Goal: Task Accomplishment & Management: Complete application form

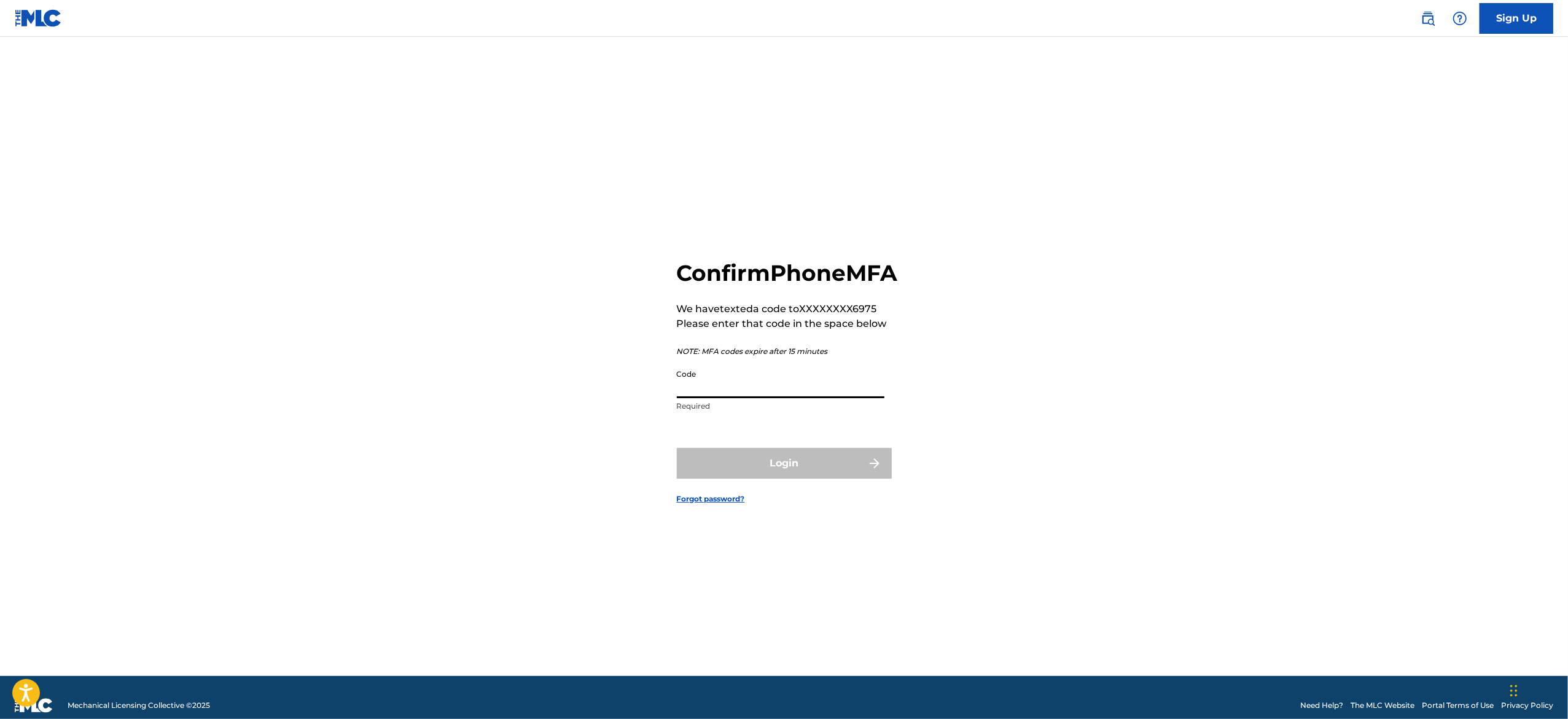
click at [762, 392] on input "Code" at bounding box center [781, 380] width 208 height 35
paste input "083211"
type input "083211"
click at [782, 466] on button "Login" at bounding box center [784, 463] width 215 height 31
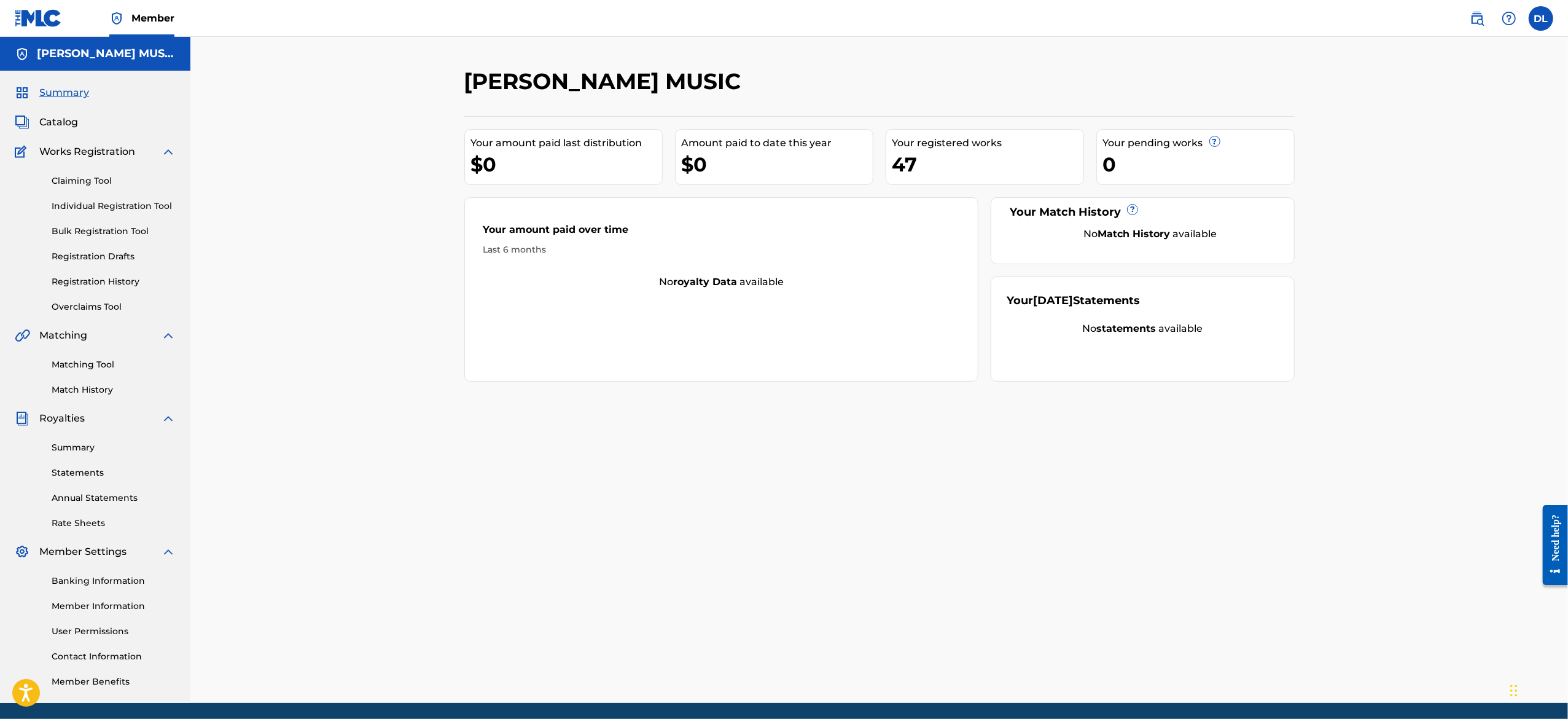
click at [620, 461] on div "[PERSON_NAME] MUSIC Your amount paid last distribution $0 Amount paid to date t…" at bounding box center [879, 385] width 860 height 635
click at [82, 210] on link "Individual Registration Tool" at bounding box center [114, 206] width 124 height 13
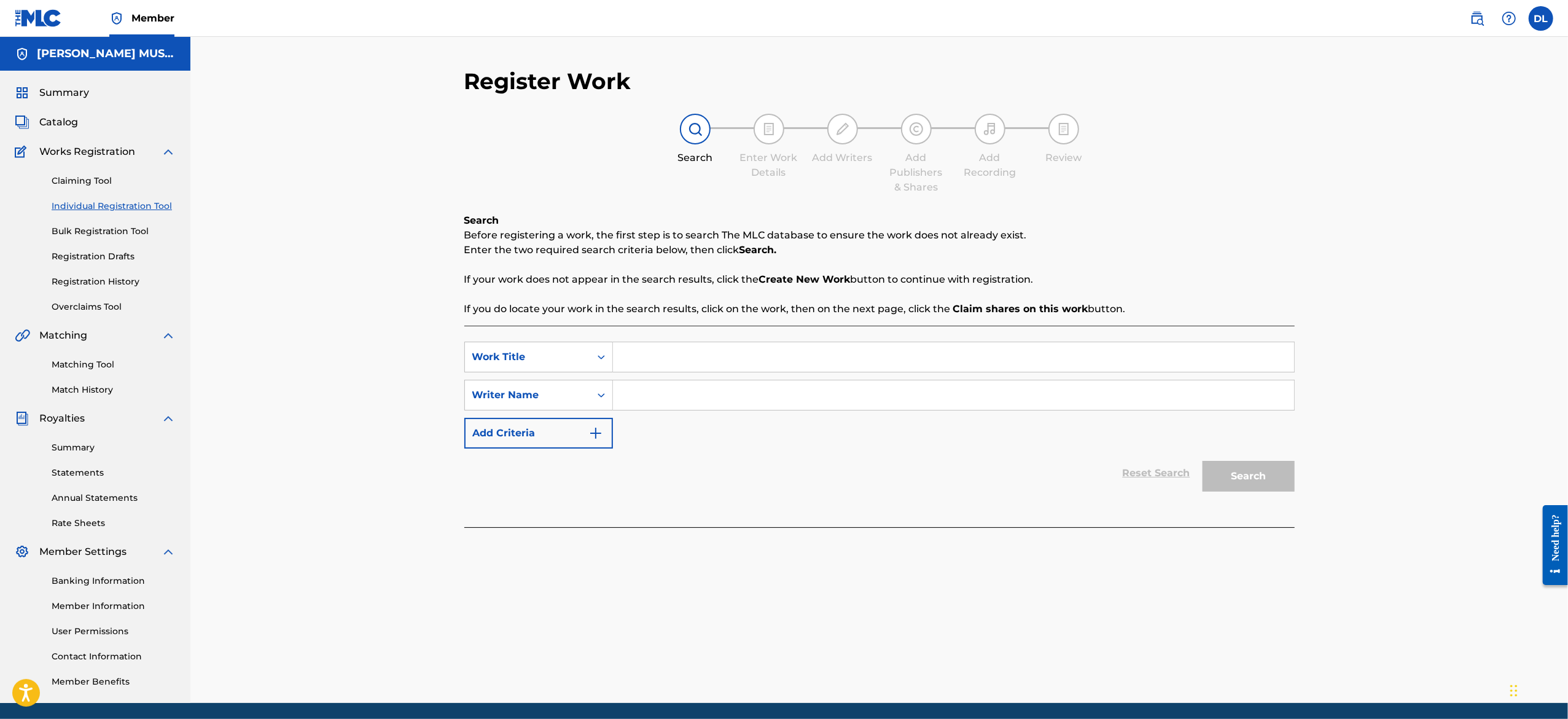
click at [650, 366] on input "Search Form" at bounding box center [953, 357] width 681 height 30
click at [664, 353] on input "Search Form" at bounding box center [953, 357] width 681 height 30
paste input "Shook It"
type input "Shook It"
click at [697, 387] on input "Search Form" at bounding box center [953, 395] width 681 height 30
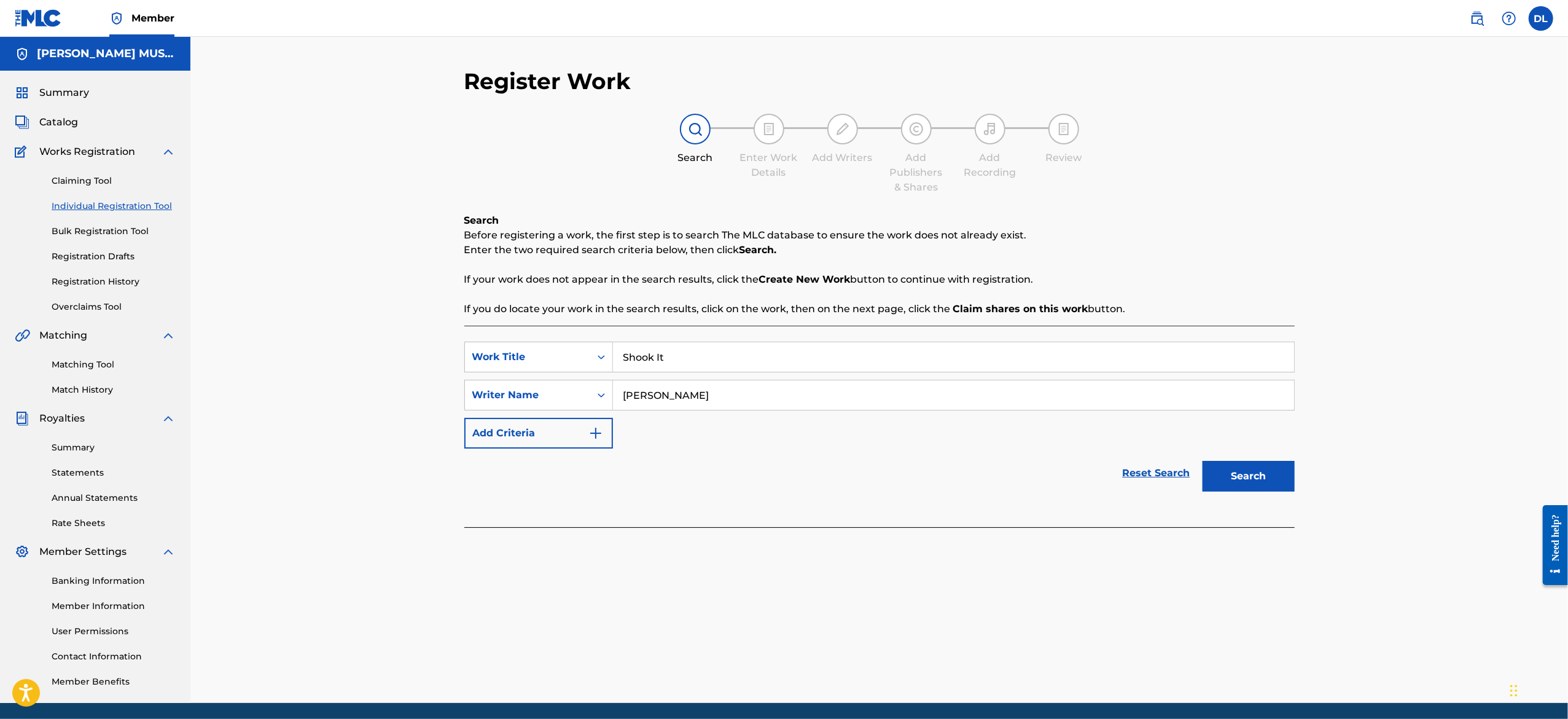
type input "[PERSON_NAME]"
click at [1213, 476] on button "Search" at bounding box center [1249, 476] width 92 height 31
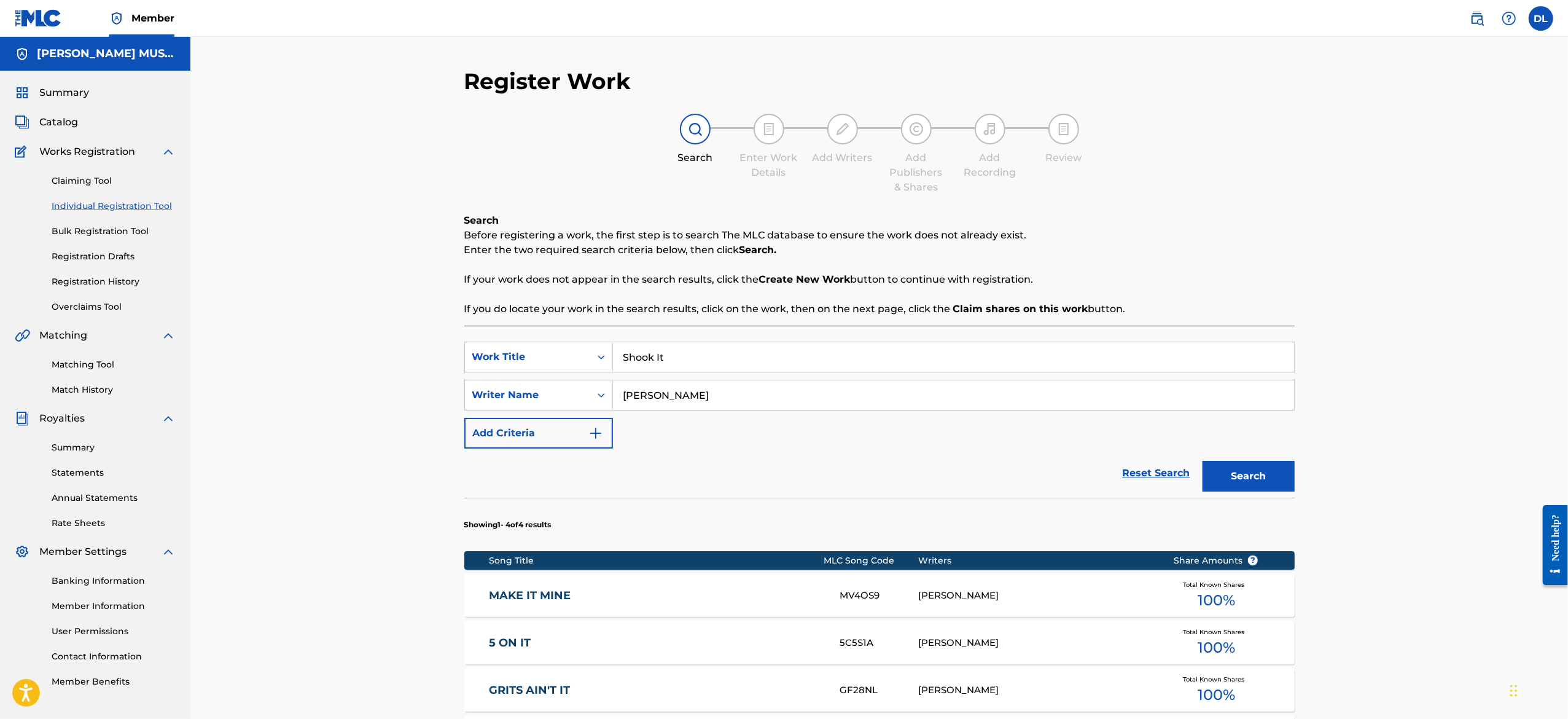
click at [1475, 618] on div "Register Work Search Enter Work Details Add Writers Add Publishers & Shares Add…" at bounding box center [879, 473] width 1378 height 872
click at [96, 252] on link "Registration Drafts" at bounding box center [114, 256] width 124 height 13
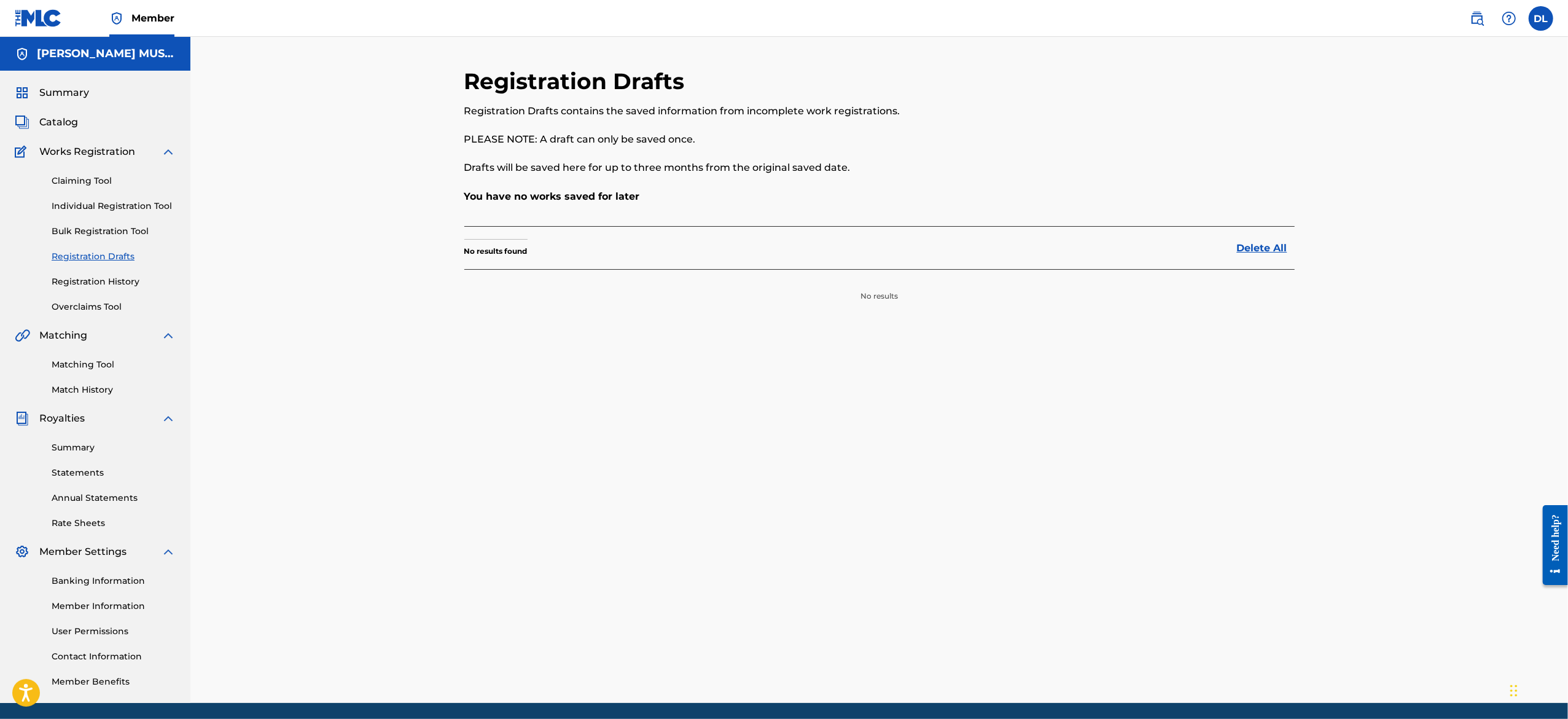
click at [109, 228] on link "Bulk Registration Tool" at bounding box center [114, 232] width 124 height 13
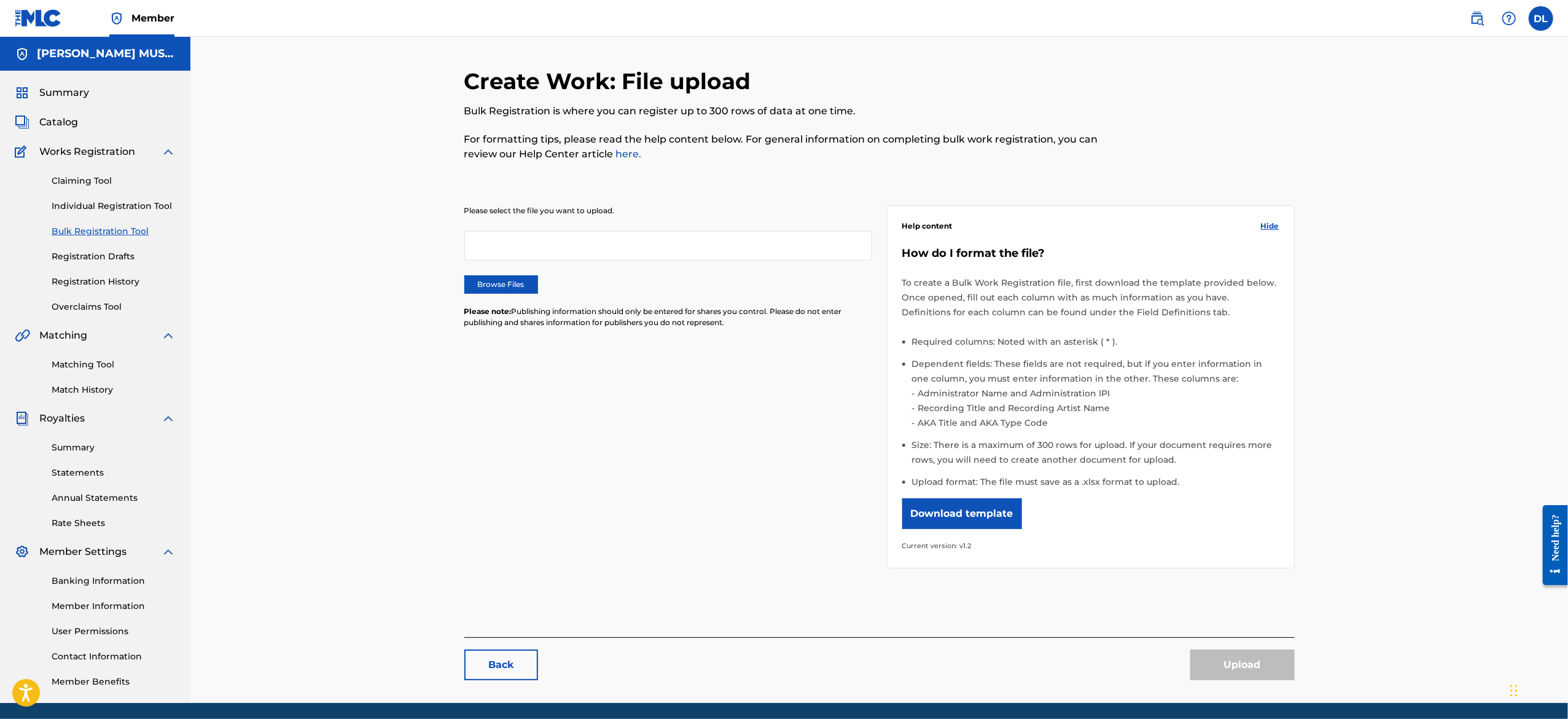
click at [96, 209] on link "Individual Registration Tool" at bounding box center [114, 206] width 124 height 13
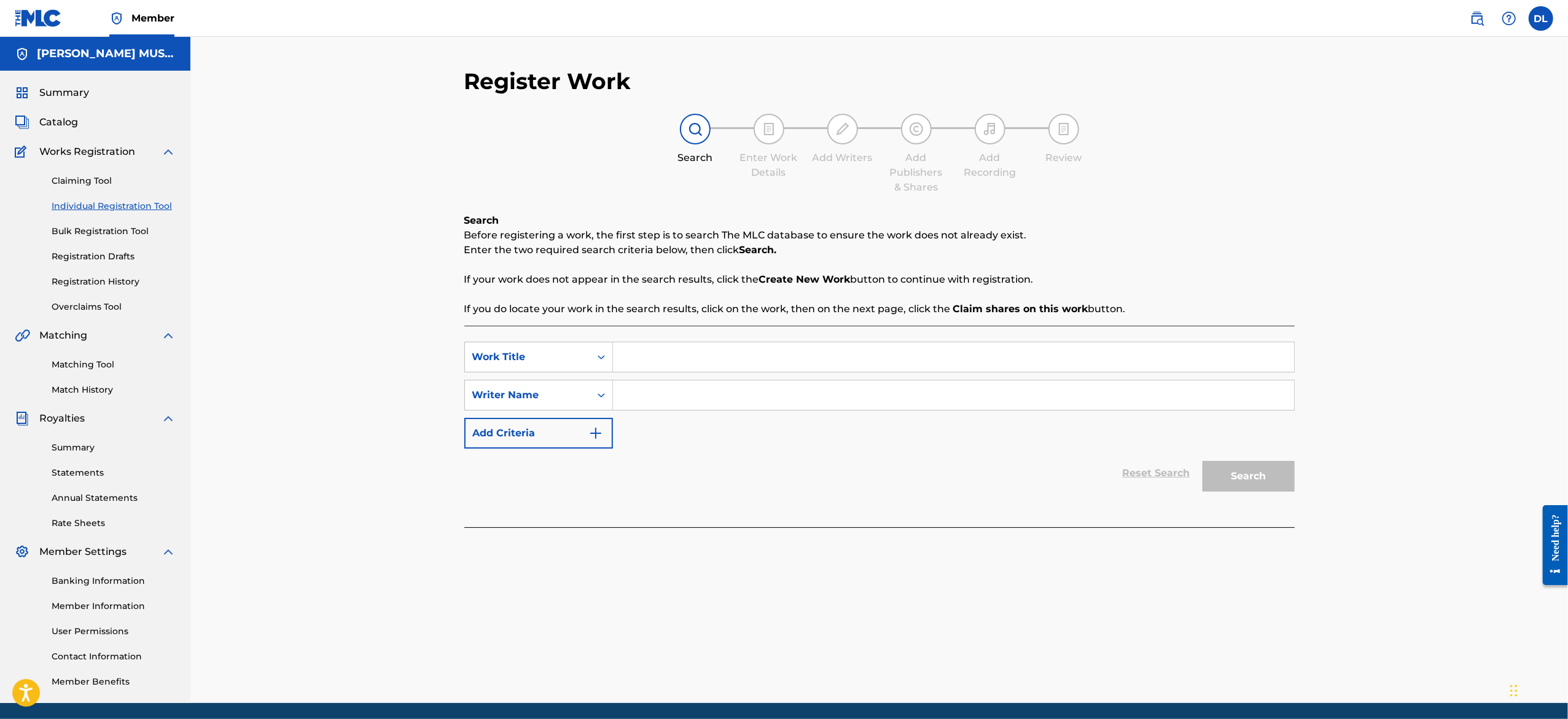
click at [639, 364] on input "Search Form" at bounding box center [953, 357] width 681 height 30
click at [688, 354] on input "Search Form" at bounding box center [953, 357] width 681 height 30
type input "After Dark"
click at [678, 392] on input "Search Form" at bounding box center [953, 395] width 681 height 30
type input "d"
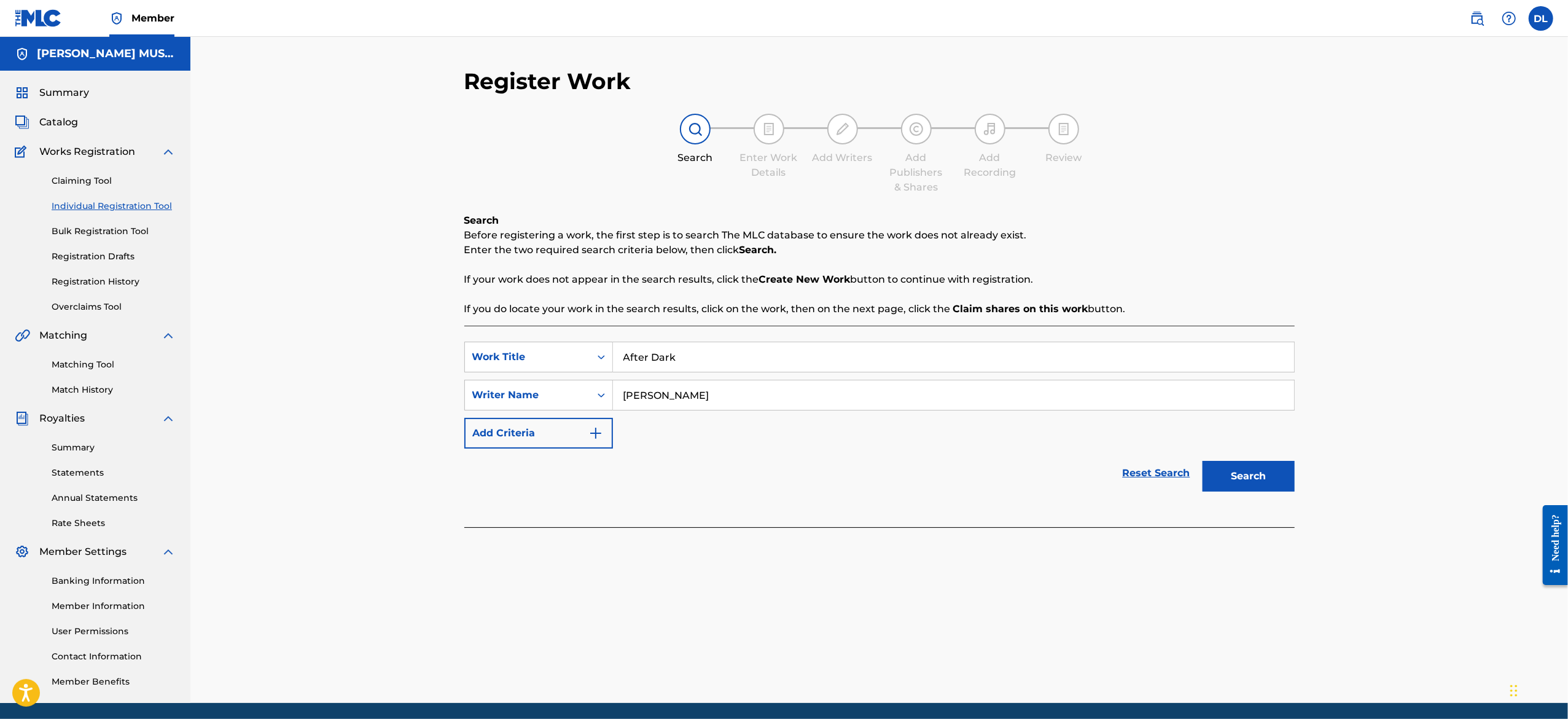
type input "[PERSON_NAME]"
click at [1242, 478] on button "Search" at bounding box center [1249, 476] width 92 height 31
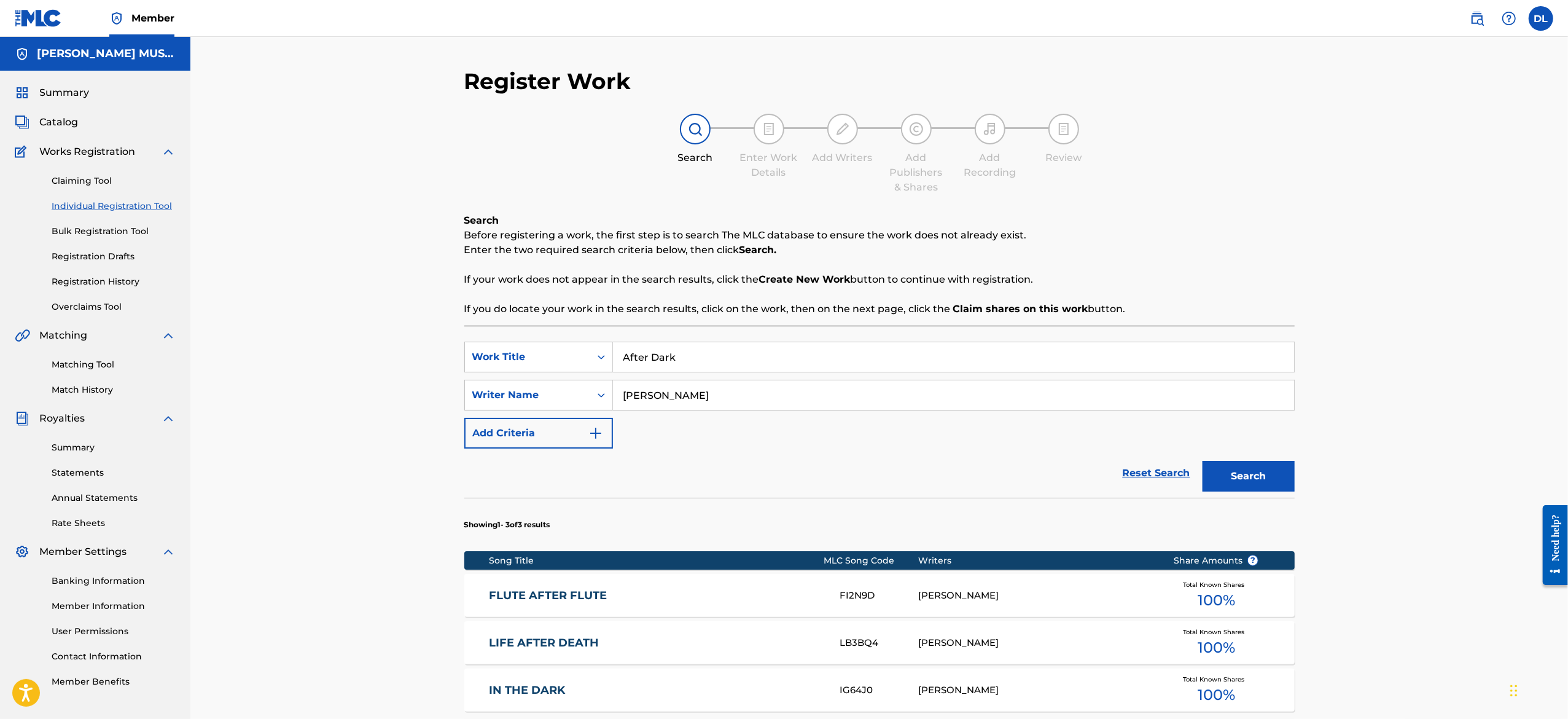
click at [1400, 604] on div "Register Work Search Enter Work Details Add Writers Add Publishers & Shares Add…" at bounding box center [879, 449] width 1378 height 825
click at [126, 280] on link "Registration History" at bounding box center [114, 282] width 124 height 13
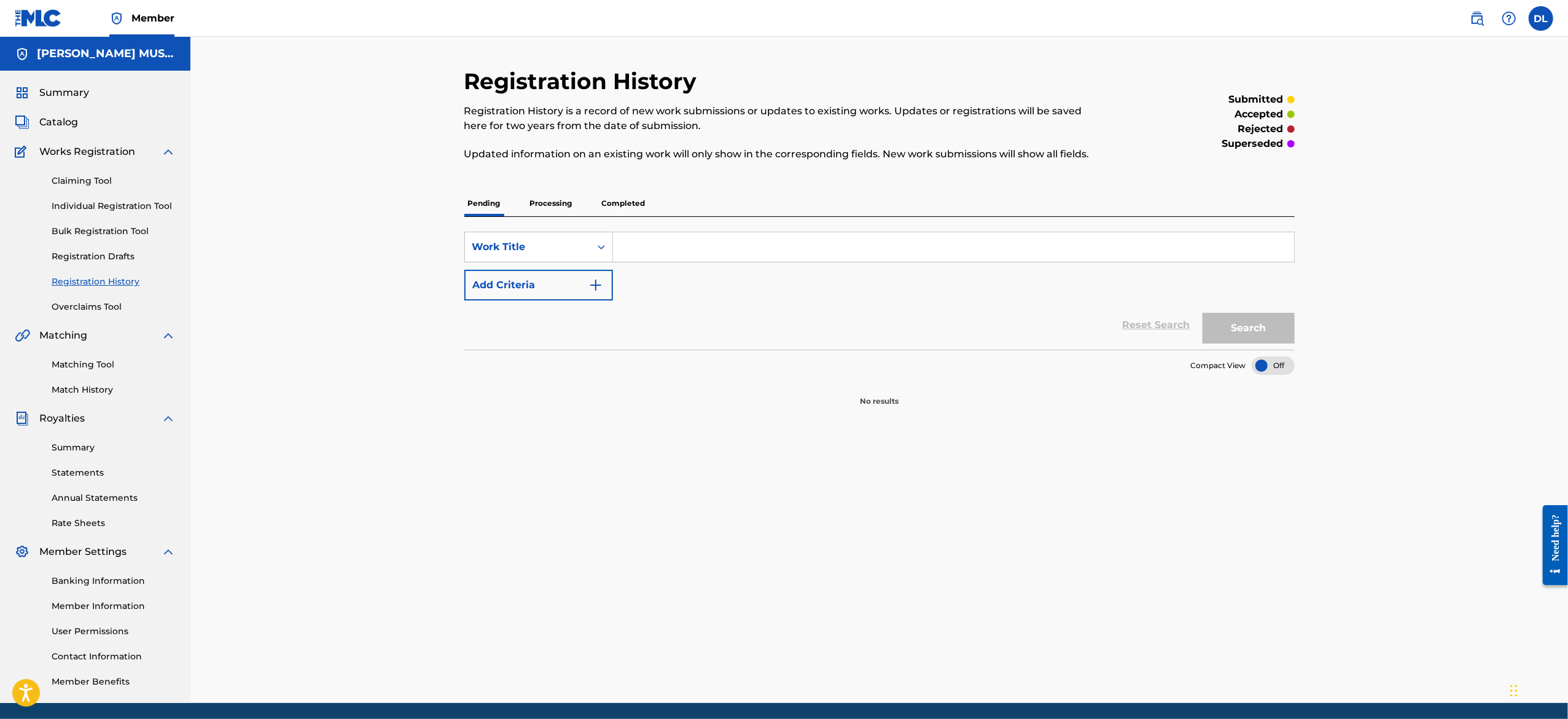
click at [97, 307] on link "Overclaims Tool" at bounding box center [114, 307] width 124 height 13
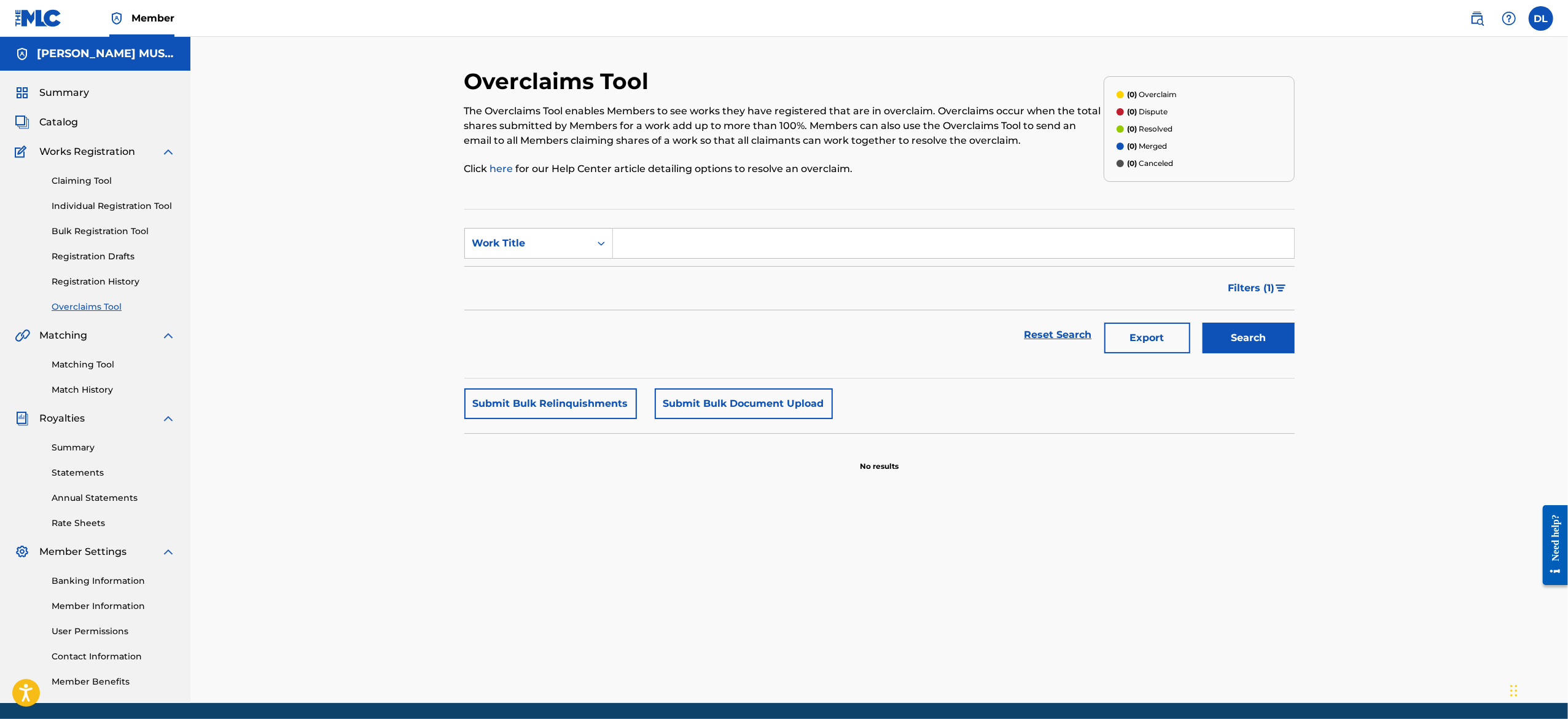
click at [106, 279] on link "Registration History" at bounding box center [114, 282] width 124 height 13
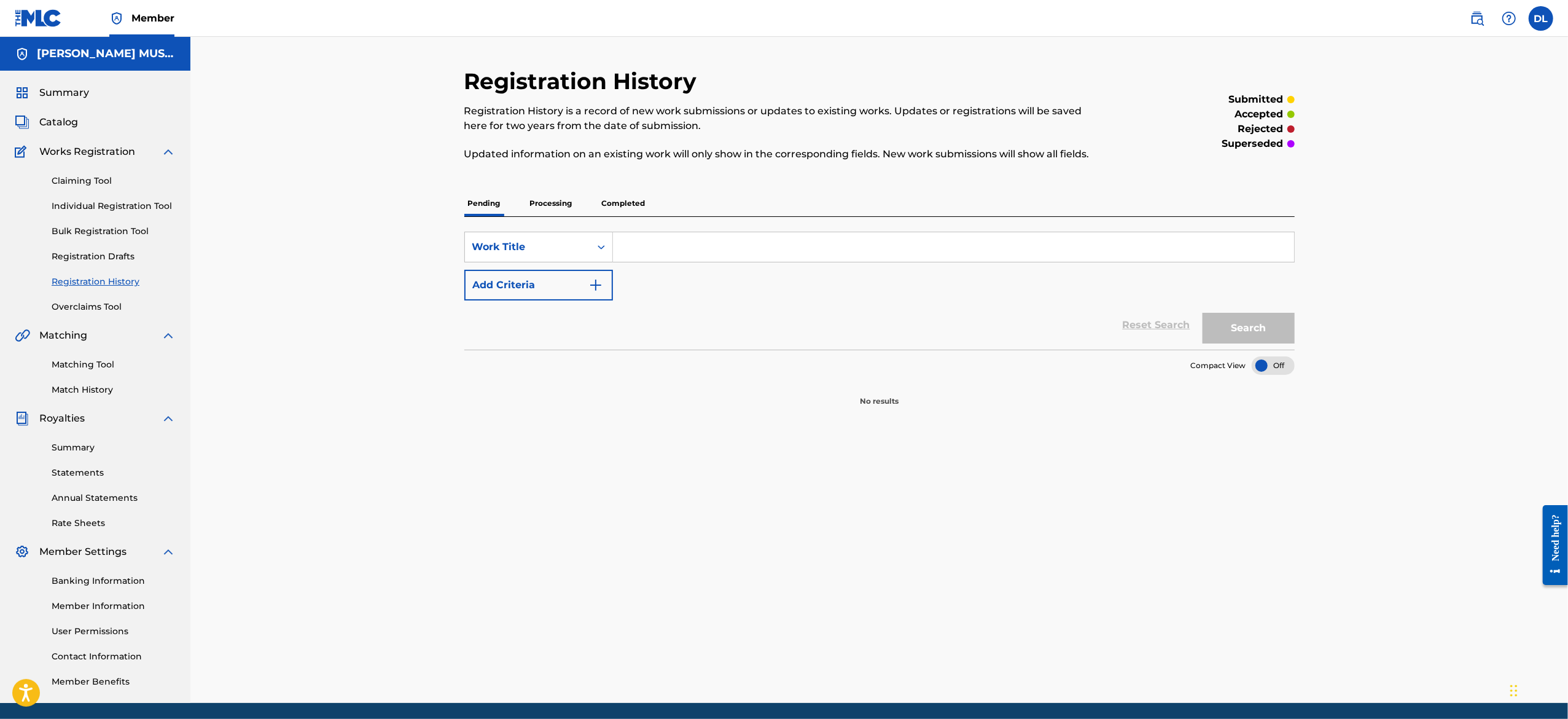
click at [106, 279] on link "Registration History" at bounding box center [114, 282] width 124 height 13
click at [116, 211] on link "Individual Registration Tool" at bounding box center [114, 206] width 124 height 13
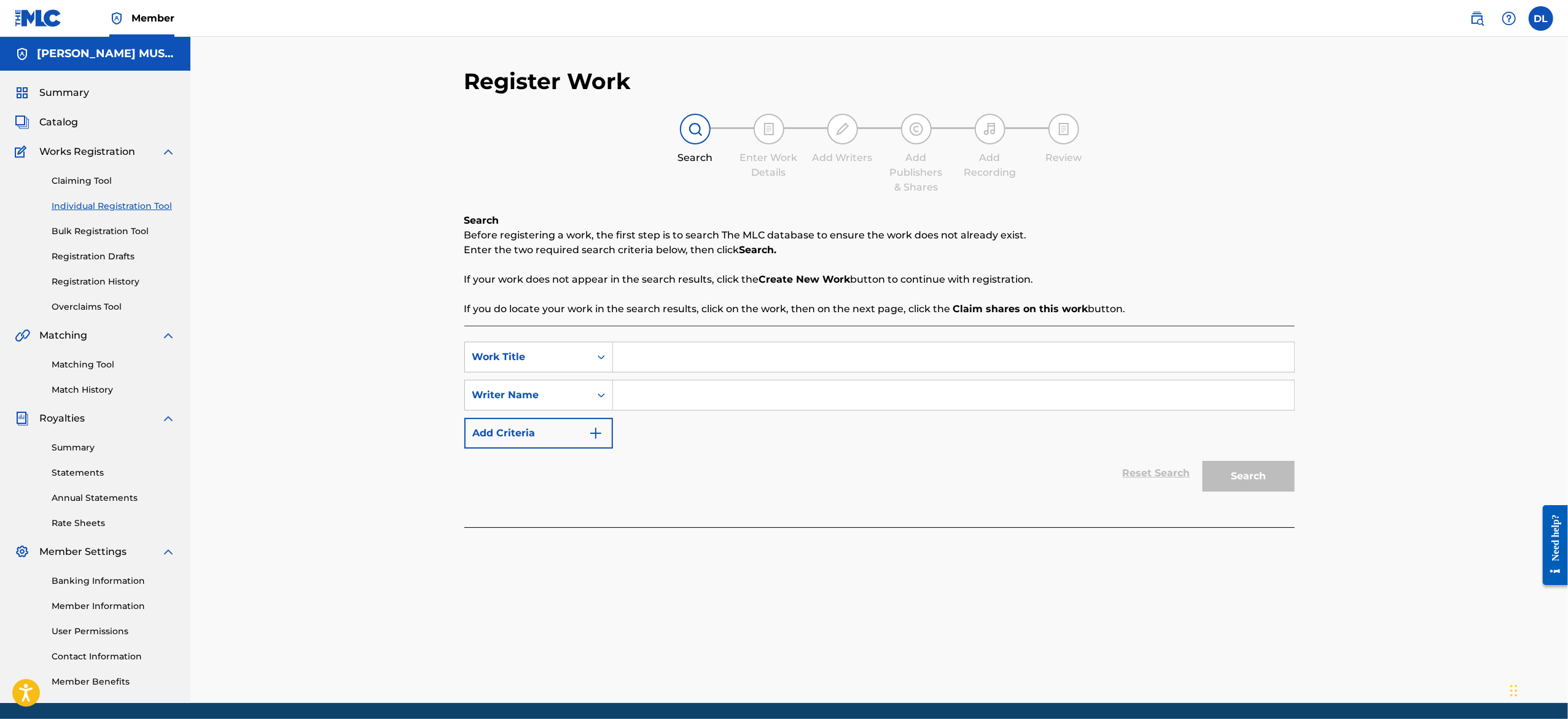
click at [639, 355] on input "Search Form" at bounding box center [953, 357] width 681 height 30
click at [632, 364] on input "Search Form" at bounding box center [953, 357] width 681 height 30
type input "After Dark"
click at [673, 402] on input "Search Form" at bounding box center [953, 395] width 681 height 30
type input "[PERSON_NAME]"
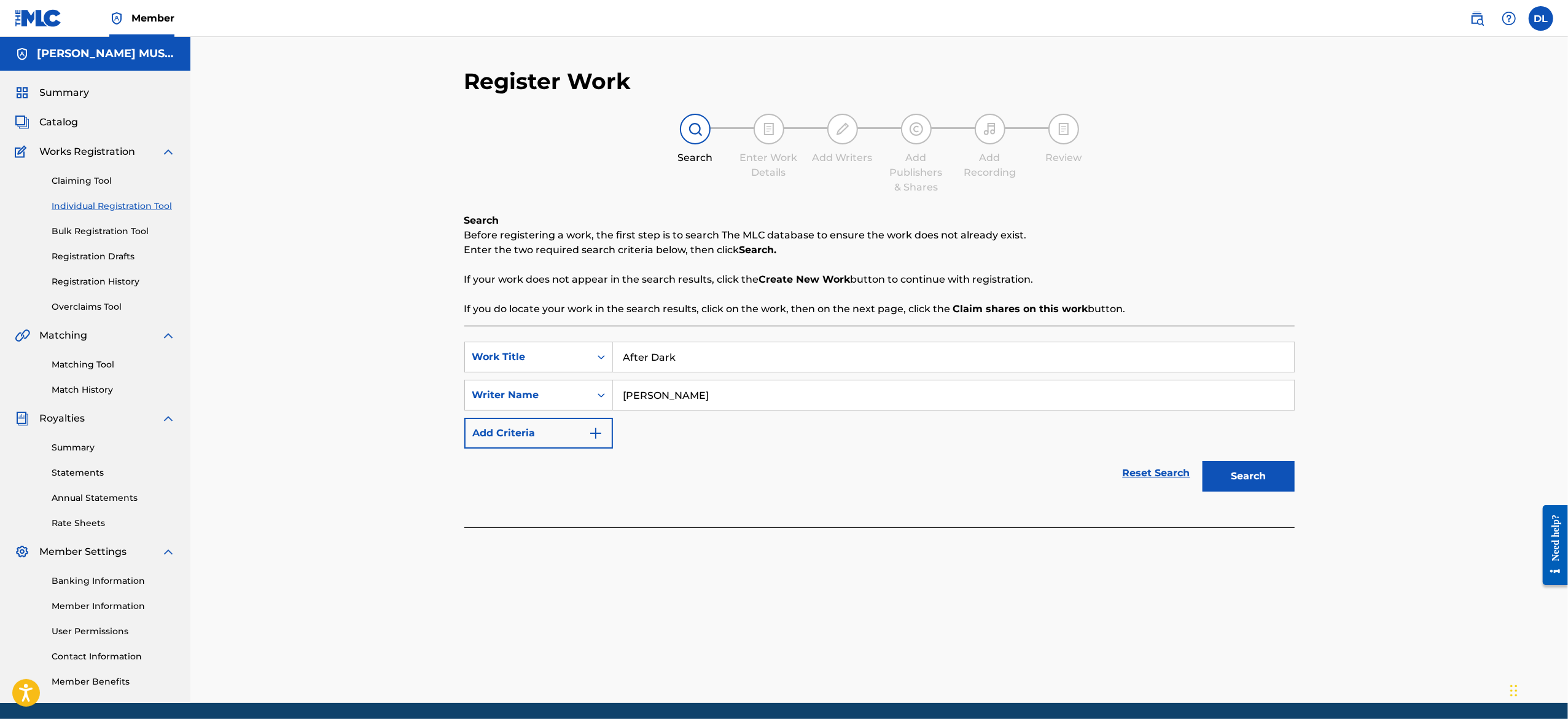
click at [1256, 471] on button "Search" at bounding box center [1249, 476] width 92 height 31
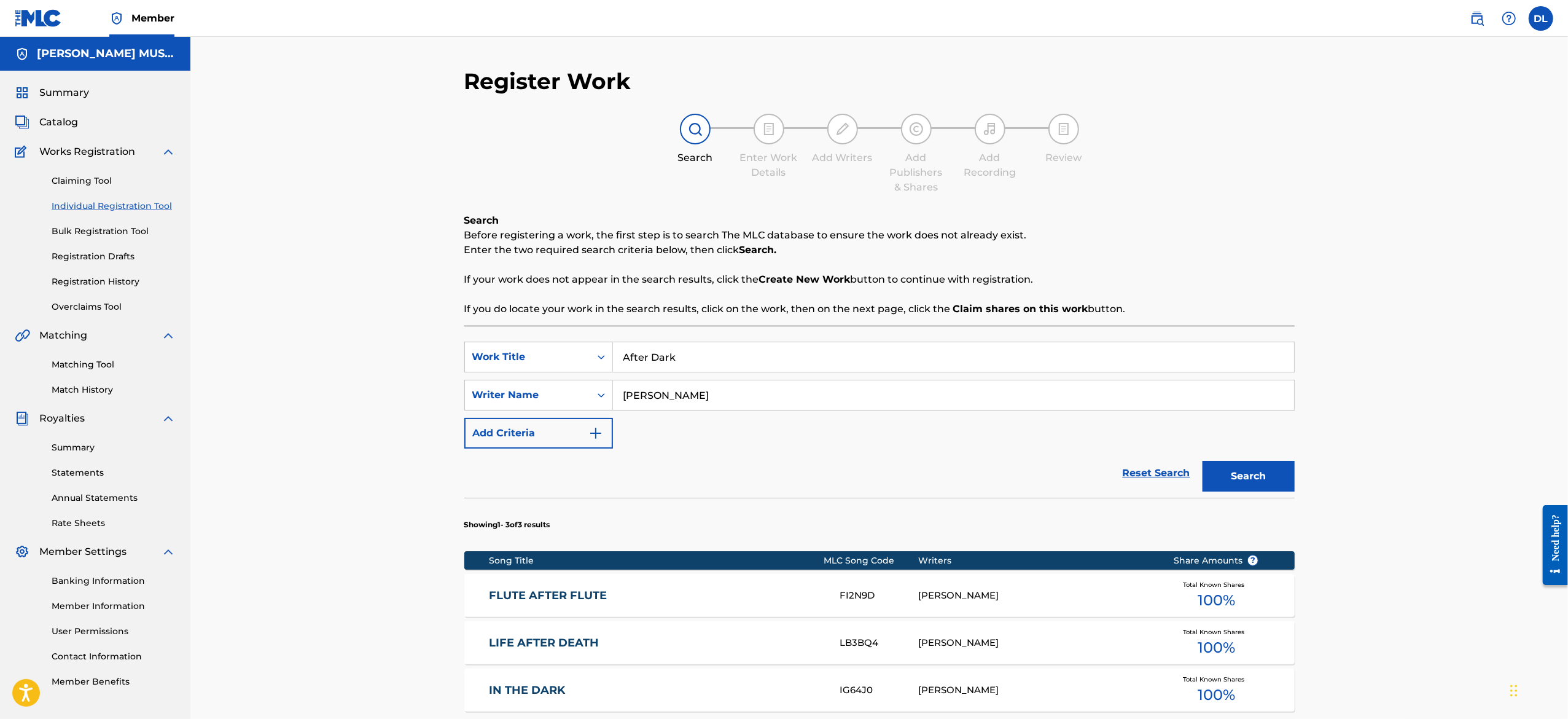
click at [1378, 514] on div "Register Work Search Enter Work Details Add Writers Add Publishers & Shares Add…" at bounding box center [879, 449] width 1378 height 825
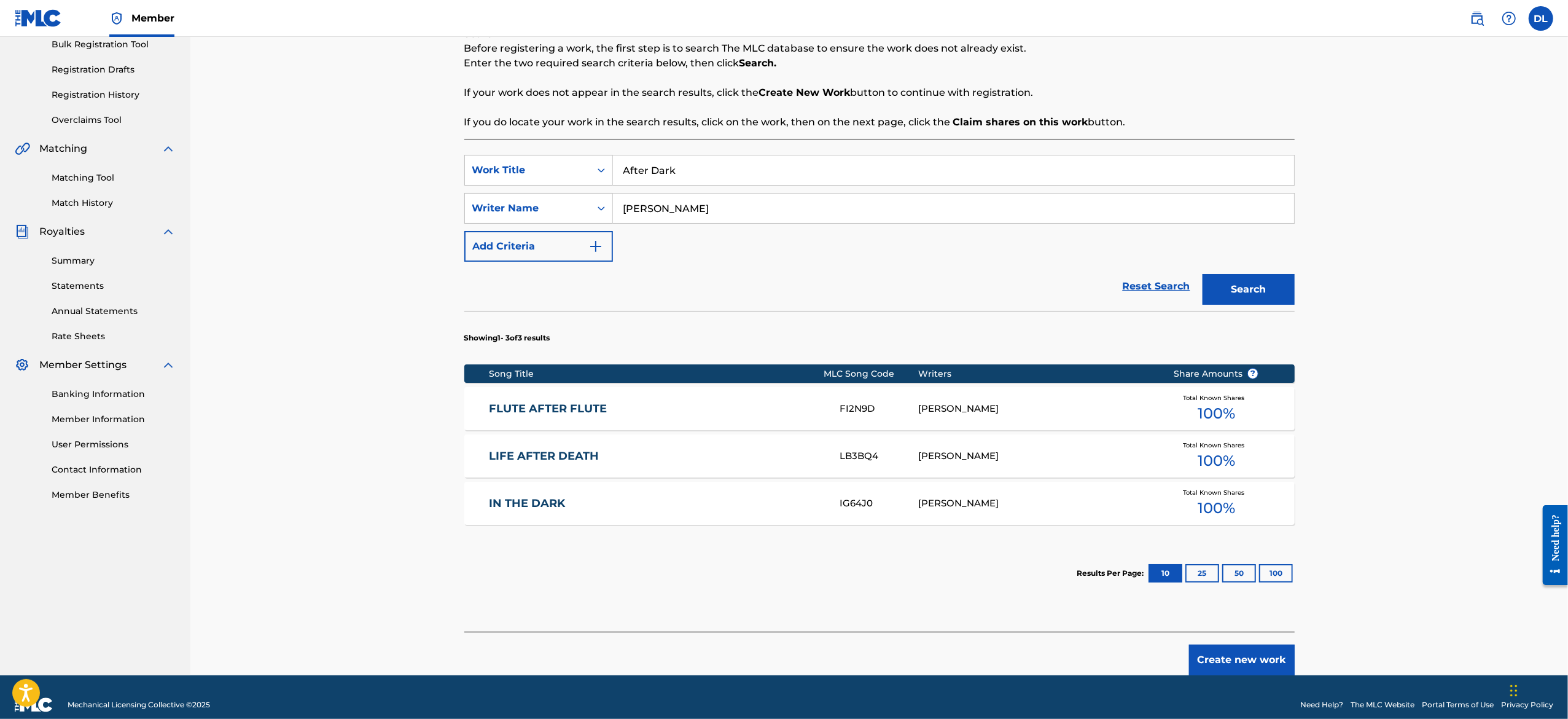
scroll to position [196, 0]
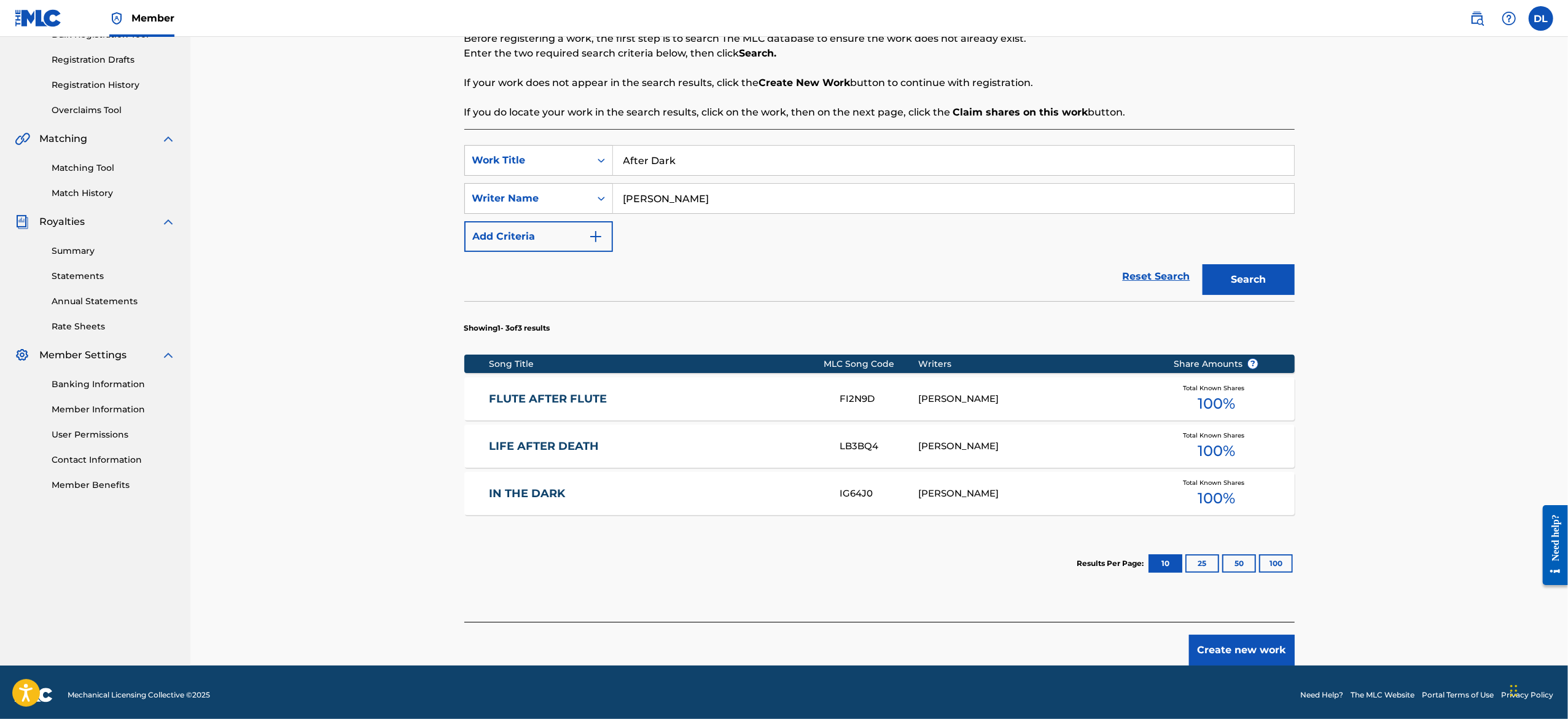
click at [1237, 646] on button "Create new work" at bounding box center [1242, 650] width 106 height 31
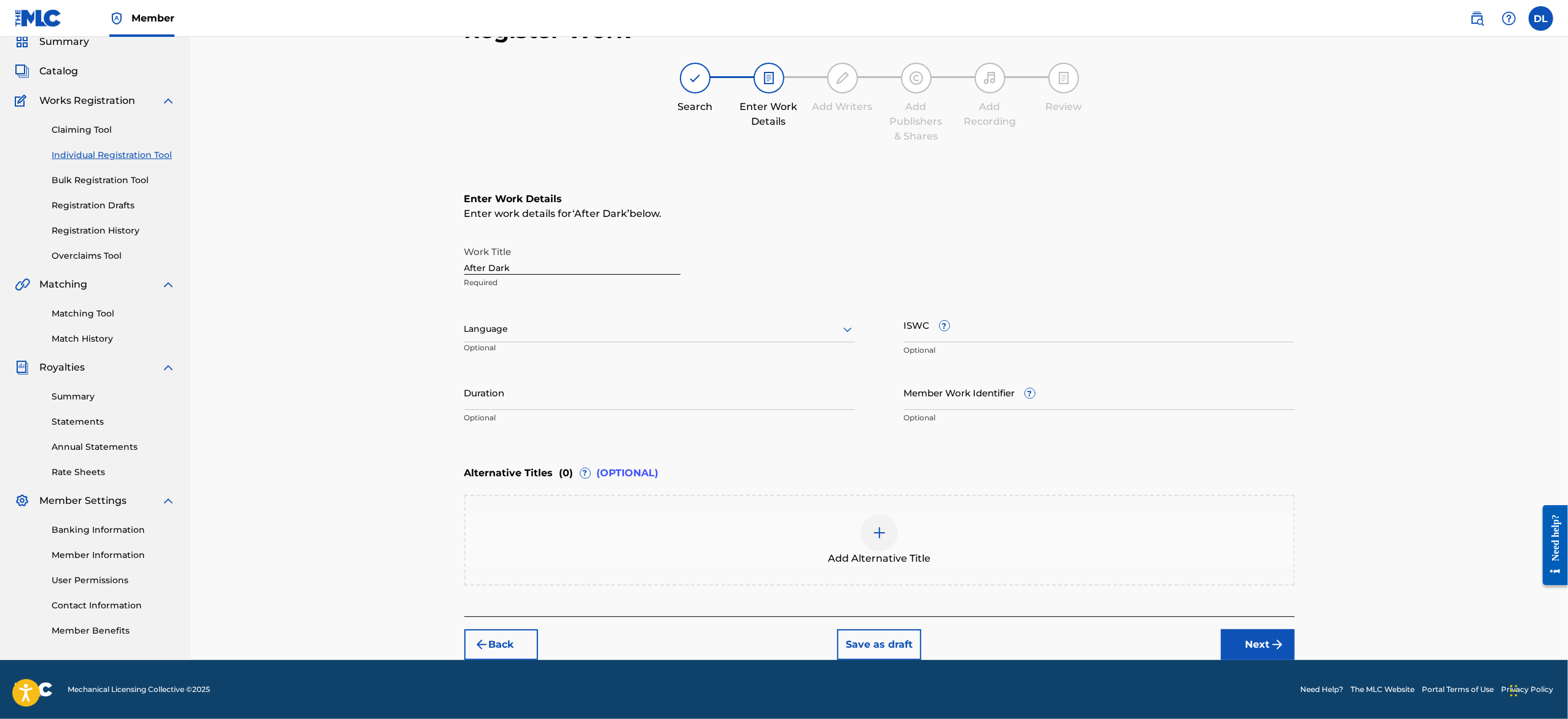
scroll to position [49, 0]
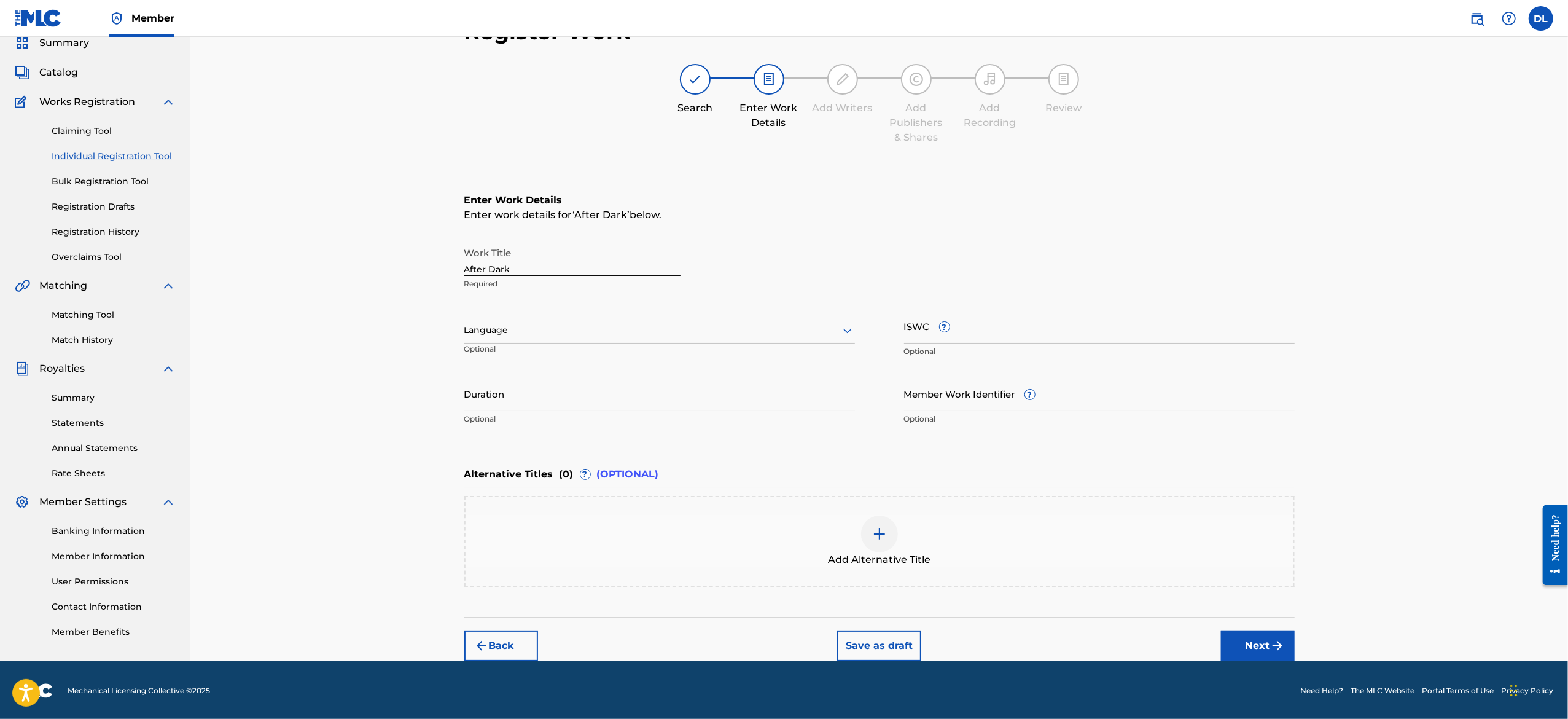
click at [581, 314] on div "Language Optional" at bounding box center [660, 336] width 391 height 55
click at [566, 398] on input "Duration" at bounding box center [660, 393] width 391 height 35
click at [566, 390] on input "Duration" at bounding box center [660, 393] width 391 height 35
type input "12:00"
click at [1251, 640] on button "Next" at bounding box center [1257, 645] width 73 height 31
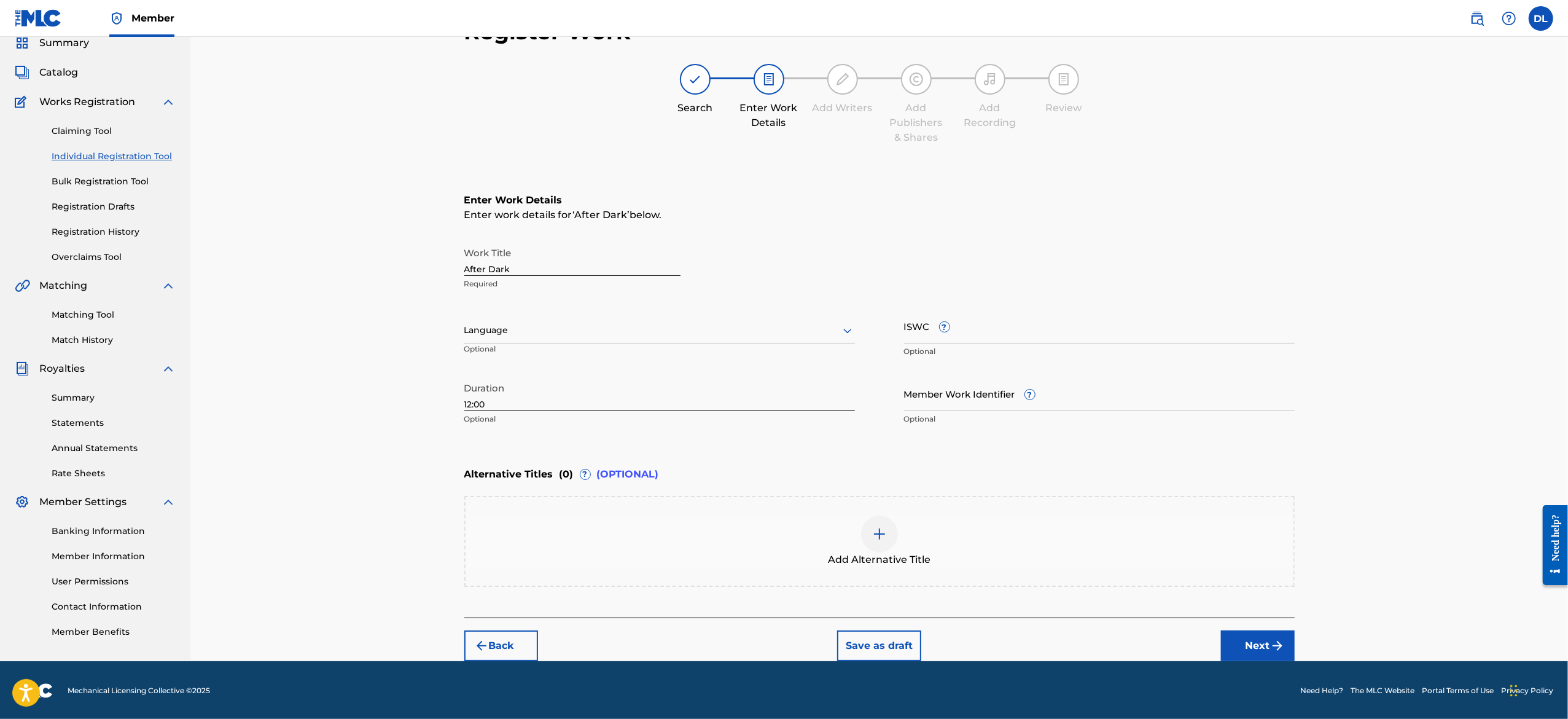
scroll to position [42, 0]
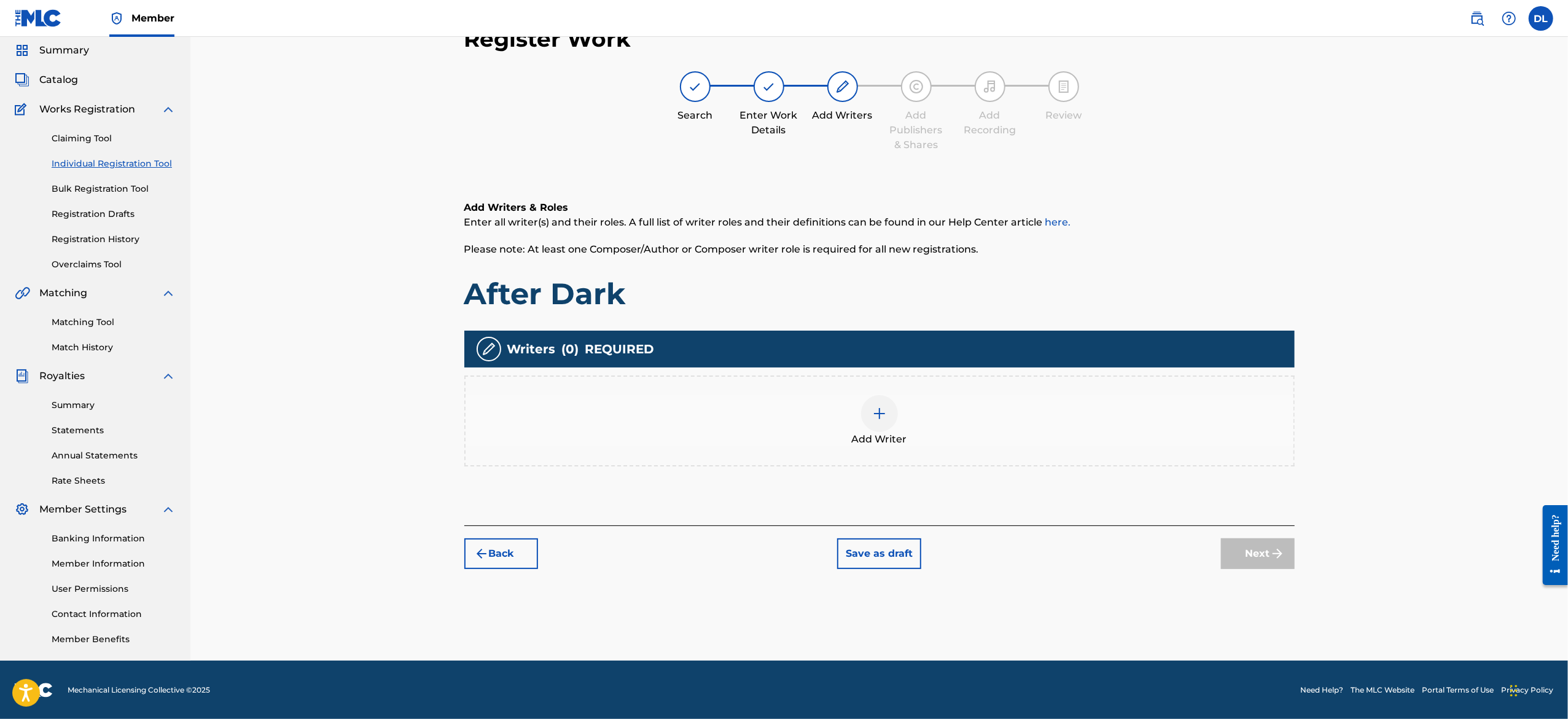
click at [866, 414] on div at bounding box center [879, 413] width 37 height 37
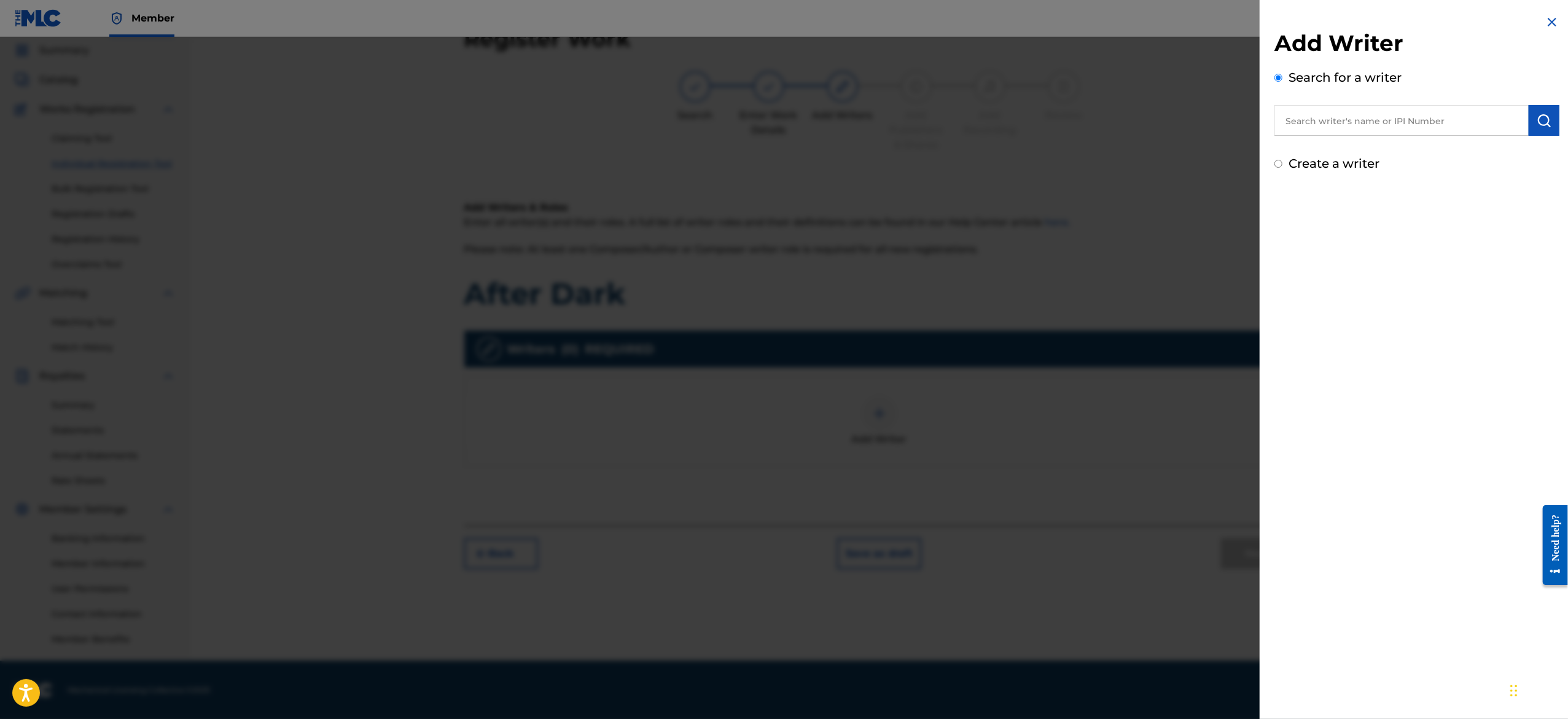
click at [1334, 126] on input "text" at bounding box center [1401, 120] width 254 height 31
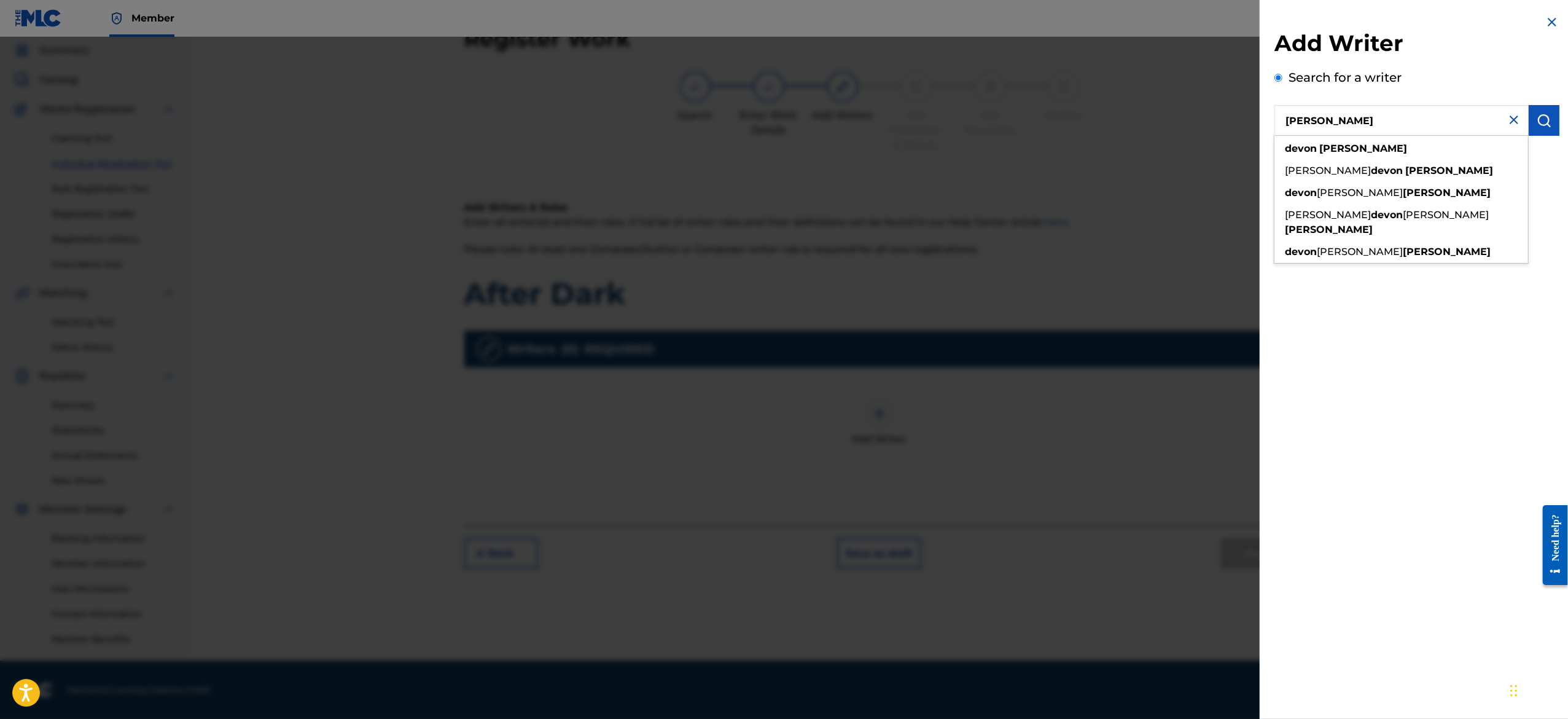
type input "[PERSON_NAME]"
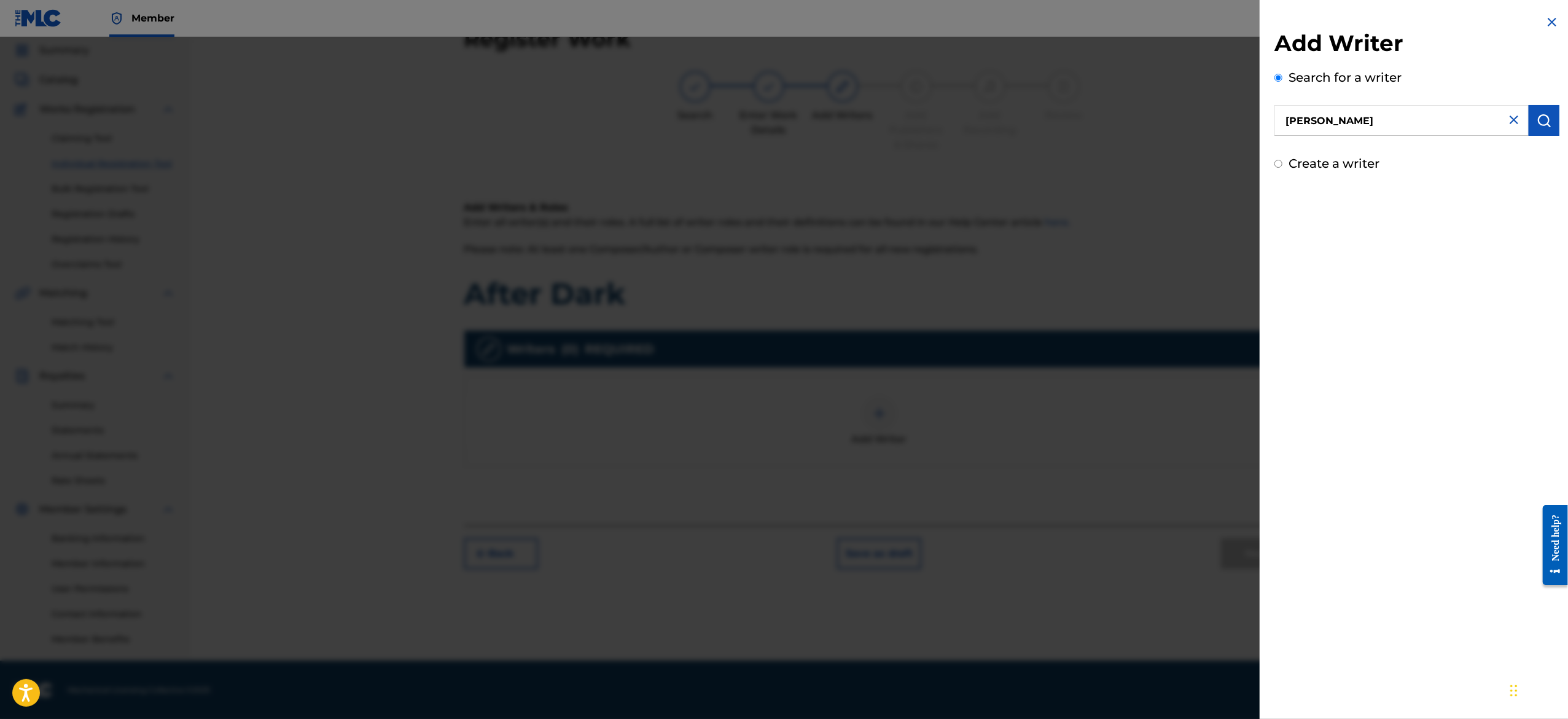
click at [1537, 124] on img "submit" at bounding box center [1544, 120] width 15 height 15
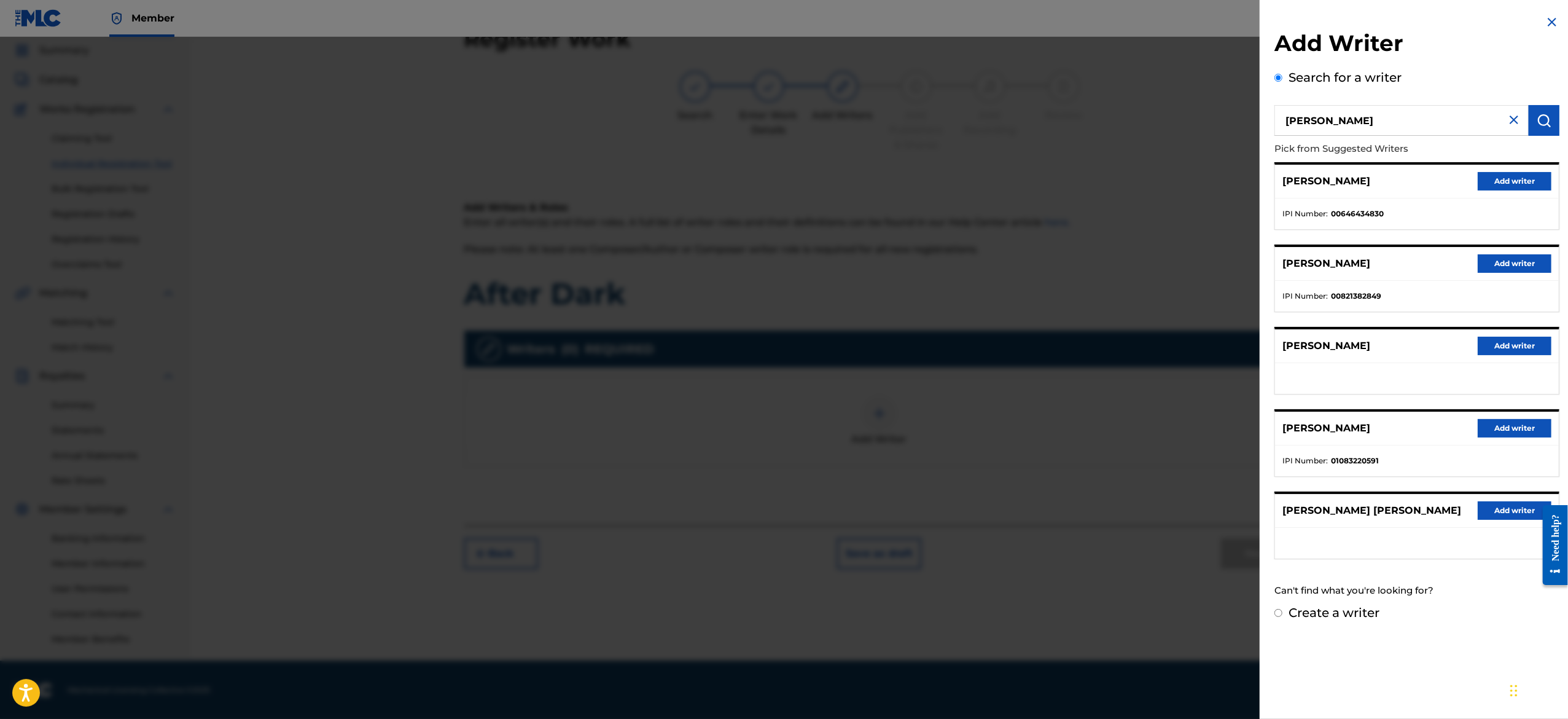
click at [1504, 181] on button "Add writer" at bounding box center [1514, 181] width 73 height 18
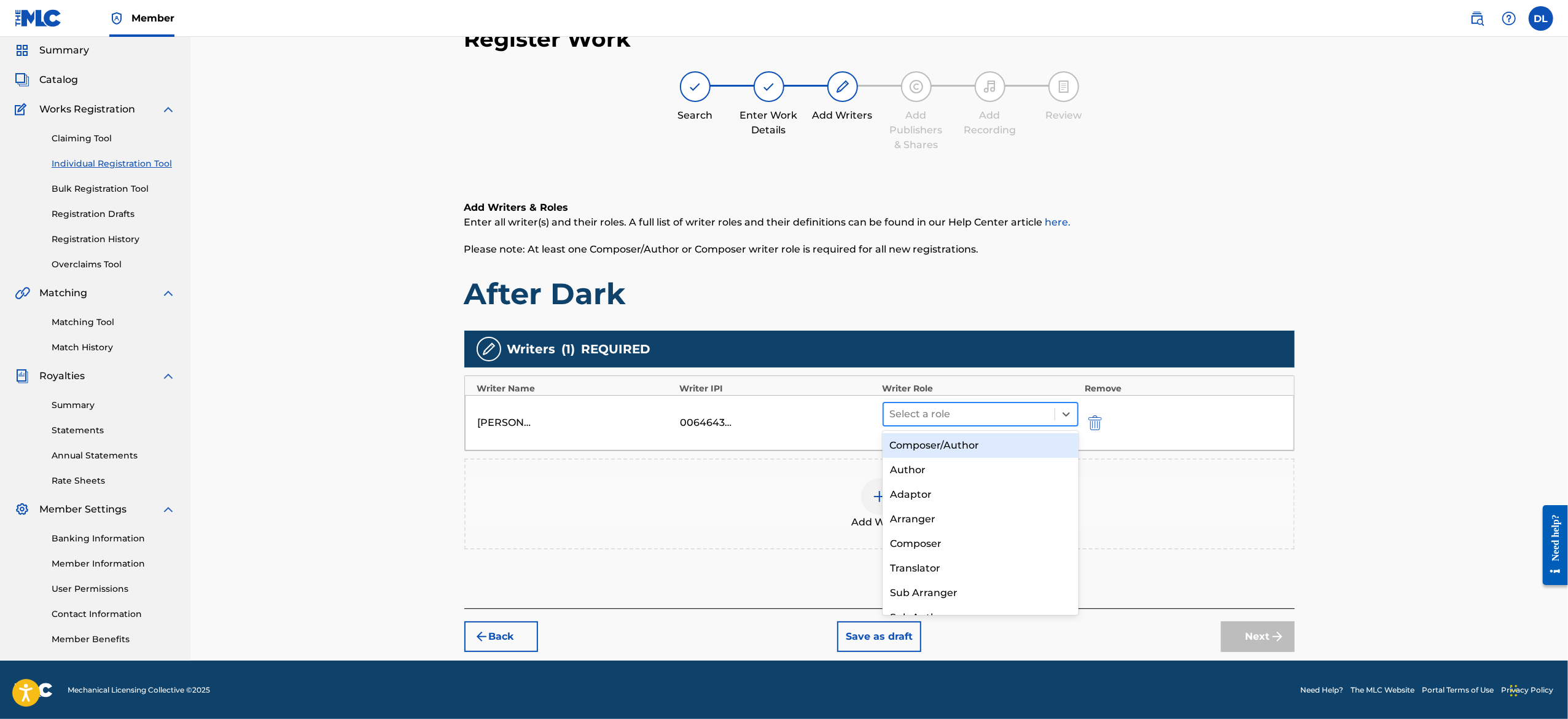
click at [1007, 416] on div at bounding box center [969, 414] width 159 height 17
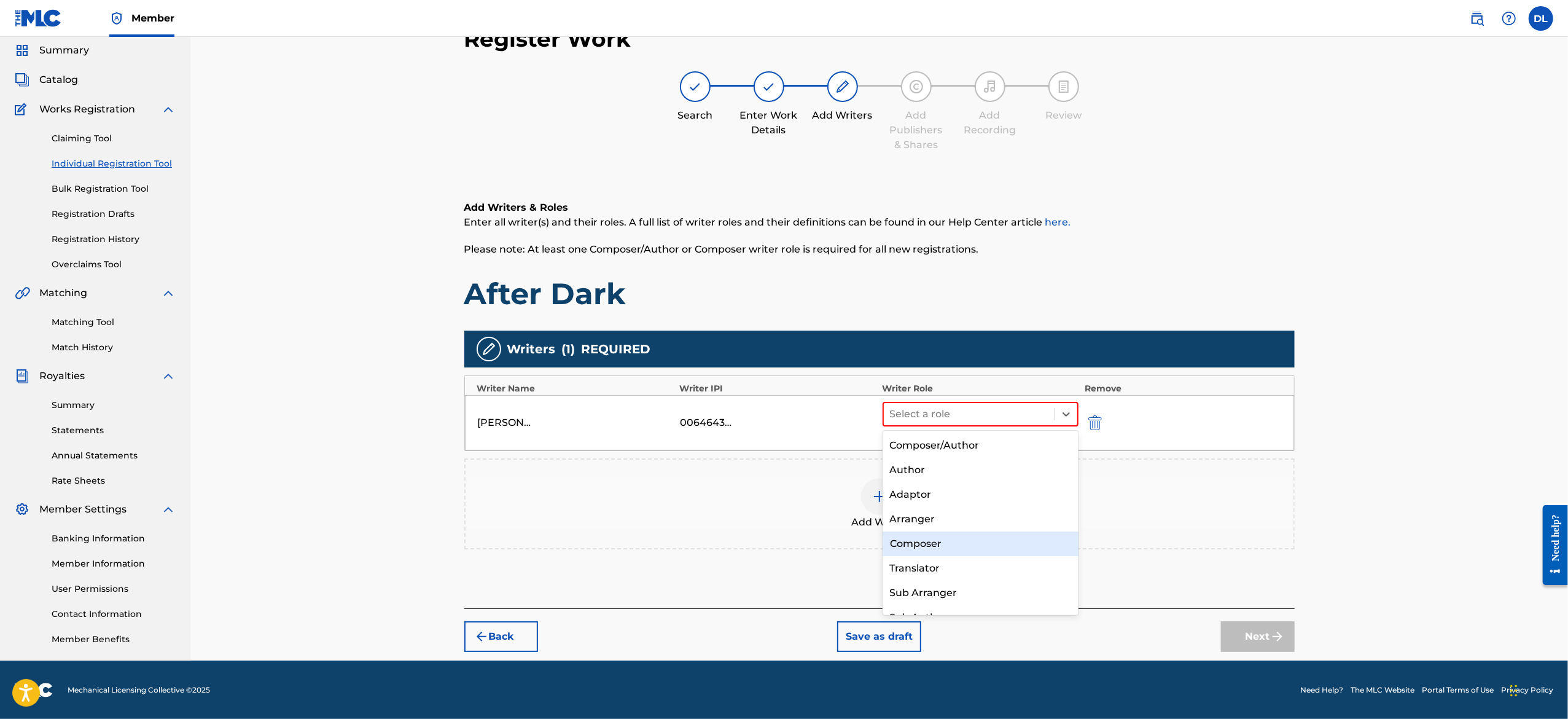
click at [990, 543] on div "Composer" at bounding box center [980, 543] width 196 height 25
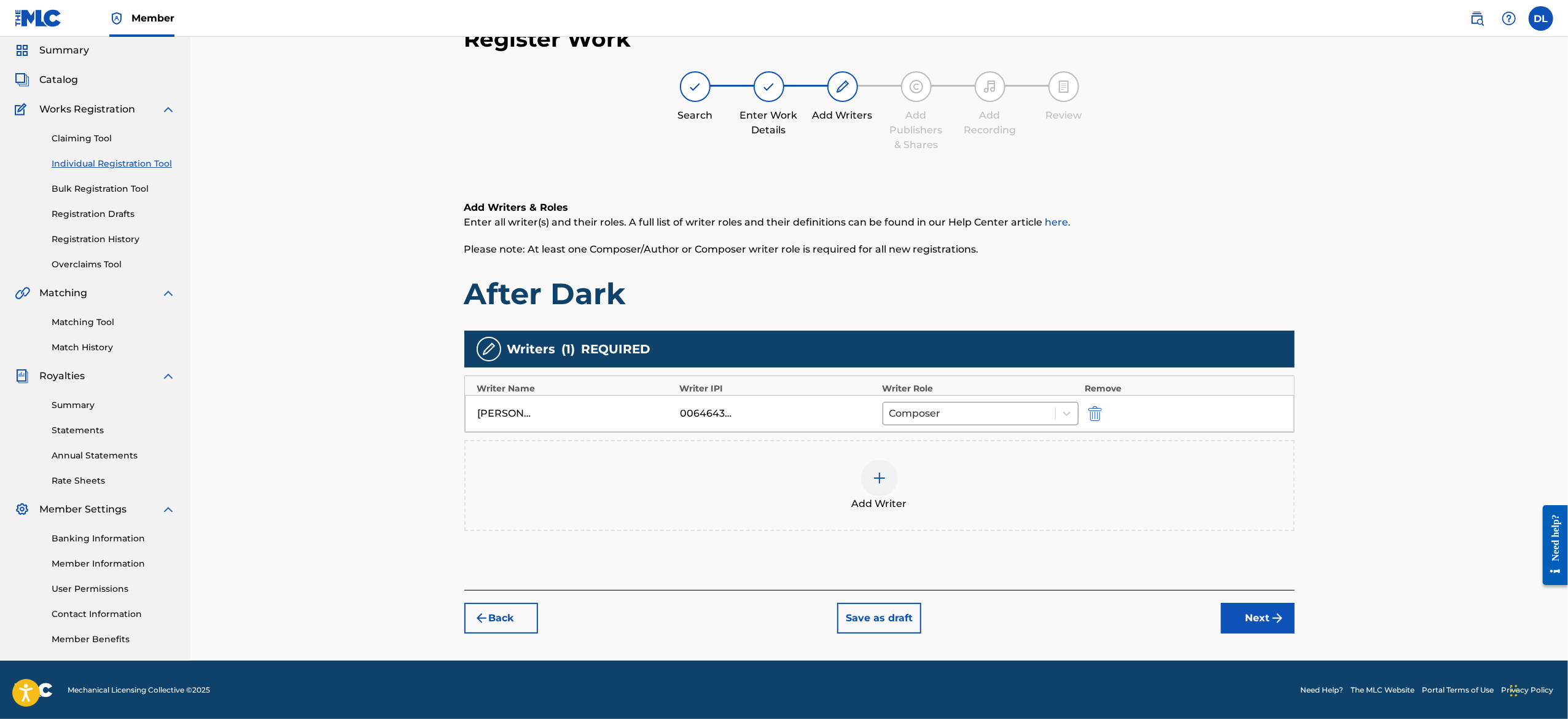
click at [1246, 604] on button "Next" at bounding box center [1257, 618] width 73 height 31
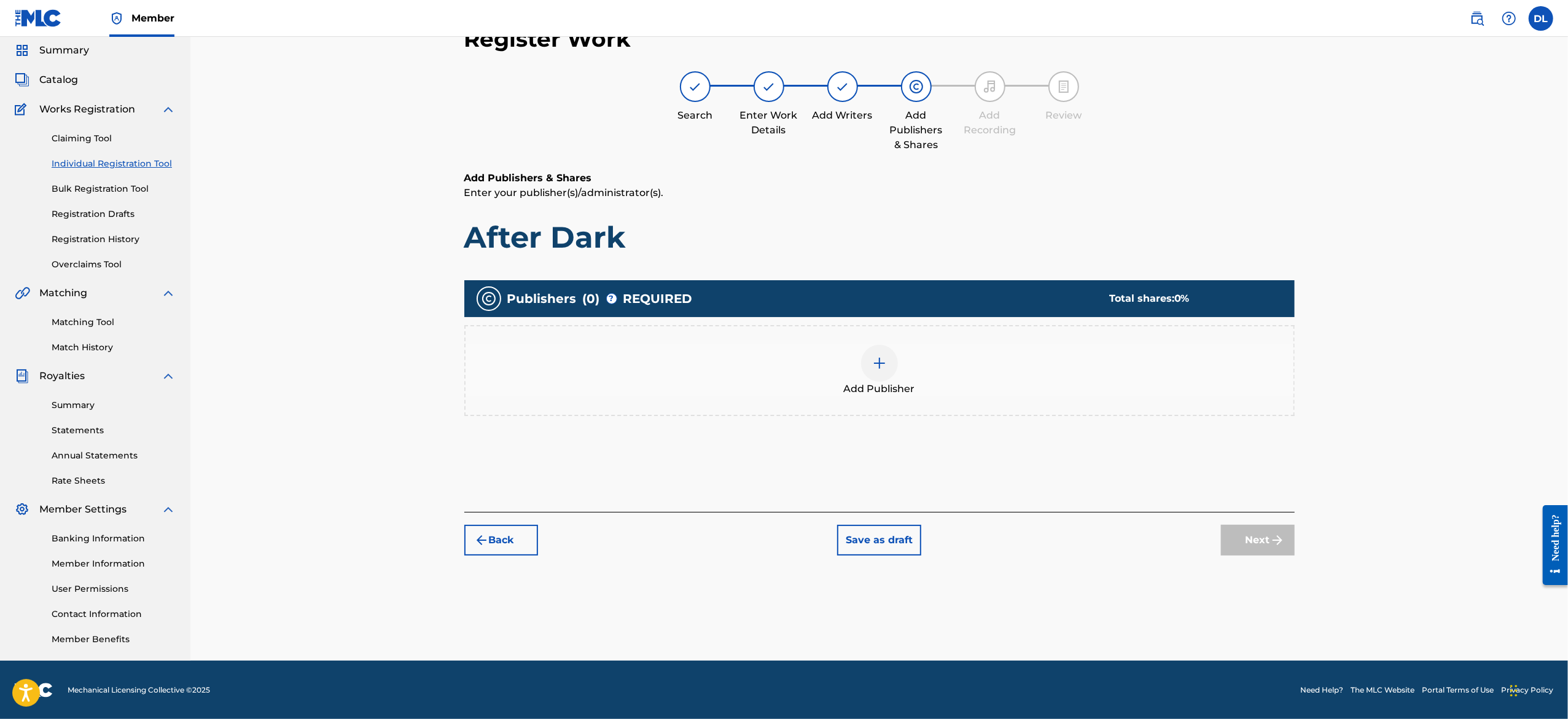
click at [873, 350] on div at bounding box center [879, 363] width 37 height 37
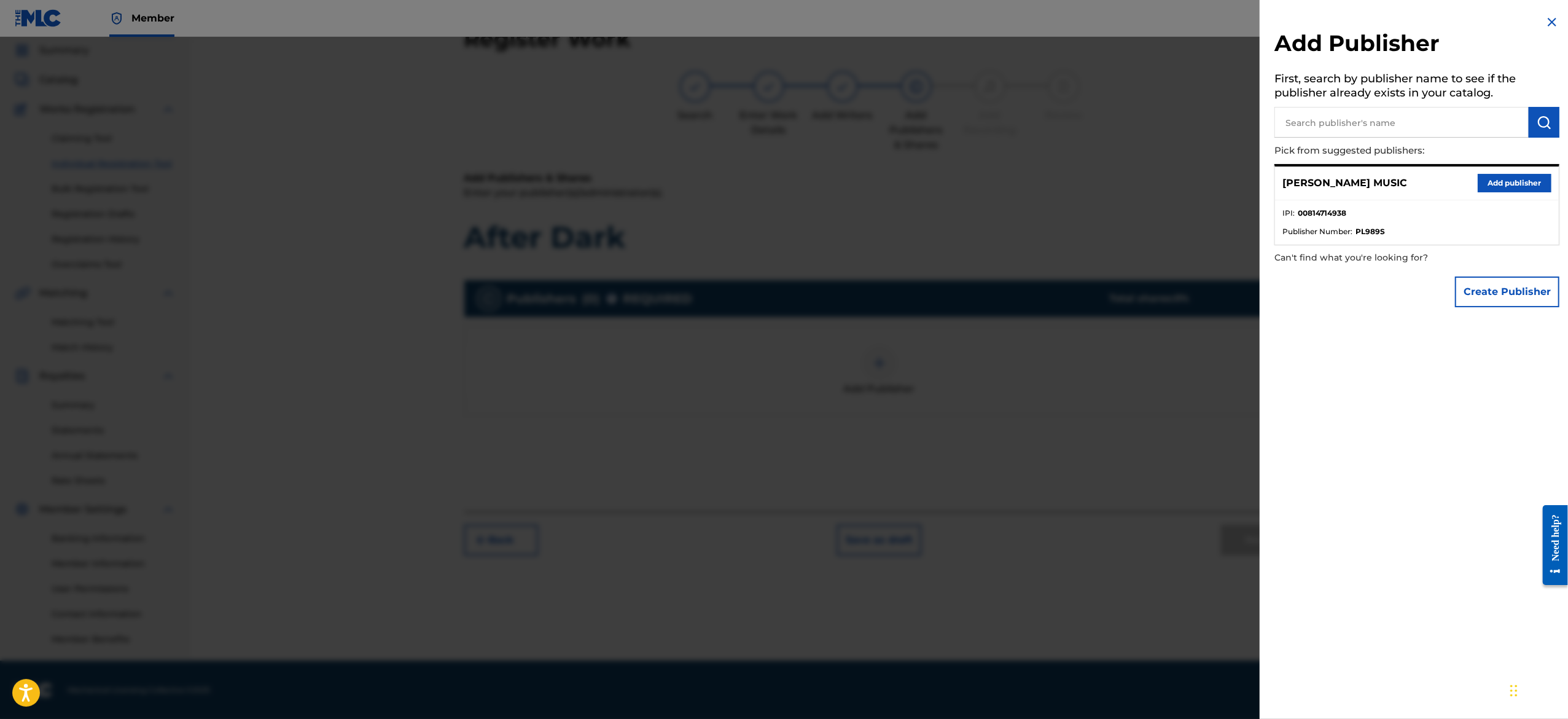
click at [1519, 184] on button "Add publisher" at bounding box center [1514, 183] width 73 height 18
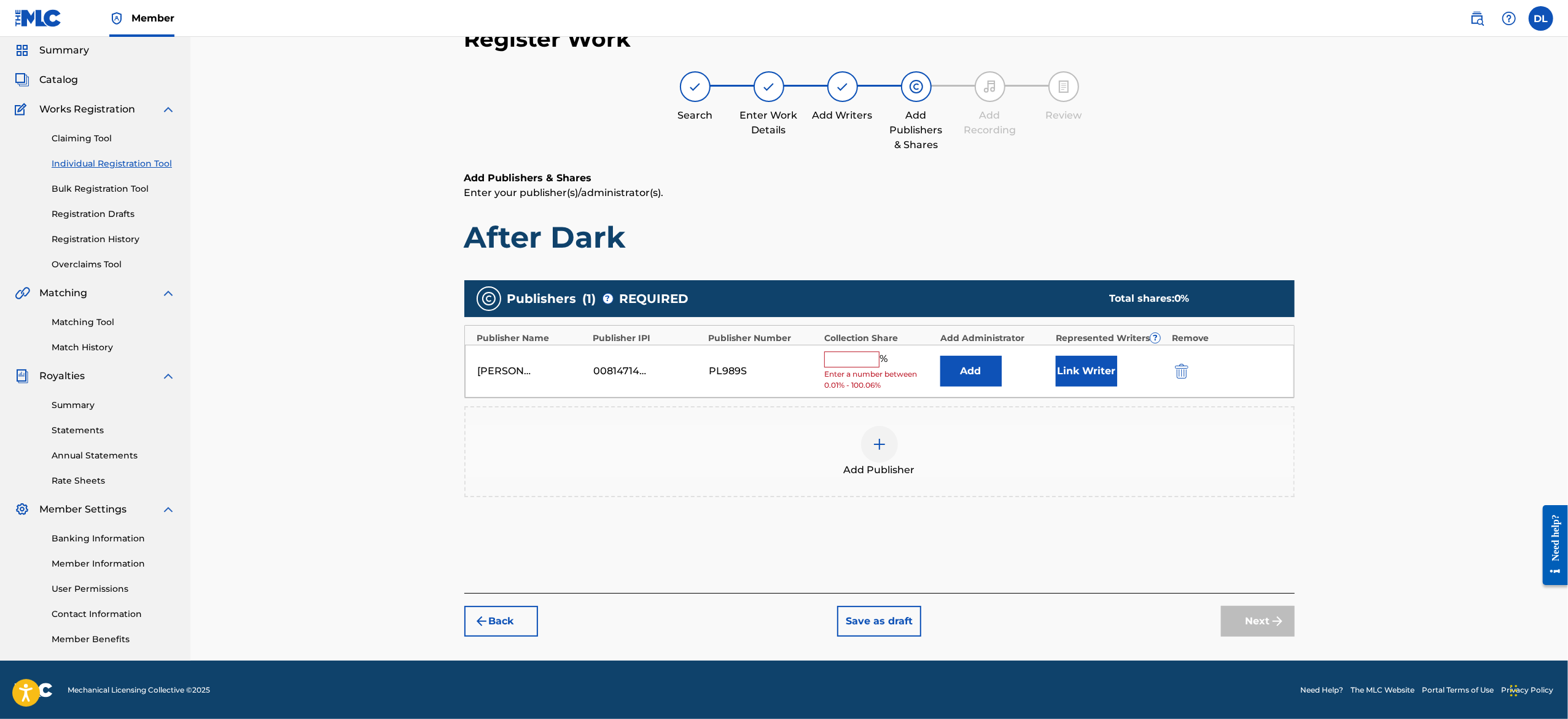
click at [856, 369] on span "Enter a number between 0.01% - 100.06%" at bounding box center [879, 379] width 110 height 22
click at [866, 359] on input "text" at bounding box center [852, 359] width 55 height 16
type input "100"
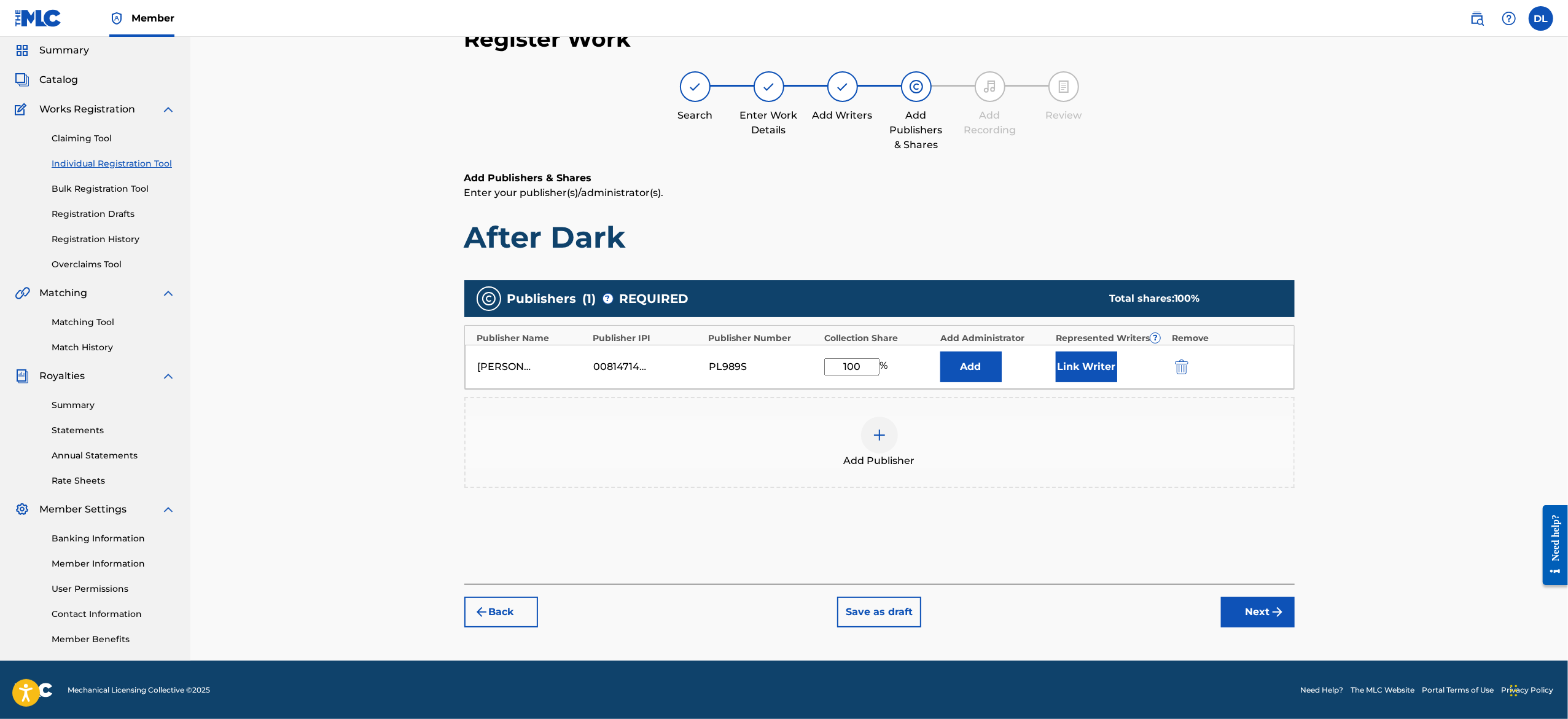
click at [1239, 606] on button "Next" at bounding box center [1257, 611] width 73 height 31
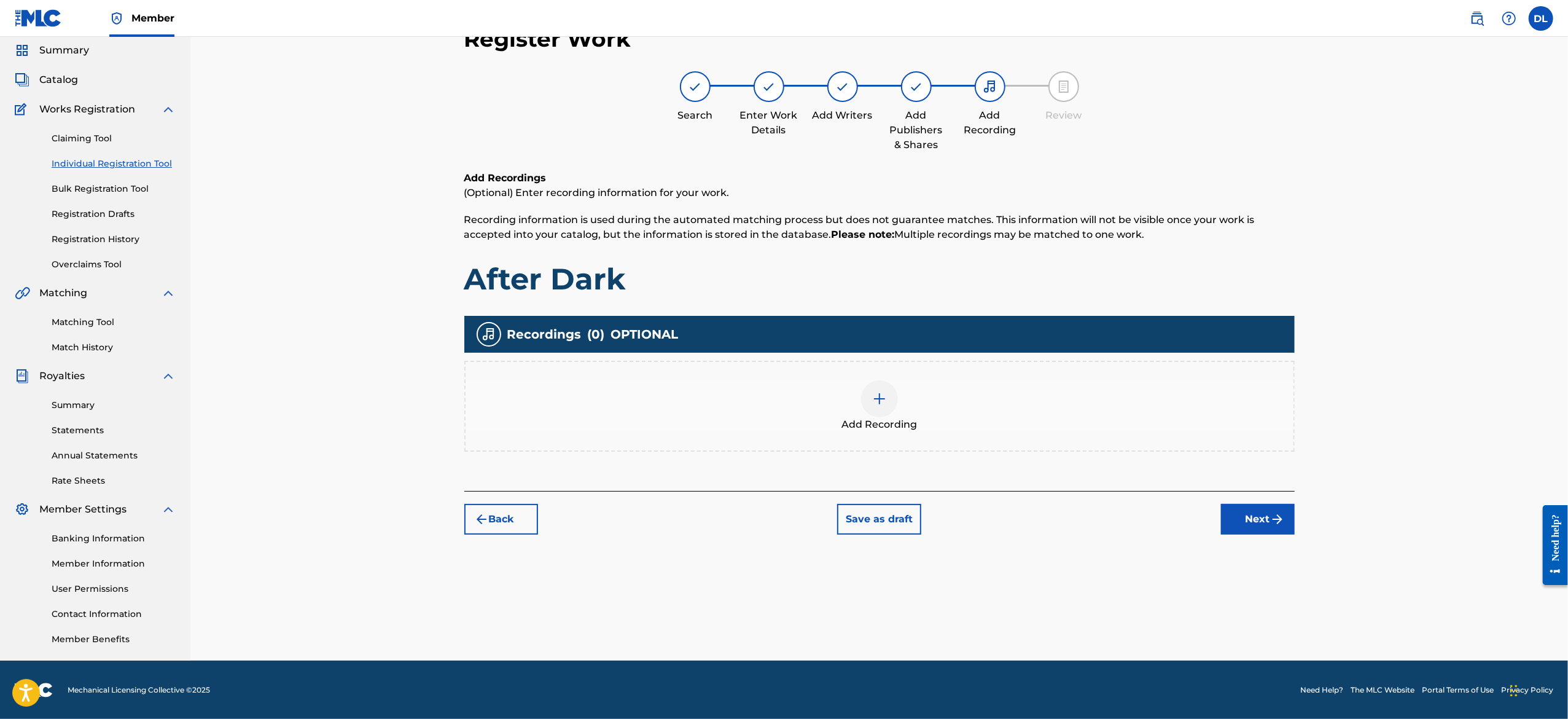
click at [892, 410] on div at bounding box center [879, 398] width 37 height 37
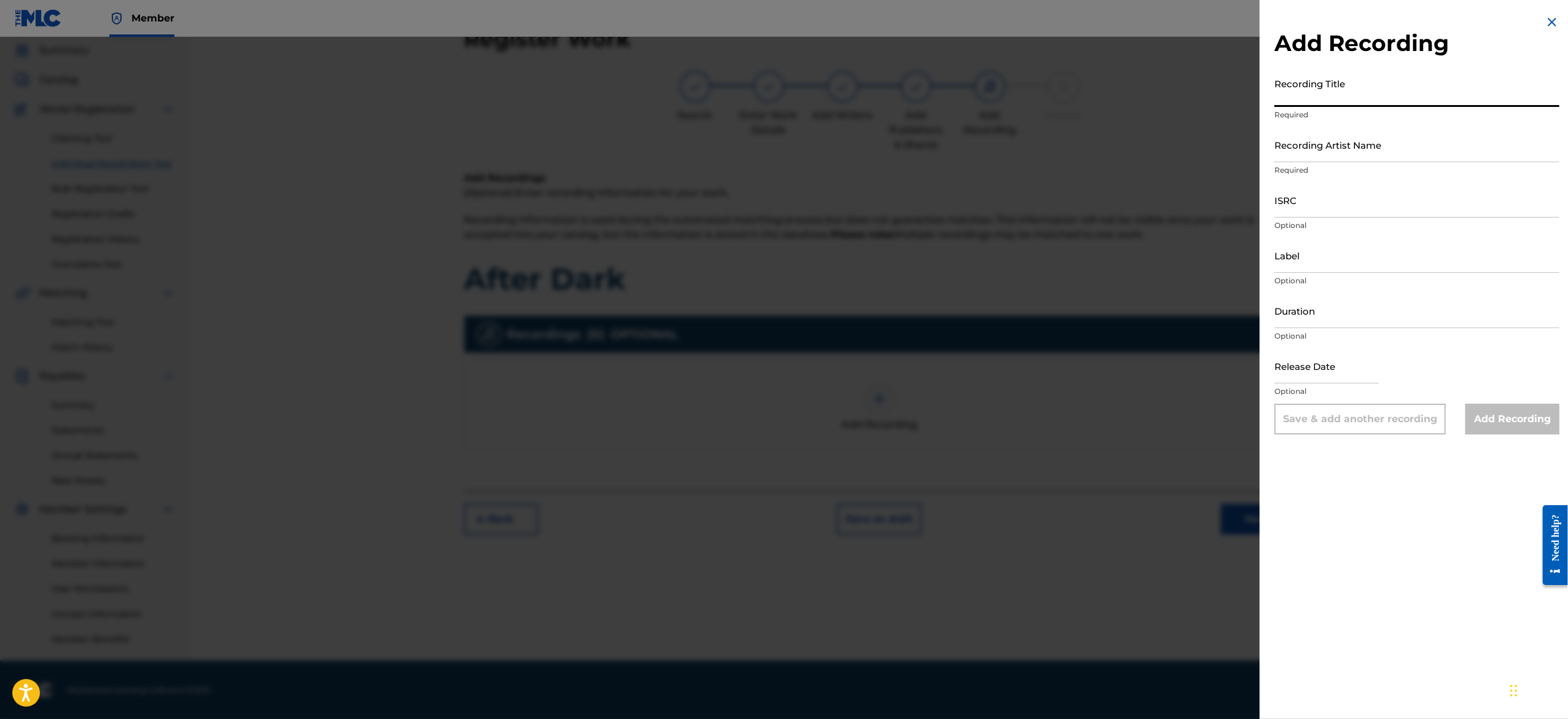
click at [1297, 98] on input "Recording Title" at bounding box center [1417, 89] width 285 height 35
click at [1545, 25] on img at bounding box center [1552, 22] width 15 height 15
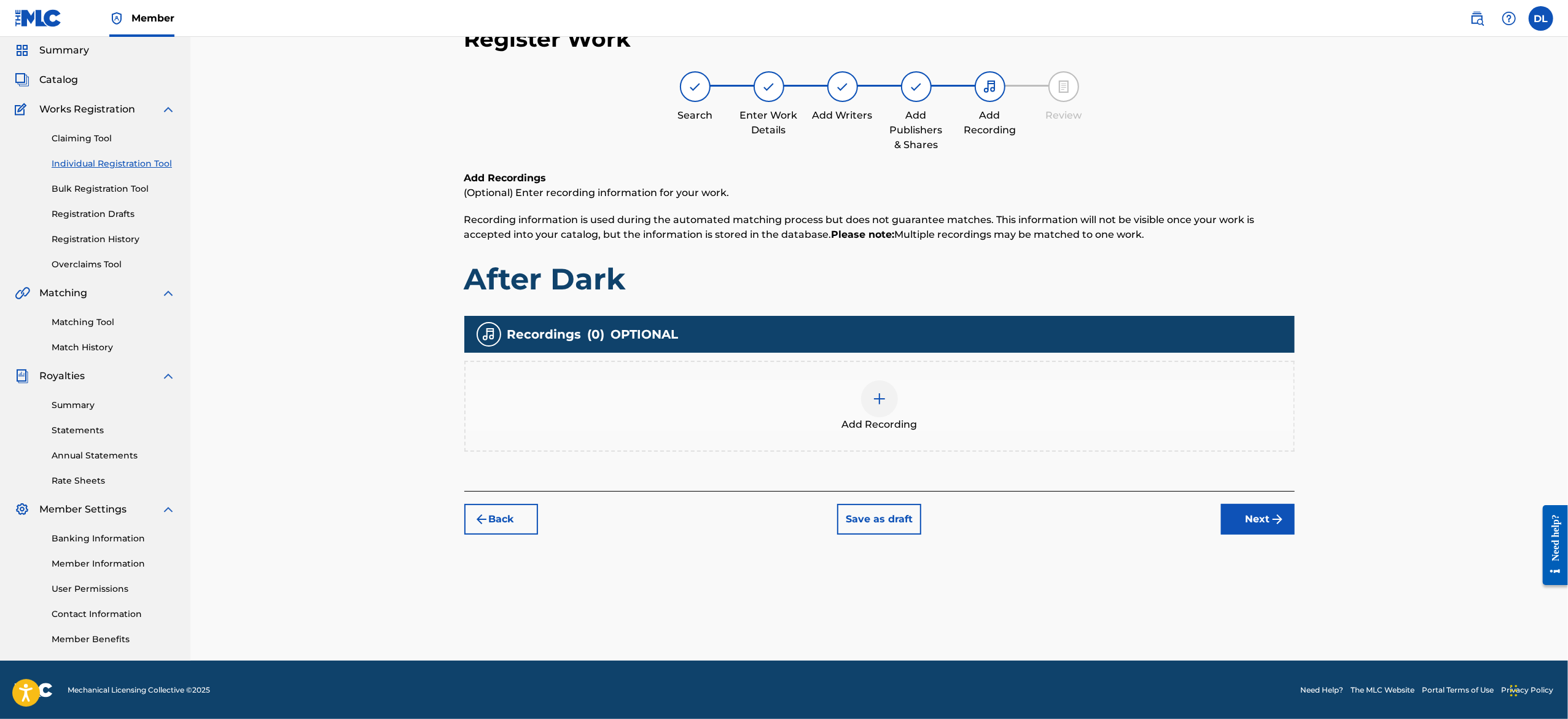
drag, startPoint x: 1433, startPoint y: 0, endPoint x: 1116, endPoint y: 577, distance: 658.3
click at [1116, 577] on div "Register Work Search Enter Work Details Add Writers Add Publishers & Shares Add…" at bounding box center [879, 343] width 860 height 635
click at [882, 402] on img at bounding box center [880, 399] width 15 height 15
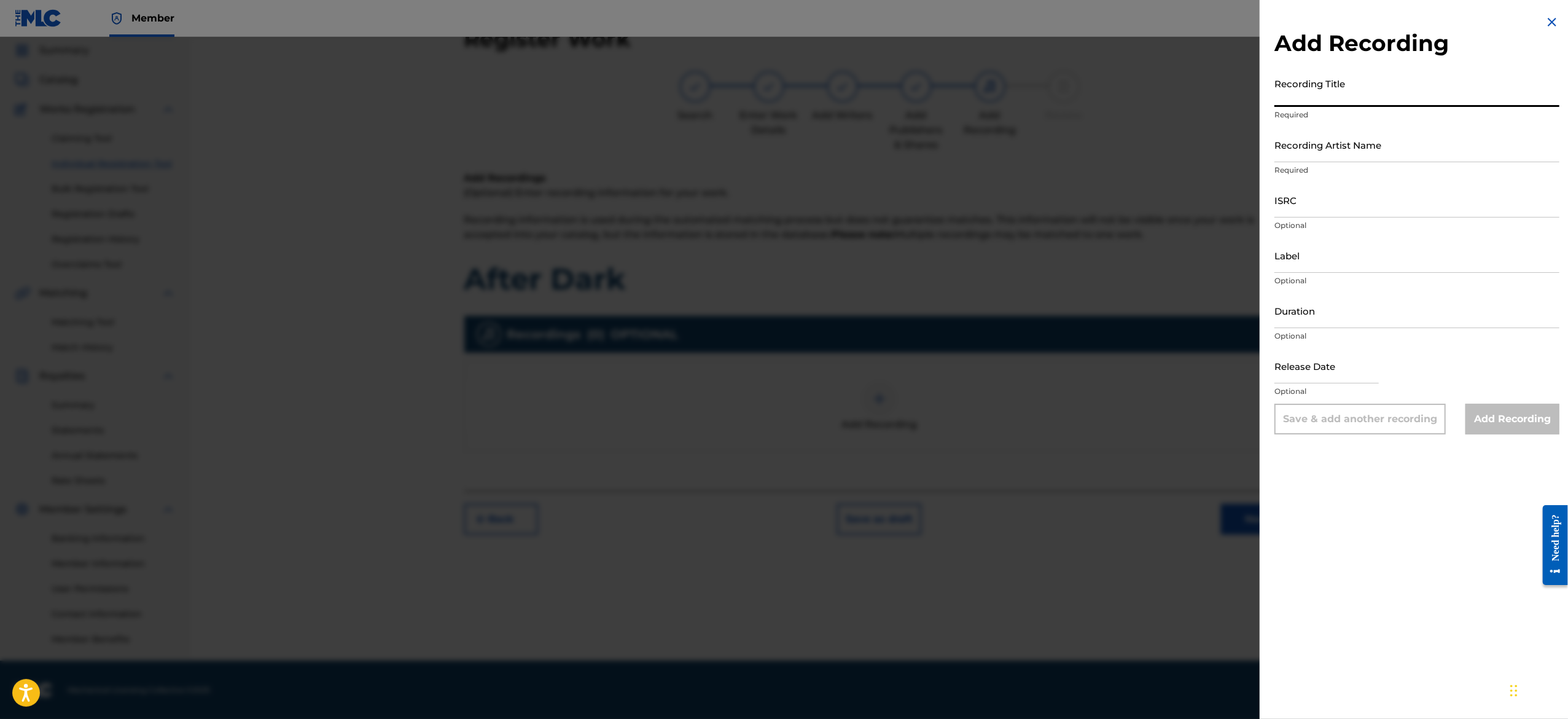
click at [1298, 88] on input "Recording Title" at bounding box center [1417, 89] width 285 height 35
paste input "Billabold"
drag, startPoint x: 1396, startPoint y: 120, endPoint x: 1391, endPoint y: 146, distance: 26.5
click at [1391, 146] on form "Recording Title Billabold Required Recording Artist Name Required ISRC Optional…" at bounding box center [1417, 253] width 285 height 363
click at [1391, 146] on input "Recording Artist Name" at bounding box center [1417, 144] width 285 height 35
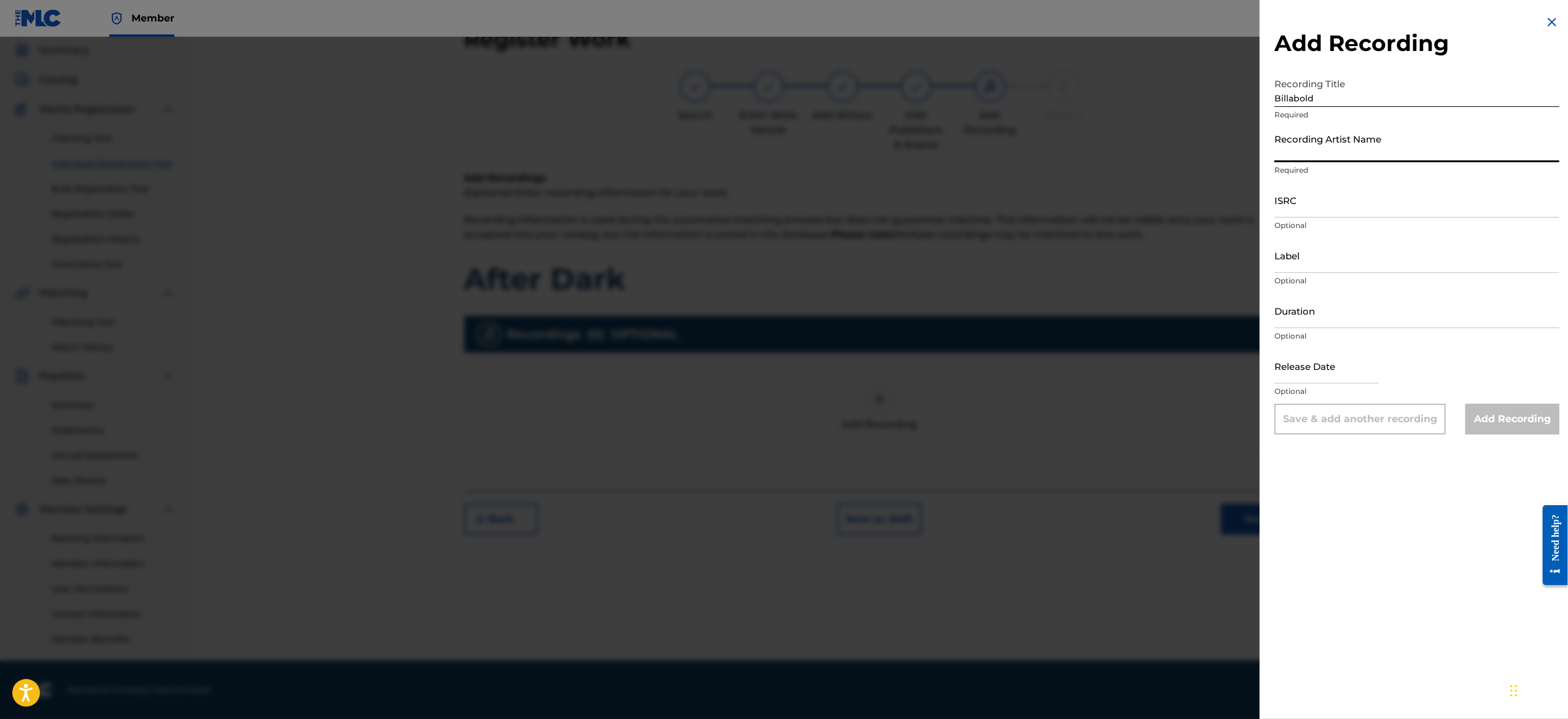
click at [1388, 153] on input "Recording Artist Name" at bounding box center [1417, 144] width 285 height 35
click at [1346, 97] on input "Billabold" at bounding box center [1417, 89] width 285 height 35
type input "B"
paste input "Call 'em Bad"
type input "Call 'em Bad"
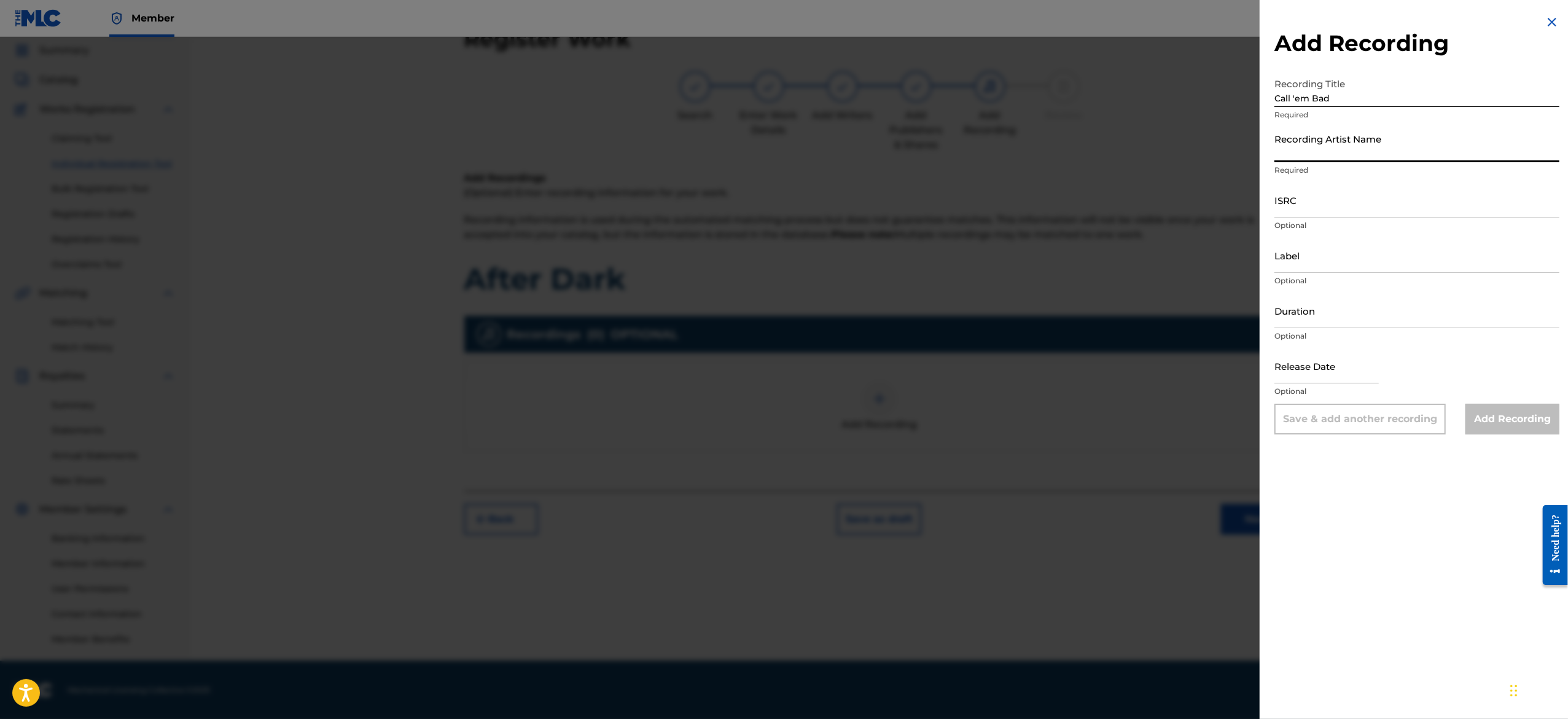
click at [1382, 149] on input "Recording Artist Name" at bounding box center [1417, 144] width 285 height 35
paste input "Billabold"
type input "Billabold"
click at [1345, 204] on input "ISRC" at bounding box center [1417, 200] width 285 height 35
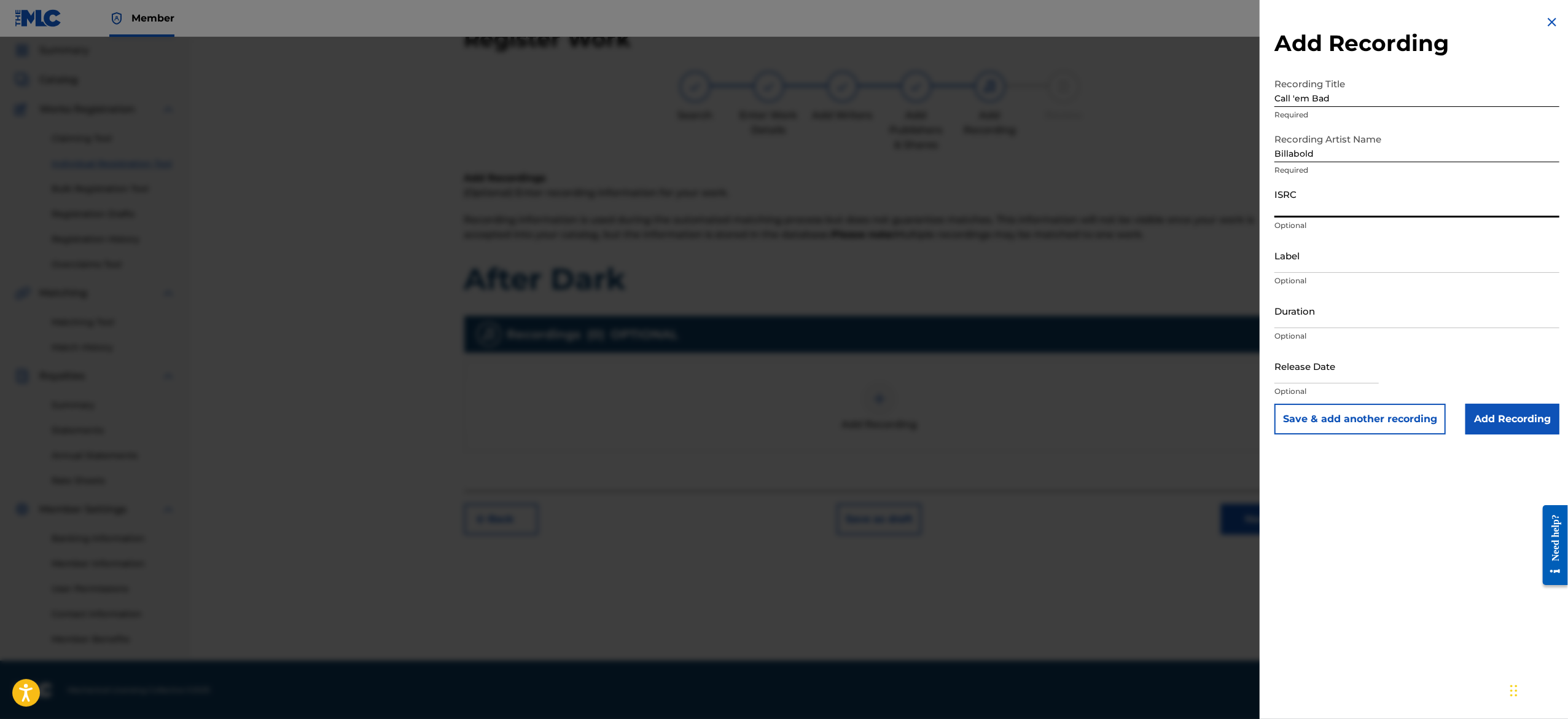
paste input "USA2P2508547"
type input "USA2P2508547"
click at [1339, 261] on input "Label" at bounding box center [1417, 255] width 285 height 35
type input "Post Shop Records"
click at [1357, 314] on input "Duration" at bounding box center [1417, 310] width 285 height 35
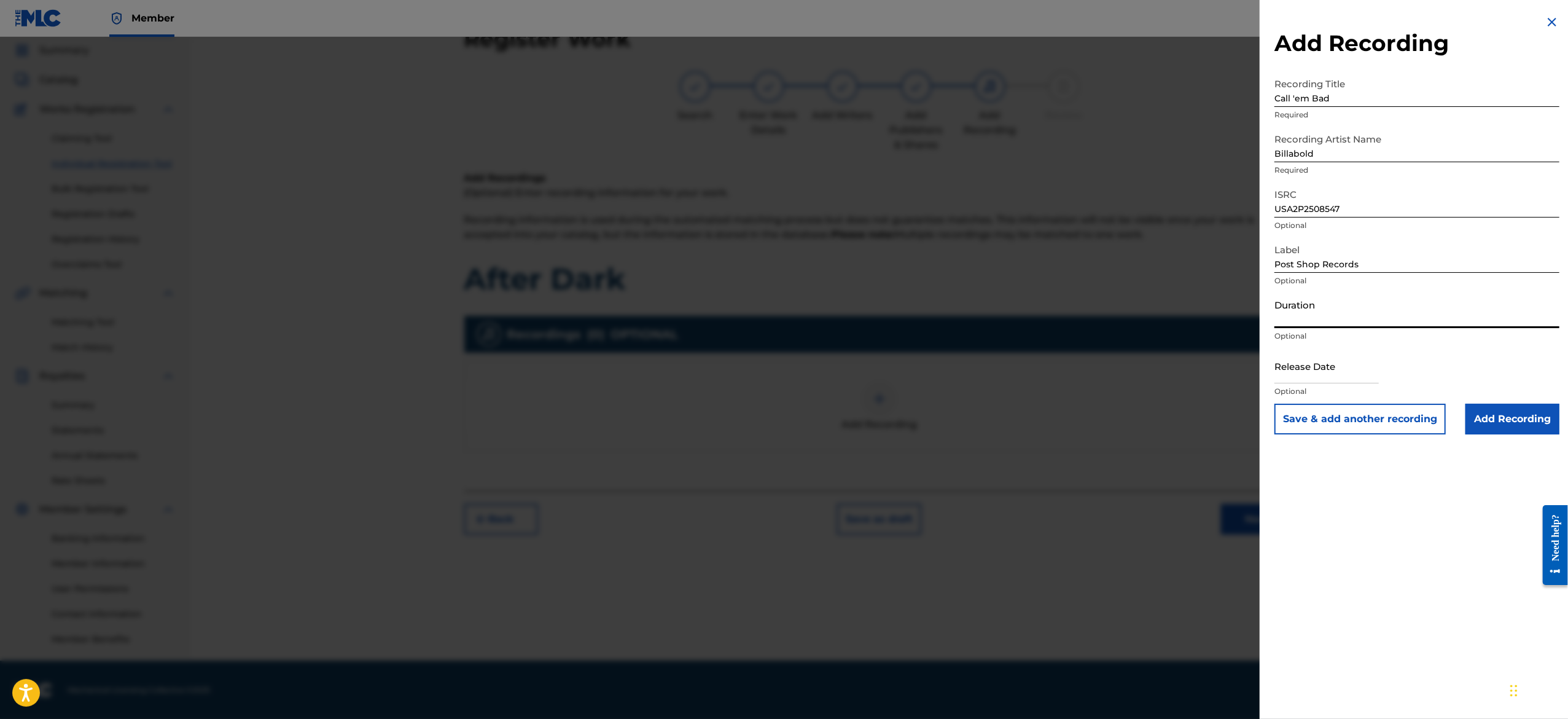
paste input "01:06"
type input "01:06"
click at [1317, 364] on input "text" at bounding box center [1326, 365] width 105 height 35
select select "7"
select select "2025"
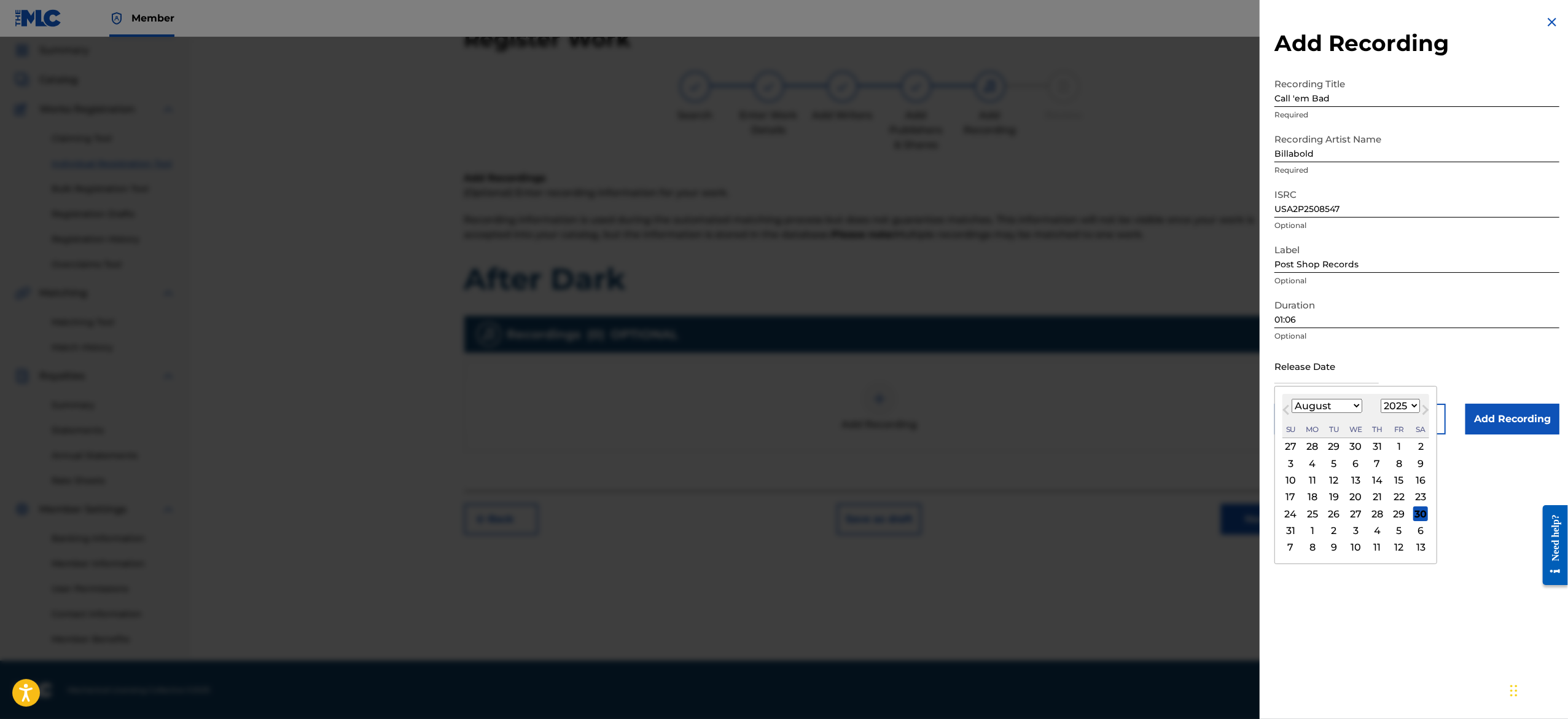
type input "[DATE]"
select select "2"
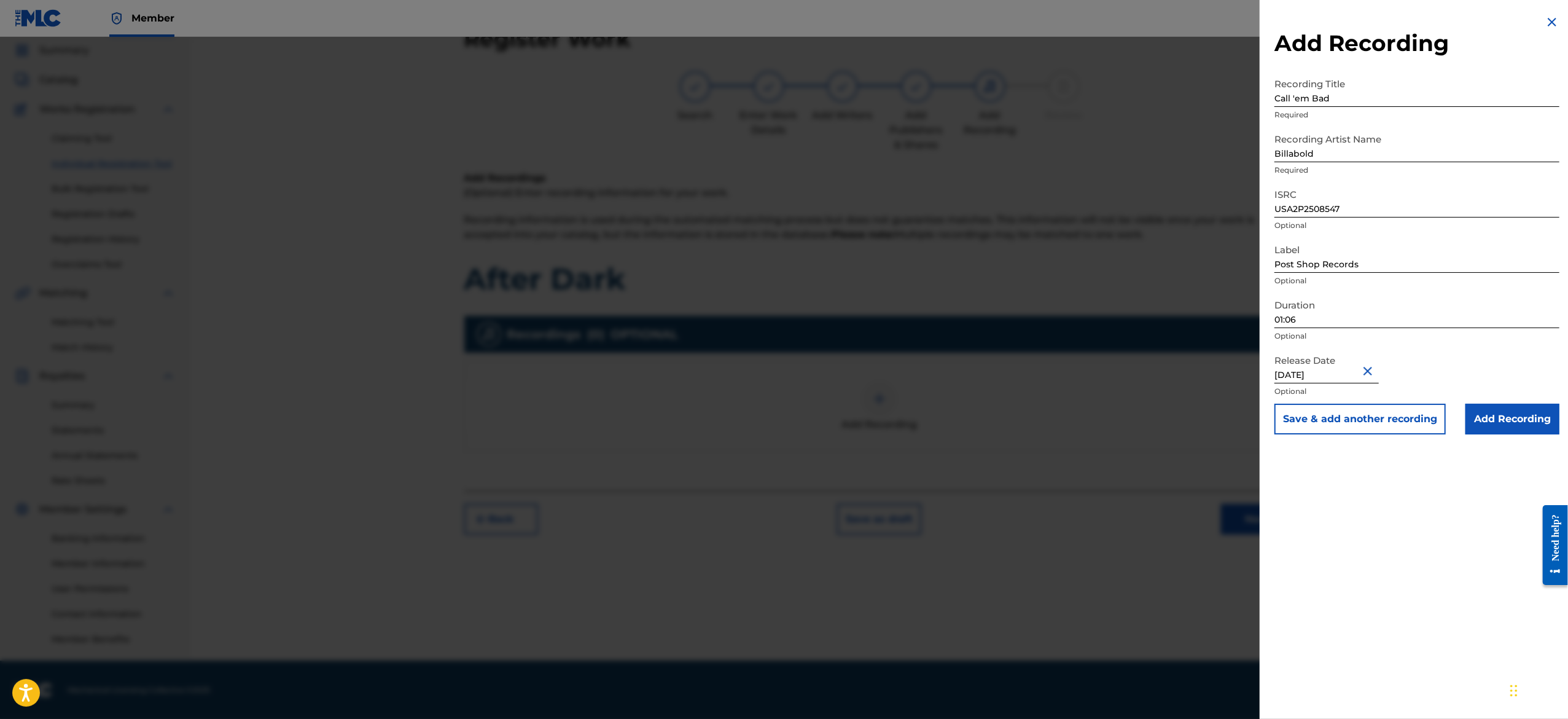
click at [1409, 331] on p "Optional" at bounding box center [1417, 336] width 285 height 11
click at [1381, 421] on button "Save & add another recording" at bounding box center [1360, 418] width 171 height 31
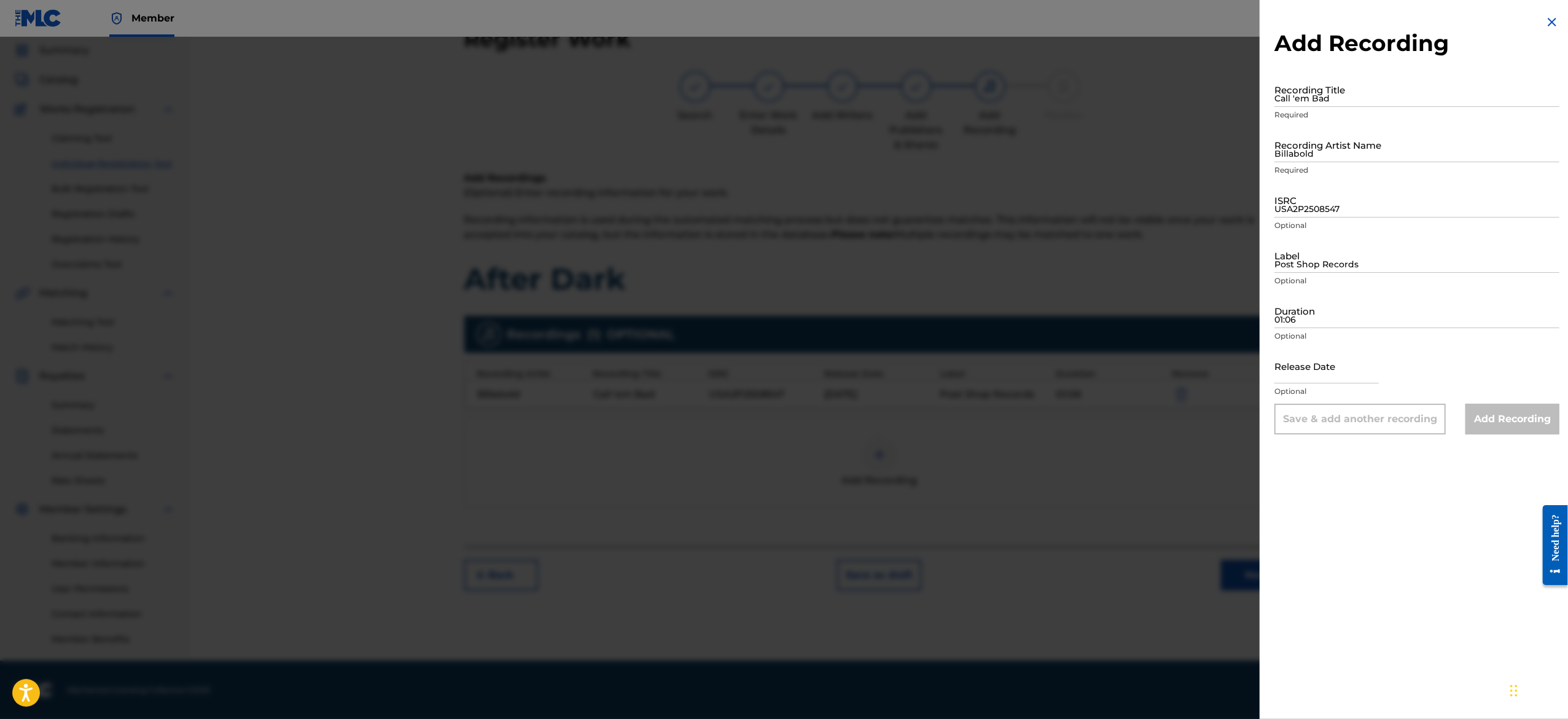
click at [1344, 86] on input "Call 'em Bad" at bounding box center [1417, 89] width 285 height 35
paste input "Contracted"
type input "Contracted"
click at [1359, 153] on input "Billabold" at bounding box center [1417, 144] width 285 height 35
paste input "Billabold"
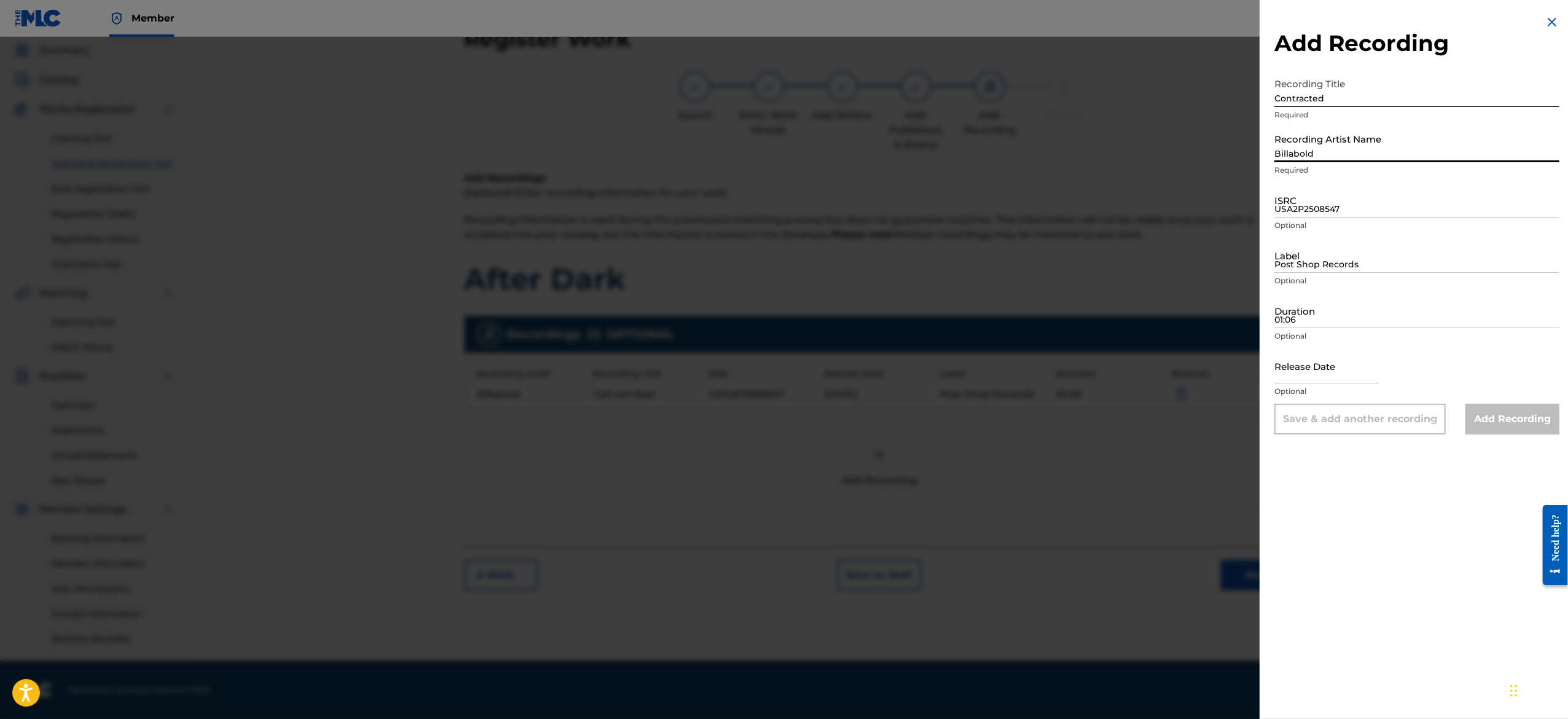
type input "Billabold"
click at [1340, 204] on input "USA2P2508547" at bounding box center [1417, 200] width 285 height 35
paste input "USA2P2508548"
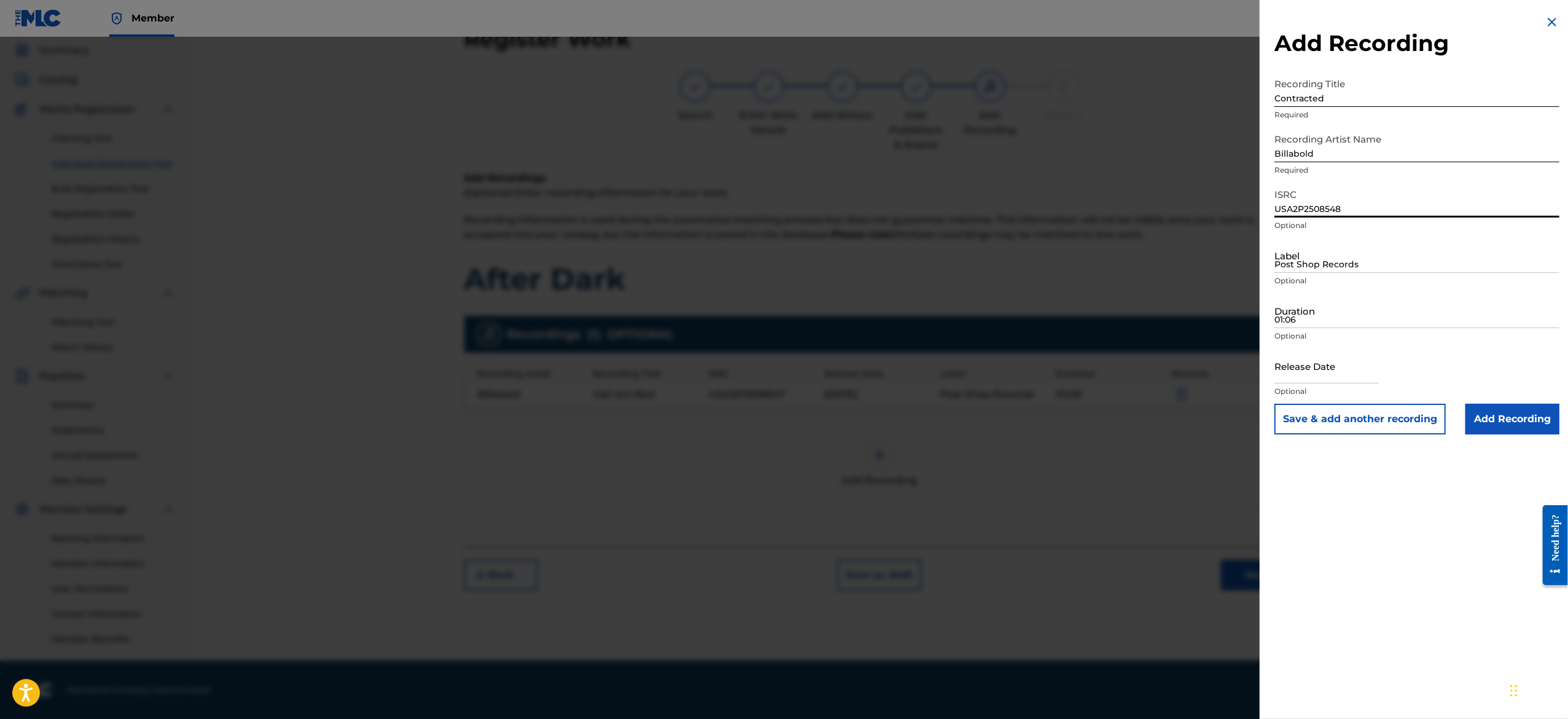
type input "USA2P2508548"
click at [1345, 261] on input "Post Shop Records" at bounding box center [1417, 255] width 285 height 35
type input "Post Shop Records"
click at [1362, 307] on input "01:06" at bounding box center [1417, 310] width 285 height 35
paste input "01:07"
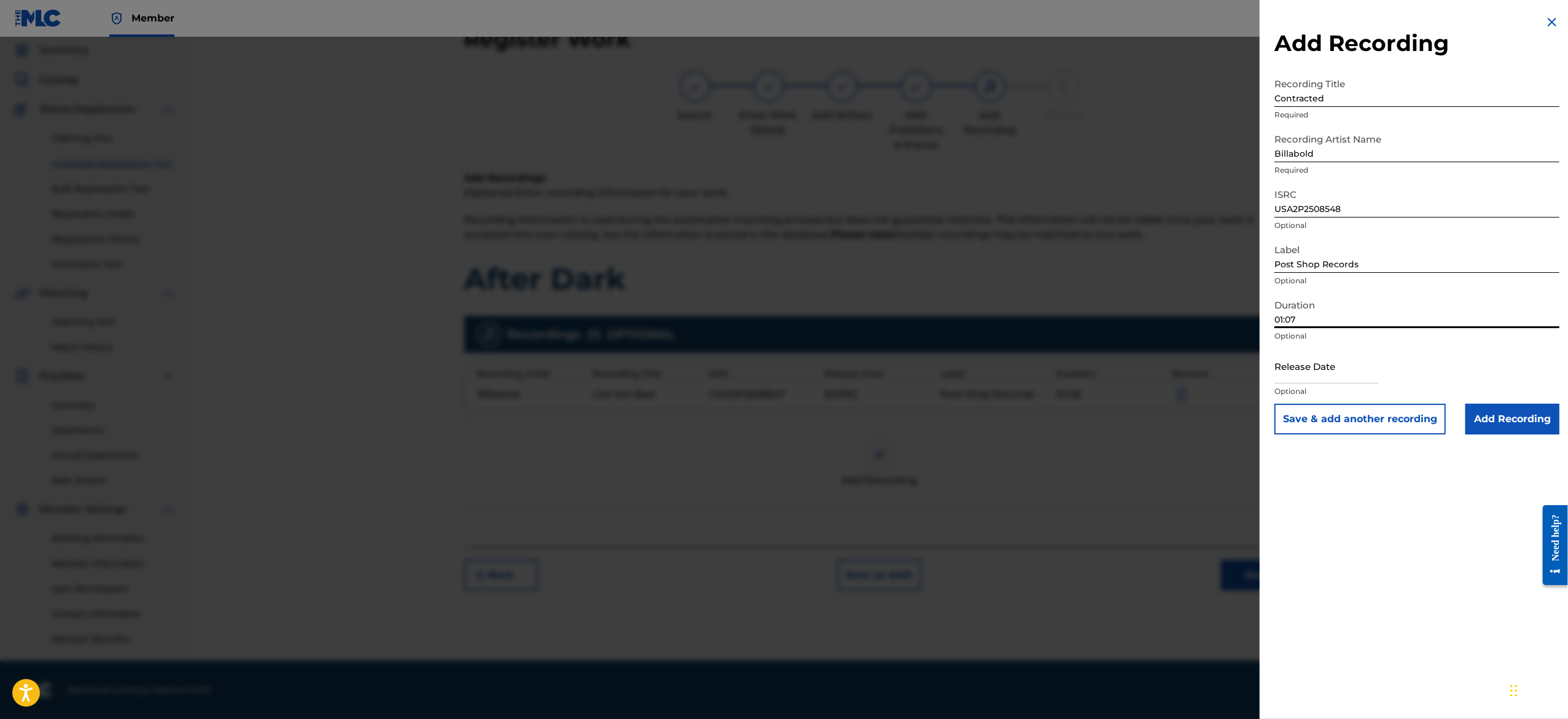
type input "01:07"
click at [1336, 378] on input "text" at bounding box center [1326, 365] width 105 height 35
select select "7"
select select "2025"
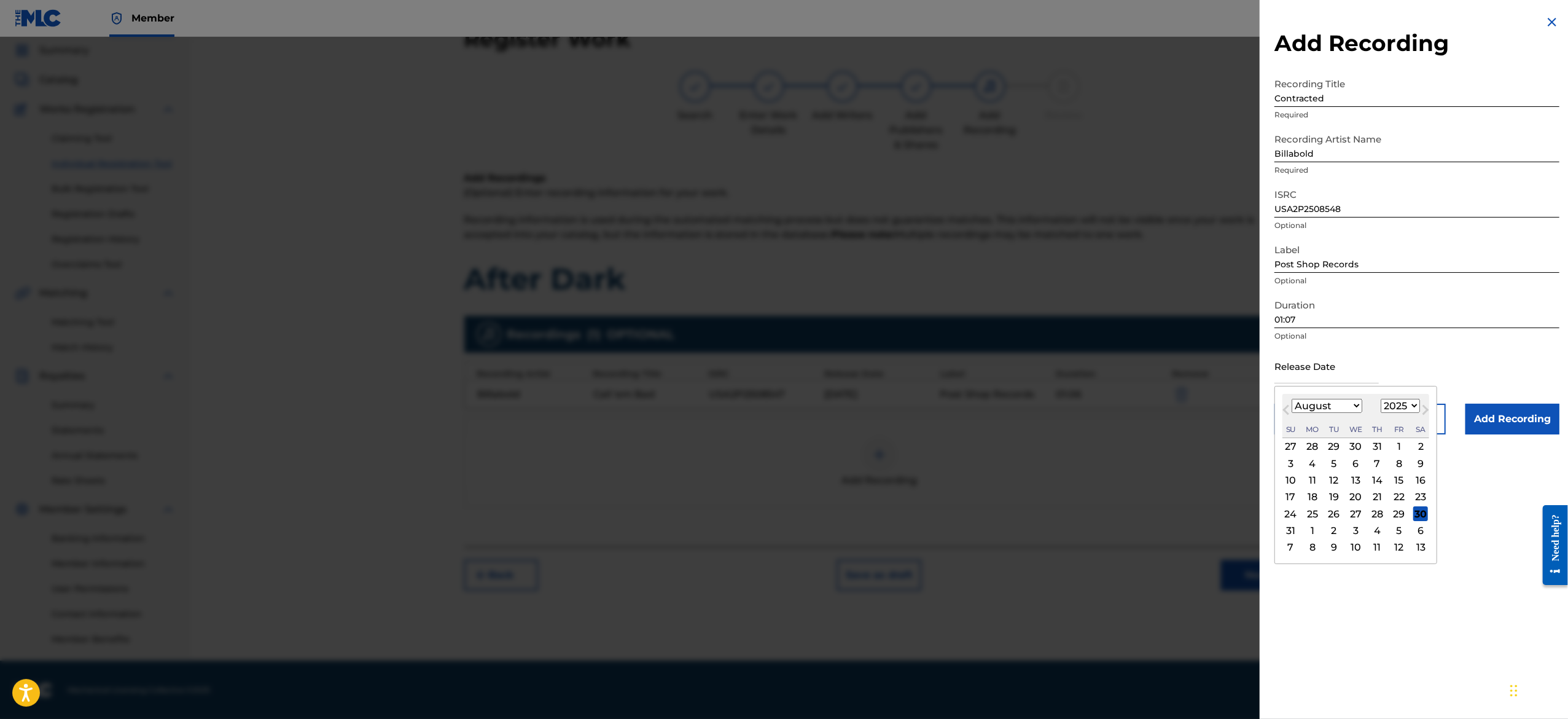
type input "[DATE]"
select select "2"
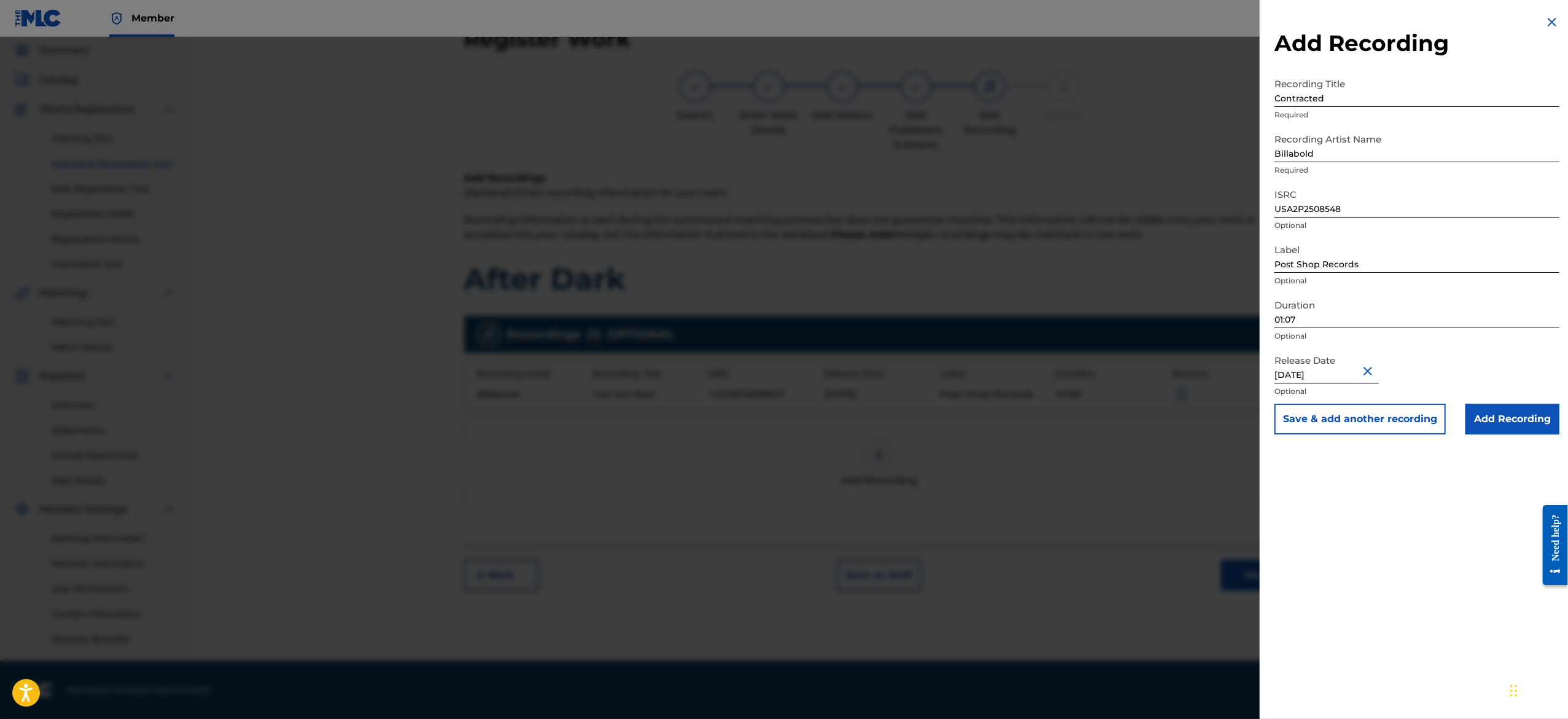
click at [1434, 358] on div "Release Date [DATE] Optional" at bounding box center [1417, 375] width 285 height 55
click at [1392, 420] on button "Save & add another recording" at bounding box center [1360, 418] width 171 height 31
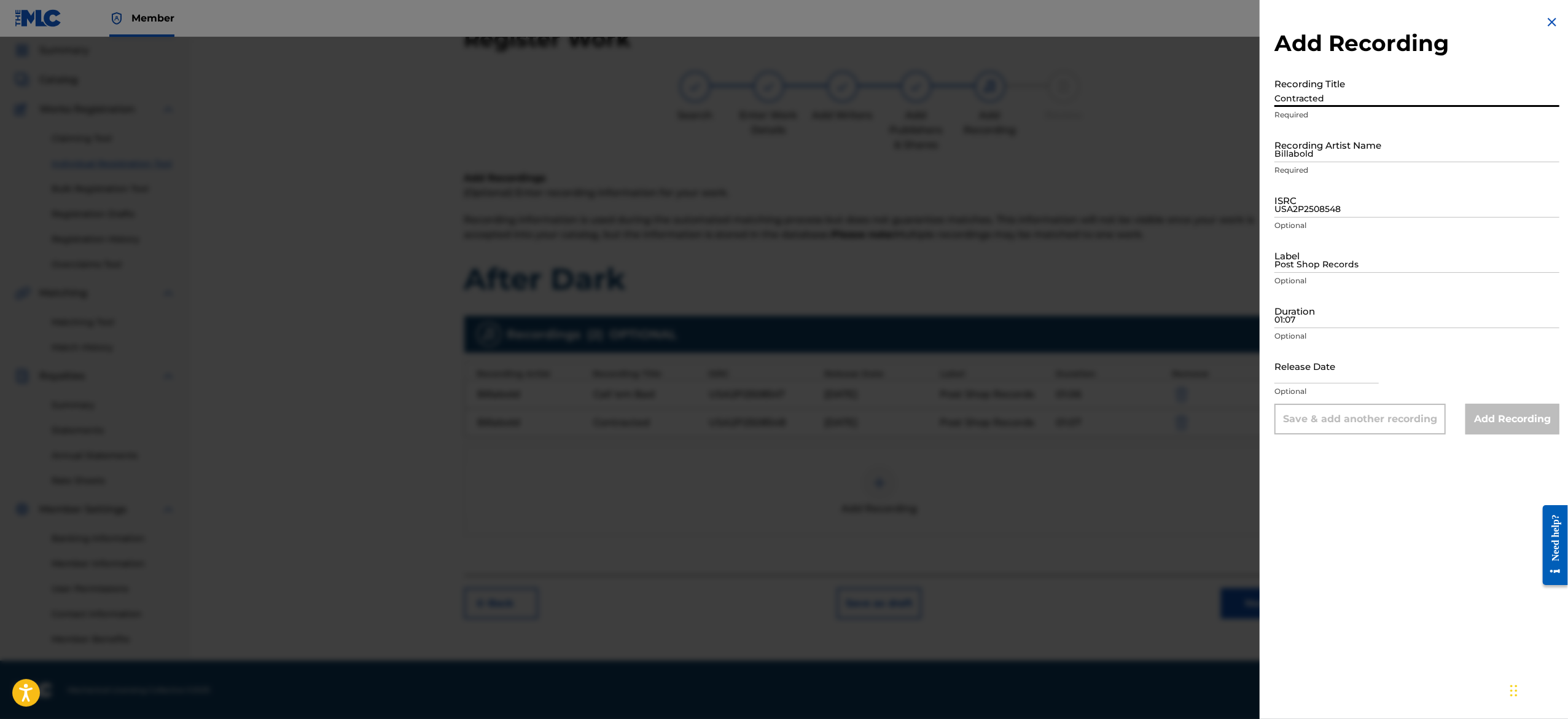
click at [1325, 106] on input "Contracted" at bounding box center [1417, 89] width 285 height 35
paste input "Da Hottest"
type input "Da Hottest"
click at [1331, 139] on input "Billabold" at bounding box center [1417, 144] width 285 height 35
paste input "Billabold"
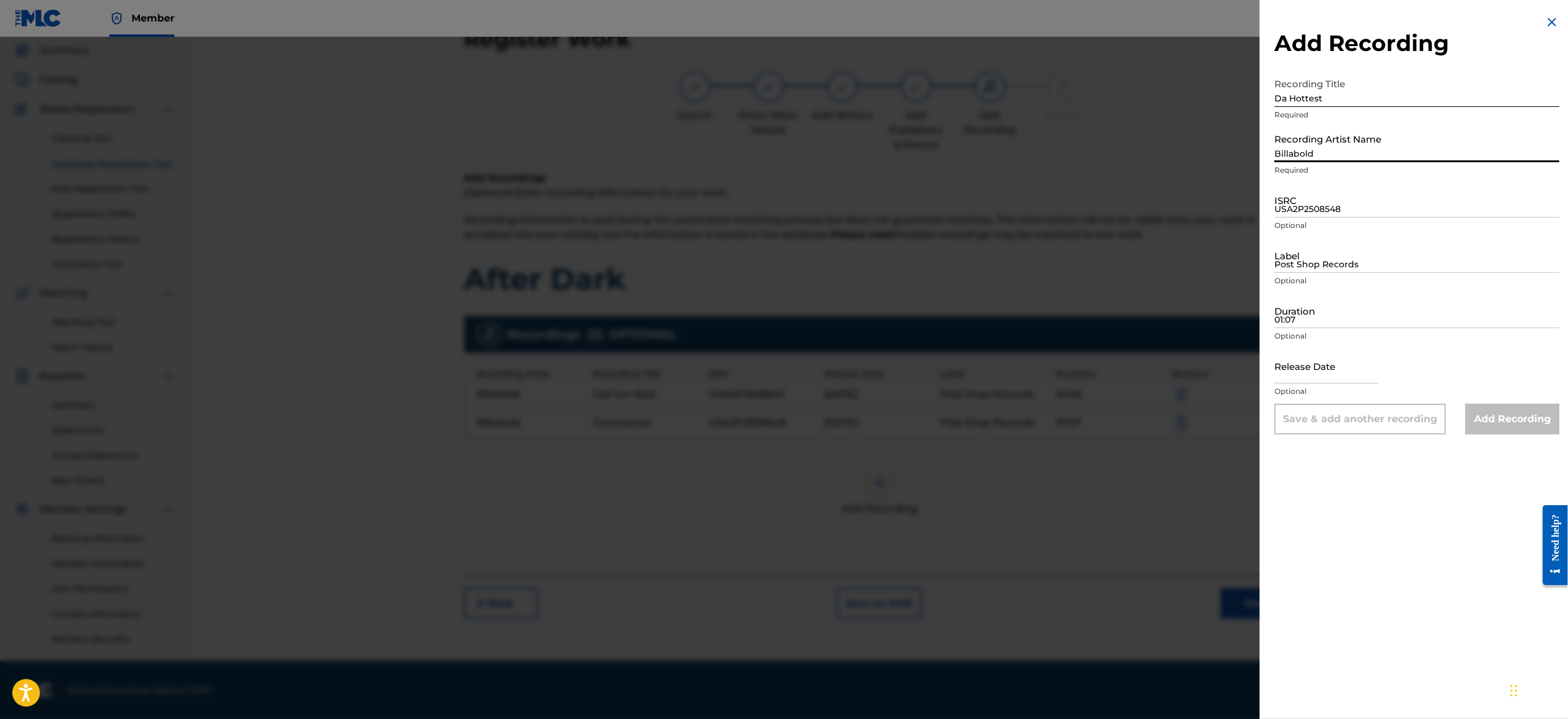
type input "Billabold"
click at [1312, 203] on input "ISRC" at bounding box center [1417, 200] width 285 height 35
paste input "USA2P2508549"
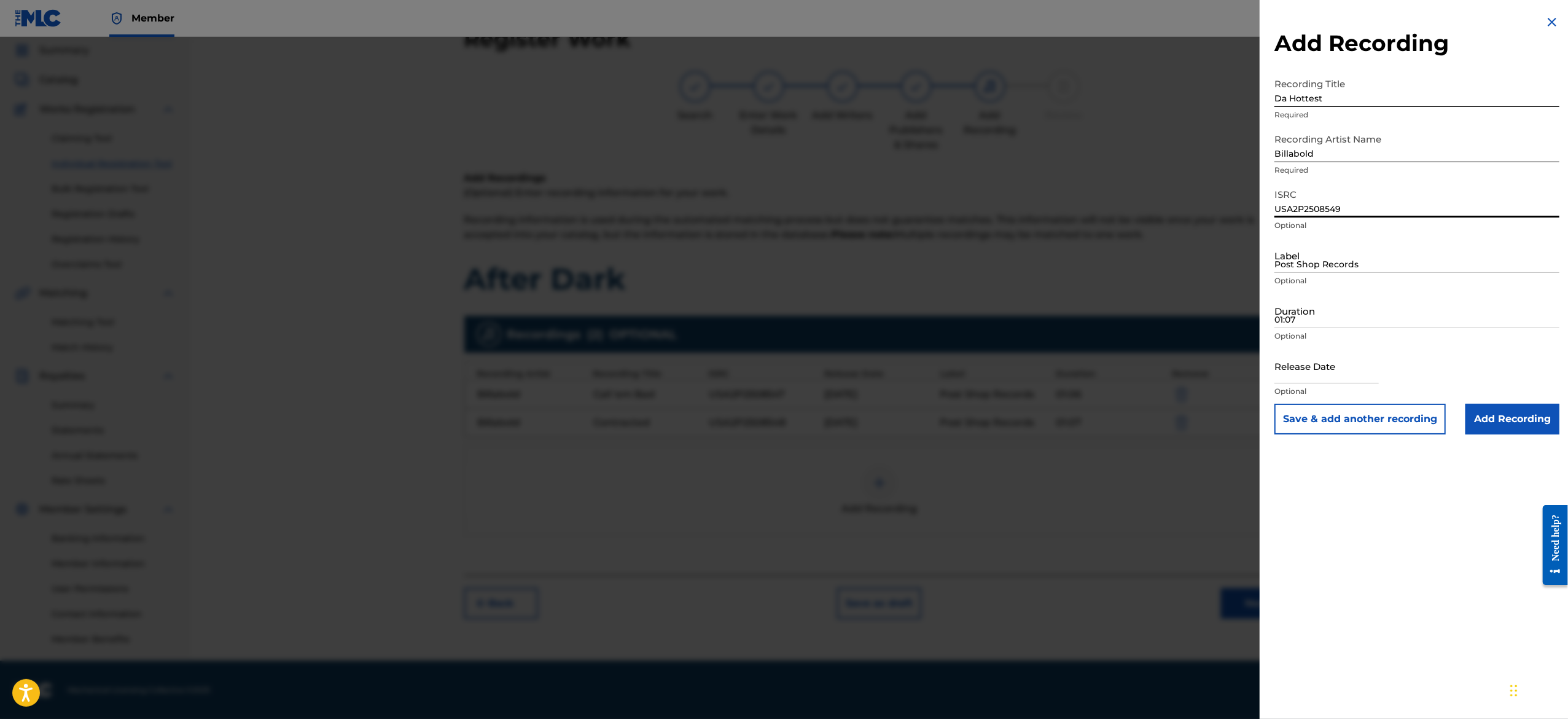
type input "USA2P2508549"
click at [1340, 251] on input "Post Shop Records" at bounding box center [1417, 255] width 285 height 35
type input "Post Shop Records"
click at [1354, 316] on input "Duration" at bounding box center [1417, 310] width 285 height 35
paste input "01:03"
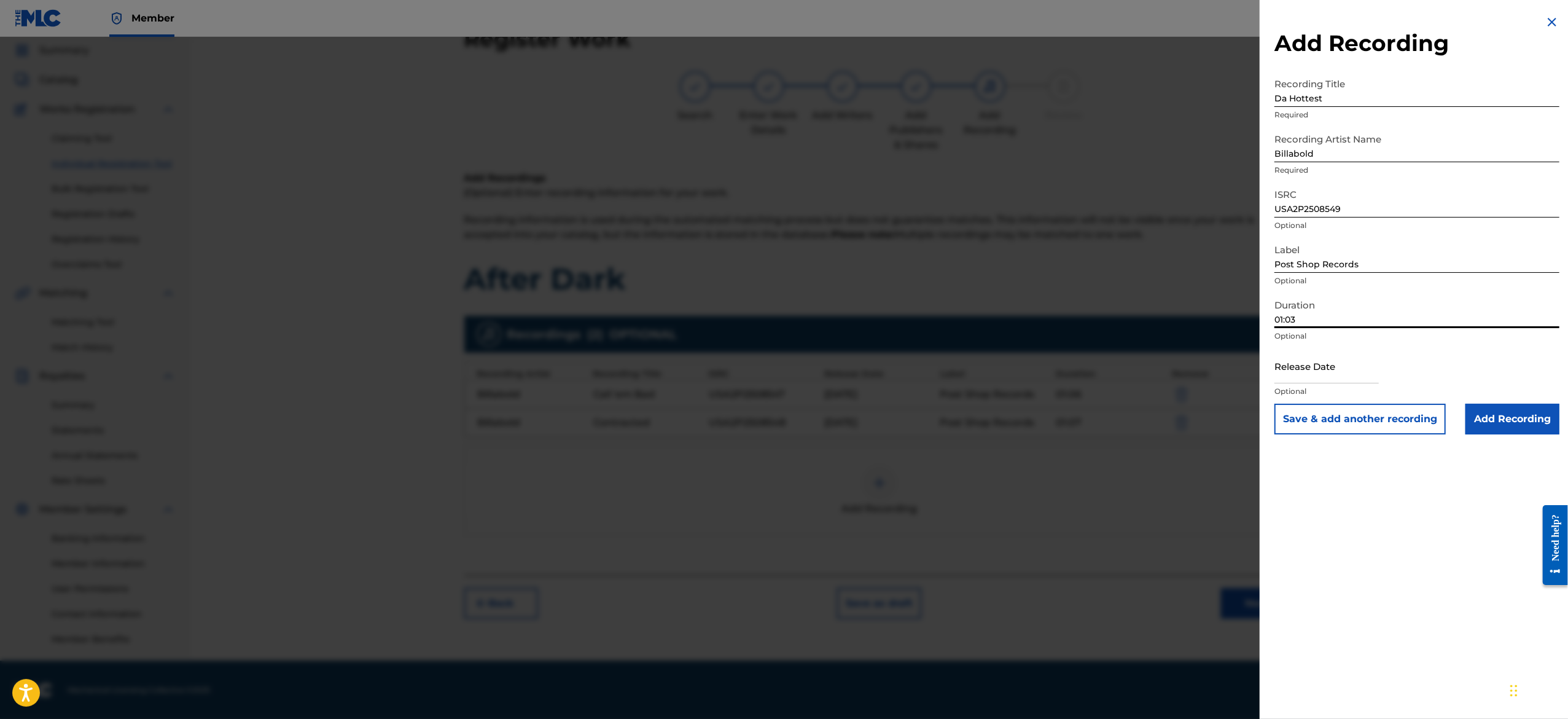
type input "01:03"
click at [1347, 386] on p "Optional" at bounding box center [1417, 391] width 285 height 11
click at [1359, 355] on input "text" at bounding box center [1326, 365] width 105 height 35
select select "7"
select select "2025"
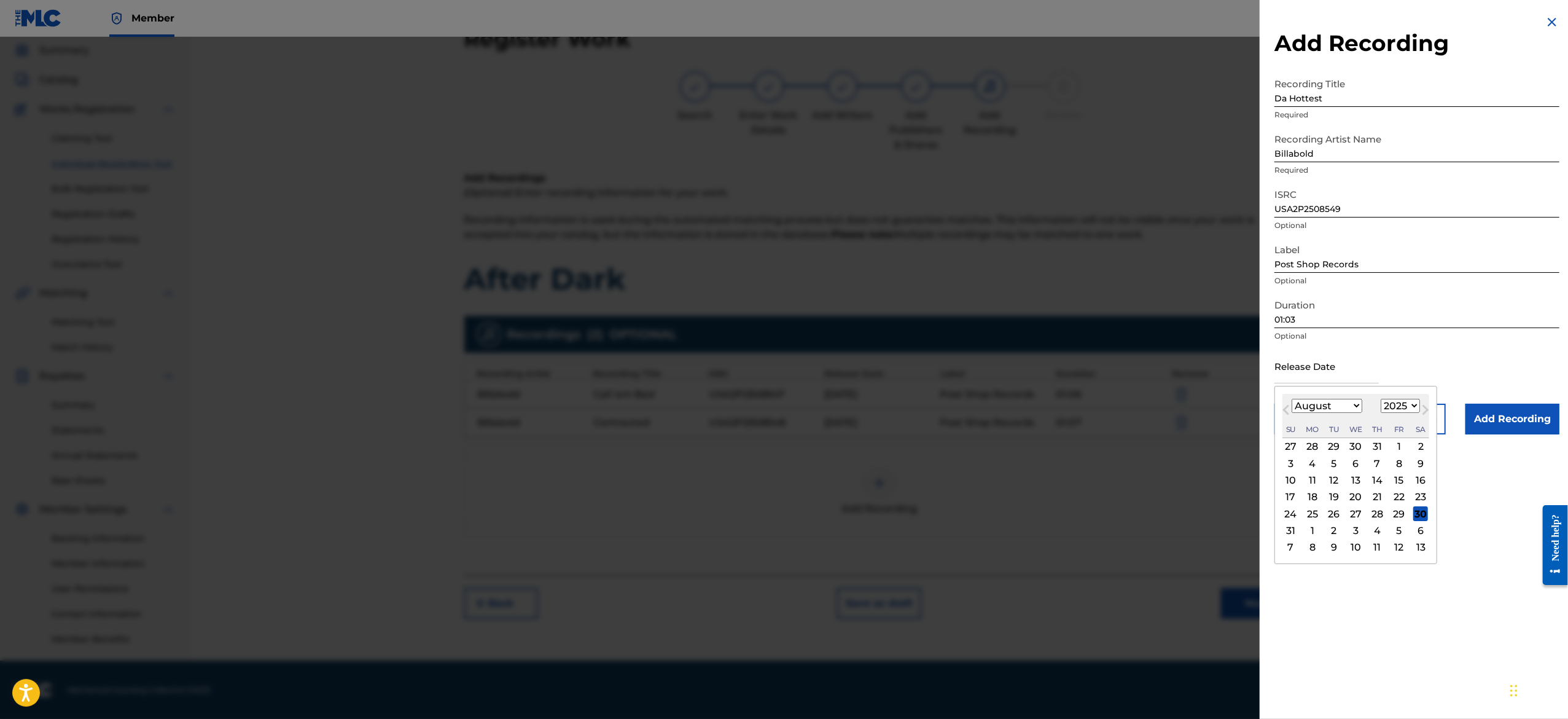
type input "[DATE]"
select select "2"
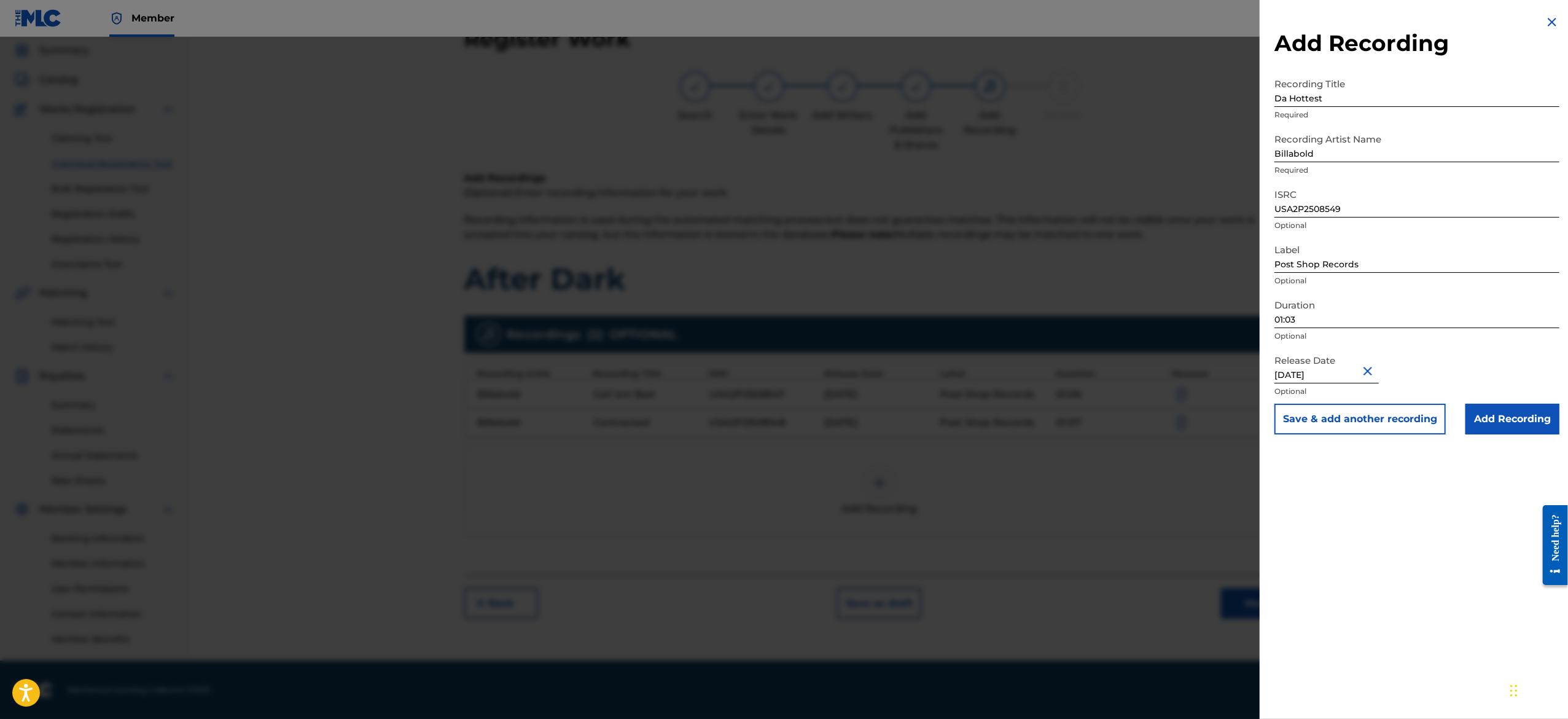
click at [1444, 371] on div "Release Date [DATE] Optional" at bounding box center [1417, 375] width 285 height 55
click at [1404, 413] on button "Save & add another recording" at bounding box center [1360, 418] width 171 height 31
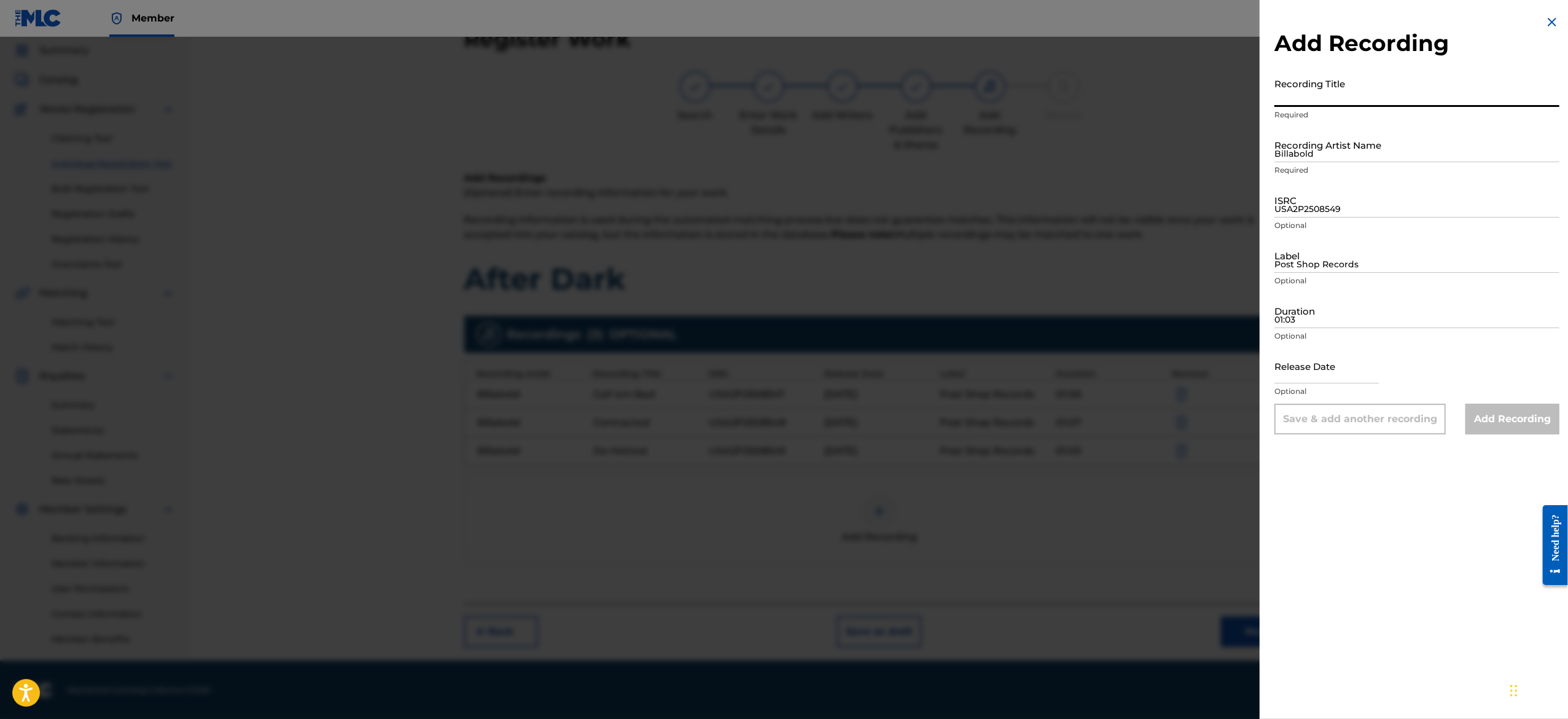
click at [1359, 102] on input "Recording Title" at bounding box center [1417, 89] width 285 height 35
paste input "Free Agency"
type input "Free Agency"
click at [1366, 148] on input "Billabold" at bounding box center [1417, 144] width 285 height 35
click at [1361, 148] on input "Billabold" at bounding box center [1417, 144] width 285 height 35
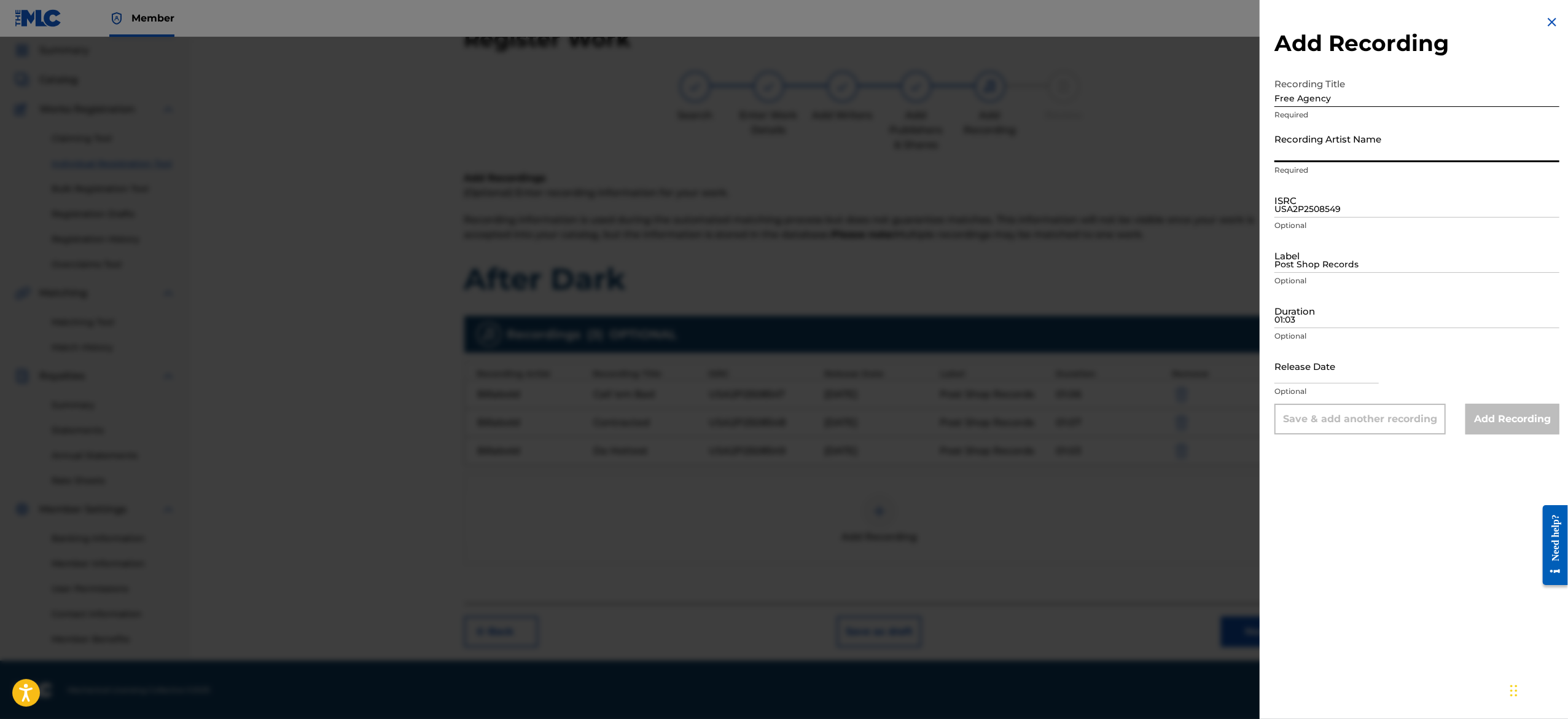
click at [1361, 148] on input "Recording Artist Name" at bounding box center [1417, 144] width 285 height 35
paste input "Billabold"
type input "Billabold"
click at [1350, 205] on input "USA2P2508549" at bounding box center [1417, 200] width 285 height 35
paste input "USA2P2508550"
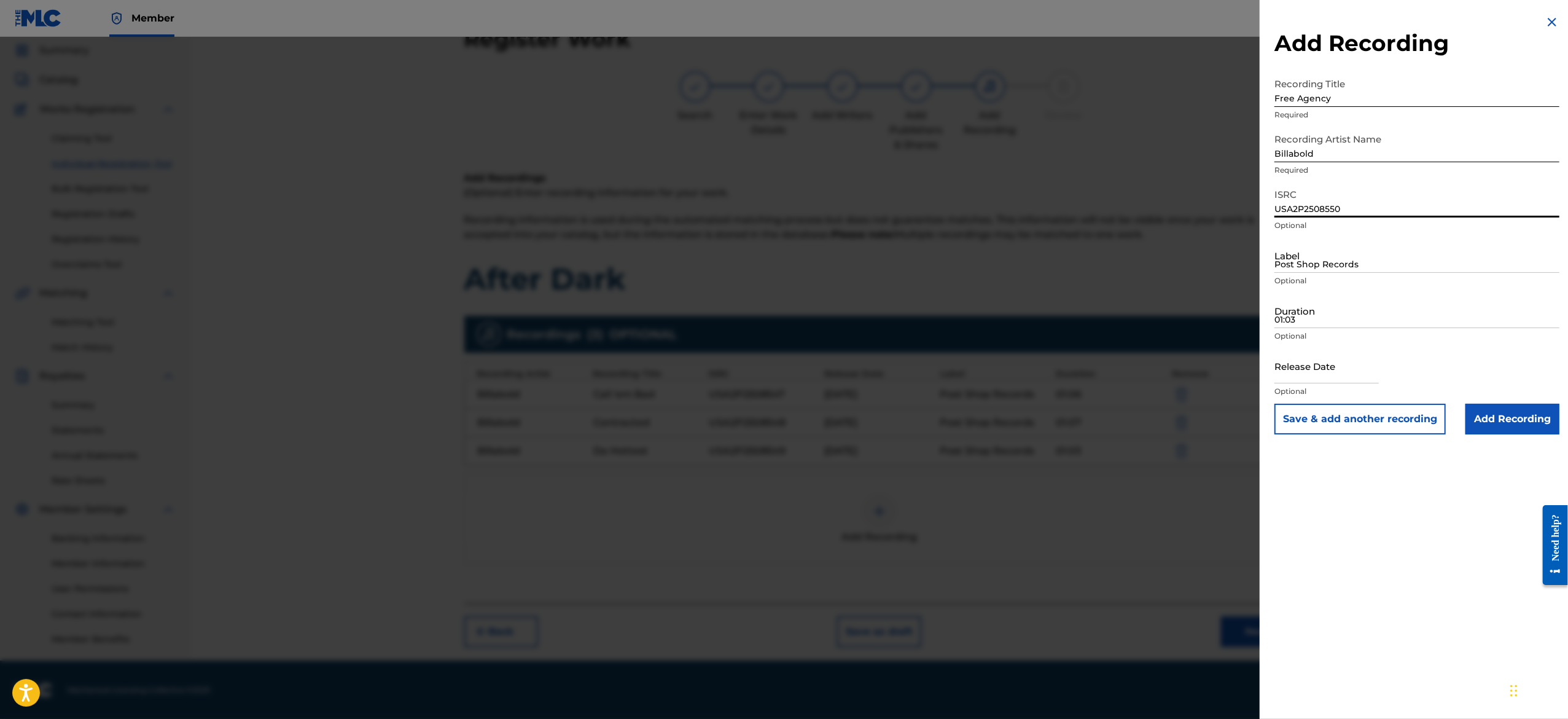
type input "USA2P2508550"
click at [1346, 257] on input "Post Shop Records" at bounding box center [1417, 255] width 285 height 35
type input "Post Shop Records"
click at [1376, 316] on input "Duration" at bounding box center [1417, 310] width 285 height 35
paste input "01:03"
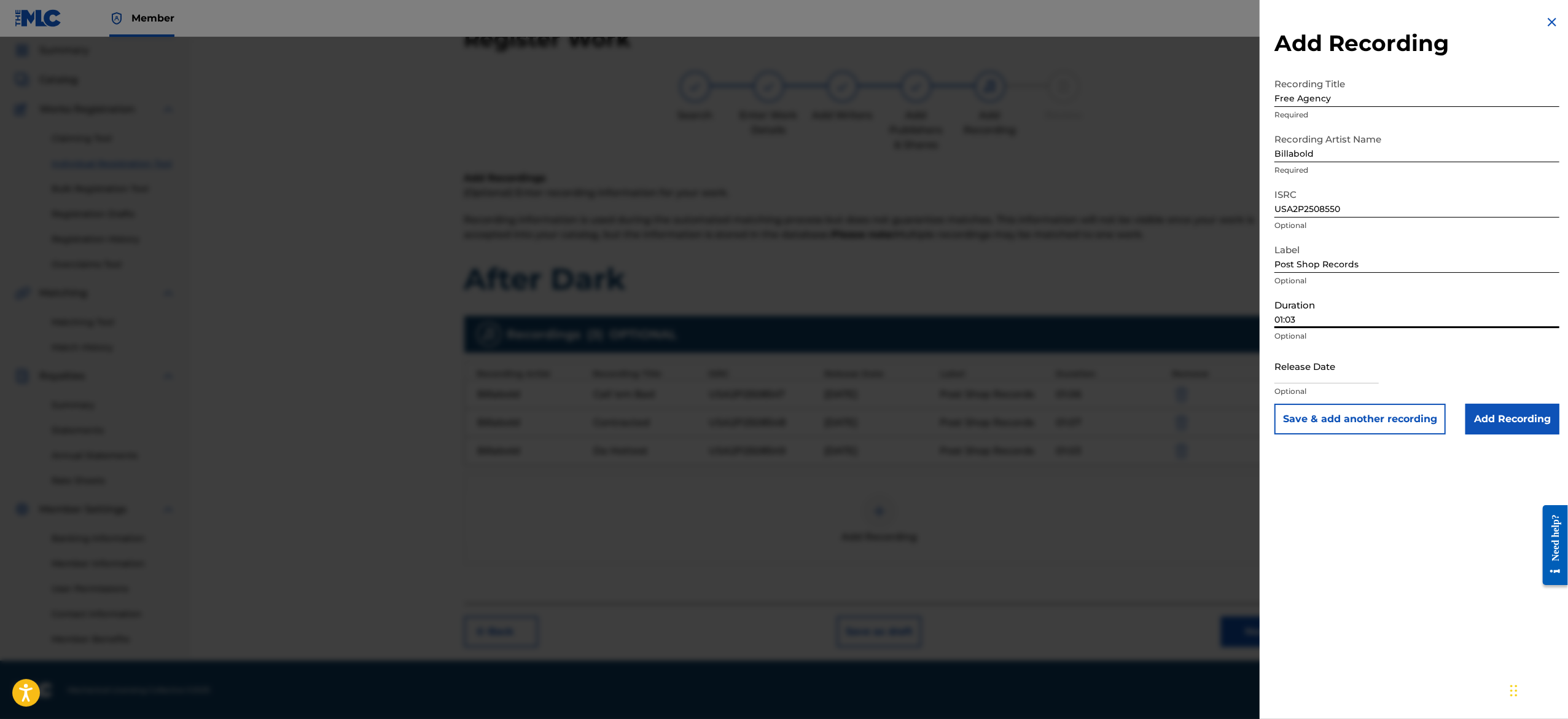
type input "01:03"
click at [1299, 361] on input "text" at bounding box center [1326, 365] width 105 height 35
select select "7"
select select "2025"
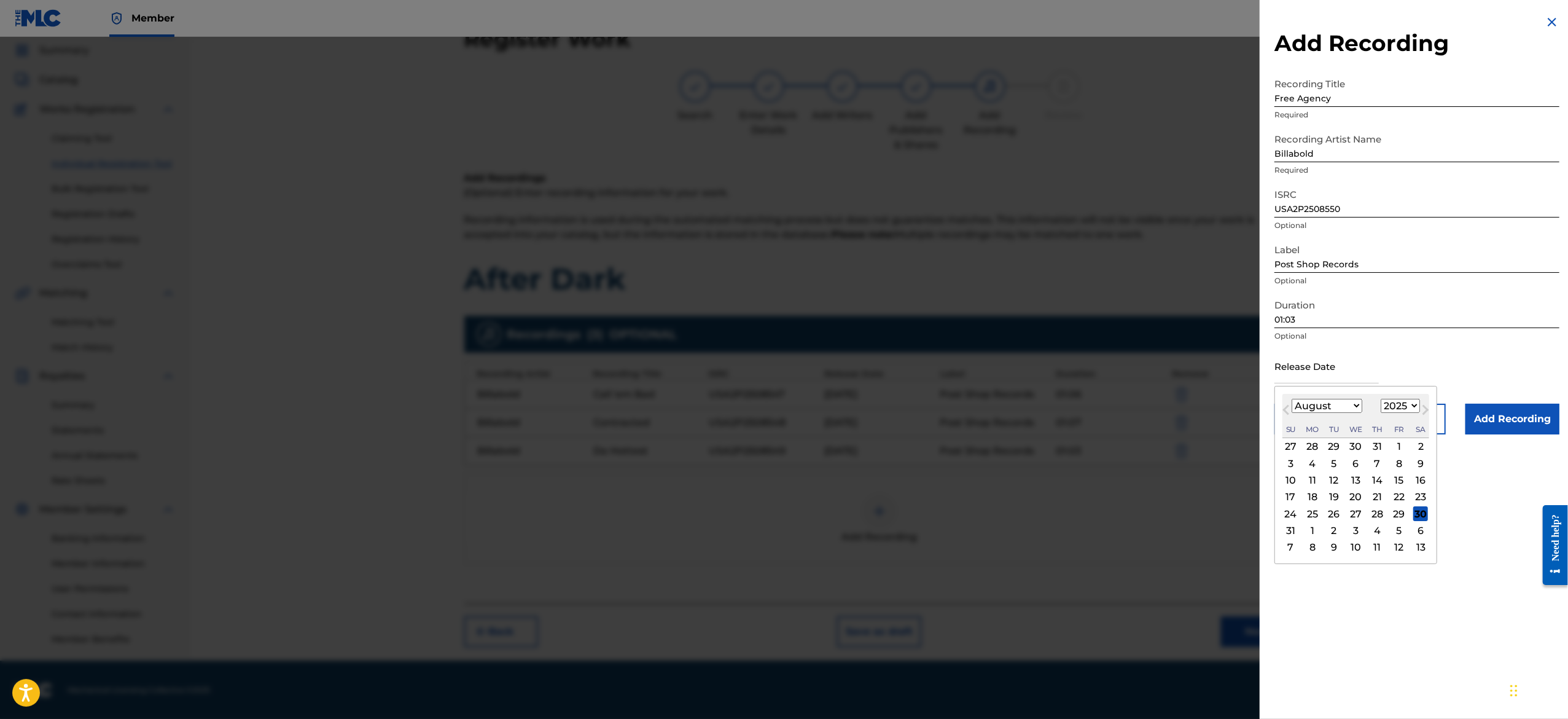
type input "[DATE]"
select select "2"
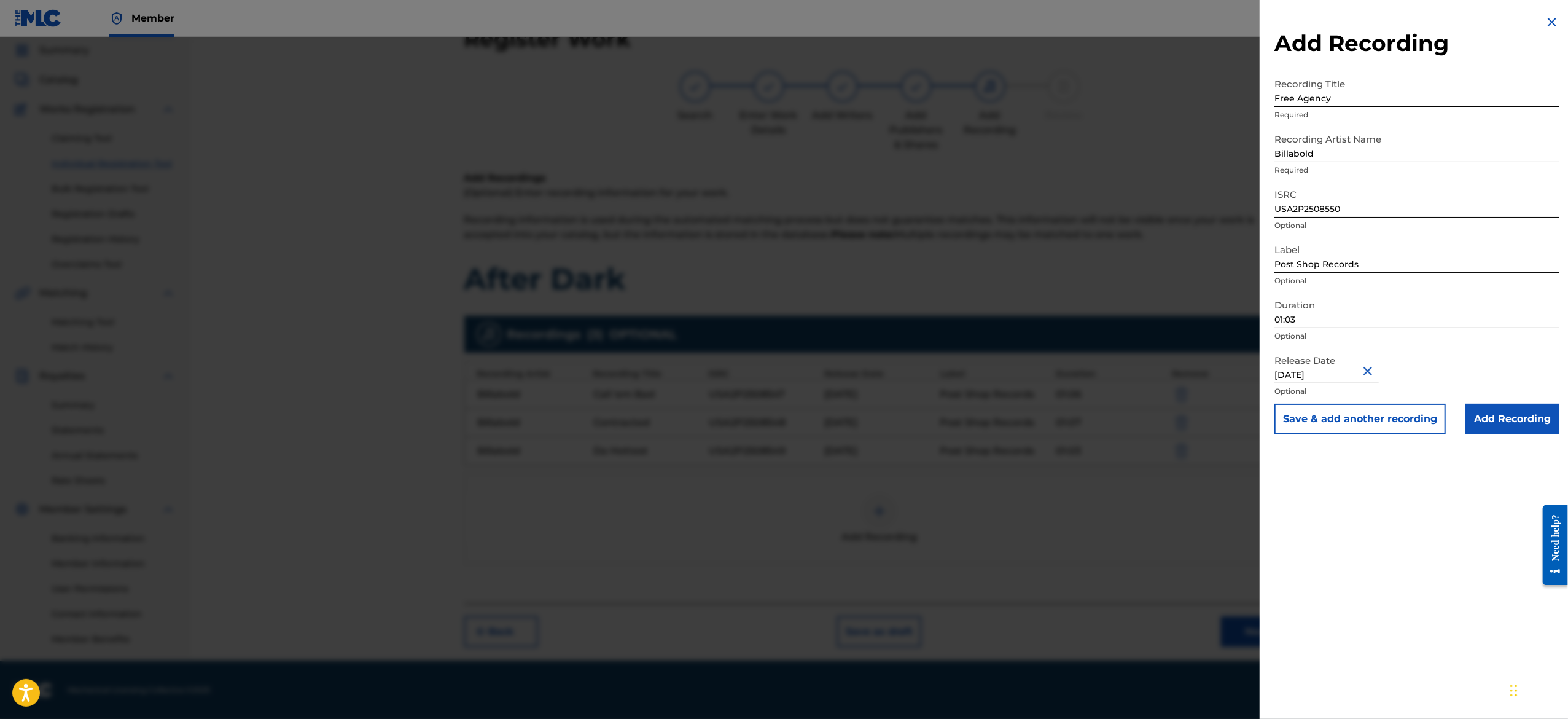
click at [1433, 287] on div "Label Post Shop Records Optional" at bounding box center [1417, 265] width 285 height 55
click at [1350, 415] on button "Save & add another recording" at bounding box center [1360, 418] width 171 height 31
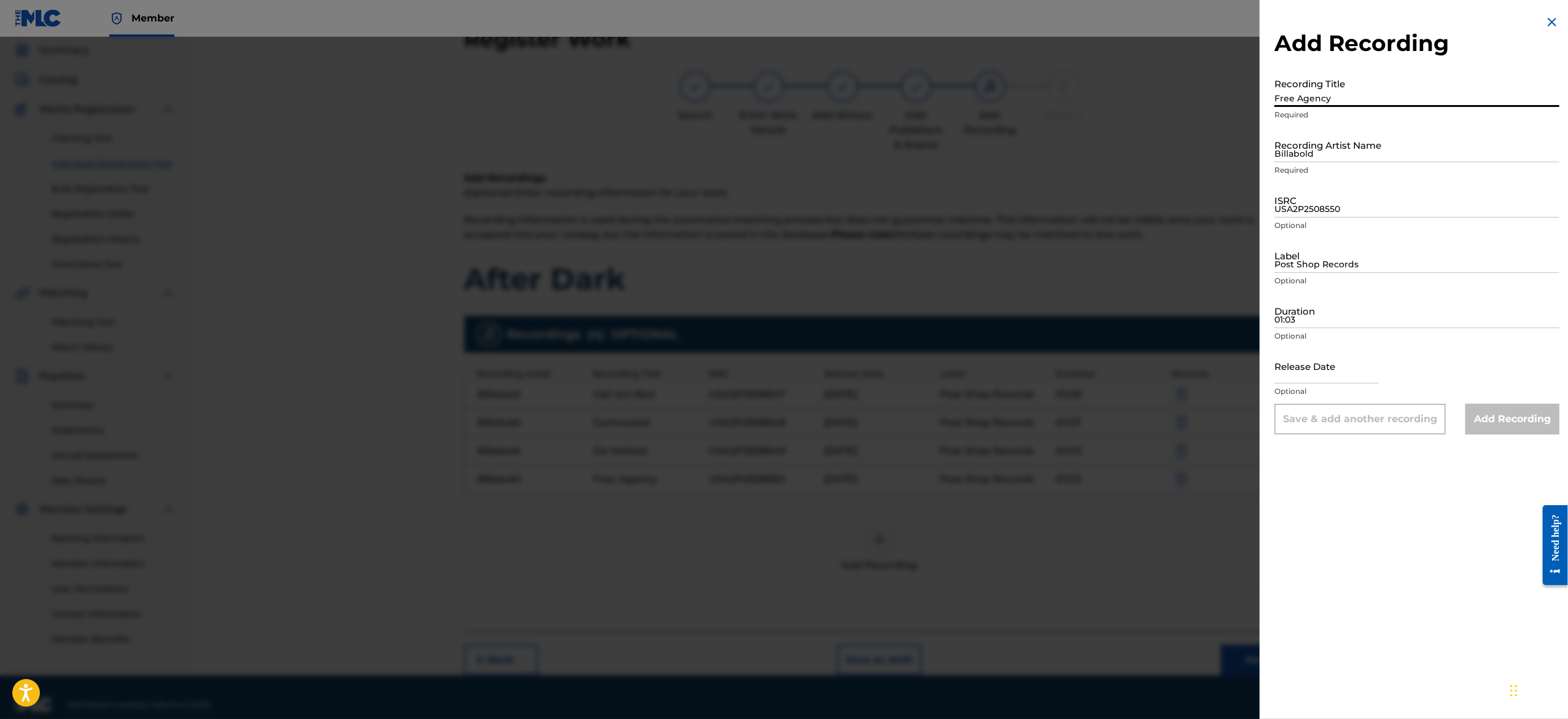
click at [1342, 101] on input "Free Agency" at bounding box center [1417, 89] width 285 height 35
click at [1551, 20] on img at bounding box center [1552, 22] width 15 height 15
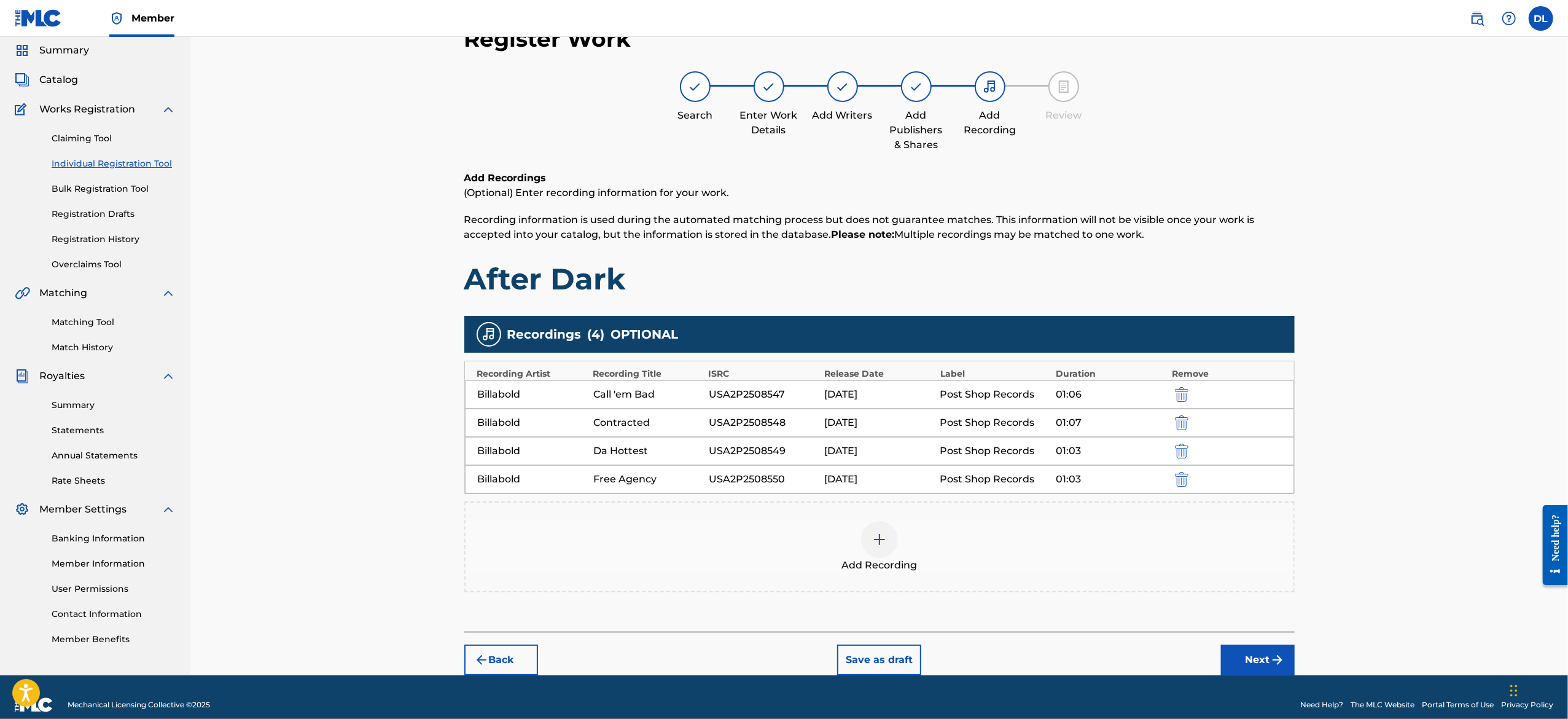
click at [882, 559] on span "Add Recording" at bounding box center [880, 565] width 76 height 15
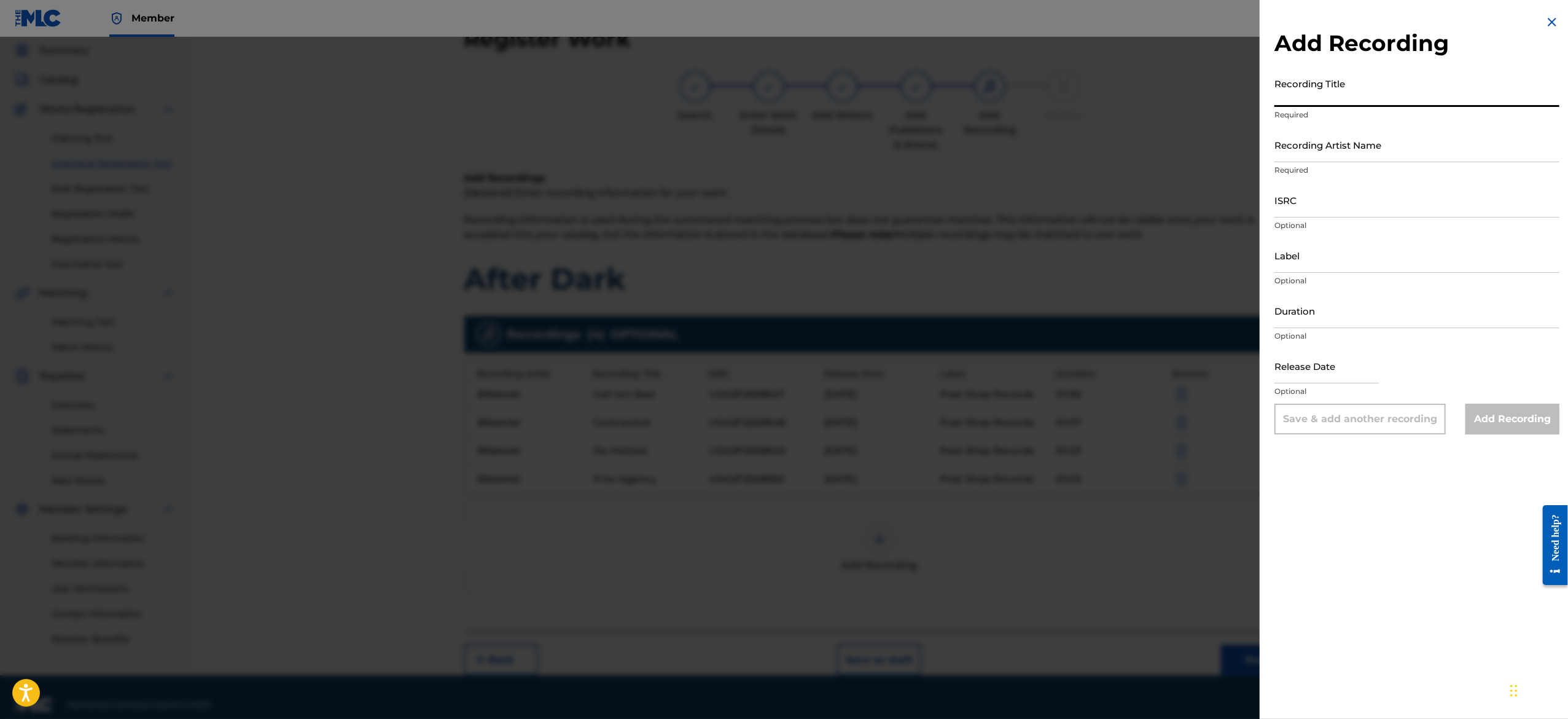
click at [1344, 92] on input "Recording Title" at bounding box center [1417, 89] width 285 height 35
click at [1336, 93] on input "Recording Title" at bounding box center [1417, 89] width 285 height 35
paste input "Generalissimo"
type input "Generalissimo"
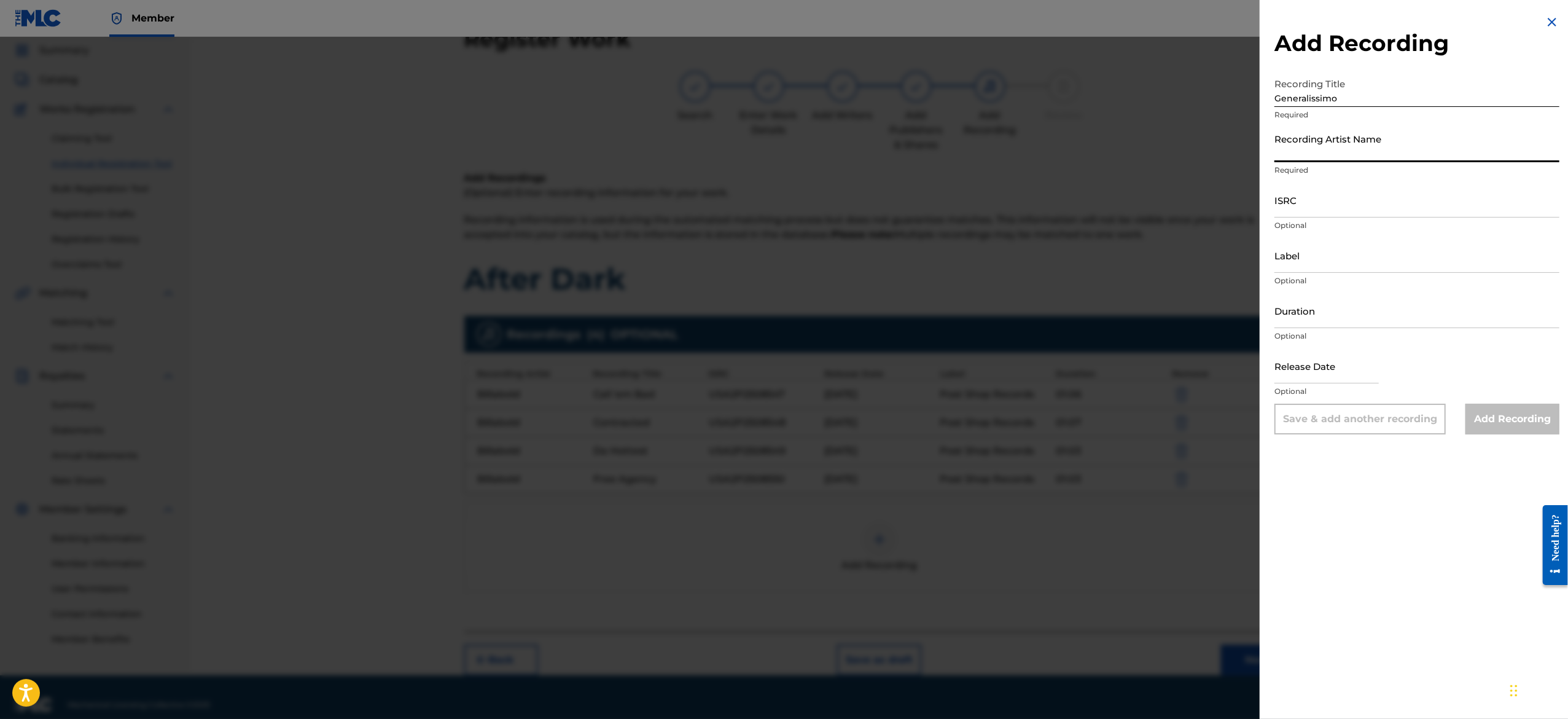
click at [1367, 139] on input "Recording Artist Name" at bounding box center [1417, 144] width 285 height 35
type input "Billabold"
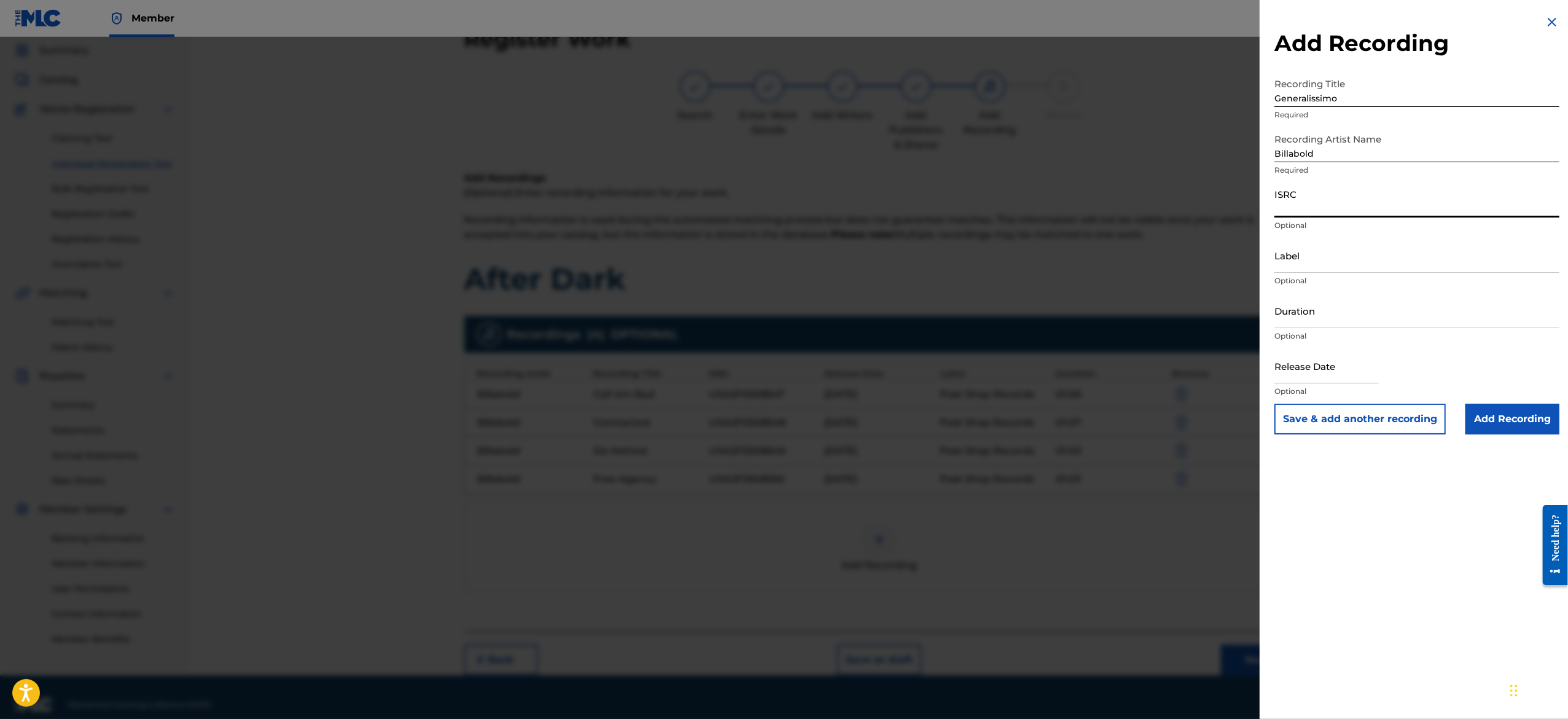
click at [1350, 210] on input "ISRC" at bounding box center [1417, 200] width 285 height 35
paste input "USA2P2508551"
type input "USA2P2508551"
click at [1354, 267] on input "Label" at bounding box center [1417, 255] width 285 height 35
type input "Post Shop Records"
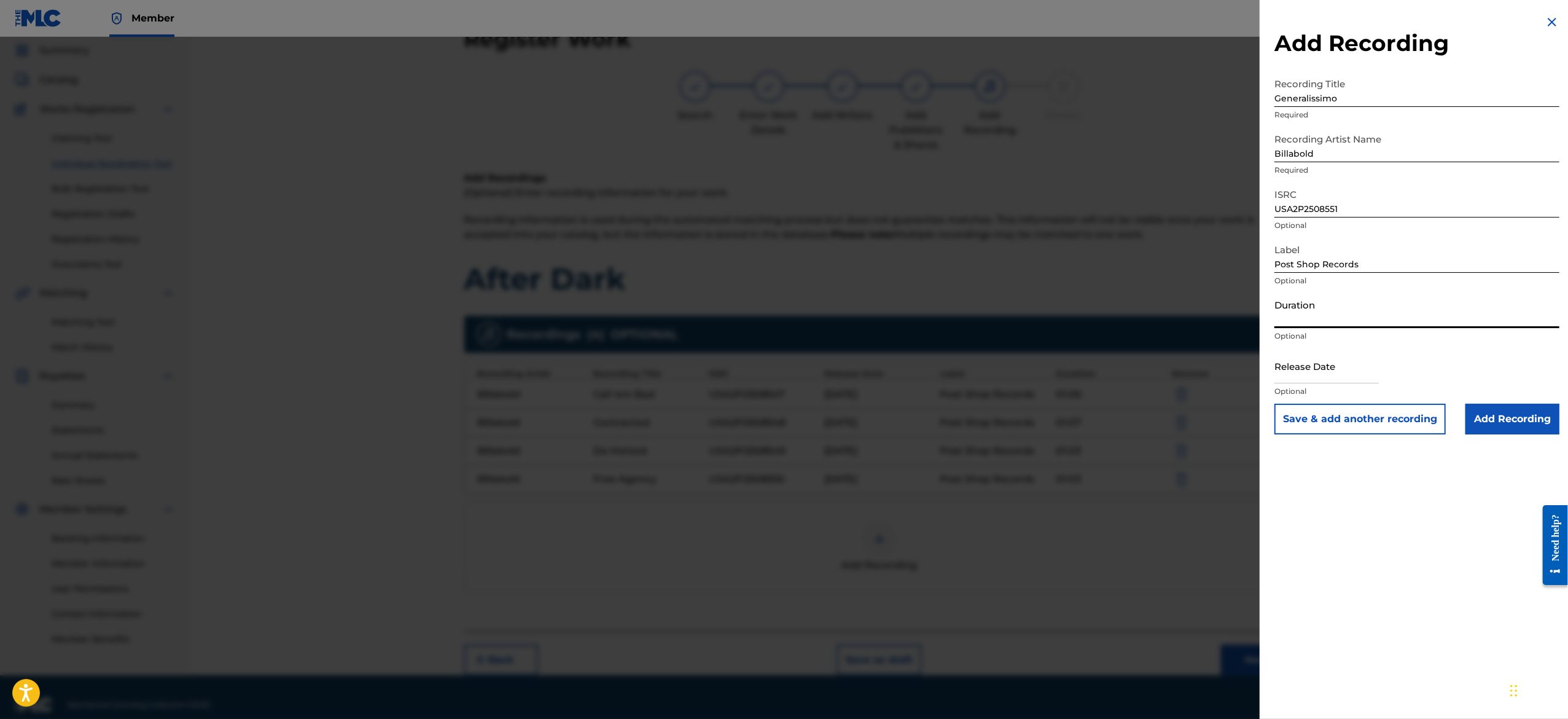
click at [1369, 307] on input "Duration" at bounding box center [1417, 310] width 285 height 35
paste input "01:07"
type input "01:07"
click at [1341, 364] on input "text" at bounding box center [1326, 365] width 105 height 35
select select "7"
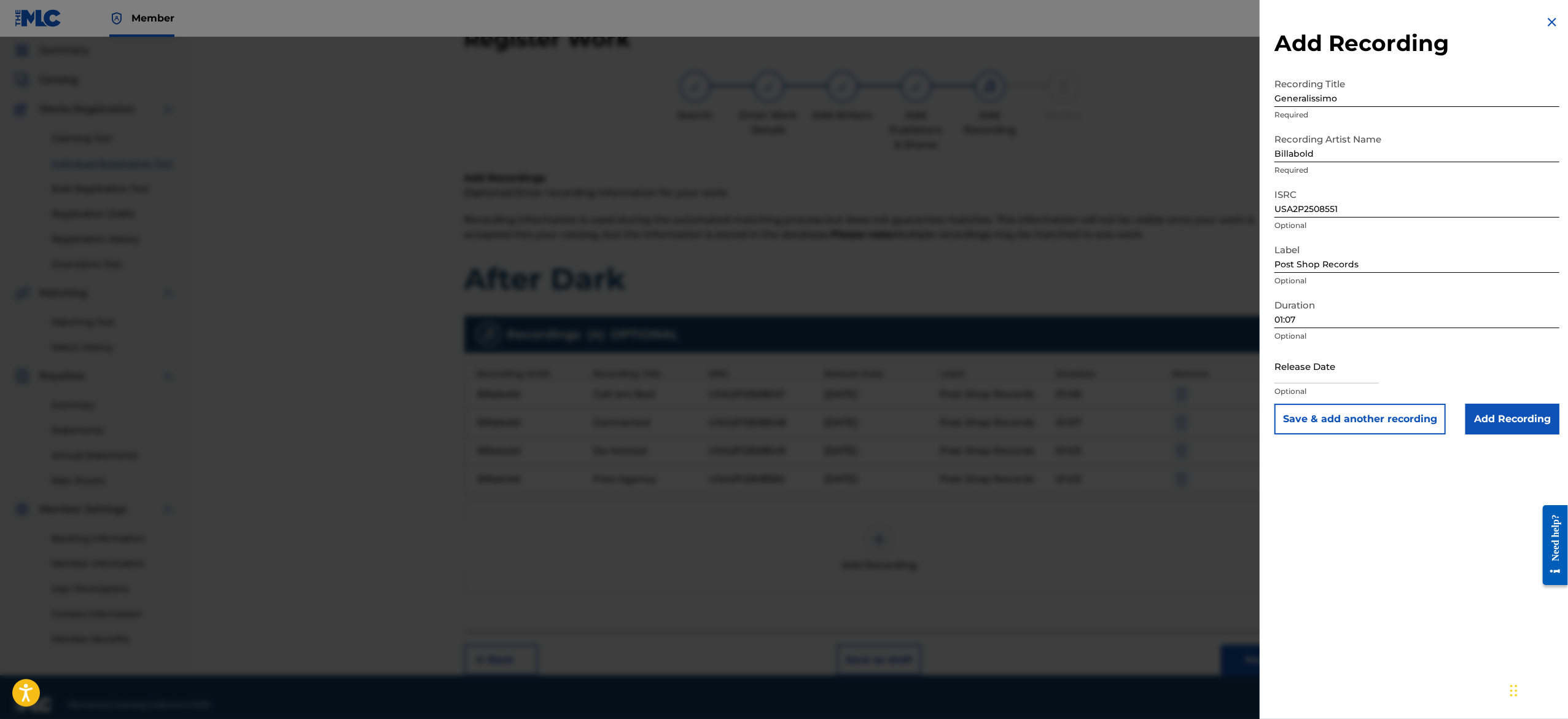
select select "2025"
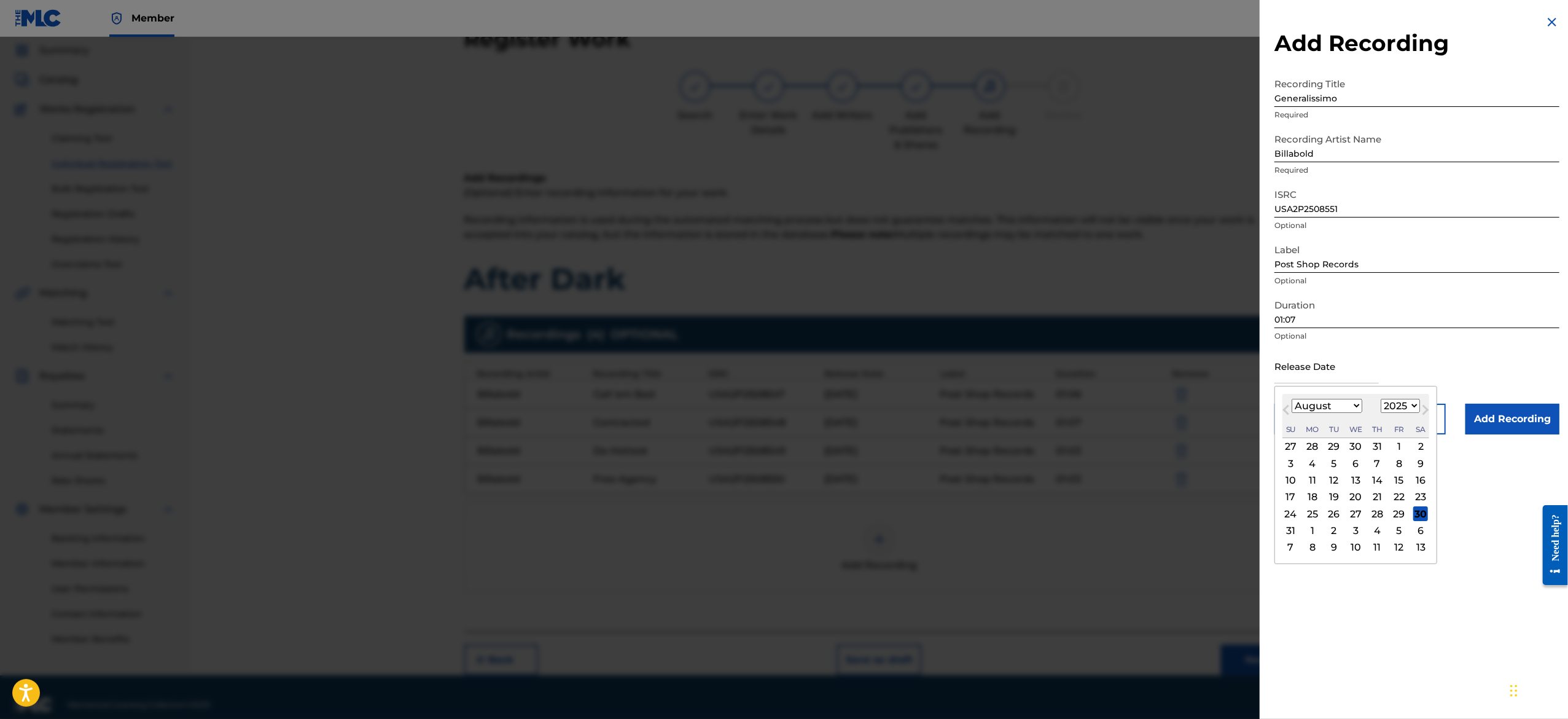
type input "[DATE]"
select select "2"
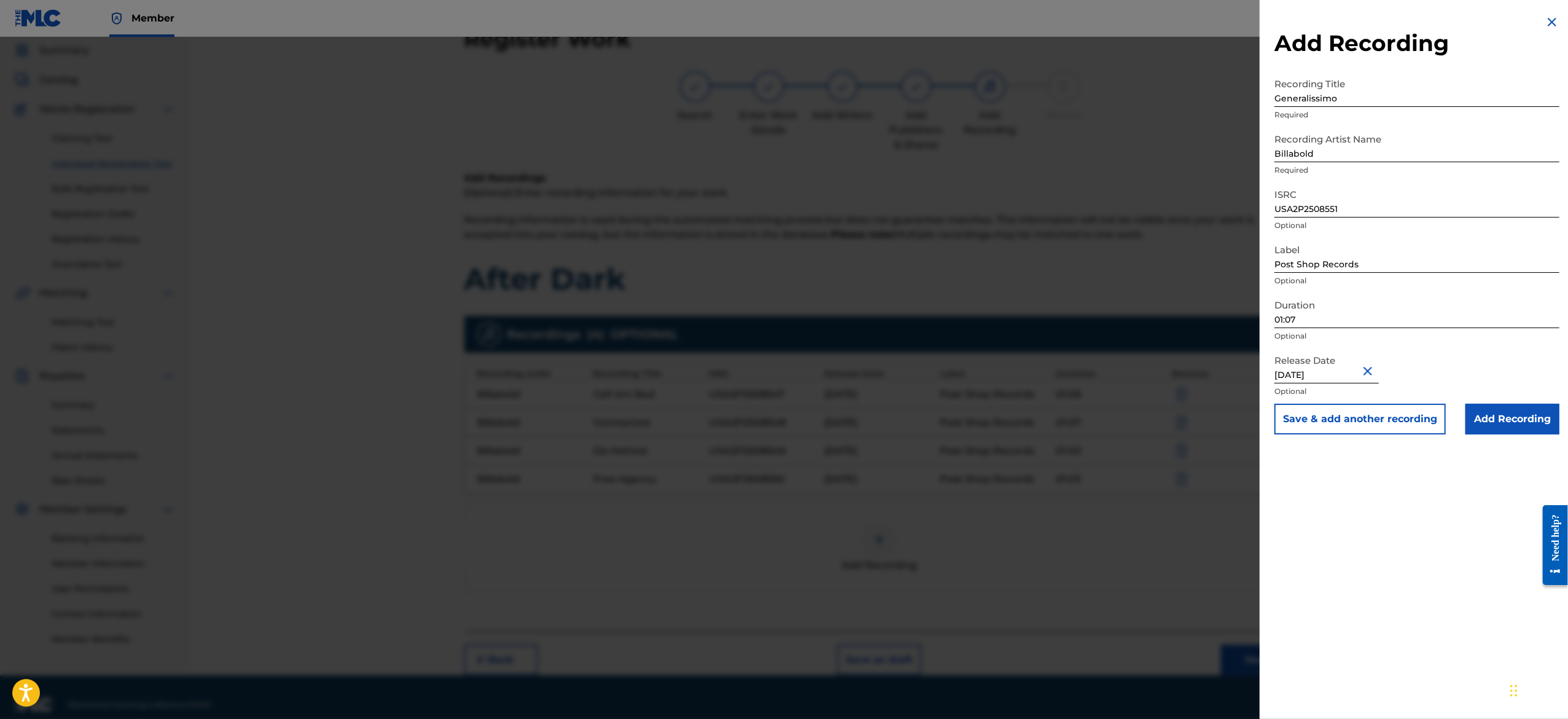
click at [1346, 404] on button "Save & add another recording" at bounding box center [1360, 418] width 171 height 31
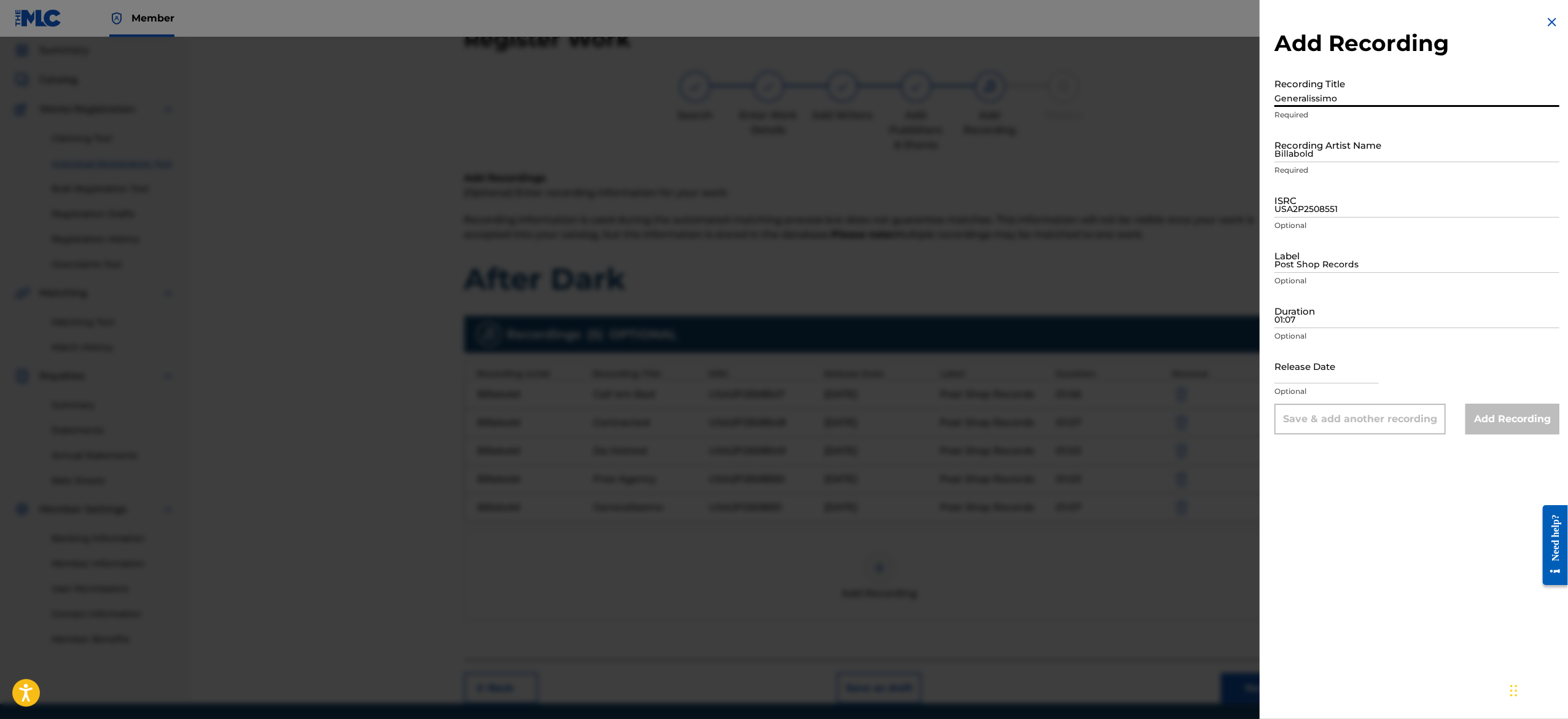
click at [1311, 96] on input "Generalissimo" at bounding box center [1417, 89] width 285 height 35
paste input "Horns"
type input "Horns"
click at [1382, 142] on input "Billabold" at bounding box center [1417, 144] width 285 height 35
type input "Billabold"
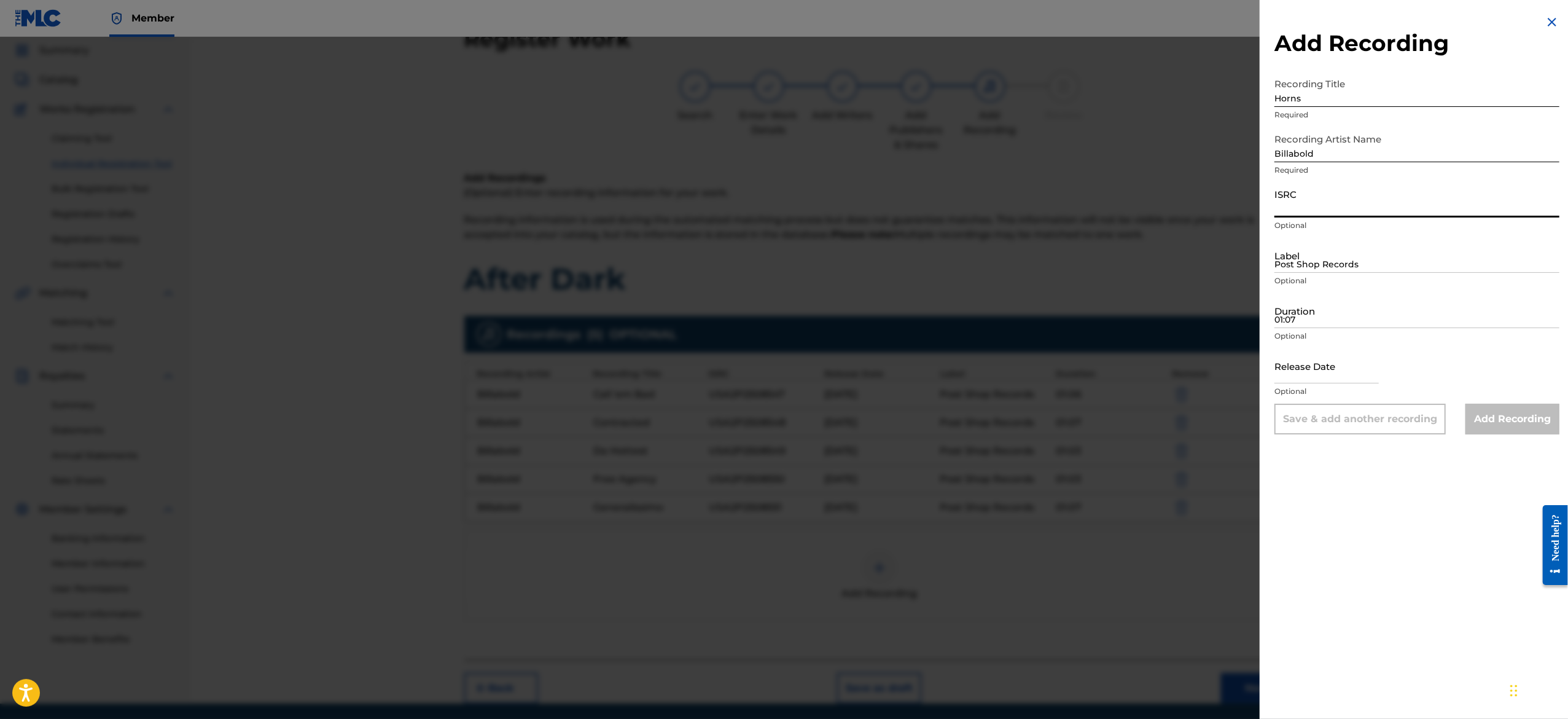
click at [1368, 209] on input "ISRC" at bounding box center [1417, 200] width 285 height 35
paste input "USA2P2508552"
type input "USA2P2508552"
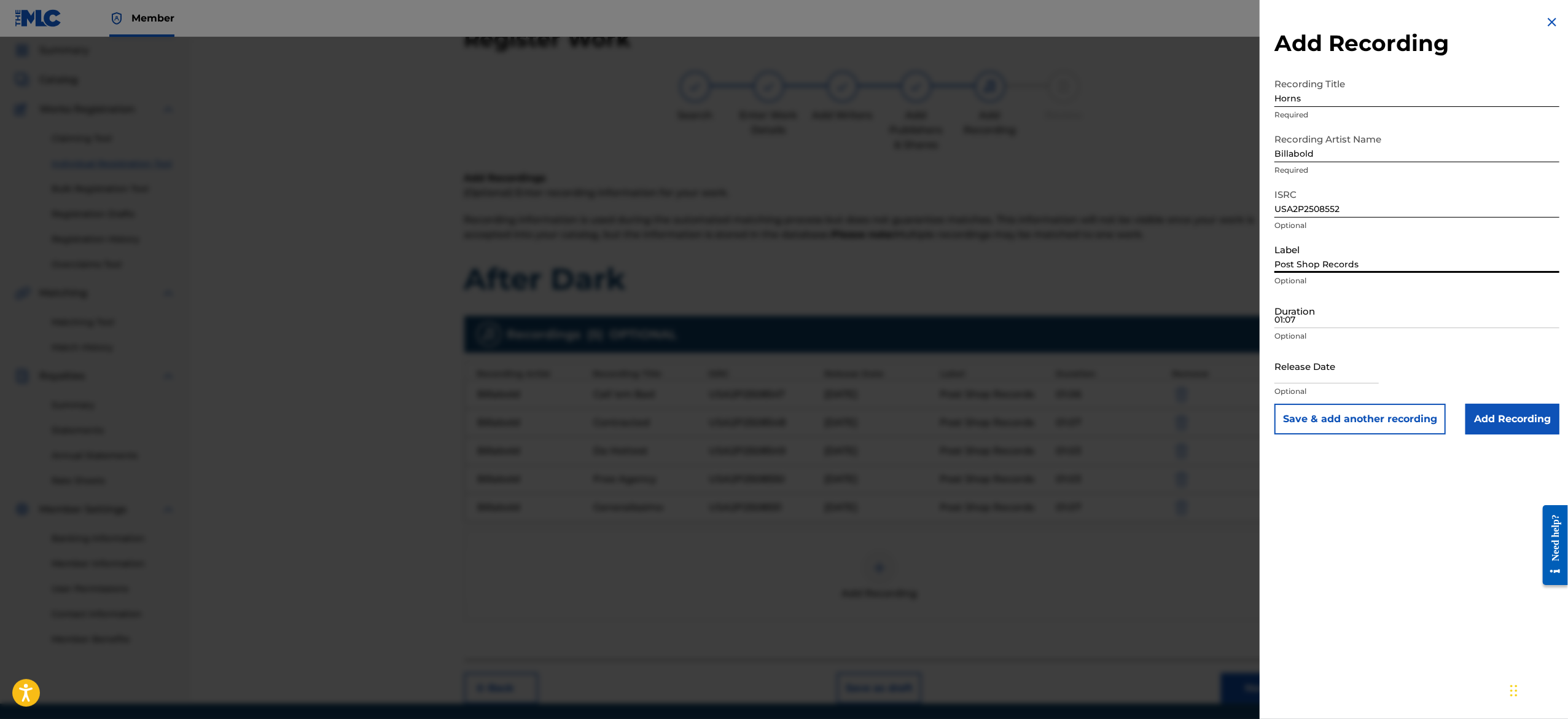
click at [1326, 265] on input "Post Shop Records" at bounding box center [1417, 255] width 285 height 35
type input "Post Shop Records"
click at [1361, 319] on input "01:07" at bounding box center [1417, 310] width 285 height 35
click at [1357, 322] on input "Duration" at bounding box center [1417, 310] width 285 height 35
paste input "01:03"
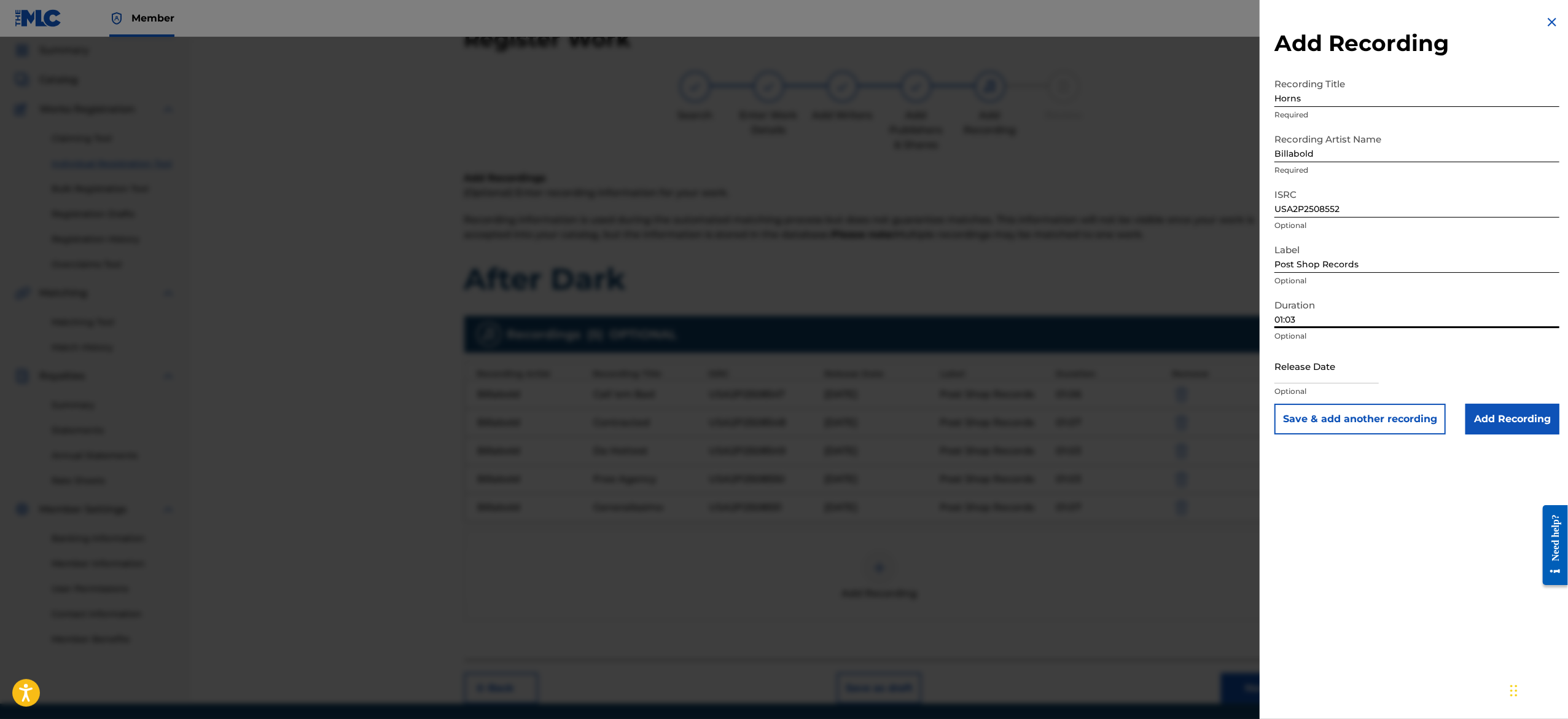
type input "01:03"
click at [1321, 360] on input "text" at bounding box center [1326, 365] width 105 height 35
select select "7"
select select "2025"
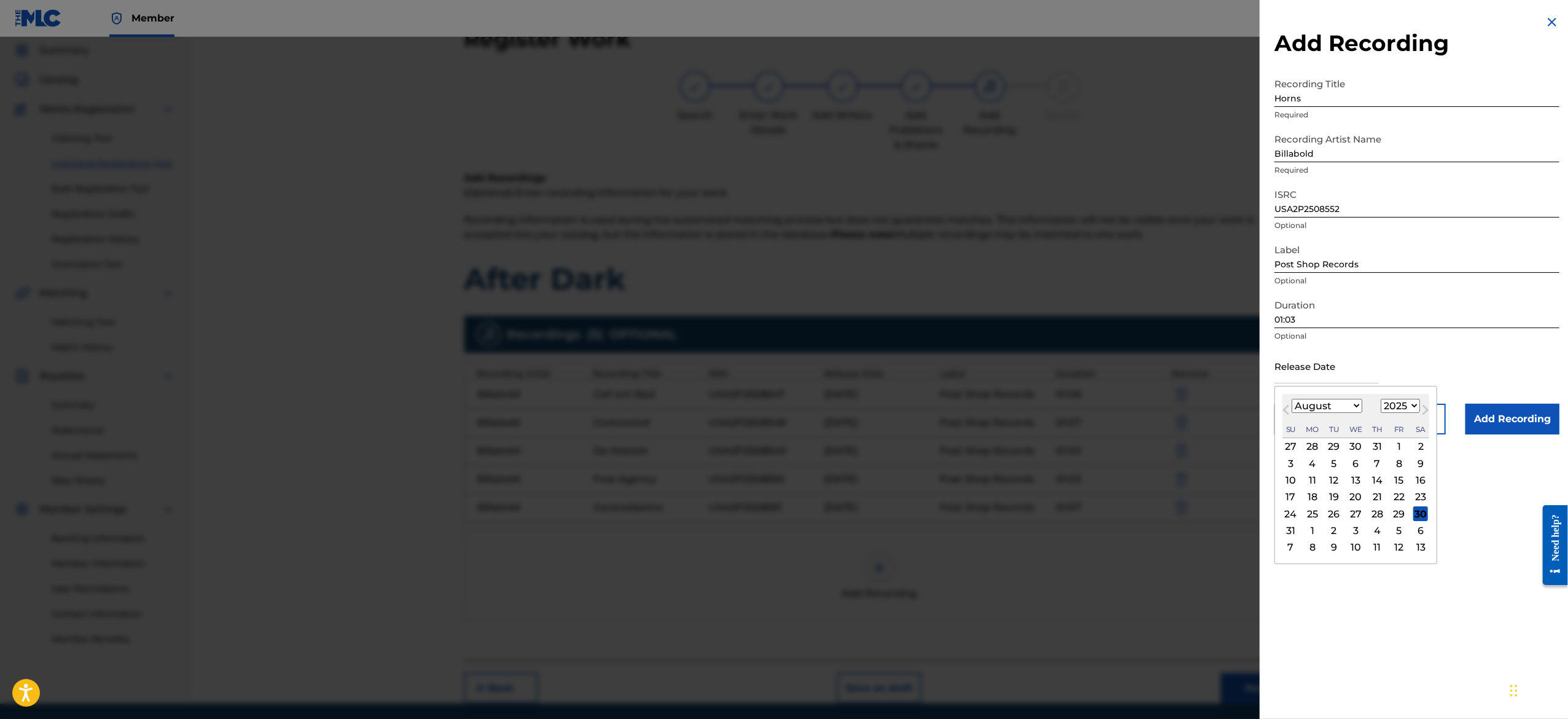
type input "[DATE]"
select select "2"
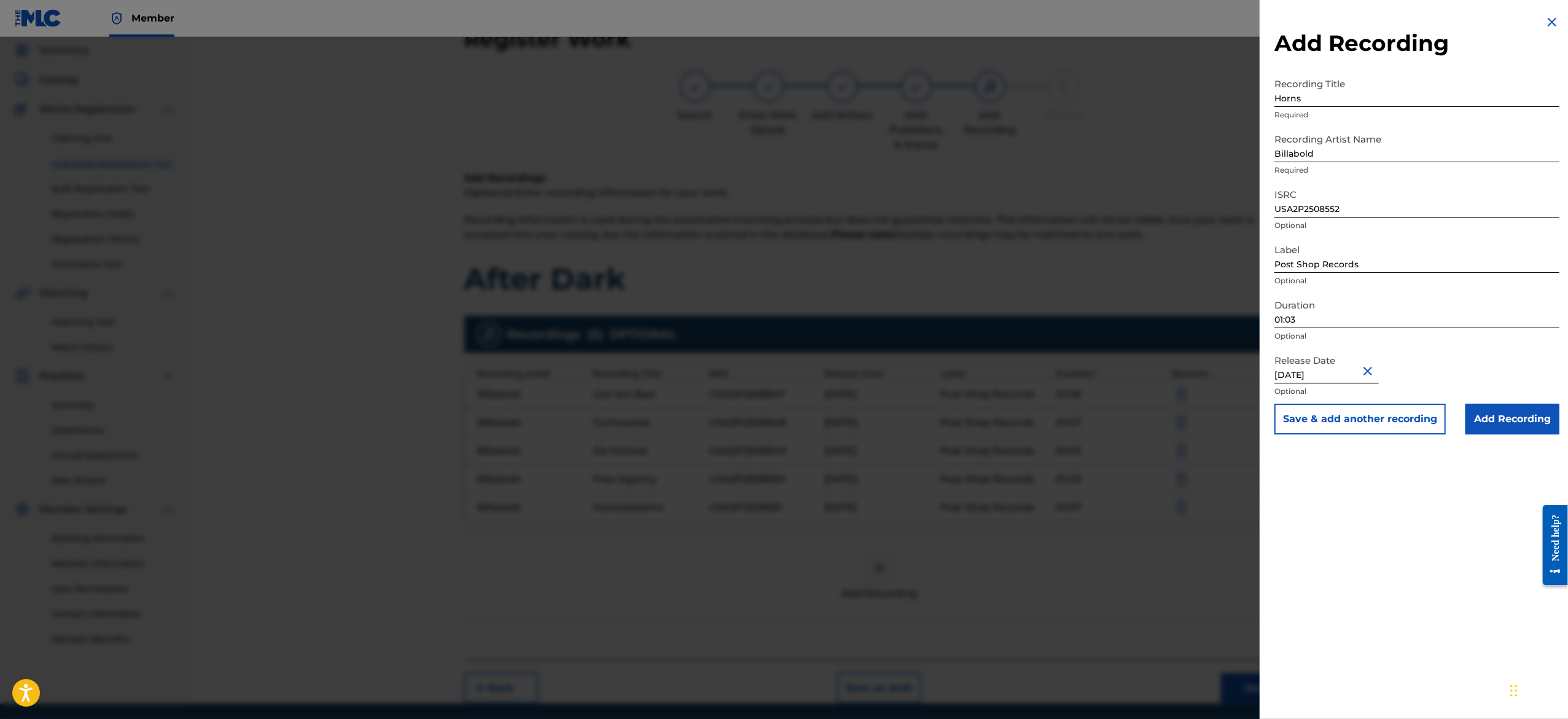
click at [1420, 369] on div "Release Date [DATE] Optional" at bounding box center [1417, 375] width 285 height 55
click at [1397, 431] on button "Save & add another recording" at bounding box center [1360, 418] width 171 height 31
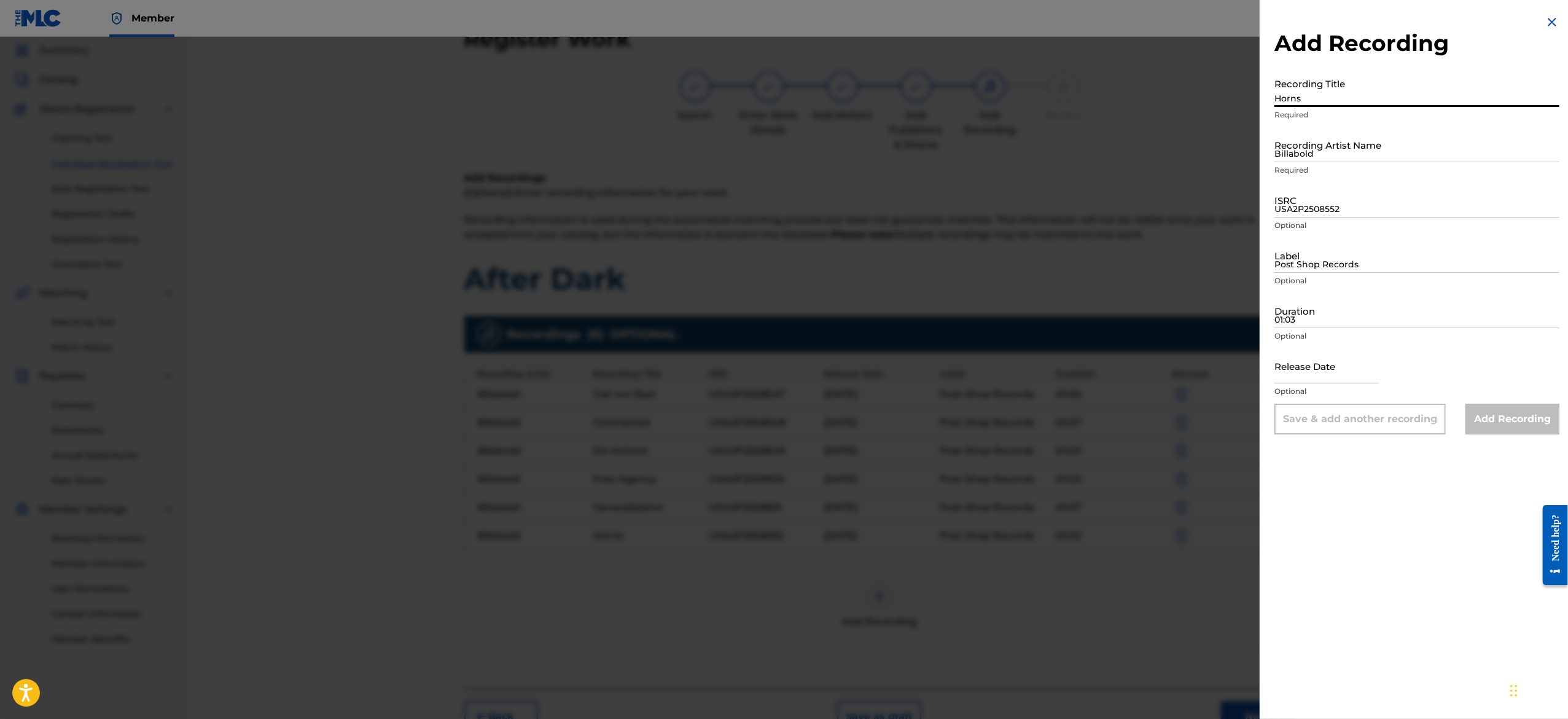
click at [1383, 81] on input "Horns" at bounding box center [1417, 89] width 285 height 35
click at [1291, 105] on input "Horns" at bounding box center [1417, 89] width 285 height 35
paste input "Mic Check"
type input "Mic Check"
click at [1331, 144] on input "Billabold" at bounding box center [1417, 144] width 285 height 35
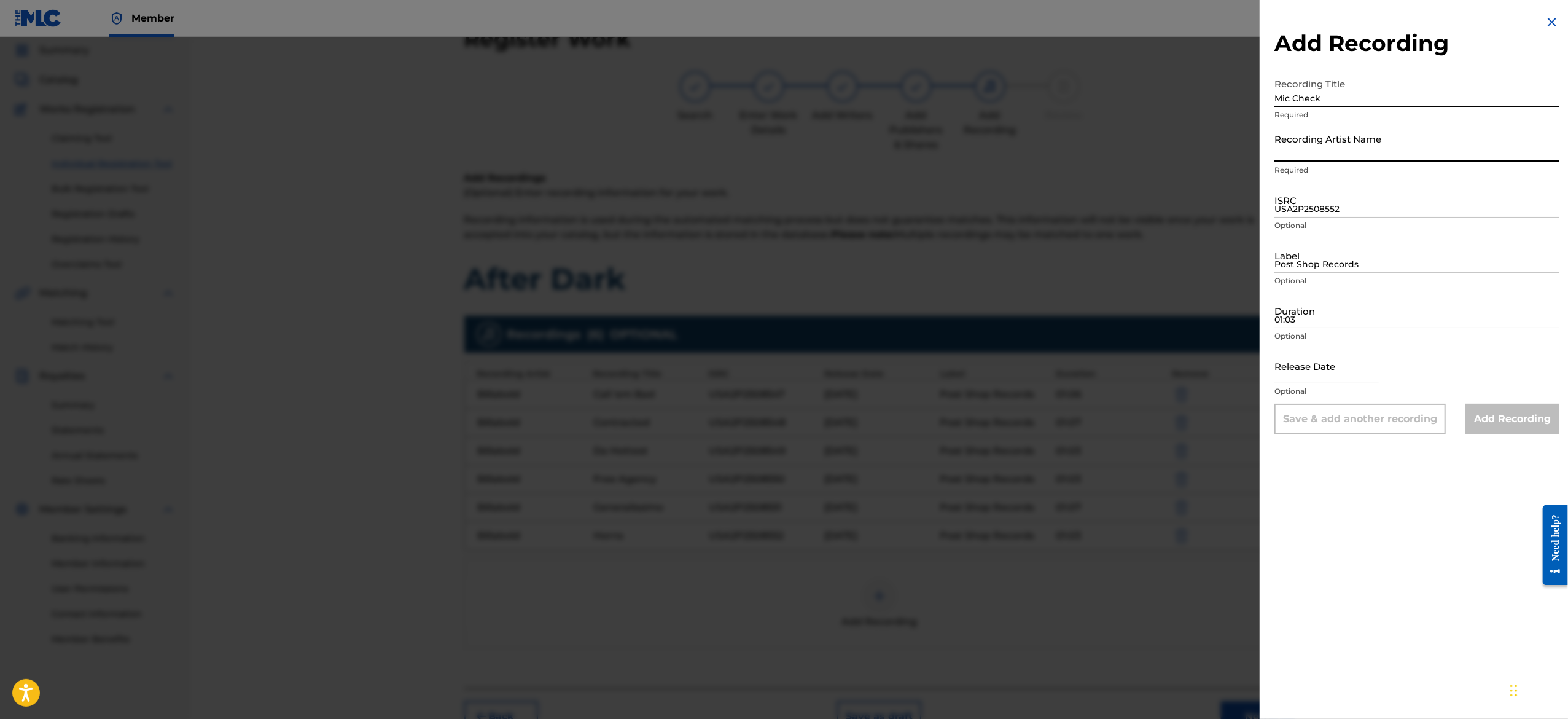
type input "Billabold"
click at [1367, 201] on input "ISRC" at bounding box center [1417, 200] width 285 height 35
paste input "USA2P2508553"
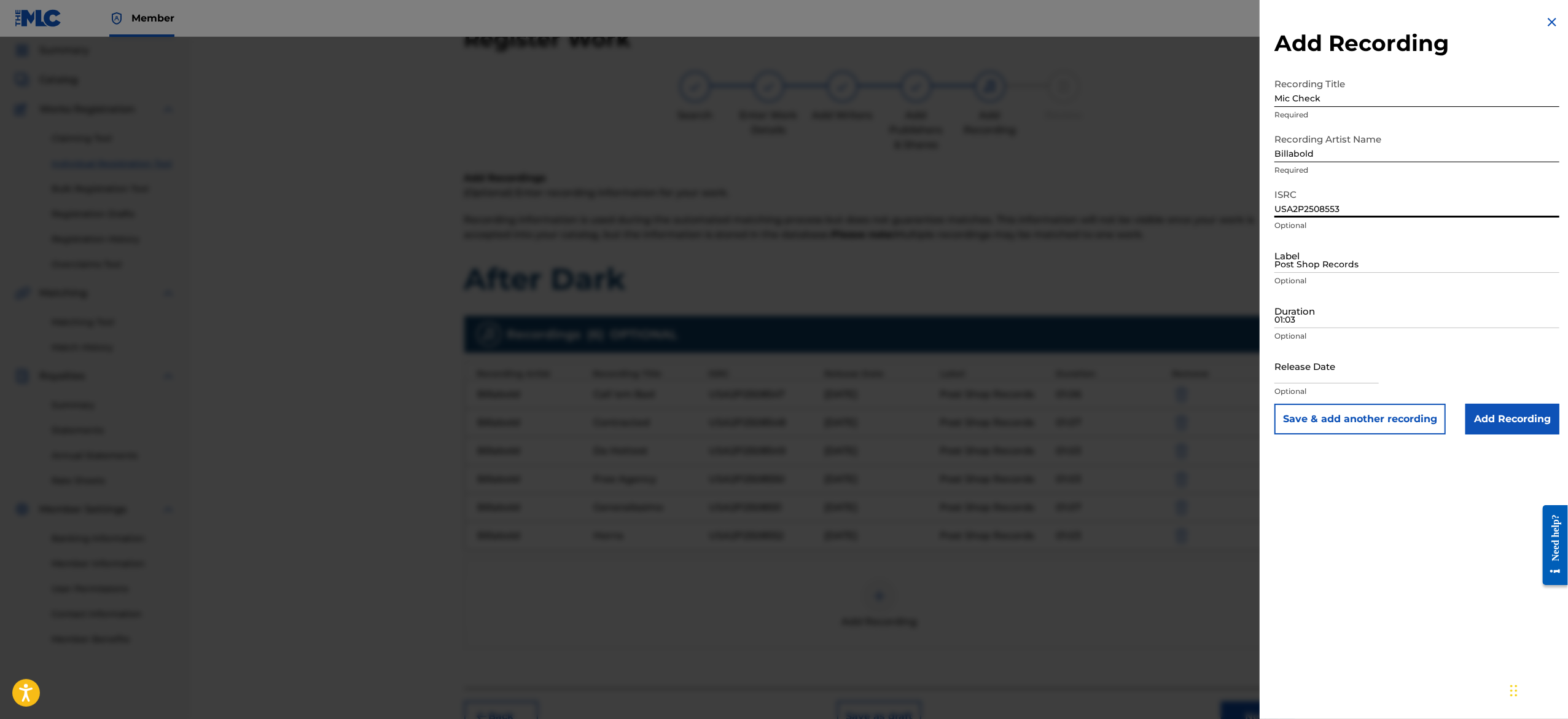
type input "USA2P2508553"
click at [1316, 266] on input "Post Shop Records" at bounding box center [1417, 255] width 285 height 35
type input "Post Shop Records"
click at [1376, 313] on input "Duration" at bounding box center [1417, 310] width 285 height 35
paste input "01:04"
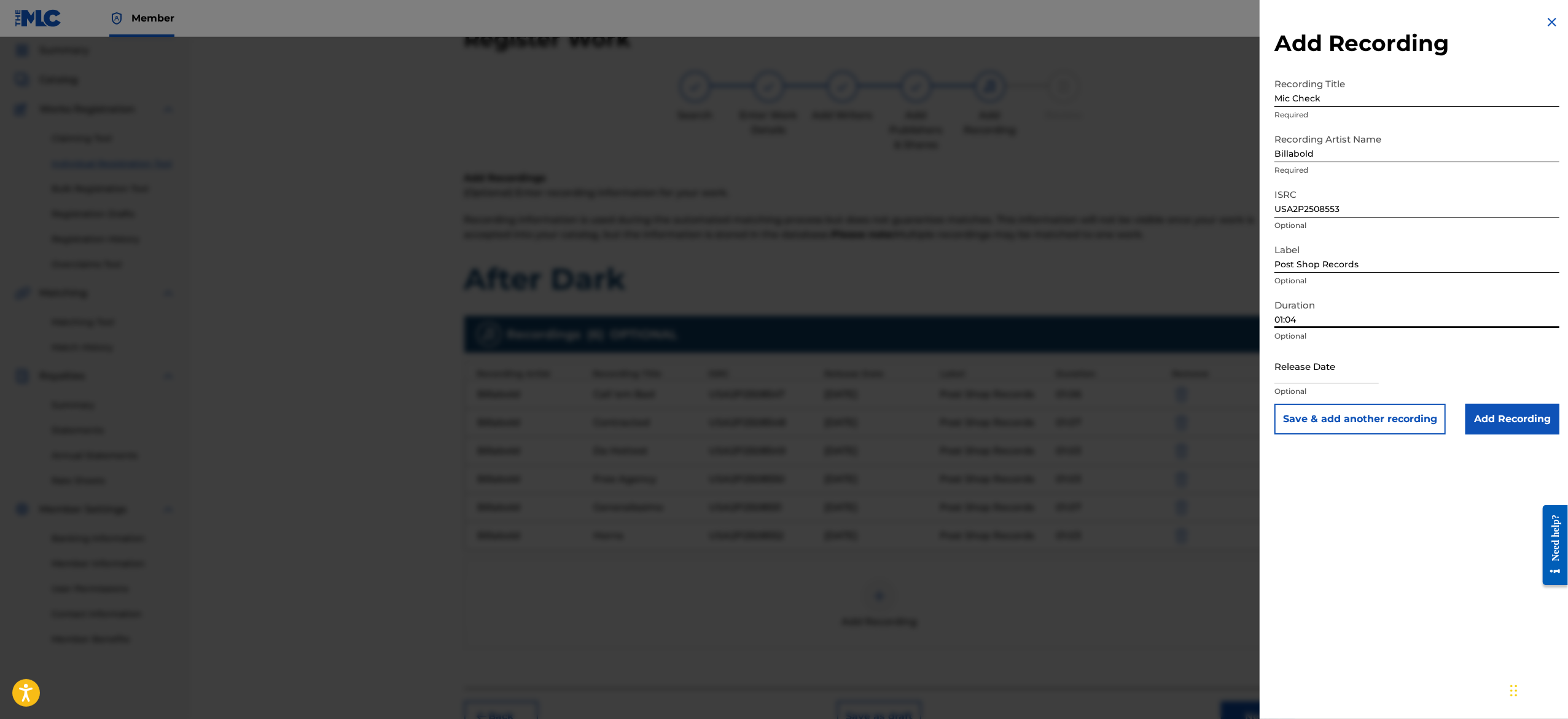
type input "01:04"
click at [1316, 375] on input "text" at bounding box center [1326, 365] width 105 height 35
select select "7"
select select "2025"
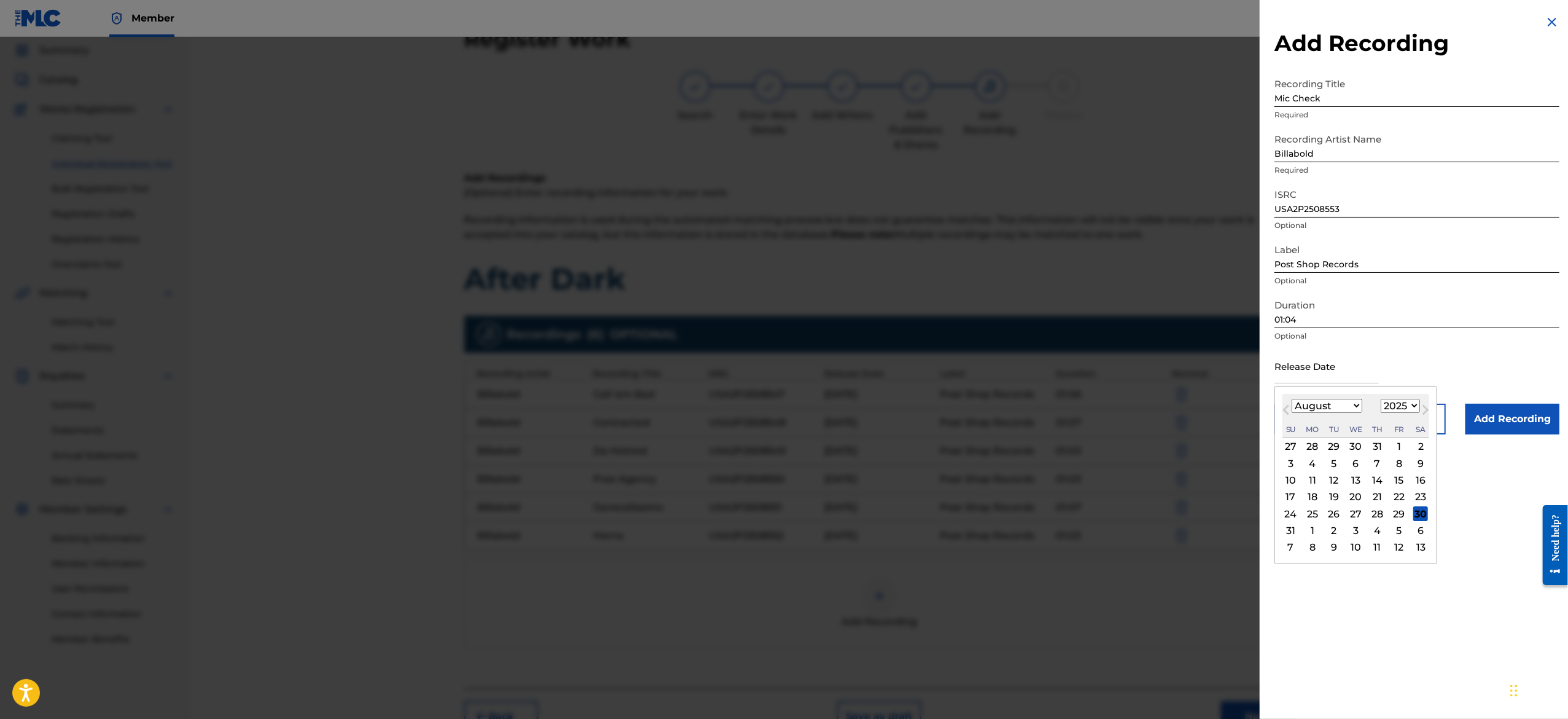
click at [1324, 371] on input "text" at bounding box center [1326, 365] width 105 height 35
type input "[DATE]"
select select "2"
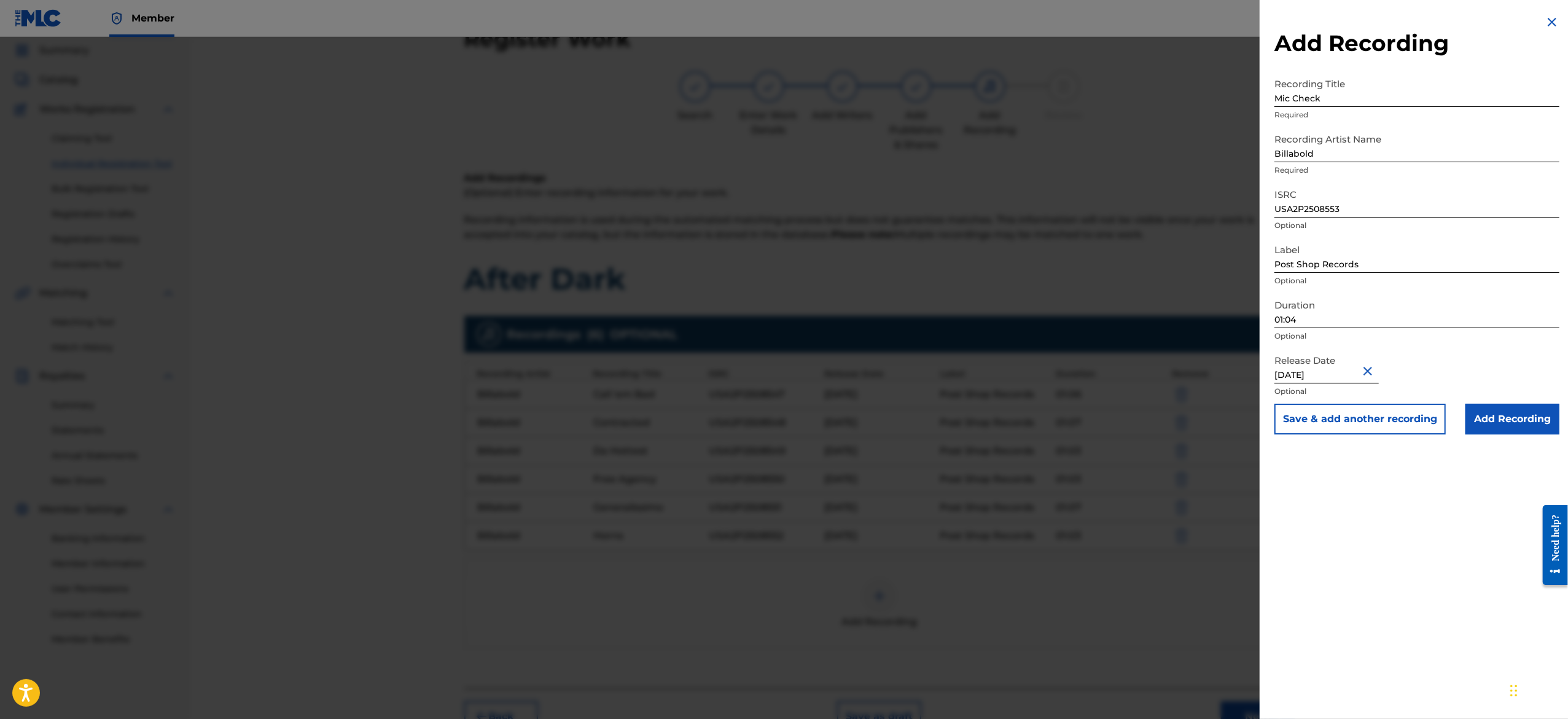
click at [1436, 349] on div "Release Date [DATE] Optional" at bounding box center [1417, 375] width 285 height 55
click at [1394, 421] on button "Save & add another recording" at bounding box center [1360, 418] width 171 height 31
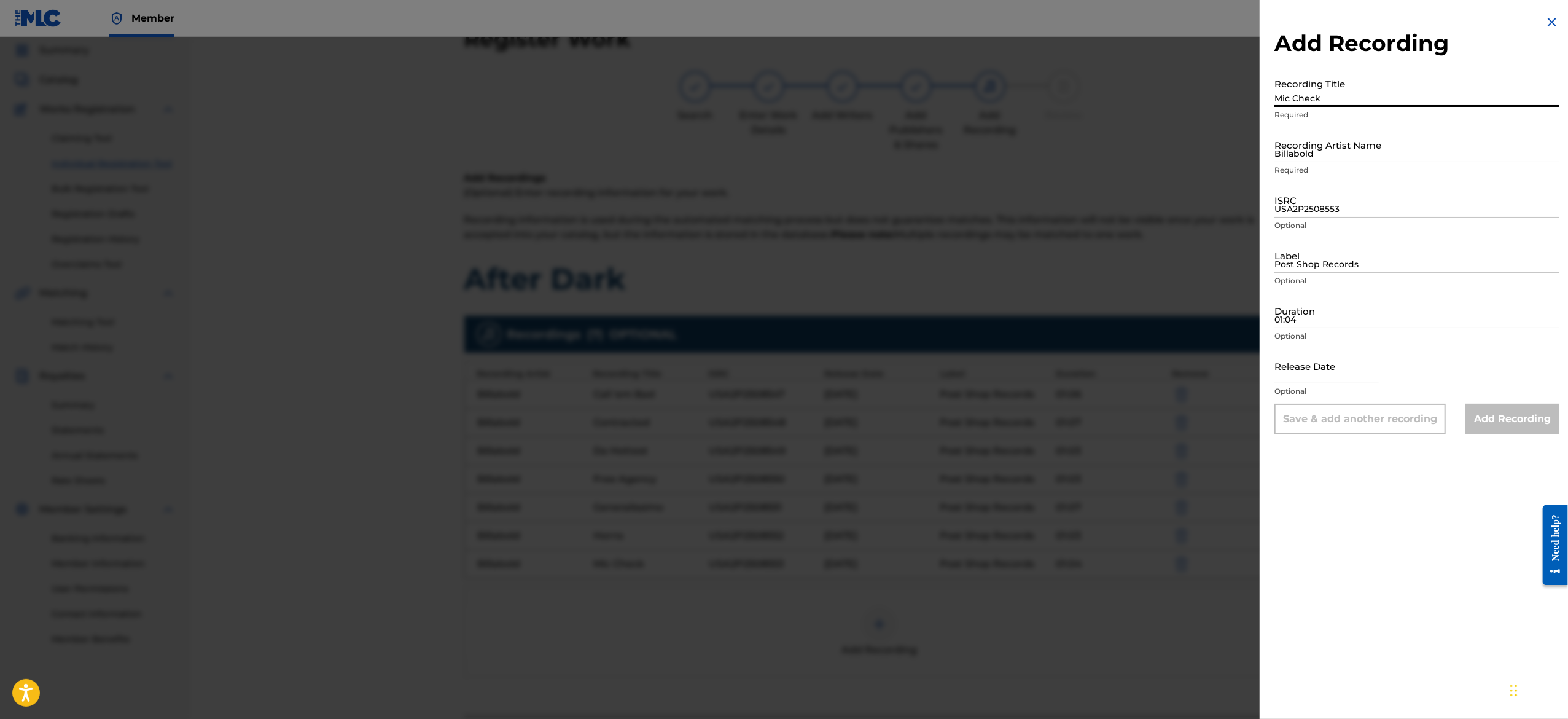
click at [1305, 103] on input "Mic Check" at bounding box center [1417, 89] width 285 height 35
paste input "Million Dollars"
type input "Million Dollars"
click at [1364, 138] on input "Billabold" at bounding box center [1417, 144] width 285 height 35
type input "Billabold"
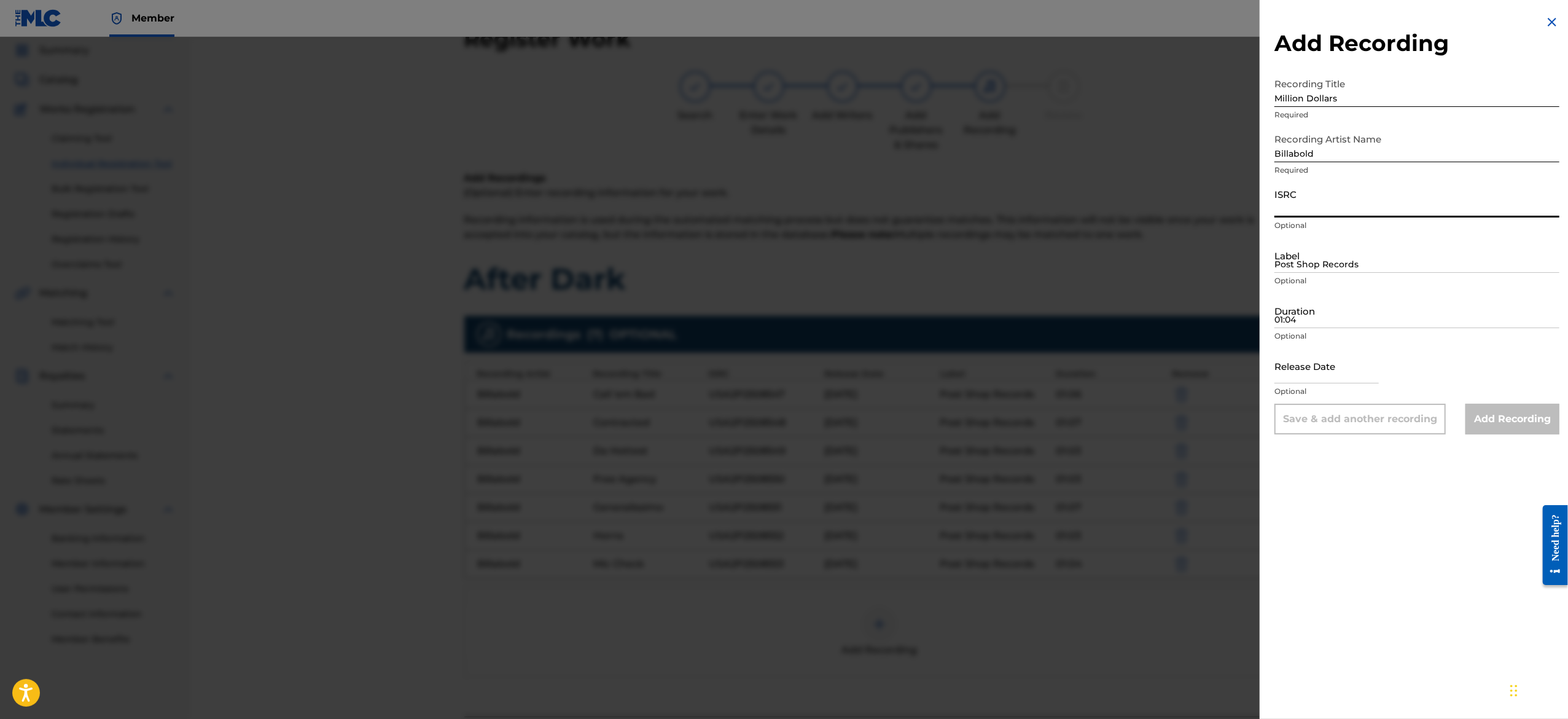
click at [1383, 209] on input "ISRC" at bounding box center [1417, 200] width 285 height 35
paste input "USA2P2508554"
type input "USA2P2508554"
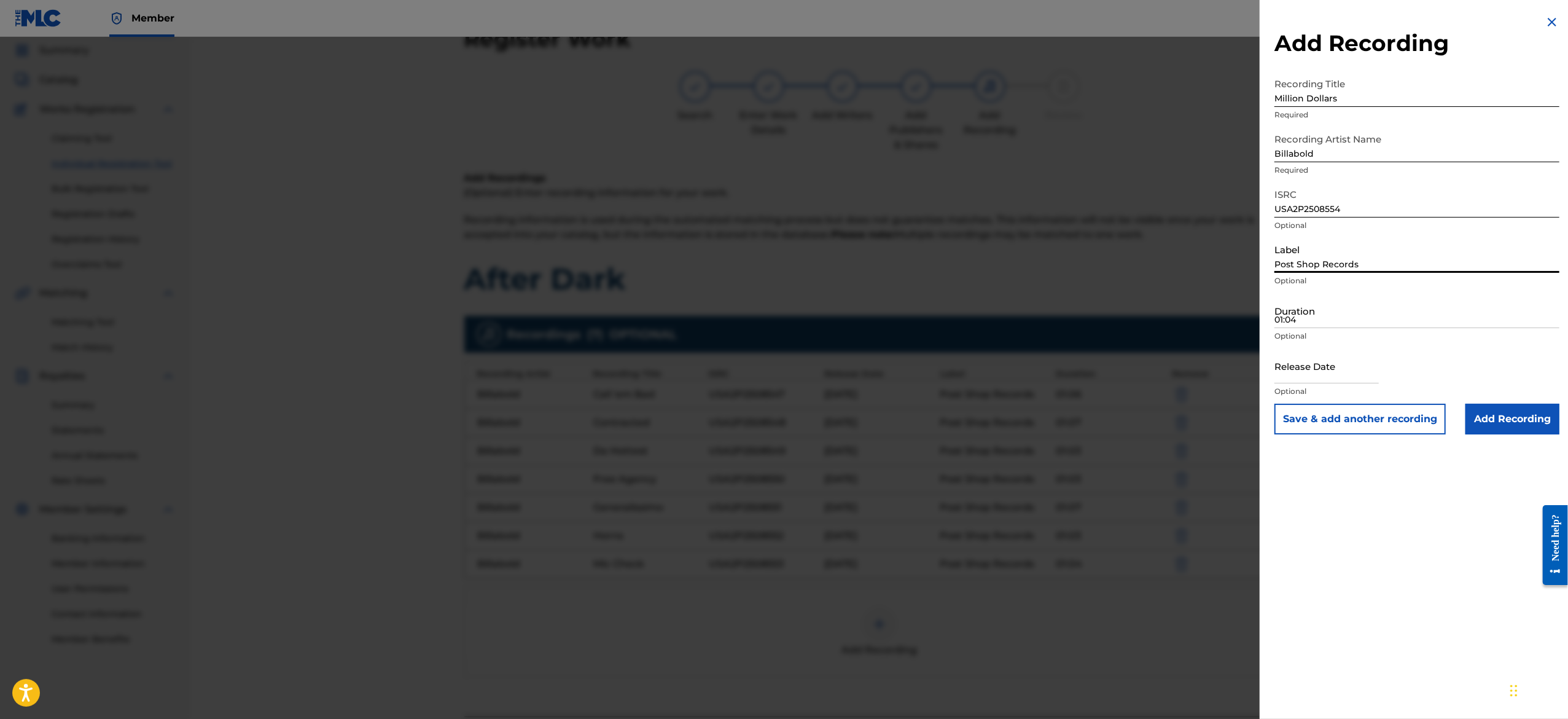
click at [1357, 267] on input "Post Shop Records" at bounding box center [1417, 255] width 285 height 35
type input "Post Shop Records"
click at [1361, 316] on input "Duration" at bounding box center [1417, 310] width 285 height 35
paste input "01:06"
type input "01:06"
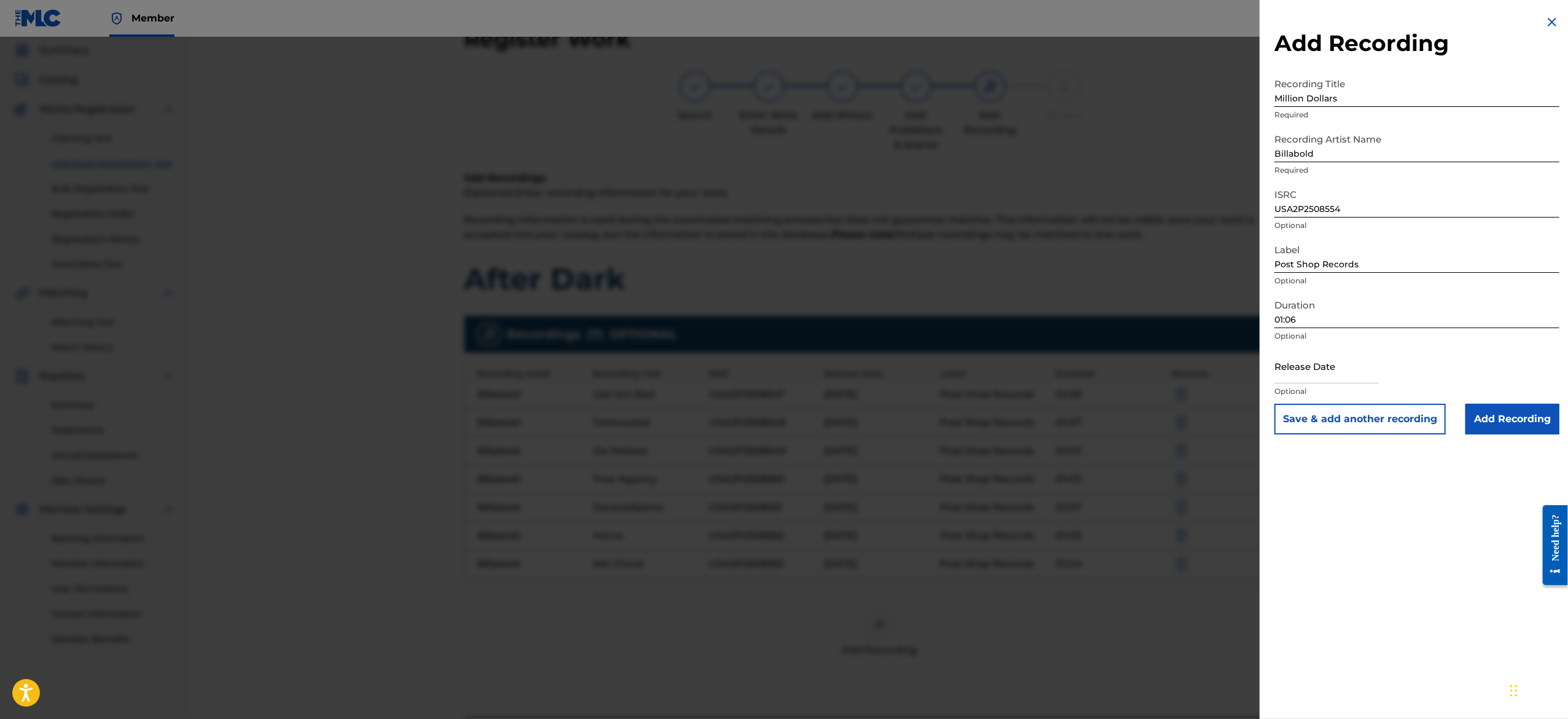
click at [1329, 369] on input "text" at bounding box center [1326, 365] width 105 height 35
select select "7"
select select "2025"
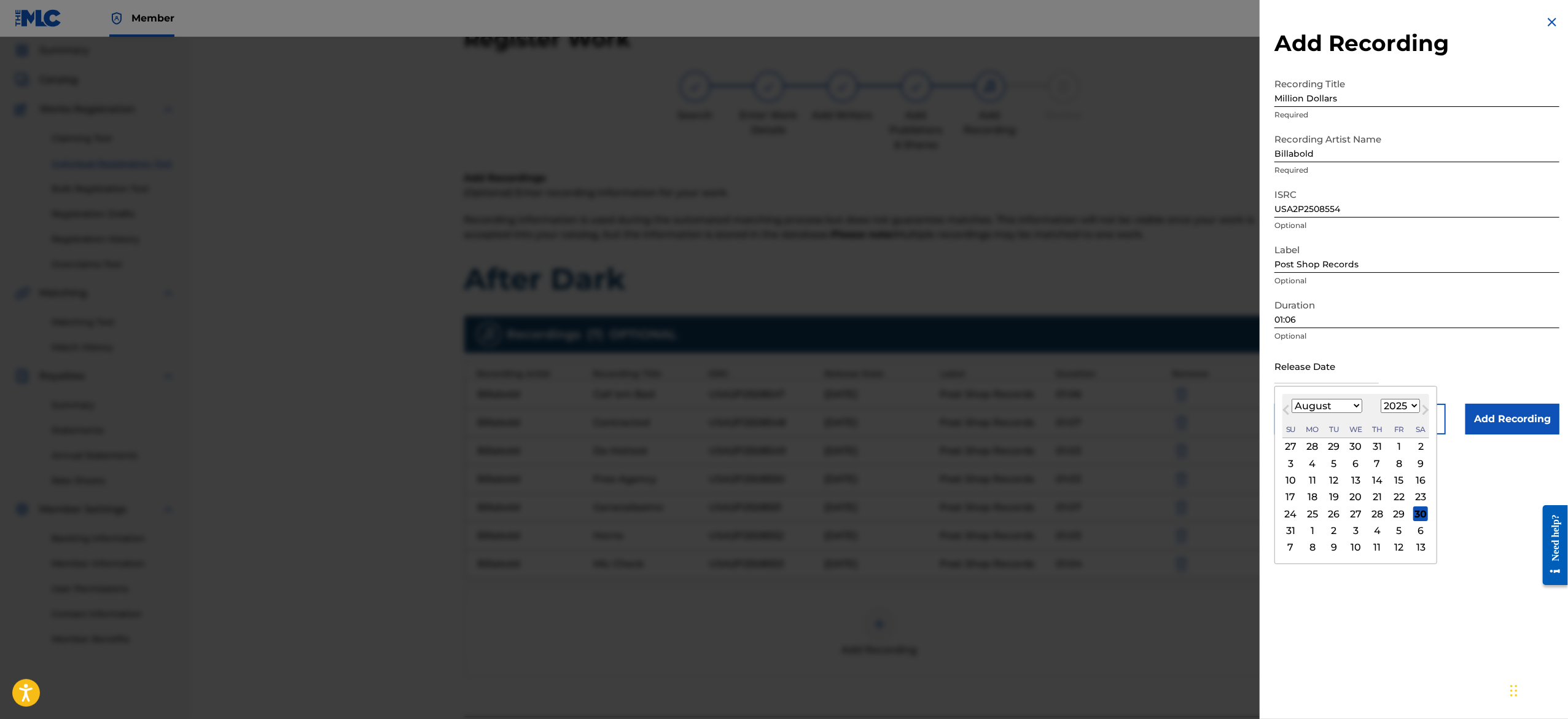
type input "[DATE]"
select select "2"
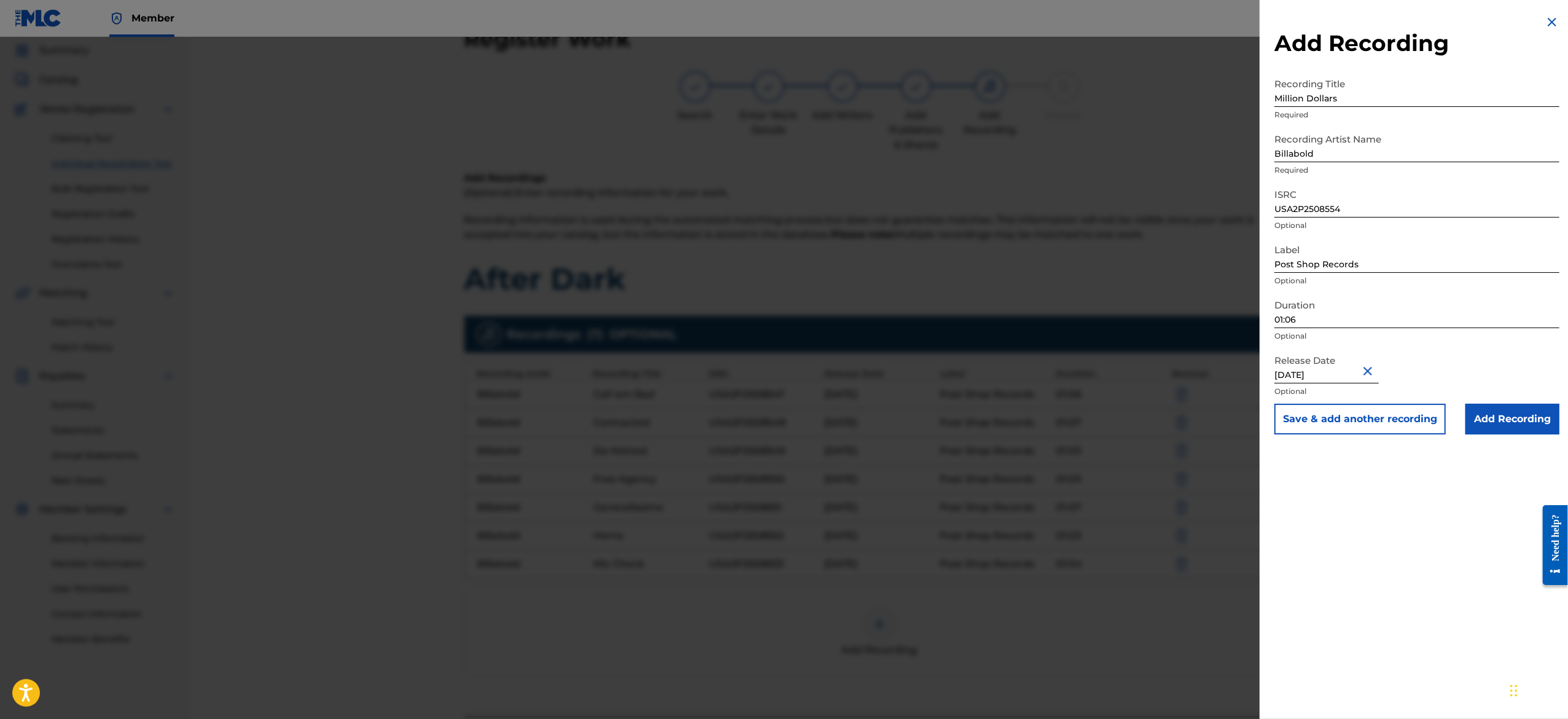
click at [1439, 341] on div "Duration 01:06 Optional" at bounding box center [1417, 320] width 285 height 55
click at [1401, 424] on button "Save & add another recording" at bounding box center [1360, 418] width 171 height 31
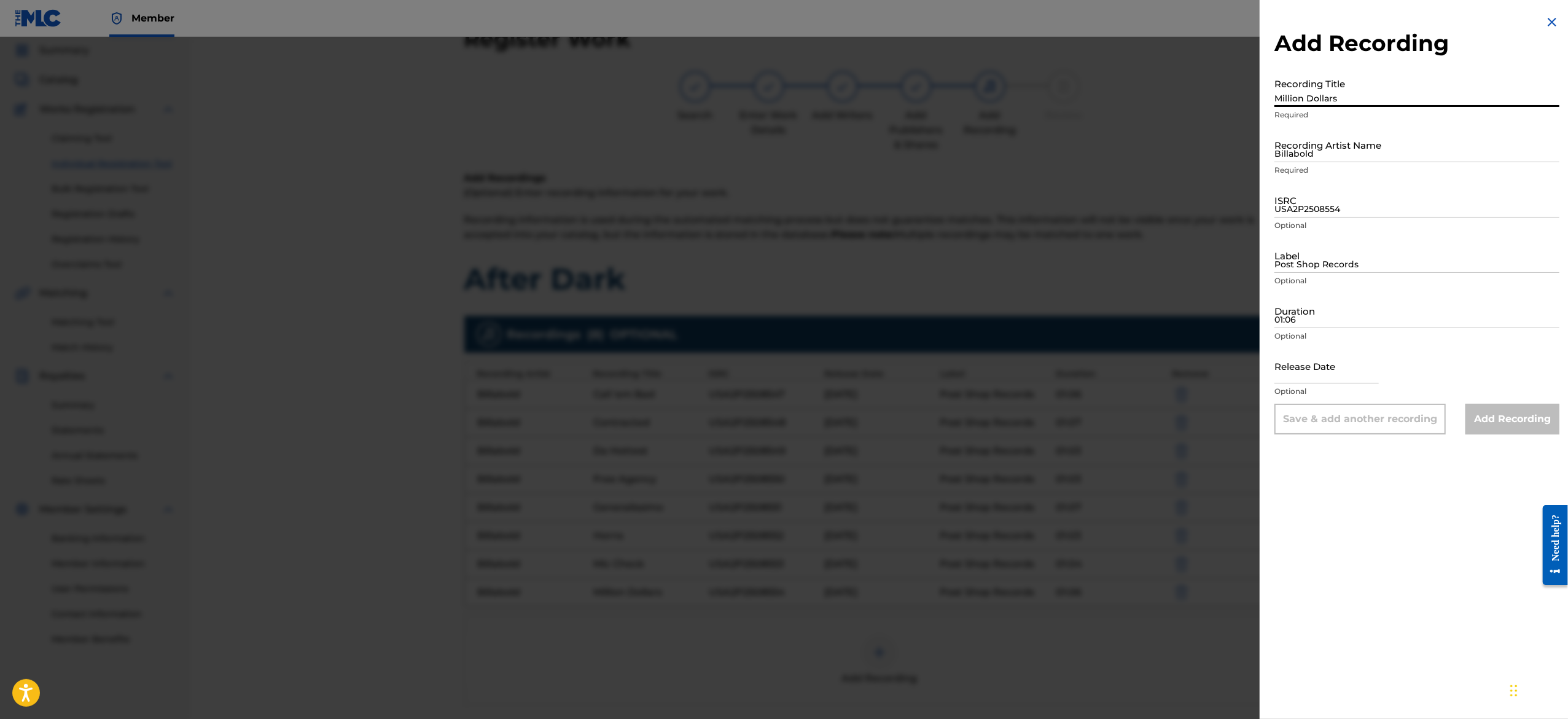
click at [1337, 91] on input "Million Dollars" at bounding box center [1417, 89] width 285 height 35
paste input "Recent Memory"
type input "Recent Memory"
click at [1325, 157] on input "Billabold" at bounding box center [1417, 144] width 285 height 35
type input "Billabold"
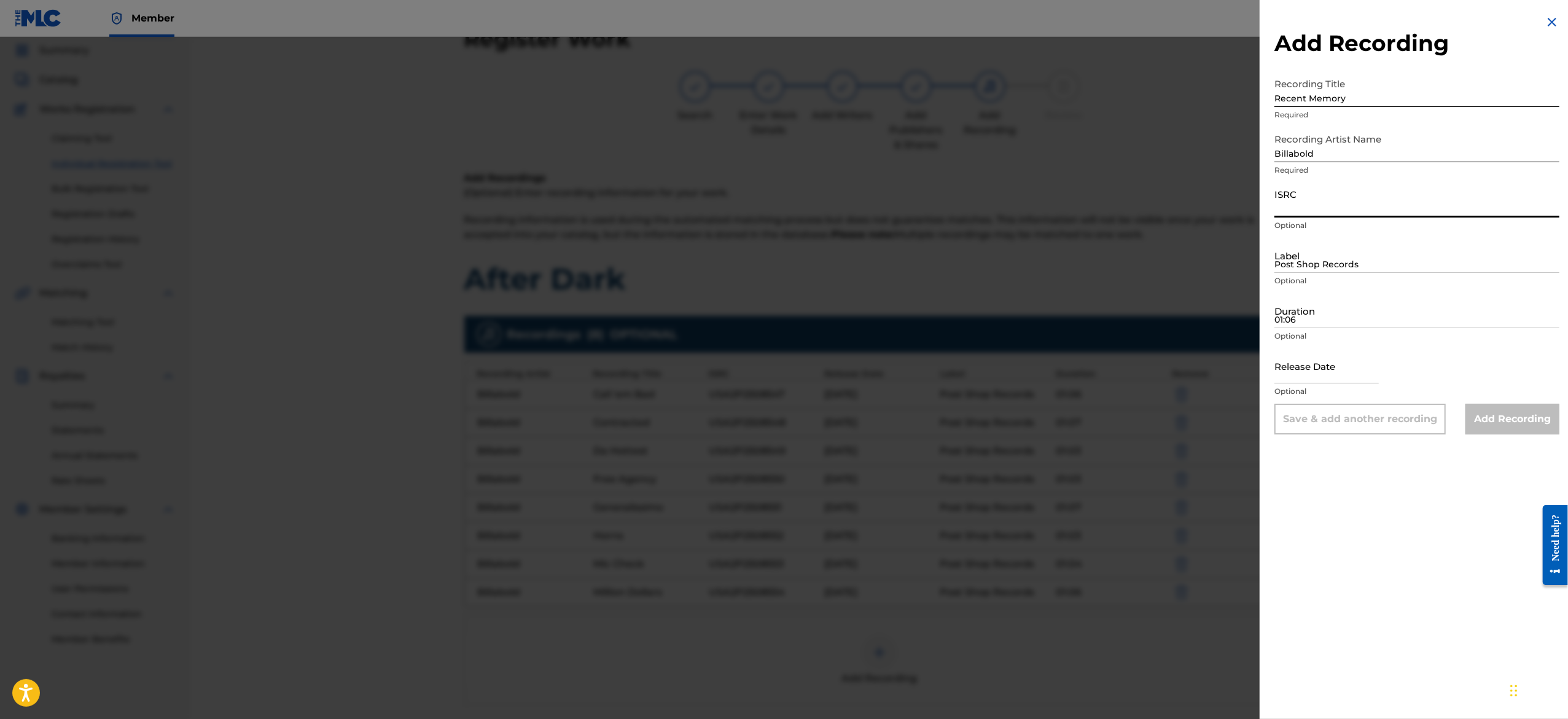
click at [1366, 206] on input "ISRC" at bounding box center [1417, 200] width 285 height 35
paste input "USA2P2508555"
type input "USA2P2508555"
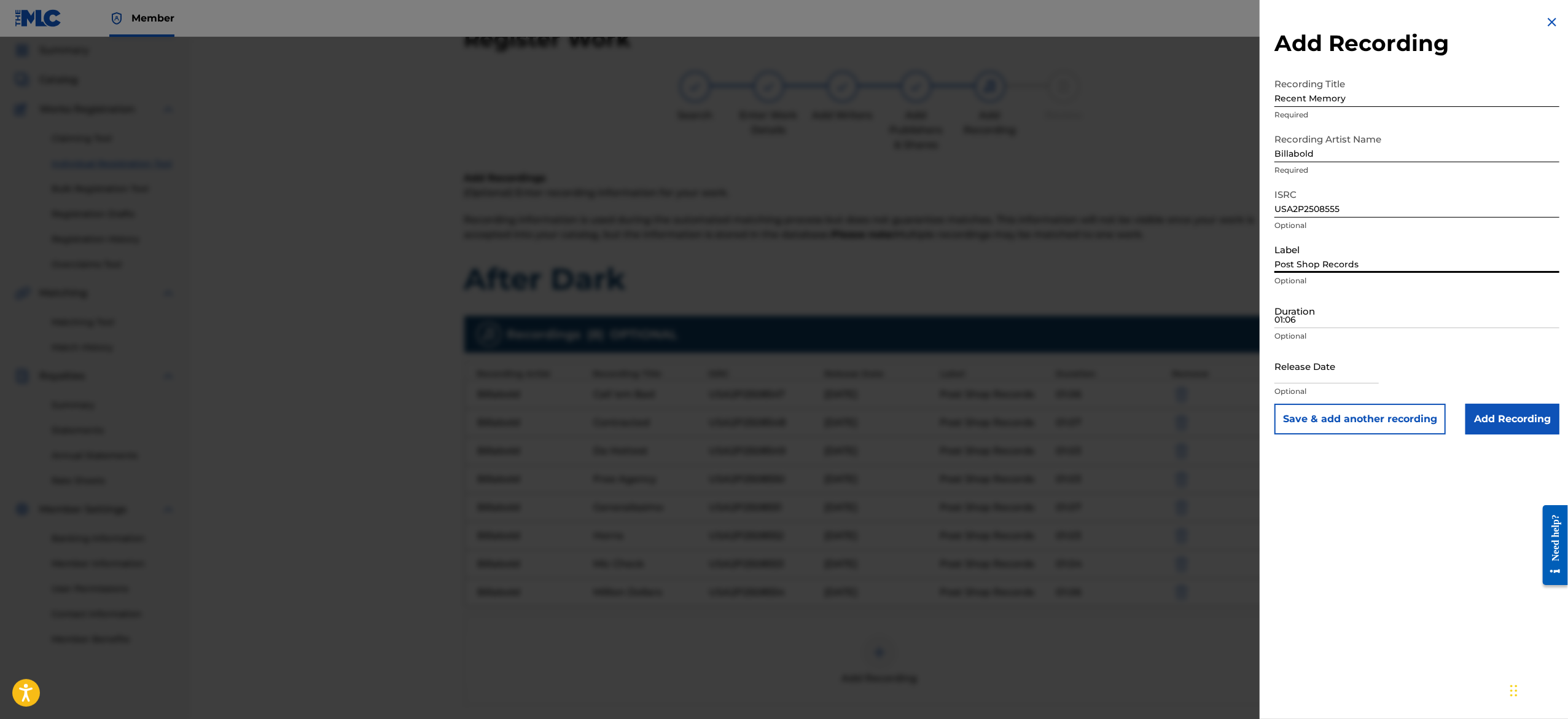
click at [1326, 256] on input "Post Shop Records" at bounding box center [1417, 255] width 285 height 35
type input "Post Shop Records"
click at [1369, 319] on input "Duration" at bounding box center [1417, 310] width 285 height 35
paste input "01:05"
type input "01:05"
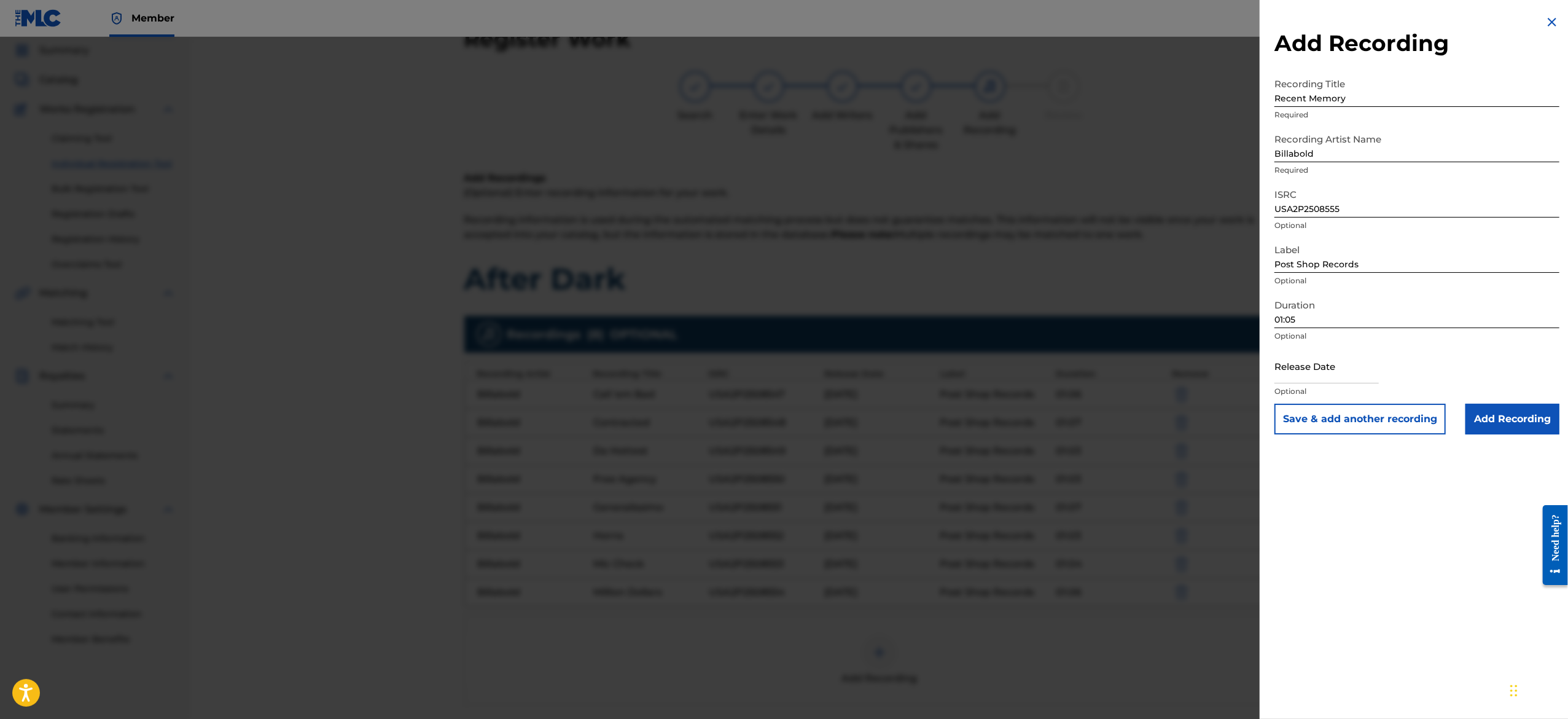
click at [1322, 374] on input "text" at bounding box center [1326, 365] width 105 height 35
select select "7"
select select "2025"
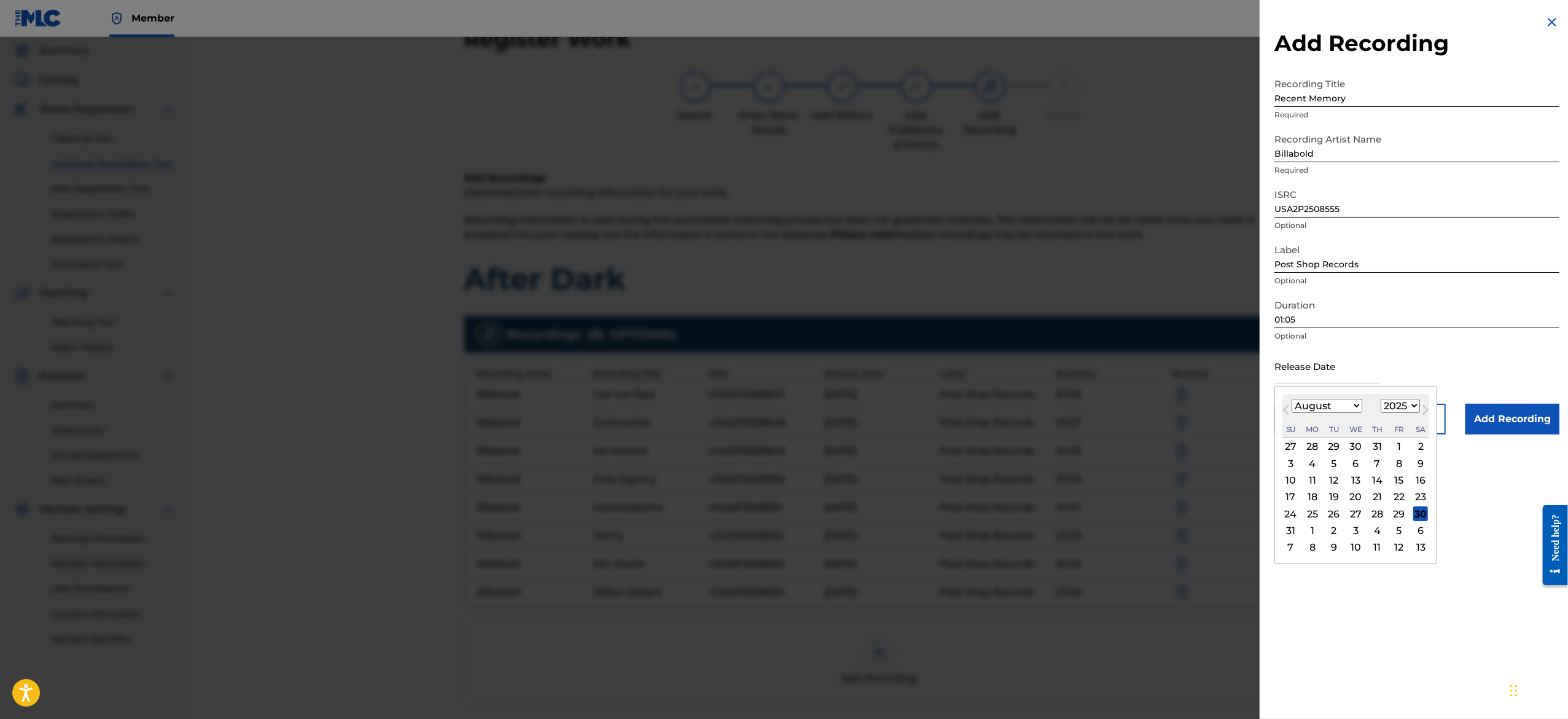
type input "[DATE]"
select select "2"
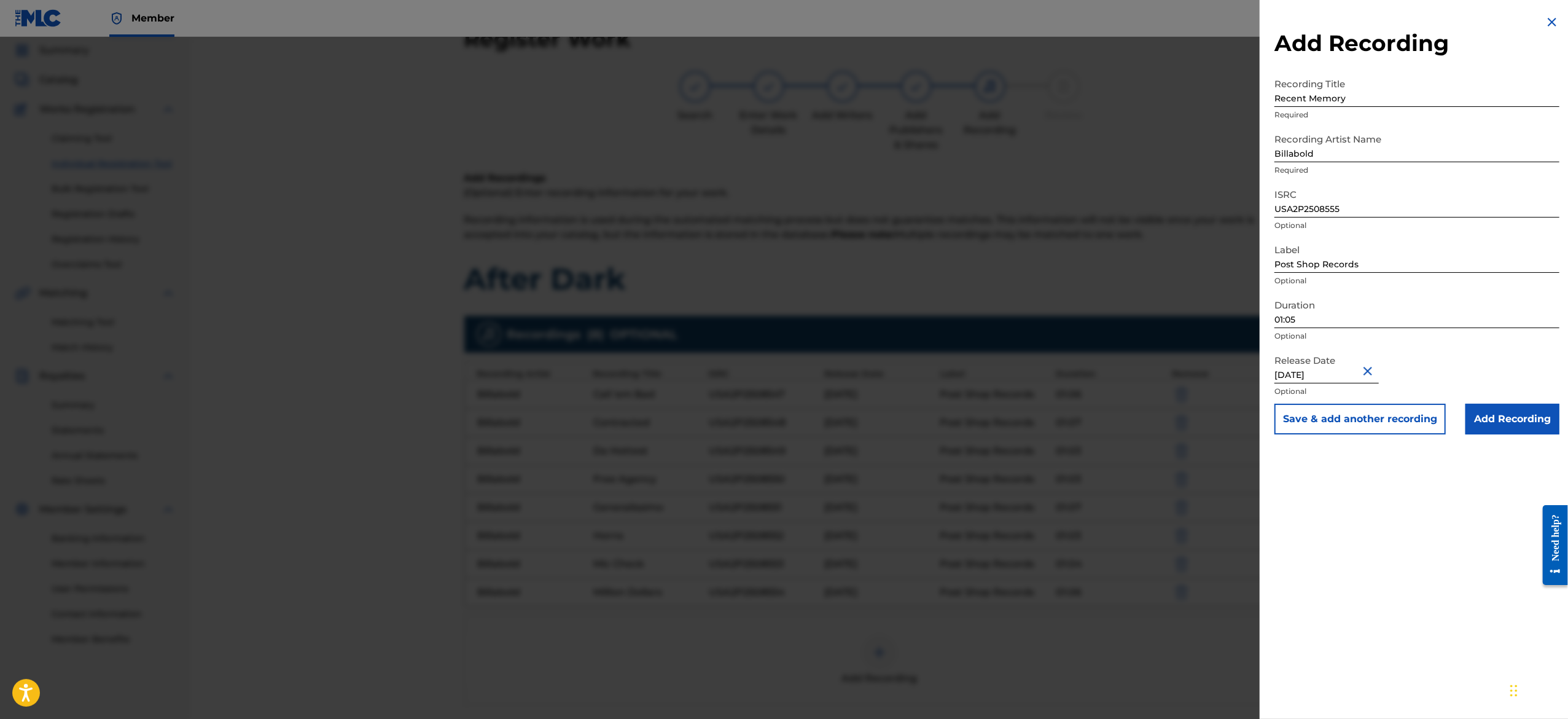
click at [1452, 354] on div "Release Date [DATE] Optional" at bounding box center [1417, 375] width 285 height 55
click at [1394, 422] on button "Save & add another recording" at bounding box center [1360, 418] width 171 height 31
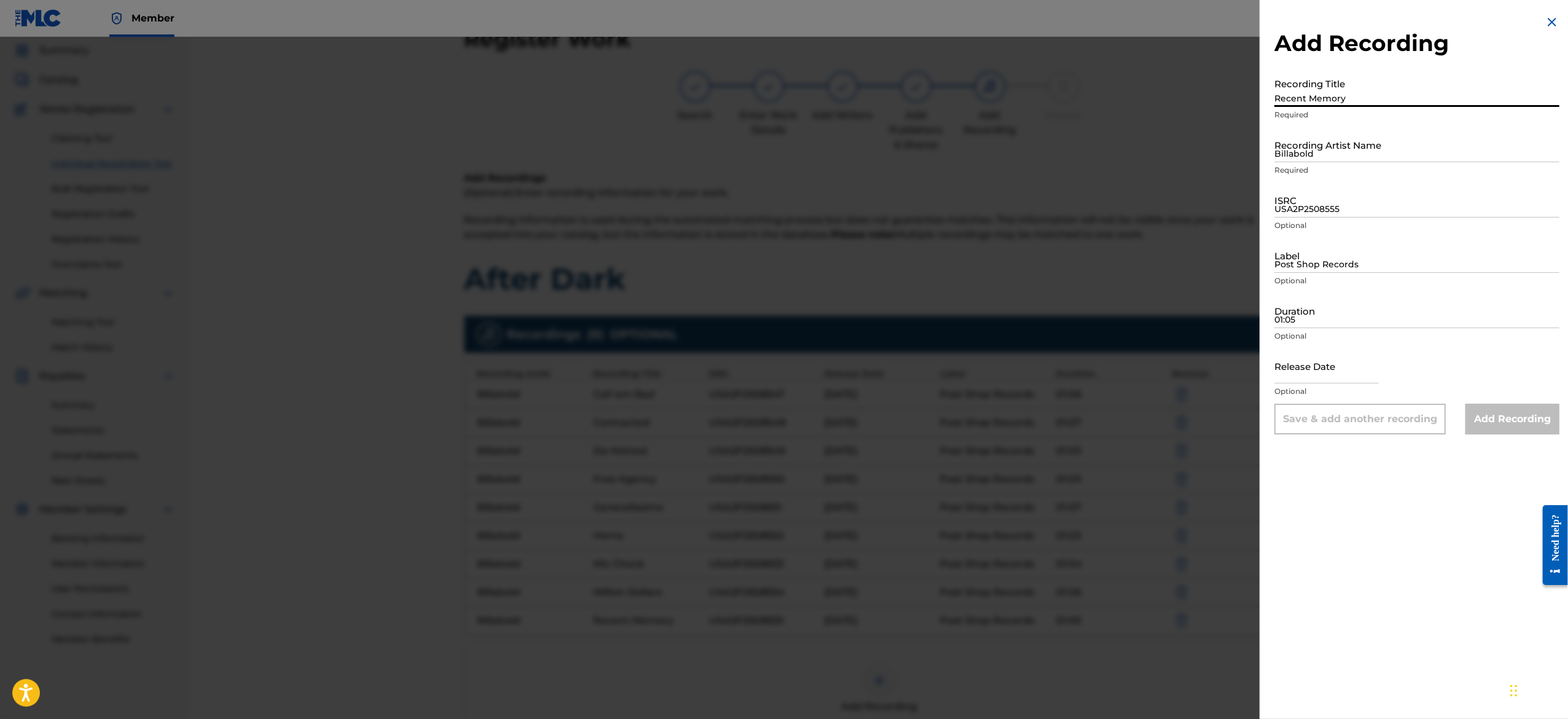
click at [1383, 100] on input "Recent Memory" at bounding box center [1417, 89] width 285 height 35
click at [1381, 96] on input "Recording Title" at bounding box center [1417, 89] width 285 height 35
paste input "Standing O"
type input "Standing O"
click at [1372, 153] on input "Billabold" at bounding box center [1417, 144] width 285 height 35
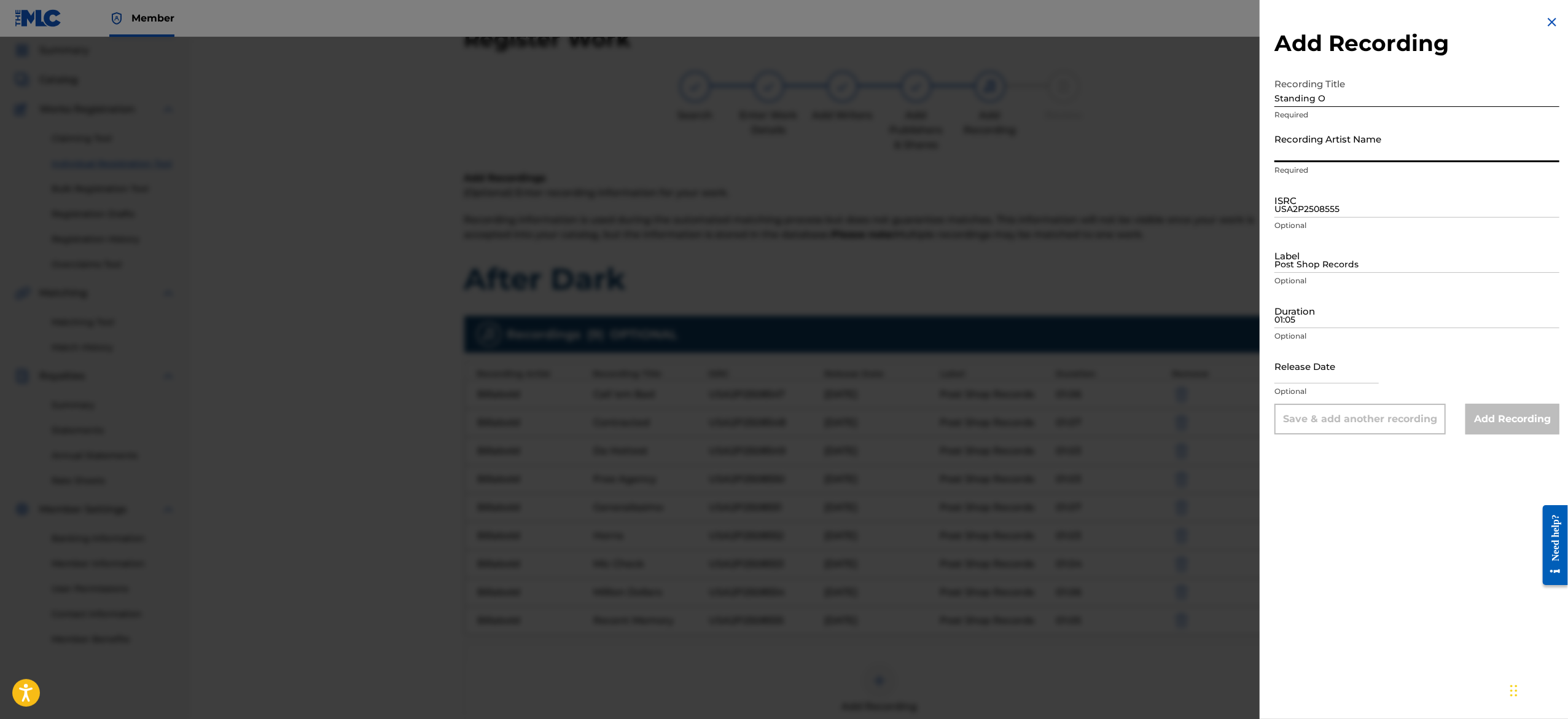
type input "Billabold"
click at [1362, 208] on input "ISRC" at bounding box center [1417, 200] width 285 height 35
paste input "USA2P2508556"
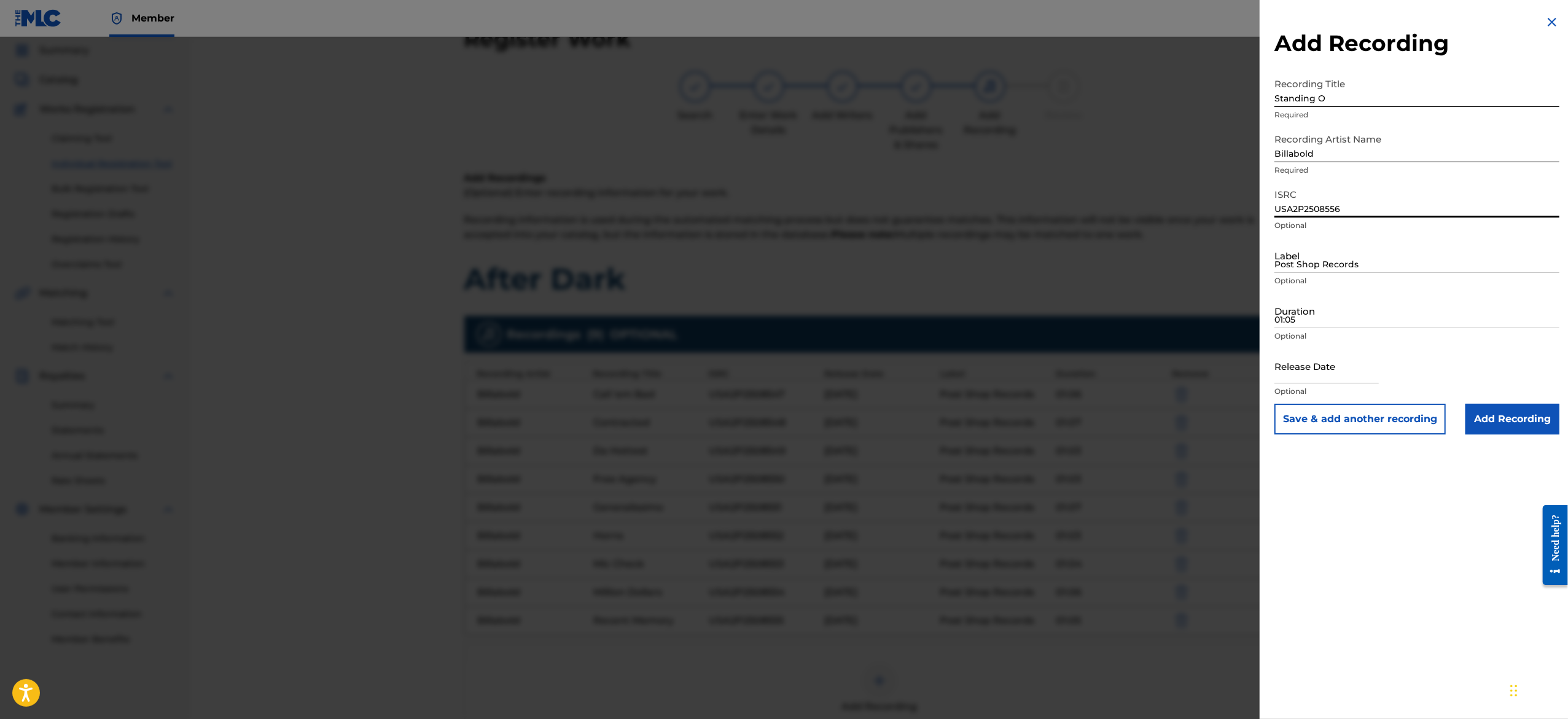
type input "USA2P2508556"
click at [1327, 269] on input "Post Shop Records" at bounding box center [1417, 255] width 285 height 35
type input "Post Shop Records"
click at [1362, 312] on input "Duration" at bounding box center [1417, 310] width 285 height 35
paste input "01:03"
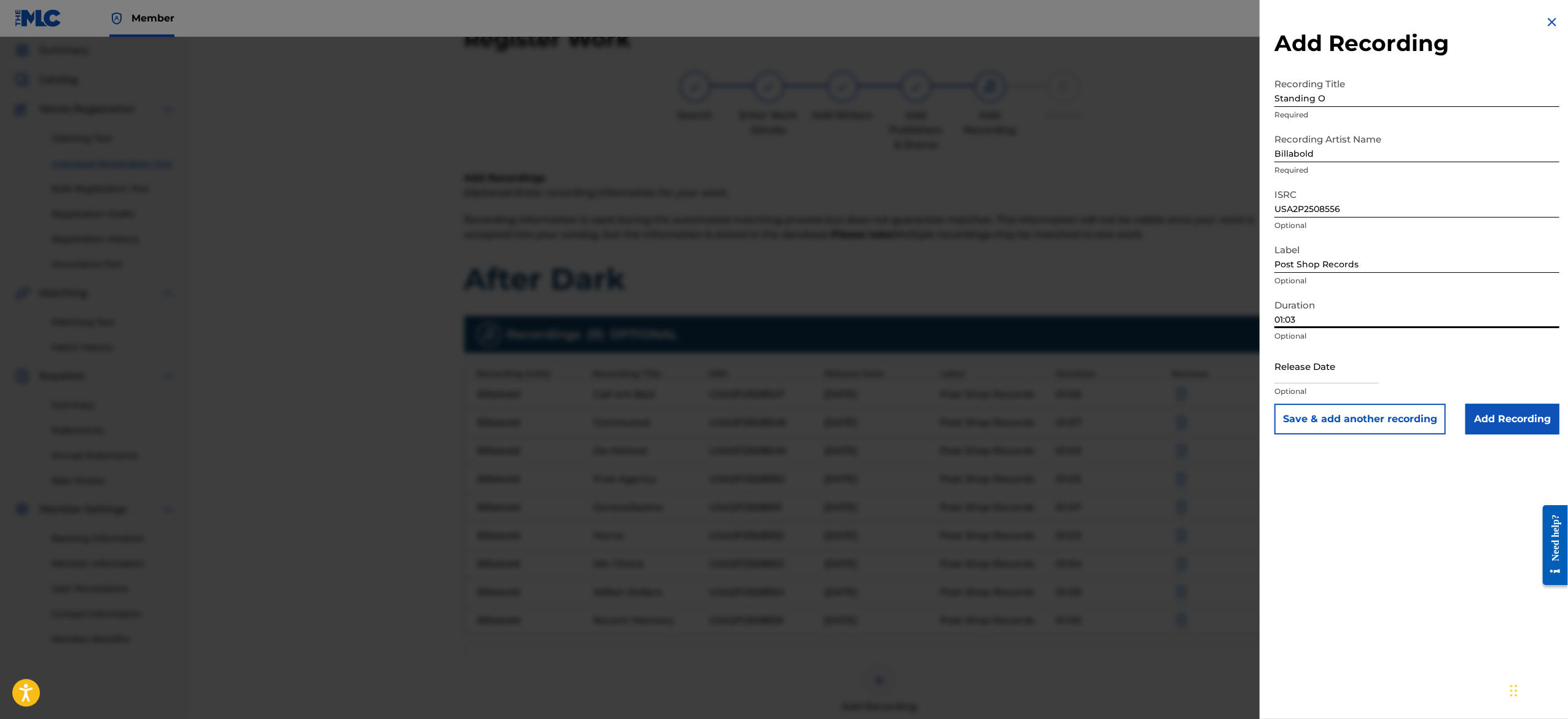
type input "01:03"
click at [1322, 374] on input "text" at bounding box center [1326, 365] width 105 height 35
select select "7"
select select "2025"
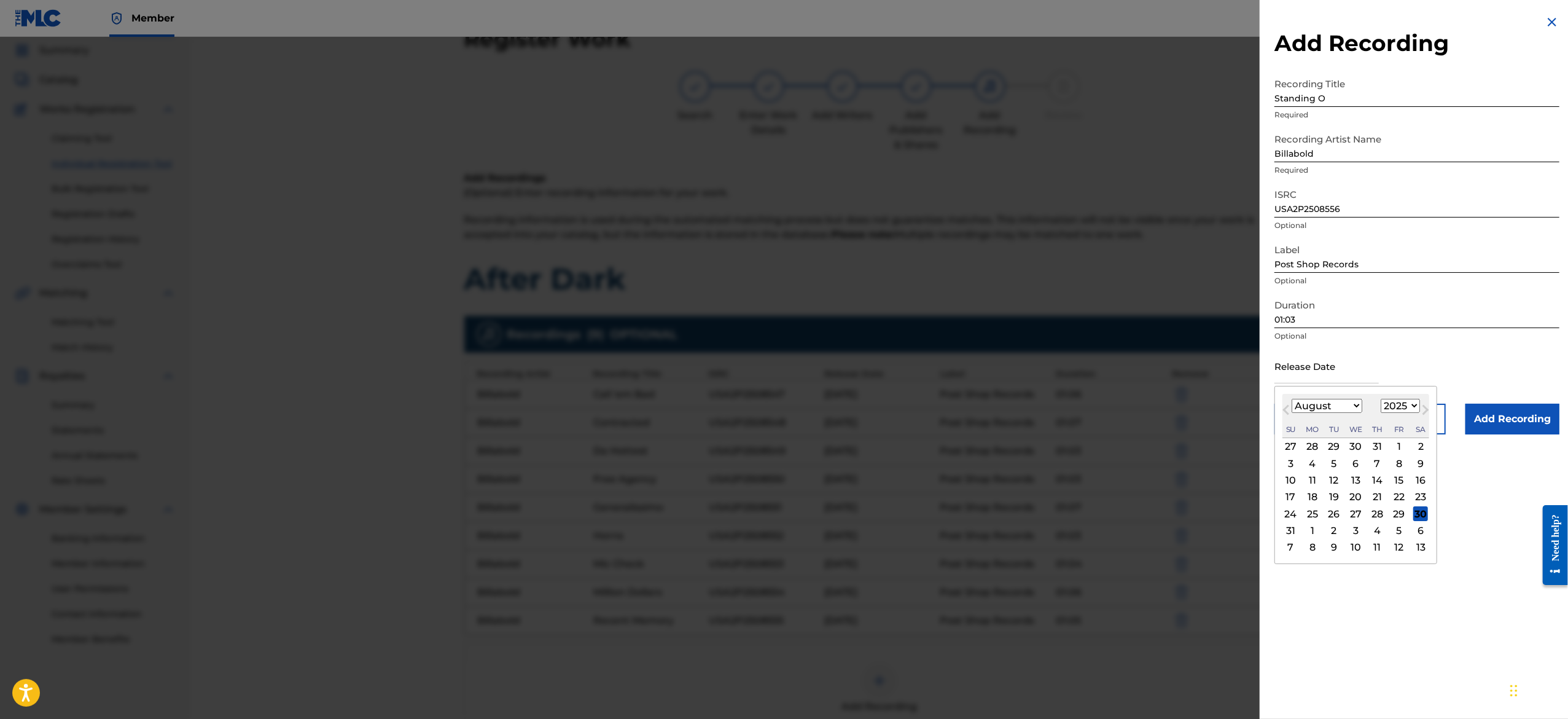
type input "[DATE]"
select select "2"
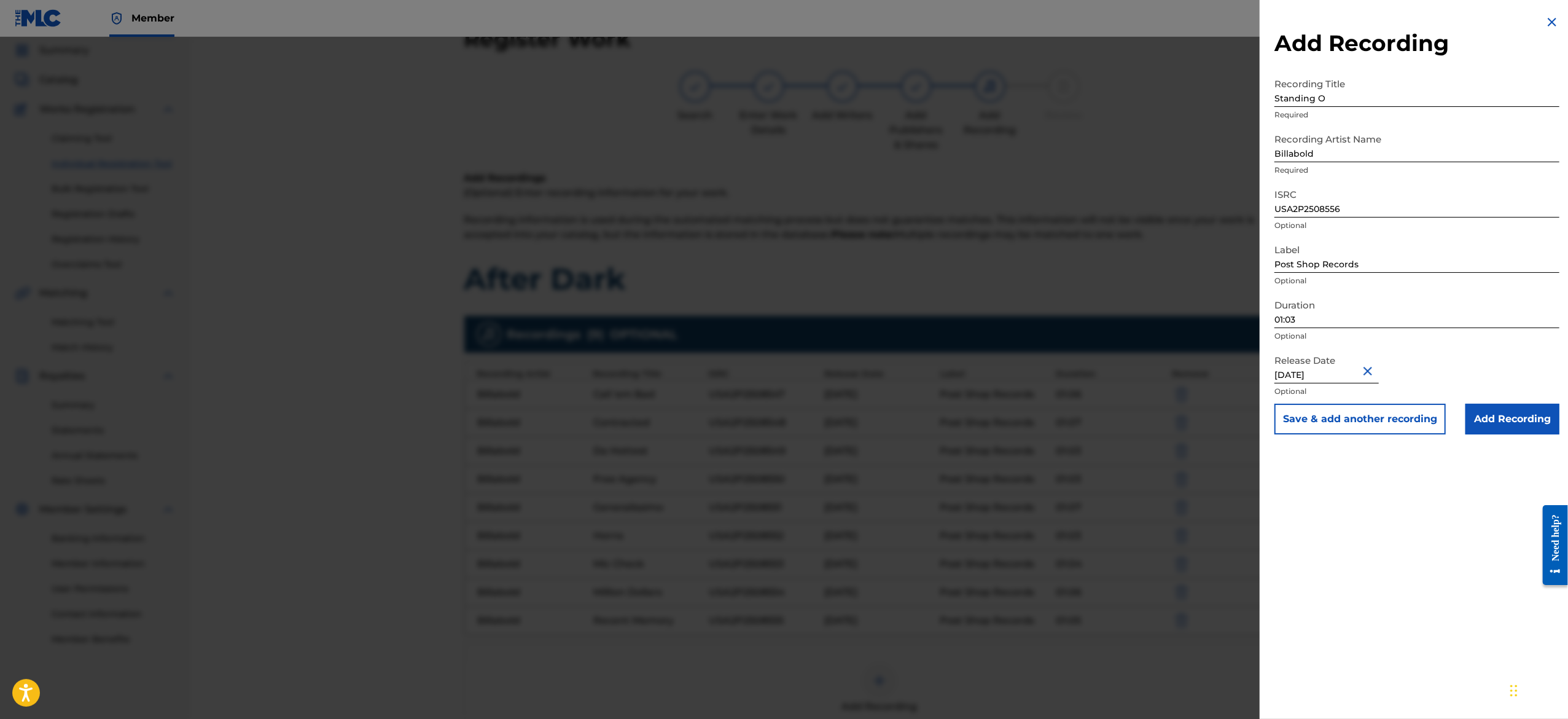
click at [1420, 369] on div "Release Date [DATE] Optional" at bounding box center [1417, 375] width 285 height 55
click at [1396, 425] on button "Save & add another recording" at bounding box center [1360, 418] width 171 height 31
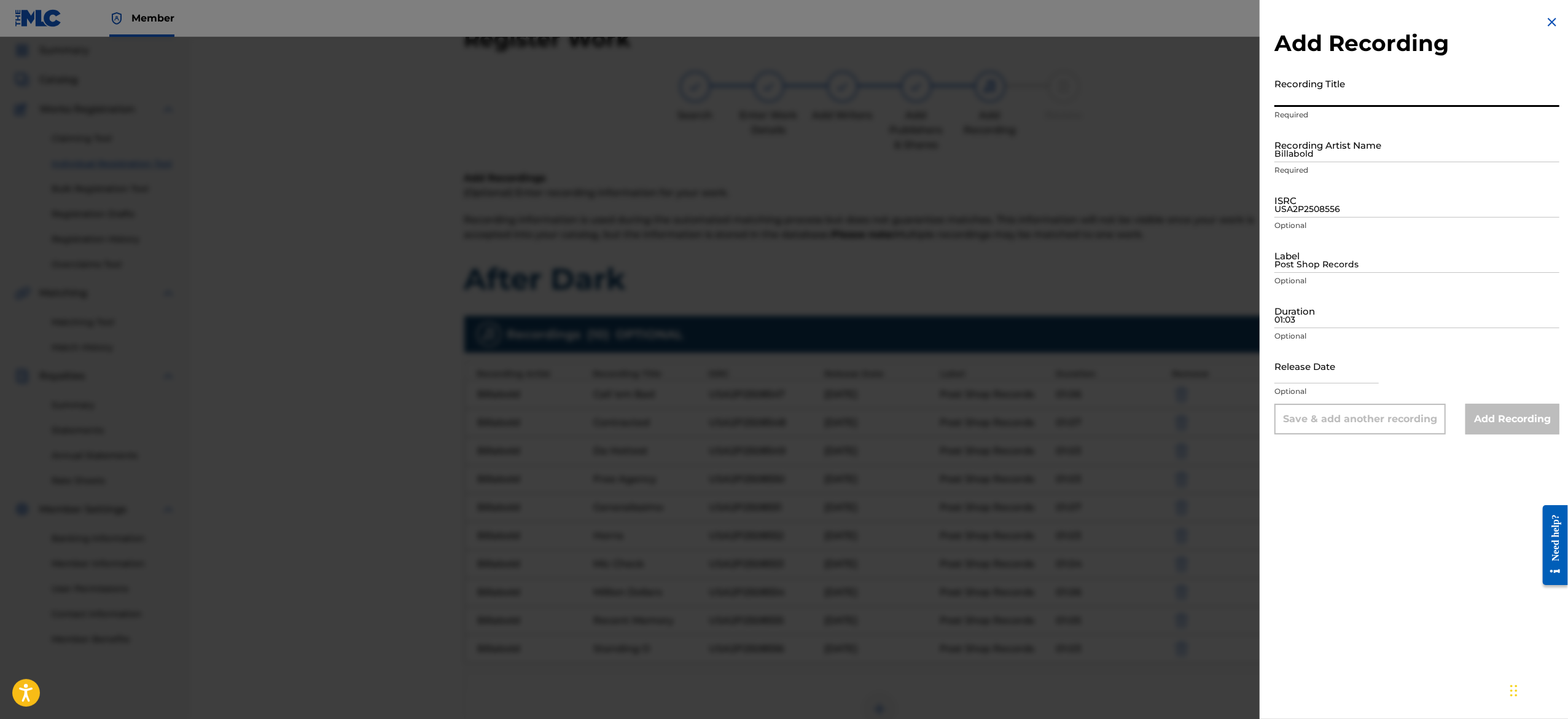
click at [1364, 97] on input "Recording Title" at bounding box center [1417, 89] width 285 height 35
paste input "Supposta Do"
type input "Supposta Do"
click at [1312, 146] on input "Billabold" at bounding box center [1417, 144] width 285 height 35
type input "Billabold"
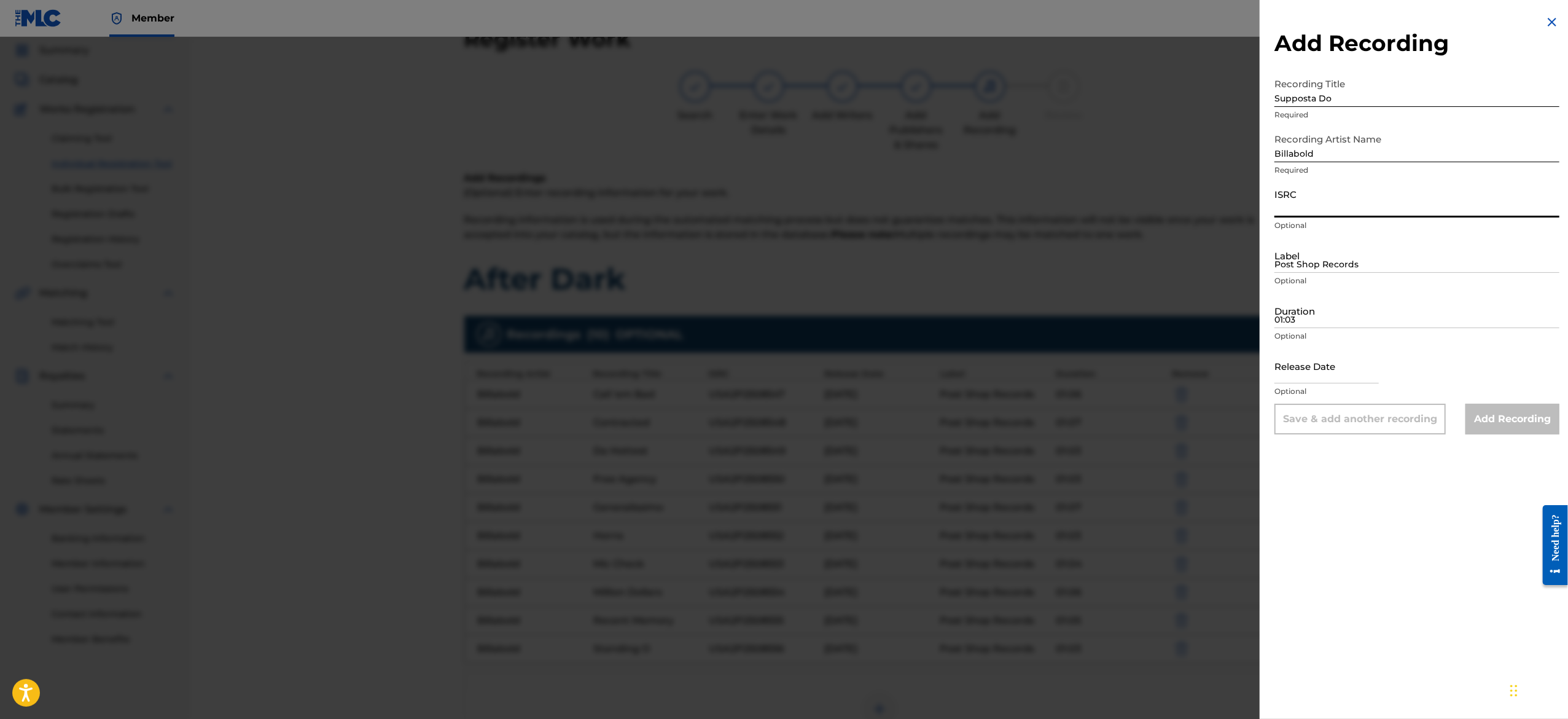
click at [1352, 204] on input "ISRC" at bounding box center [1417, 200] width 285 height 35
paste input "USA2P2508557"
type input "USA2P2508557"
click at [1357, 266] on input "Post Shop Records" at bounding box center [1417, 255] width 285 height 35
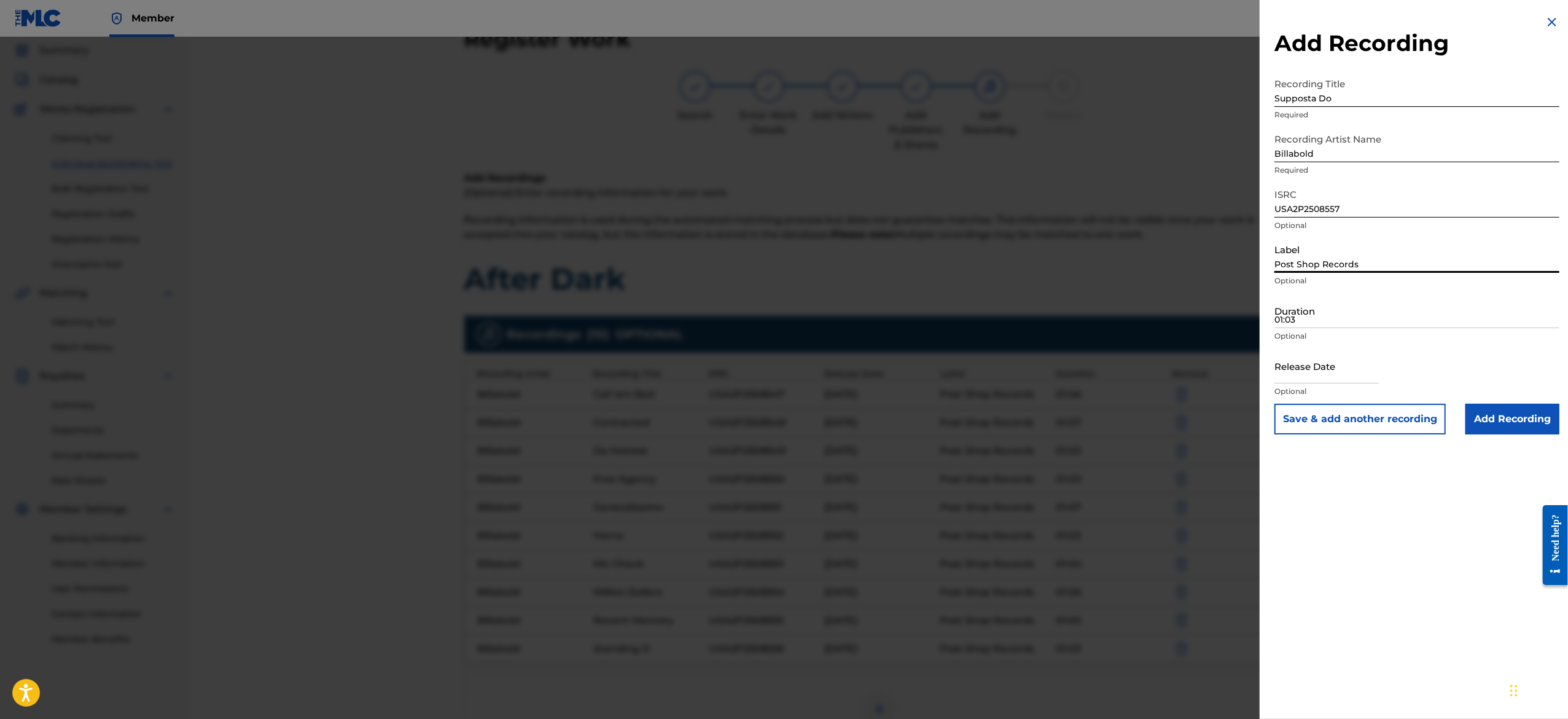
type input "Post Shop Records"
click at [1377, 309] on input "Duration" at bounding box center [1417, 310] width 285 height 35
paste input "01:00"
type input "01:00"
click at [1307, 355] on input "text" at bounding box center [1326, 365] width 105 height 35
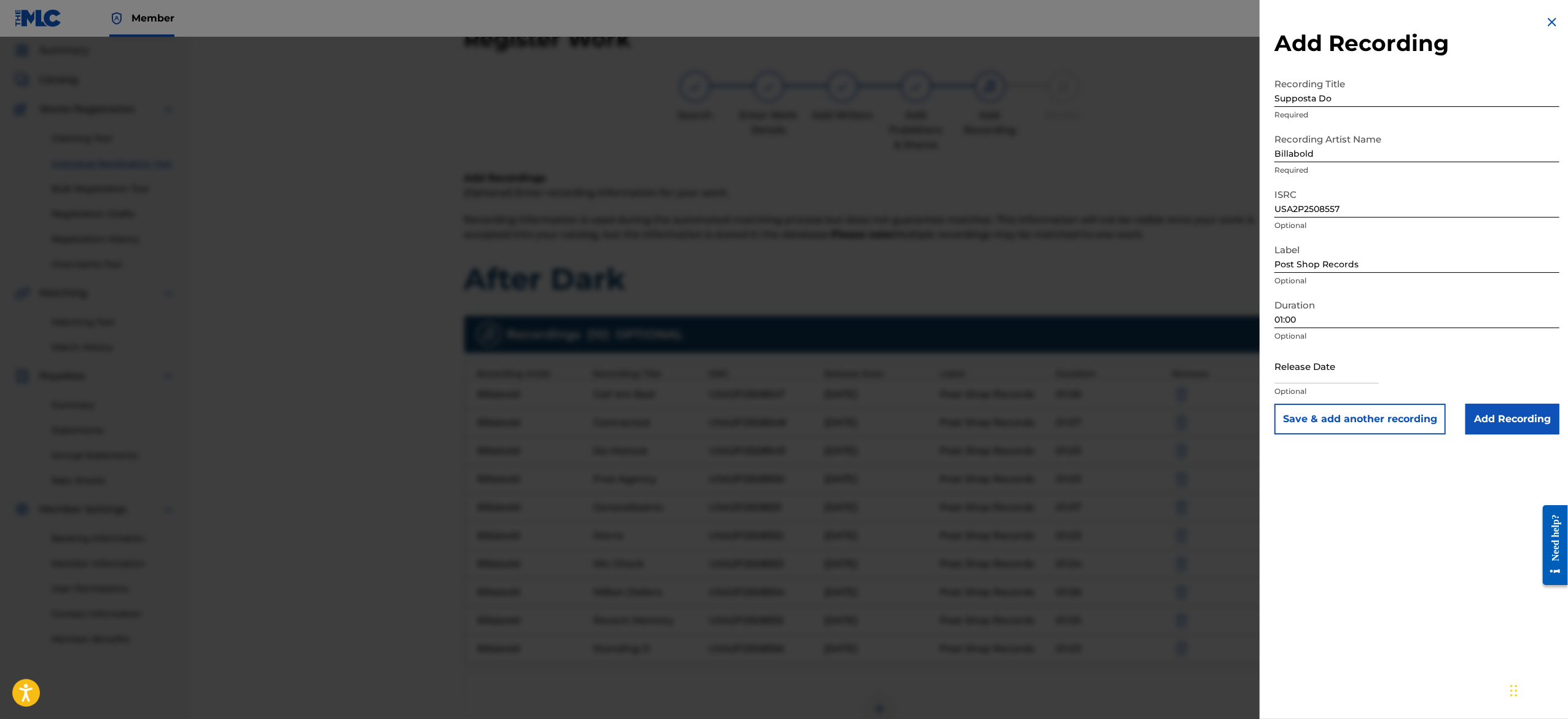
select select "7"
select select "2025"
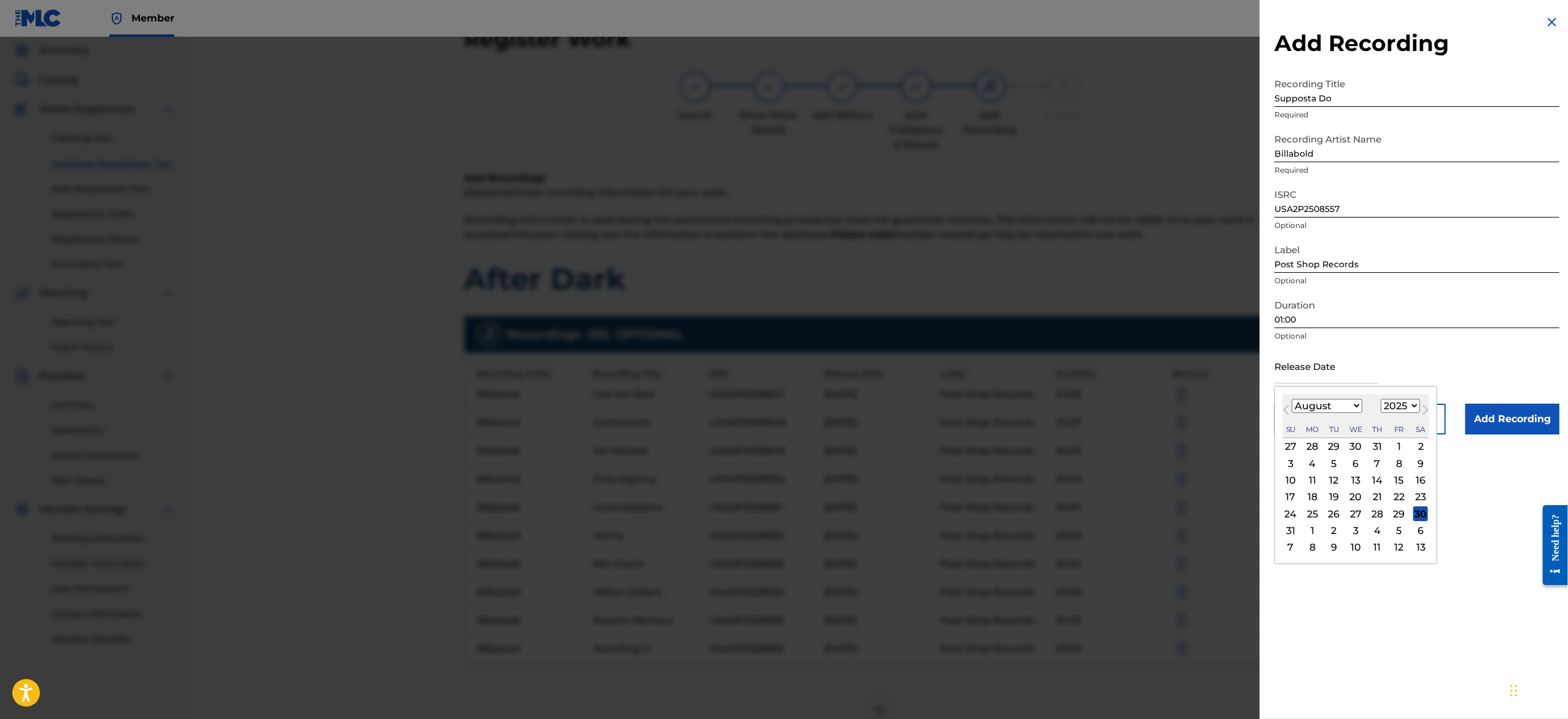
type input "[DATE]"
select select "2"
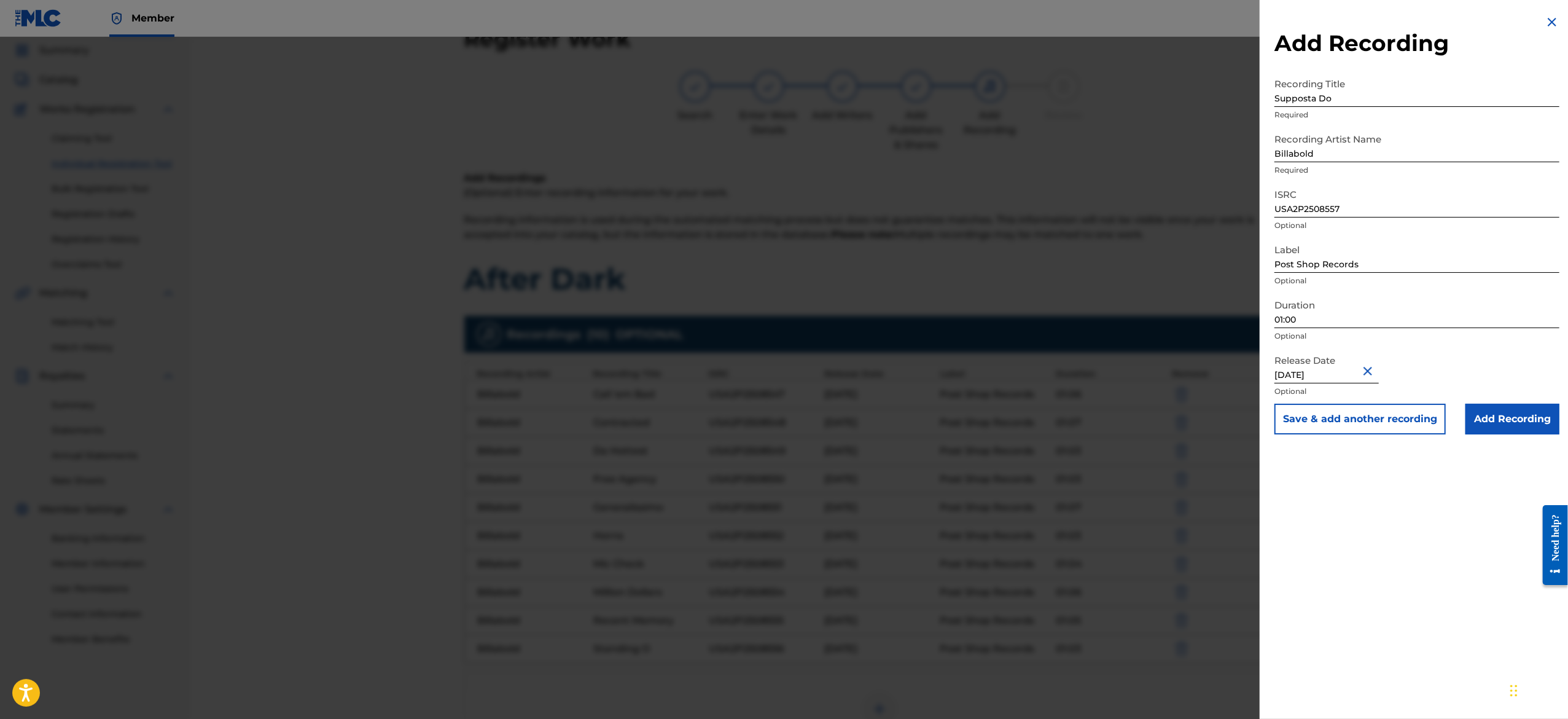
click at [1417, 351] on div "Release Date [DATE] Optional" at bounding box center [1417, 375] width 285 height 55
click at [1389, 427] on button "Save & add another recording" at bounding box center [1360, 418] width 171 height 31
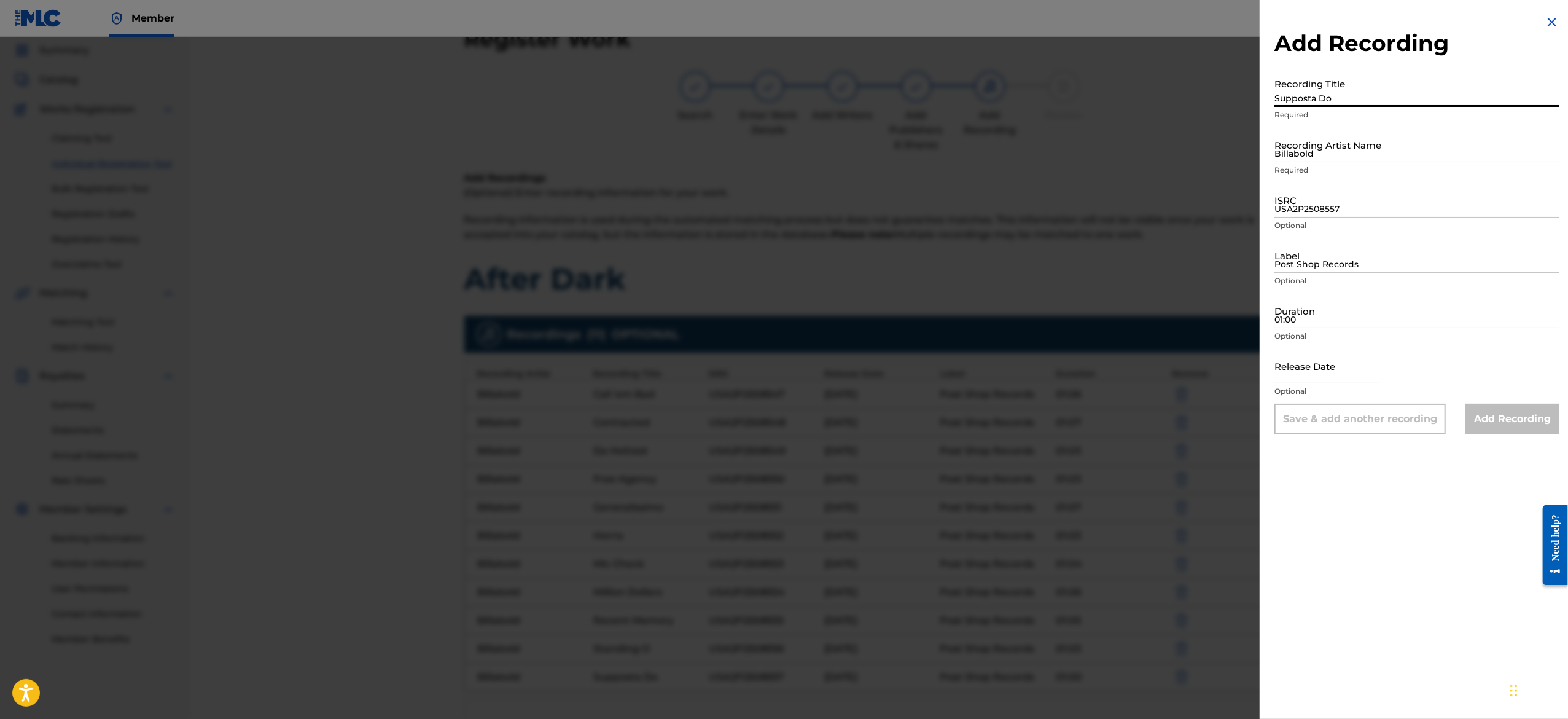
click at [1300, 81] on input "Supposta Do" at bounding box center [1417, 89] width 285 height 35
click at [1302, 82] on input "Supposta Do" at bounding box center [1417, 89] width 285 height 35
click at [1361, 88] on input "Recording Title" at bounding box center [1417, 89] width 285 height 35
paste input "Worldshocker"
type input "Worldshocker"
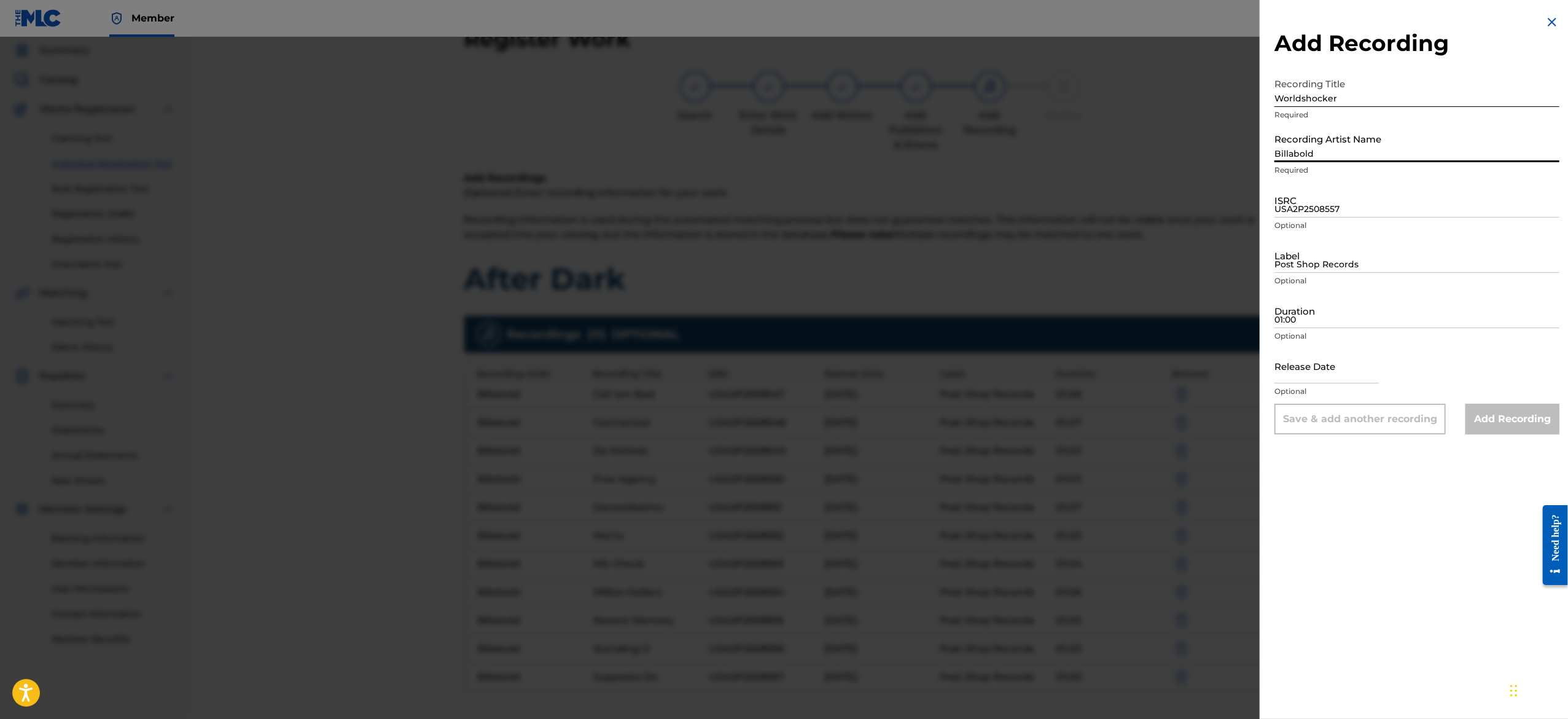
click at [1373, 133] on input "Billabold" at bounding box center [1417, 144] width 285 height 35
type input "Billabold"
click at [1392, 209] on input "ISRC" at bounding box center [1417, 200] width 285 height 35
paste input "USA2P2508558"
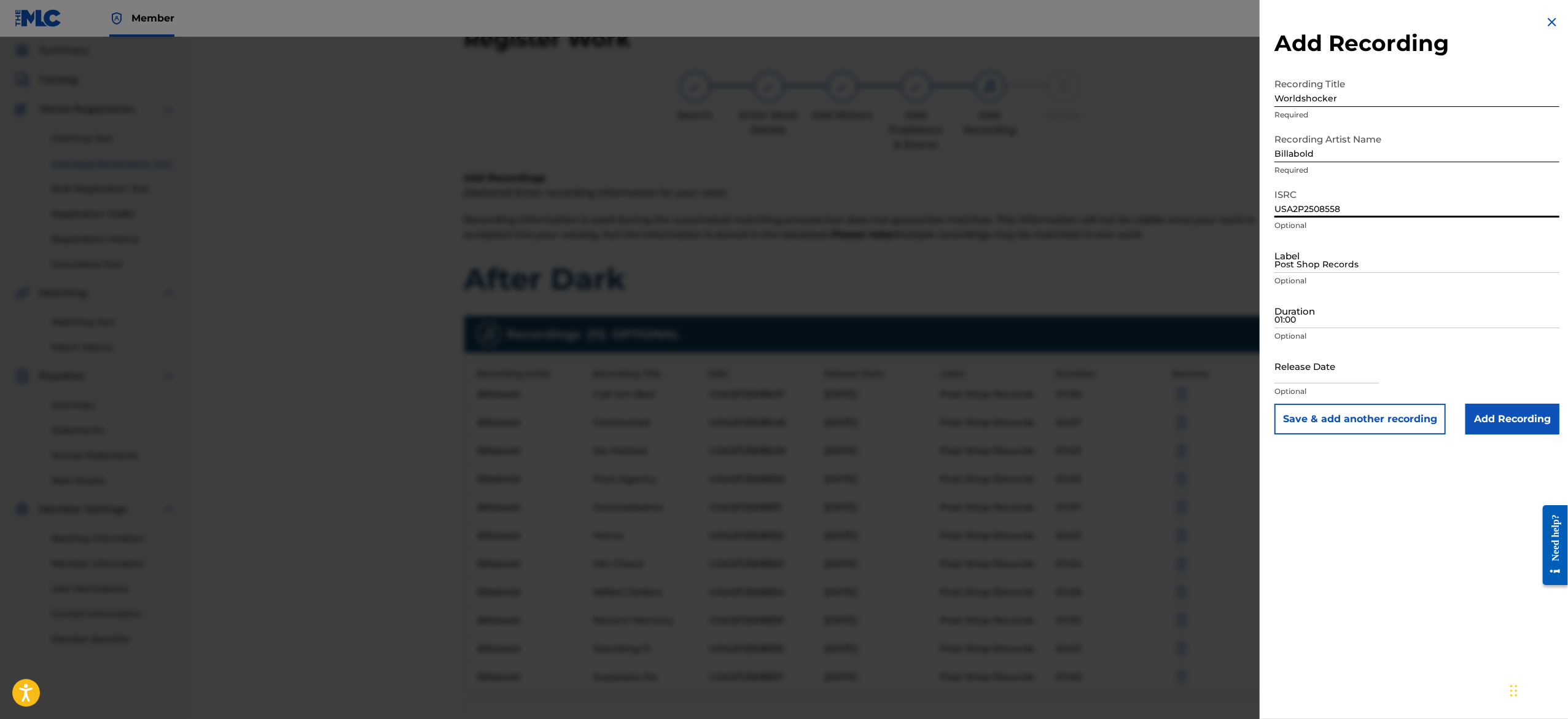
type input "USA2P2508558"
click at [1332, 262] on input "Post Shop Records" at bounding box center [1417, 255] width 285 height 35
type input "Post Shop Records"
click at [1368, 309] on input "Duration" at bounding box center [1417, 310] width 285 height 35
paste input "01:05"
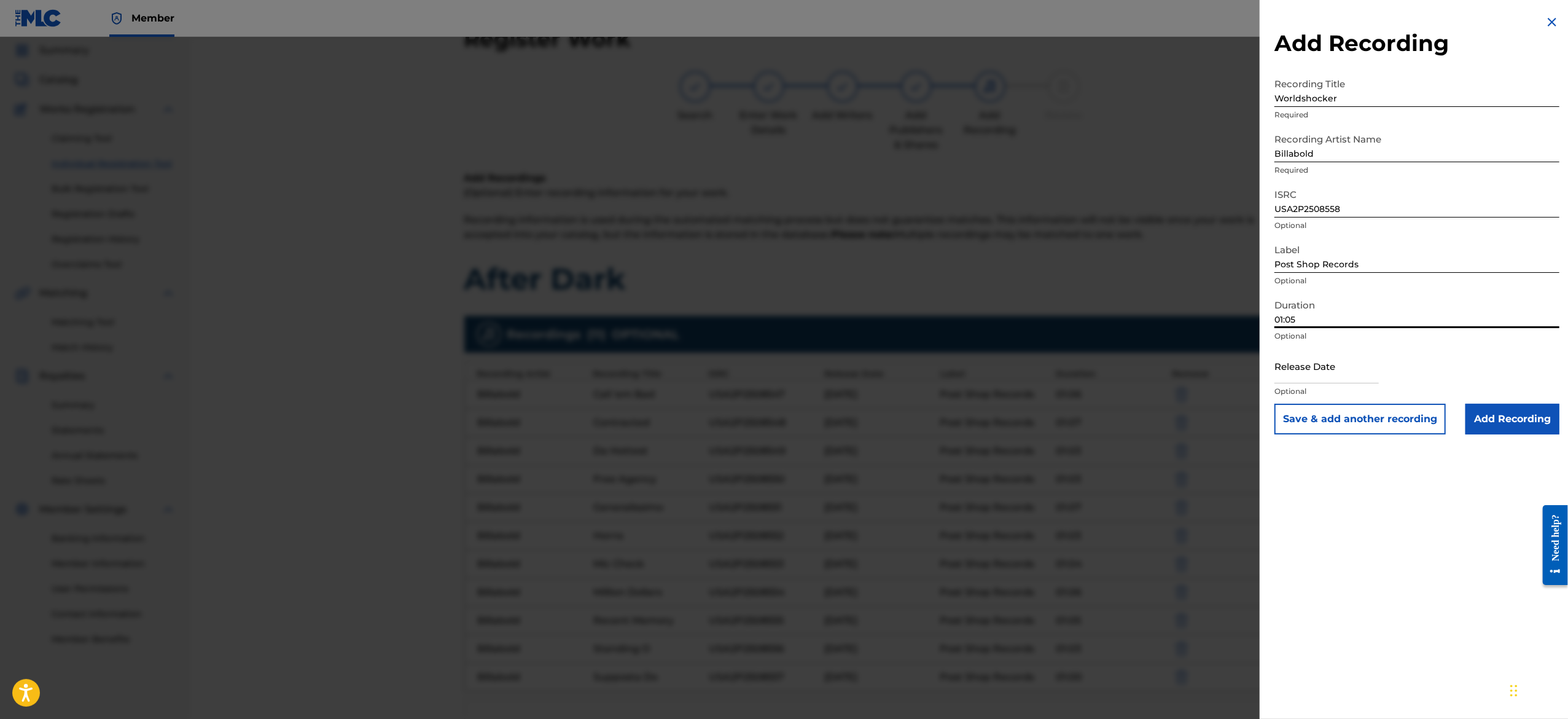
type input "01:05"
click at [1330, 375] on input "text" at bounding box center [1326, 365] width 105 height 35
select select "7"
select select "2025"
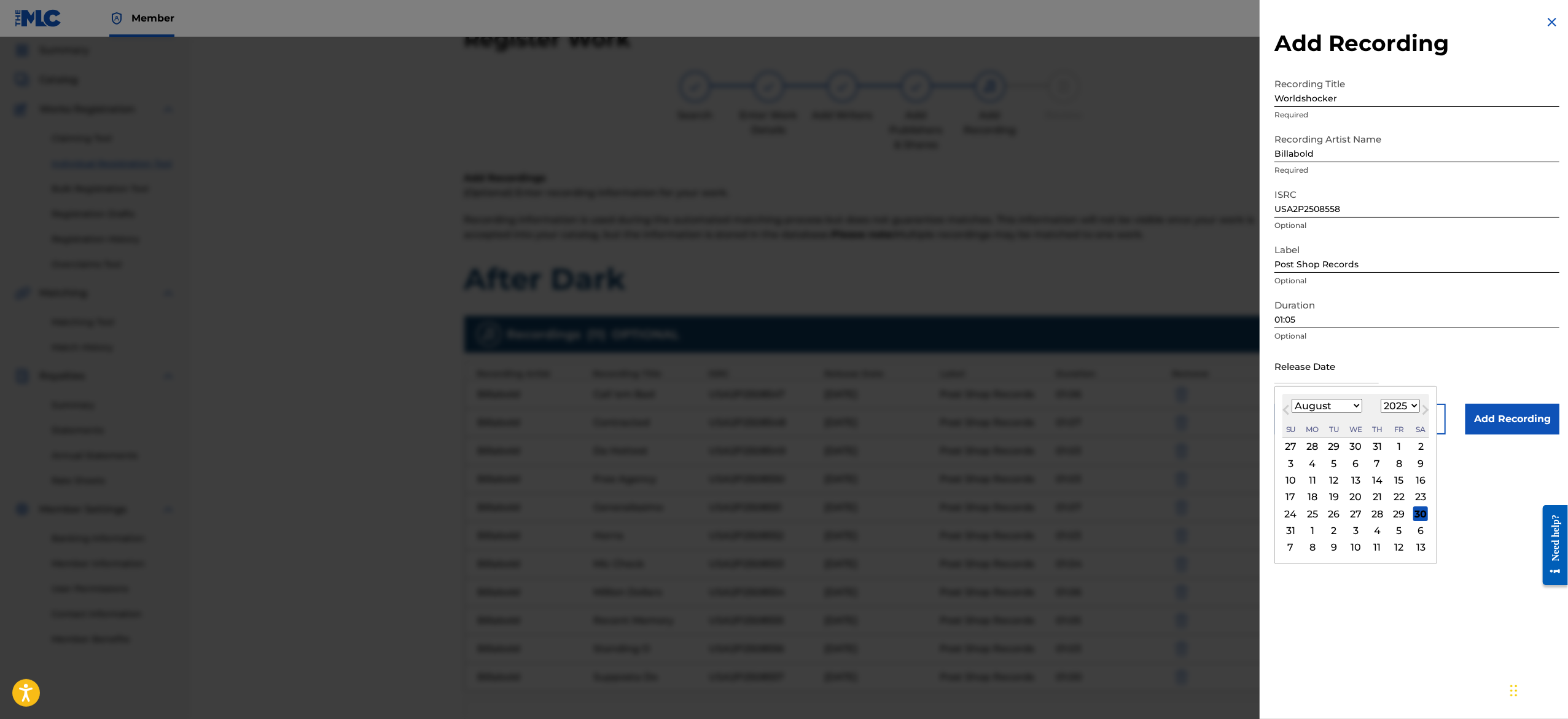
type input "[DATE]"
select select "2"
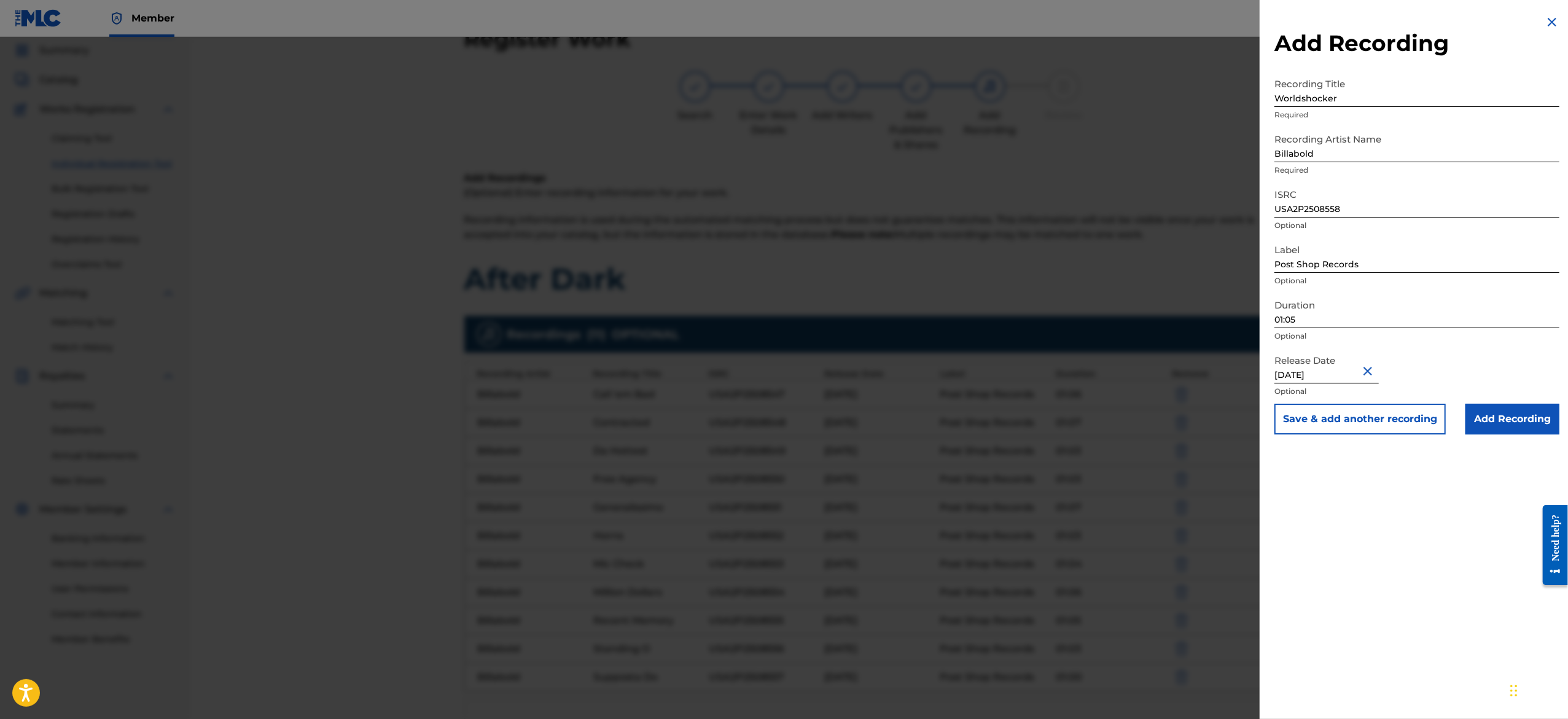
click at [1408, 345] on div "Duration 01:05 Optional" at bounding box center [1417, 320] width 285 height 55
click at [1378, 413] on button "Save & add another recording" at bounding box center [1360, 418] width 171 height 31
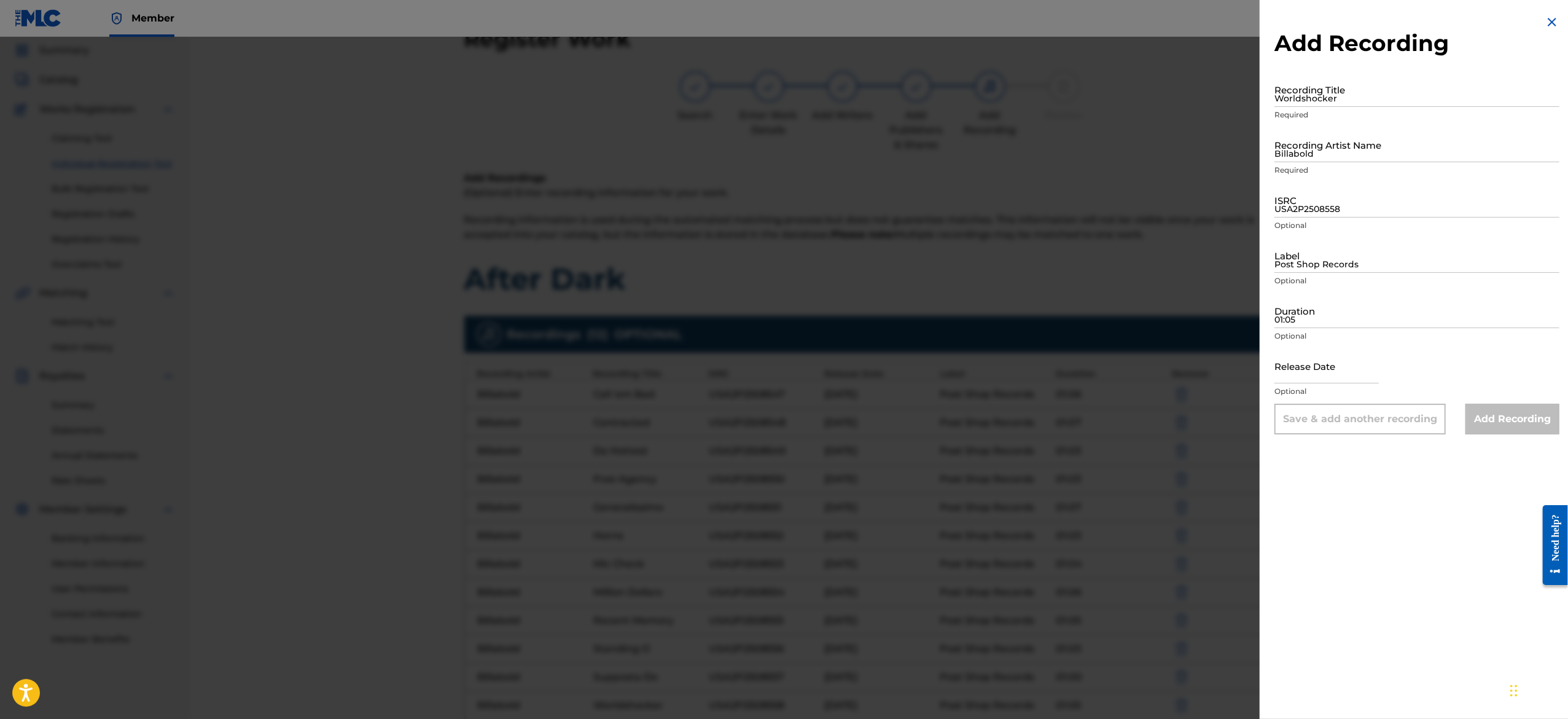
click at [1549, 15] on img at bounding box center [1552, 22] width 15 height 15
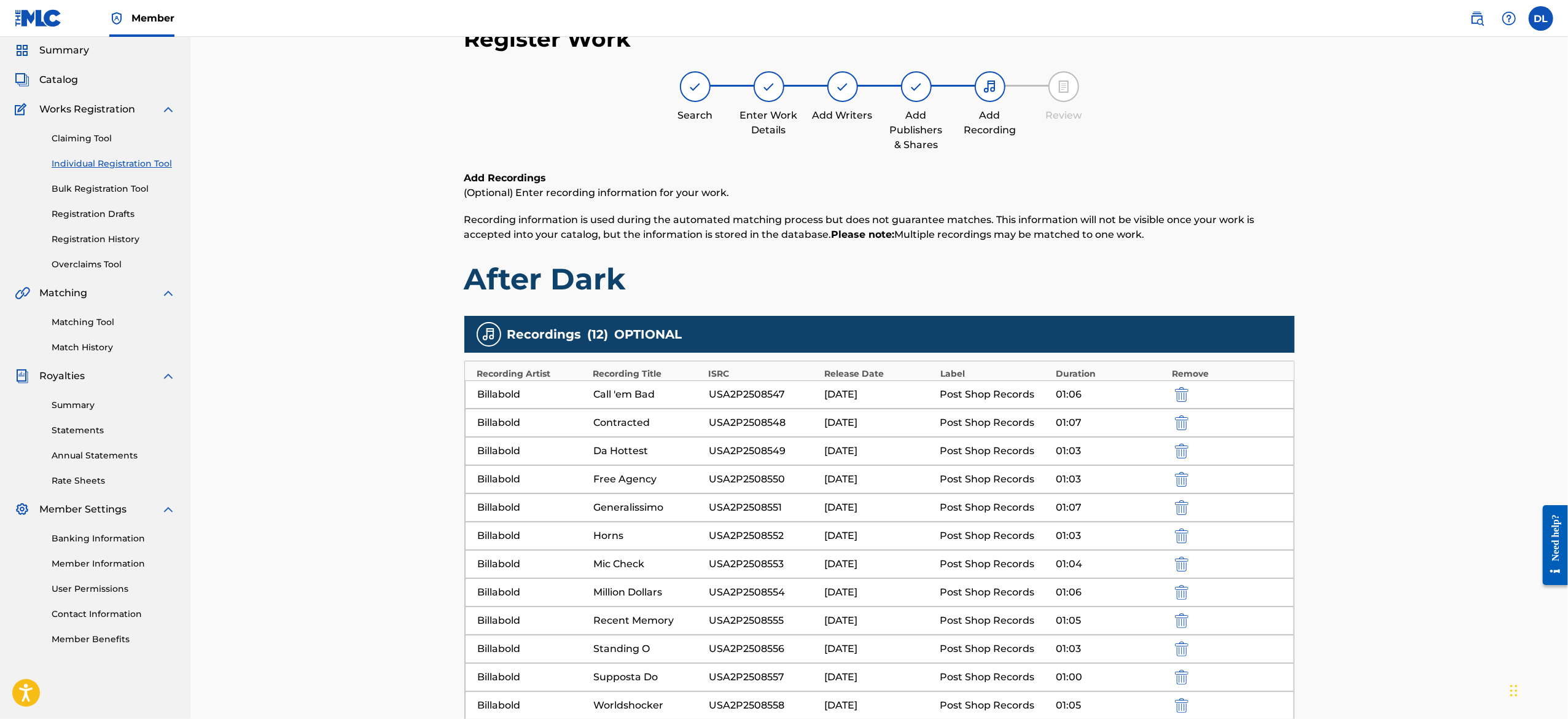
click at [1426, 425] on div "Register Work Search Enter Work Details Add Writers Add Publishers & Shares Add…" at bounding box center [879, 448] width 1378 height 907
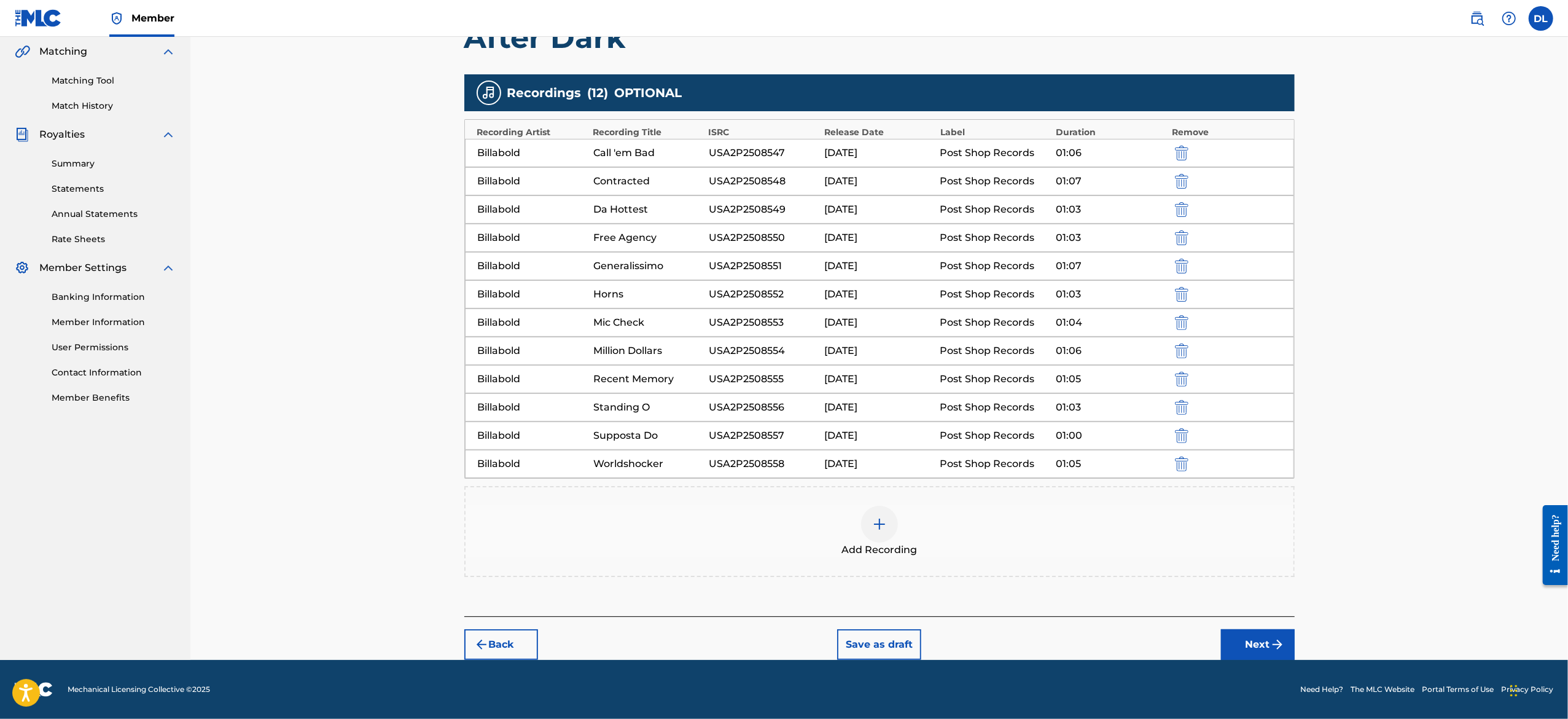
scroll to position [239, 0]
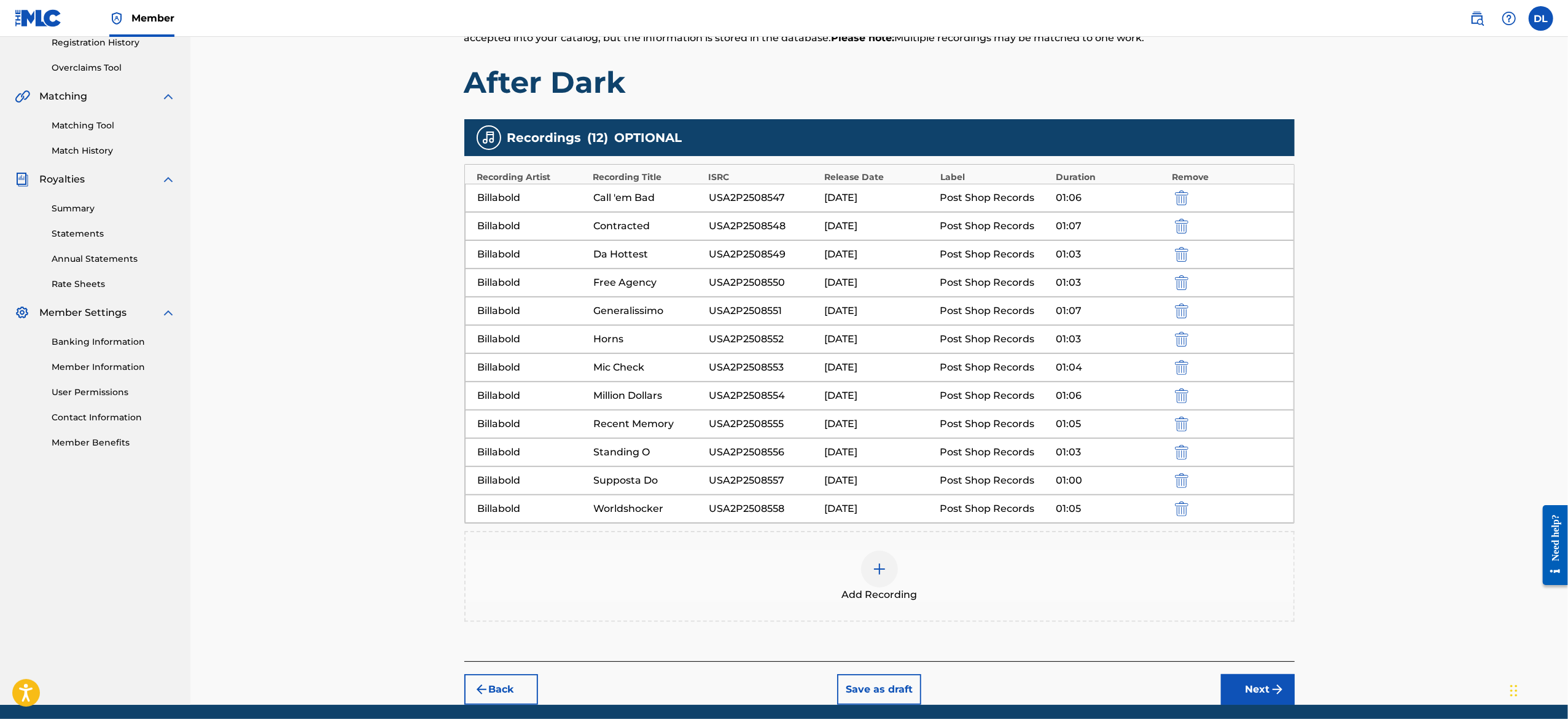
click at [1270, 684] on button "Next" at bounding box center [1257, 688] width 73 height 31
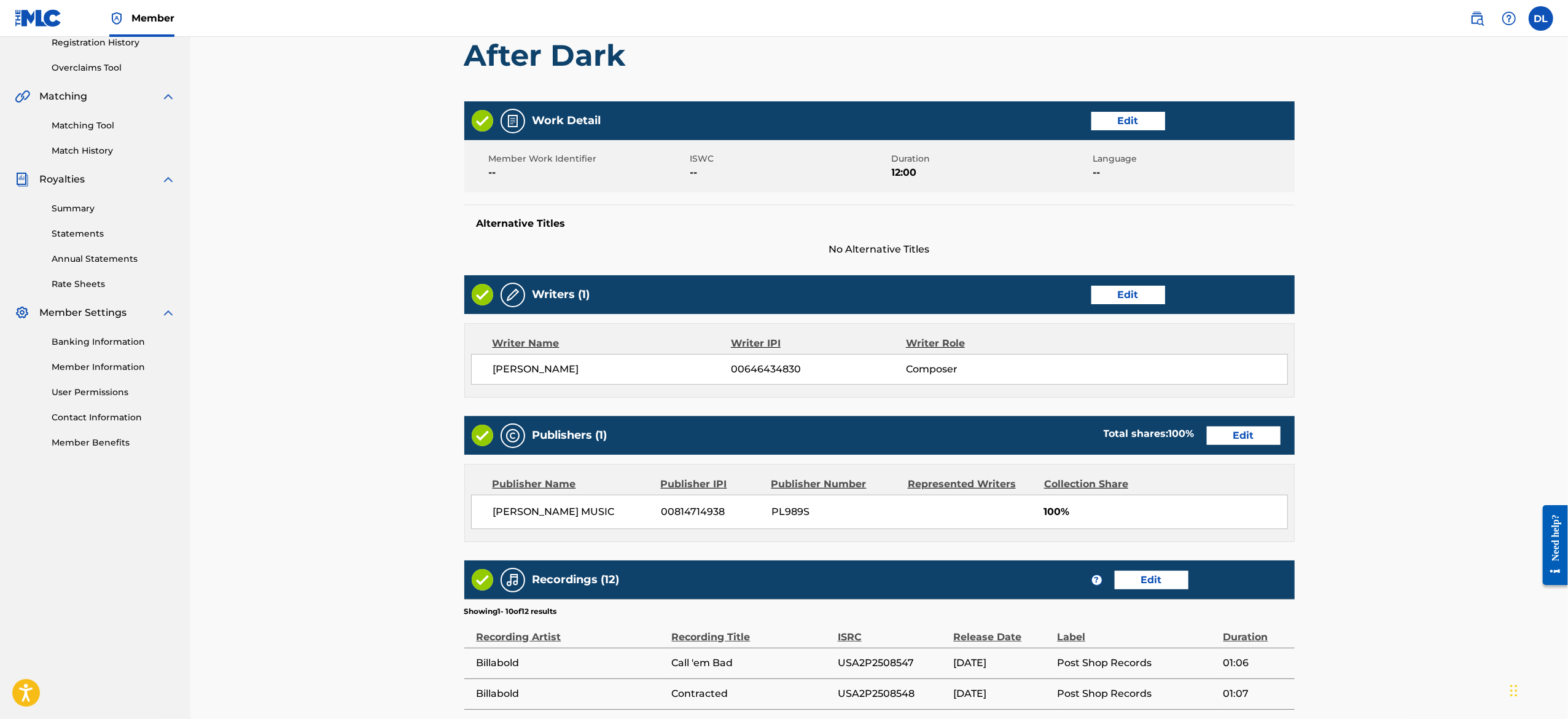
scroll to position [55, 0]
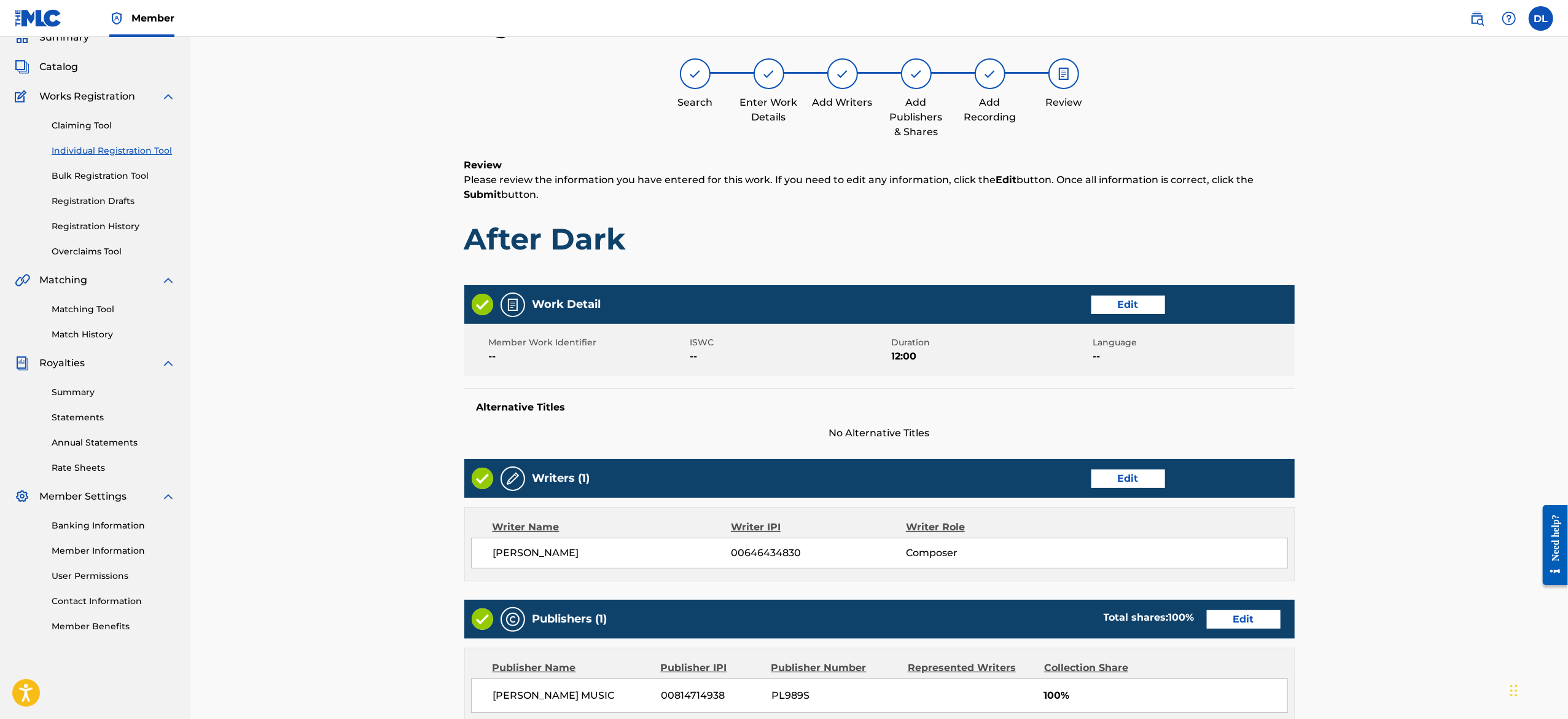
click at [1342, 495] on div "Register Work Search Enter Work Details Add Writers Add Publishers & Shares Add…" at bounding box center [879, 613] width 1378 height 1264
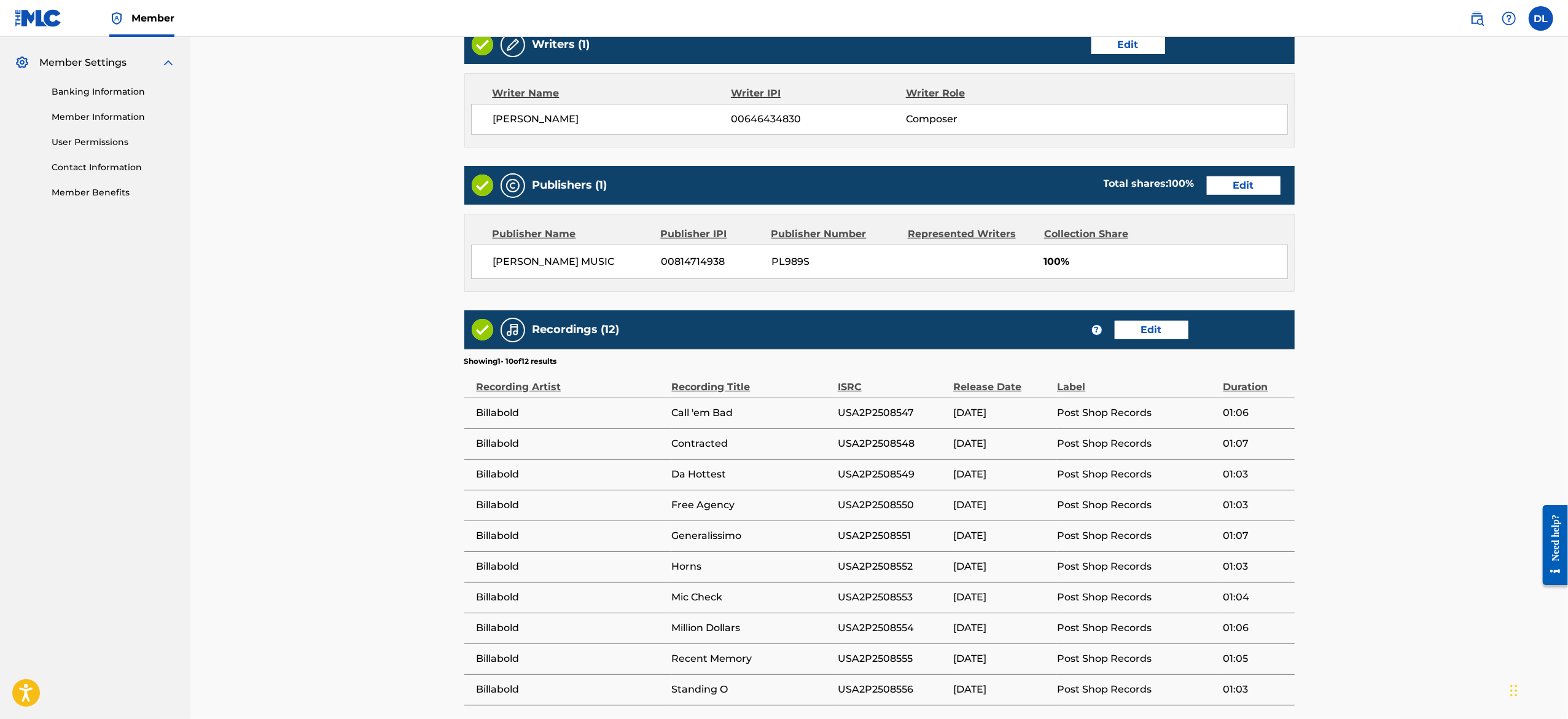
scroll to position [642, 0]
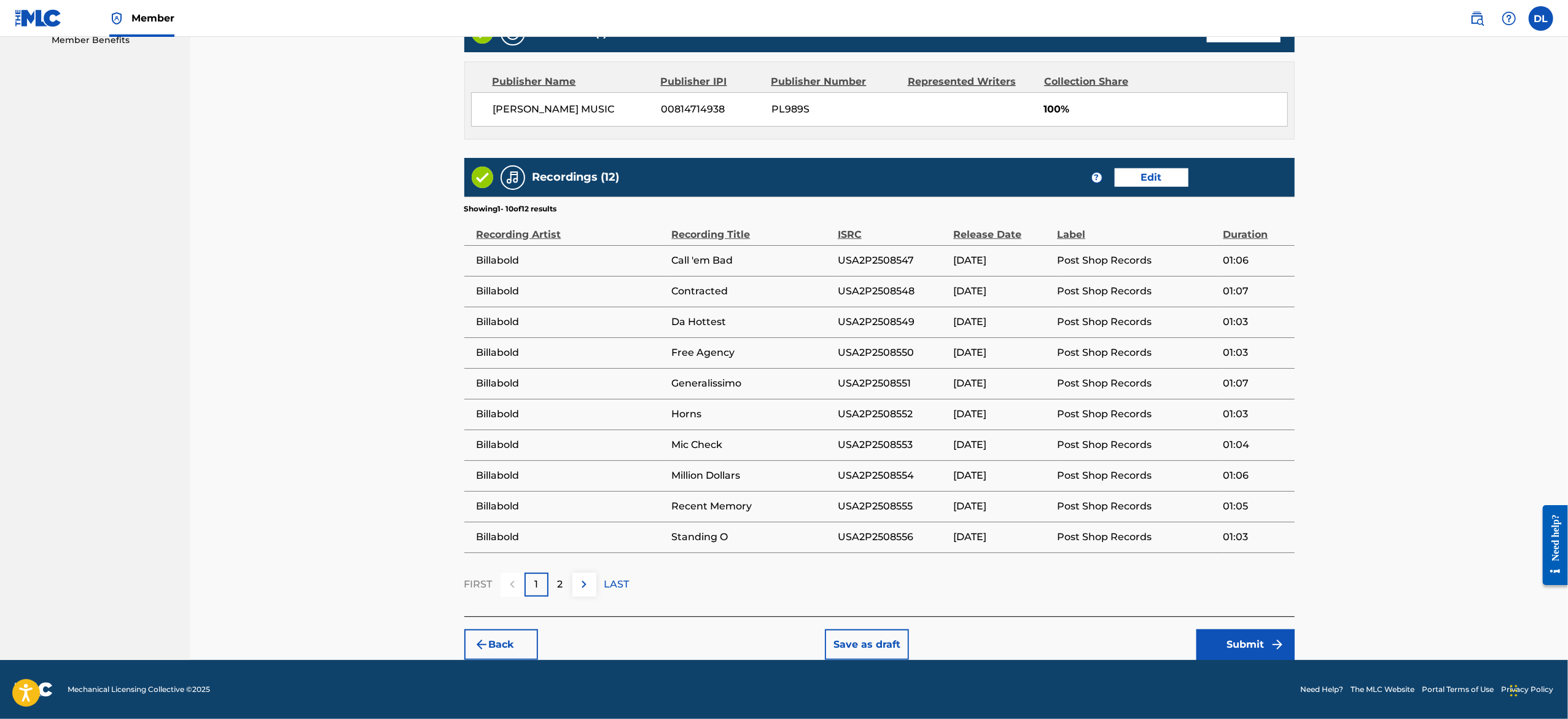
click at [1244, 642] on button "Submit" at bounding box center [1245, 644] width 98 height 31
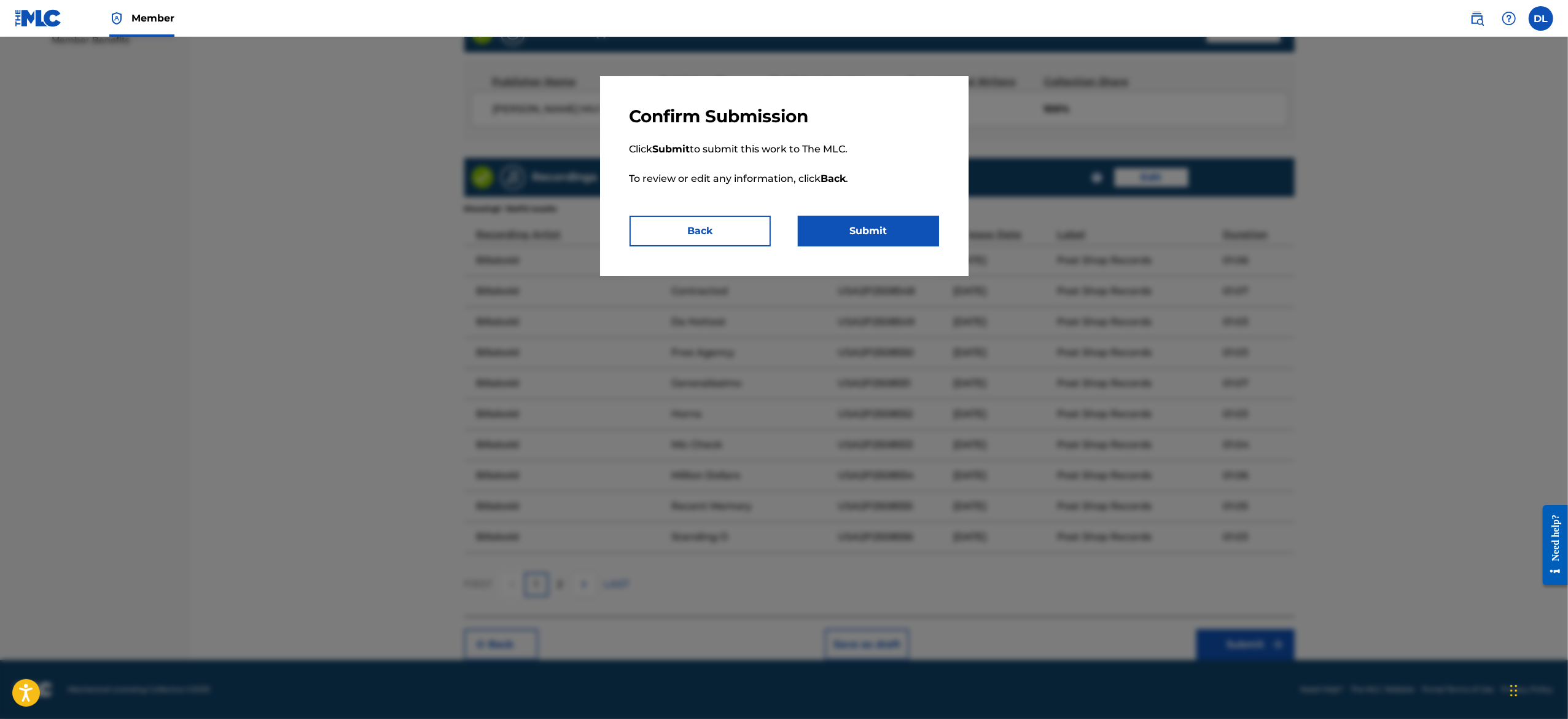
click at [885, 228] on button "Submit" at bounding box center [868, 230] width 141 height 31
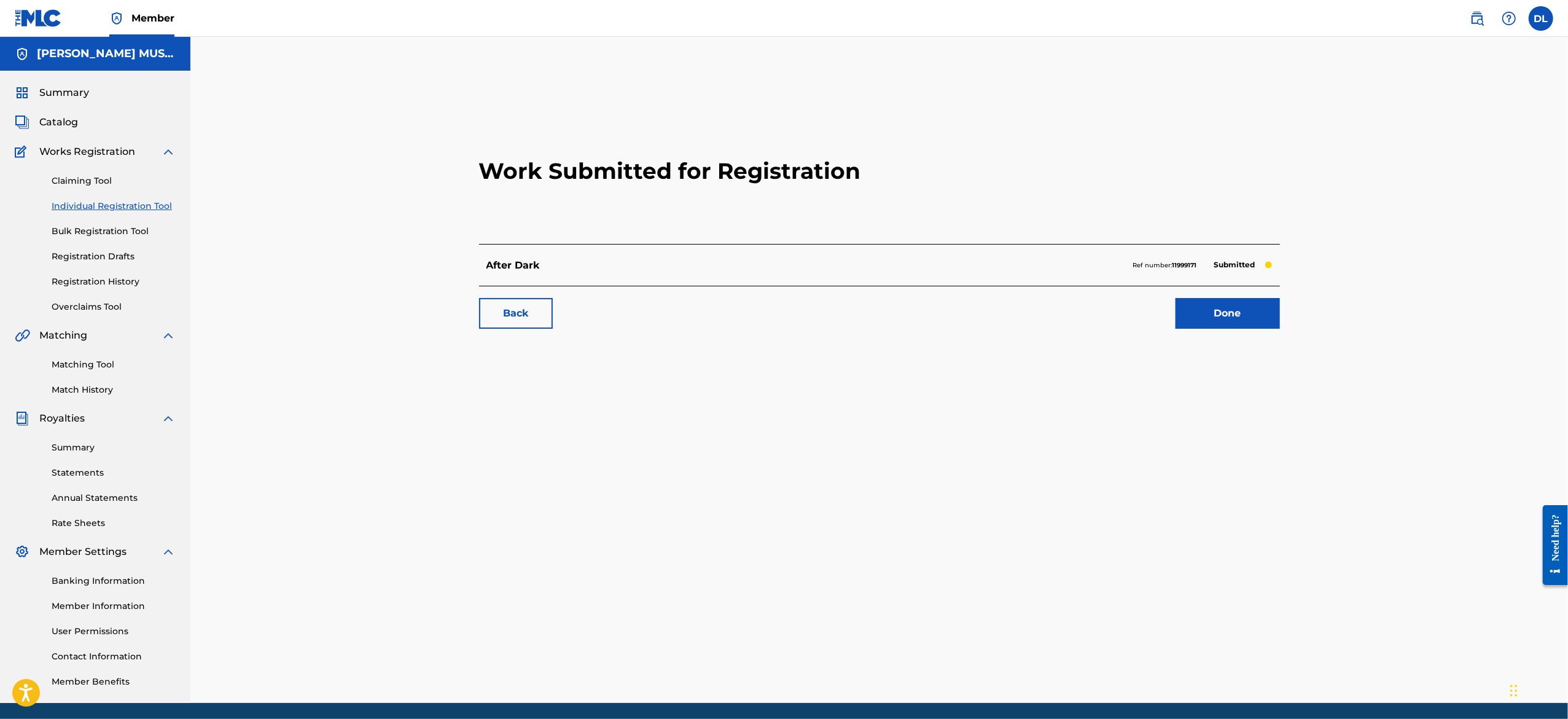
click at [1200, 319] on link "Done" at bounding box center [1228, 313] width 105 height 31
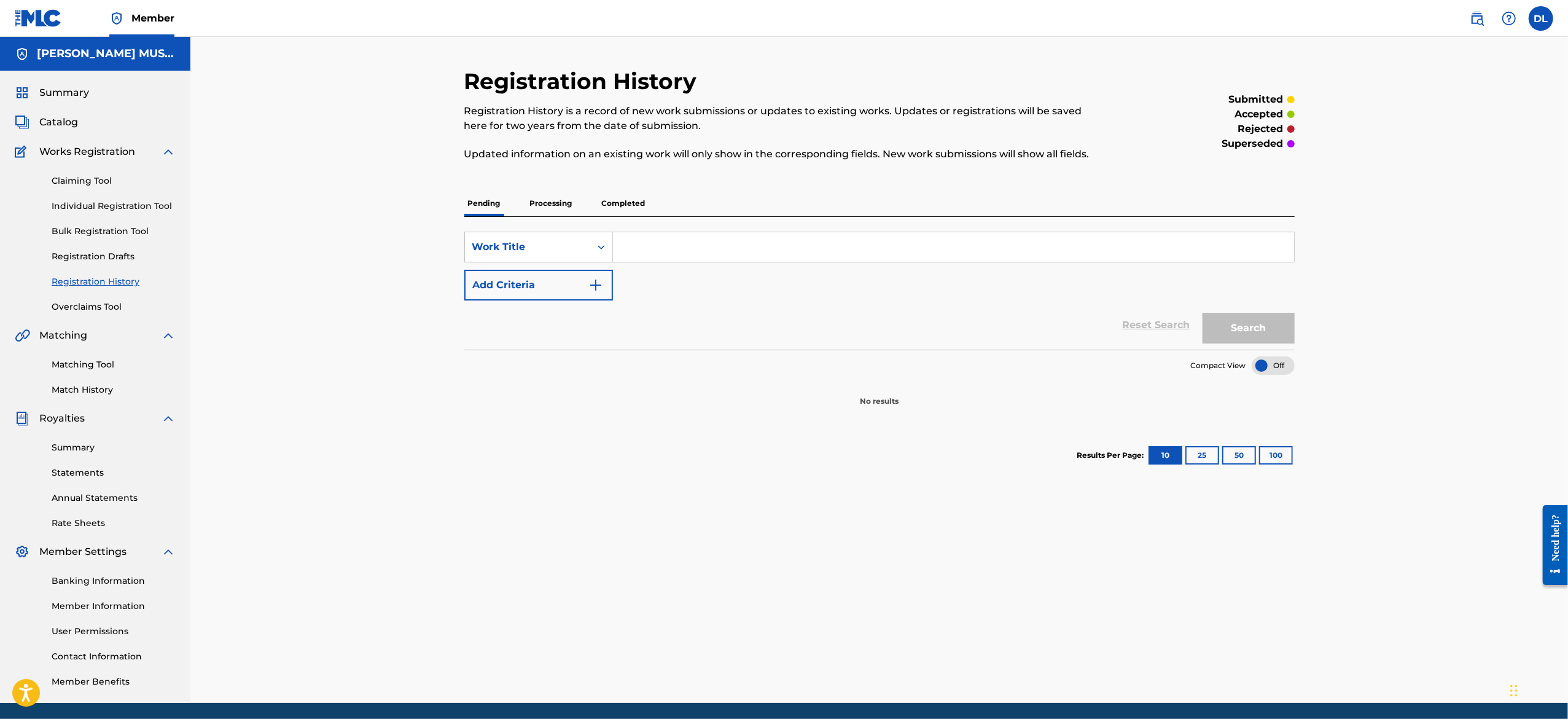
click at [558, 208] on p "Processing" at bounding box center [551, 203] width 49 height 26
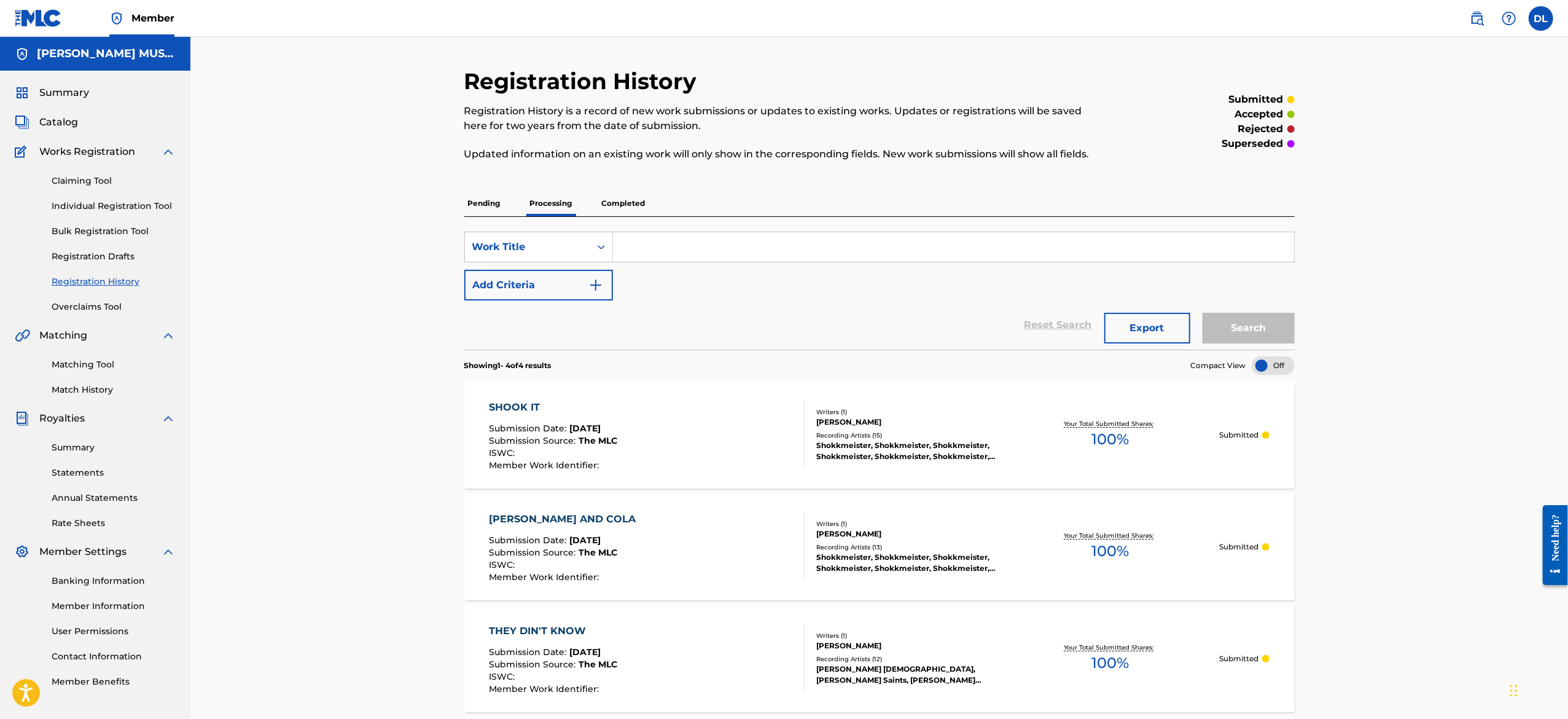
click at [1253, 434] on p "Submitted" at bounding box center [1239, 435] width 40 height 11
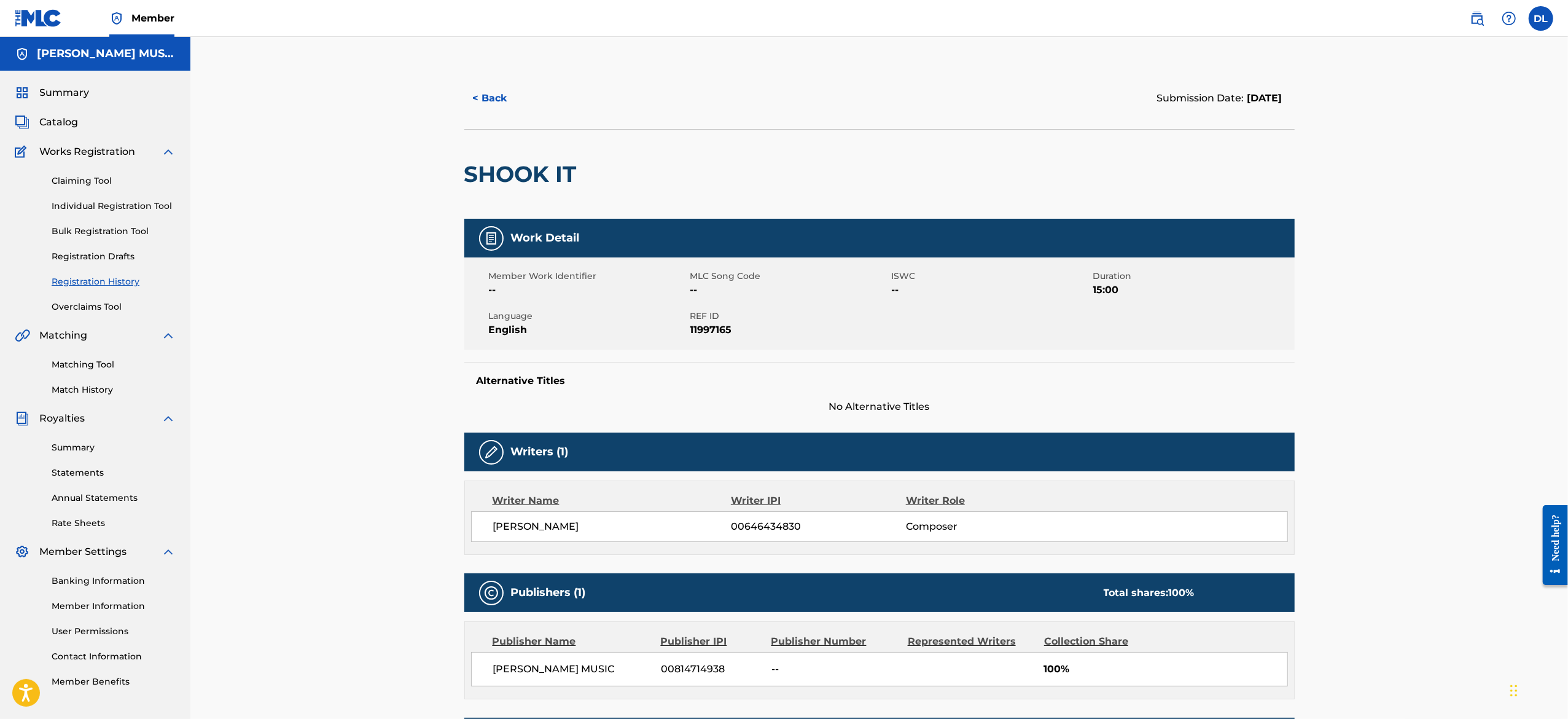
click at [495, 452] on img at bounding box center [491, 452] width 15 height 15
click at [1034, 271] on span "ISWC" at bounding box center [991, 276] width 199 height 13
drag, startPoint x: 1154, startPoint y: 107, endPoint x: 1165, endPoint y: 112, distance: 12.1
click at [1165, 112] on div "Submission Date: [DATE]" at bounding box center [1087, 98] width 415 height 31
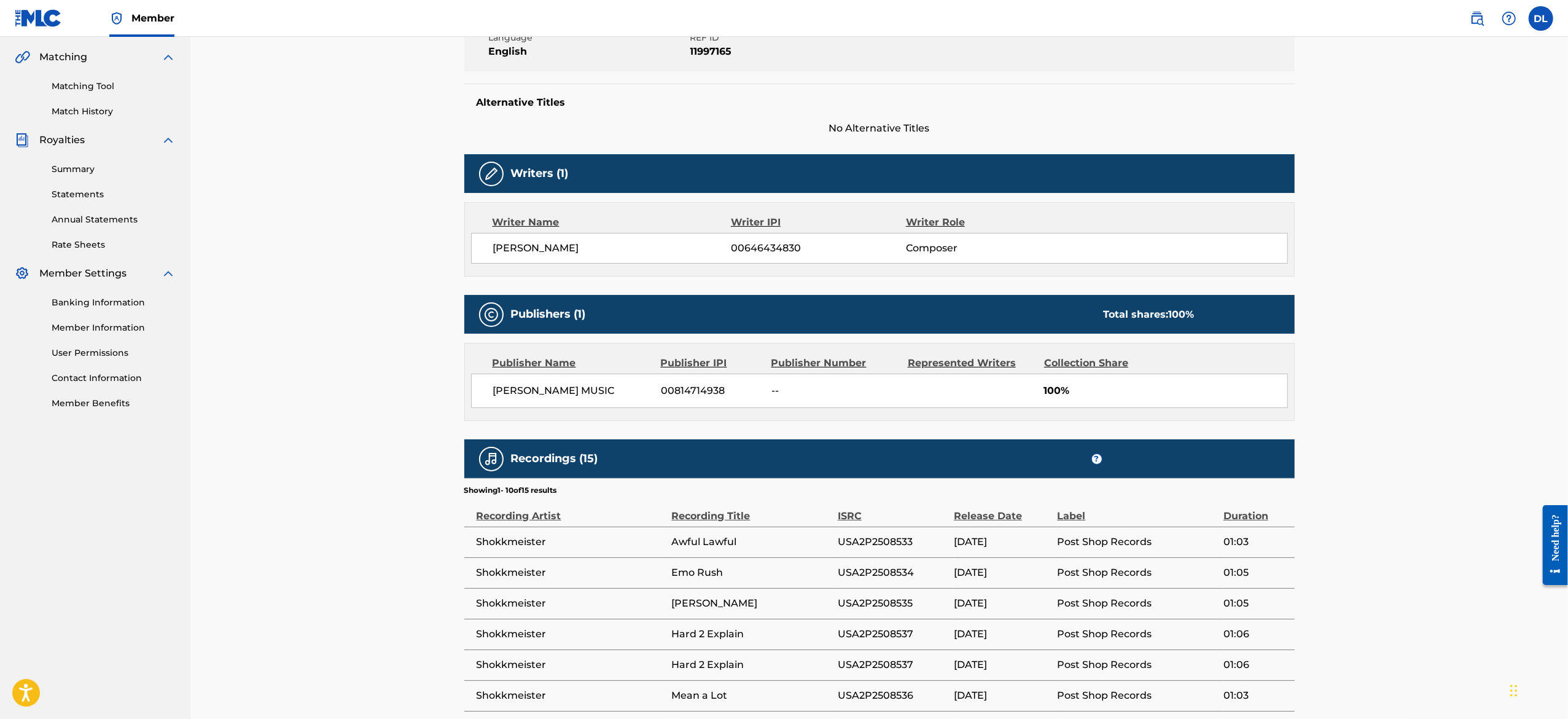
scroll to position [547, 0]
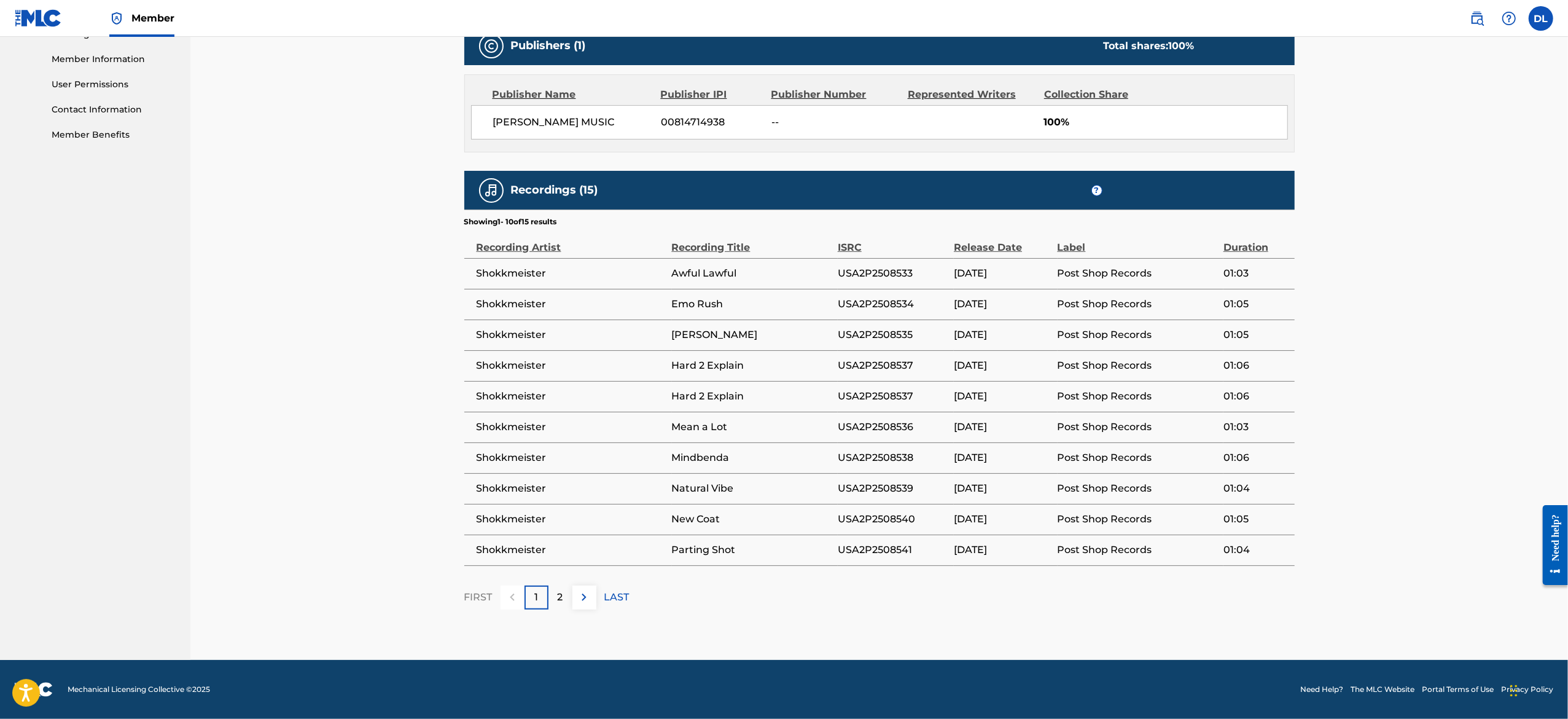
click at [689, 97] on div "Publisher IPI" at bounding box center [711, 95] width 101 height 15
click at [598, 108] on div "[PERSON_NAME] MUSIC 00814714938 -- 100%" at bounding box center [879, 122] width 817 height 35
click at [452, 529] on div "< Back Submission Date: [DATE] SHOOK IT Work Detail Member Work Identifier -- M…" at bounding box center [879, 90] width 860 height 1139
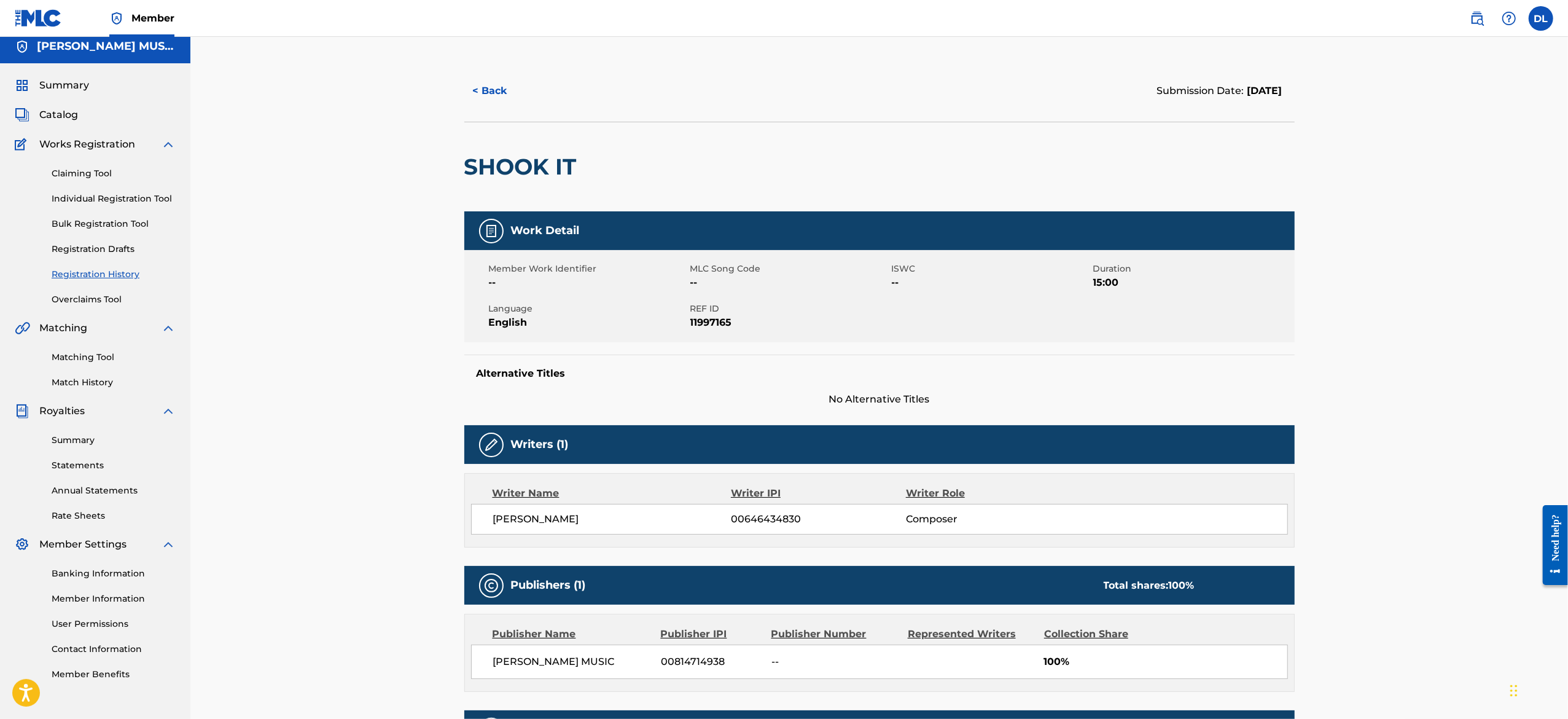
scroll to position [0, 0]
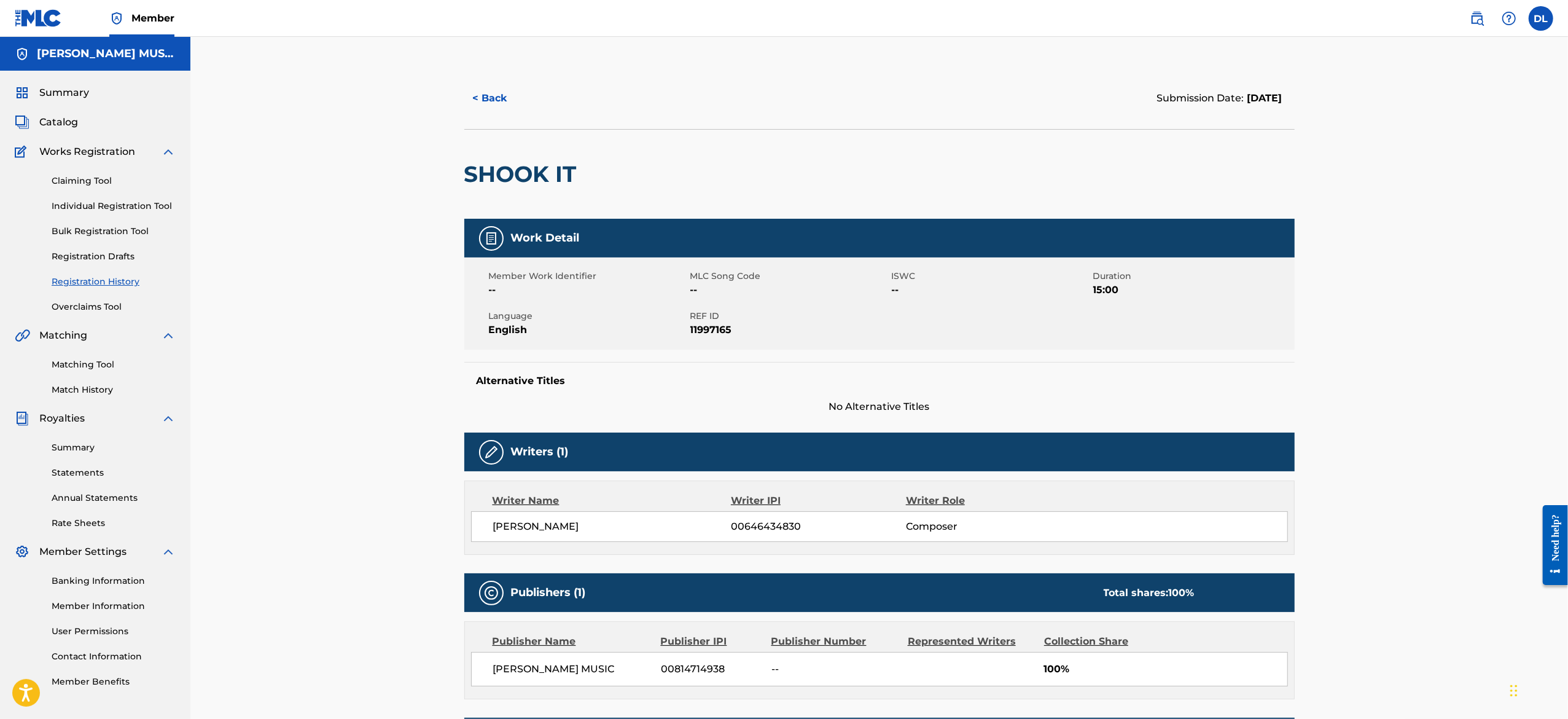
click at [1183, 103] on div "Submission Date: [DATE]" at bounding box center [1219, 98] width 125 height 15
click at [507, 107] on button "< Back" at bounding box center [500, 98] width 73 height 31
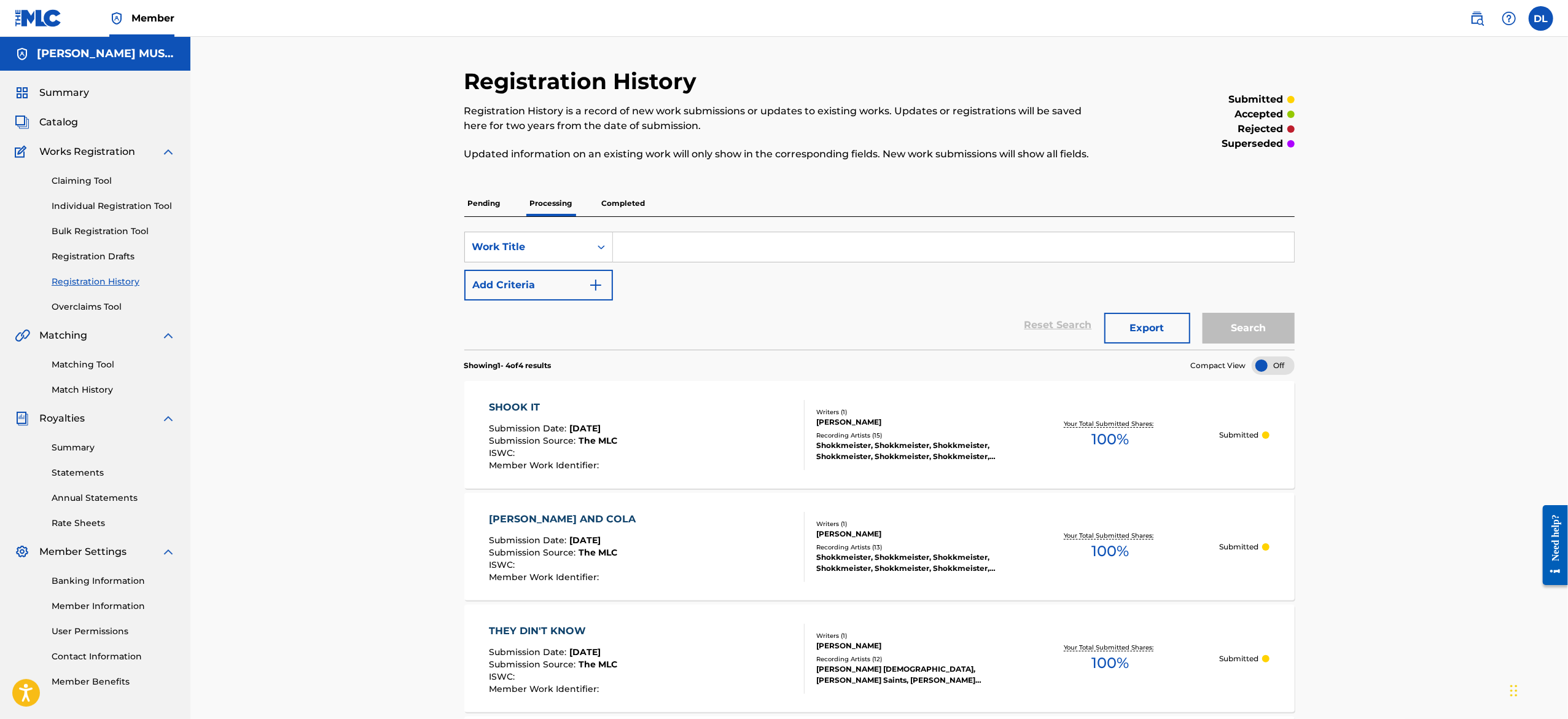
click at [605, 441] on span "The MLC" at bounding box center [598, 439] width 39 height 11
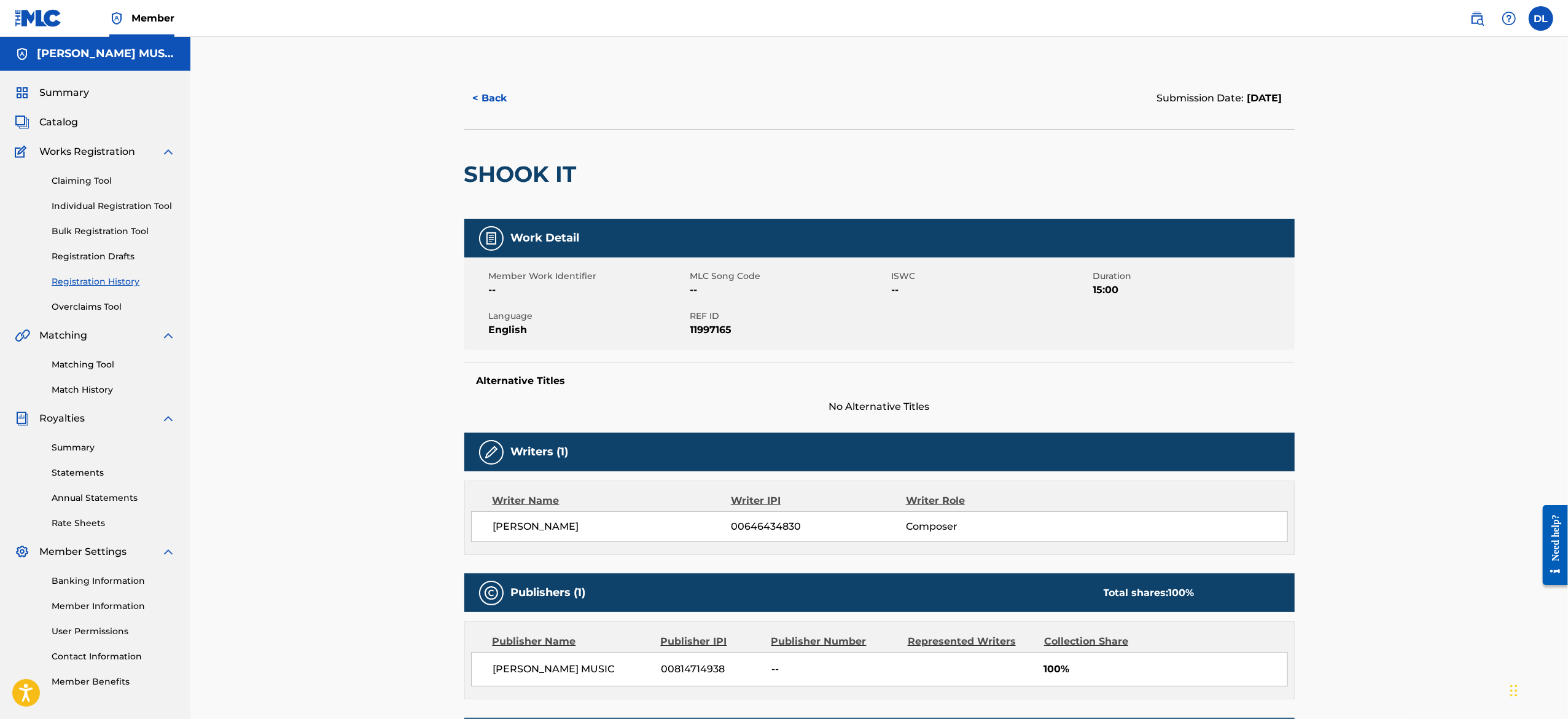
click at [487, 244] on img at bounding box center [491, 238] width 15 height 15
click at [133, 203] on link "Individual Registration Tool" at bounding box center [114, 206] width 124 height 13
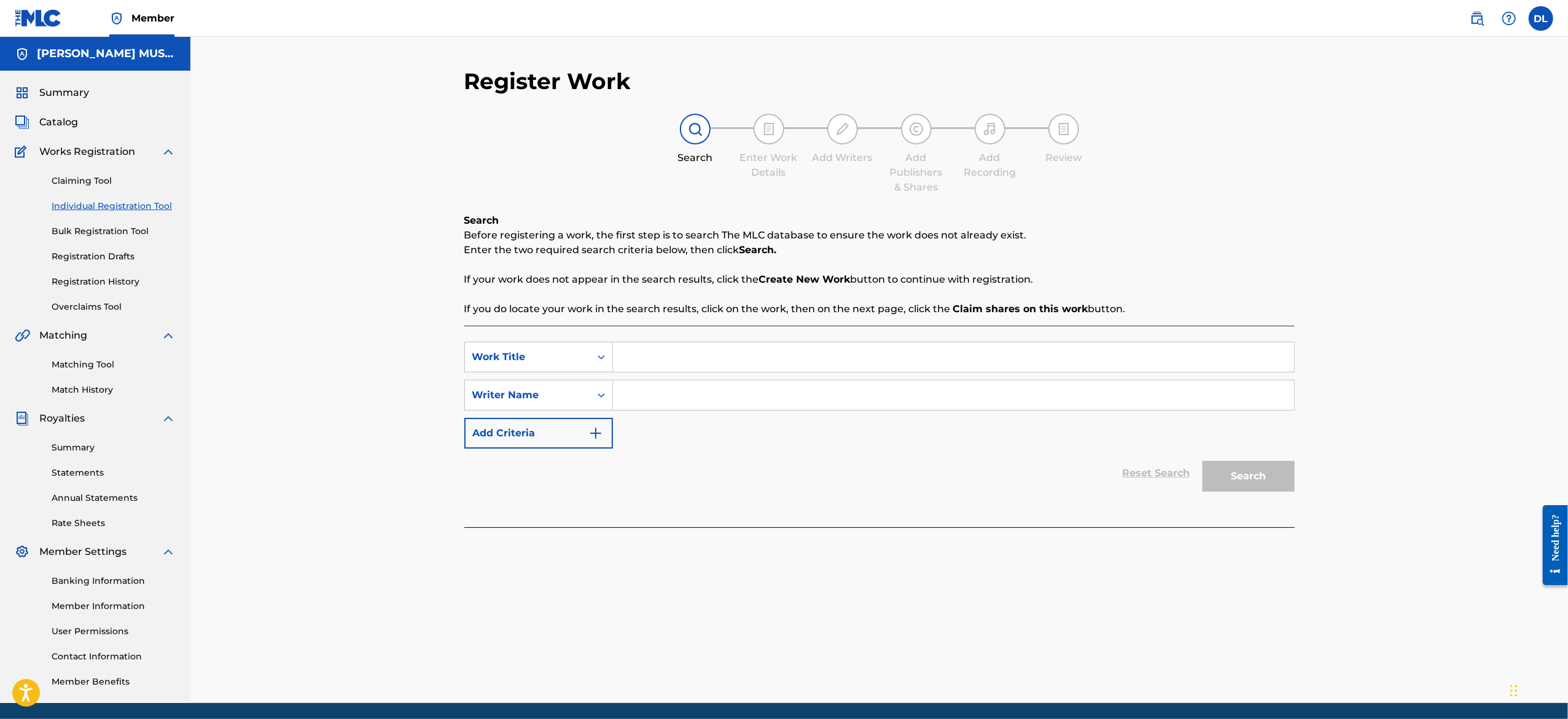
click at [674, 365] on input "Search Form" at bounding box center [953, 357] width 681 height 30
click at [672, 358] on input "Search Form" at bounding box center [953, 357] width 681 height 30
type input "Double double"
click at [1168, 399] on input "Search Form" at bounding box center [953, 395] width 681 height 30
type input "[PERSON_NAME]"
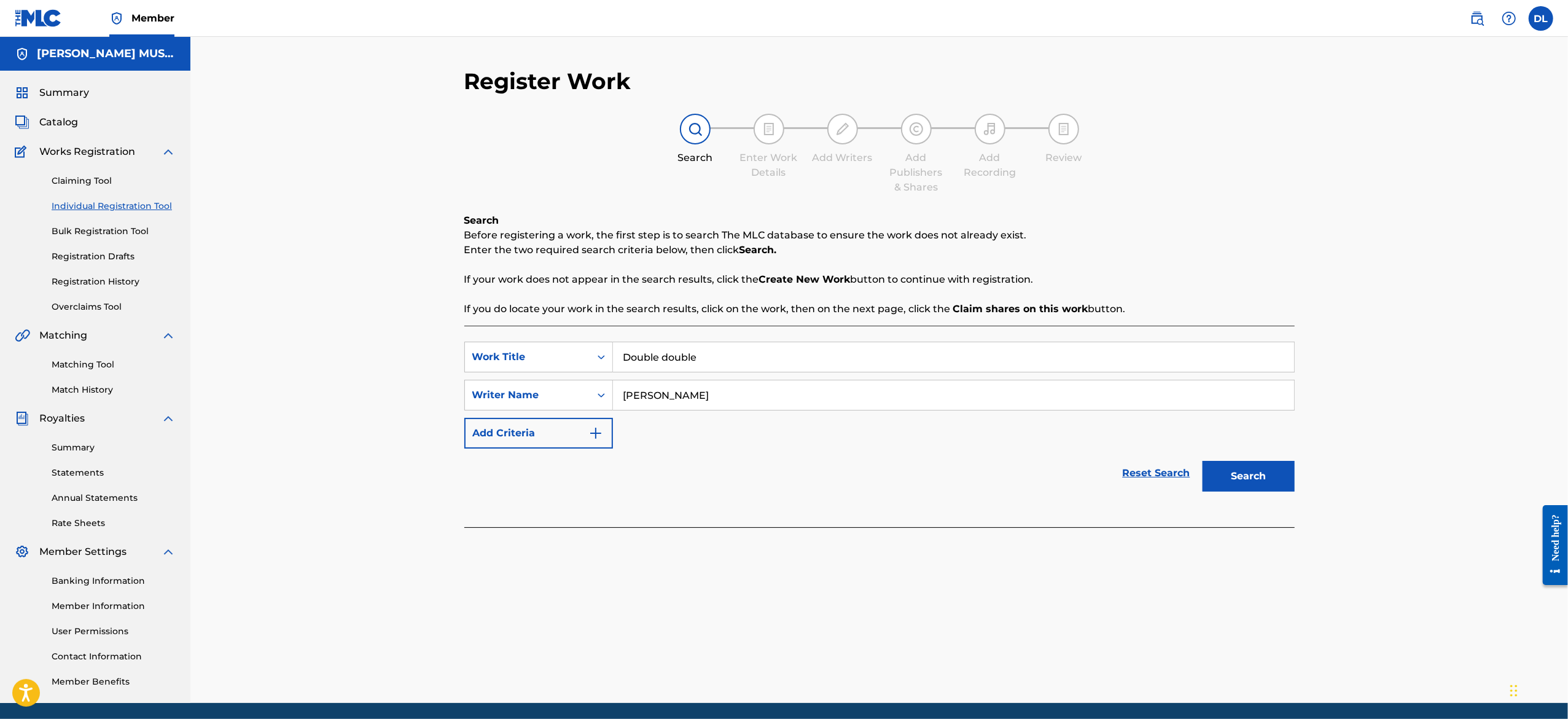
click at [1223, 481] on button "Search" at bounding box center [1249, 476] width 92 height 31
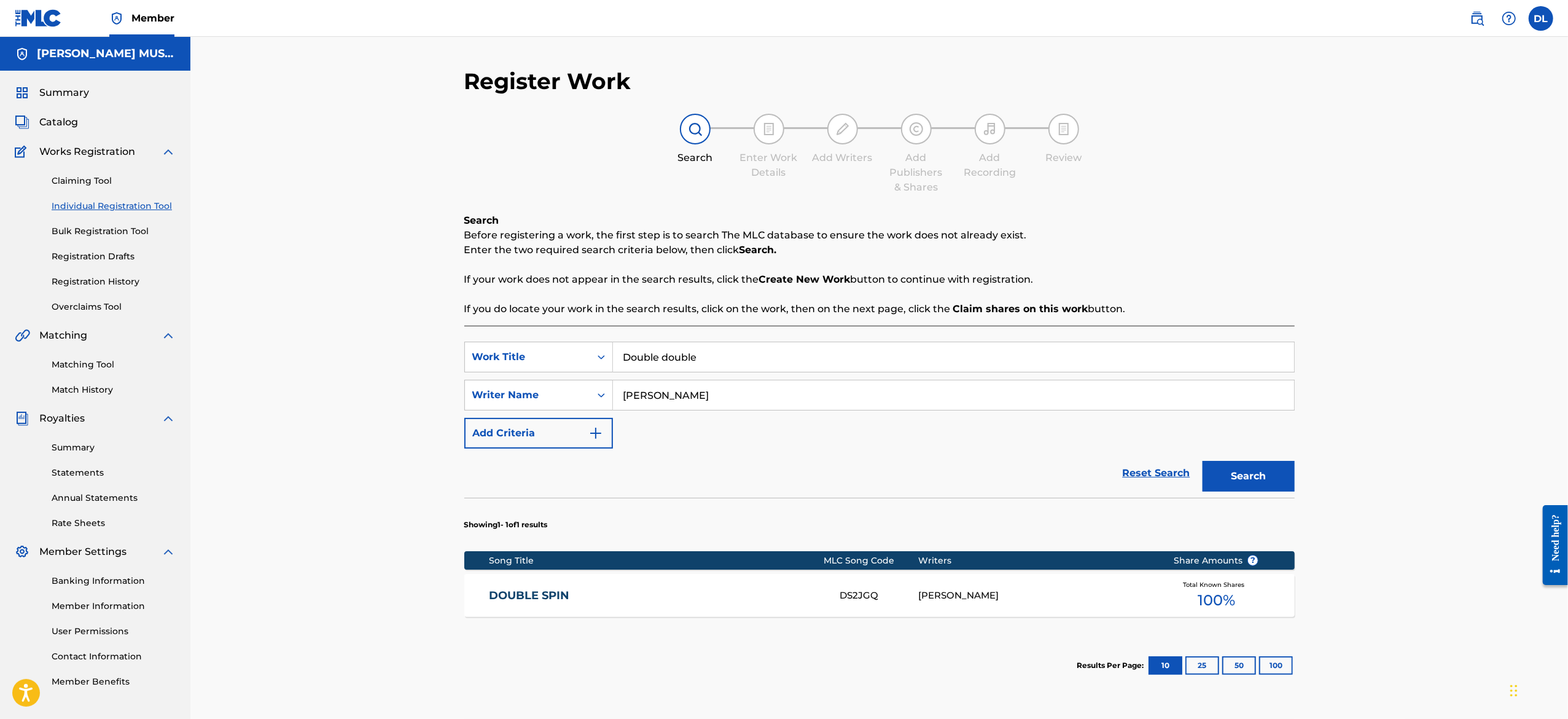
click at [1311, 592] on div "Register Work Search Enter Work Details Add Writers Add Publishers & Shares Add…" at bounding box center [879, 402] width 1378 height 731
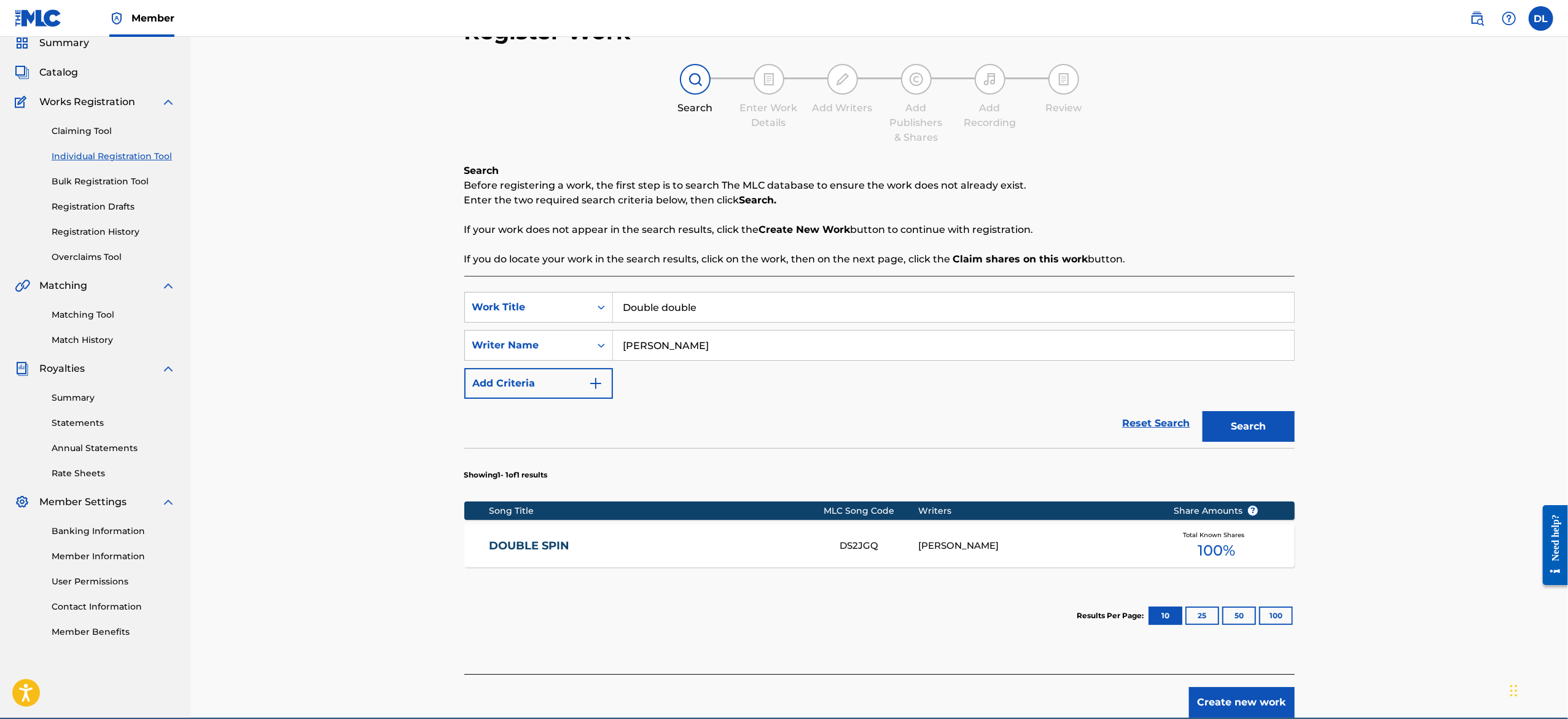
scroll to position [98, 0]
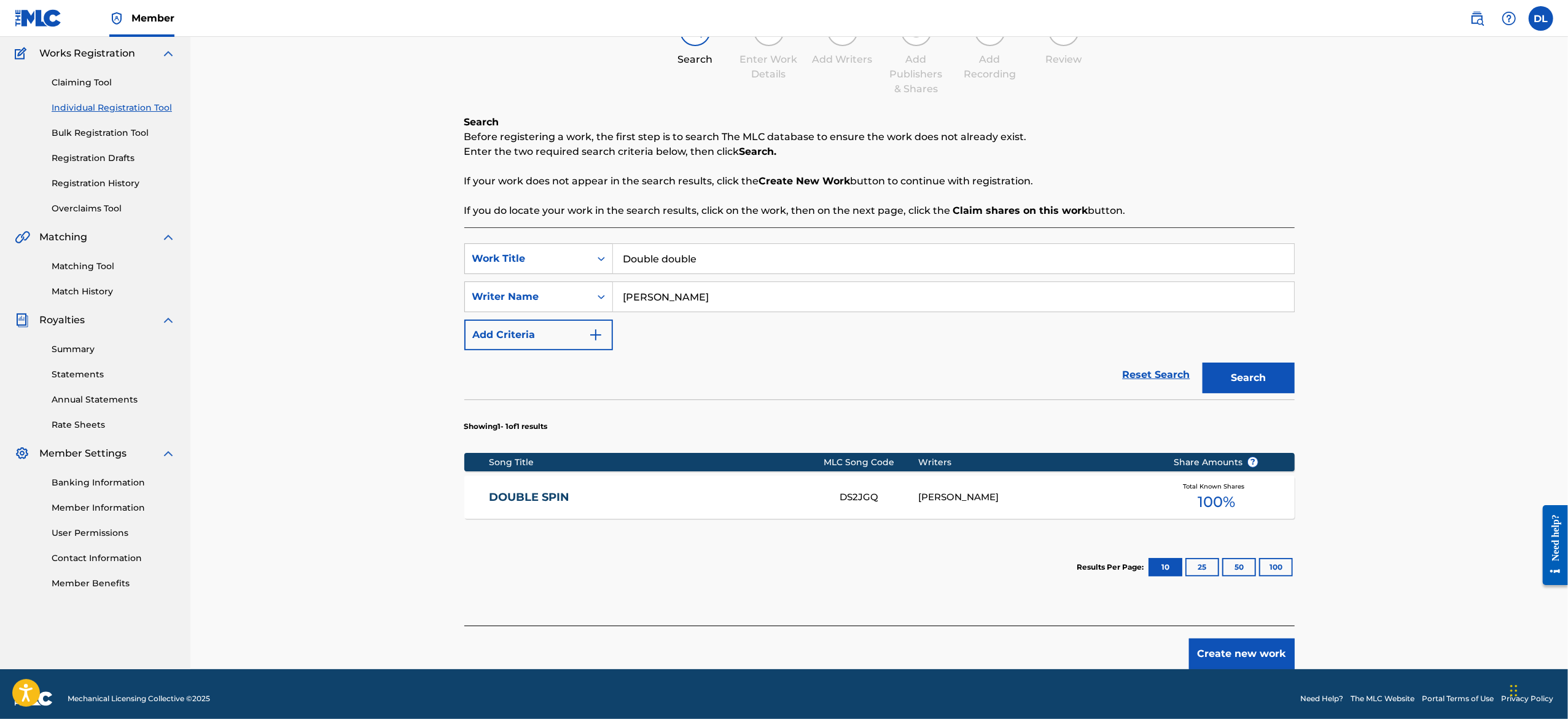
click at [1261, 643] on button "Create new work" at bounding box center [1242, 653] width 106 height 31
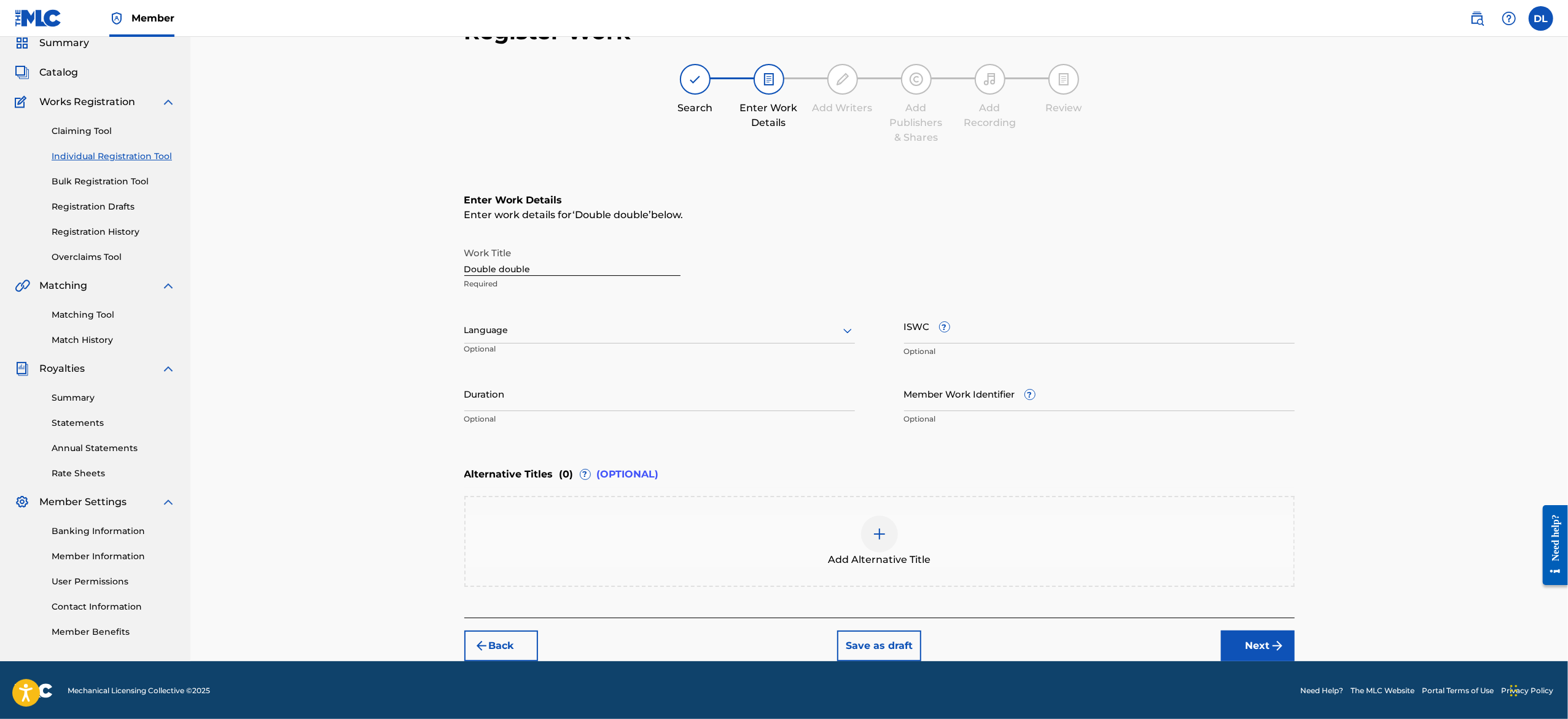
click at [568, 384] on input "Duration" at bounding box center [660, 393] width 391 height 35
type input "14:00"
click at [1246, 635] on button "Next" at bounding box center [1257, 645] width 73 height 31
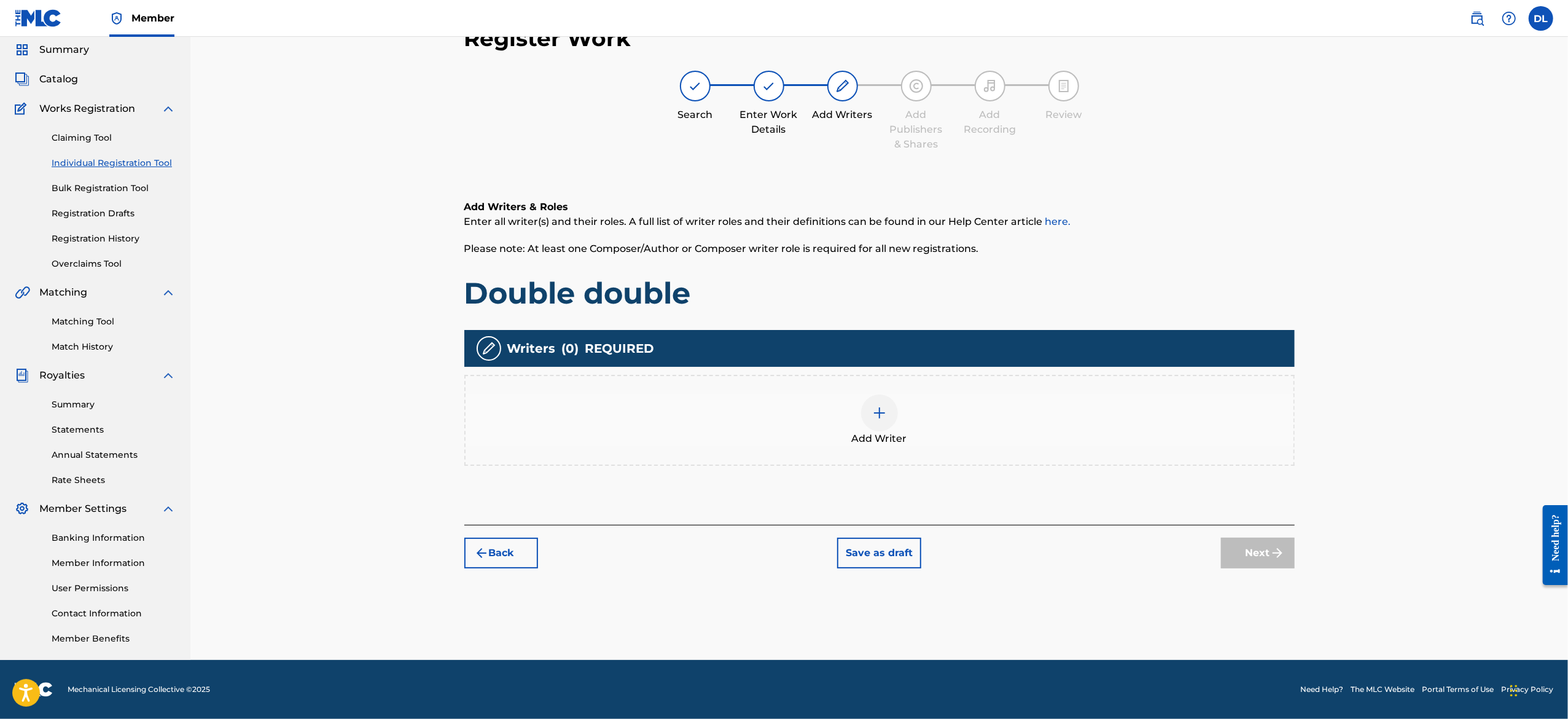
scroll to position [42, 0]
click at [856, 405] on div "Add Writer" at bounding box center [880, 421] width 828 height 52
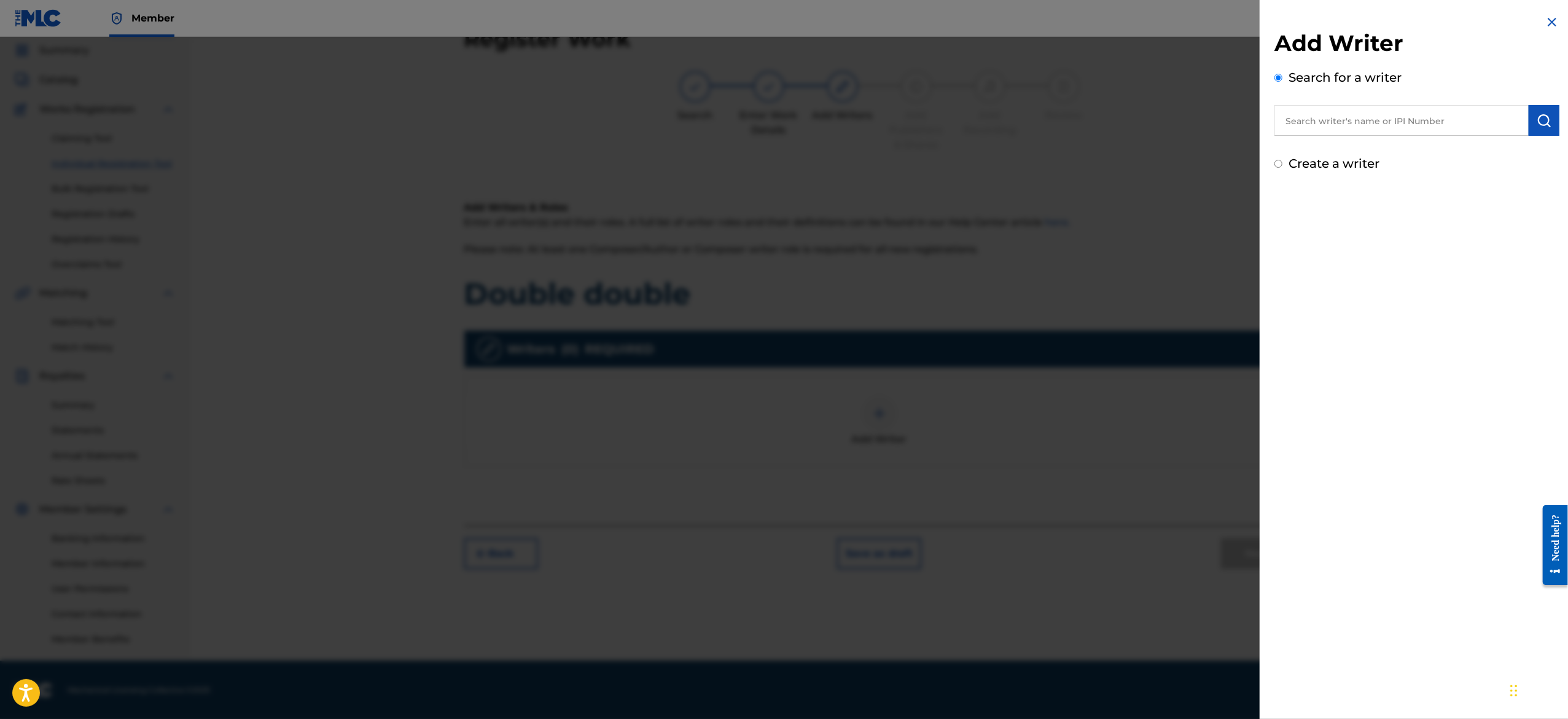
click at [1368, 120] on input "text" at bounding box center [1401, 120] width 254 height 31
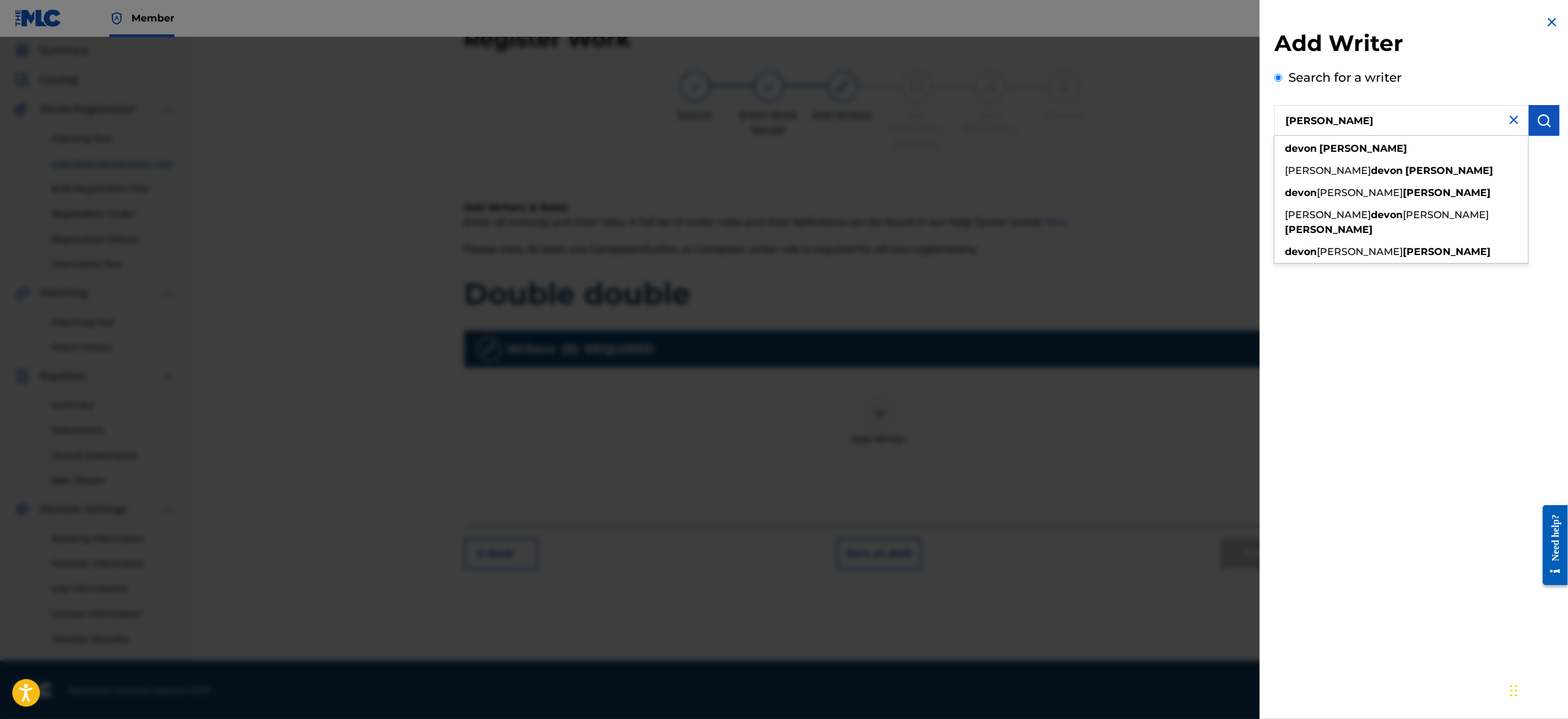
type input "[PERSON_NAME]"
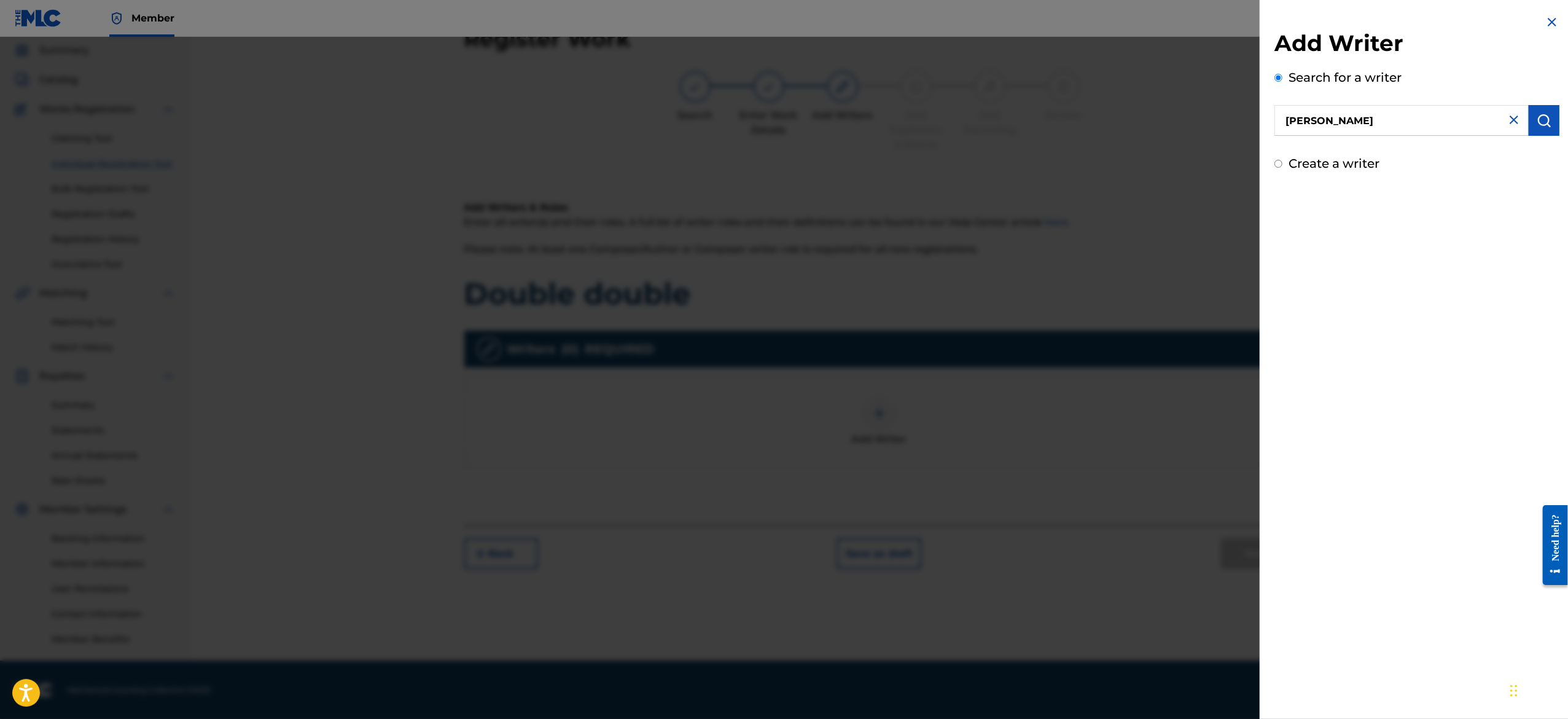
click at [1538, 125] on img "submit" at bounding box center [1544, 120] width 15 height 15
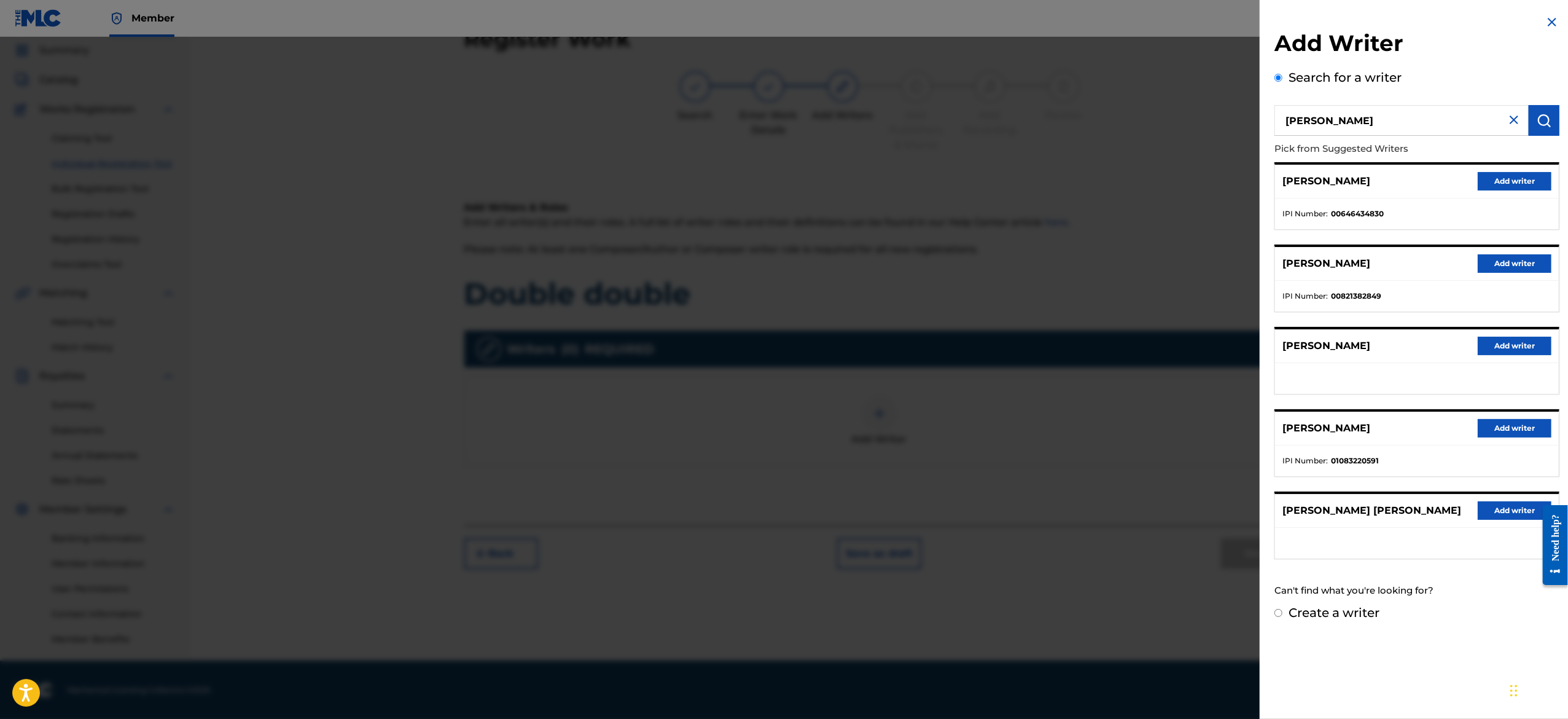
click at [1504, 183] on button "Add writer" at bounding box center [1514, 181] width 73 height 18
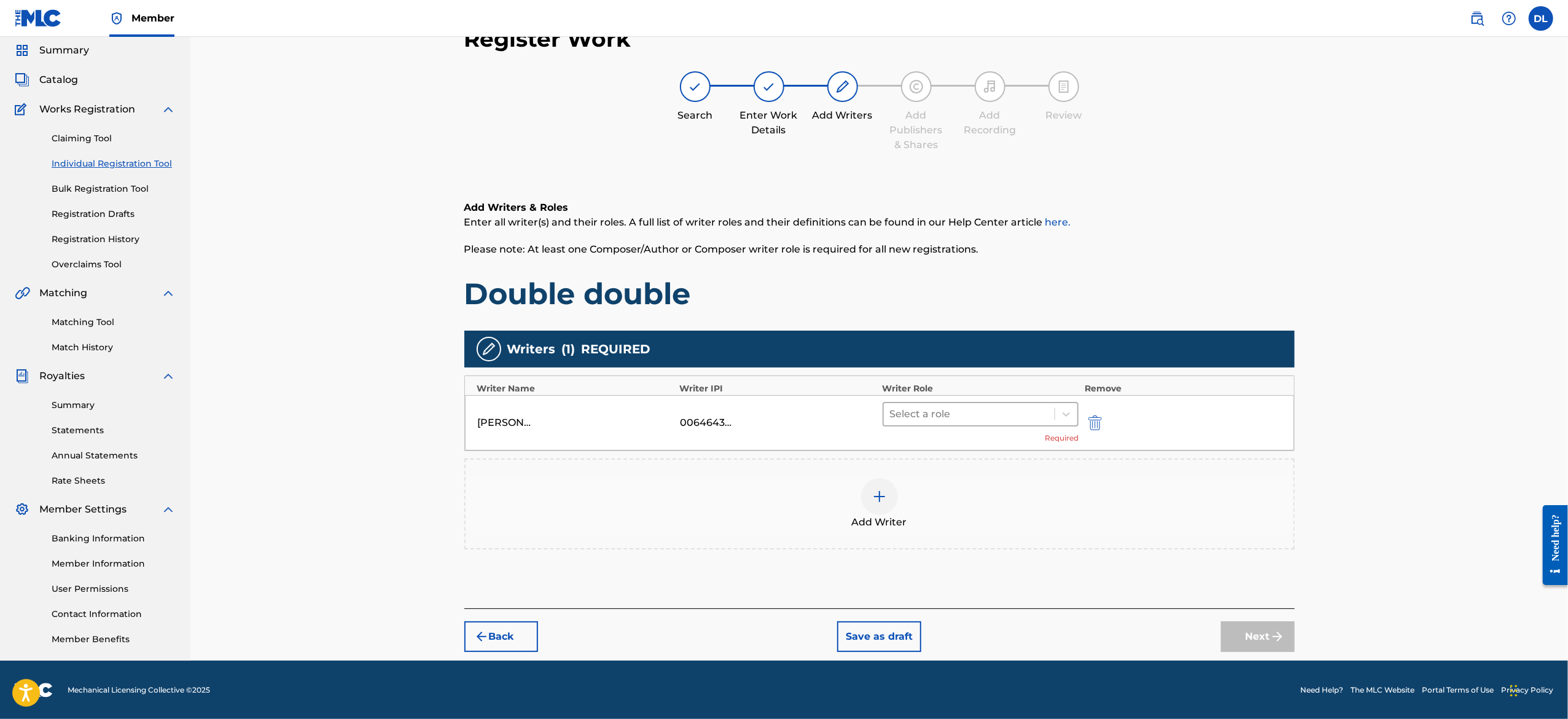
drag, startPoint x: 978, startPoint y: 427, endPoint x: 985, endPoint y: 422, distance: 8.6
click at [985, 422] on div "Select a role Required" at bounding box center [980, 422] width 196 height 42
click at [985, 422] on div "Select a role" at bounding box center [969, 414] width 171 height 22
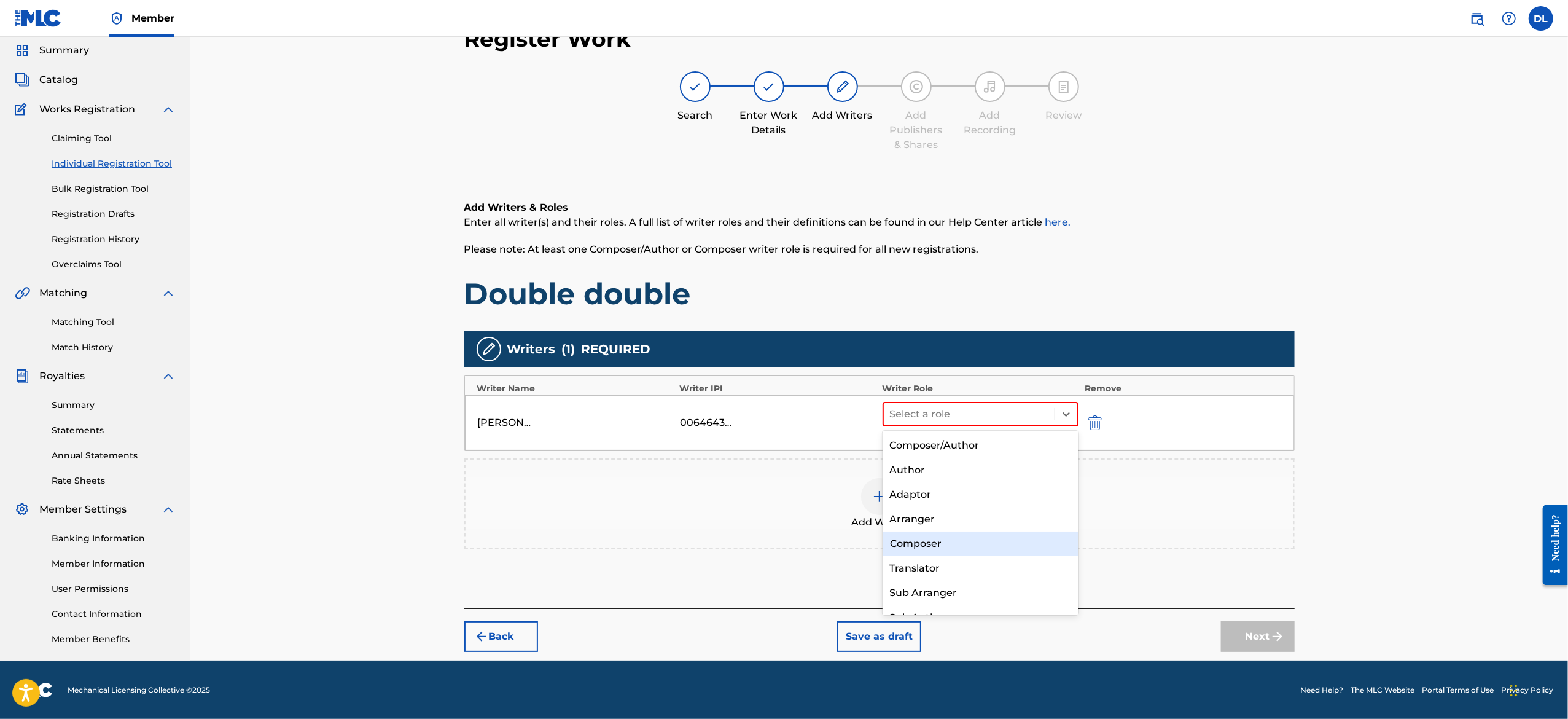
click at [963, 539] on div "Composer" at bounding box center [980, 543] width 196 height 25
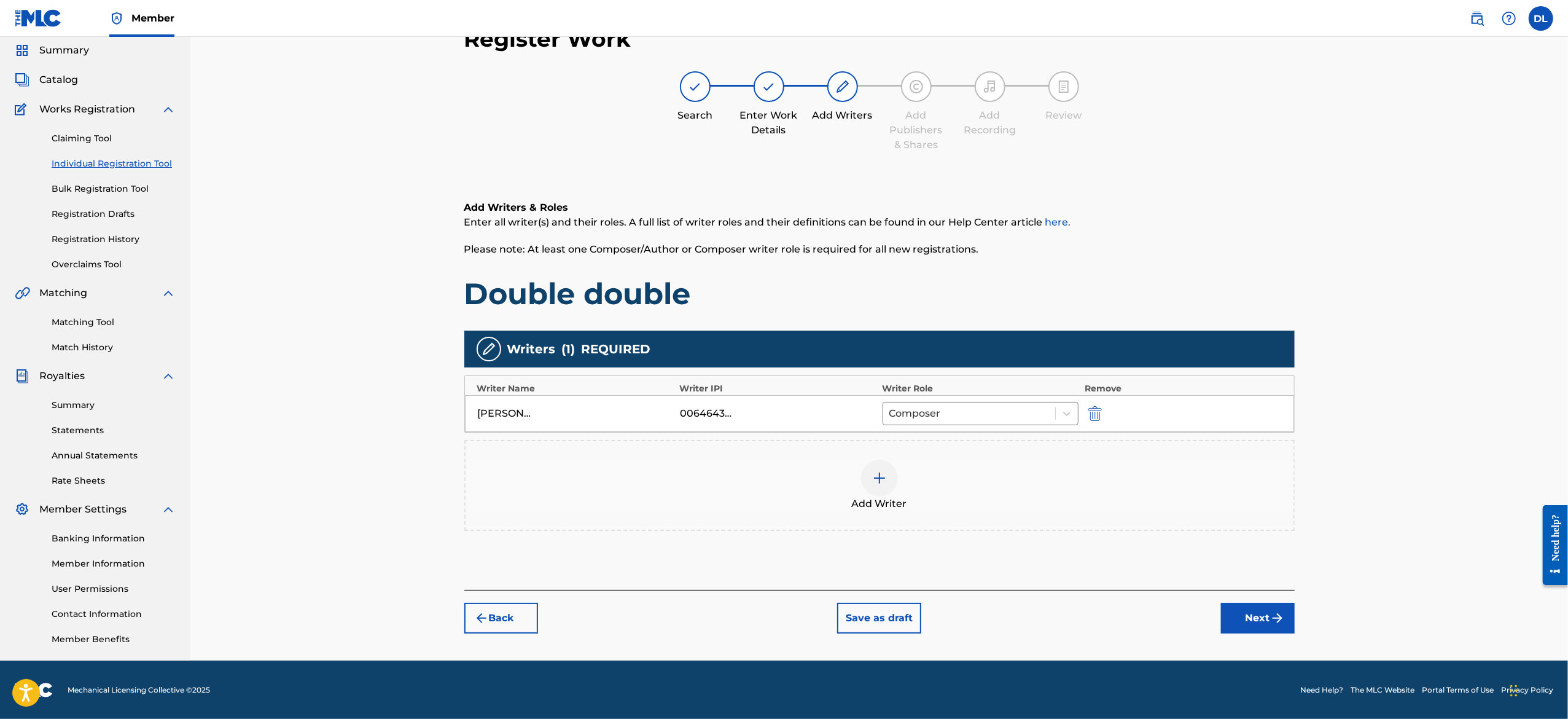
click at [1244, 609] on button "Next" at bounding box center [1257, 618] width 73 height 31
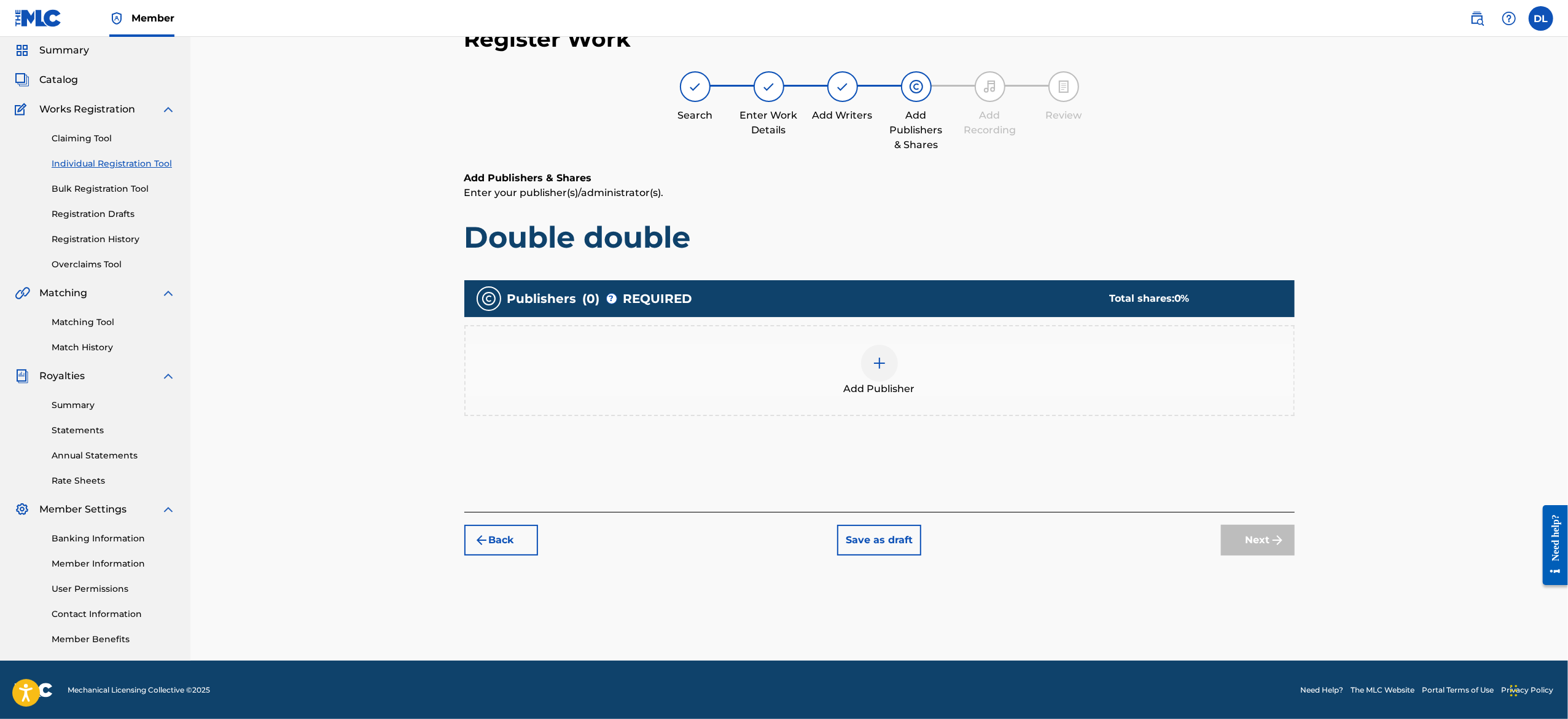
click at [871, 390] on span "Add Publisher" at bounding box center [880, 389] width 71 height 15
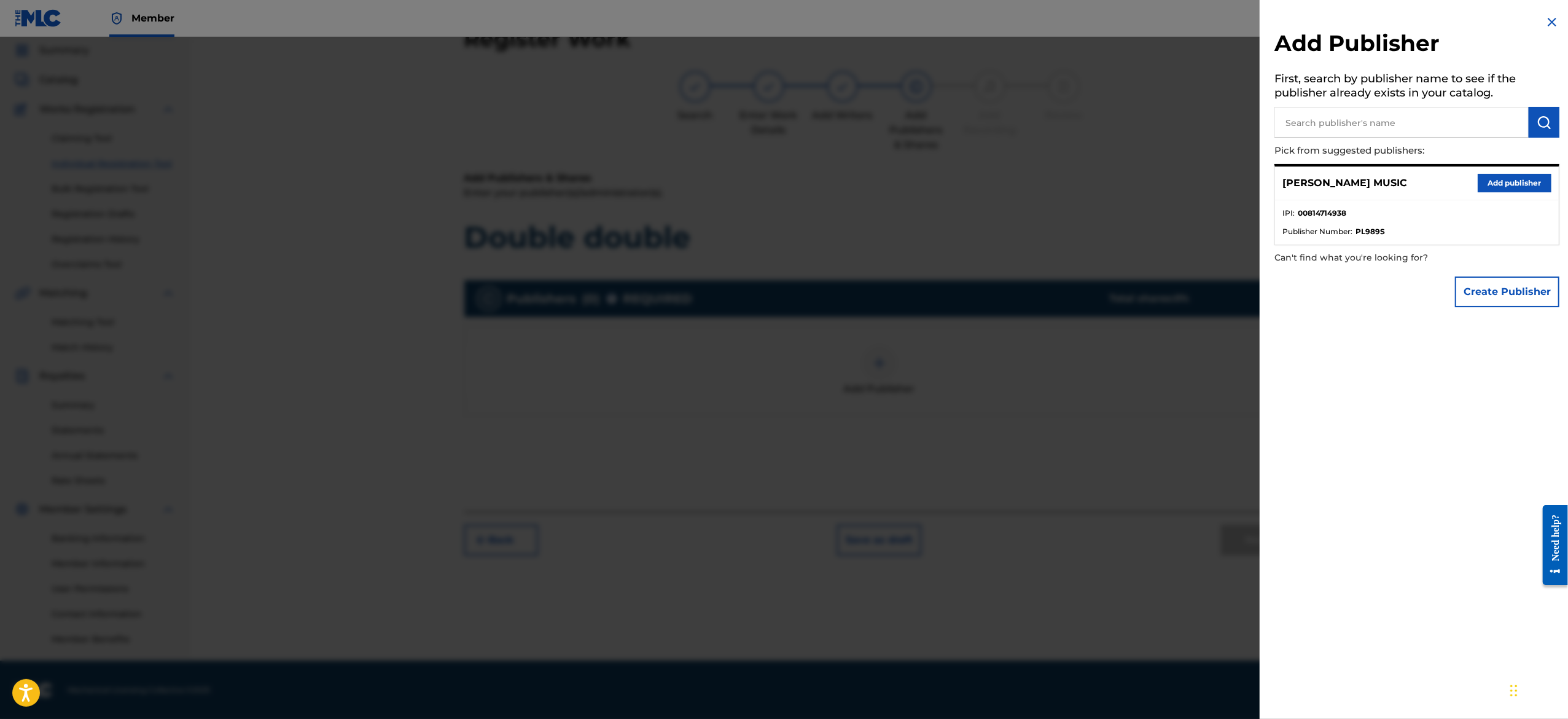
click at [1335, 118] on input "text" at bounding box center [1401, 122] width 254 height 31
click at [1491, 181] on button "Add publisher" at bounding box center [1514, 183] width 73 height 18
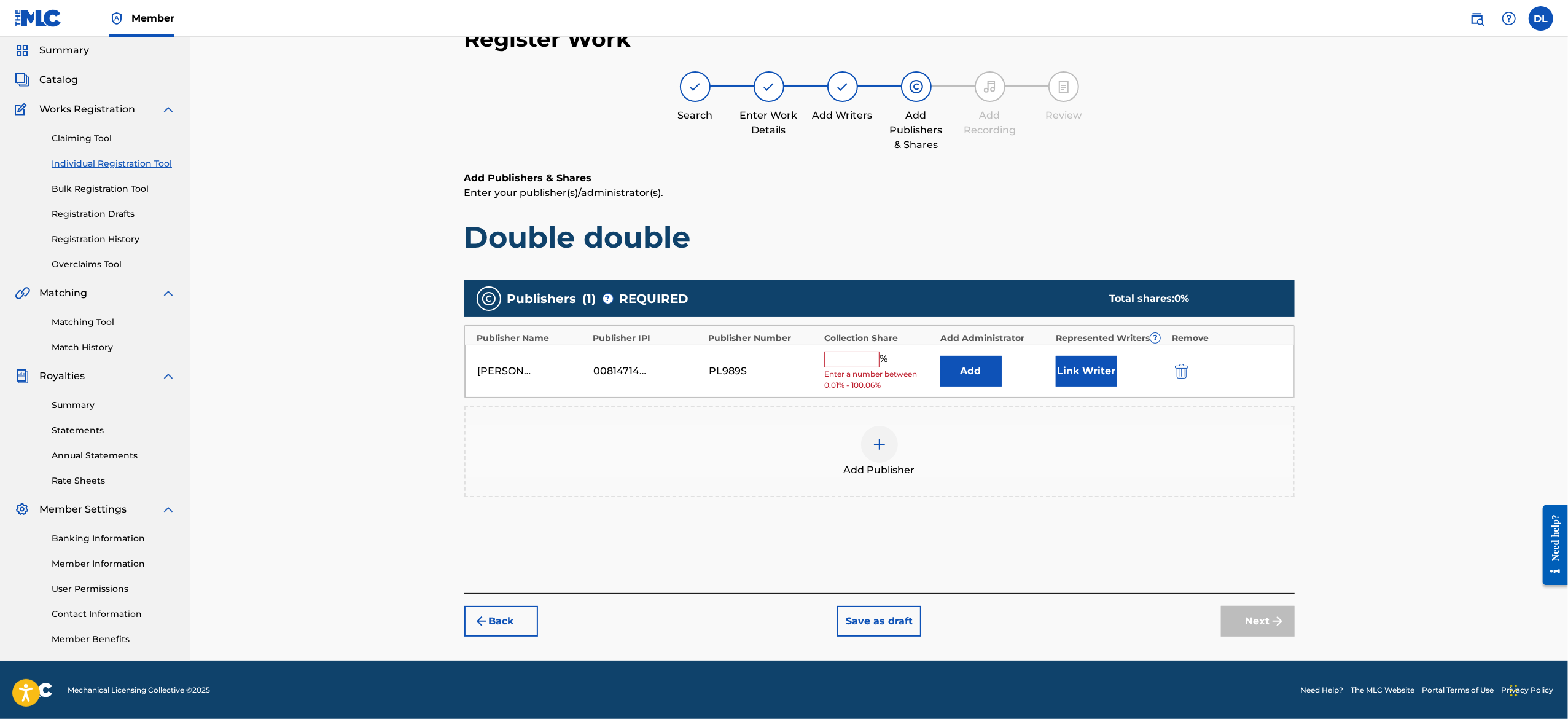
click at [858, 365] on input "text" at bounding box center [852, 359] width 55 height 16
type input "100"
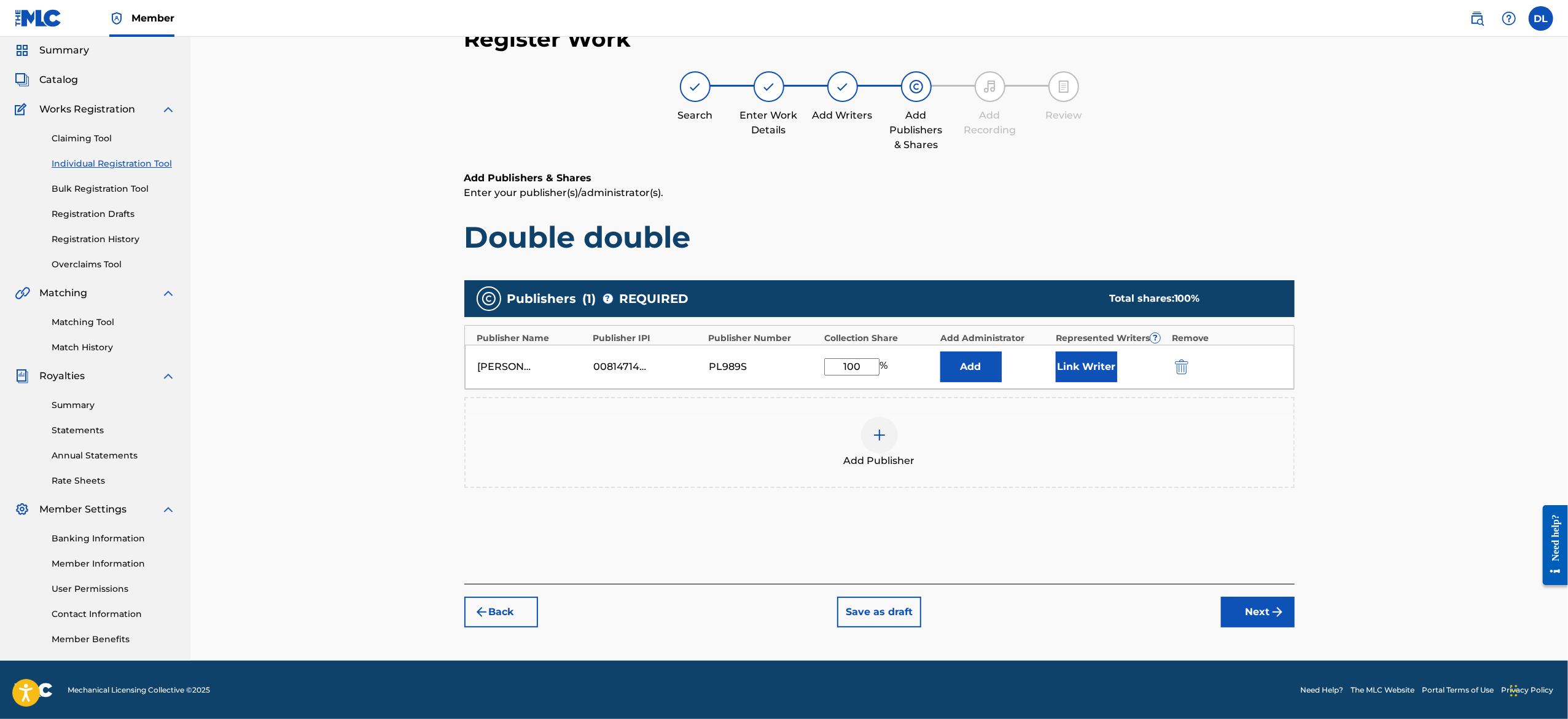
click at [1238, 615] on button "Next" at bounding box center [1257, 611] width 73 height 31
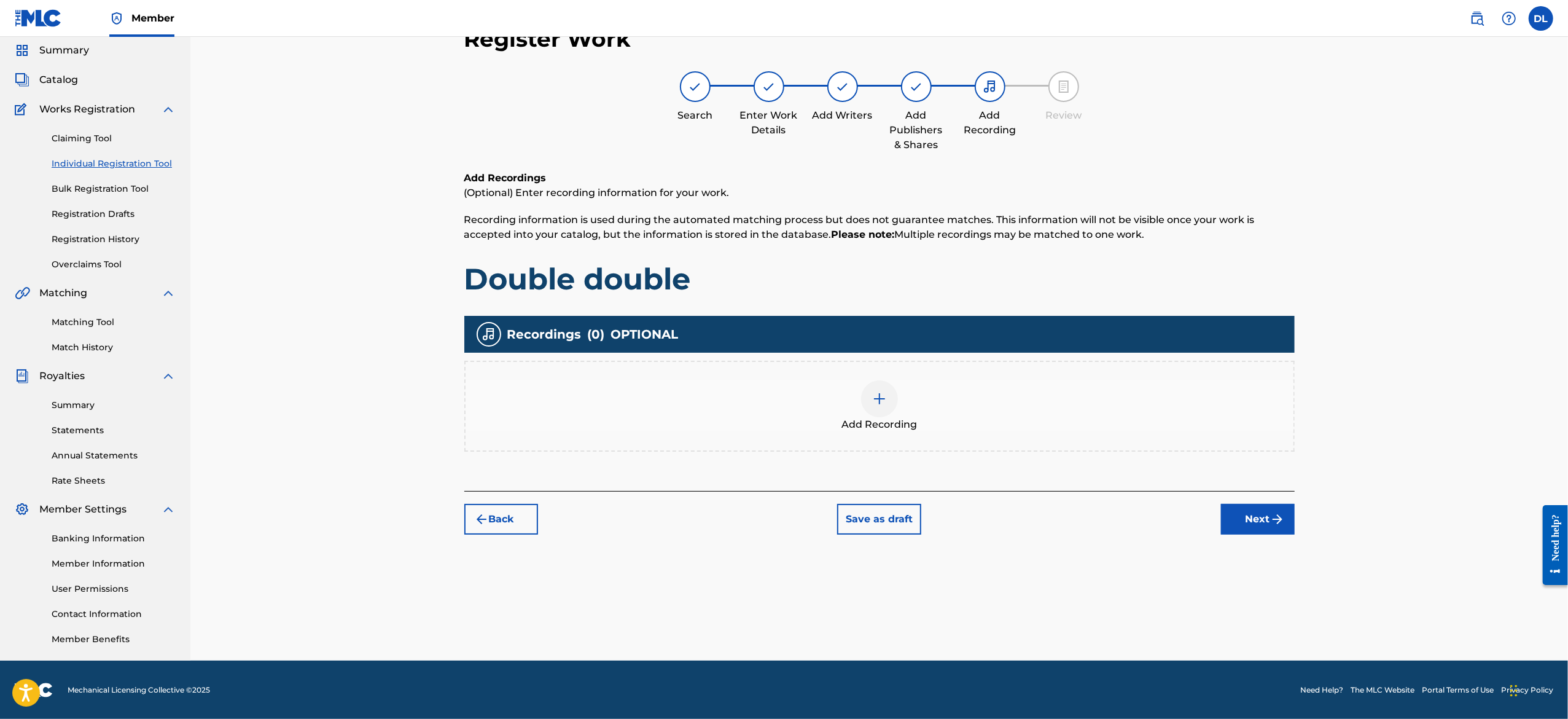
click at [894, 411] on div "Add Recording" at bounding box center [880, 406] width 828 height 52
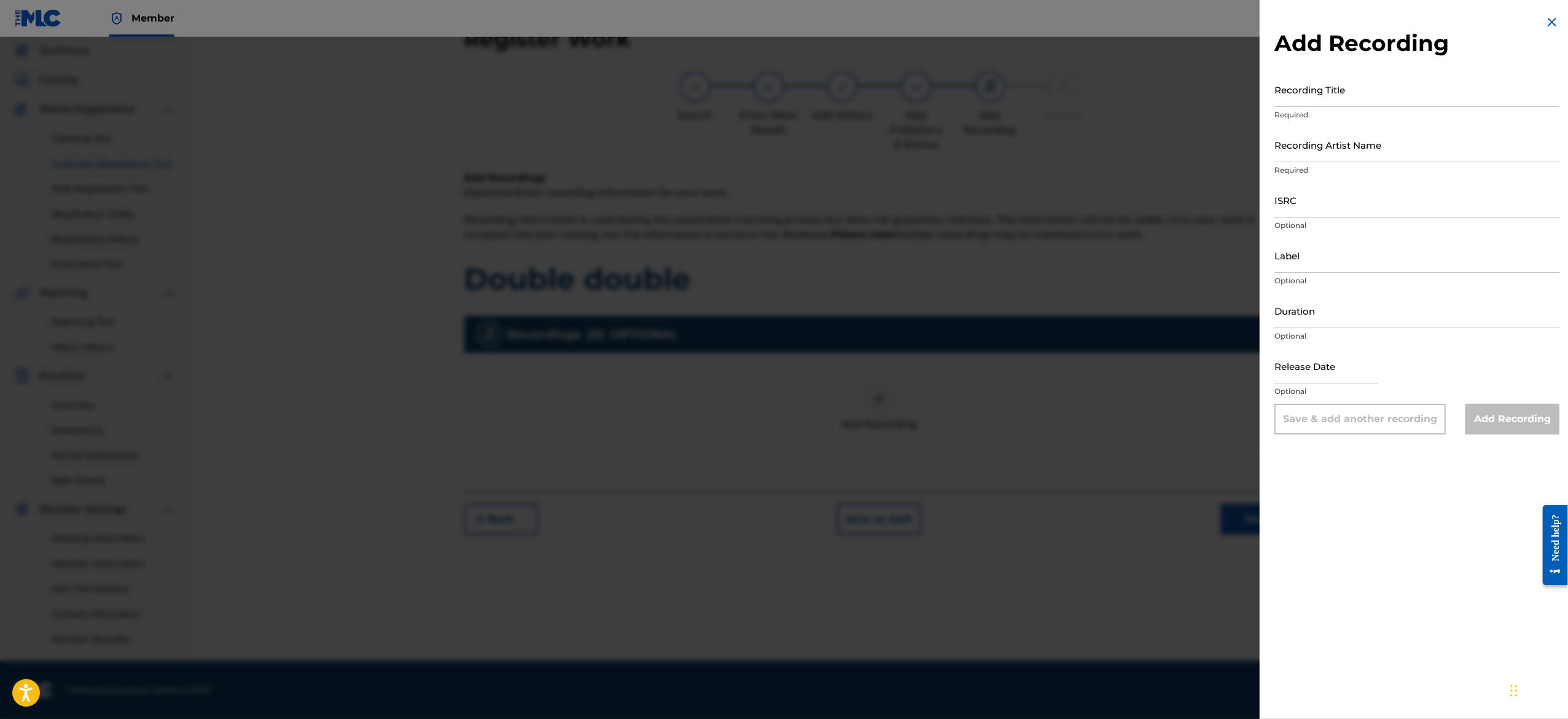
click at [1364, 365] on input "text" at bounding box center [1326, 365] width 105 height 35
select select "7"
select select "2025"
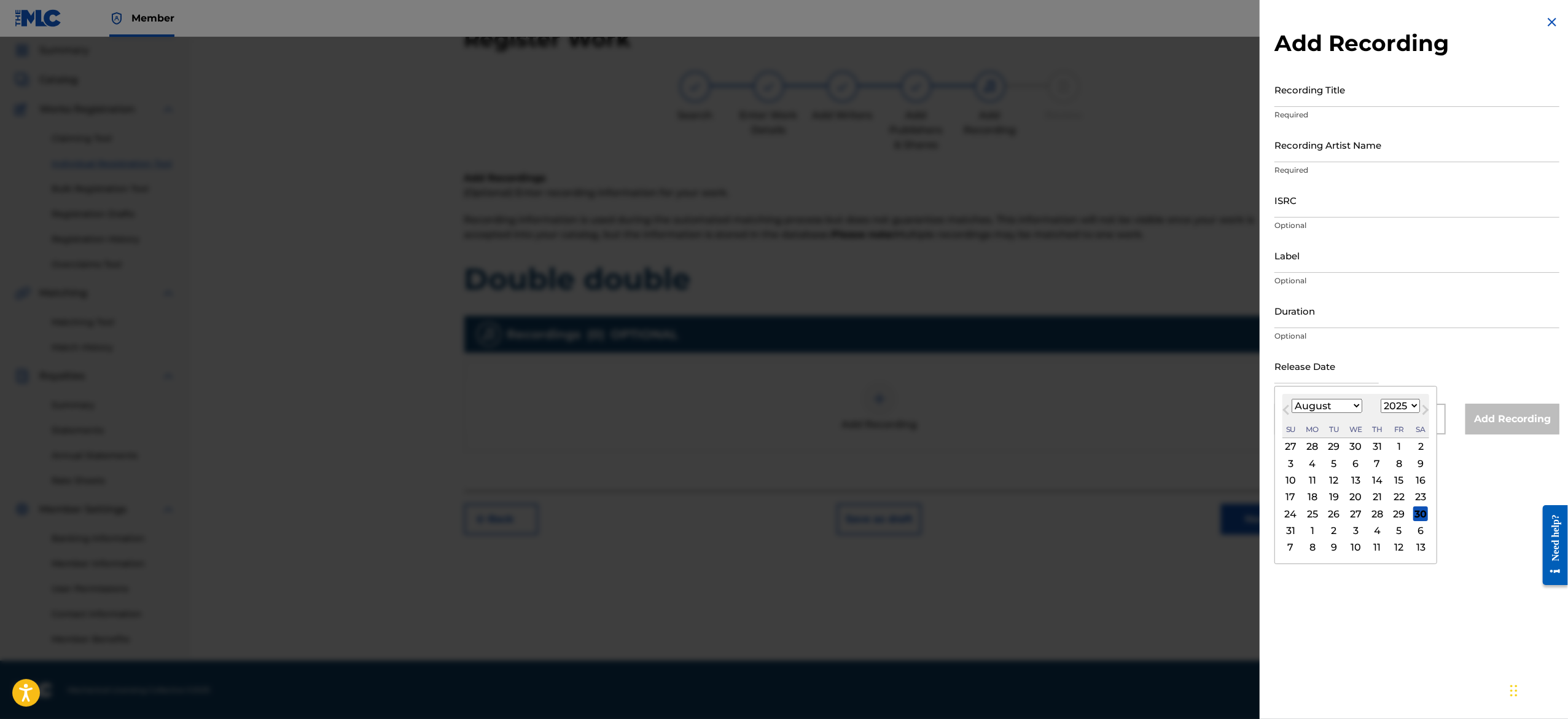
type input "[DATE]"
select select "2"
click at [1385, 464] on div "6" at bounding box center [1378, 463] width 15 height 15
type input "[DATE]"
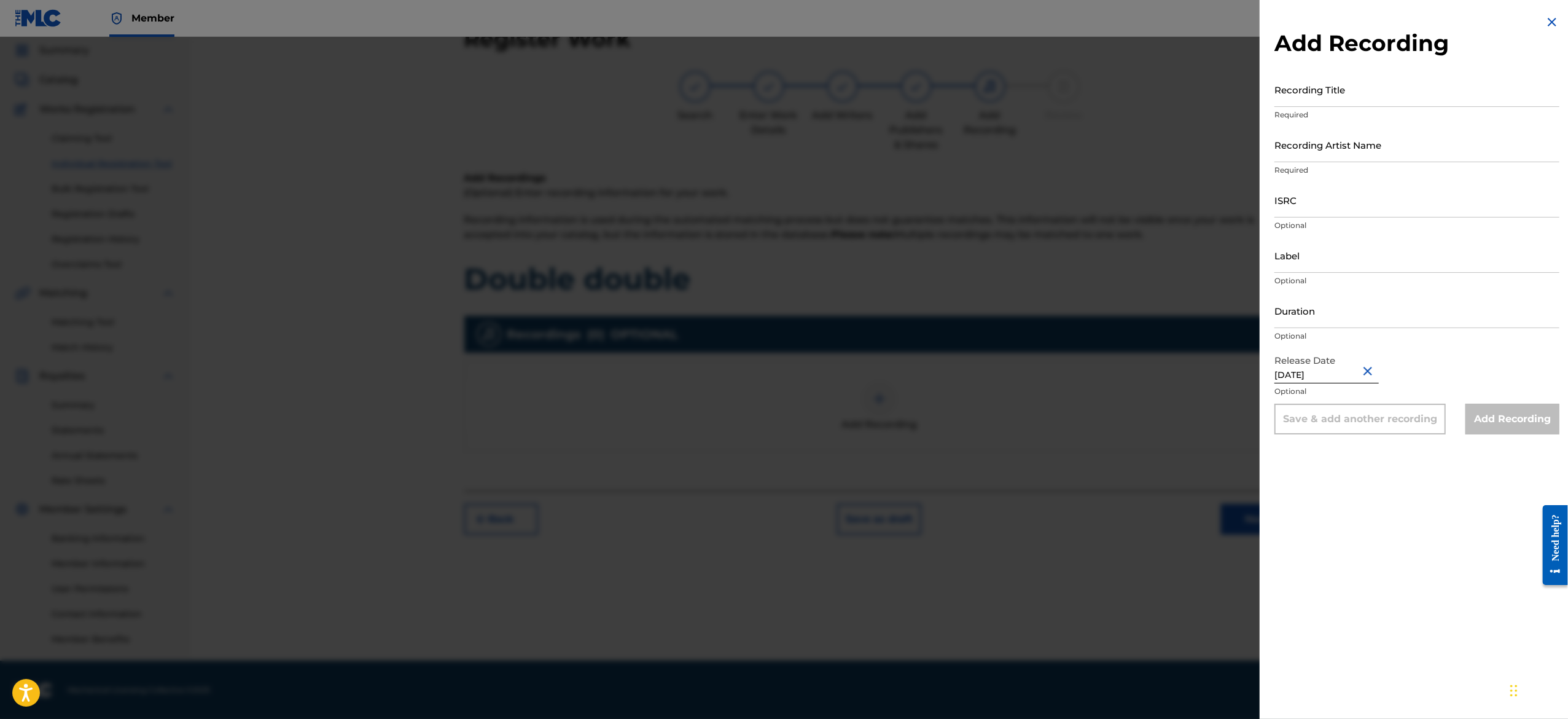
click at [1326, 292] on div "Label Optional" at bounding box center [1417, 265] width 285 height 55
click at [1330, 309] on input "Duration" at bounding box center [1417, 310] width 285 height 35
paste input "01:16"
type input "01:16"
click at [1323, 251] on input "Label" at bounding box center [1417, 255] width 285 height 35
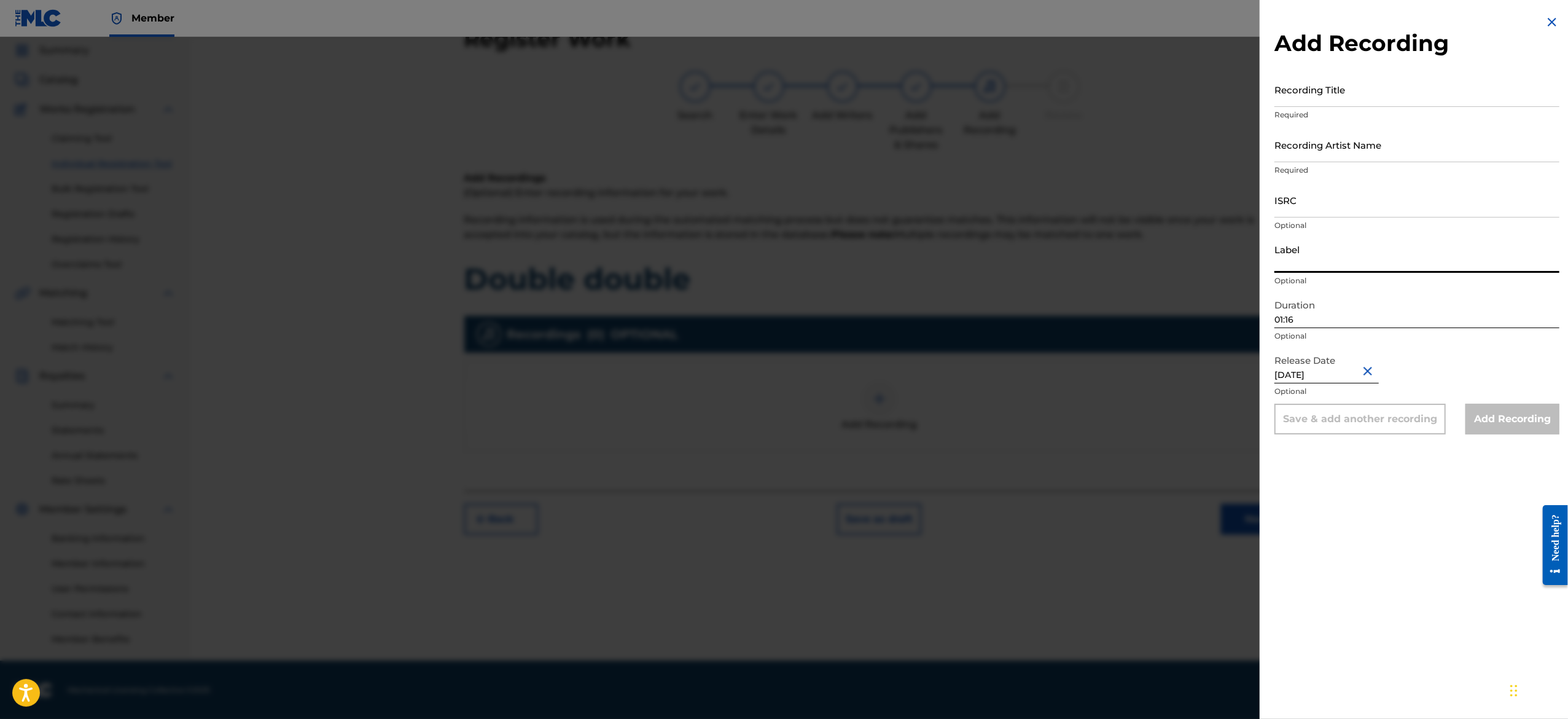
click at [1323, 251] on input "Label" at bounding box center [1417, 255] width 285 height 35
click at [1389, 265] on input "Label" at bounding box center [1417, 255] width 285 height 35
paste input "Stop Gap Entertainment"
type input "Stop Gap Entertainment"
click at [1340, 200] on input "ISRC" at bounding box center [1417, 200] width 285 height 35
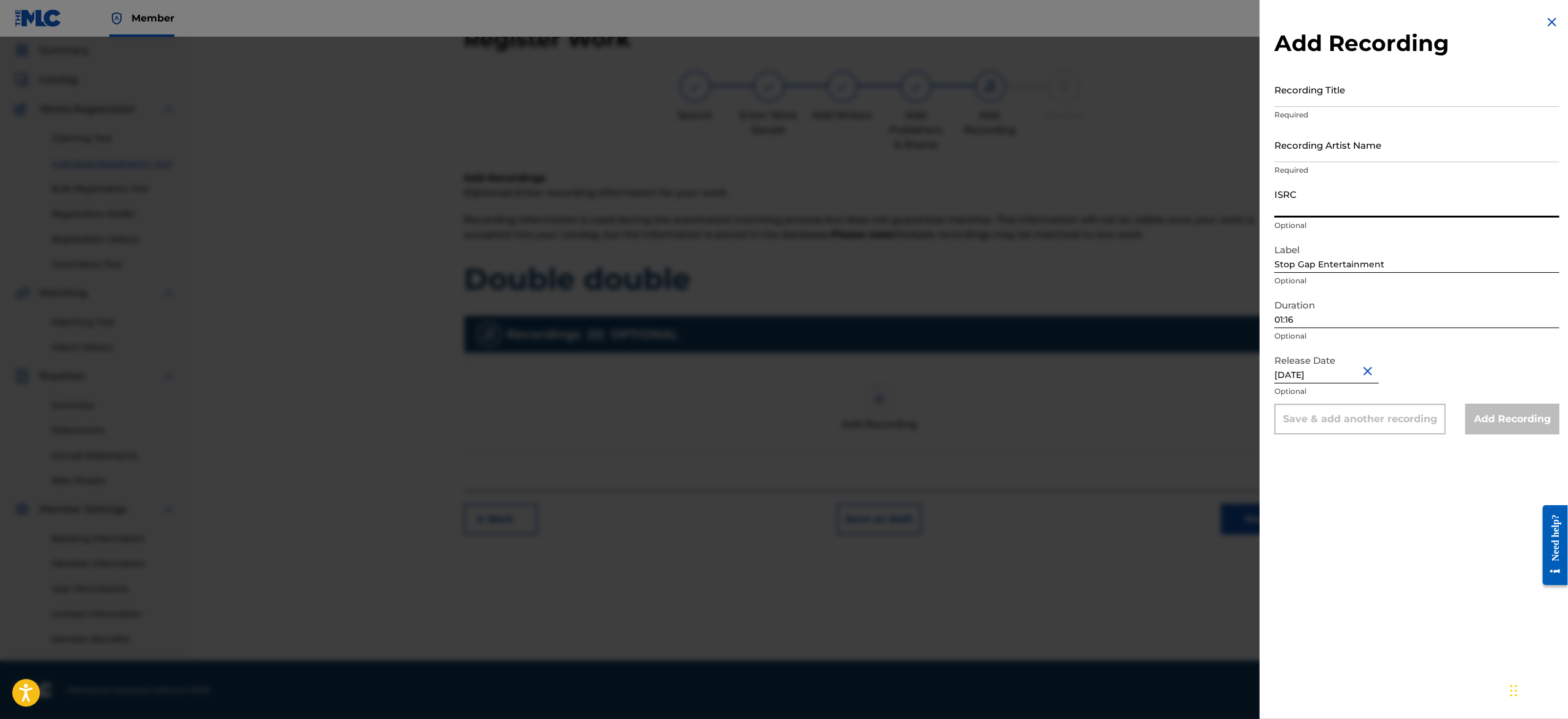
paste input "USA2P2507828"
type input "USA2P2507828"
click at [1324, 140] on input "Recording Artist Name" at bounding box center [1417, 144] width 285 height 35
click at [1400, 137] on input "Recording Artist Name" at bounding box center [1417, 144] width 285 height 35
paste input "Friedcoat"
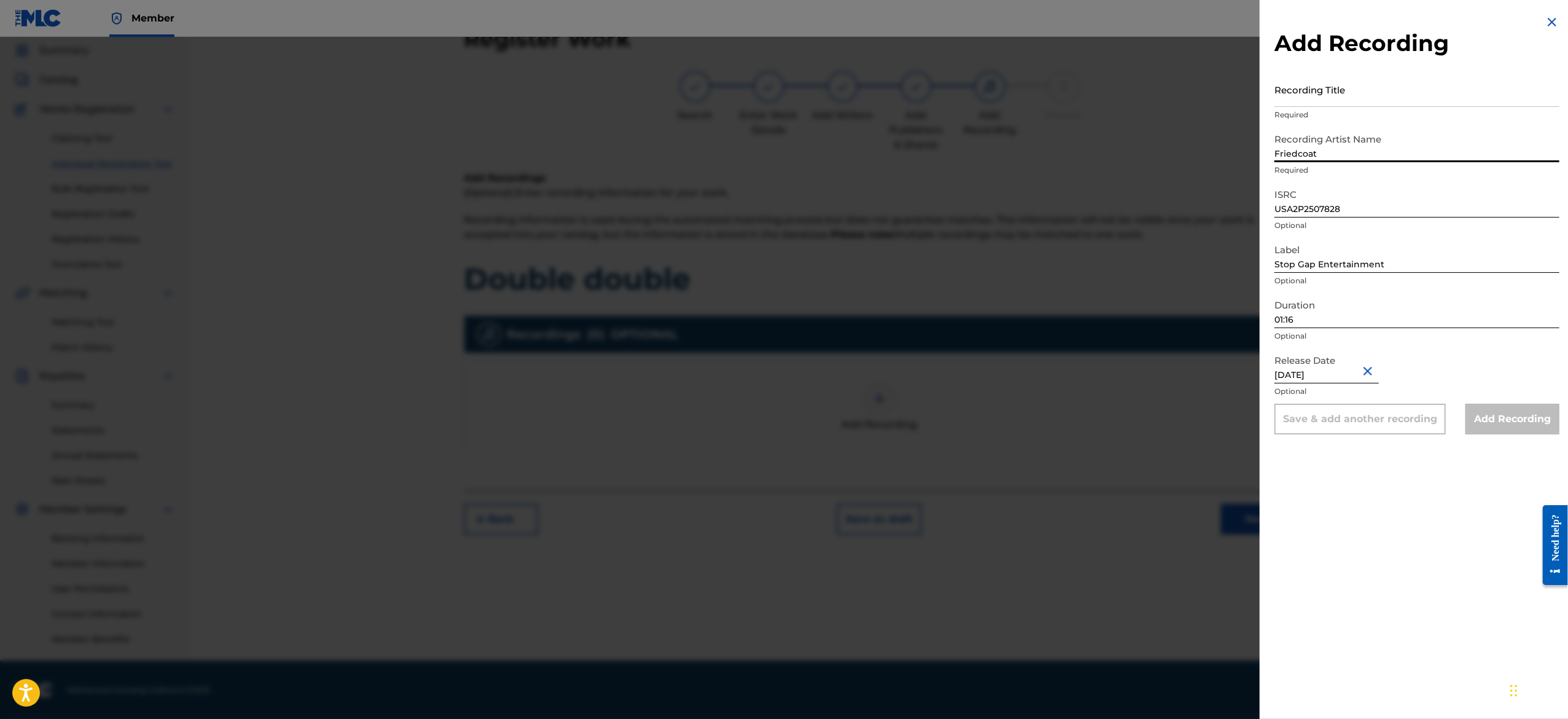
type input "Friedcoat"
click at [1354, 95] on input "Recording Title" at bounding box center [1417, 89] width 285 height 35
paste input "Be Vibin'"
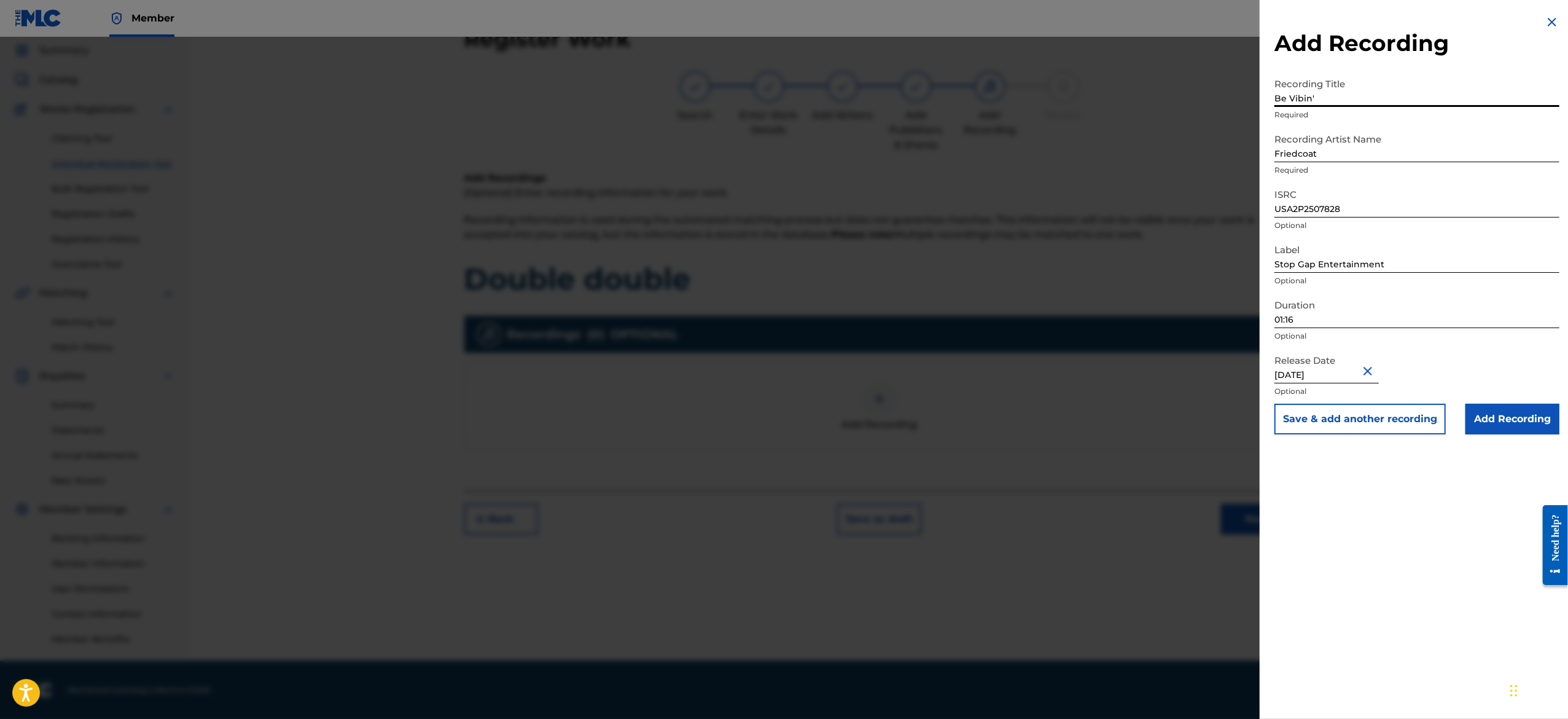
type input "Be Vibin'"
click at [1366, 417] on button "Save & add another recording" at bounding box center [1360, 418] width 171 height 31
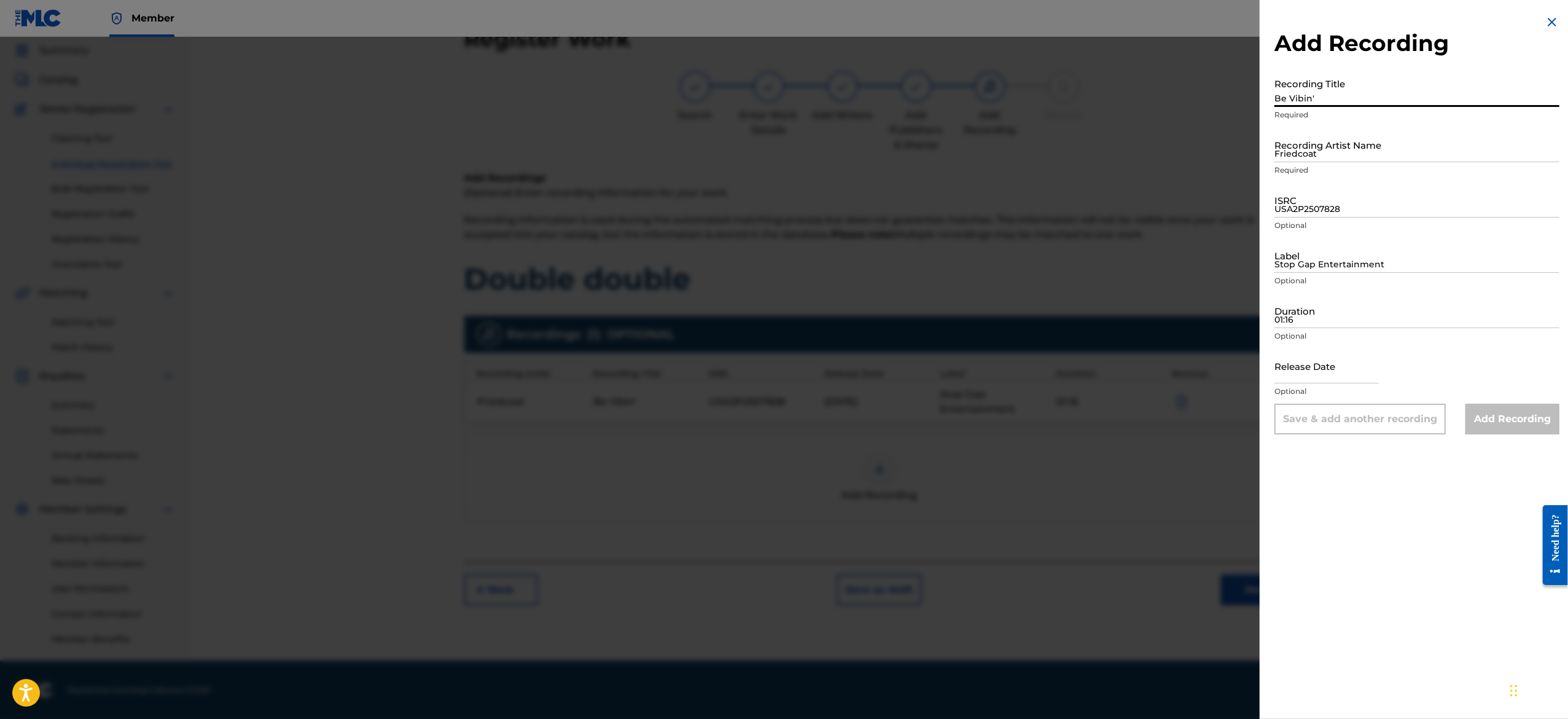
click at [1336, 91] on input "Be Vibin'" at bounding box center [1417, 89] width 285 height 35
paste input "Chagrin"
type input "Chagrin"
click at [1308, 141] on input "Friedcoat" at bounding box center [1417, 144] width 285 height 35
paste input "Friedcoat"
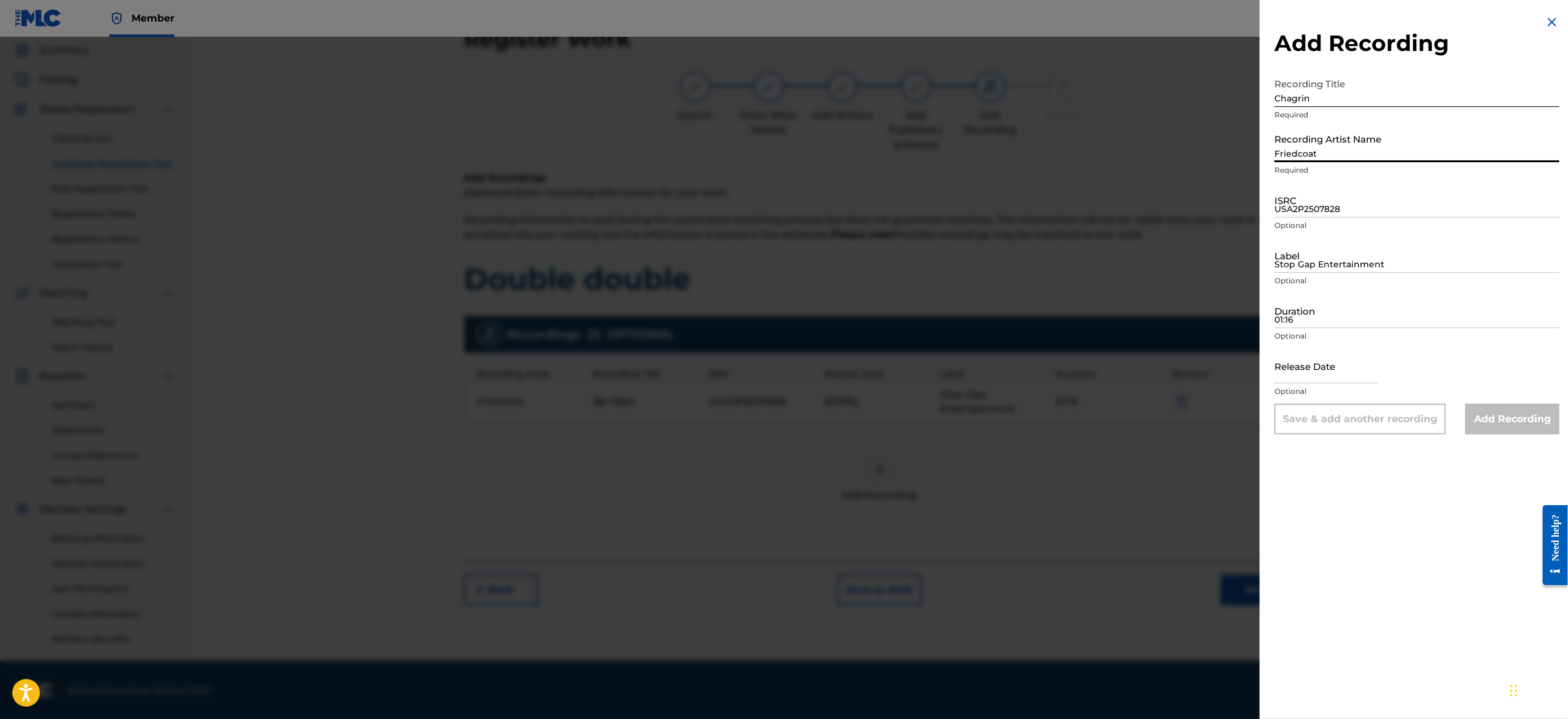
type input "Friedcoat"
click at [1364, 203] on input "ISRC" at bounding box center [1417, 200] width 285 height 35
paste input "USA2P2507829"
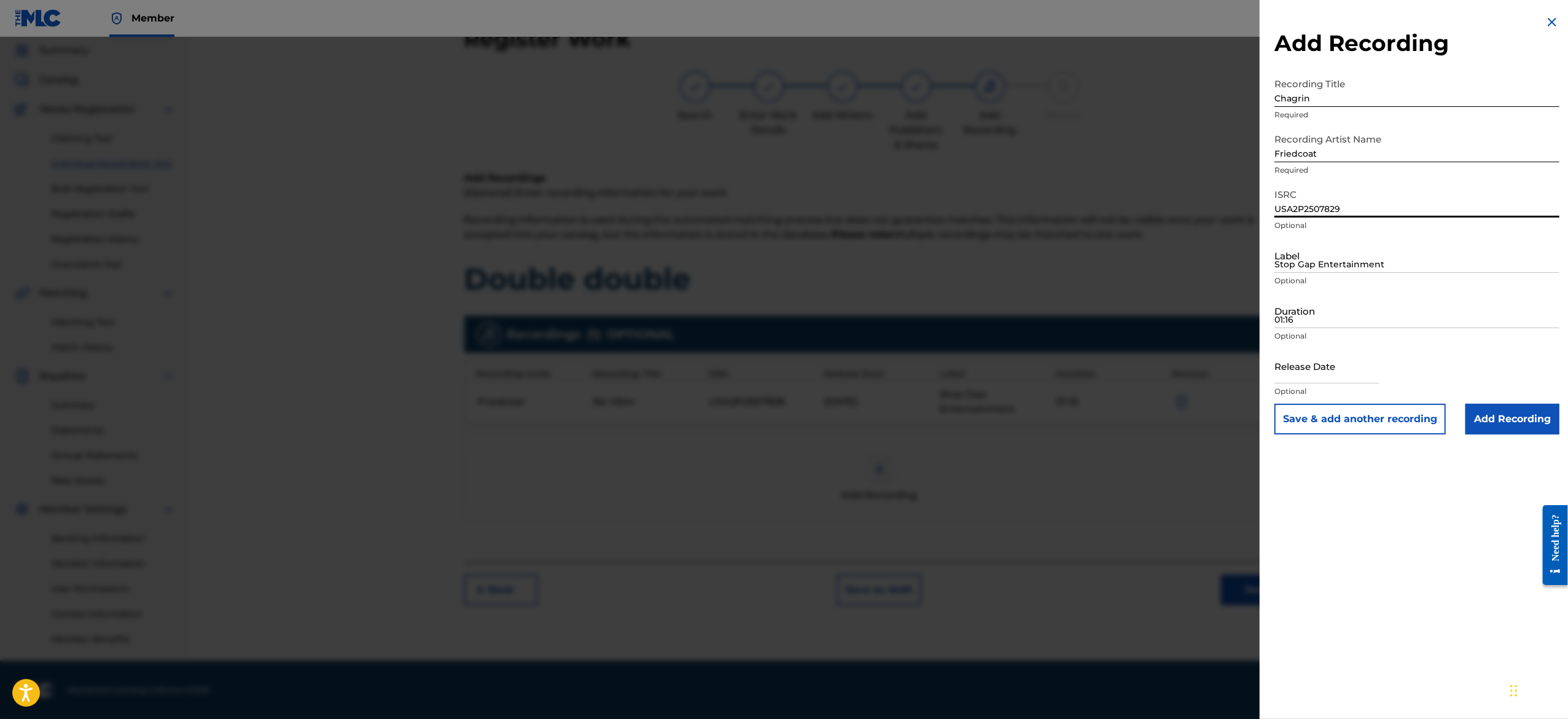
type input "USA2P2507829"
click at [1354, 261] on input "Stop Gap Entertainment" at bounding box center [1417, 255] width 285 height 35
paste input "Stop Gap Entertainment"
type input "Stop Gap Entertainment"
click at [1306, 308] on input "01:16" at bounding box center [1417, 310] width 285 height 35
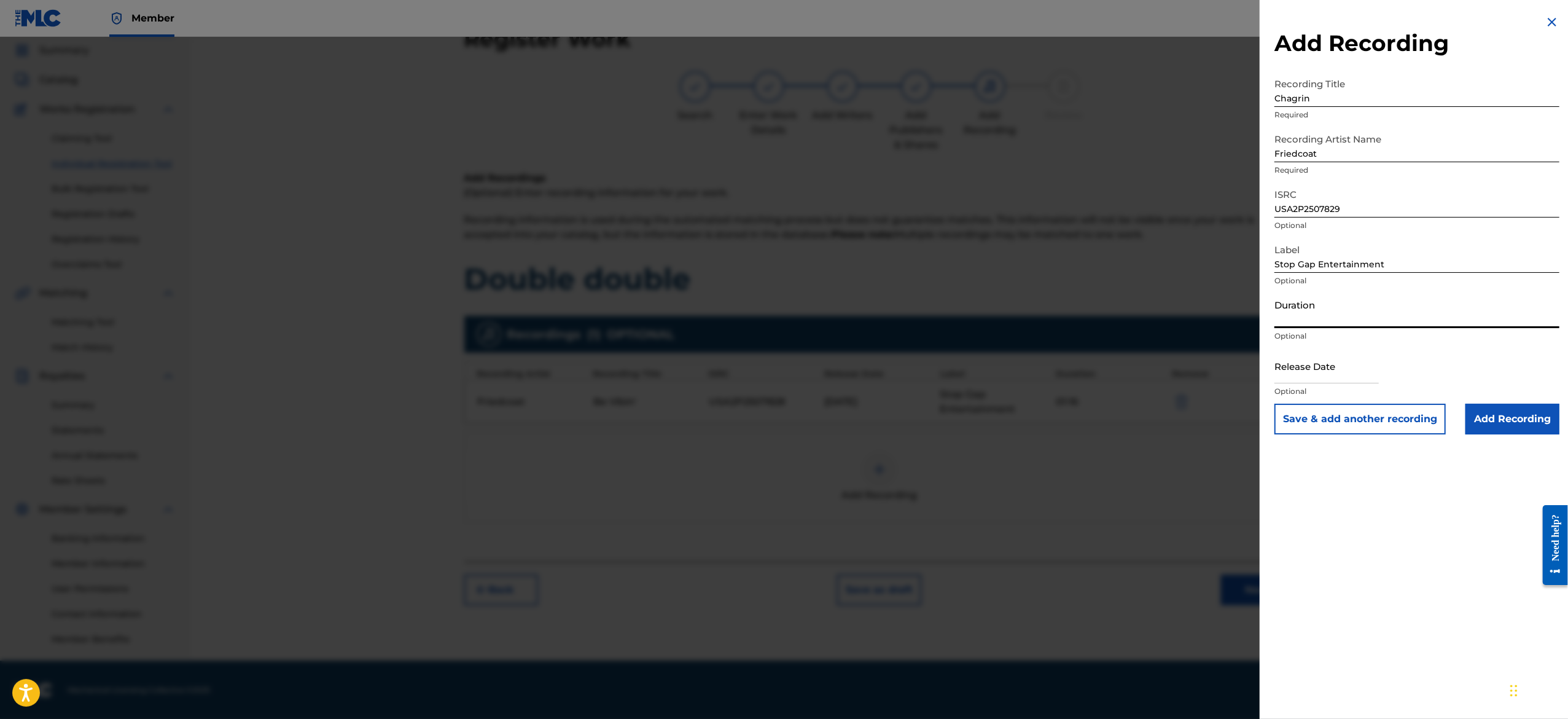
paste input "01:15"
type input "01:15"
click at [1309, 370] on input "text" at bounding box center [1326, 365] width 105 height 35
select select "7"
select select "2025"
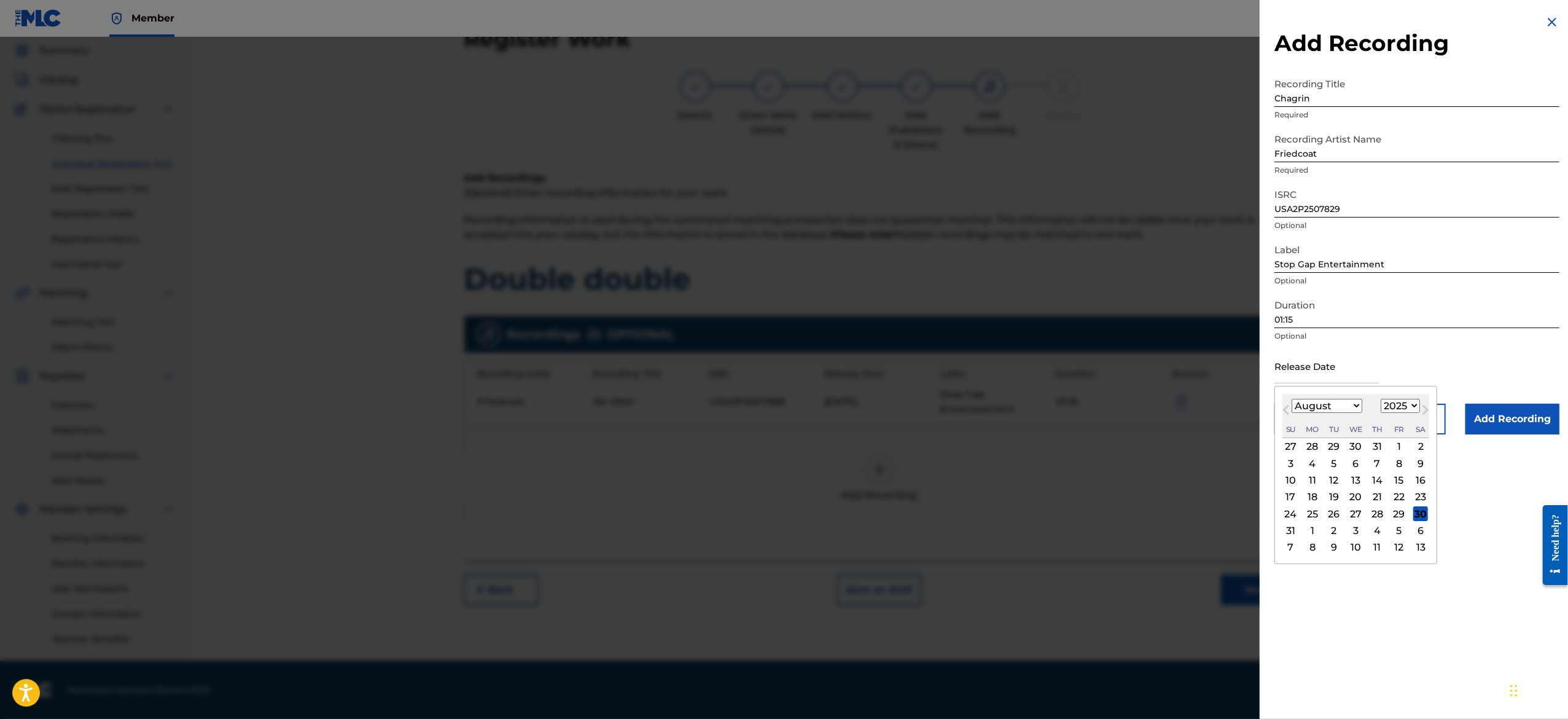
click at [1354, 407] on select "January February March April May June July August September October November De…" at bounding box center [1327, 405] width 71 height 14
select select "2"
click at [1292, 398] on select "January February March April May June July August September October November De…" at bounding box center [1327, 405] width 71 height 14
click at [1384, 464] on div "6" at bounding box center [1378, 463] width 15 height 15
type input "[DATE]"
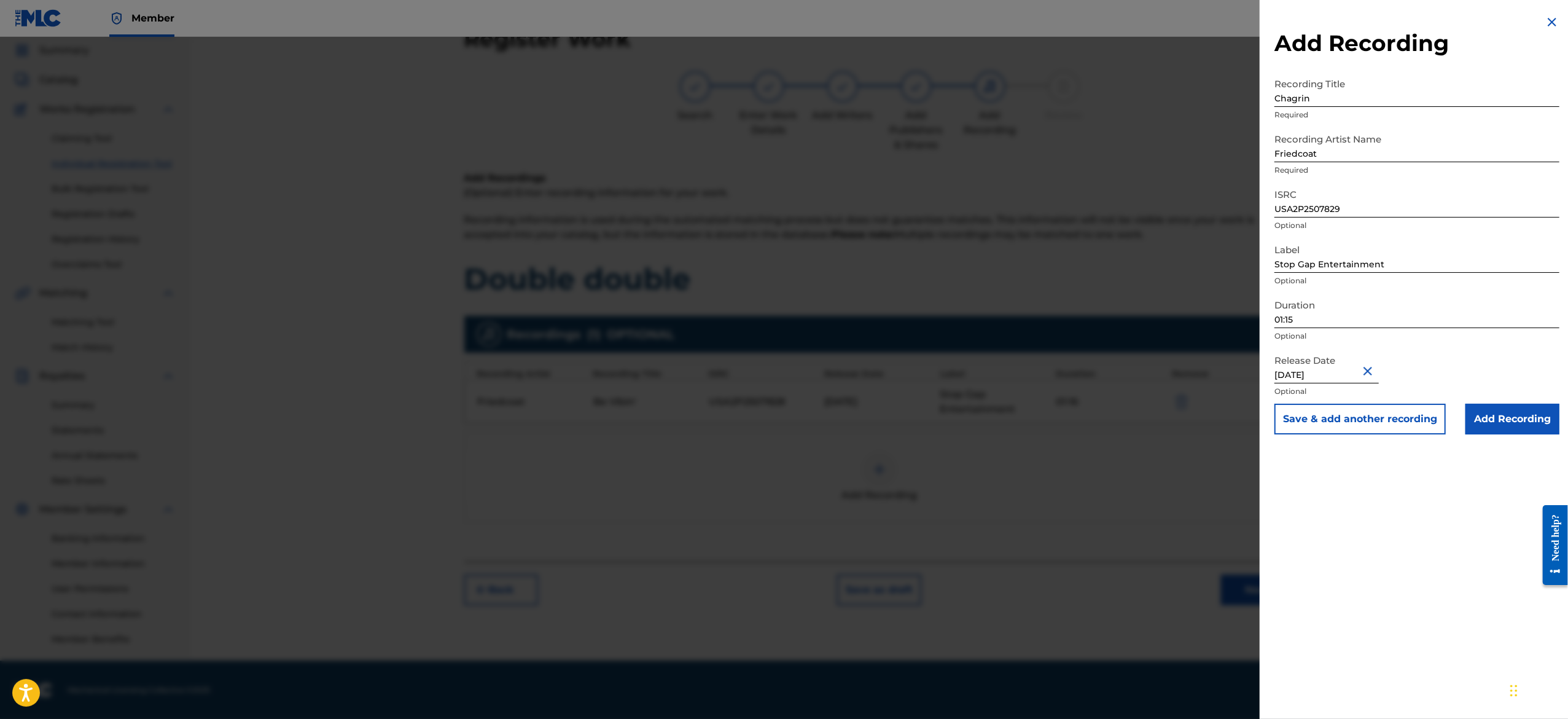
click at [1378, 420] on button "Save & add another recording" at bounding box center [1360, 418] width 171 height 31
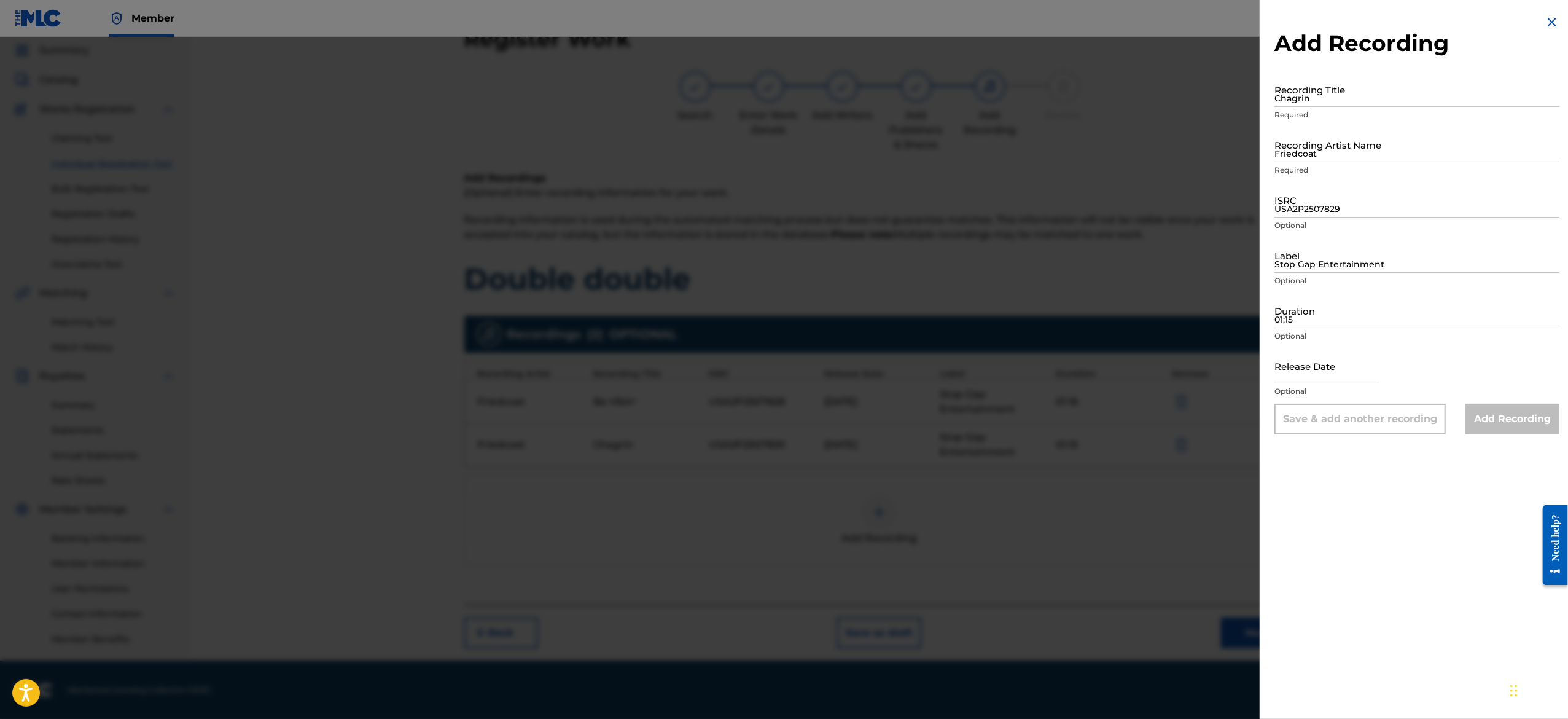
click at [1552, 22] on img at bounding box center [1552, 22] width 15 height 15
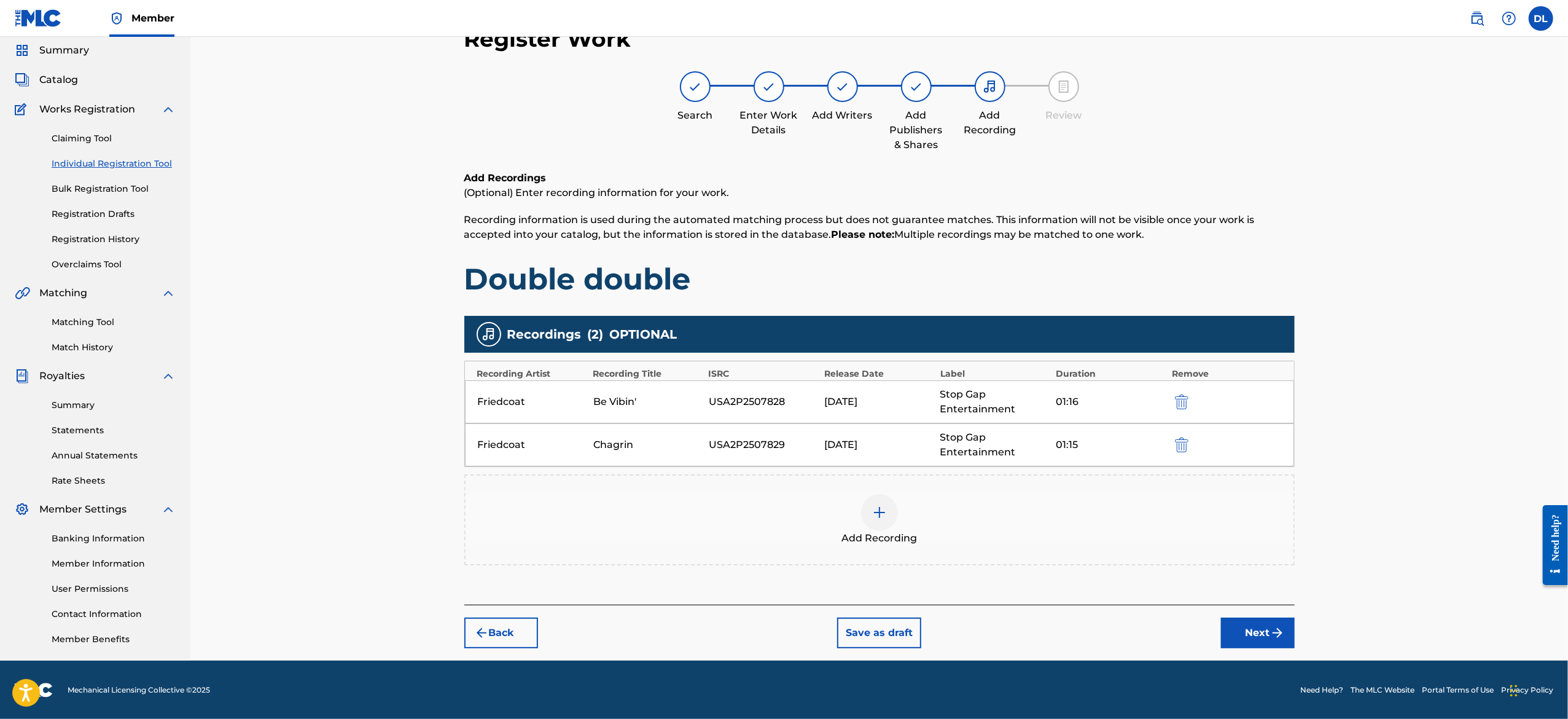
click at [880, 521] on div at bounding box center [879, 512] width 37 height 37
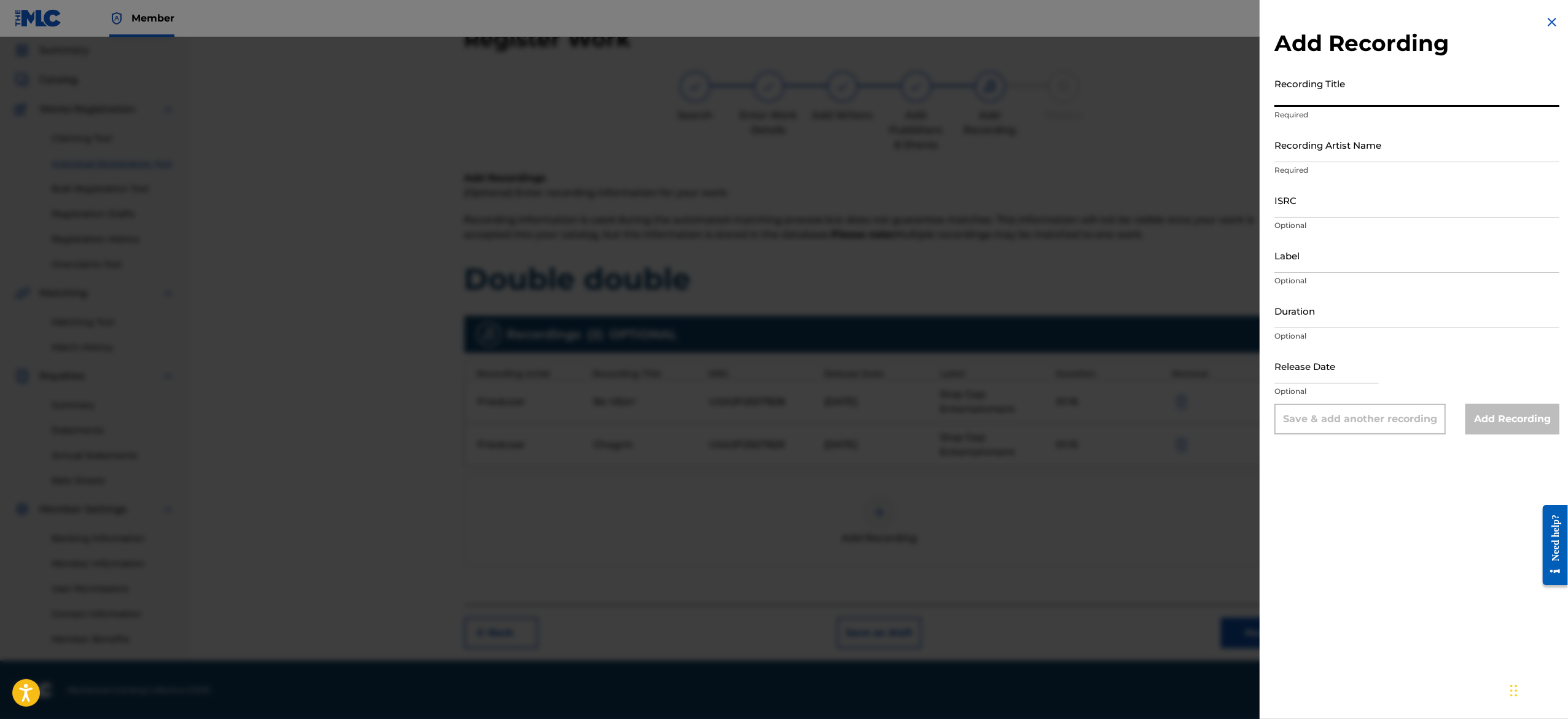
click at [1359, 86] on input "Recording Title" at bounding box center [1417, 89] width 285 height 35
paste input "Crazy Speak"
type input "Crazy Speak"
click at [1396, 161] on input "Recording Artist Name" at bounding box center [1417, 144] width 285 height 35
type input "Friedcoat"
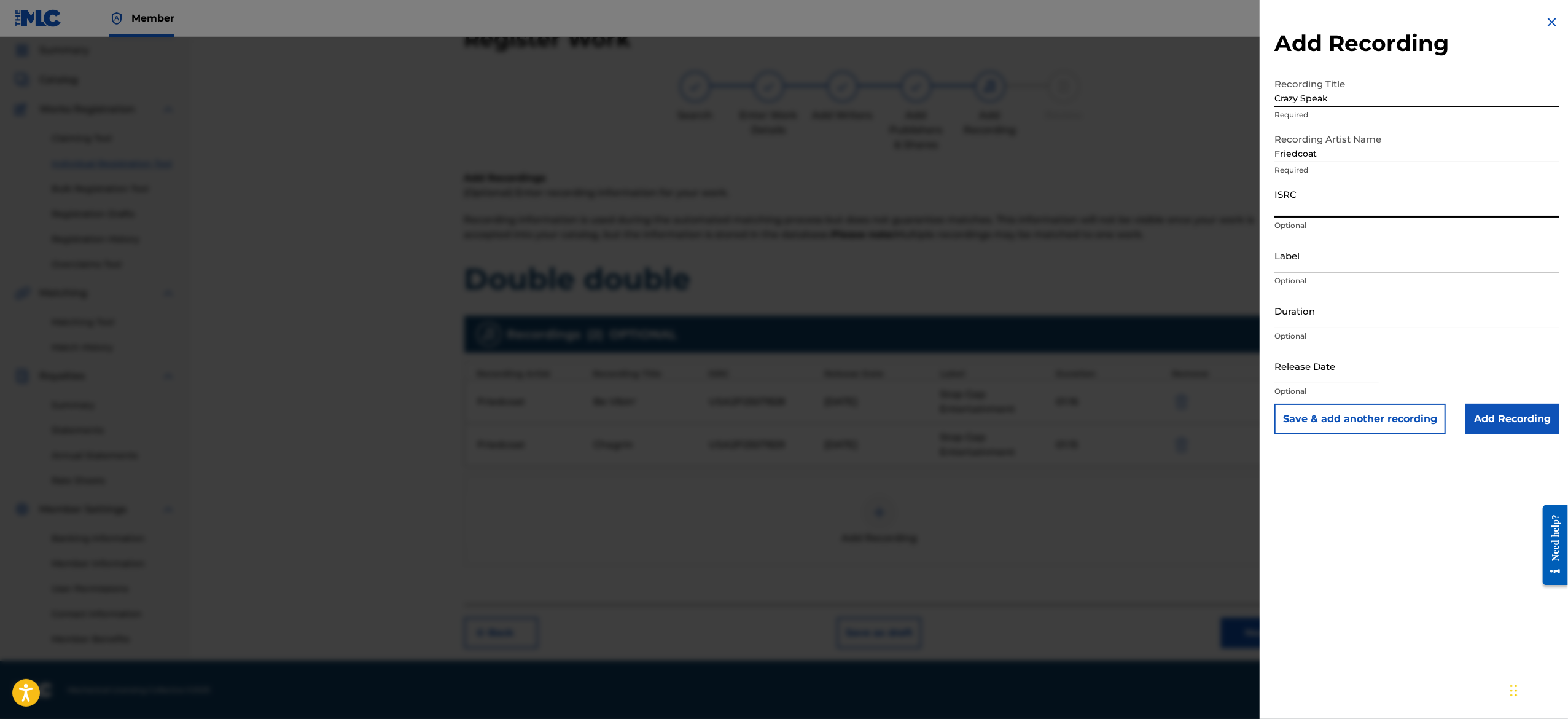
click at [1392, 201] on input "ISRC" at bounding box center [1417, 200] width 285 height 35
paste input "USA2P2507830"
type input "USA2P2507830"
click at [1347, 266] on input "Label" at bounding box center [1417, 255] width 285 height 35
type input "Stop Gap Entertainment"
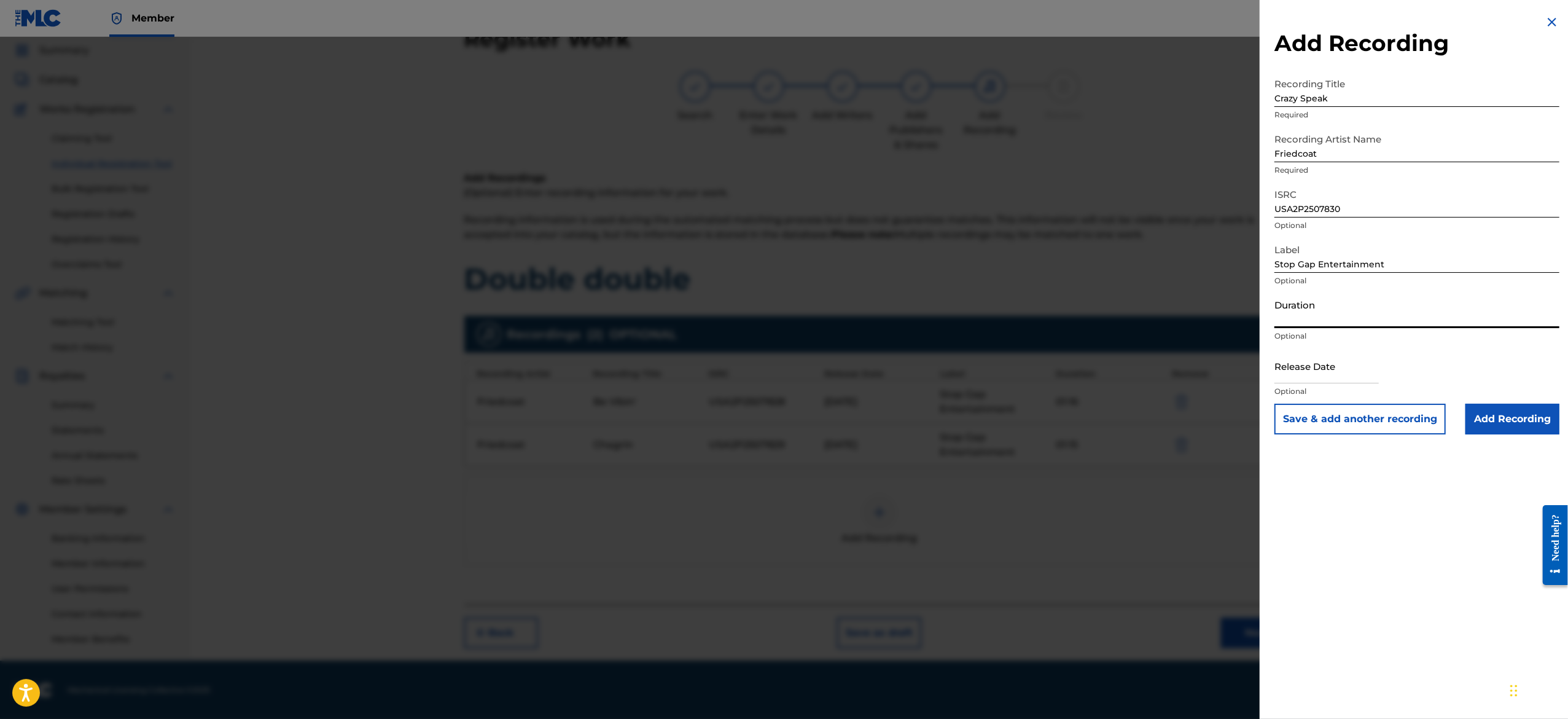
click at [1425, 311] on input "Duration" at bounding box center [1417, 310] width 285 height 35
paste input "01:05"
type input "01:05"
click at [1295, 368] on input "text" at bounding box center [1326, 365] width 105 height 35
select select "7"
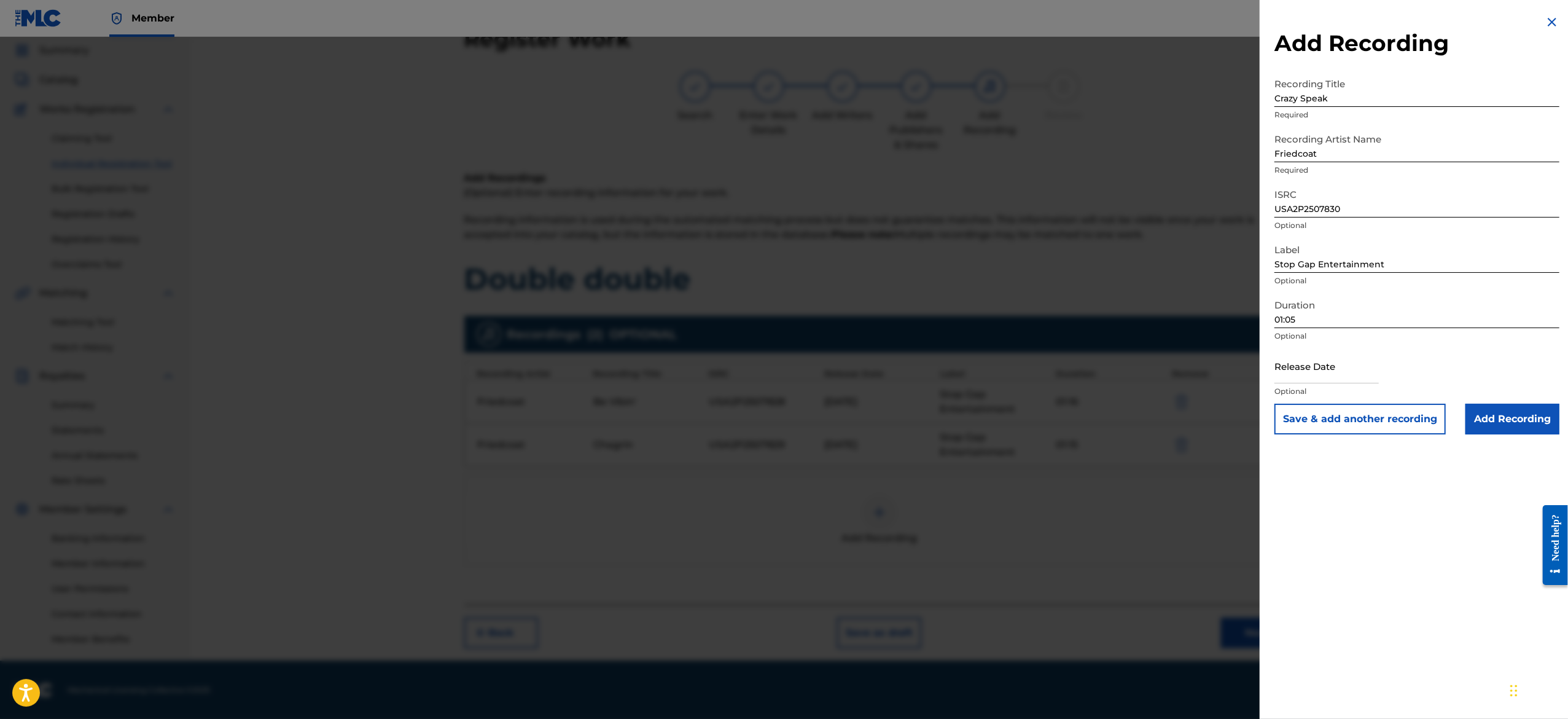
select select "2025"
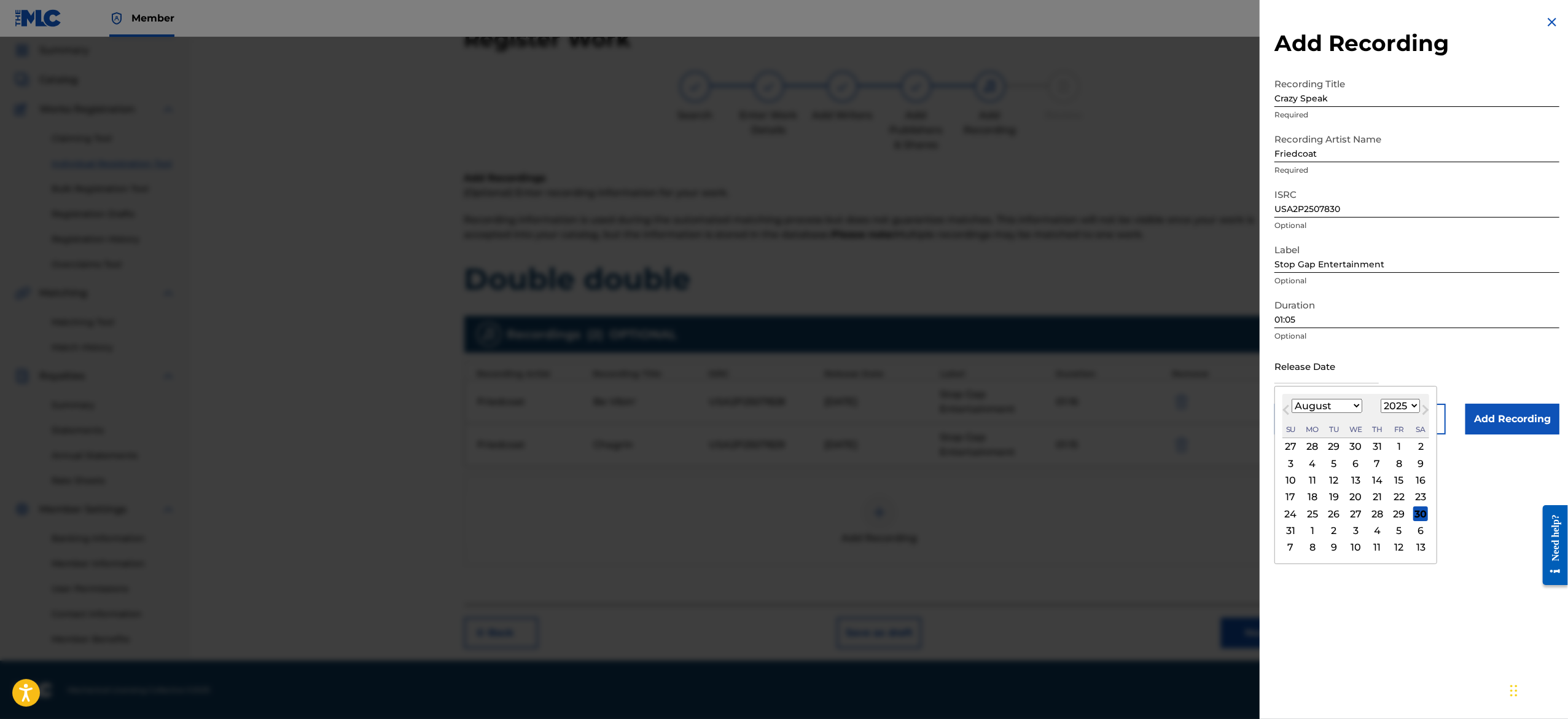
type input "[DATE]"
select select "2"
click at [1385, 462] on div "6" at bounding box center [1378, 463] width 15 height 15
type input "[DATE]"
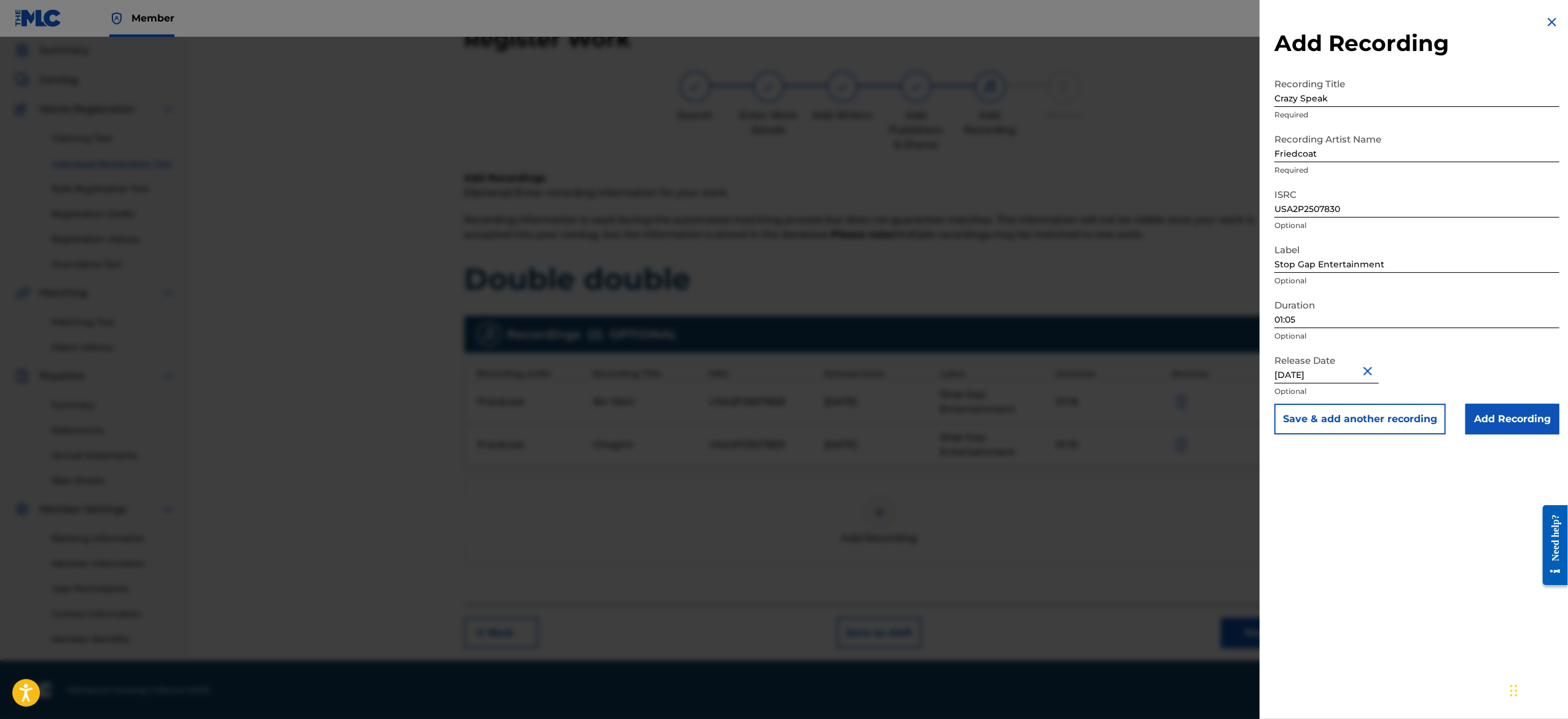
click at [1404, 423] on button "Save & add another recording" at bounding box center [1360, 418] width 171 height 31
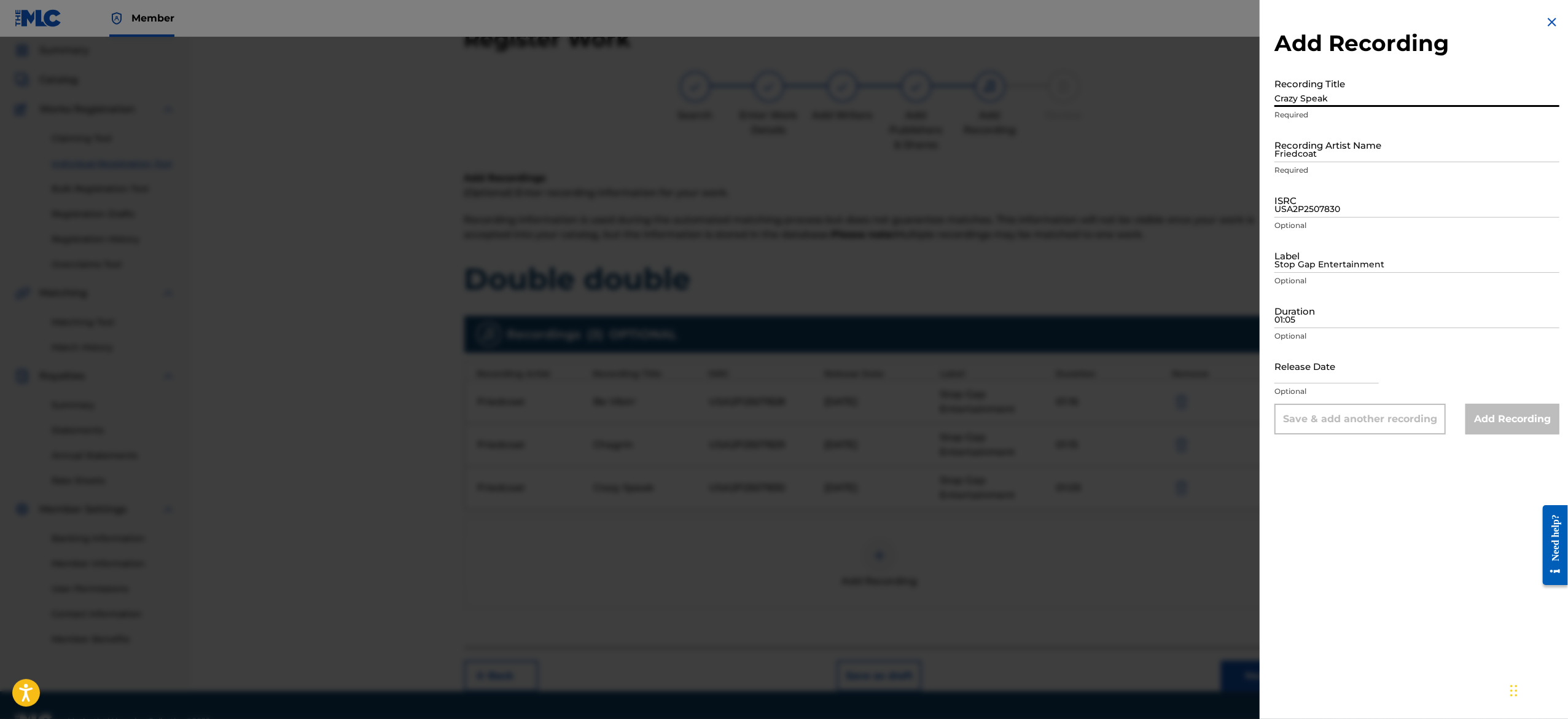
click at [1316, 98] on input "Crazy Speak" at bounding box center [1417, 89] width 285 height 35
click at [1309, 91] on input "Recording Title" at bounding box center [1417, 89] width 285 height 35
paste input "Don't Hate"
type input "Don't Hate"
click at [1383, 135] on input "Friedcoat" at bounding box center [1417, 144] width 285 height 35
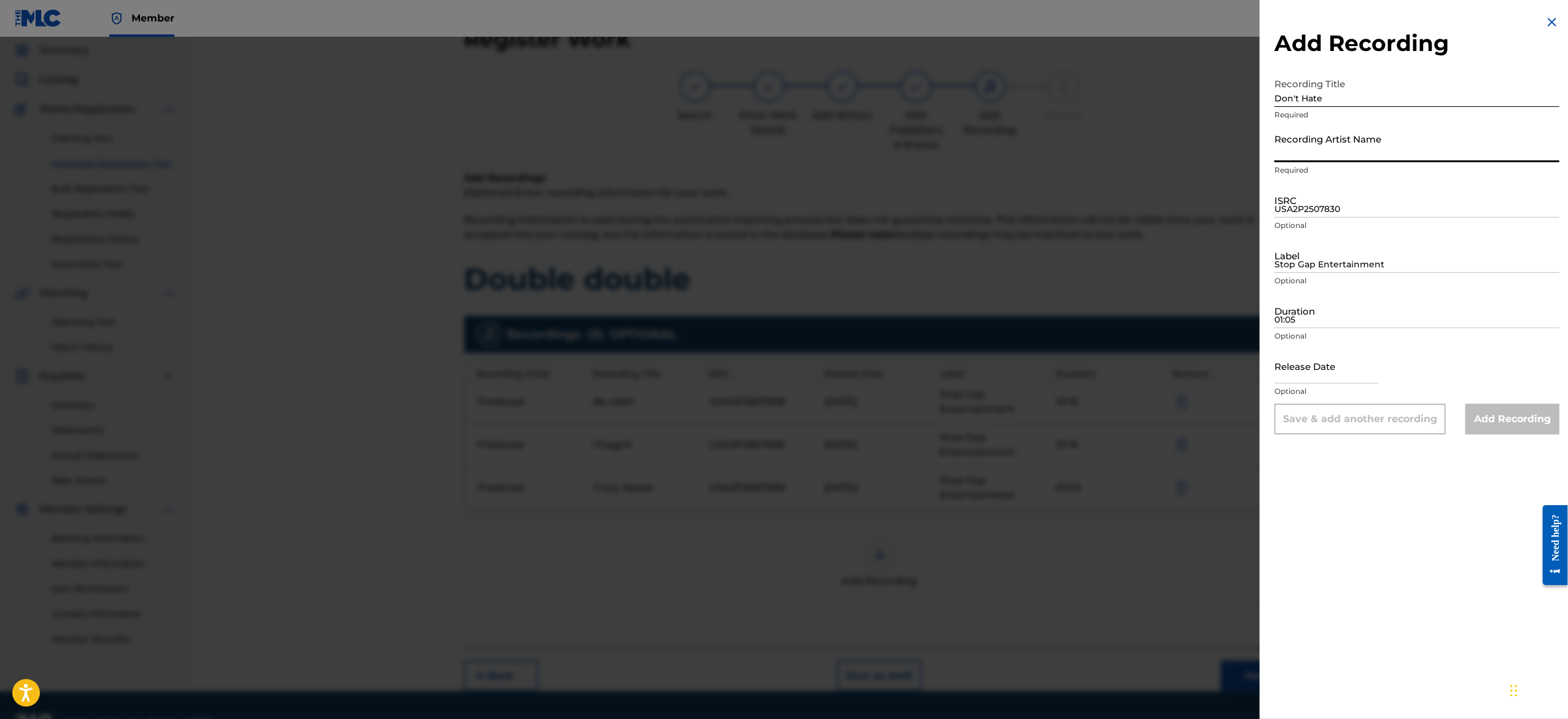
paste input "Don't Hate"
type input "Don't Hate"
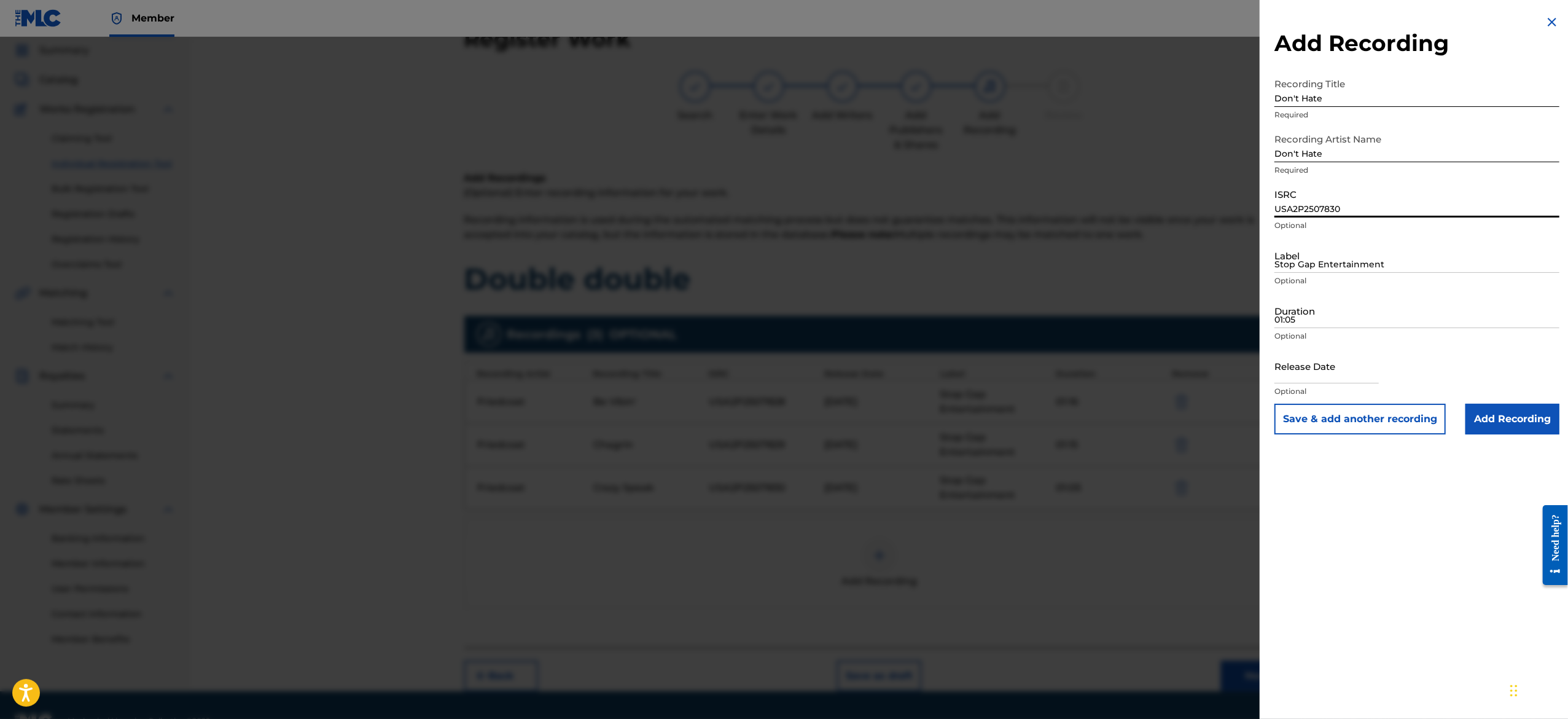
click at [1297, 210] on input "USA2P2507830" at bounding box center [1417, 200] width 285 height 35
paste input "USA2P2507831"
type input "USA2P2507831"
click at [1368, 258] on input "Stop Gap Entertainment" at bounding box center [1417, 255] width 285 height 35
type input "Stop Gap Entertainment"
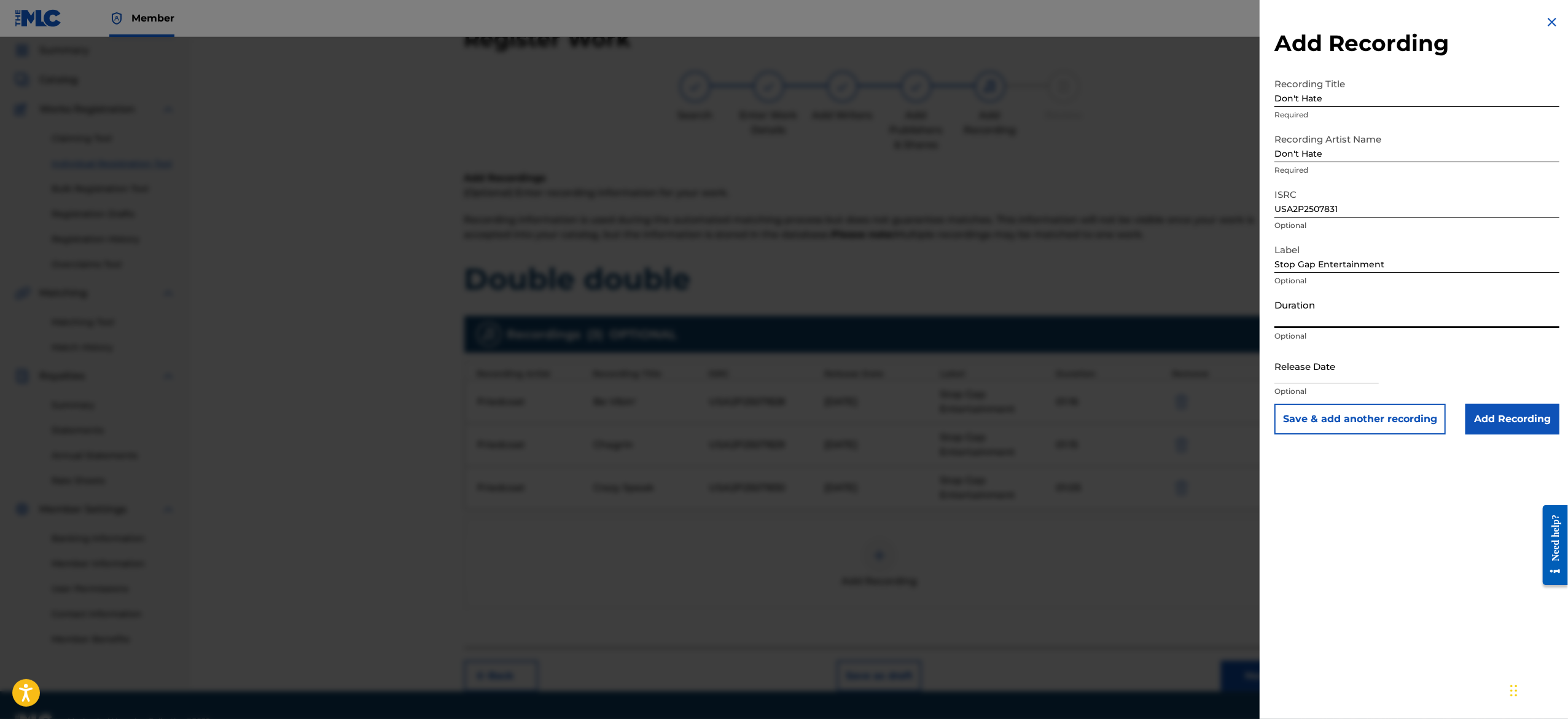
click at [1347, 324] on input "Duration" at bounding box center [1417, 310] width 285 height 35
paste input "01:10"
type input "01:10"
click at [1312, 359] on input "text" at bounding box center [1326, 365] width 105 height 35
select select "7"
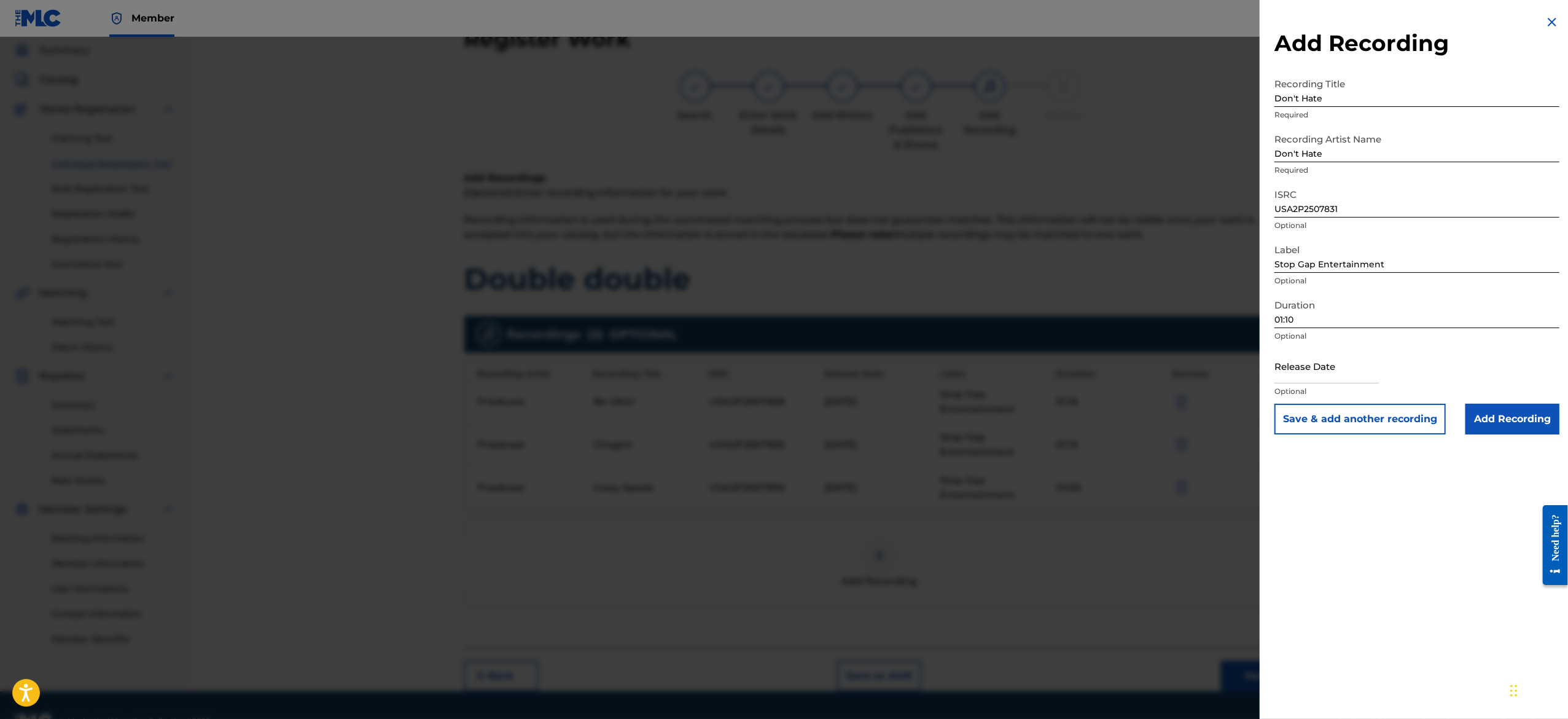
select select "2025"
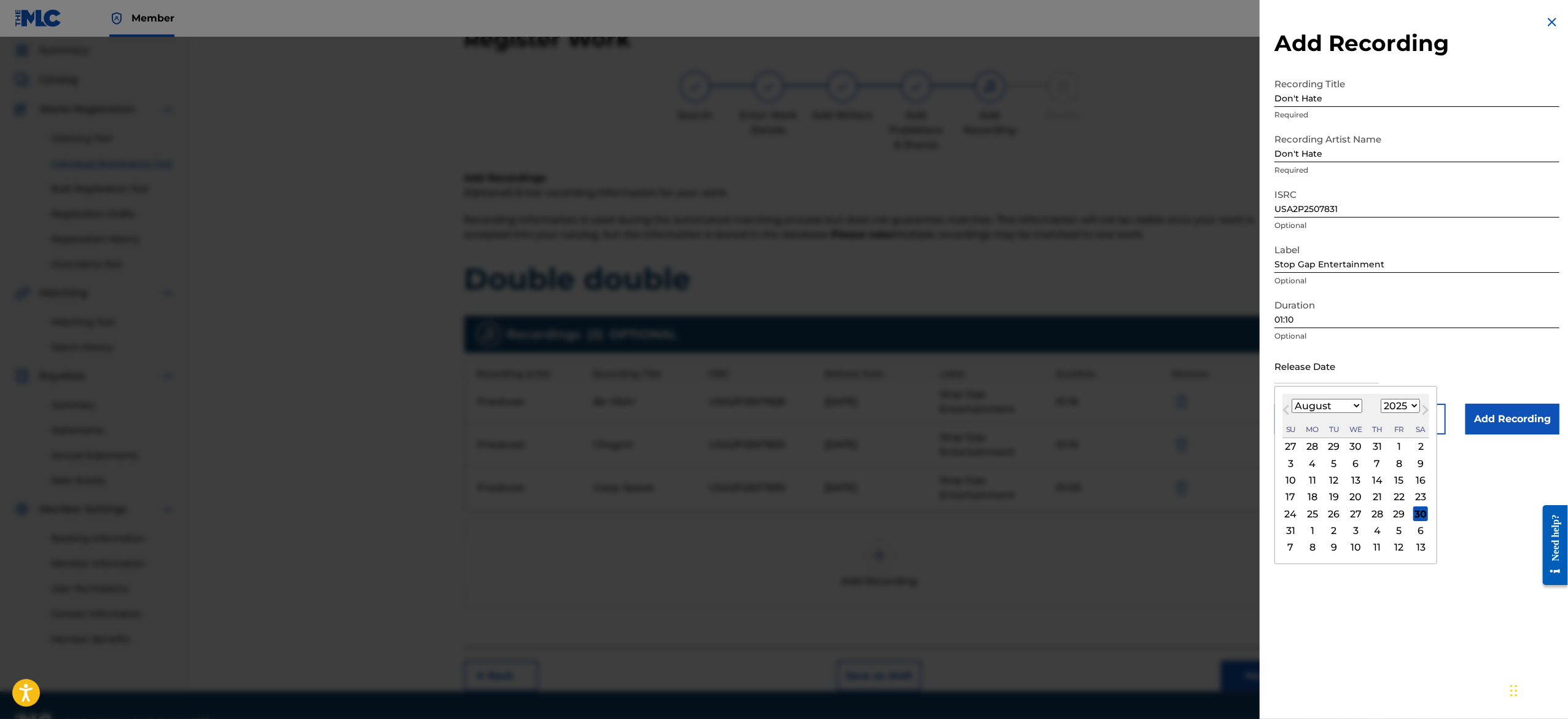
type input "[DATE]"
select select "2"
click at [1385, 461] on div "6" at bounding box center [1378, 463] width 15 height 15
type input "[DATE]"
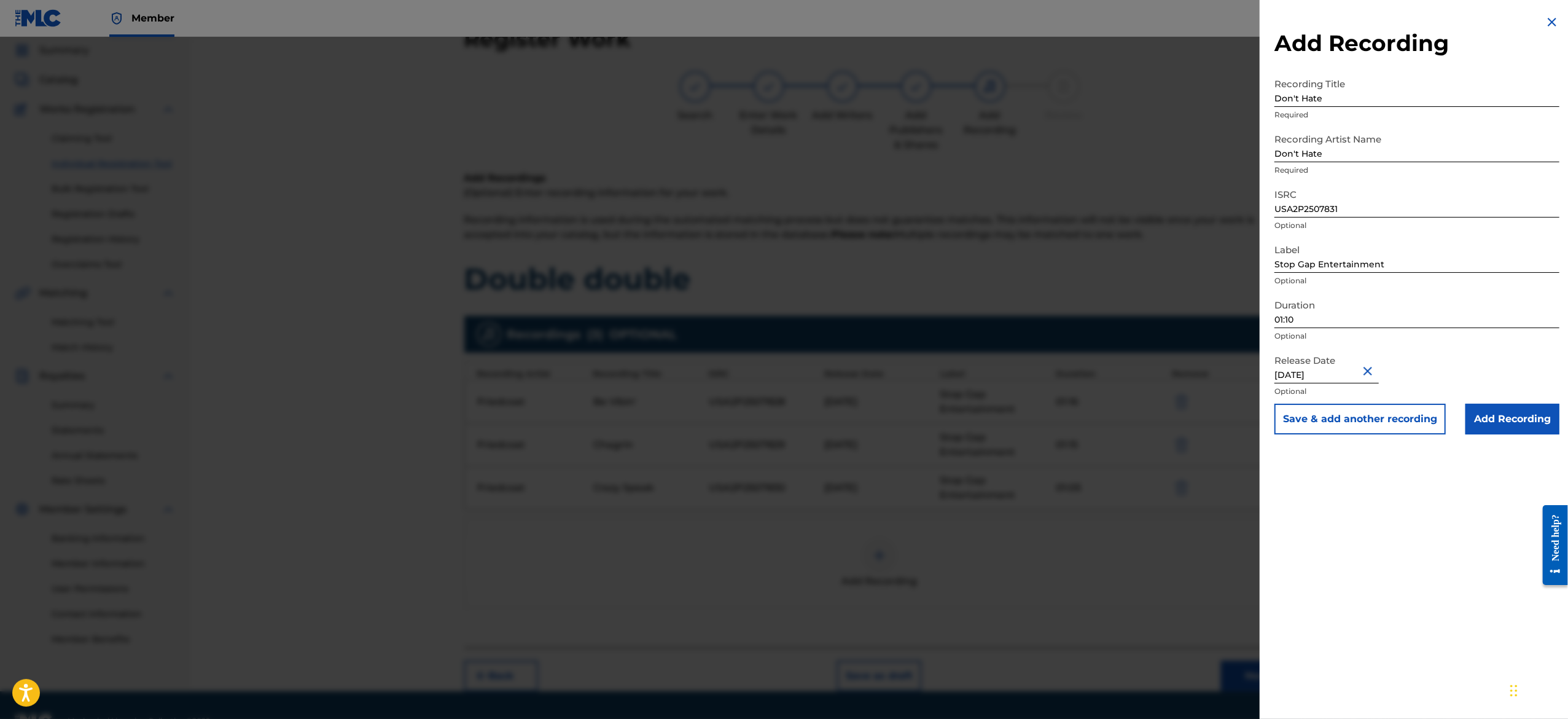
click at [1401, 407] on button "Save & add another recording" at bounding box center [1360, 418] width 171 height 31
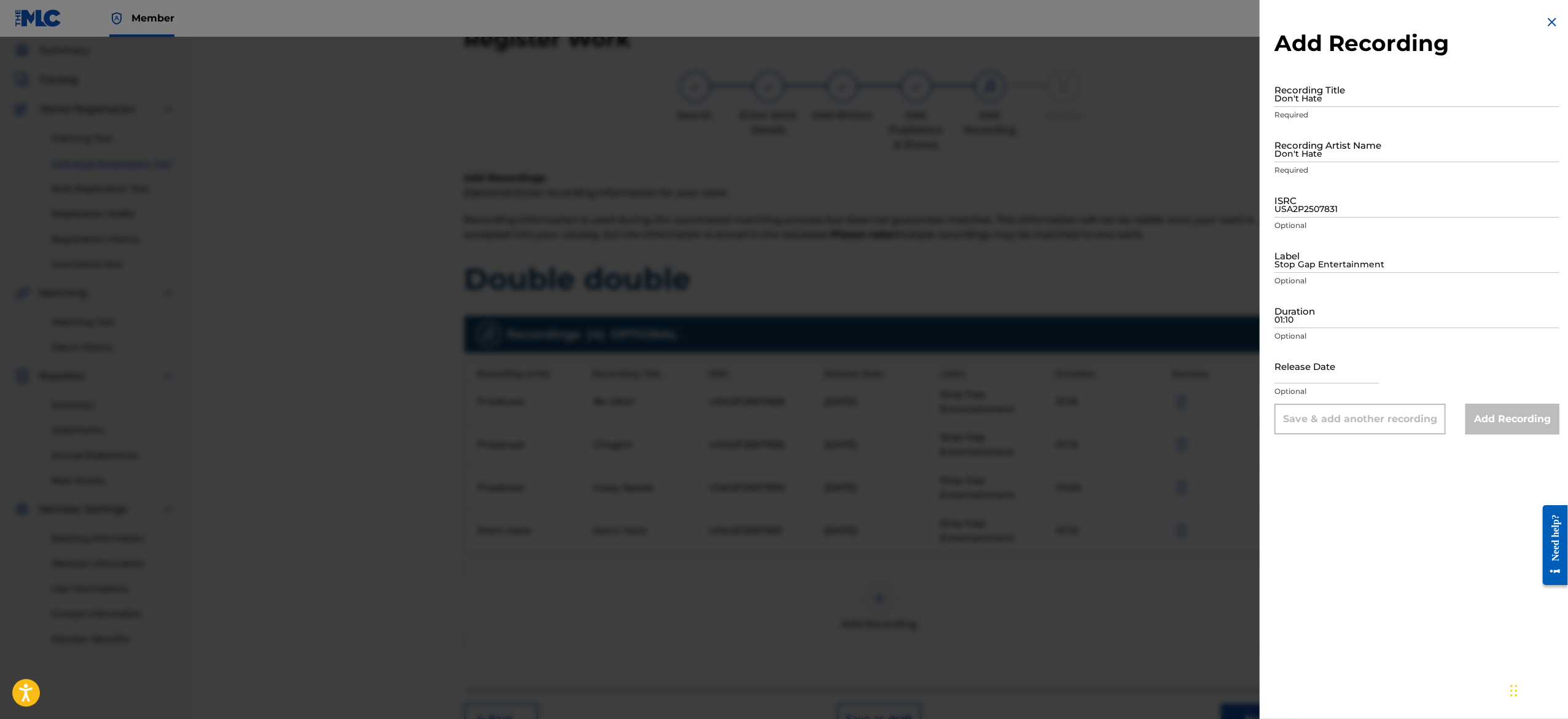
click at [1547, 25] on img at bounding box center [1552, 22] width 15 height 15
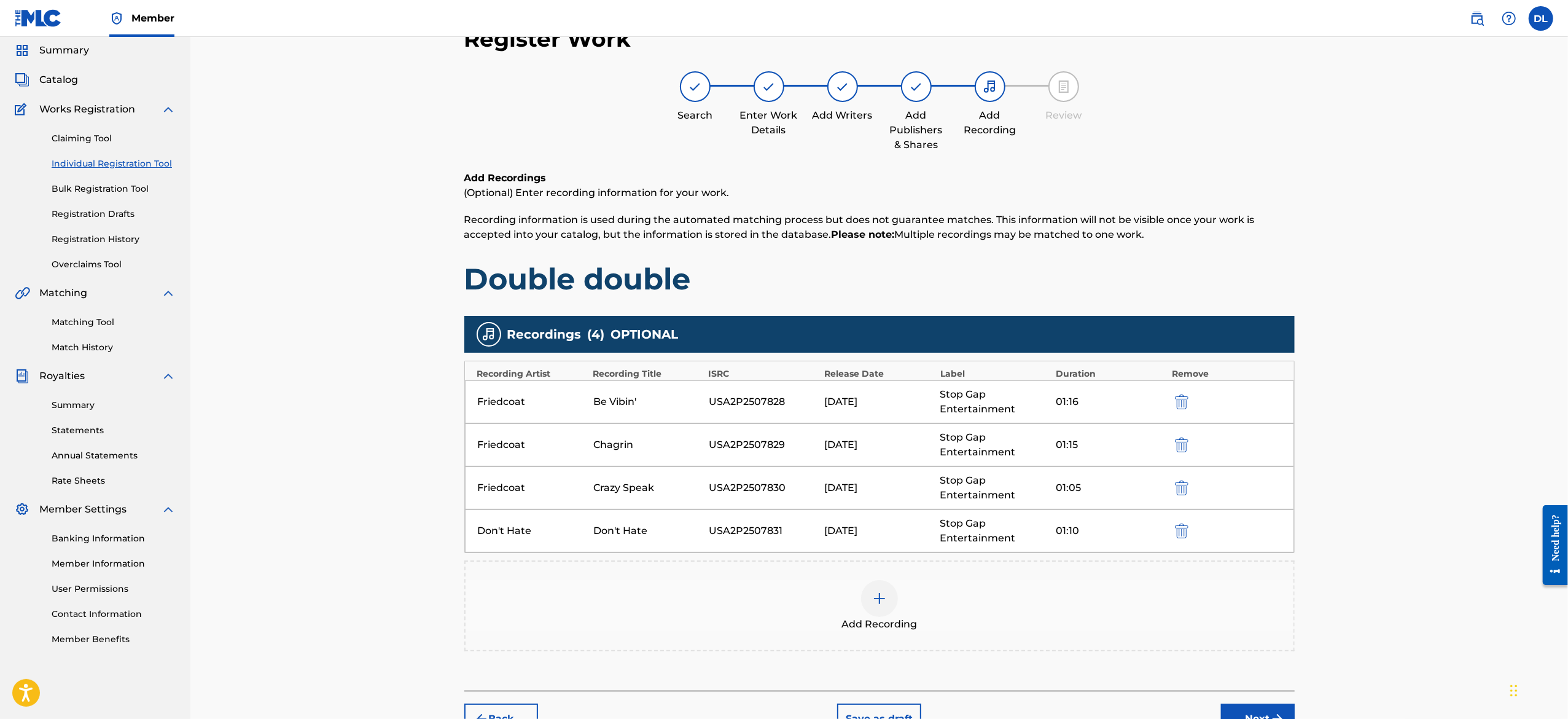
click at [885, 591] on div at bounding box center [879, 598] width 37 height 37
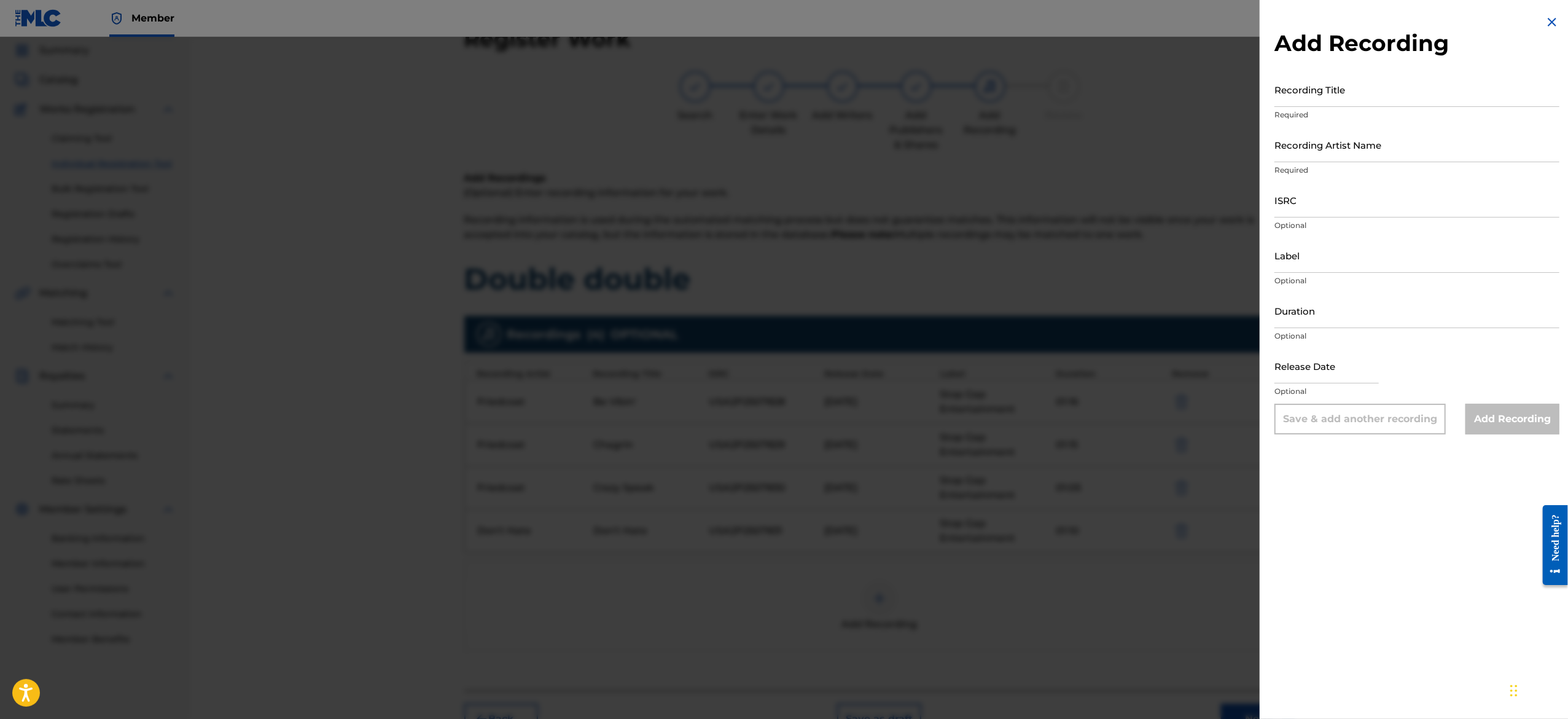
click at [1315, 355] on input "text" at bounding box center [1326, 365] width 105 height 35
select select "7"
select select "2025"
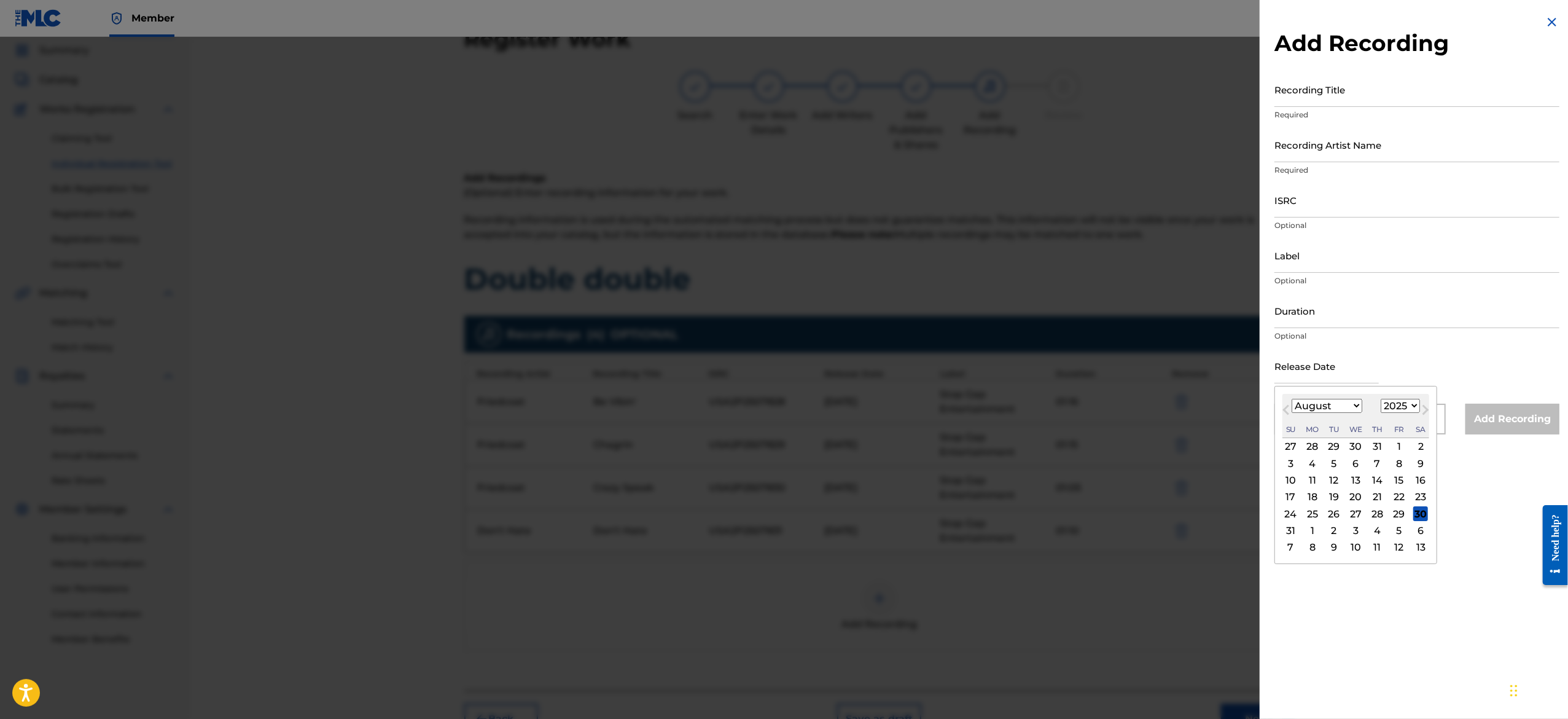
type input "[DATE]"
select select "2"
click at [1385, 463] on div "6" at bounding box center [1378, 463] width 15 height 15
type input "[DATE]"
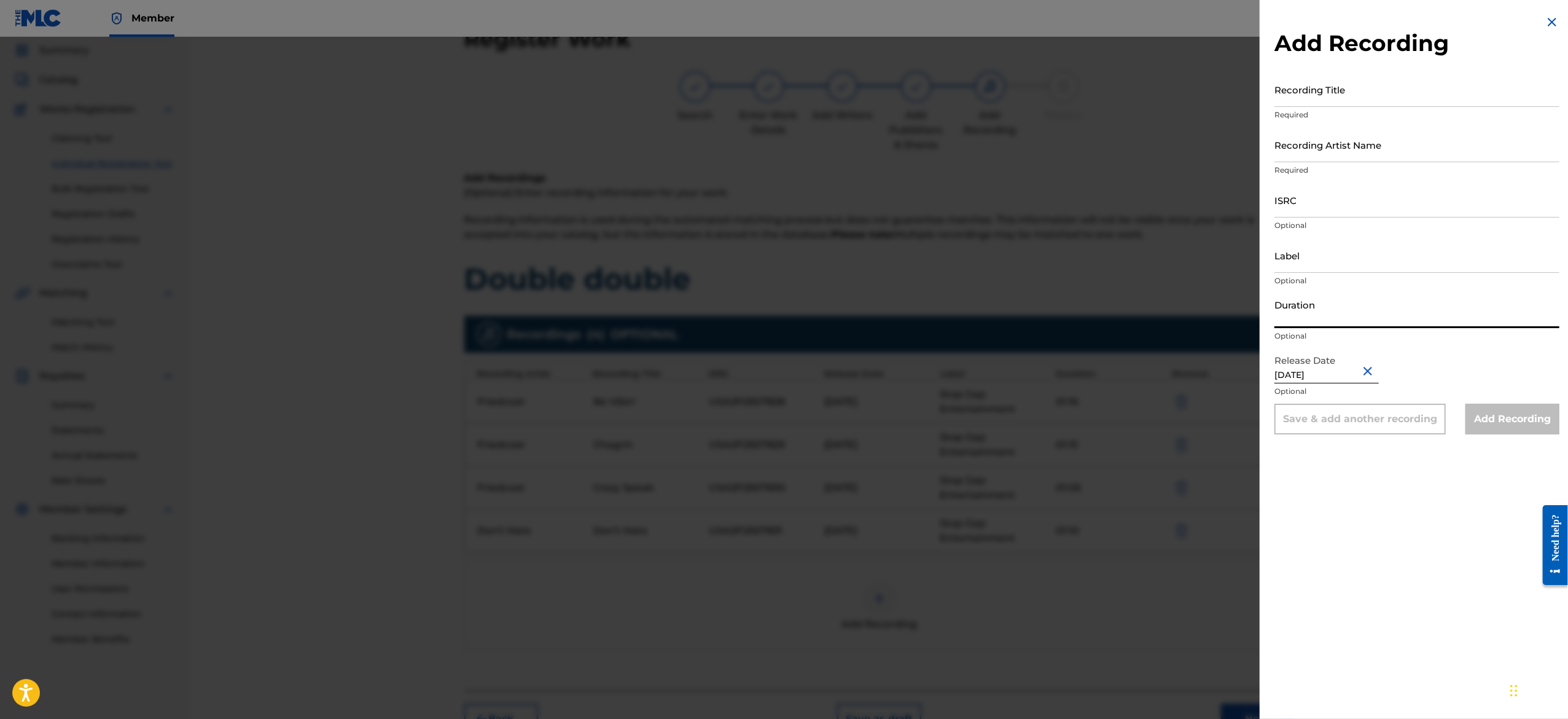
click at [1323, 313] on input "Duration" at bounding box center [1417, 310] width 285 height 35
paste input "01:00"
type input "01:00"
click at [1323, 261] on input "Label" at bounding box center [1417, 255] width 285 height 35
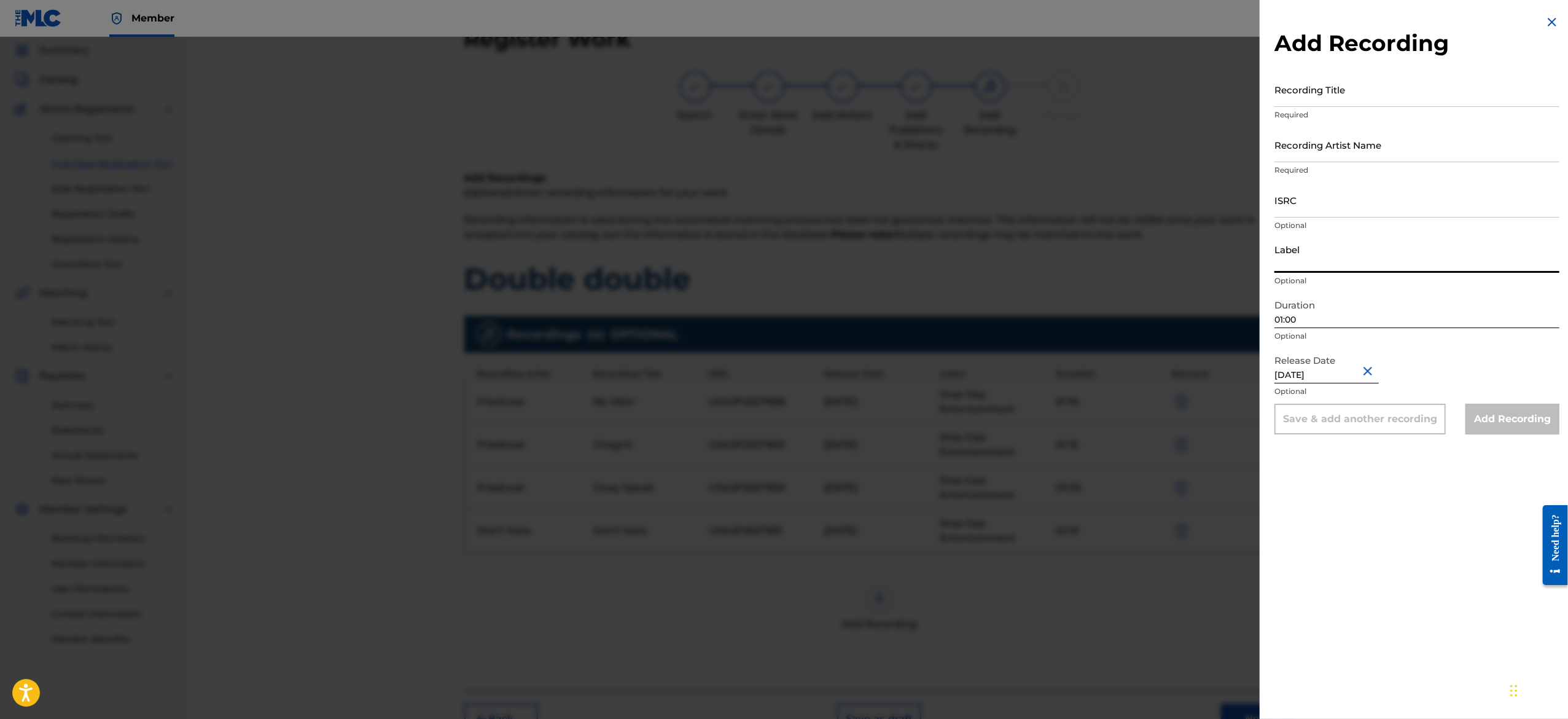
type input "Stop Gap Entertainment"
click at [1312, 201] on input "ISRC" at bounding box center [1417, 200] width 285 height 35
paste input "USA2P2507832"
type input "USA2P2507832"
click at [1305, 152] on input "Recording Artist Name" at bounding box center [1417, 144] width 285 height 35
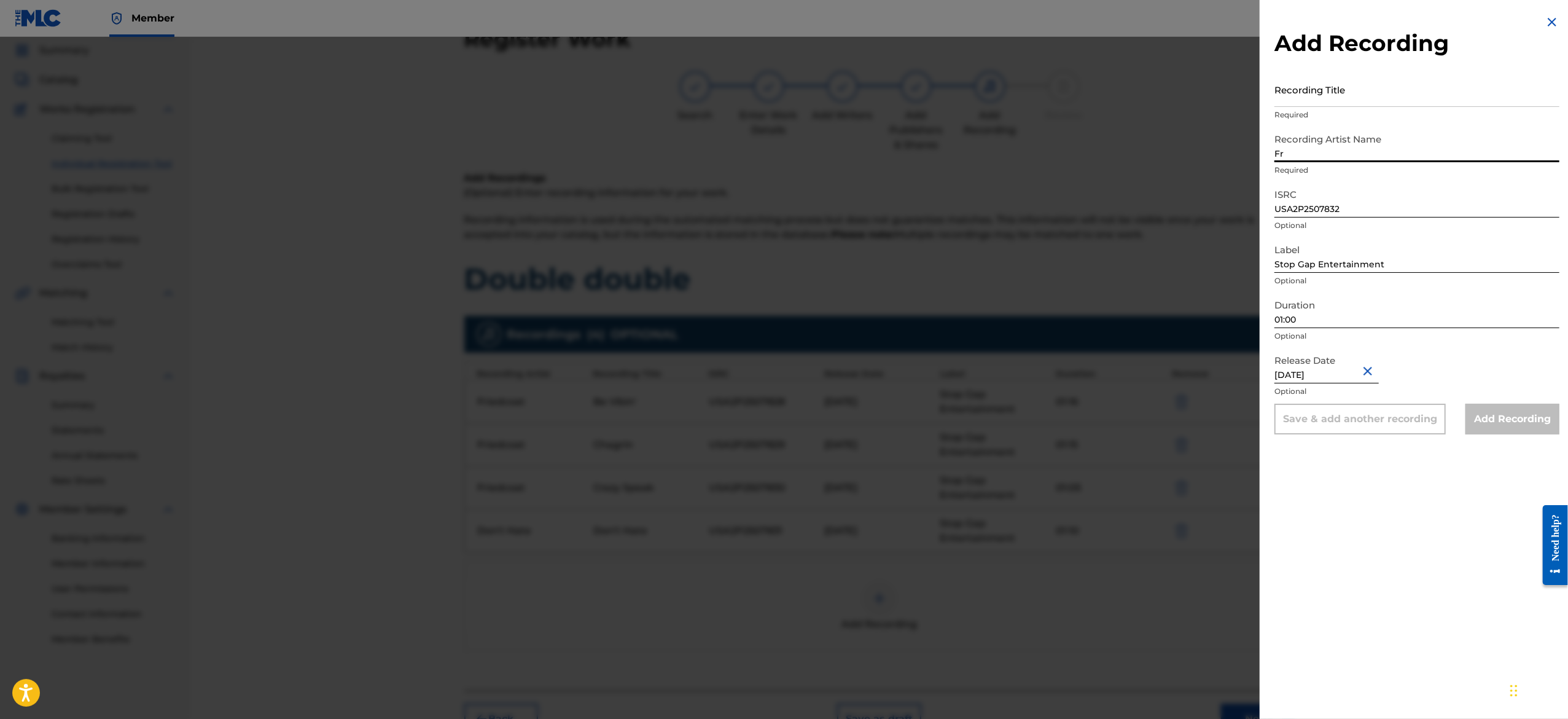
type input "F"
click at [1383, 155] on input "Recording Artist Name" at bounding box center [1417, 144] width 285 height 35
type input "Friedcoat"
click at [1371, 103] on input "Recording Title" at bounding box center [1417, 89] width 285 height 35
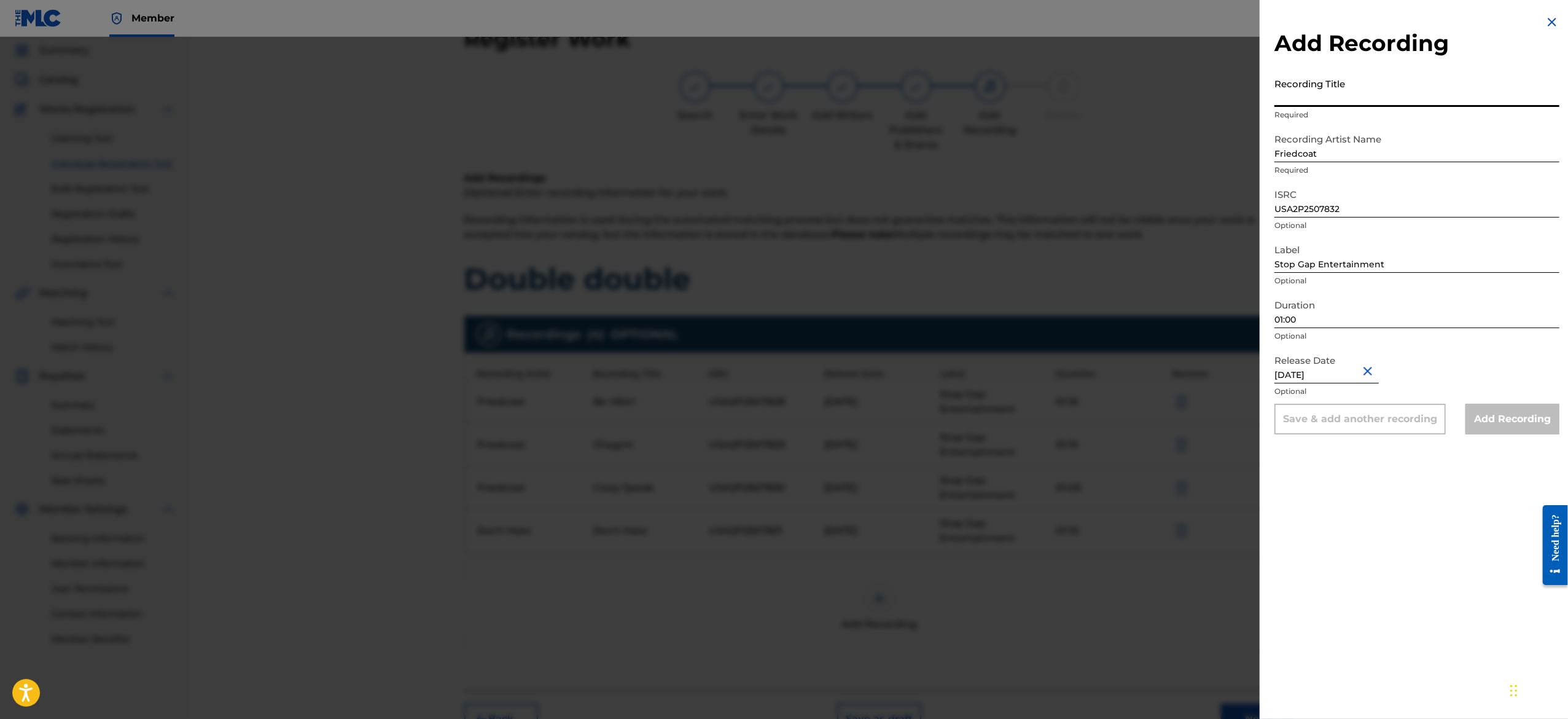
paste input "Freakazoid"
type input "Freakazoid"
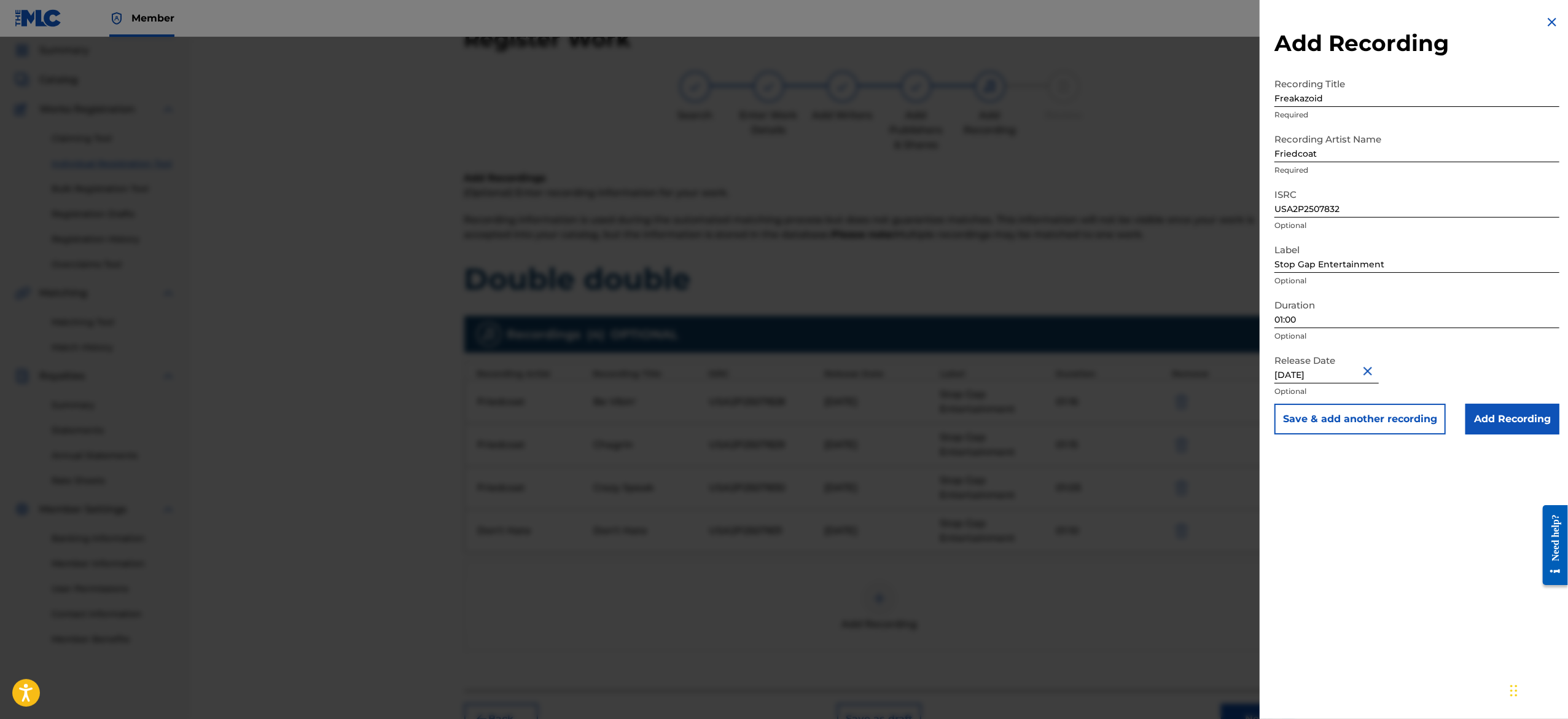
click at [1324, 418] on button "Save & add another recording" at bounding box center [1360, 418] width 171 height 31
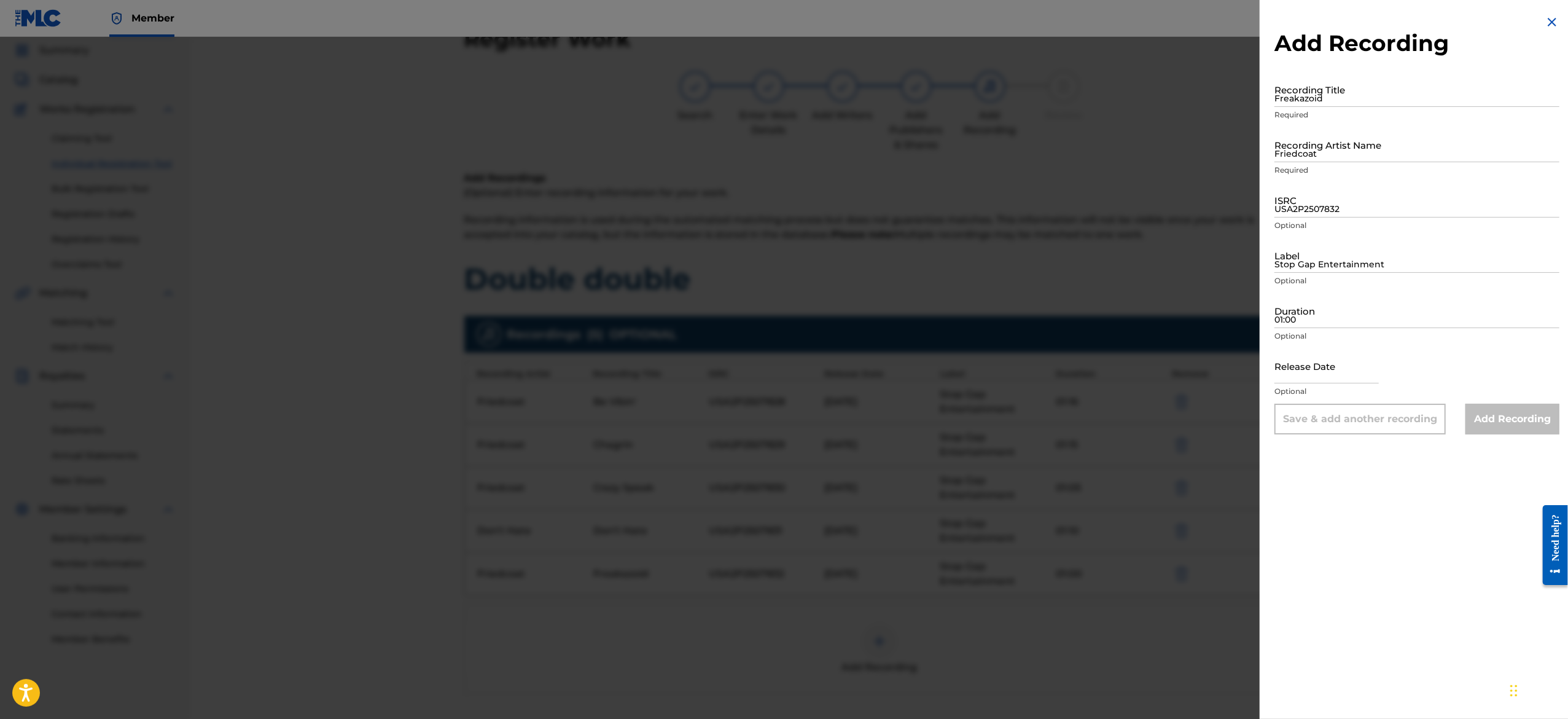
click at [1548, 22] on img at bounding box center [1552, 22] width 15 height 15
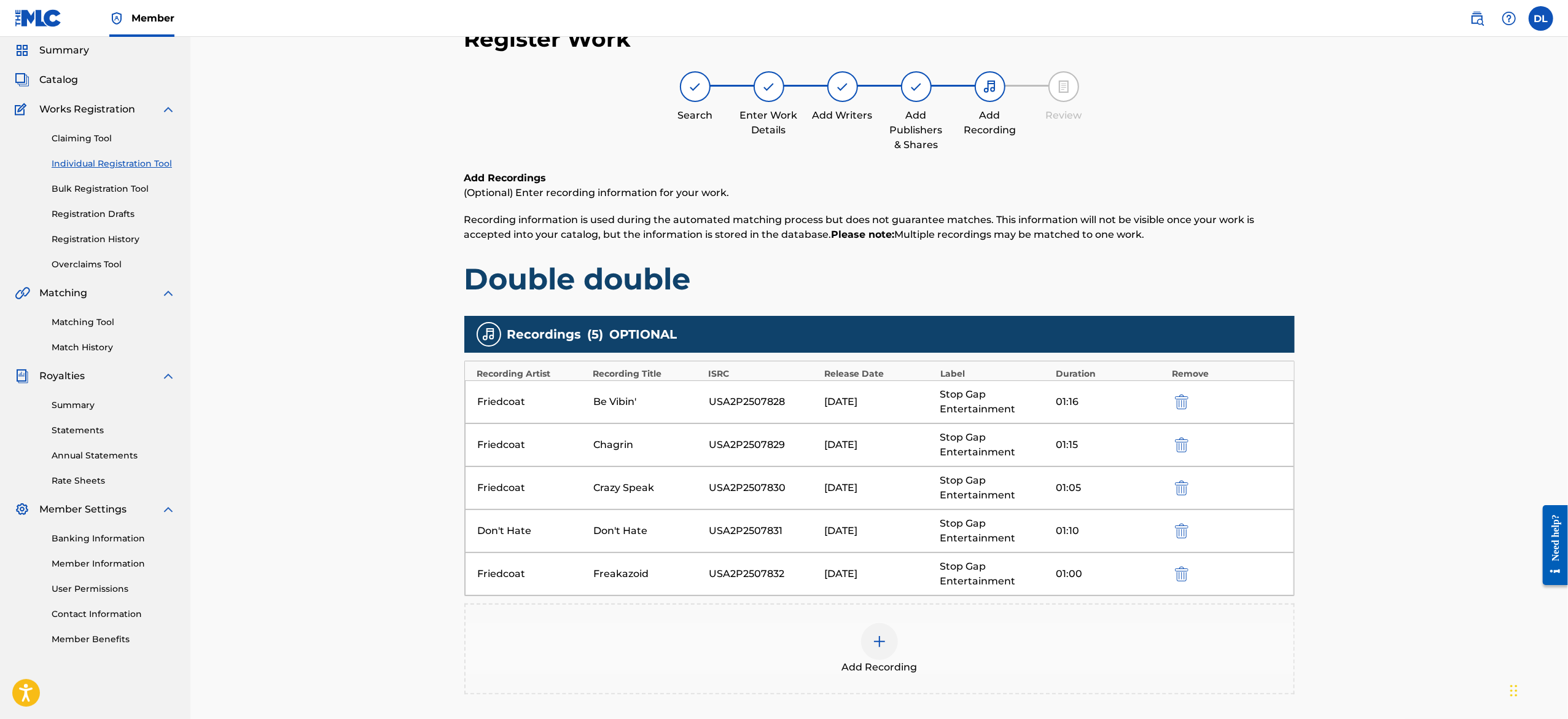
click at [1184, 575] on img "submit" at bounding box center [1181, 574] width 13 height 15
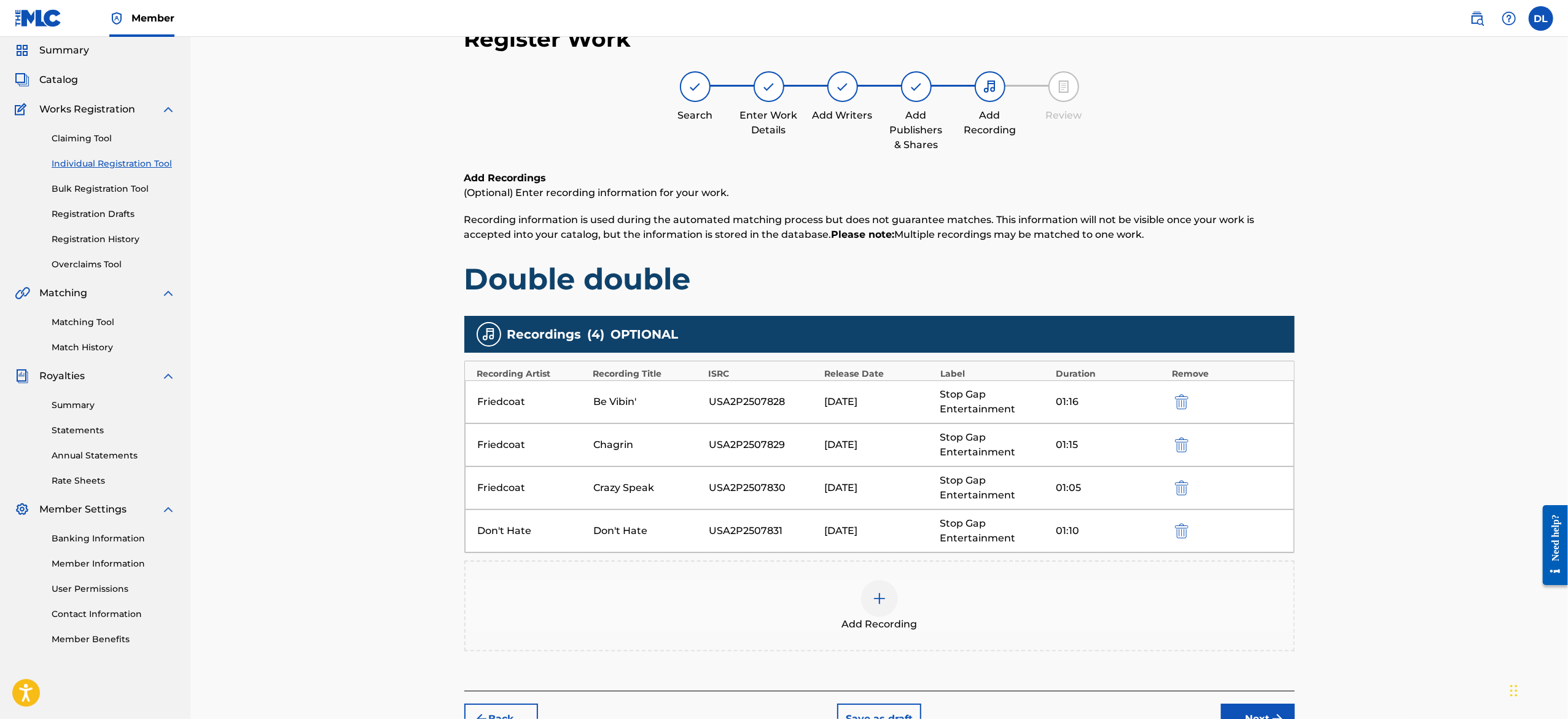
click at [1181, 533] on img "submit" at bounding box center [1181, 531] width 13 height 15
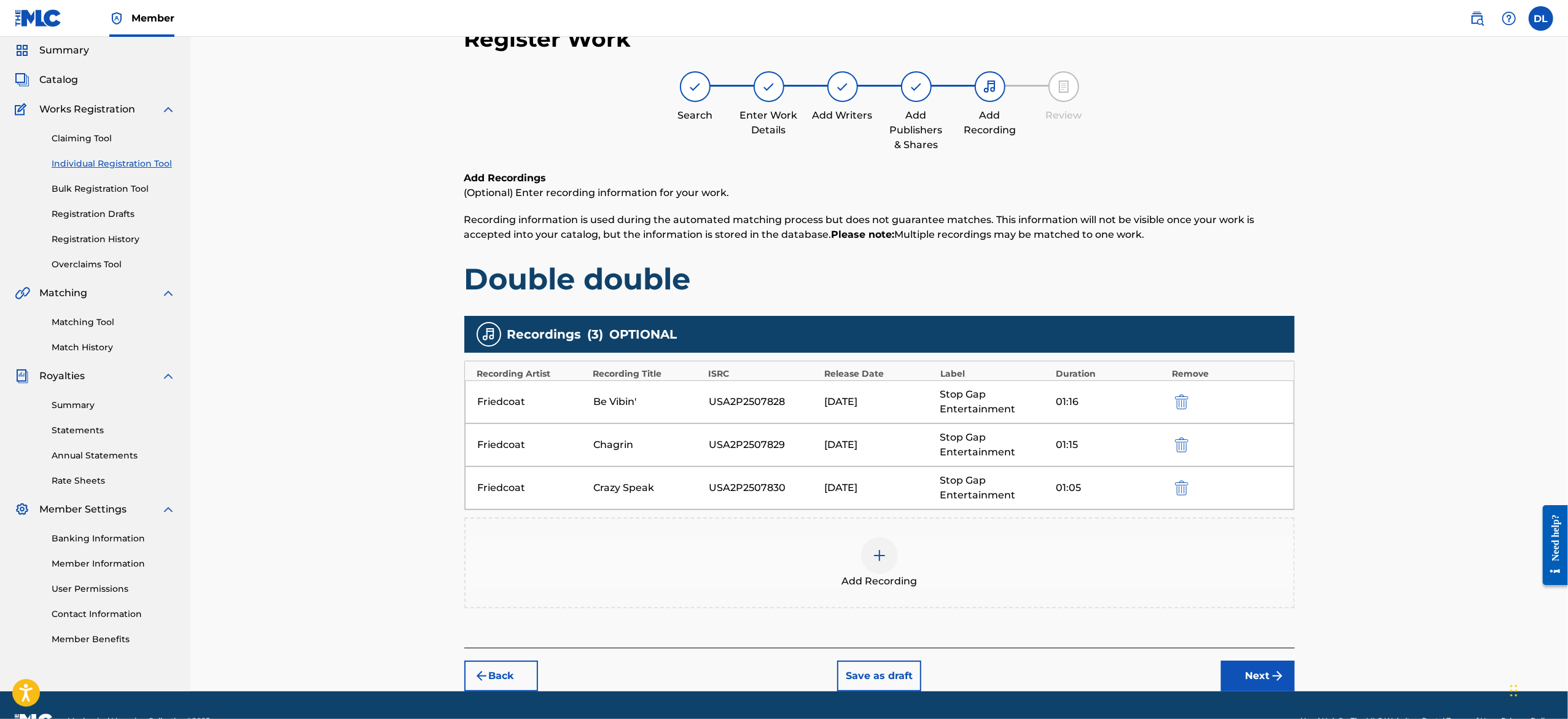
click at [876, 559] on img at bounding box center [880, 555] width 15 height 15
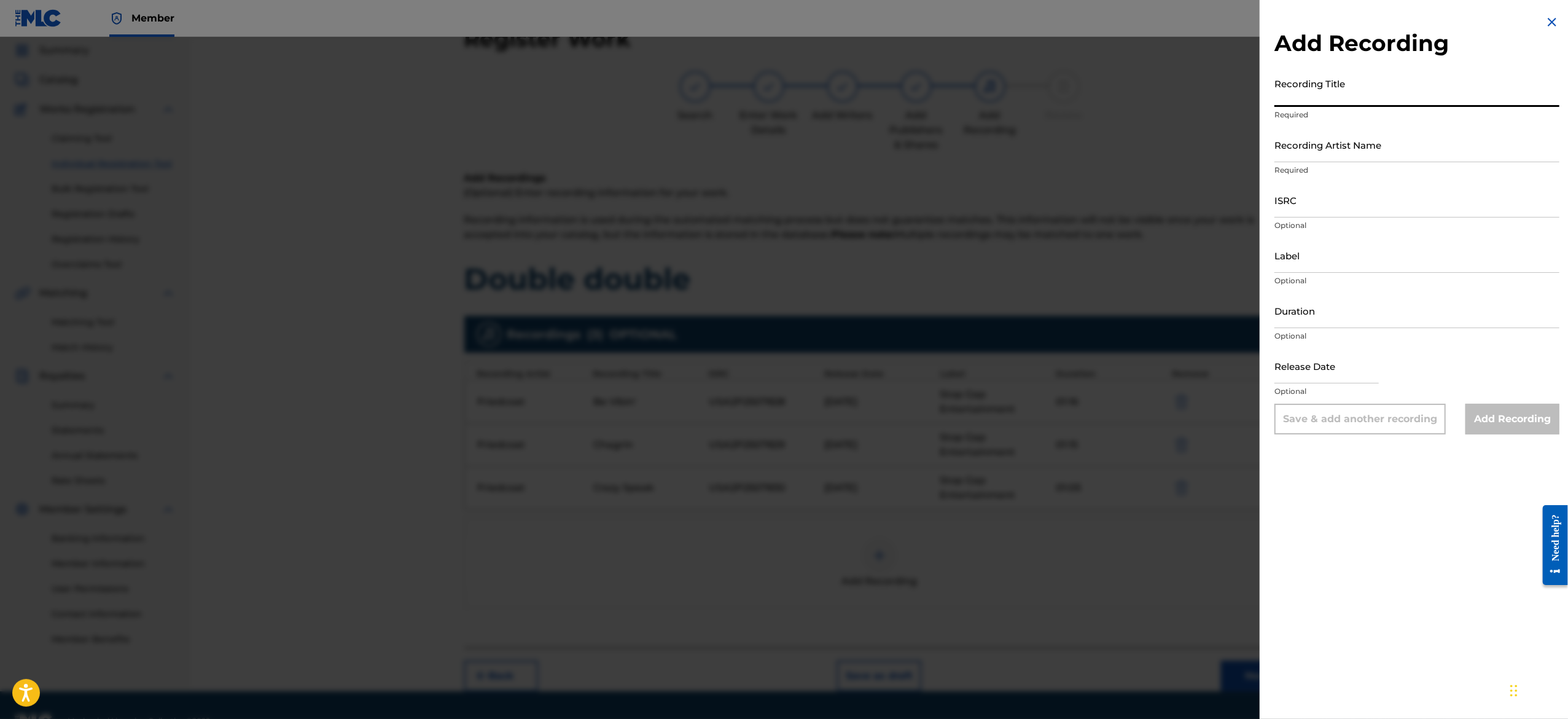
click at [1421, 102] on input "Recording Title" at bounding box center [1417, 89] width 285 height 35
paste input "Don't Hate"
type input "Don't Hate"
click at [1342, 148] on input "Recording Artist Name" at bounding box center [1417, 144] width 285 height 35
type input "Friedcoat"
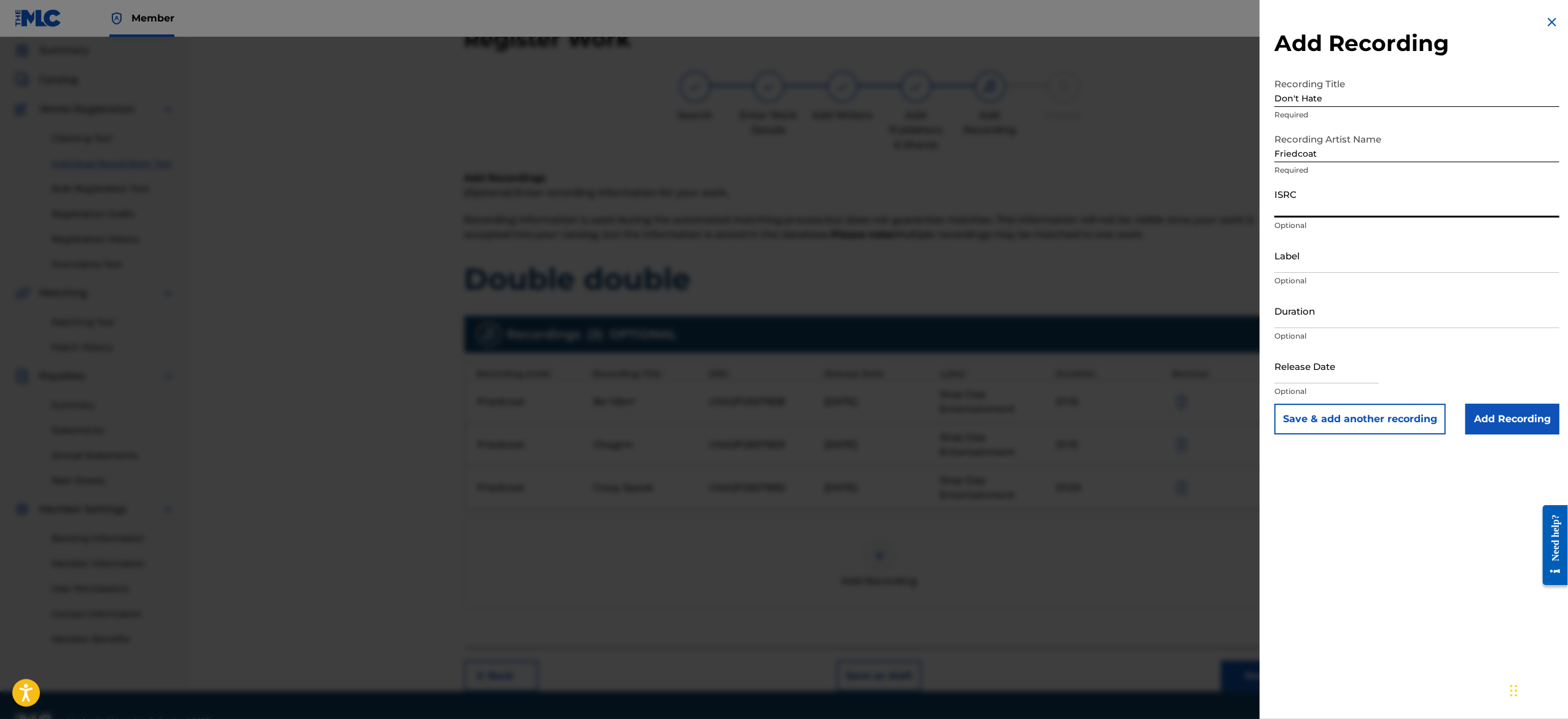
click at [1359, 201] on input "ISRC" at bounding box center [1417, 200] width 285 height 35
paste input "USA2P2507831"
type input "USA2P2507831"
click at [1351, 251] on input "Label" at bounding box center [1417, 255] width 285 height 35
type input "Stop Gap Entertainment"
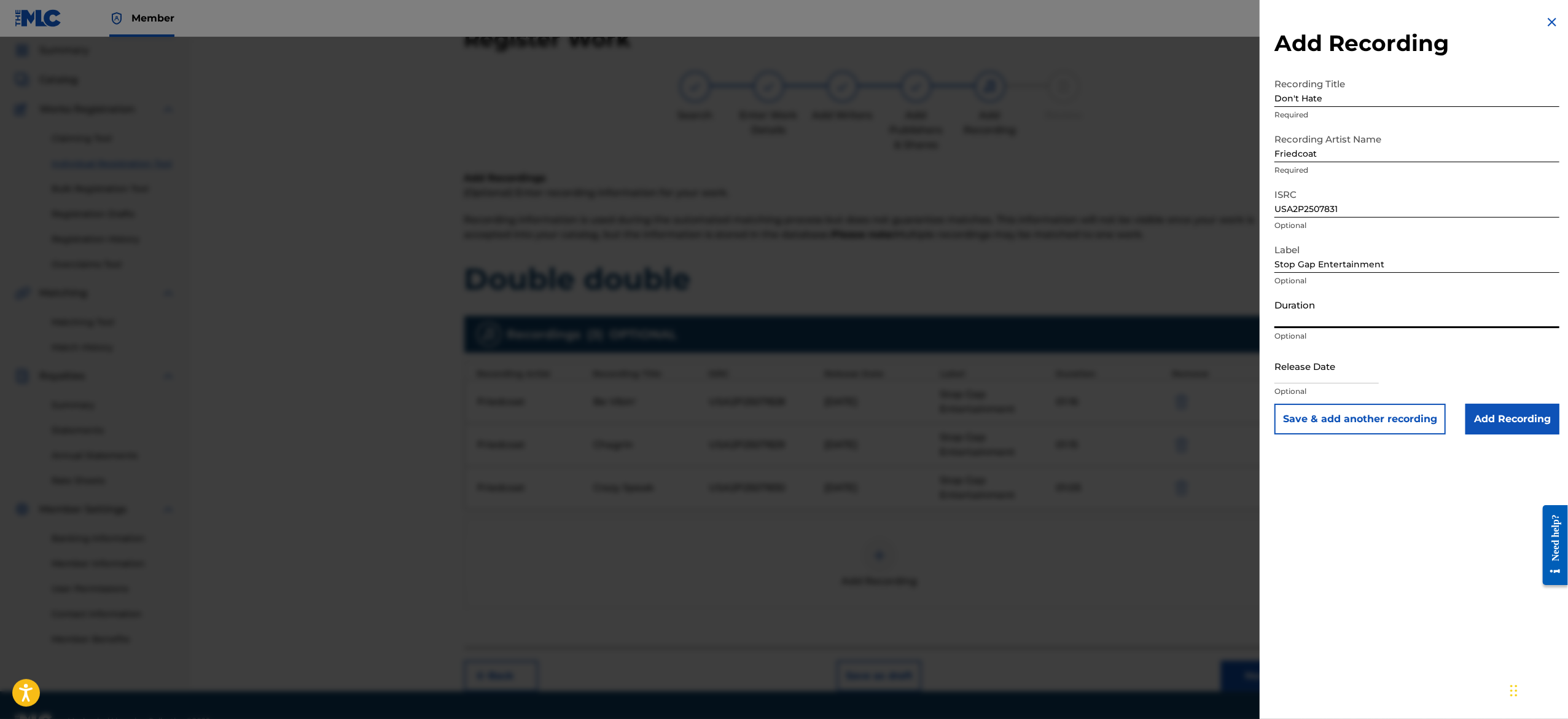
click at [1369, 323] on input "Duration" at bounding box center [1417, 310] width 285 height 35
paste input "01:10"
type input "01:10"
select select "7"
select select "2025"
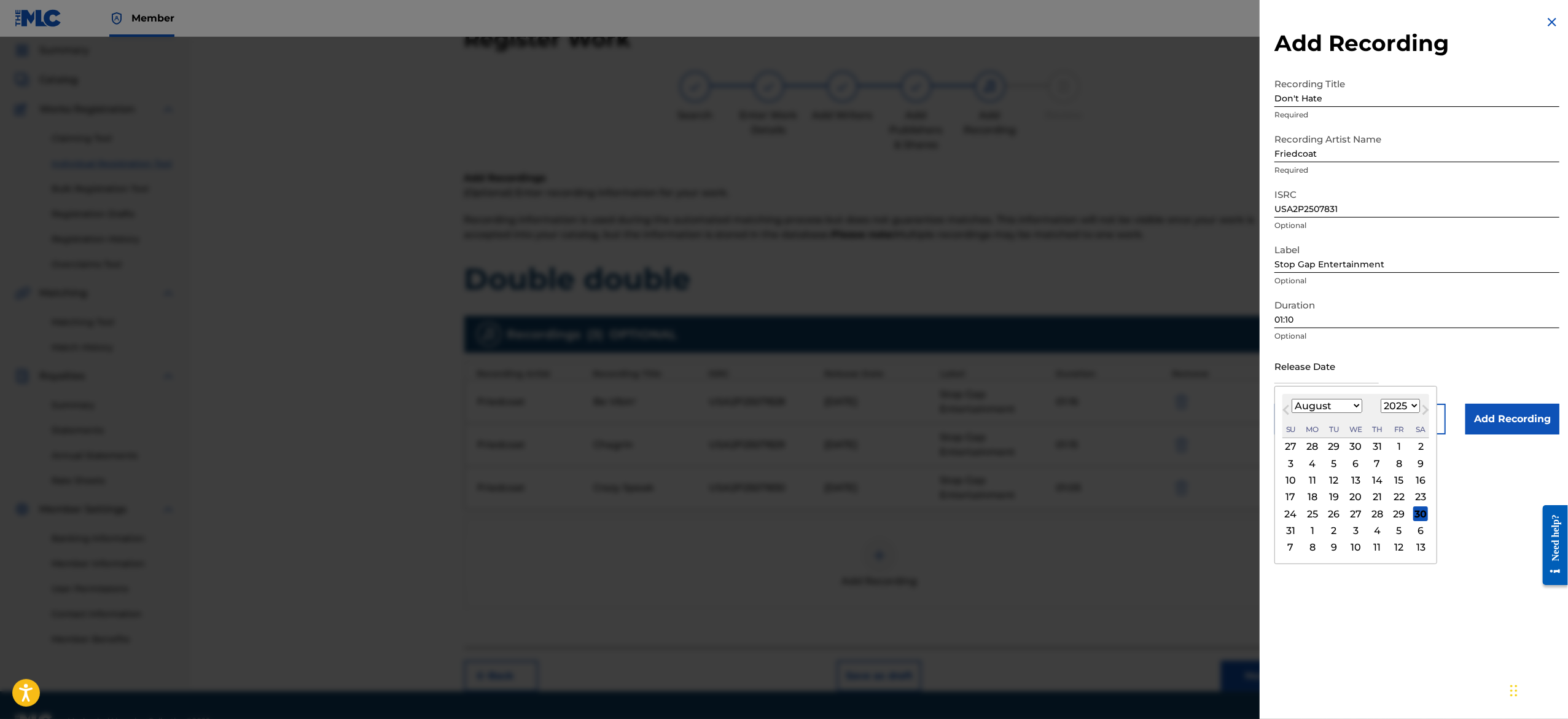
click at [1316, 368] on input "text" at bounding box center [1326, 365] width 105 height 35
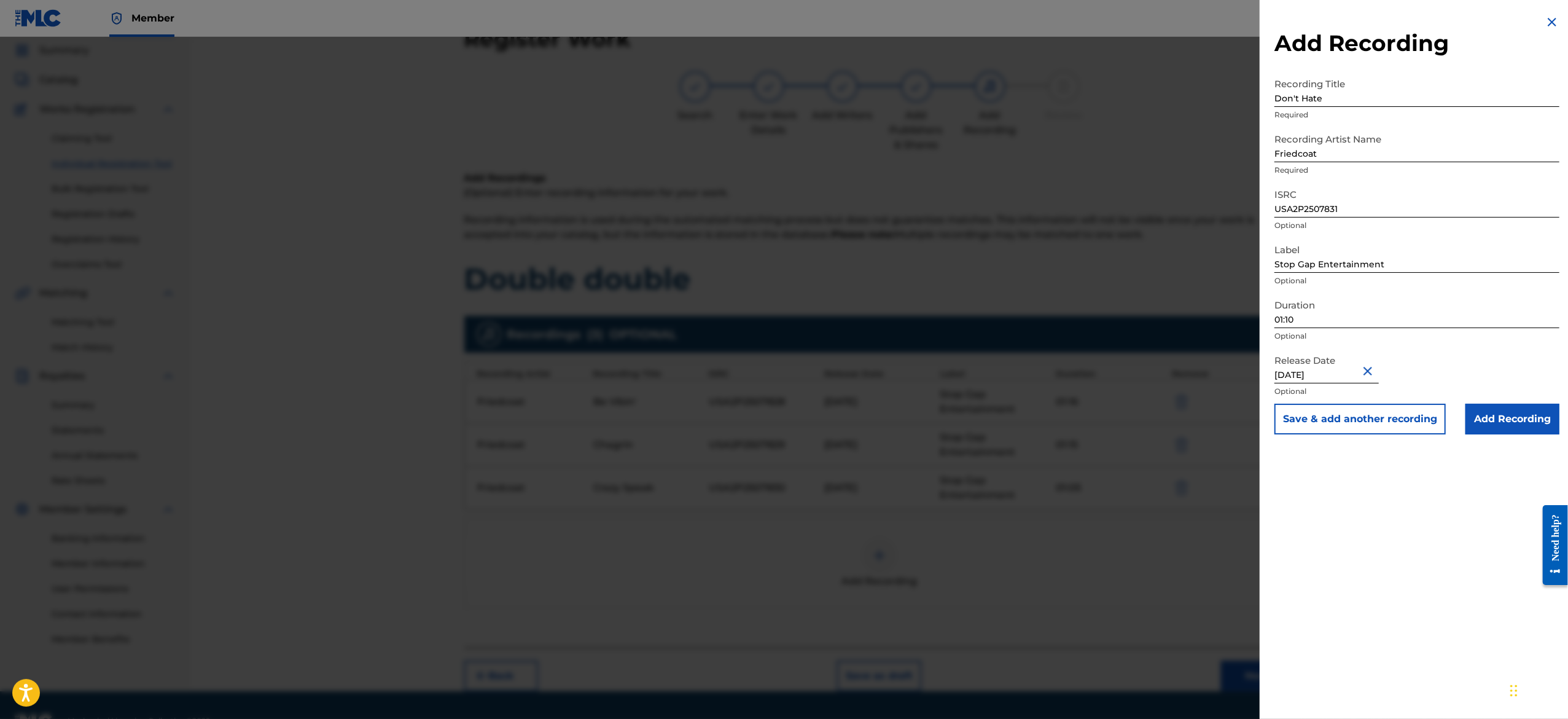
click at [1444, 367] on div "Release Date [DATE] Optional" at bounding box center [1417, 375] width 285 height 55
click at [1388, 421] on button "Save & add another recording" at bounding box center [1360, 418] width 171 height 31
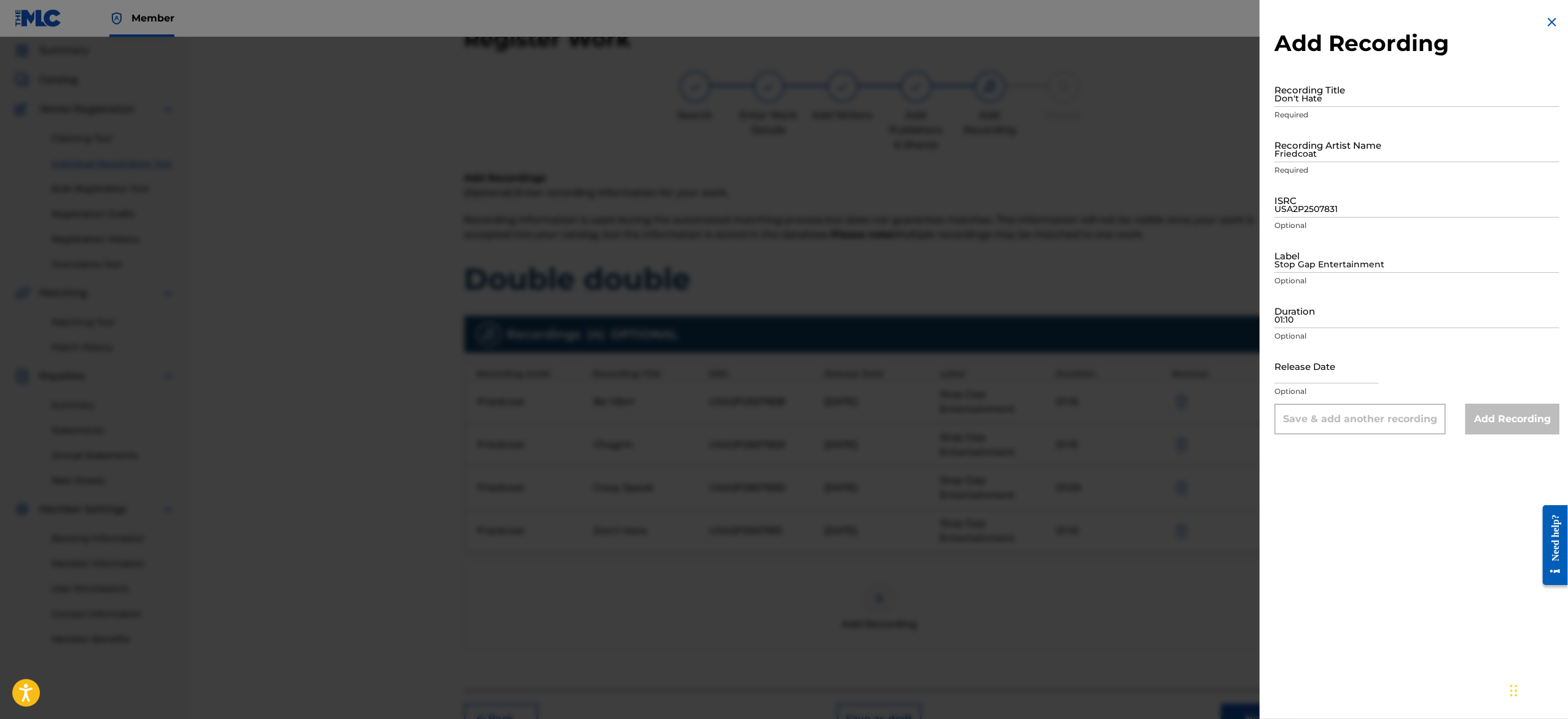
click at [1342, 107] on div "Recording Title Don't Hate Required" at bounding box center [1417, 99] width 285 height 55
click at [1354, 92] on input "Don't Hate" at bounding box center [1417, 89] width 285 height 35
click at [1546, 22] on img at bounding box center [1552, 22] width 15 height 15
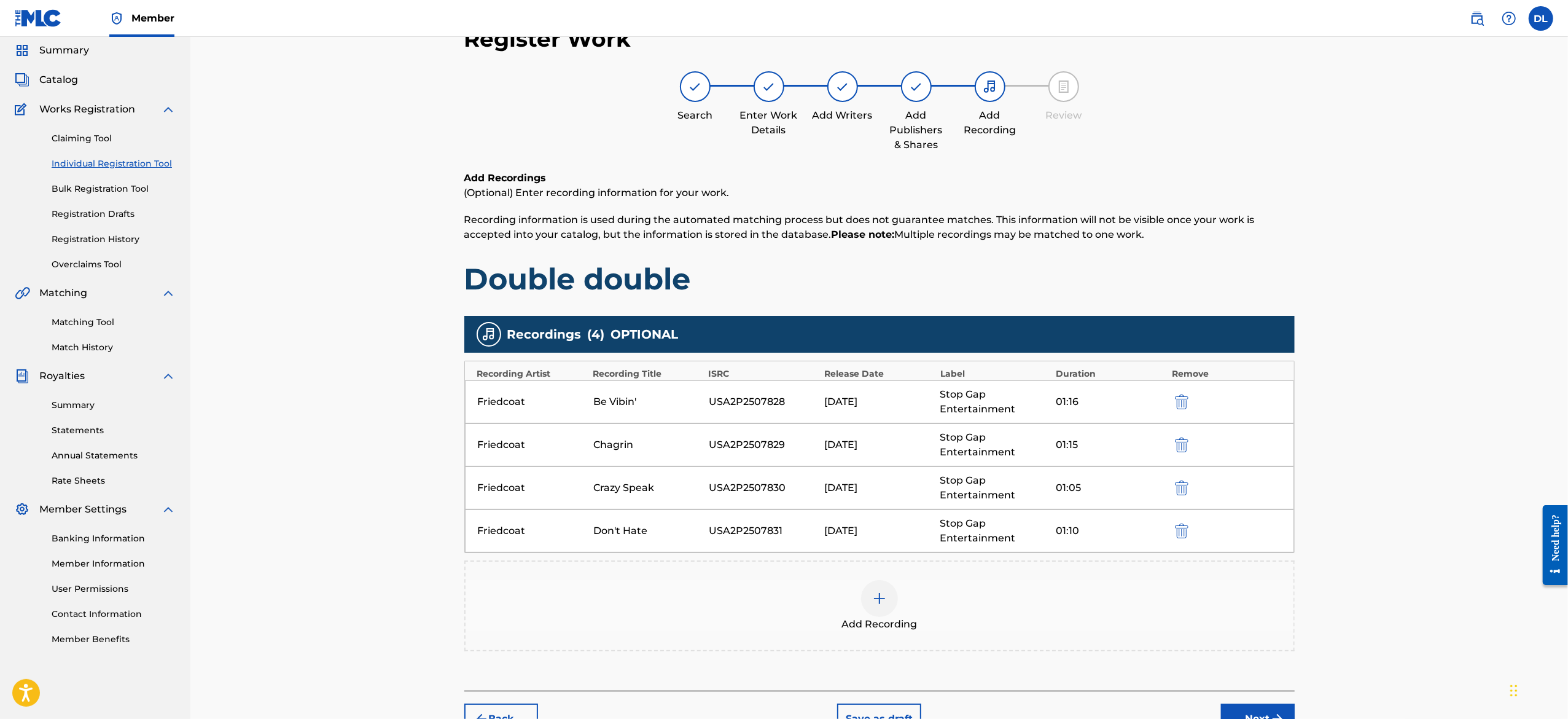
click at [877, 604] on img at bounding box center [880, 599] width 15 height 15
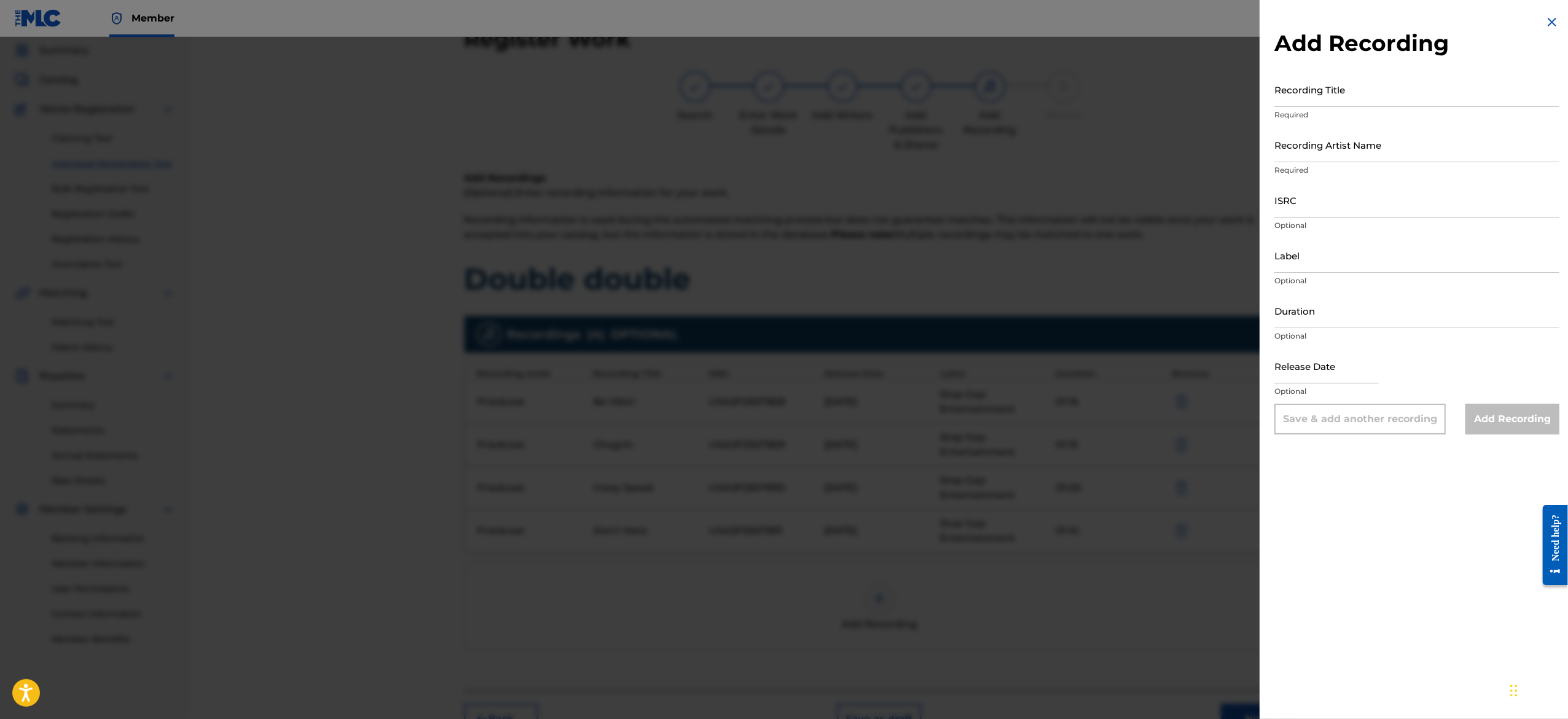
click at [1548, 18] on img at bounding box center [1552, 22] width 15 height 15
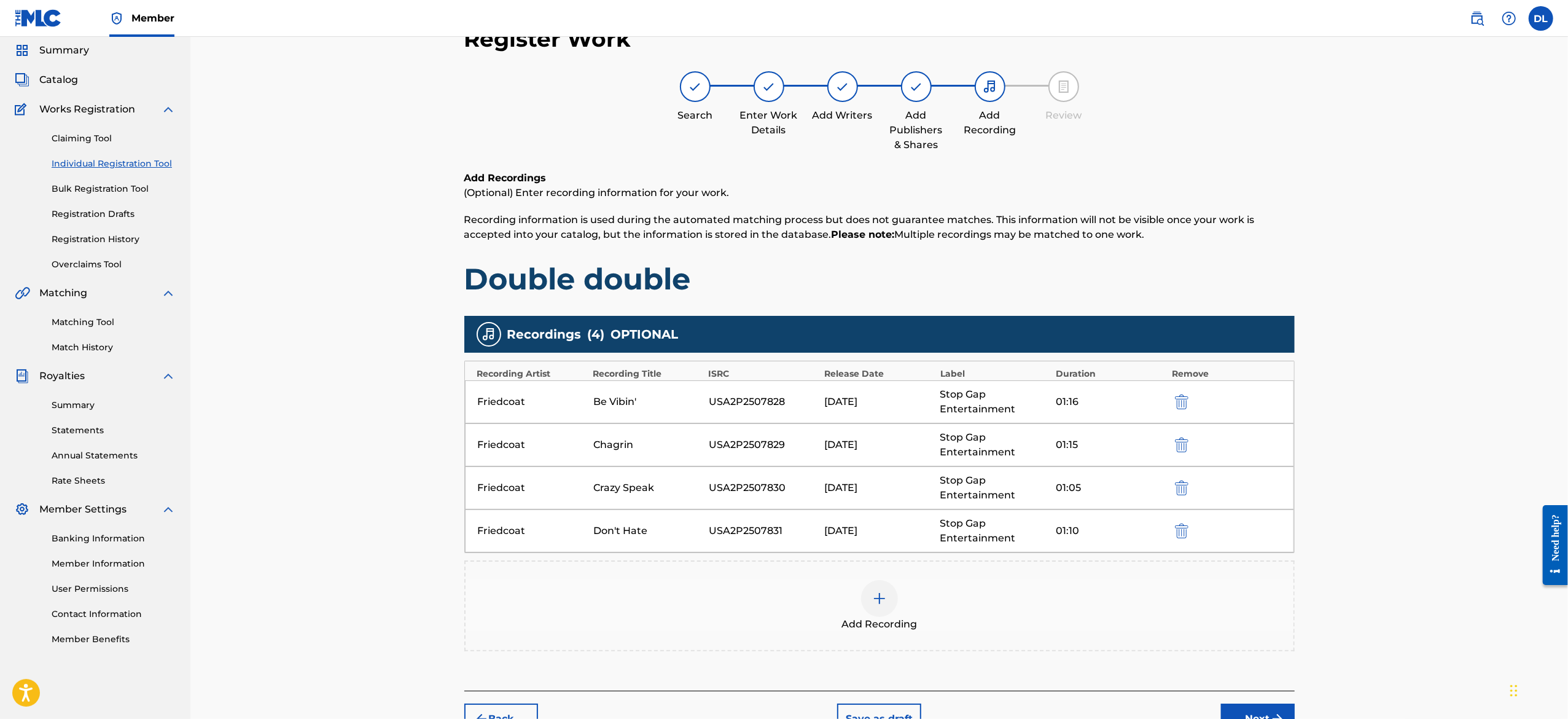
click at [890, 614] on div at bounding box center [879, 598] width 37 height 37
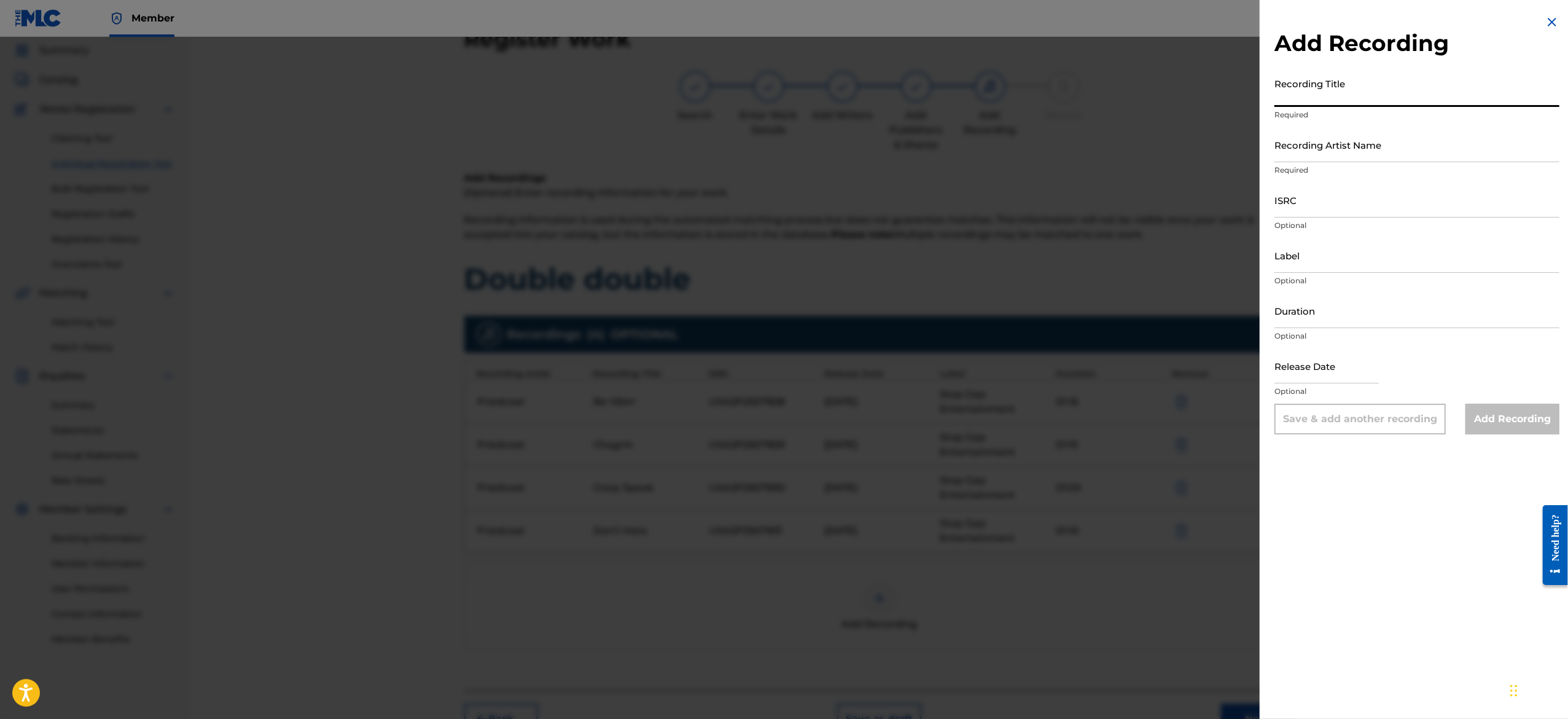
click at [1345, 96] on input "Recording Title" at bounding box center [1417, 89] width 285 height 35
paste input "Freakazoid"
click at [1324, 154] on input "Recording Artist Name" at bounding box center [1417, 144] width 285 height 35
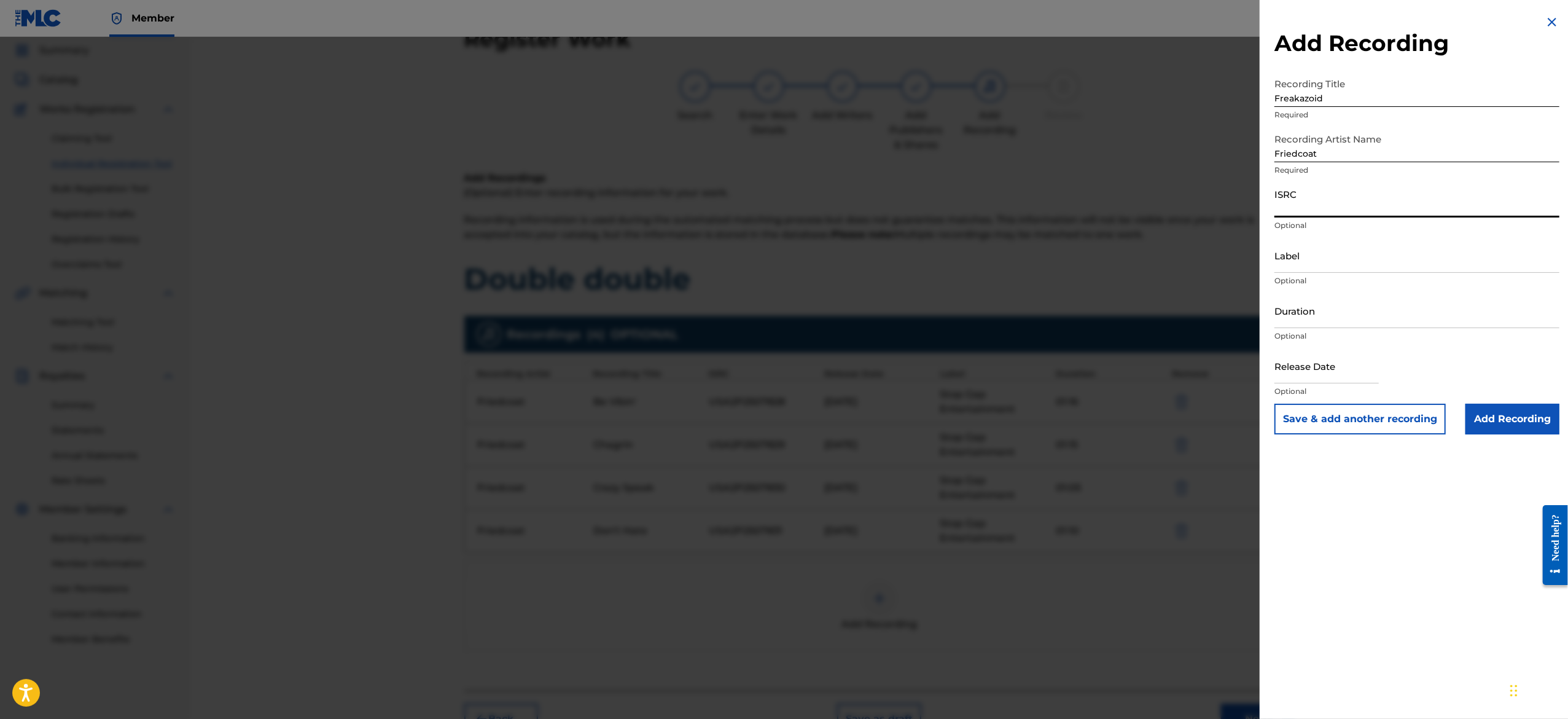
click at [1371, 200] on input "ISRC" at bounding box center [1417, 200] width 285 height 35
paste input "USA2P2507832"
click at [1322, 270] on input "Label" at bounding box center [1417, 255] width 285 height 35
click at [1339, 326] on input "Duration" at bounding box center [1417, 310] width 285 height 35
paste input "01:00"
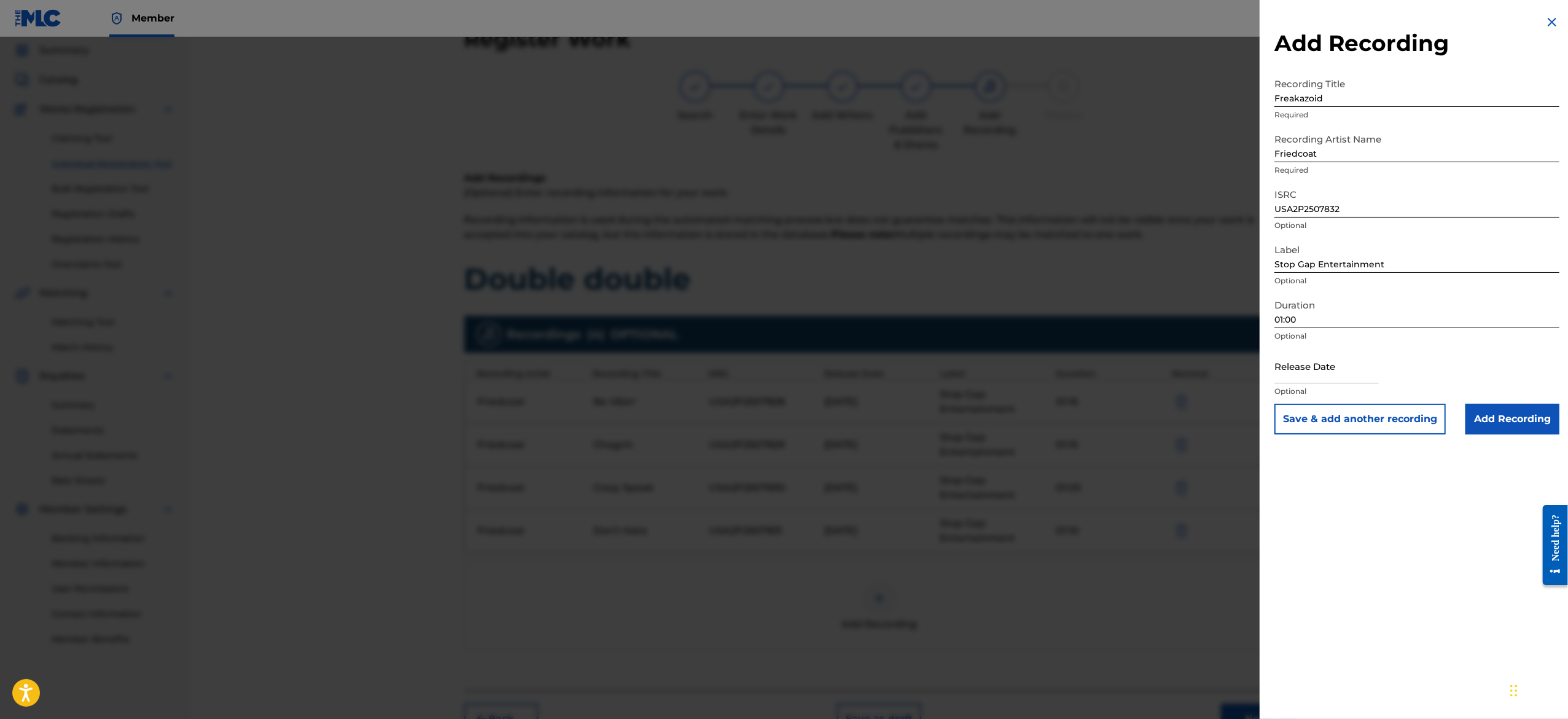
click at [1337, 374] on input "text" at bounding box center [1326, 365] width 105 height 35
click at [1439, 350] on div "Release Date [DATE] Optional" at bounding box center [1417, 375] width 285 height 55
click at [1371, 419] on button "Save & add another recording" at bounding box center [1360, 418] width 171 height 31
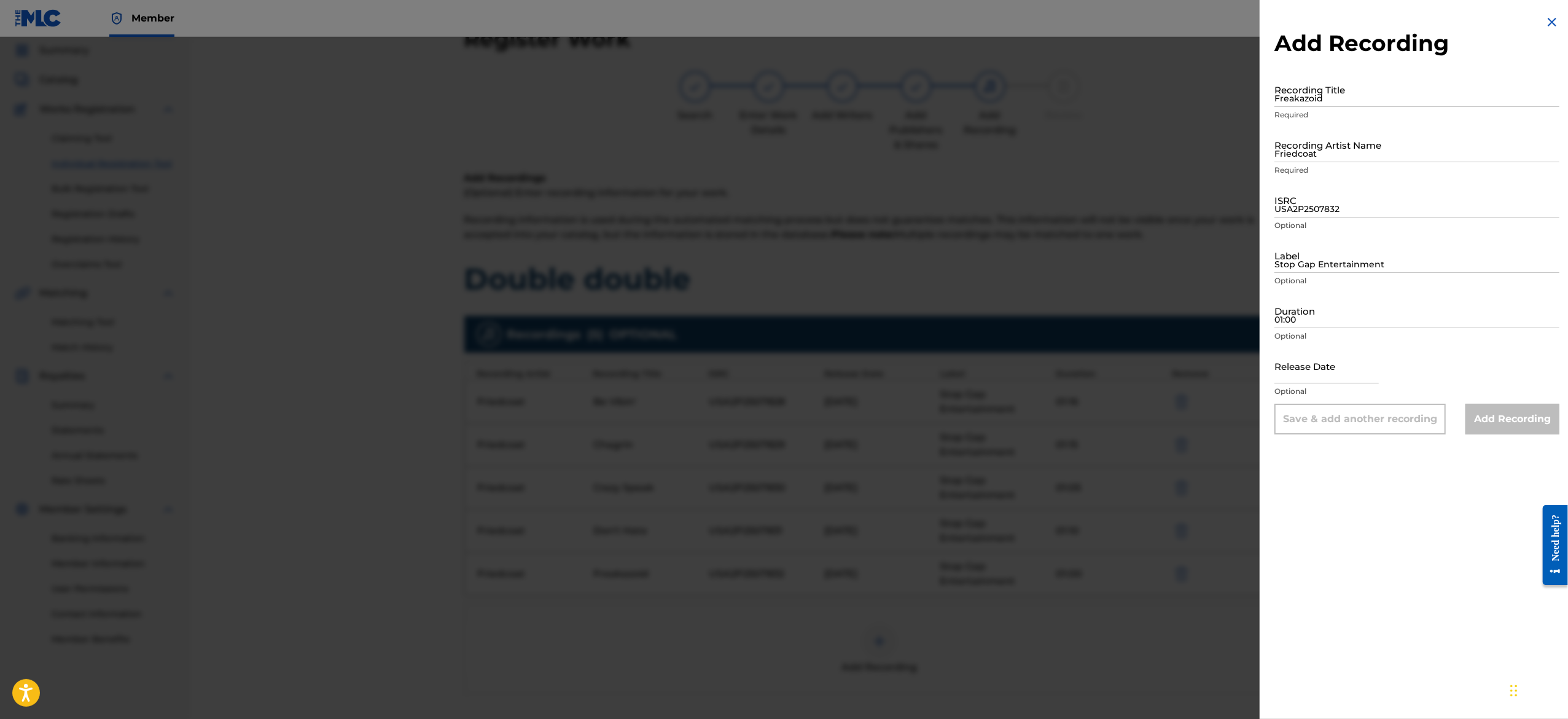
click at [1325, 388] on p "Optional" at bounding box center [1417, 391] width 285 height 11
click at [1330, 370] on input "text" at bounding box center [1326, 365] width 105 height 35
click at [1323, 312] on input "01:00" at bounding box center [1417, 310] width 285 height 35
paste input "01:01"
click at [1302, 260] on input "Stop Gap Entertainment" at bounding box center [1417, 255] width 285 height 35
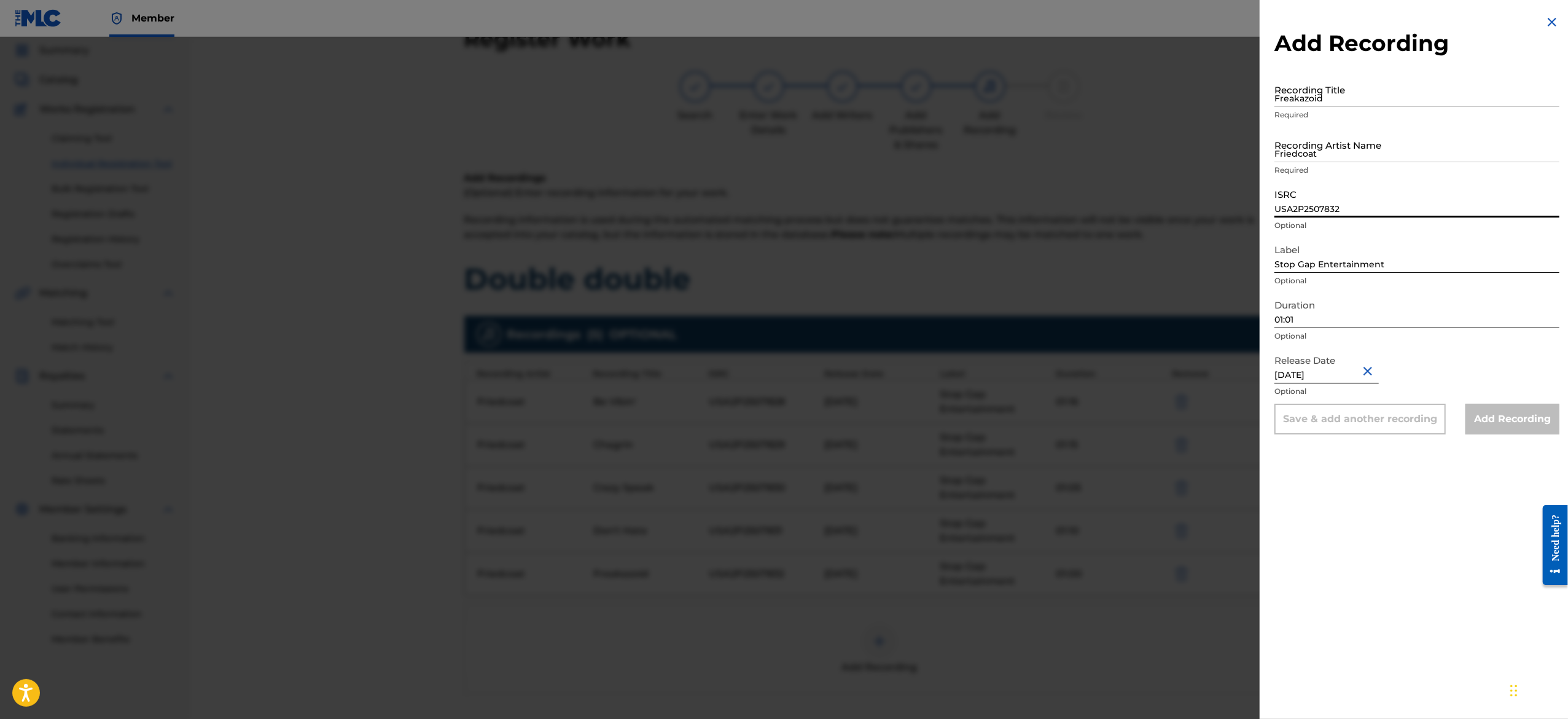
click at [1335, 199] on input "USA2P2507832" at bounding box center [1417, 200] width 285 height 35
paste input "USA2P2507833"
click at [1329, 149] on input "Friedcoat" at bounding box center [1417, 144] width 285 height 35
click at [1340, 76] on input "Freakazoid" at bounding box center [1417, 89] width 285 height 35
paste input "Good As"
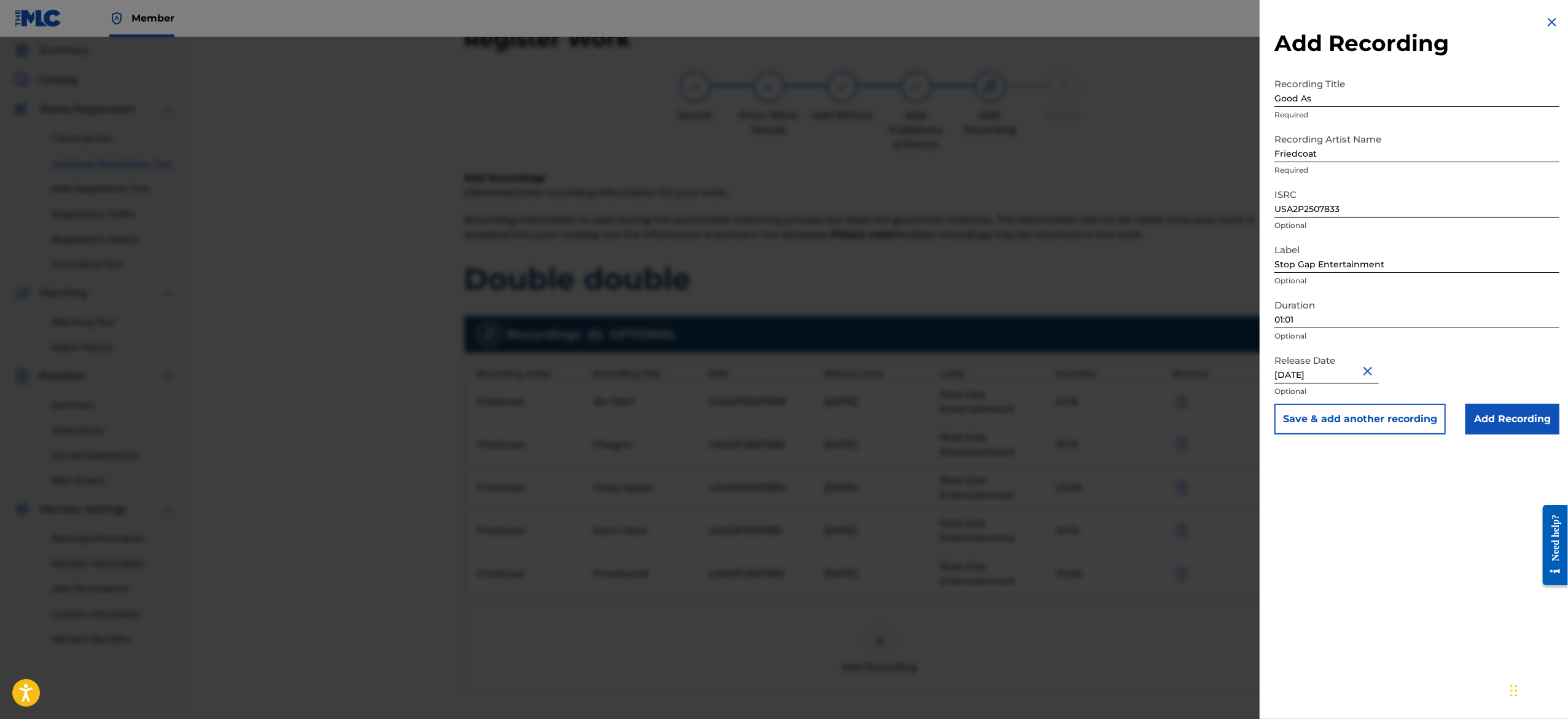
click at [1393, 424] on button "Save & add another recording" at bounding box center [1360, 418] width 171 height 31
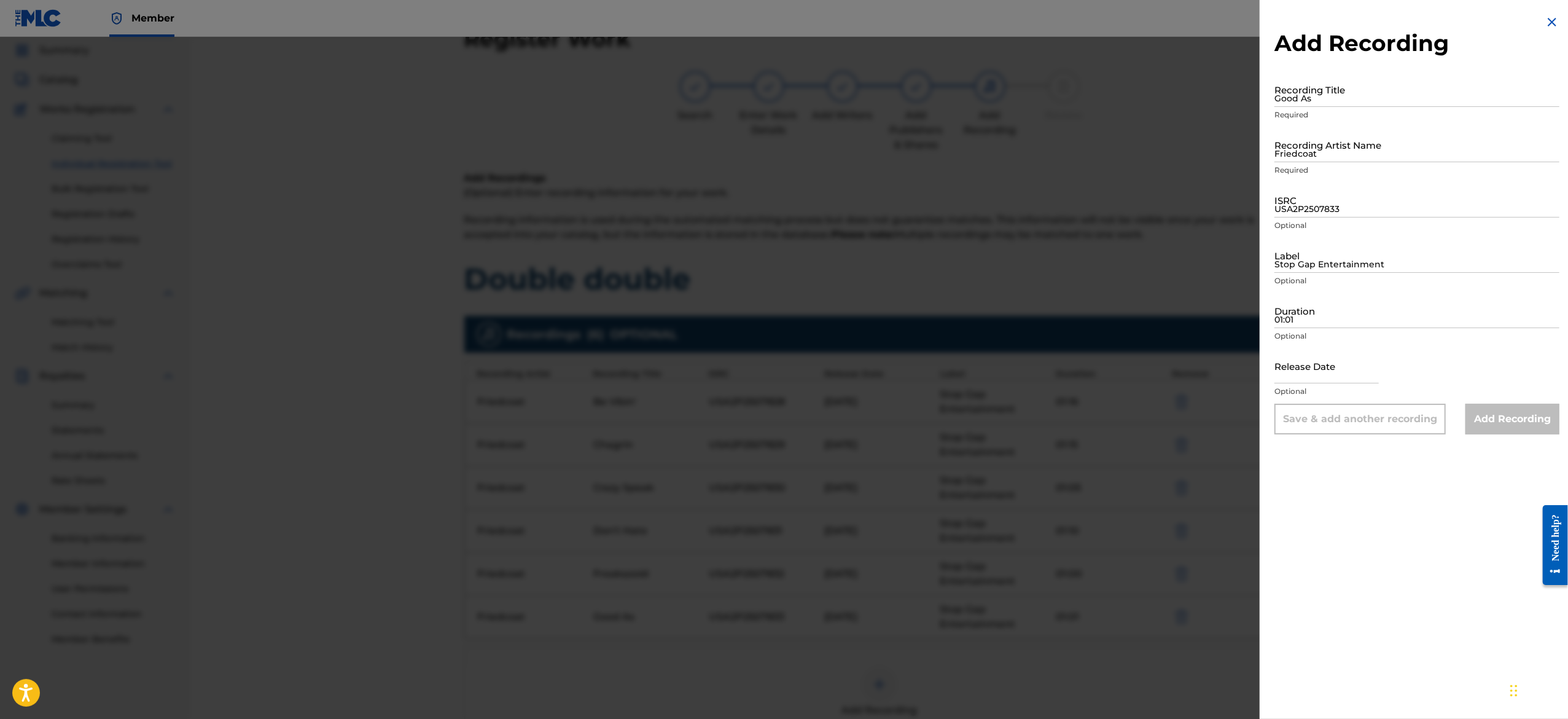
click at [1340, 363] on input "text" at bounding box center [1326, 365] width 105 height 35
drag, startPoint x: 1336, startPoint y: 329, endPoint x: 1342, endPoint y: 314, distance: 16.2
click at [1342, 314] on div "Duration 01:01 Optional" at bounding box center [1417, 320] width 285 height 55
click at [1342, 314] on input "Duration" at bounding box center [1417, 310] width 285 height 35
click at [1545, 15] on img at bounding box center [1552, 22] width 15 height 15
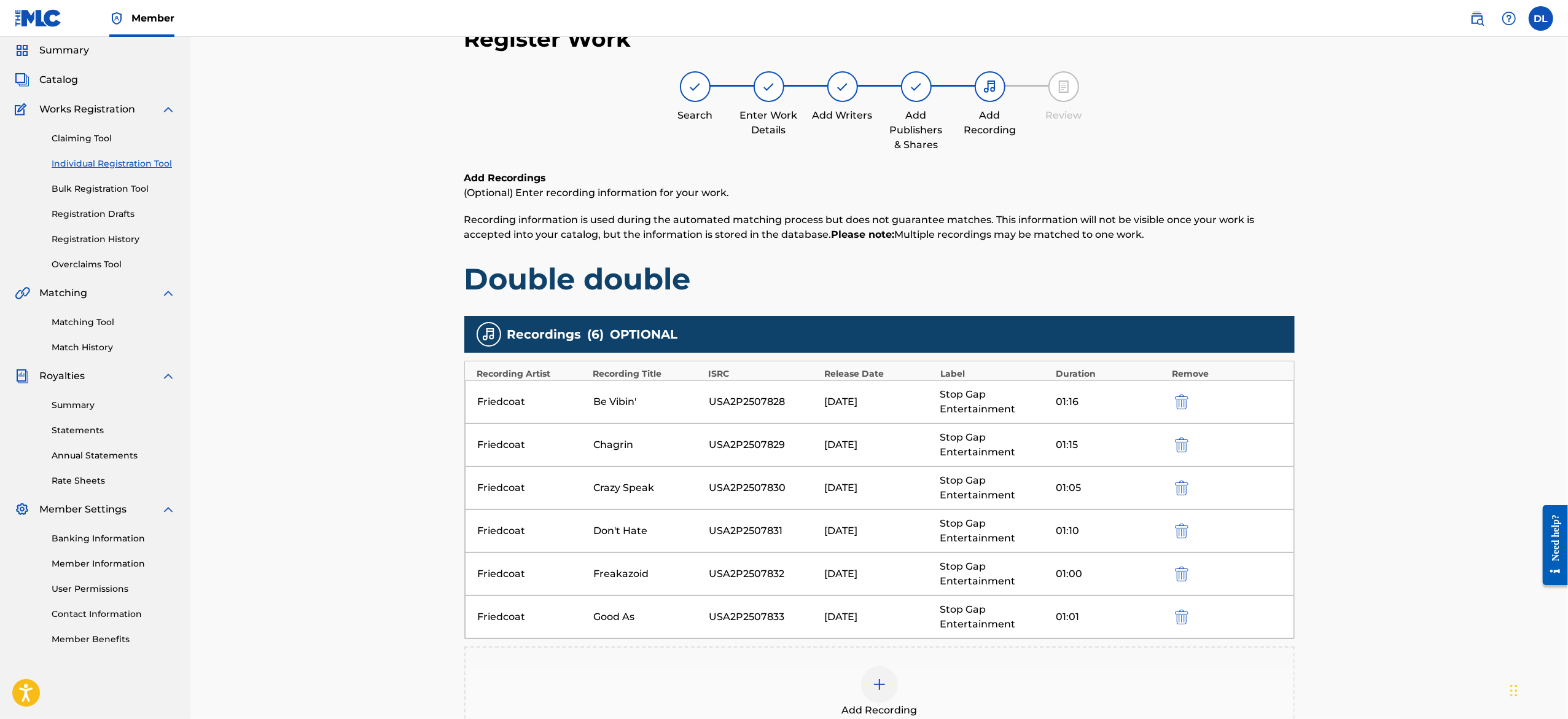
click at [890, 684] on div at bounding box center [879, 684] width 37 height 37
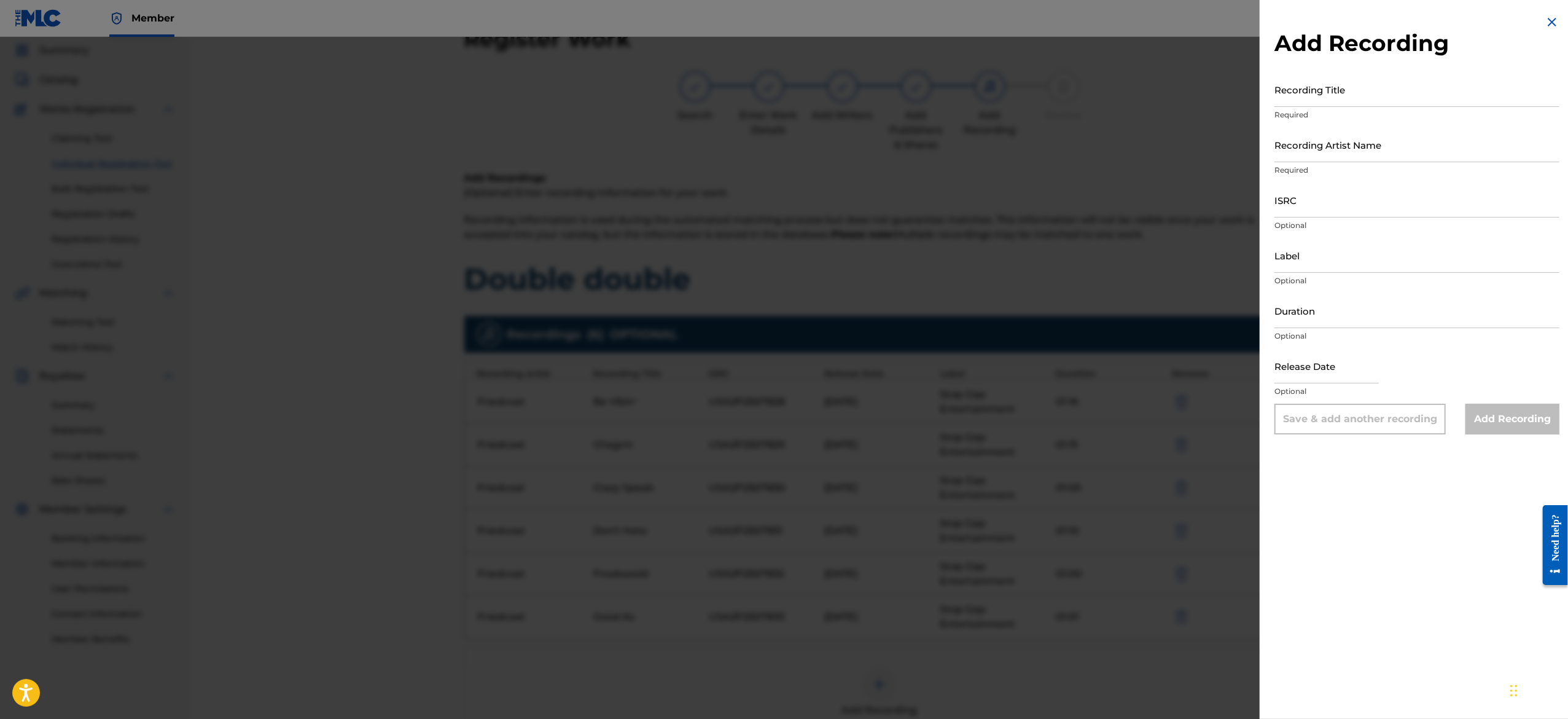
click at [1329, 358] on input "text" at bounding box center [1326, 365] width 105 height 35
click at [1334, 314] on input "Duration" at bounding box center [1417, 310] width 285 height 35
paste input "01:17"
click at [1329, 244] on input "Label" at bounding box center [1417, 255] width 285 height 35
click at [1344, 206] on input "ISRC" at bounding box center [1417, 200] width 285 height 35
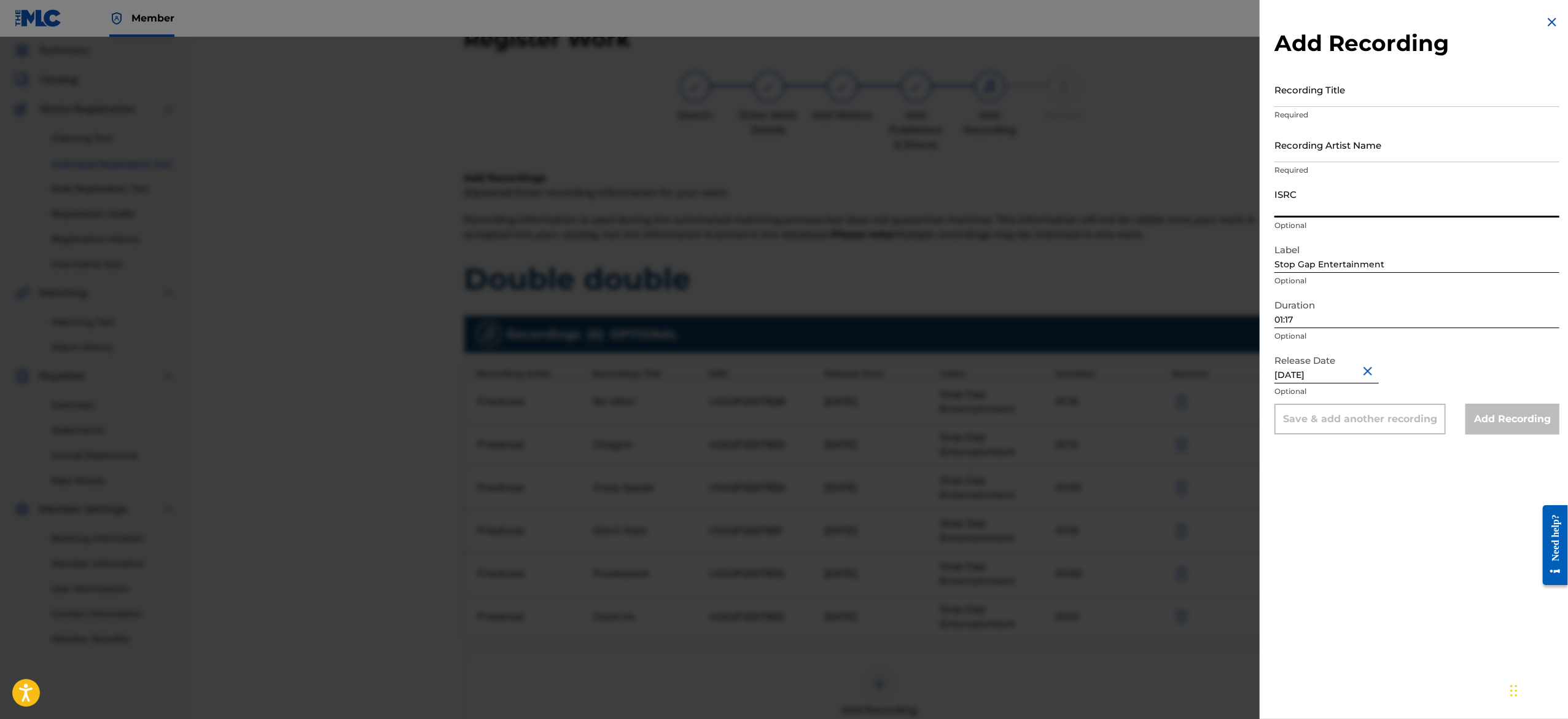
paste input "USA2P2507834"
click at [1345, 160] on input "Recording Artist Name" at bounding box center [1417, 144] width 285 height 35
click at [1344, 81] on input "Recording Title" at bounding box center [1417, 89] width 285 height 35
paste input "[PERSON_NAME]"
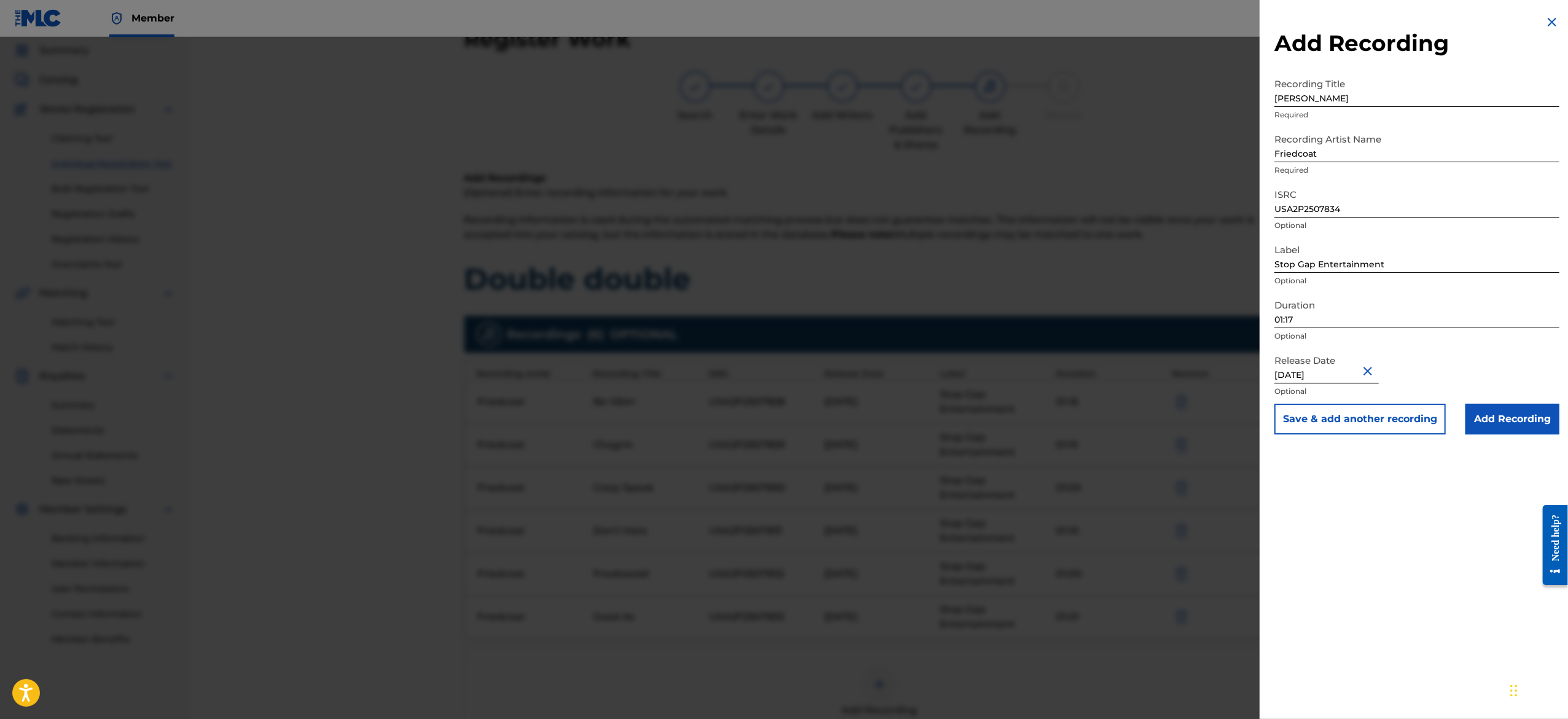
click at [1350, 417] on button "Save & add another recording" at bounding box center [1360, 418] width 171 height 31
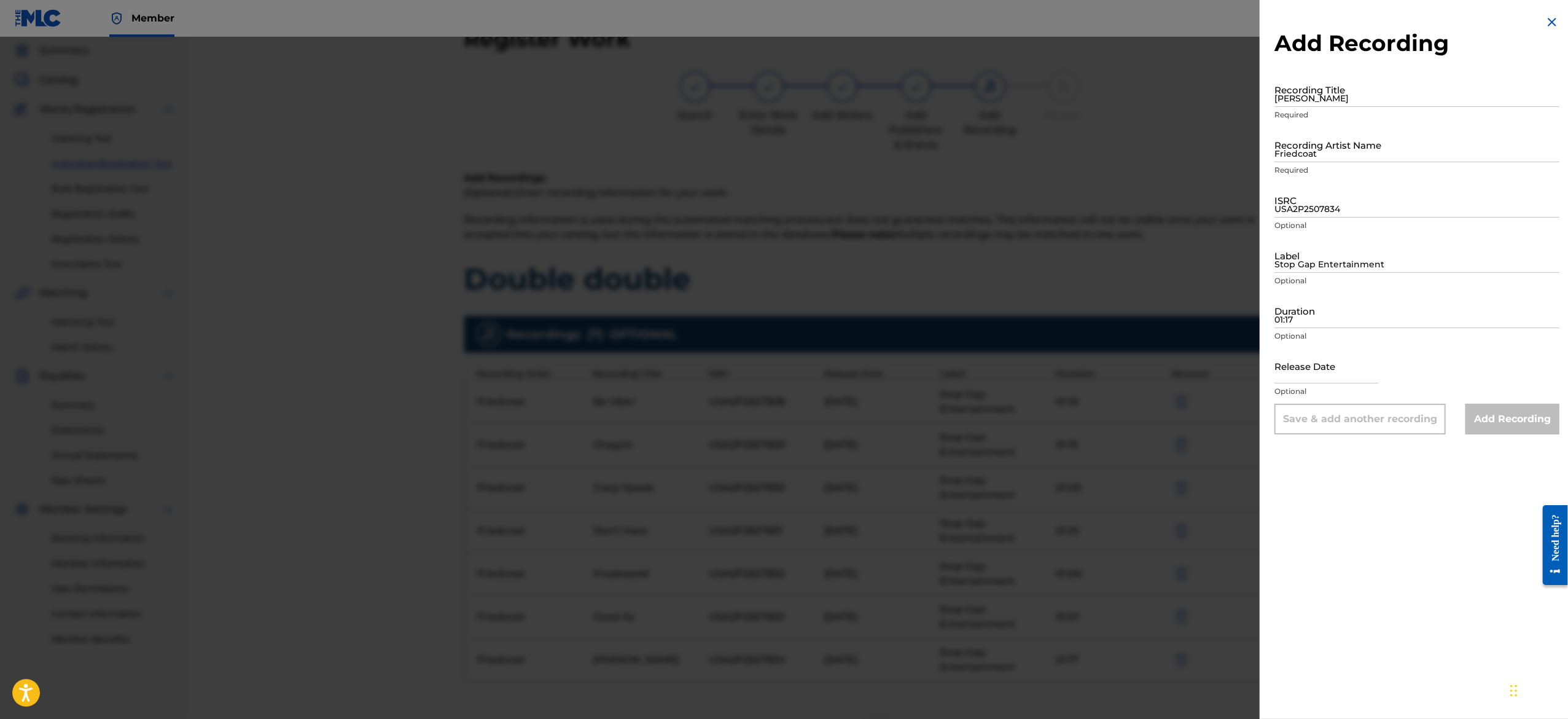
click at [1296, 374] on input "text" at bounding box center [1326, 365] width 105 height 35
click at [1359, 314] on input "01:17" at bounding box center [1417, 310] width 285 height 35
paste input "01:08"
click at [1331, 243] on input "Stop Gap Entertainment" at bounding box center [1417, 255] width 285 height 35
click at [1326, 191] on input "USA2P2507834" at bounding box center [1417, 200] width 285 height 35
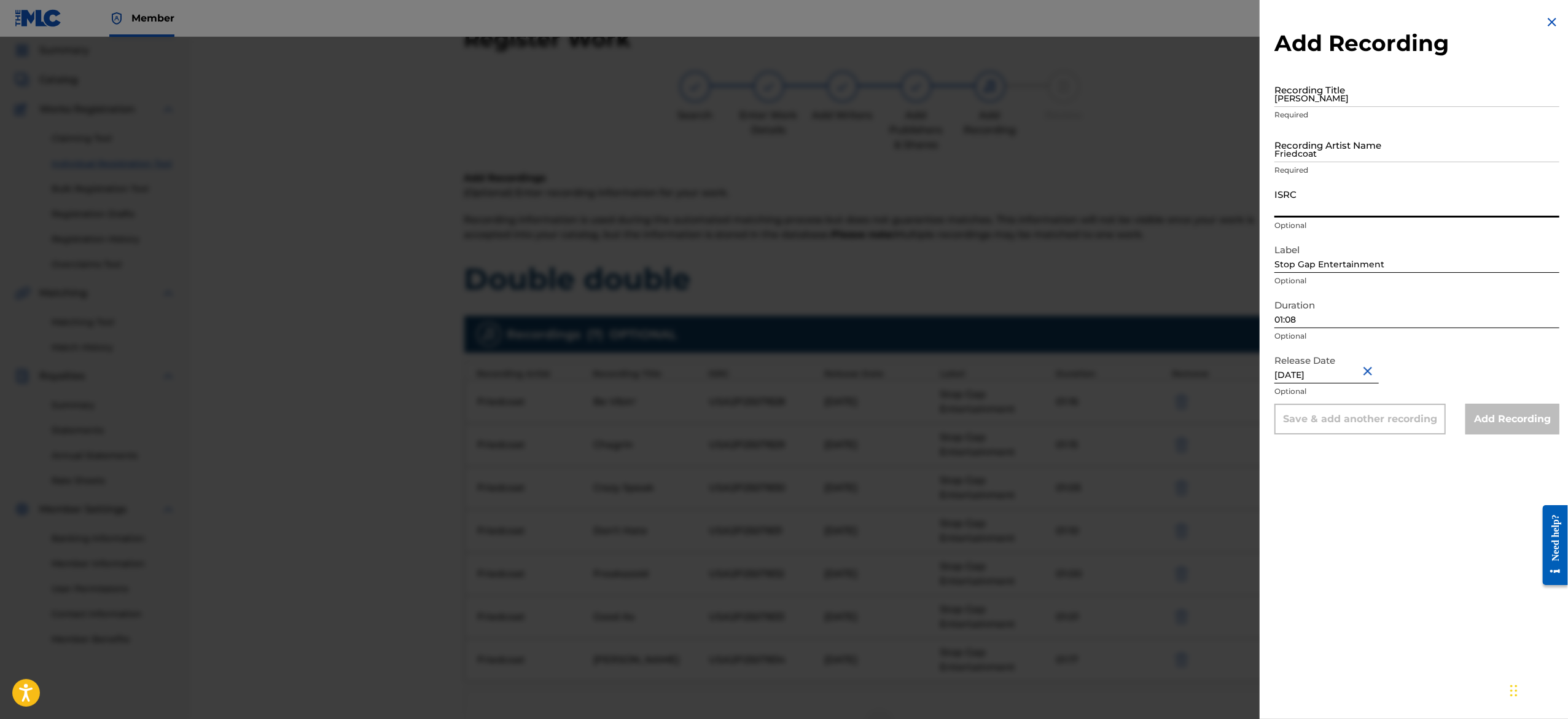
paste input "USA2P2507835"
click at [1331, 132] on input "Friedcoat" at bounding box center [1417, 144] width 285 height 35
click at [1345, 81] on input "[PERSON_NAME]" at bounding box center [1417, 89] width 285 height 35
paste input "[PERSON_NAME]"
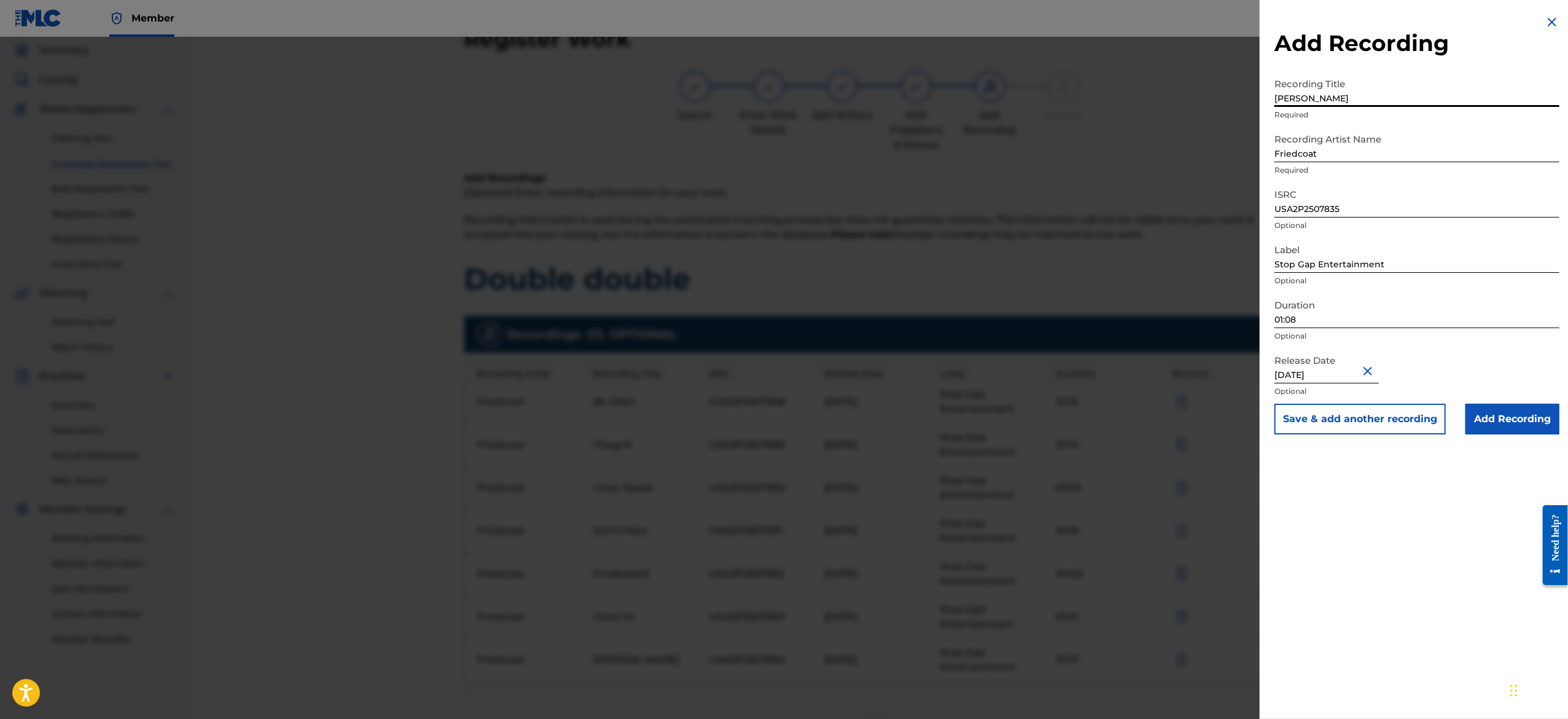
click at [1342, 424] on button "Save & add another recording" at bounding box center [1360, 418] width 171 height 31
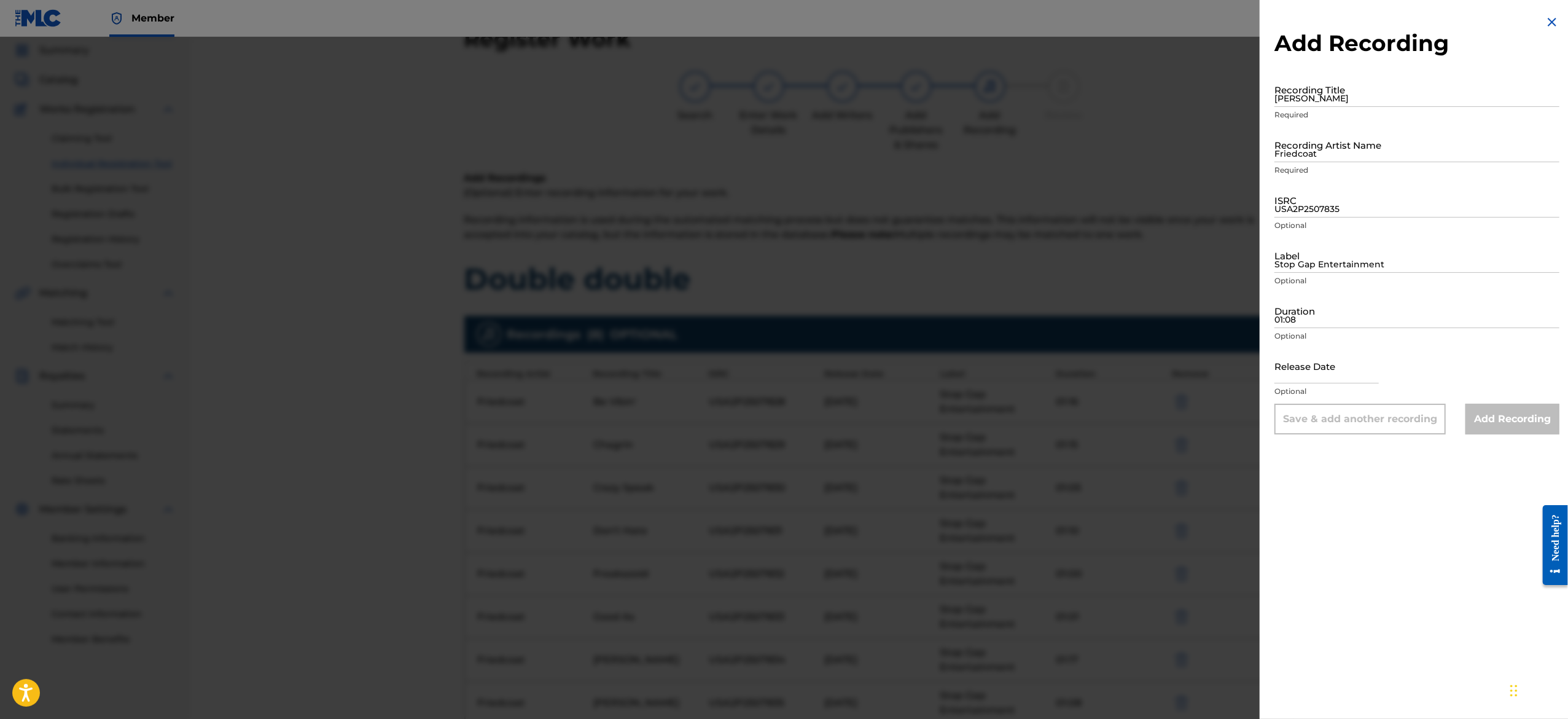
click at [1320, 83] on input "[PERSON_NAME]" at bounding box center [1417, 89] width 285 height 35
paste input "My Pride"
click at [1336, 139] on input "Friedcoat" at bounding box center [1417, 144] width 285 height 35
click at [1354, 199] on input "ISRC" at bounding box center [1417, 200] width 285 height 35
paste input "USA2P2507836"
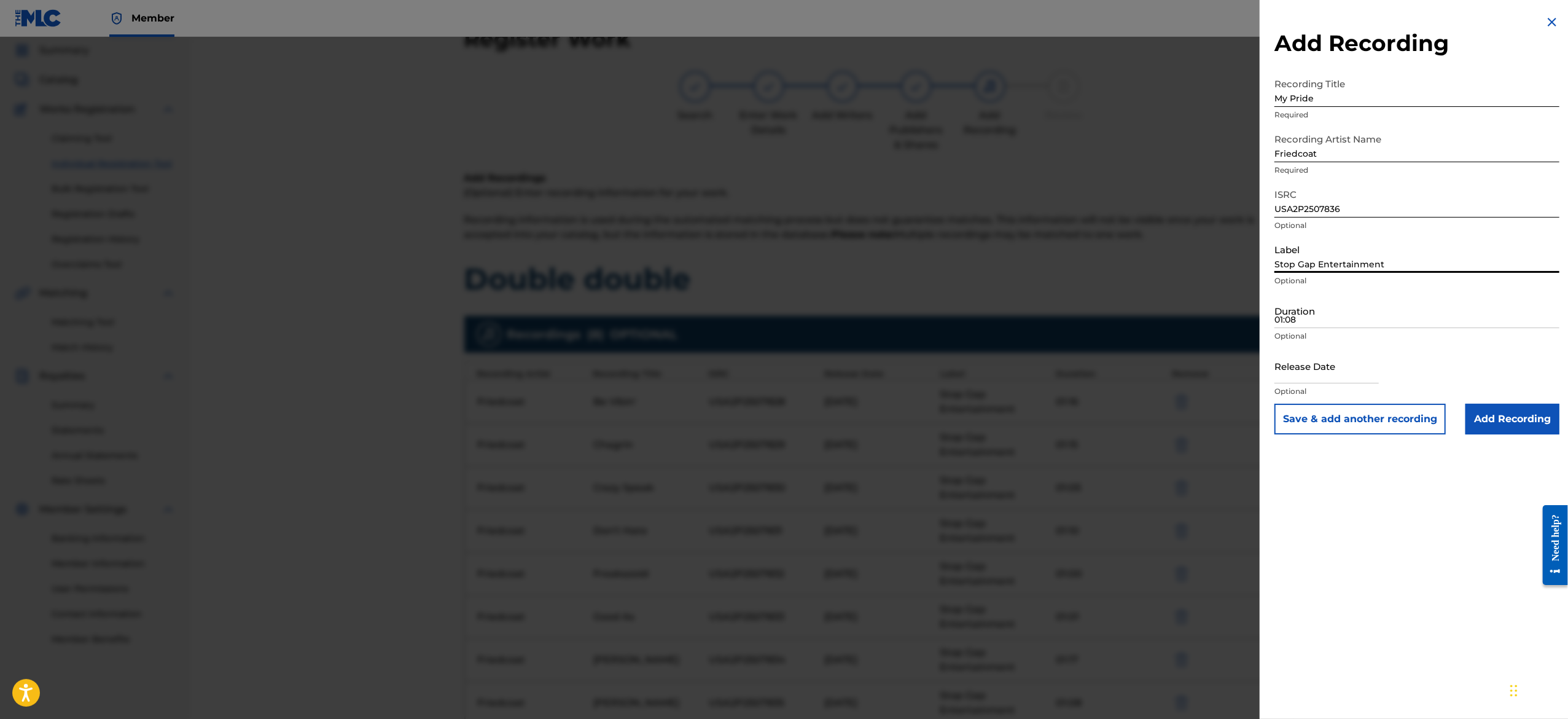
click at [1342, 264] on input "Stop Gap Entertainment" at bounding box center [1417, 255] width 285 height 35
click at [1362, 317] on input "01:08" at bounding box center [1417, 310] width 285 height 35
paste input "01:12"
click at [1326, 379] on input "text" at bounding box center [1326, 365] width 105 height 35
click at [1426, 349] on div "Release Date [DATE] Optional" at bounding box center [1417, 375] width 285 height 55
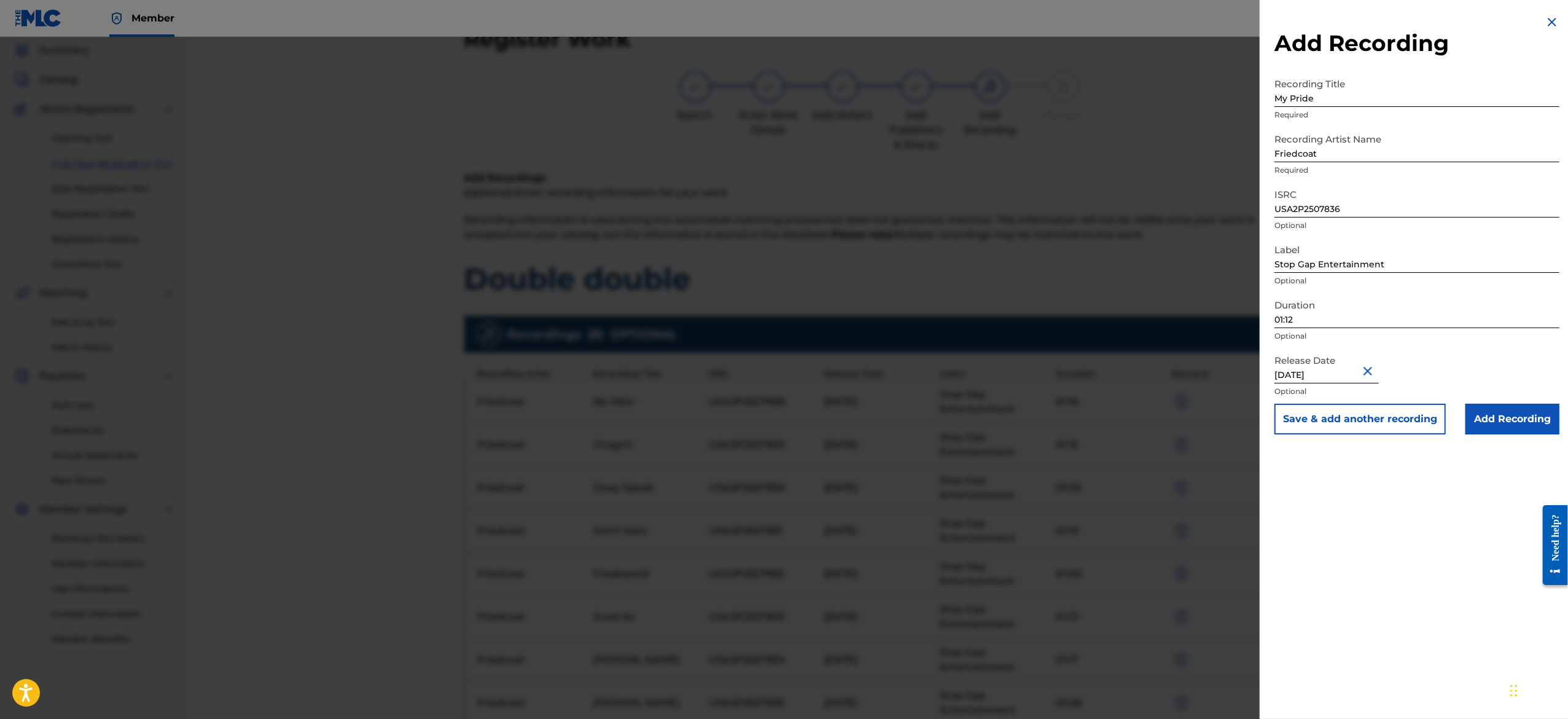
click at [1396, 418] on button "Save & add another recording" at bounding box center [1360, 418] width 171 height 31
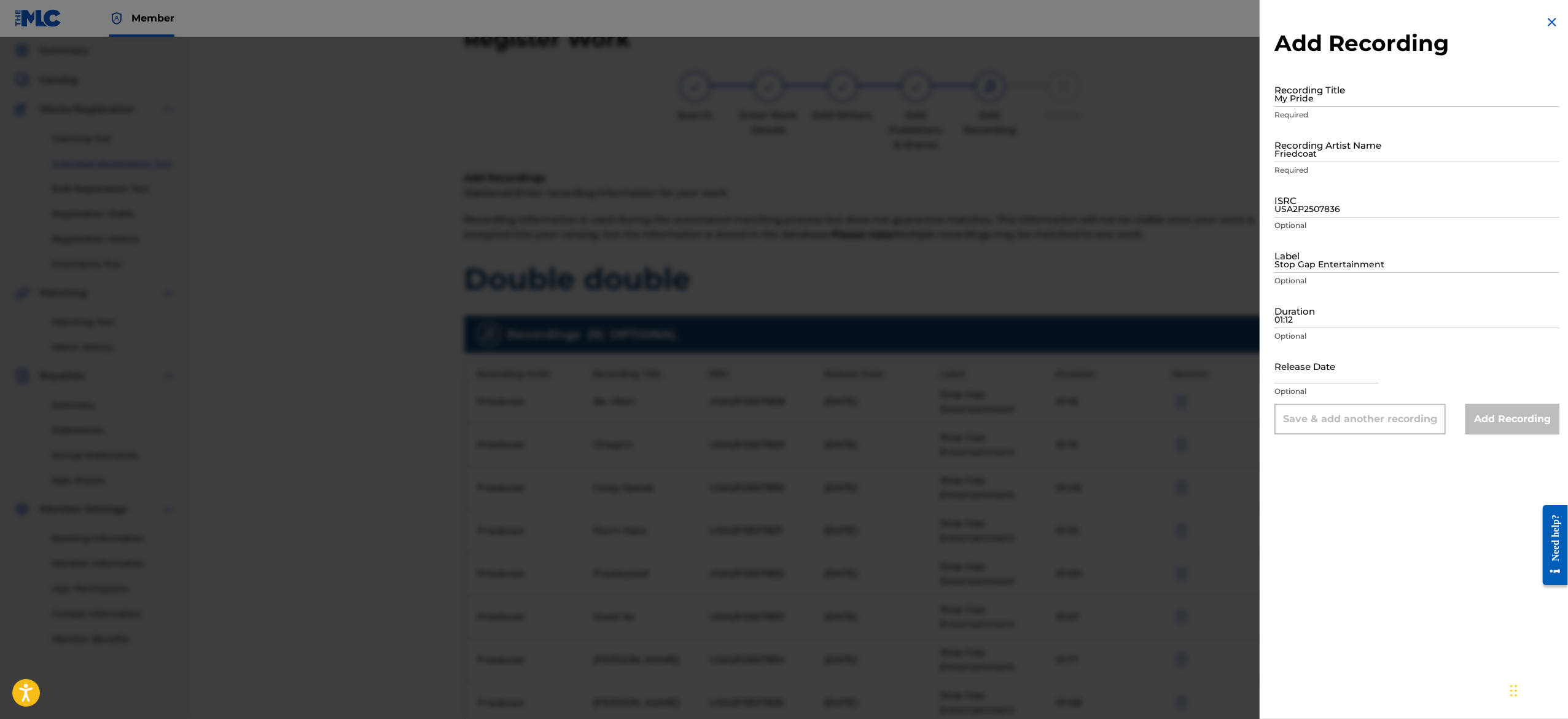
click at [1547, 26] on img at bounding box center [1552, 22] width 15 height 15
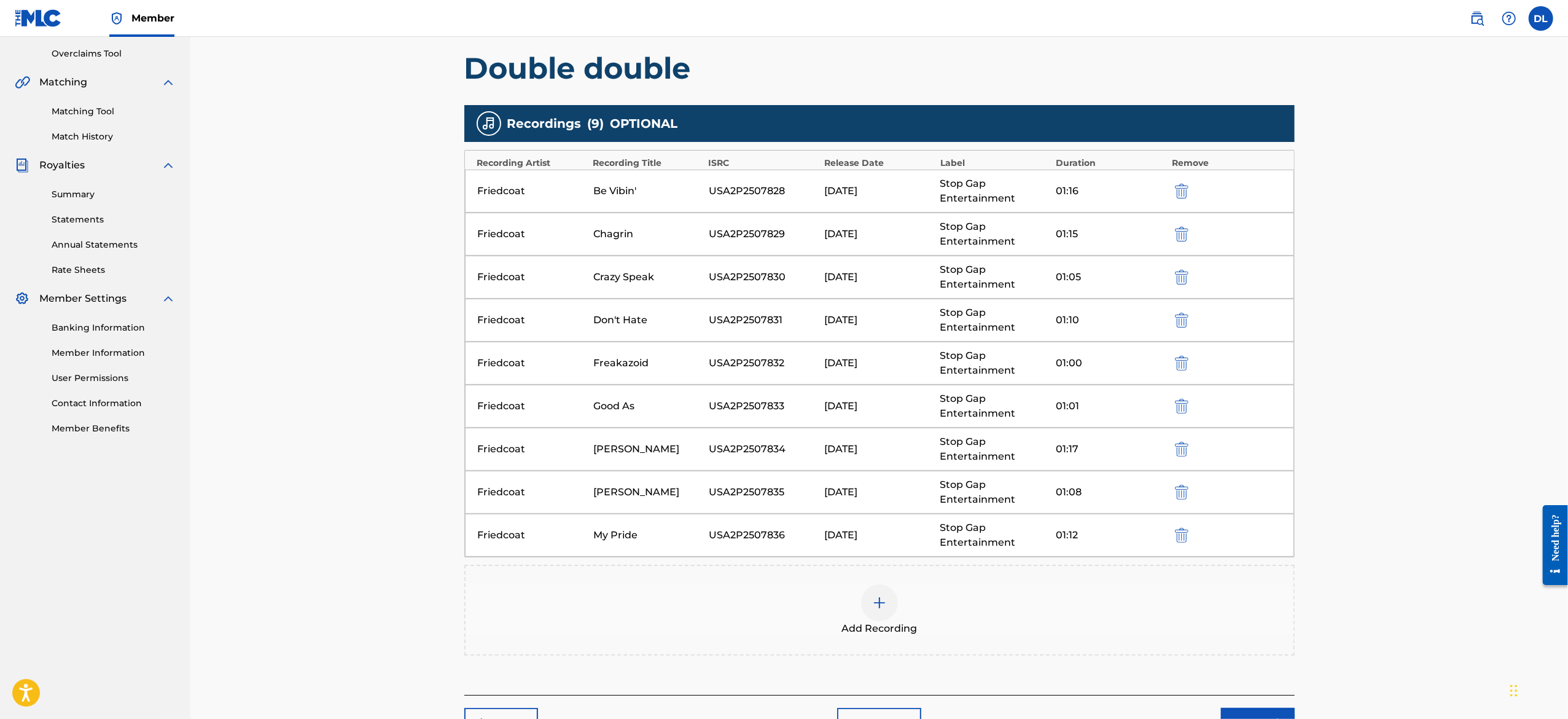
scroll to position [288, 0]
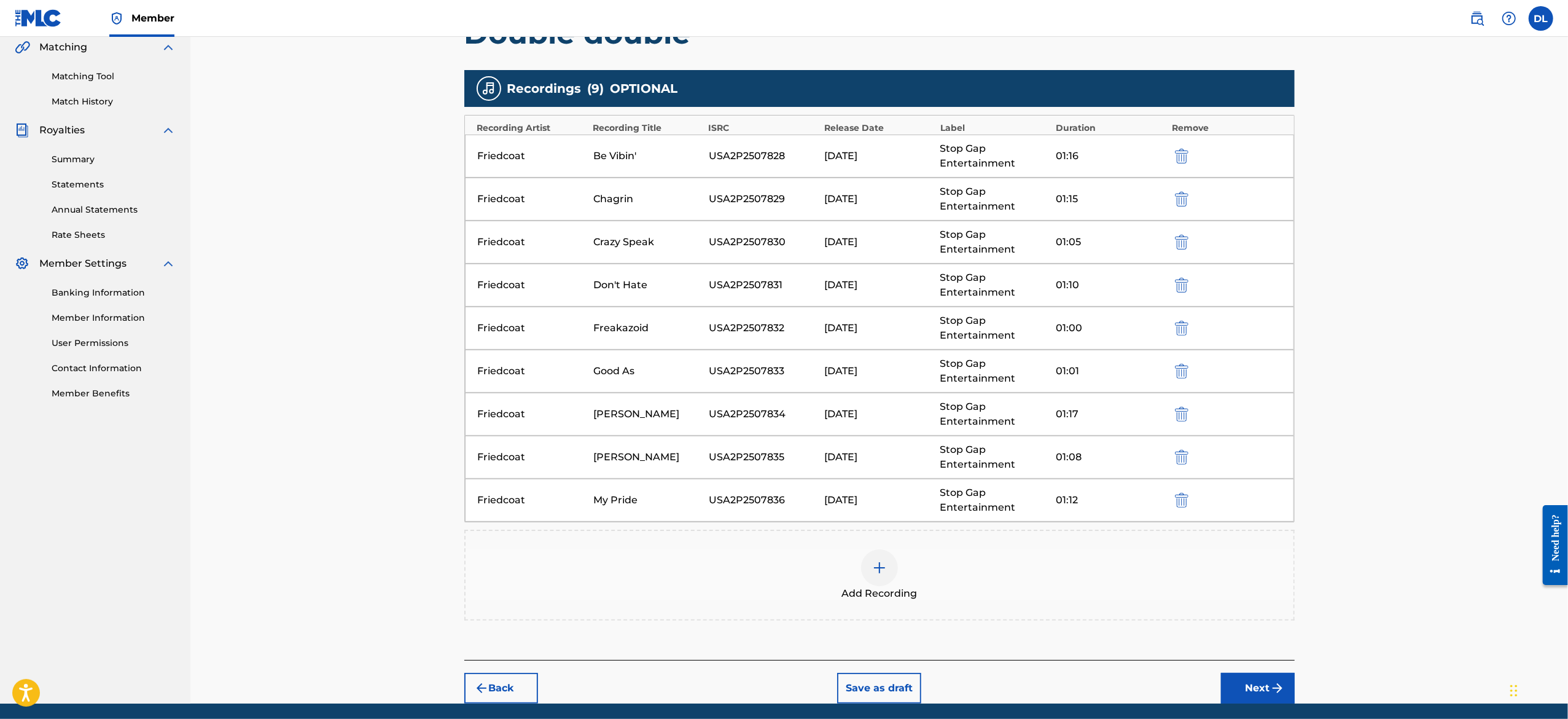
click at [885, 557] on div at bounding box center [879, 567] width 37 height 37
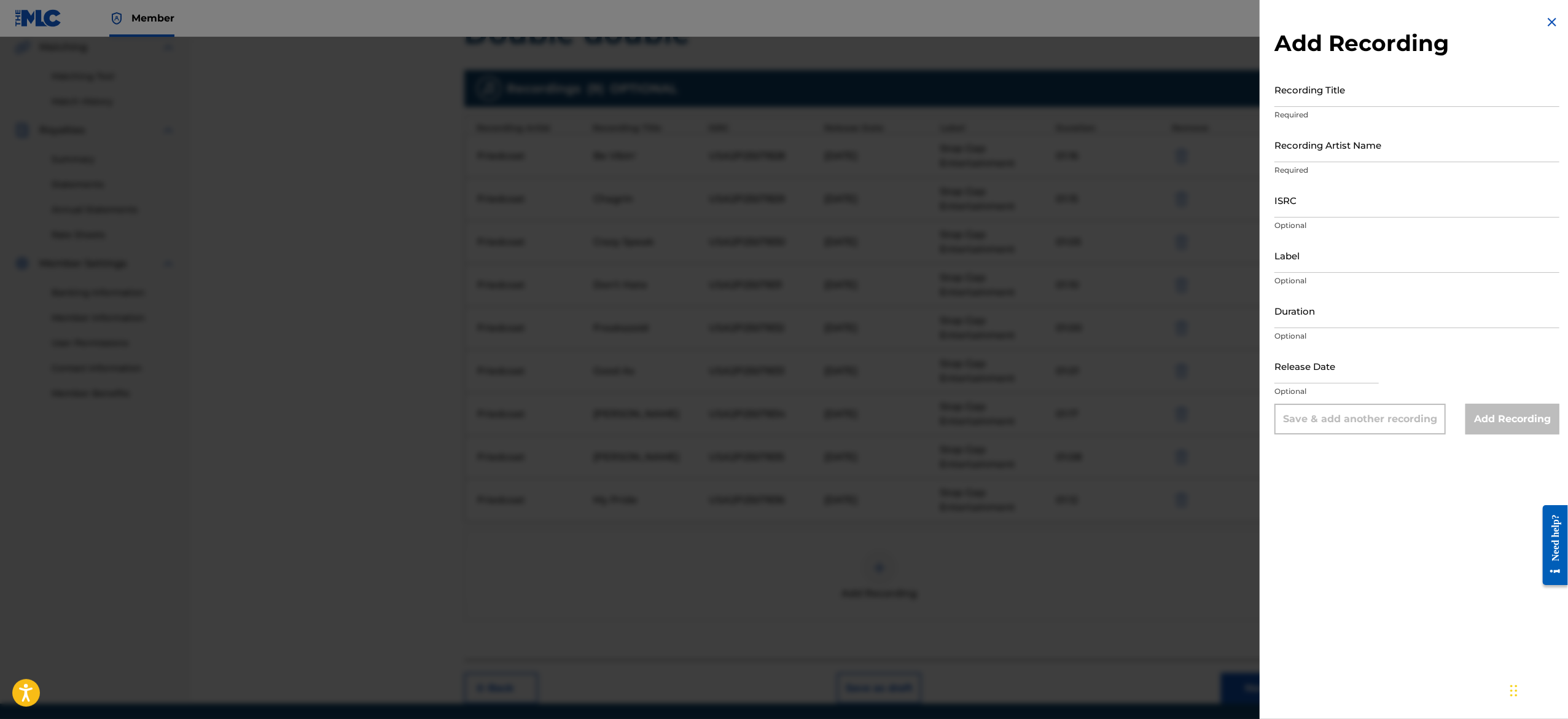
click at [1550, 16] on img at bounding box center [1552, 22] width 15 height 15
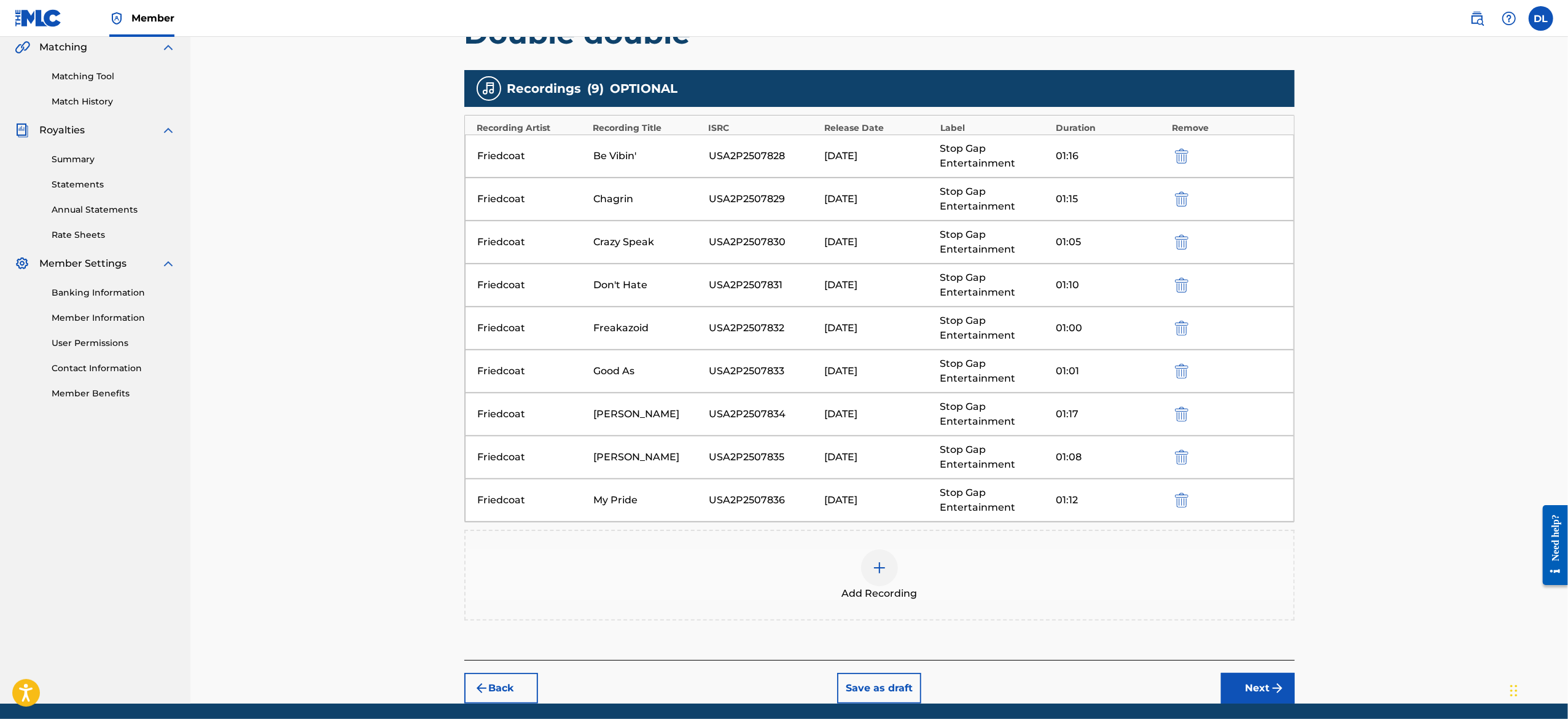
click at [894, 584] on div "Add Recording" at bounding box center [880, 575] width 828 height 52
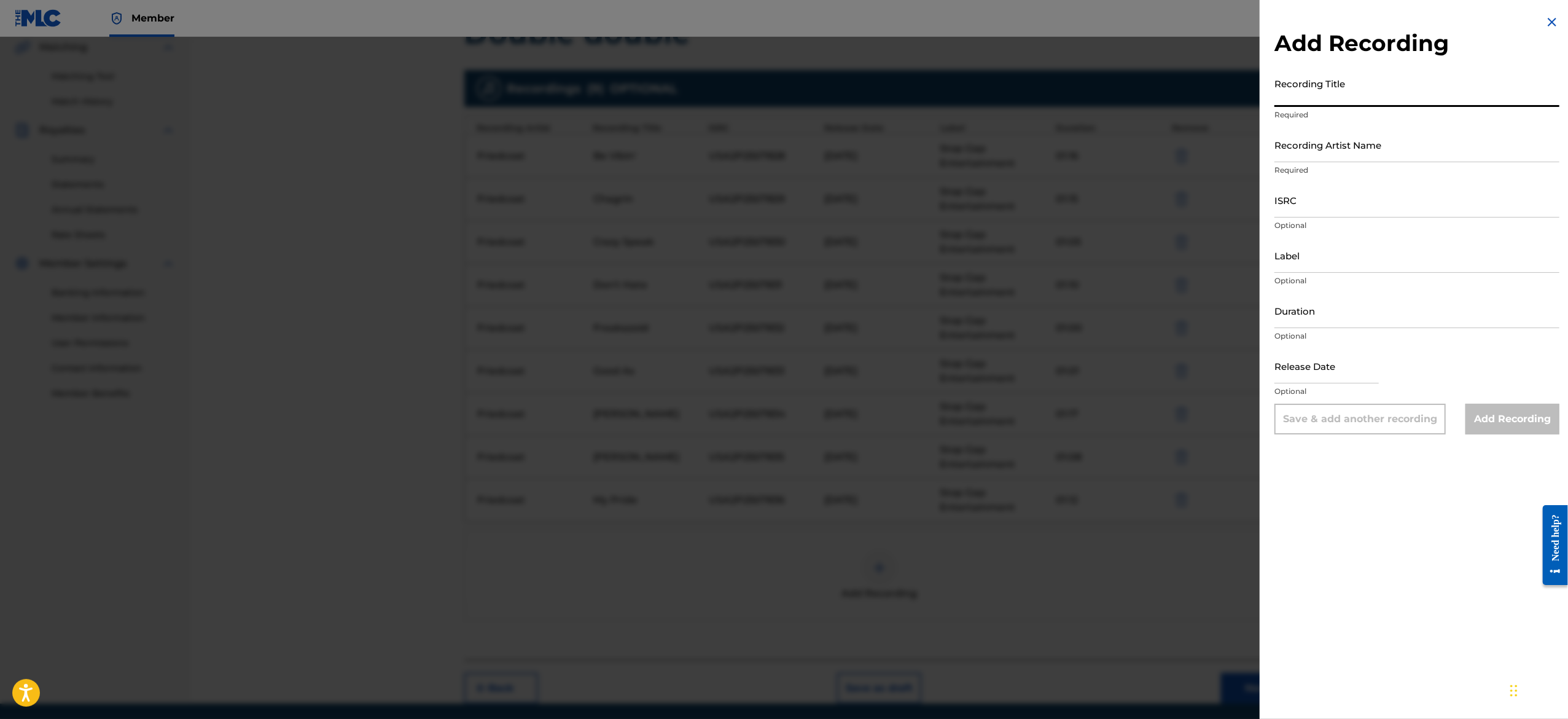
click at [1302, 100] on input "Recording Title" at bounding box center [1417, 89] width 285 height 35
paste input "Outta Line"
click at [1366, 158] on input "Recording Artist Name" at bounding box center [1417, 144] width 285 height 35
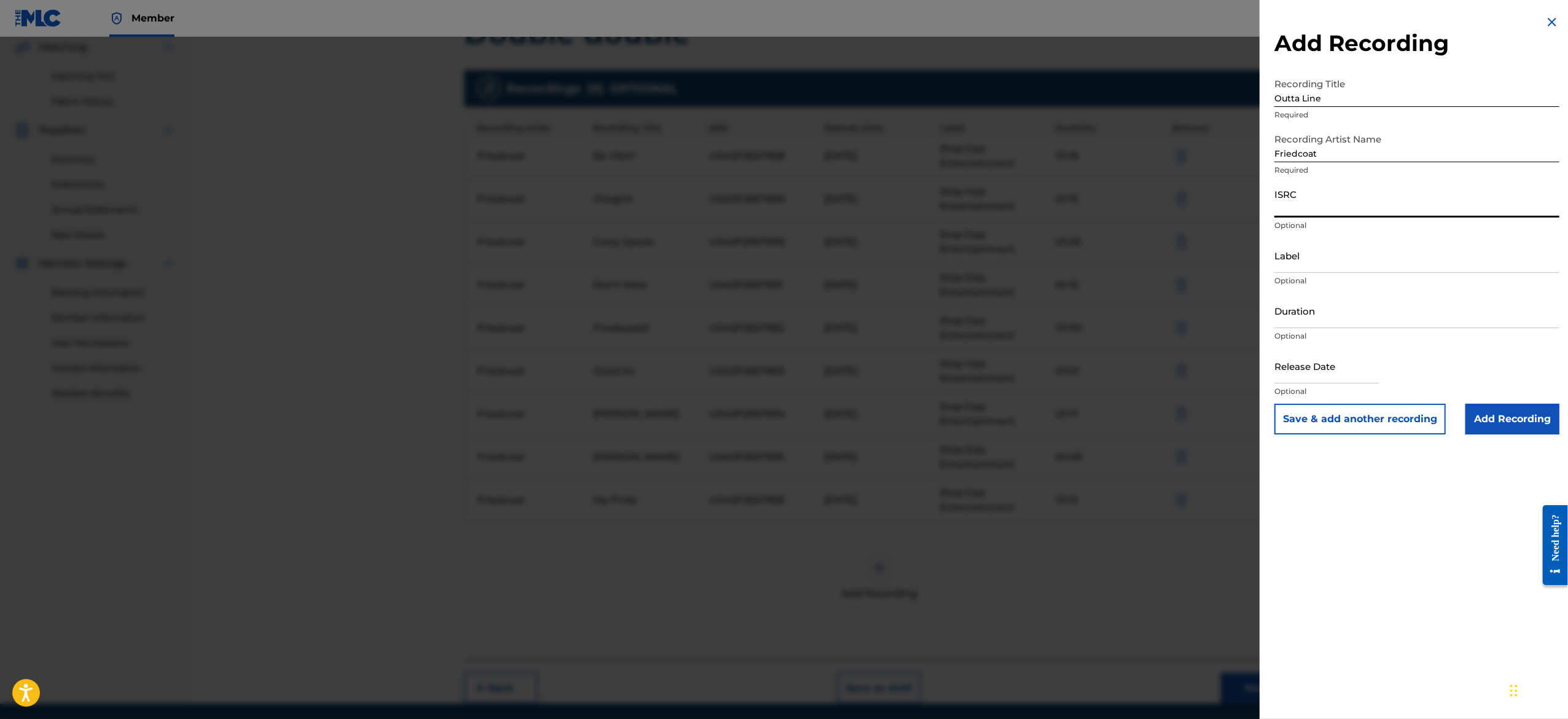
click at [1378, 204] on input "ISRC" at bounding box center [1417, 200] width 285 height 35
paste input "USA2P2507837"
click at [1337, 243] on input "Label" at bounding box center [1417, 255] width 285 height 35
click at [1368, 317] on input "Duration" at bounding box center [1417, 310] width 285 height 35
paste input "01:05"
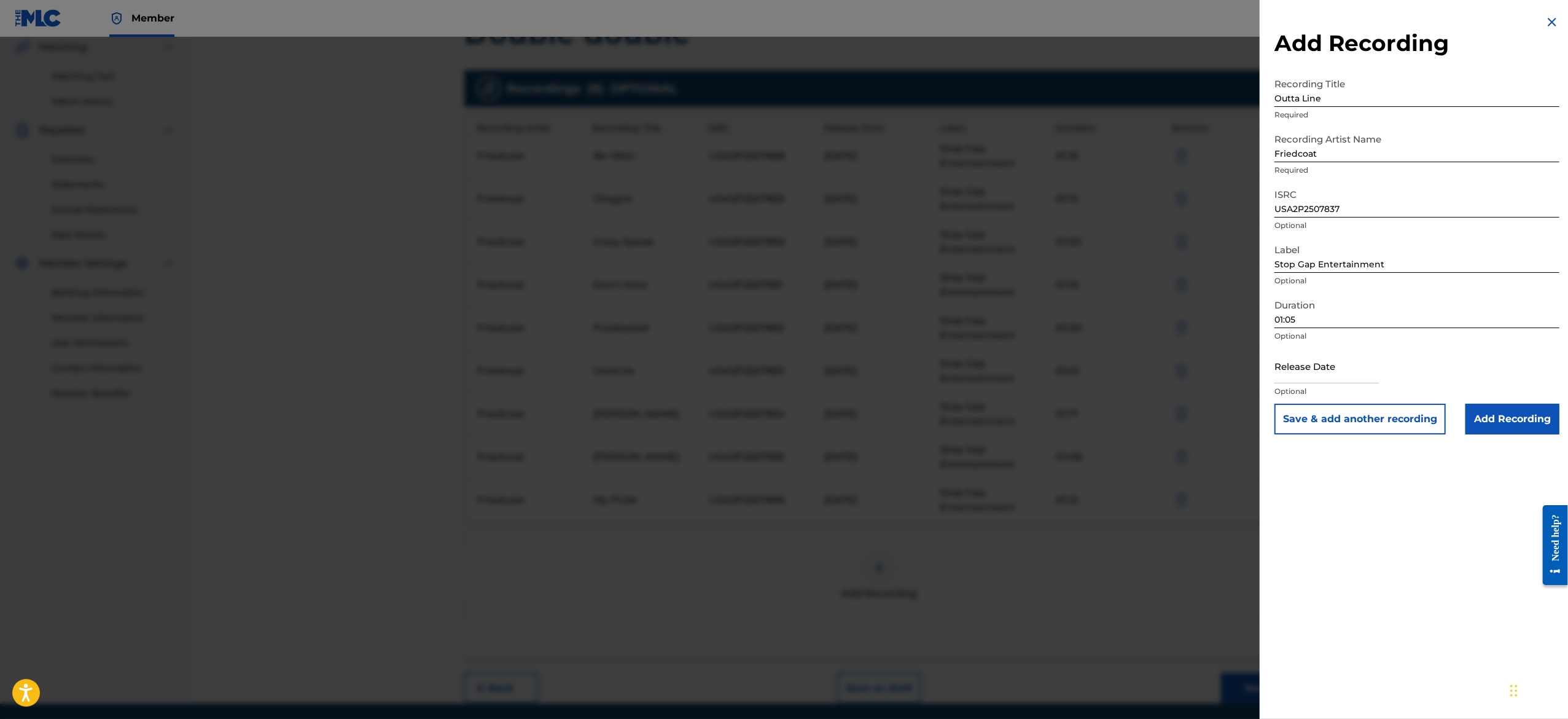
click at [1316, 373] on input "text" at bounding box center [1326, 365] width 105 height 35
click at [1450, 345] on div "Duration 01:05 Optional" at bounding box center [1417, 320] width 285 height 55
click at [1398, 411] on button "Save & add another recording" at bounding box center [1360, 418] width 171 height 31
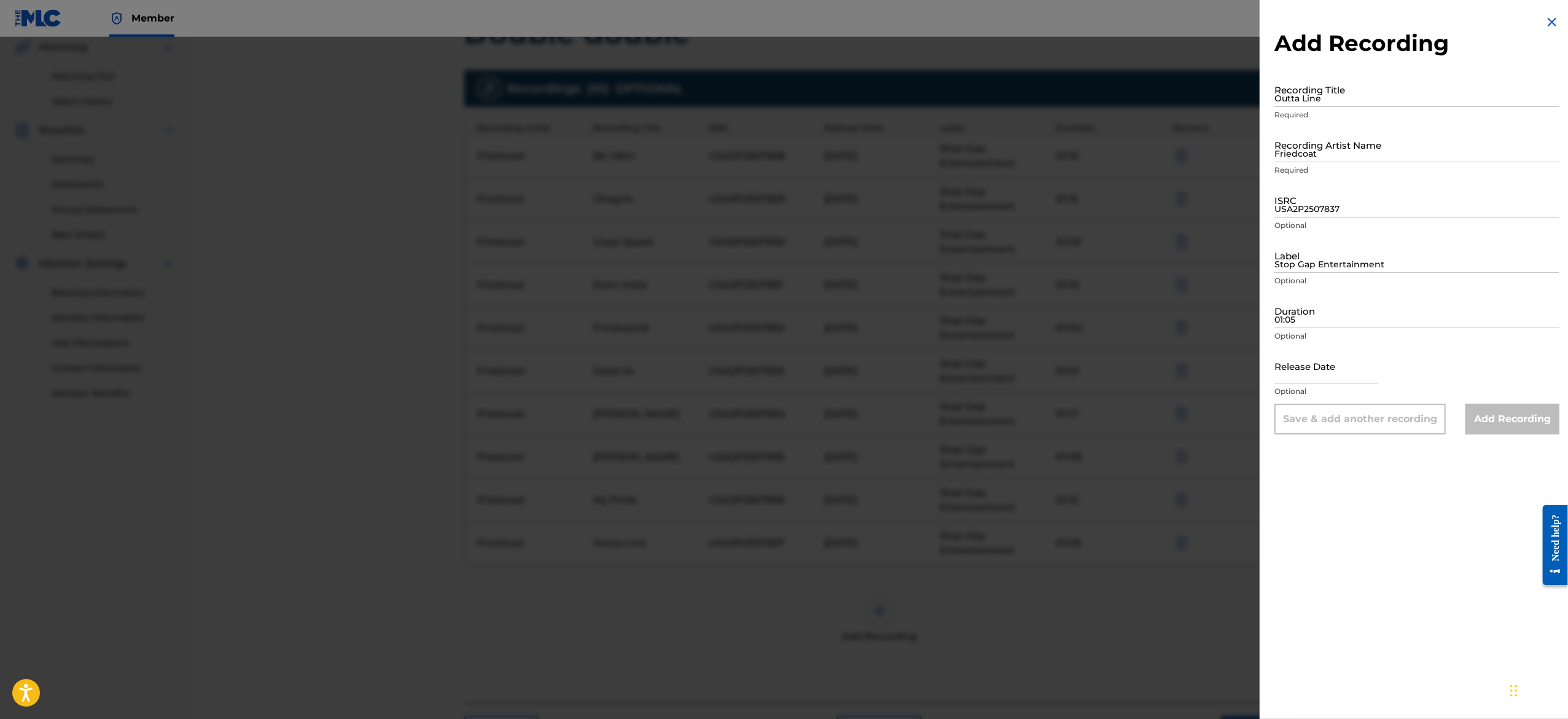
click at [1548, 18] on img at bounding box center [1552, 22] width 15 height 15
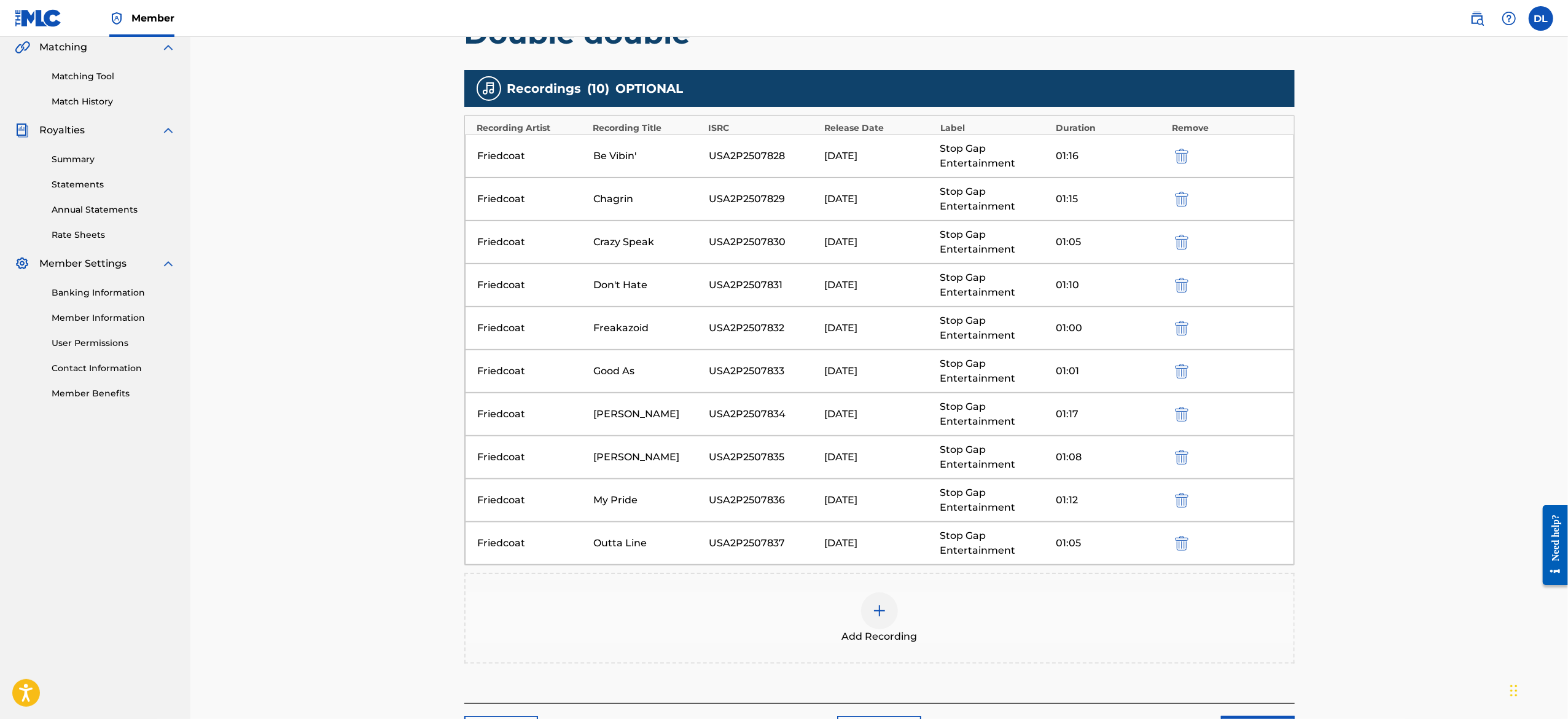
click at [885, 618] on img at bounding box center [880, 611] width 15 height 15
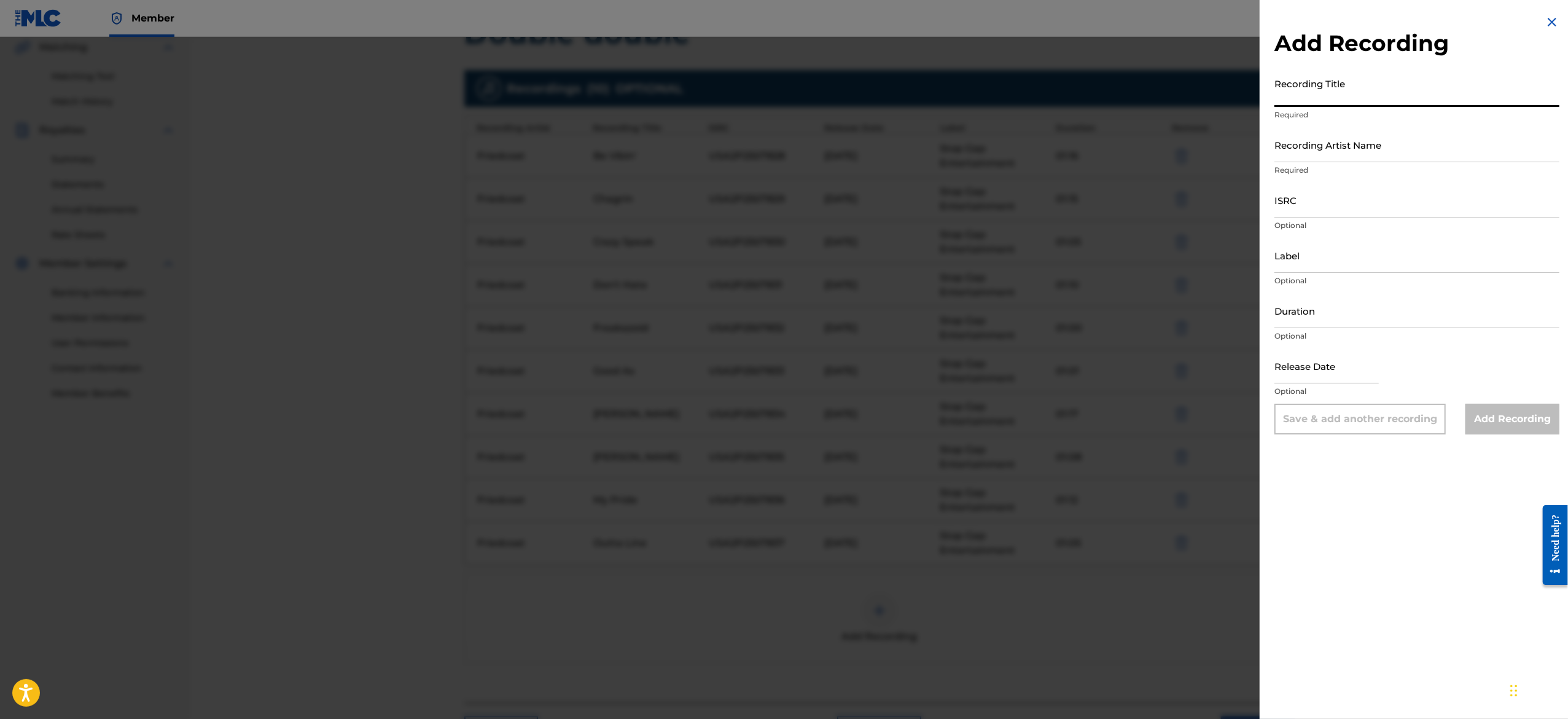
click at [1352, 105] on input "Recording Title" at bounding box center [1417, 89] width 285 height 35
click at [1362, 98] on input "Recording Title" at bounding box center [1417, 89] width 285 height 35
paste input "Slide Into"
click at [1347, 143] on input "Recording Artist Name" at bounding box center [1417, 144] width 285 height 35
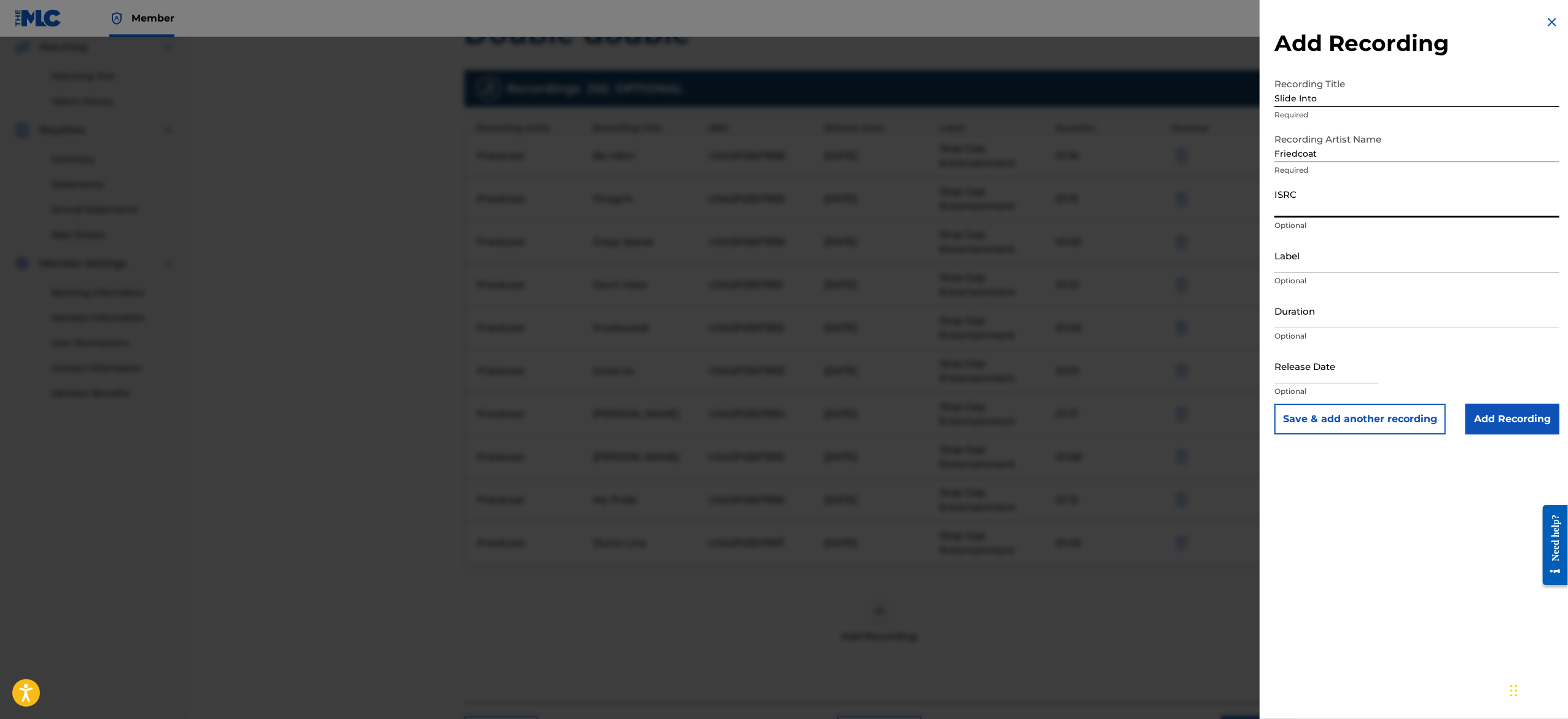
click at [1352, 205] on input "ISRC" at bounding box center [1417, 200] width 285 height 35
paste input "USA2P2507838"
click at [1372, 270] on input "Label" at bounding box center [1417, 255] width 285 height 35
click at [1364, 313] on input "Duration" at bounding box center [1417, 310] width 285 height 35
paste input "01:02"
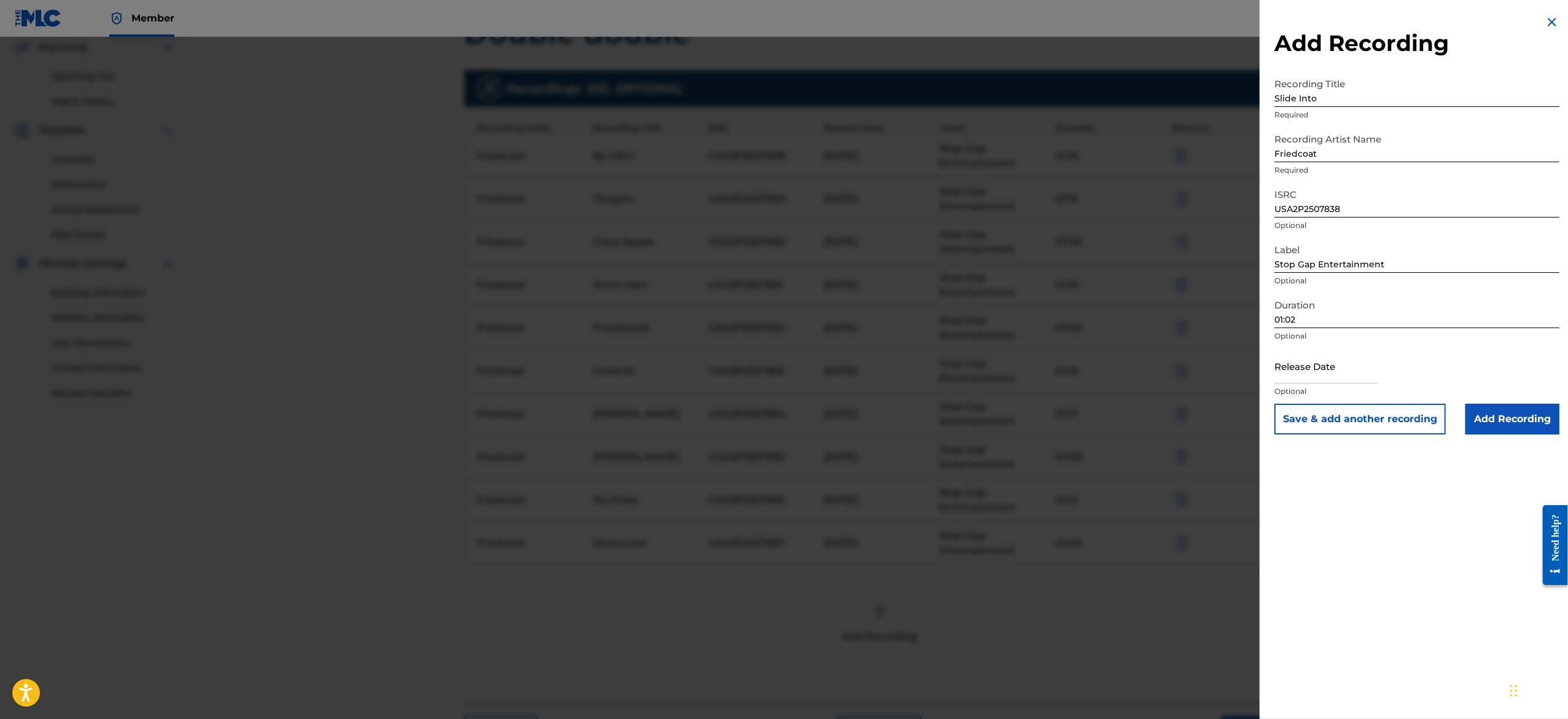
click at [1297, 363] on input "text" at bounding box center [1326, 365] width 105 height 35
click at [1462, 351] on div "Release Date [DATE] Optional" at bounding box center [1417, 375] width 285 height 55
click at [1401, 412] on button "Save & add another recording" at bounding box center [1360, 418] width 171 height 31
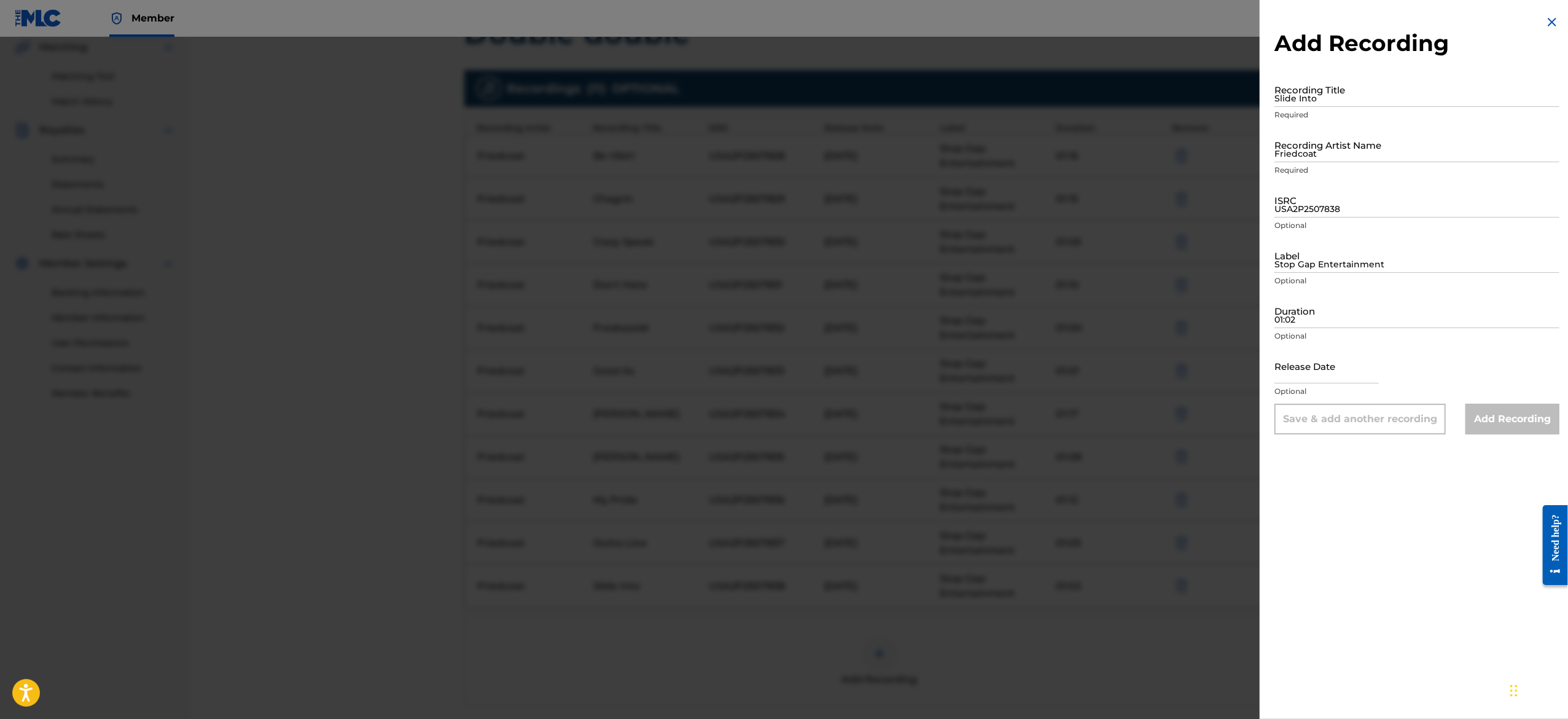
click at [1308, 378] on input "text" at bounding box center [1326, 365] width 105 height 35
click at [1326, 312] on input "01:02" at bounding box center [1417, 310] width 285 height 35
paste input "01:09"
click at [1321, 237] on input "Stop Gap Entertainment" at bounding box center [1417, 255] width 285 height 35
click at [1340, 189] on input "USA2P2507838" at bounding box center [1417, 200] width 285 height 35
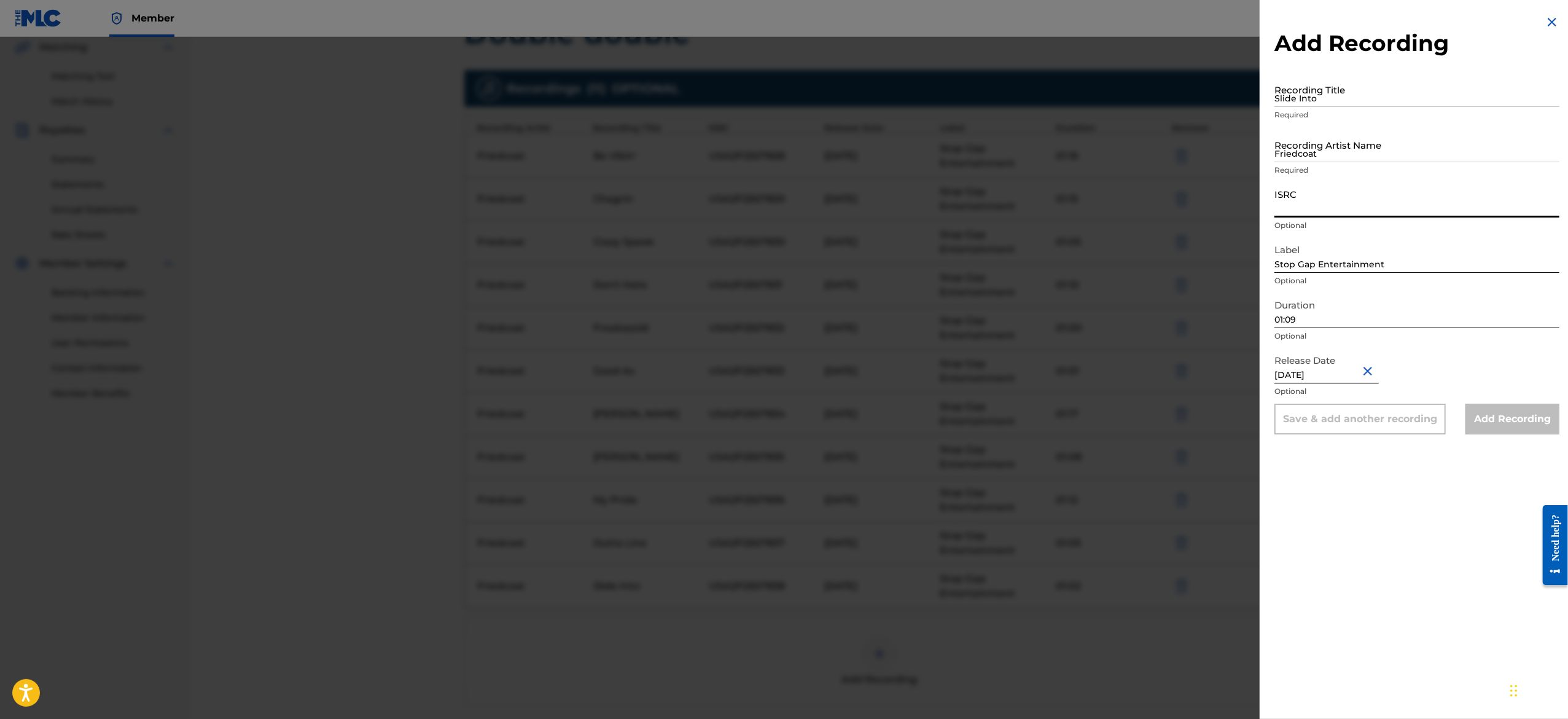
paste input "USA2P2507839"
click at [1315, 160] on input "Friedcoat" at bounding box center [1417, 144] width 285 height 35
drag, startPoint x: 1294, startPoint y: 66, endPoint x: 1300, endPoint y: 80, distance: 15.2
click at [1300, 80] on div "Add Recording Recording Title Slide Into Required Recording Artist Name Friedco…" at bounding box center [1416, 224] width 314 height 449
click at [1300, 80] on input "Slide Into" at bounding box center [1417, 89] width 285 height 35
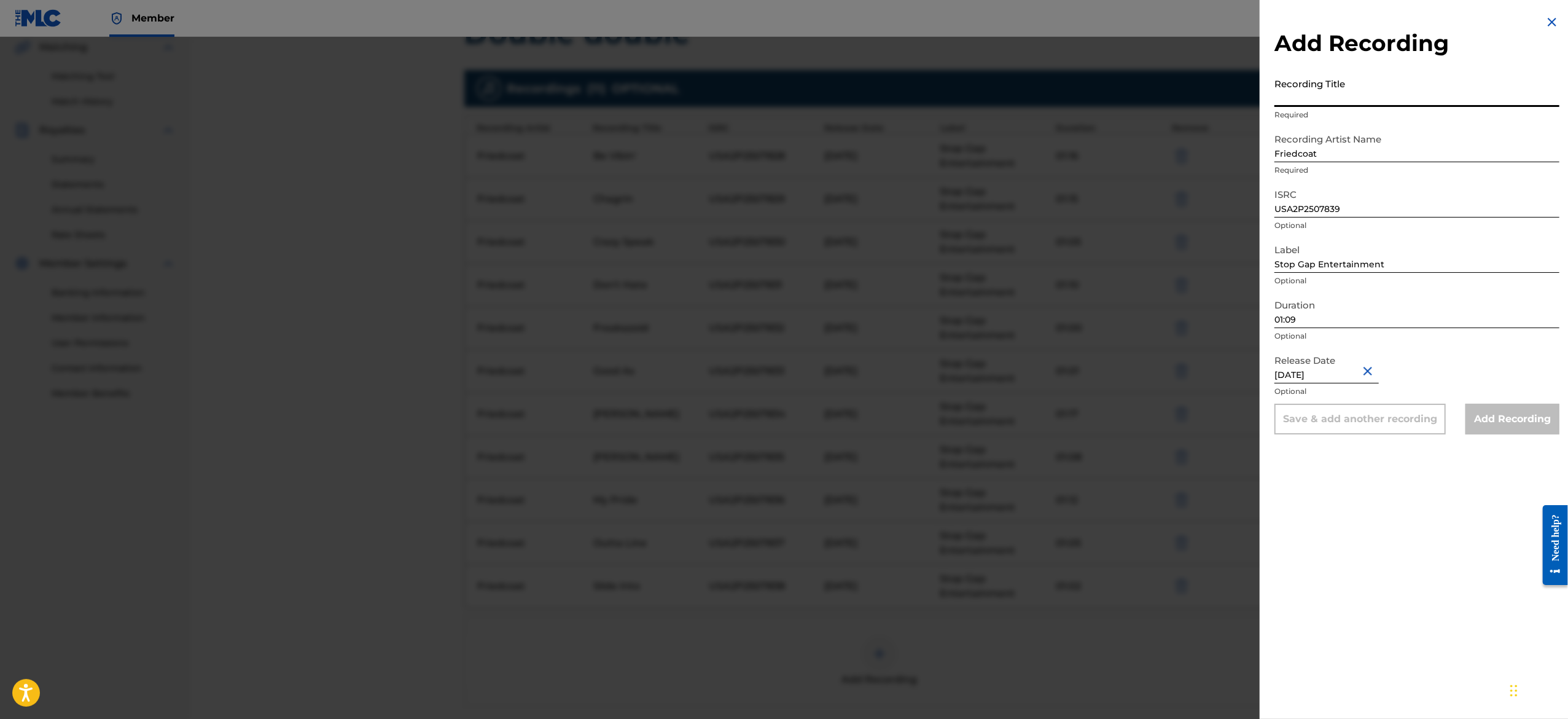
paste input "Trampled"
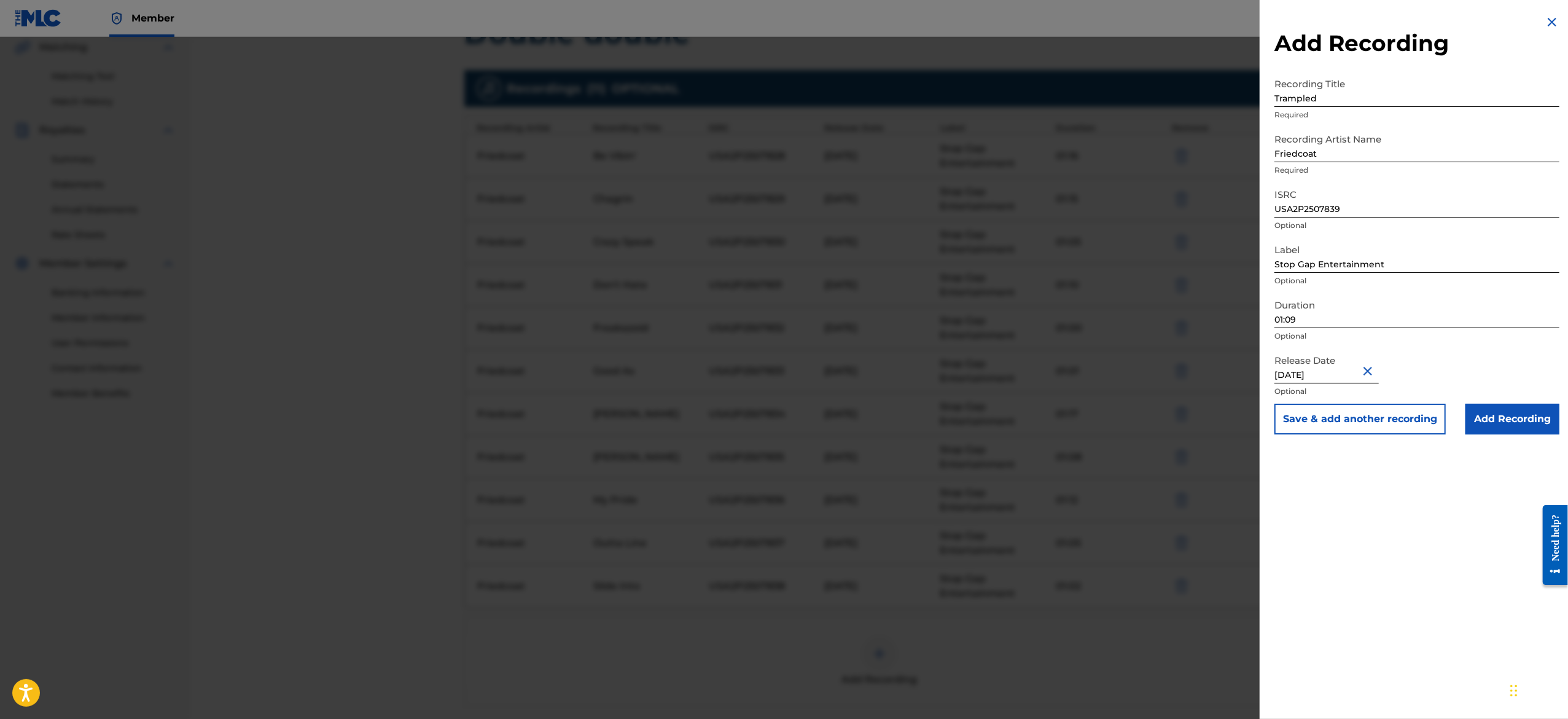
click at [1341, 421] on button "Save & add another recording" at bounding box center [1360, 418] width 171 height 31
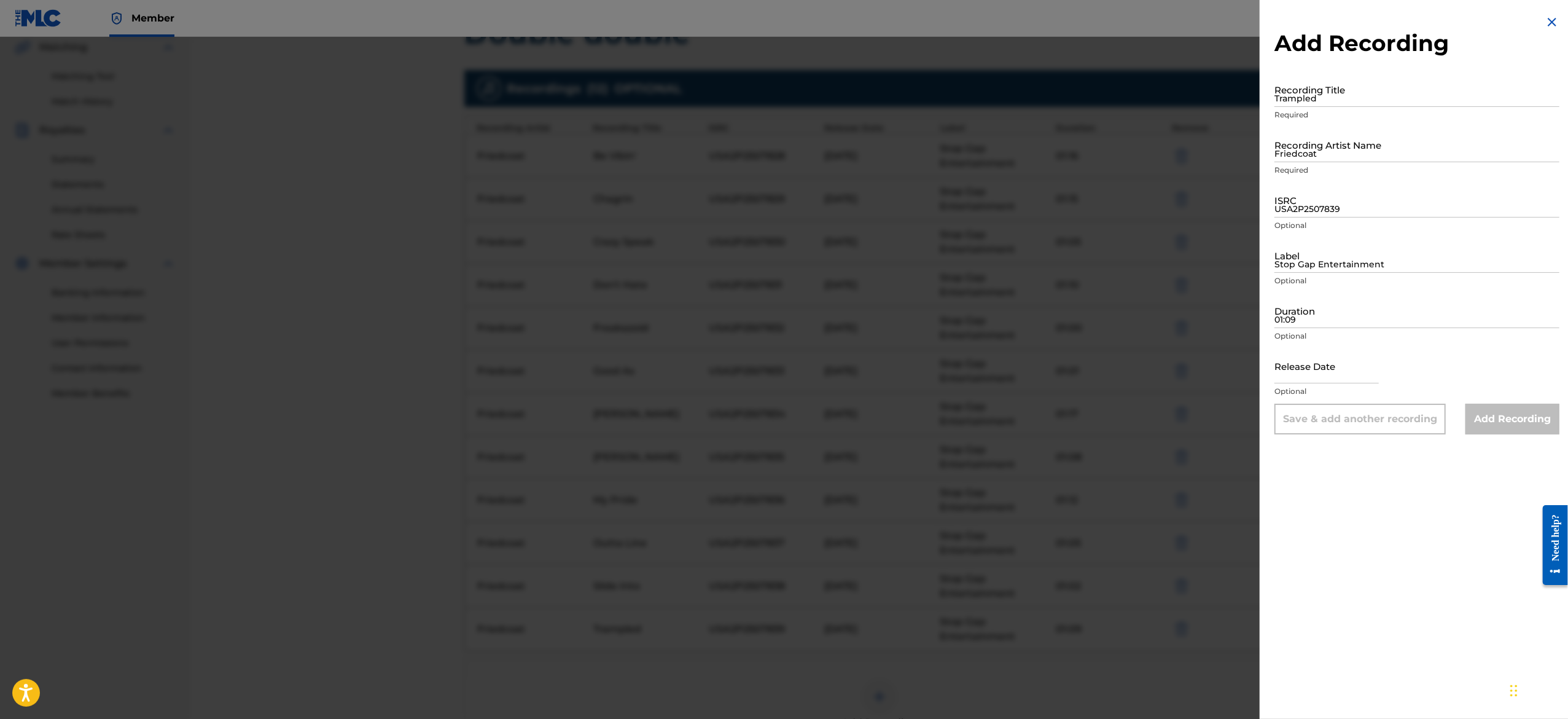
click at [1384, 102] on input "Trampled" at bounding box center [1417, 89] width 285 height 35
click at [1547, 20] on img at bounding box center [1552, 22] width 15 height 15
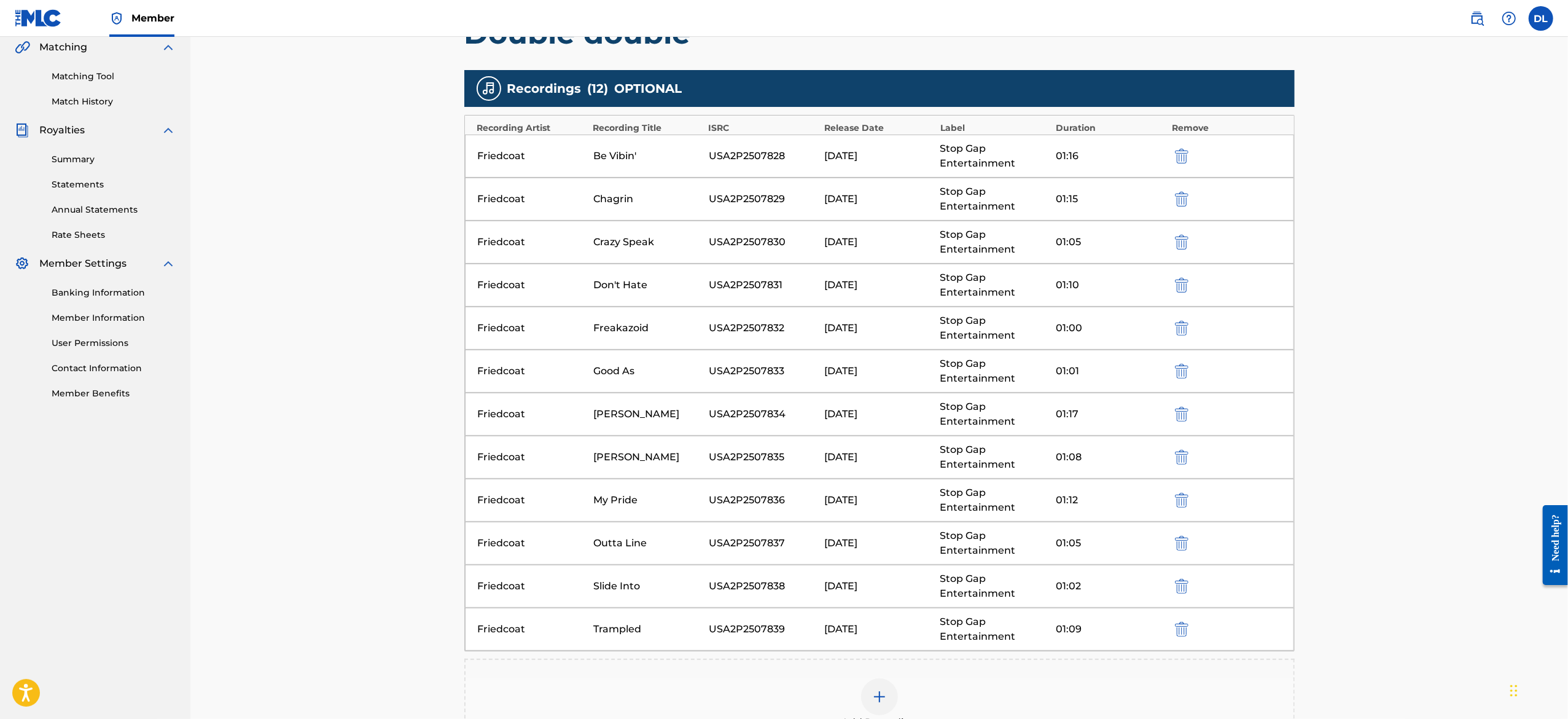
click at [868, 699] on div at bounding box center [879, 696] width 37 height 37
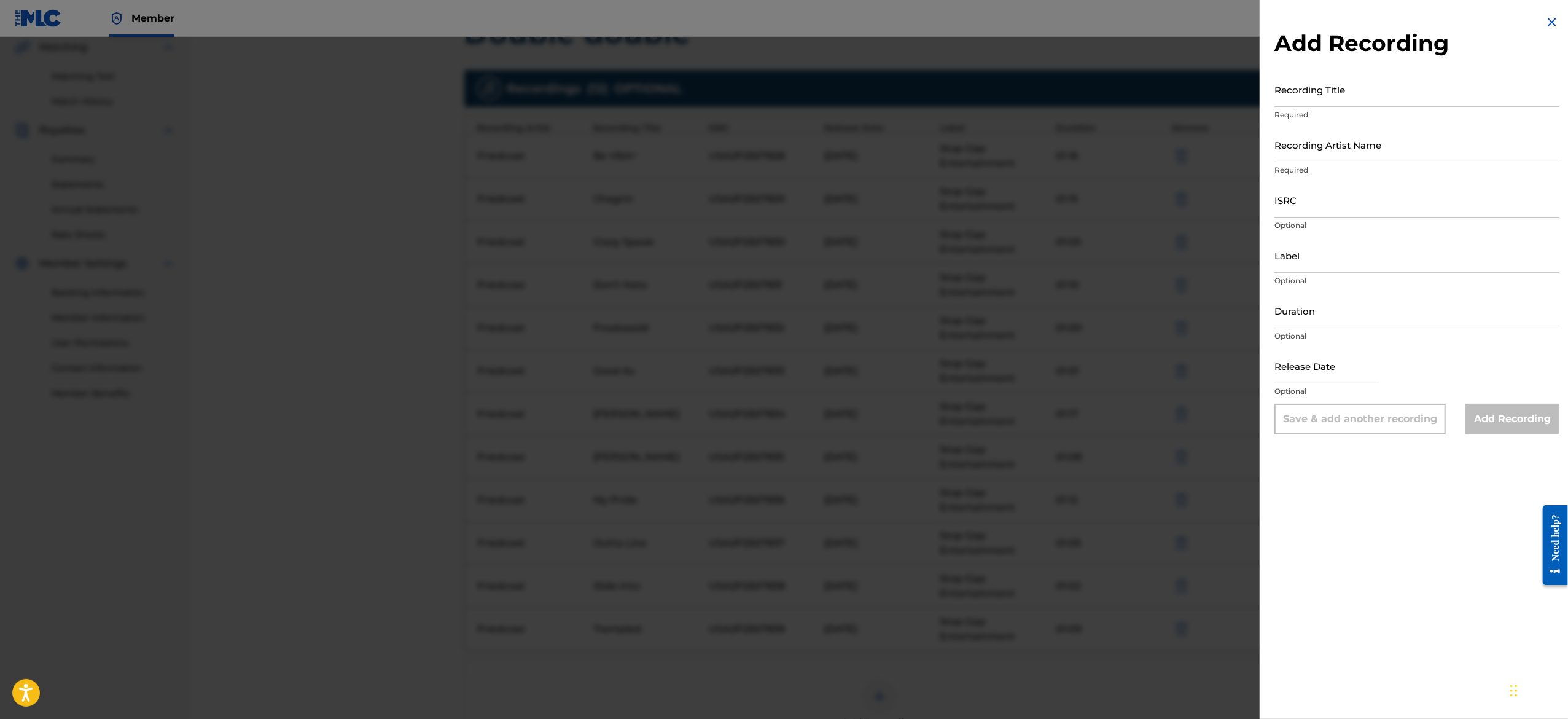
click at [1345, 366] on input "text" at bounding box center [1326, 365] width 105 height 35
click at [1344, 324] on input "Duration" at bounding box center [1417, 310] width 285 height 35
paste input "01:14"
click at [1309, 254] on input "Label" at bounding box center [1417, 255] width 285 height 35
click at [1317, 194] on input "ISRC" at bounding box center [1417, 200] width 285 height 35
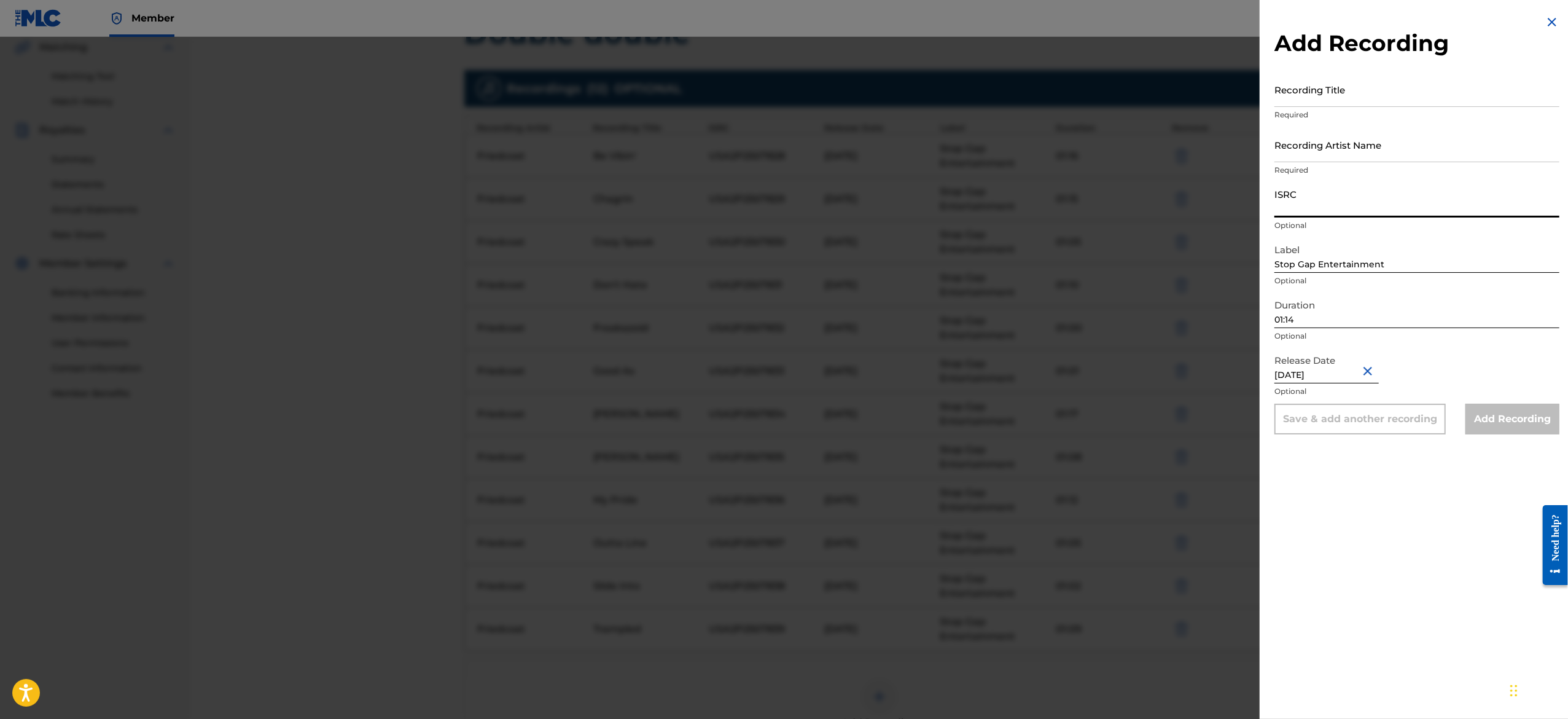
paste input "USA2P2507840"
click at [1340, 143] on input "Recording Artist Name" at bounding box center [1417, 144] width 285 height 35
click at [1328, 92] on input "Recording Title" at bounding box center [1417, 89] width 285 height 35
paste input "Way Cooler"
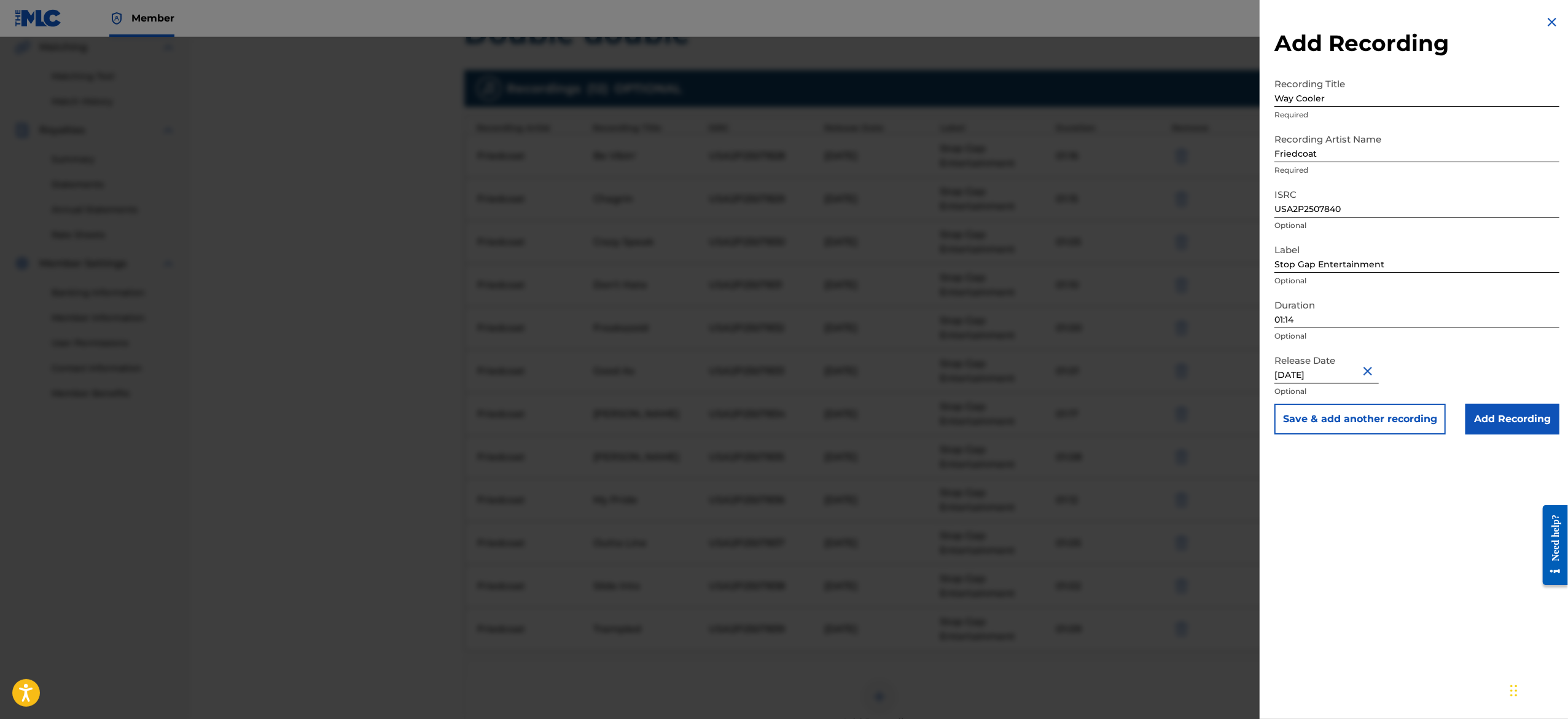
click at [1400, 418] on button "Save & add another recording" at bounding box center [1360, 418] width 171 height 31
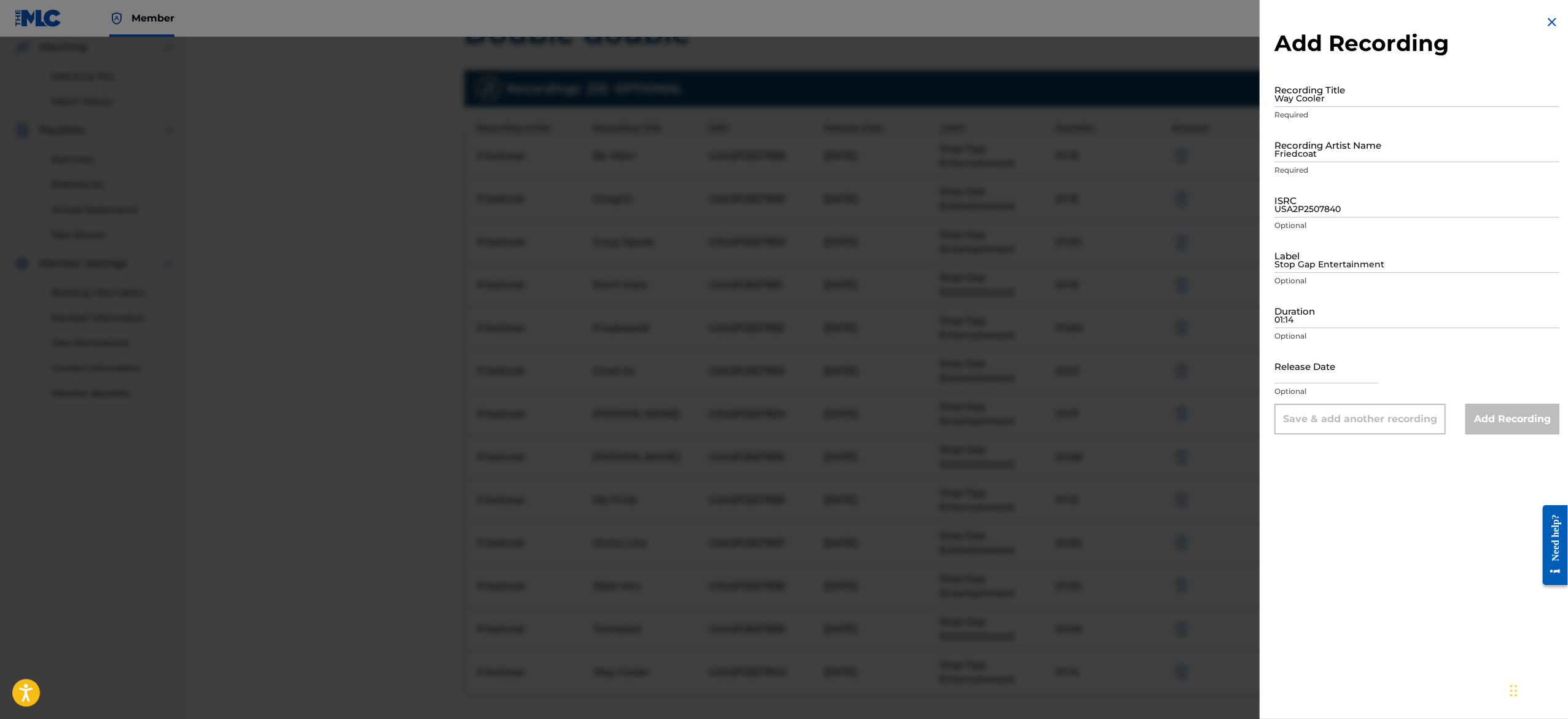
click at [1549, 21] on img at bounding box center [1552, 22] width 15 height 15
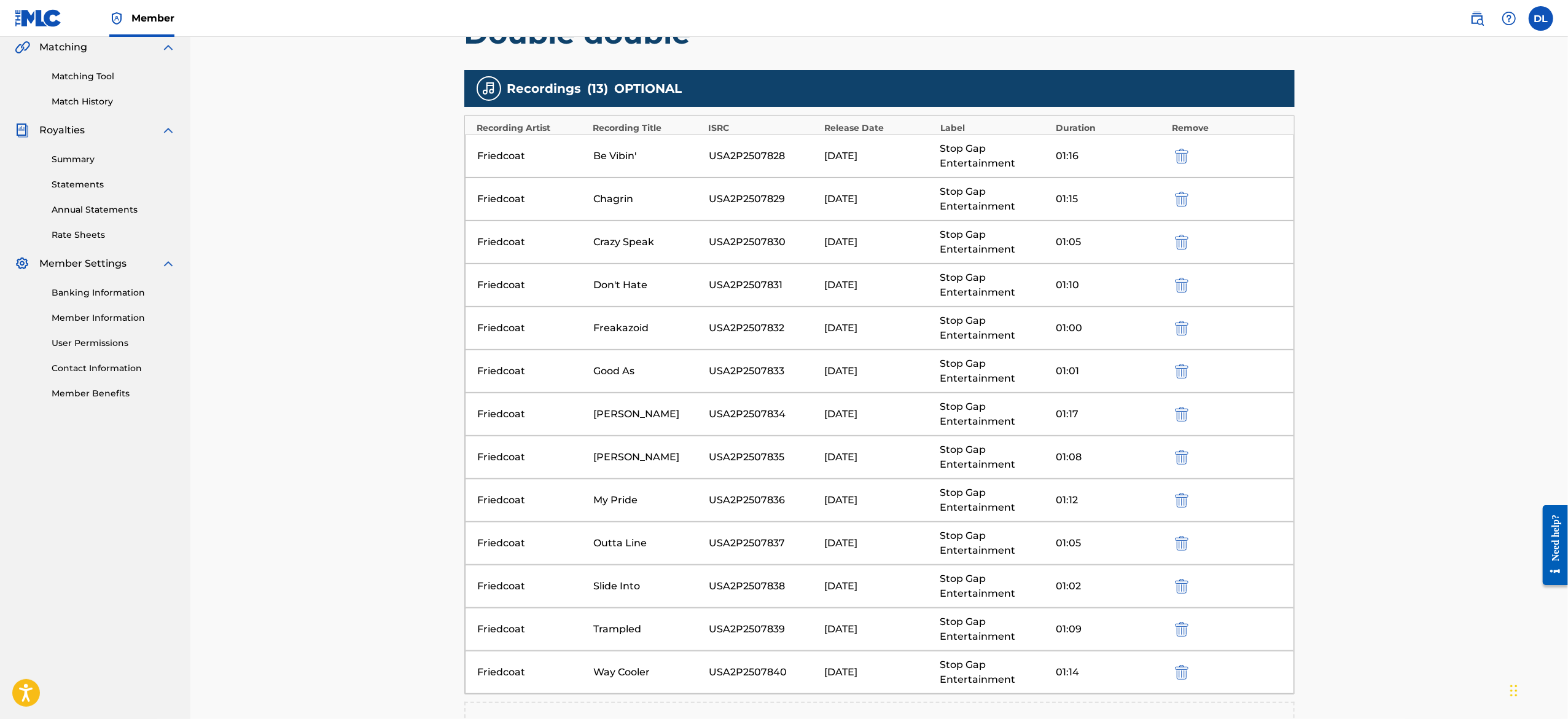
click at [1481, 188] on div "Register Work Search Enter Work Details Add Writers Add Publishers & Shares Add…" at bounding box center [879, 312] width 1378 height 1126
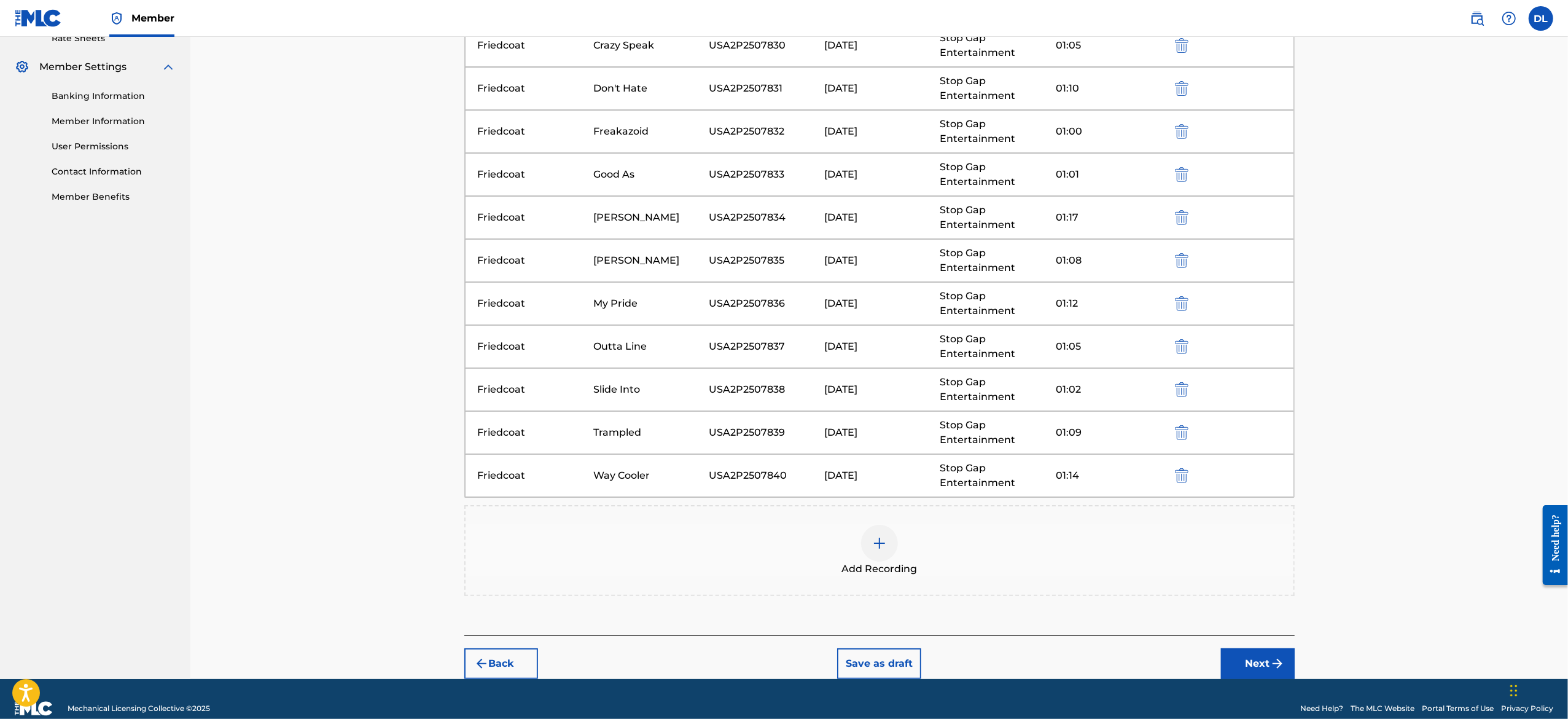
scroll to position [509, 0]
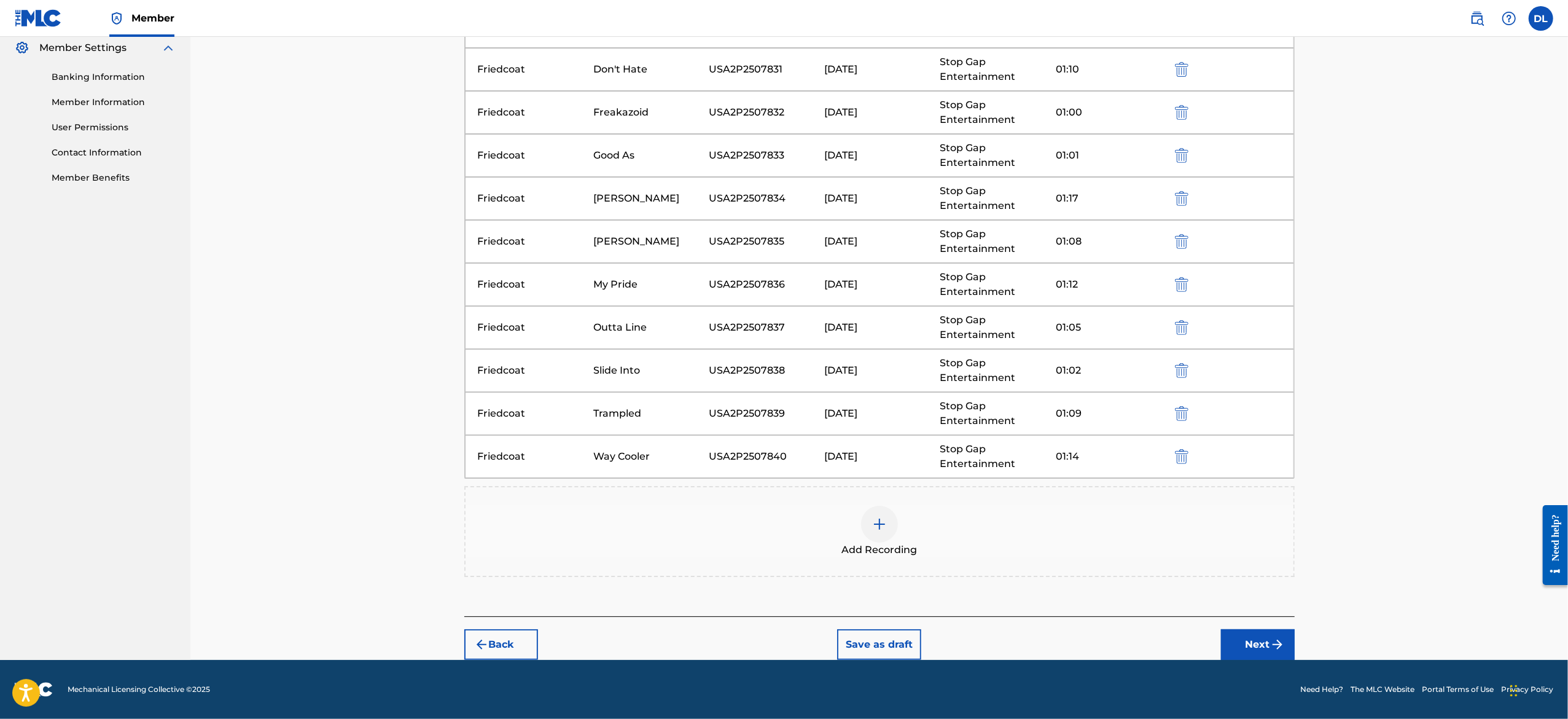
click at [1264, 642] on button "Next" at bounding box center [1257, 644] width 73 height 31
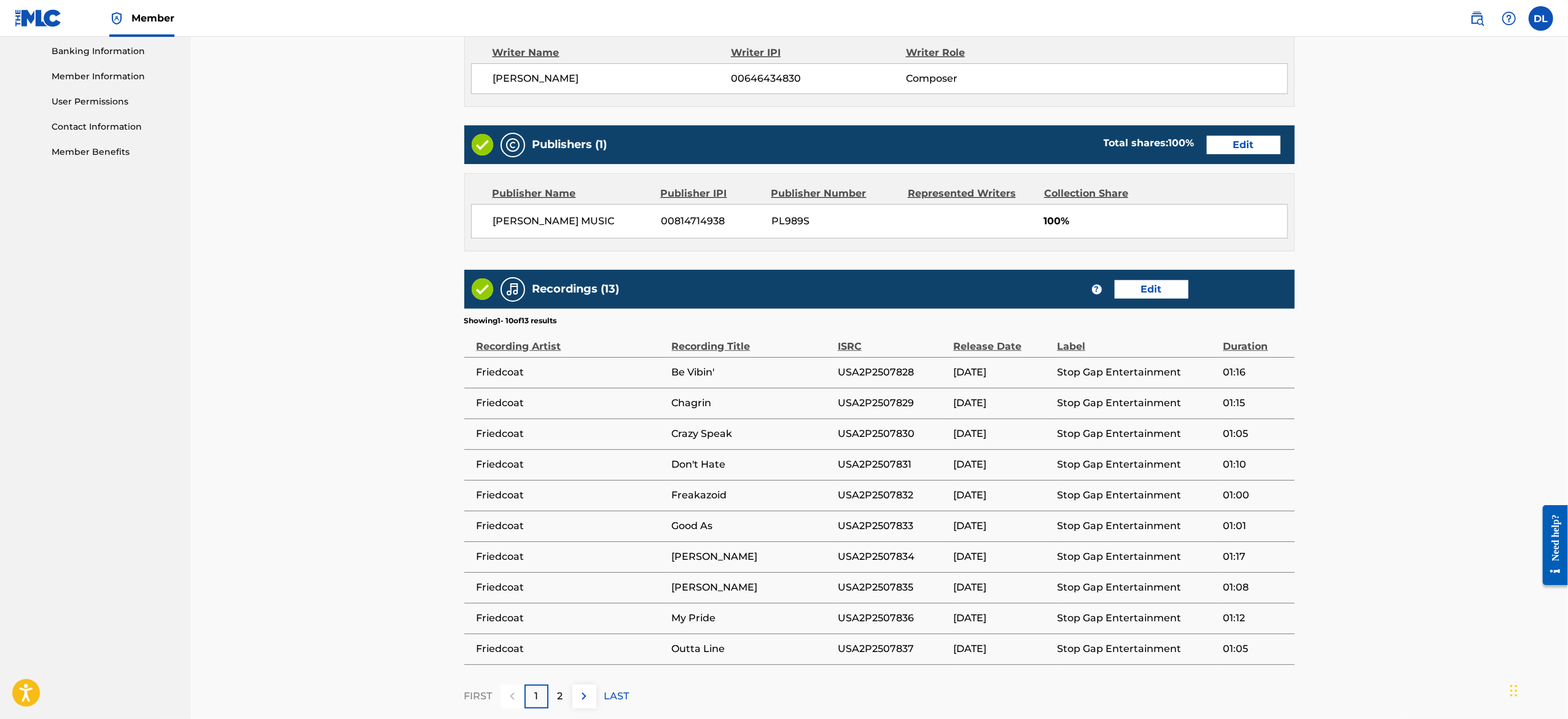
scroll to position [642, 0]
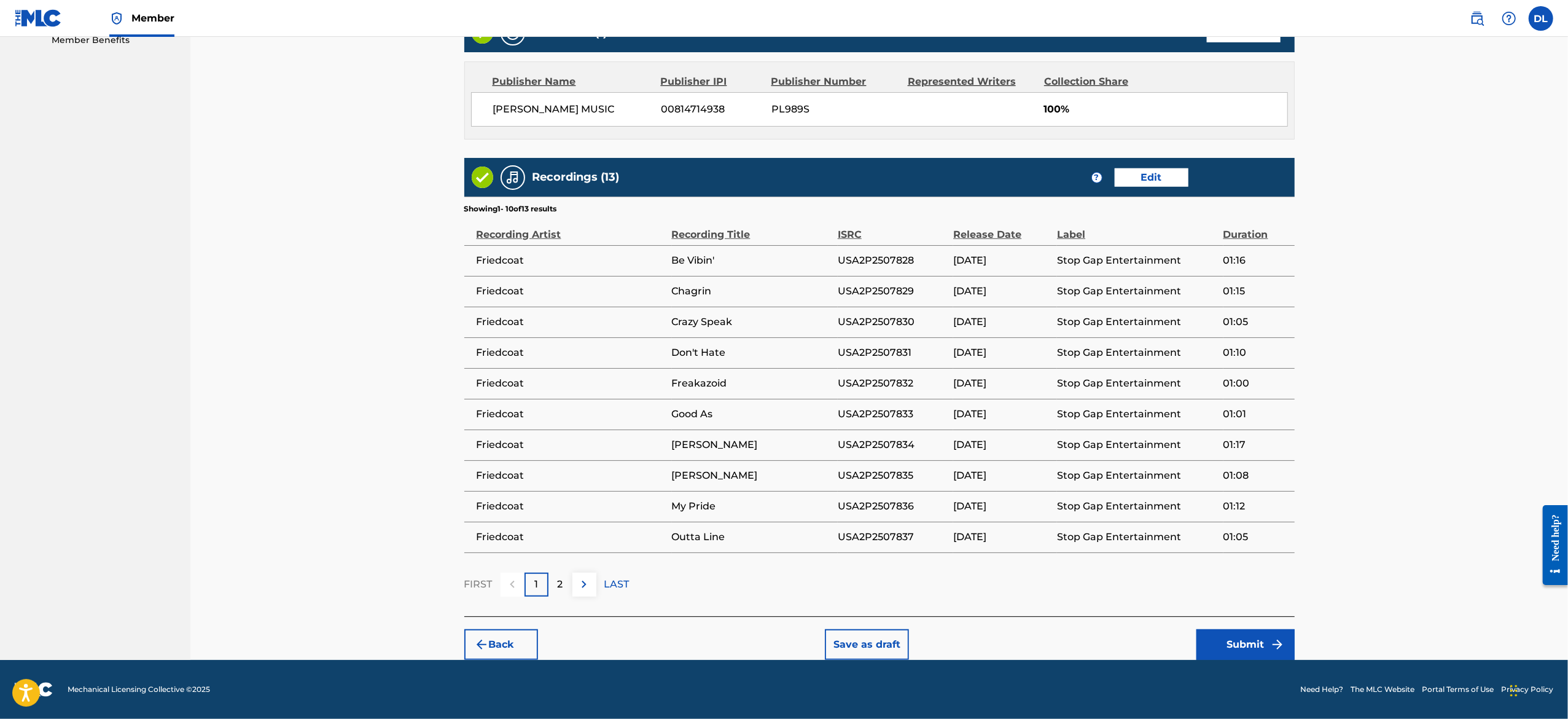
click at [585, 589] on img at bounding box center [584, 585] width 15 height 15
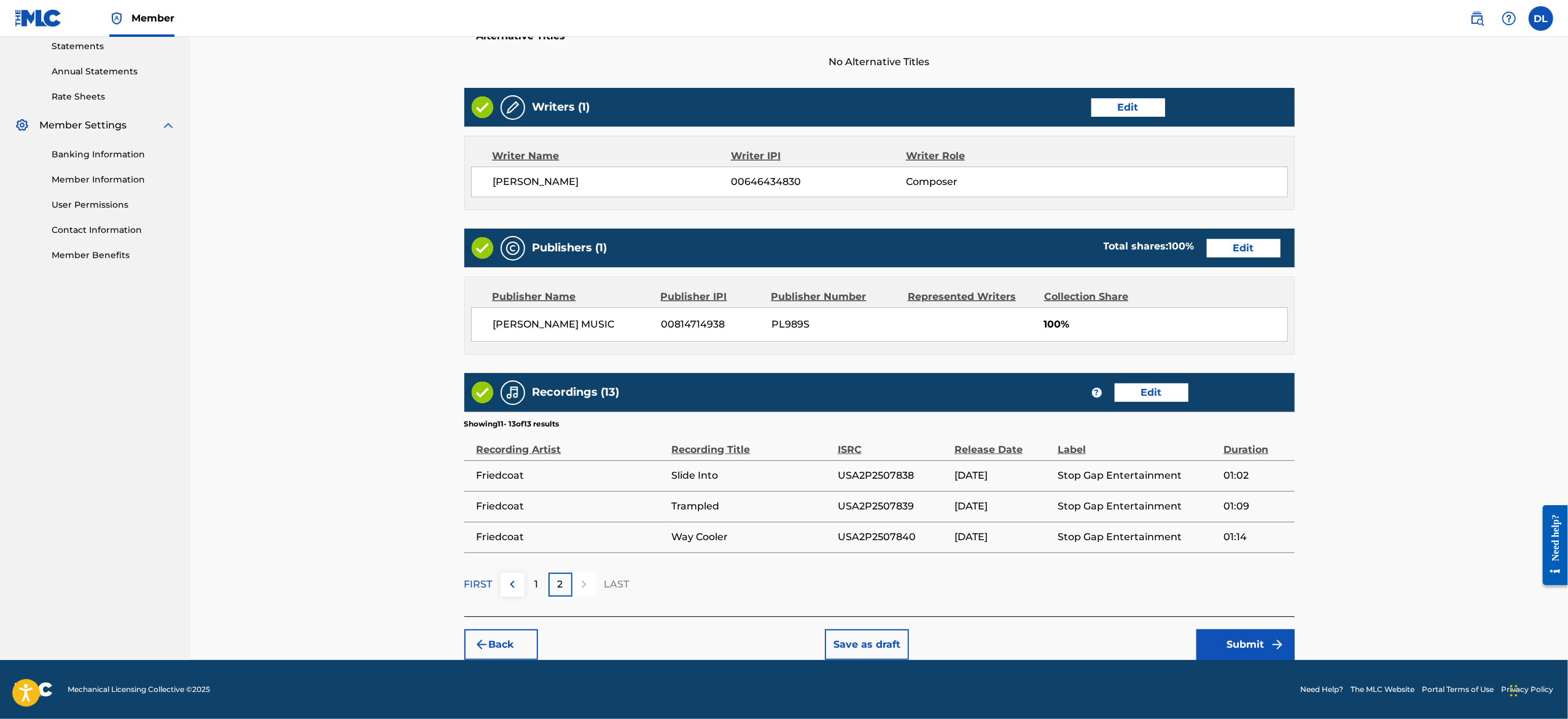
click at [506, 586] on img at bounding box center [512, 585] width 15 height 15
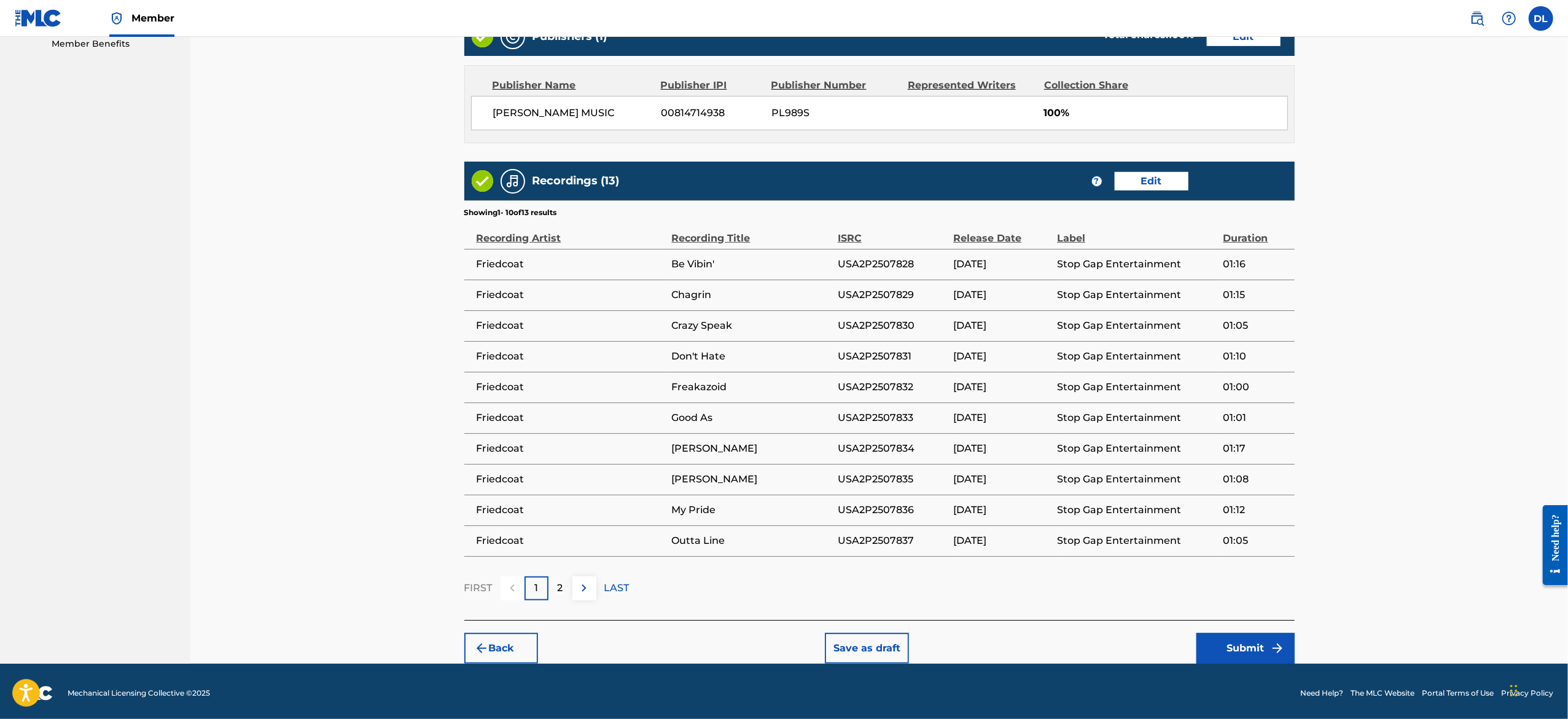
scroll to position [642, 0]
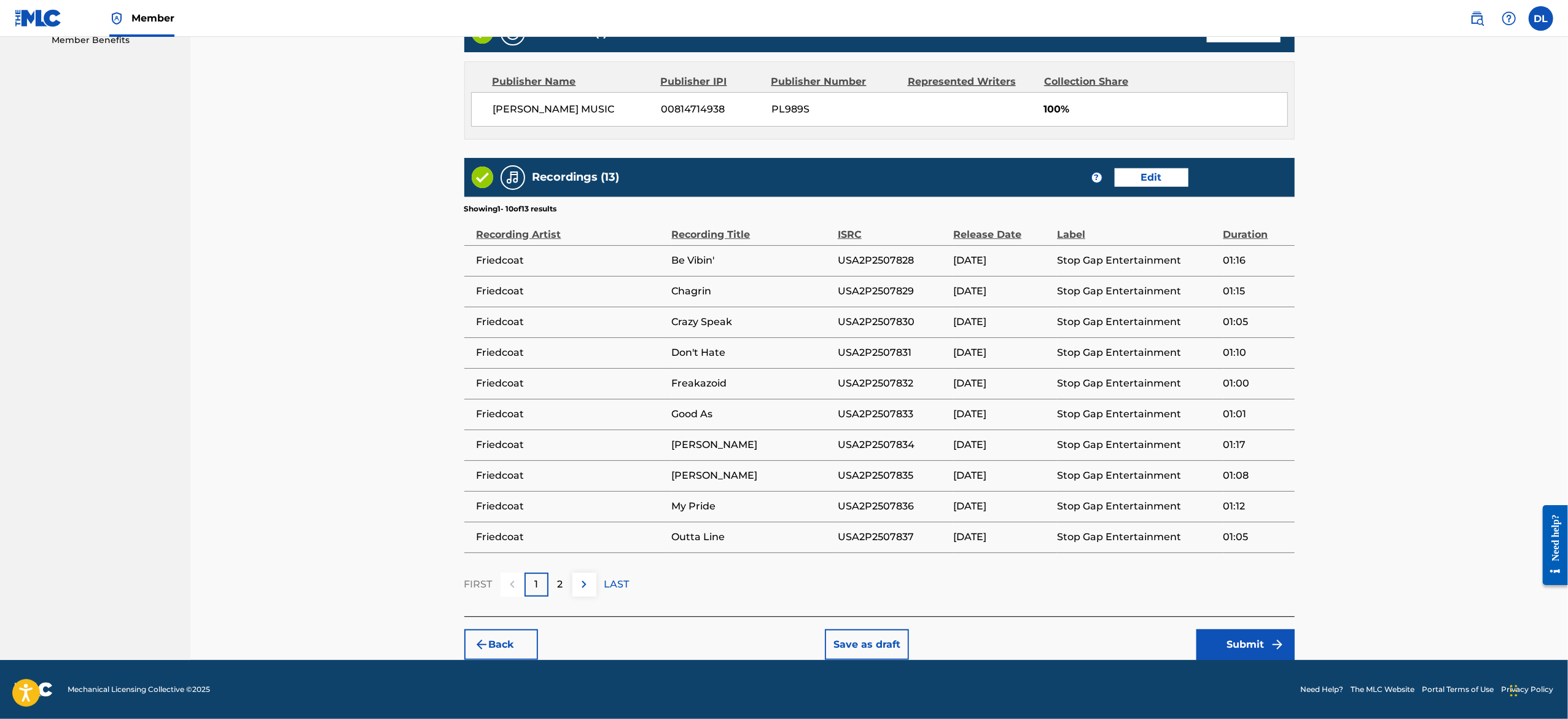
click at [582, 586] on img at bounding box center [584, 585] width 15 height 15
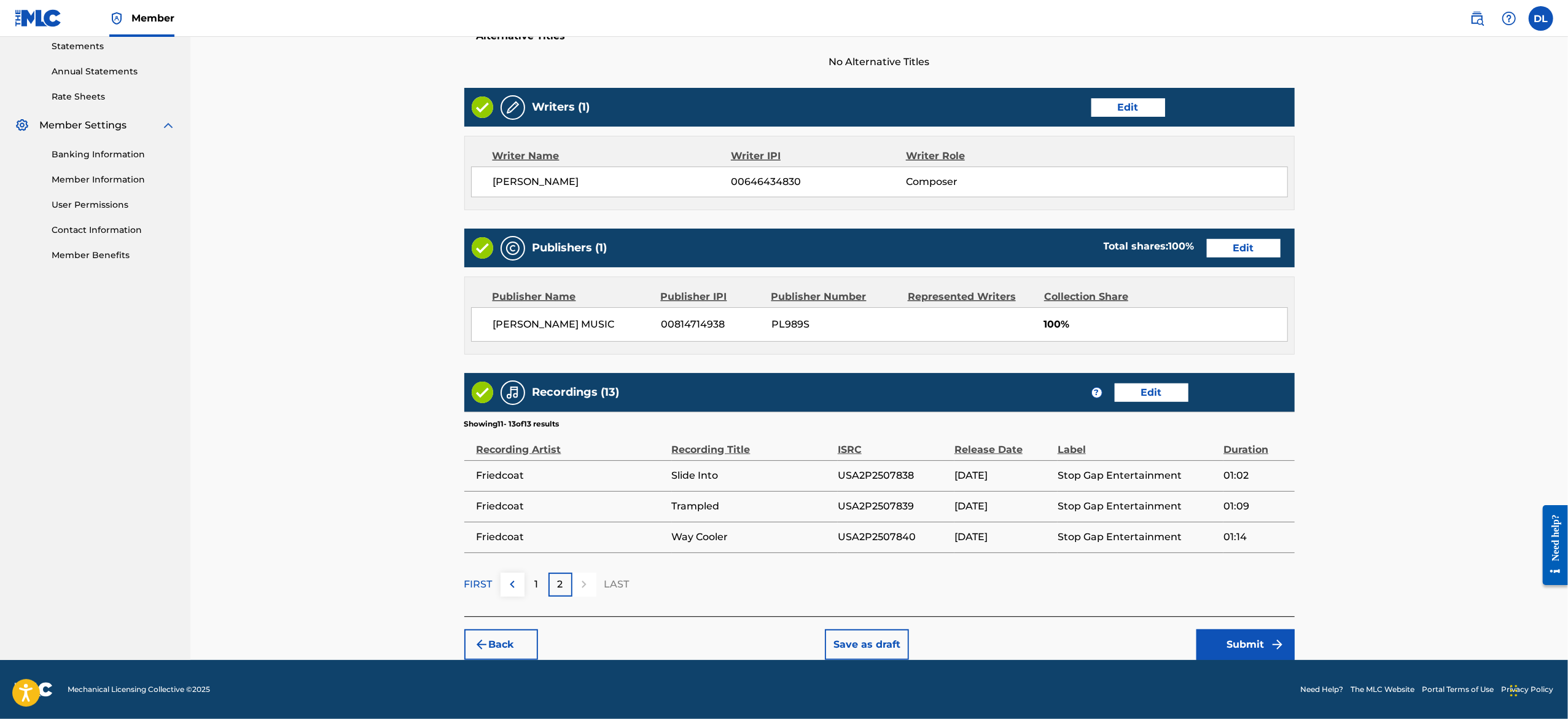
click at [843, 584] on div "FIRST 1 2 LAST" at bounding box center [879, 584] width 830 height 24
click at [1253, 641] on button "Submit" at bounding box center [1245, 644] width 98 height 31
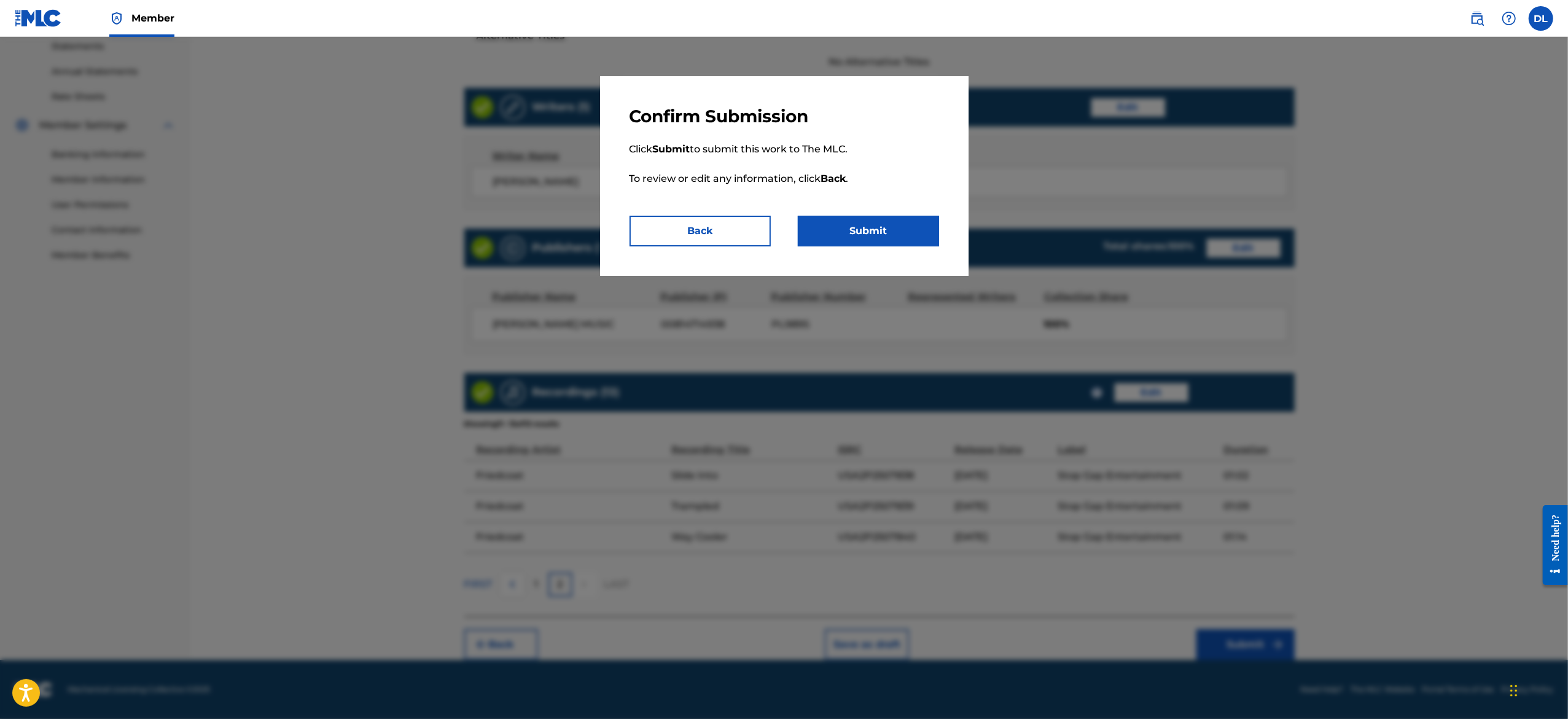
click at [876, 228] on button "Submit" at bounding box center [868, 230] width 141 height 31
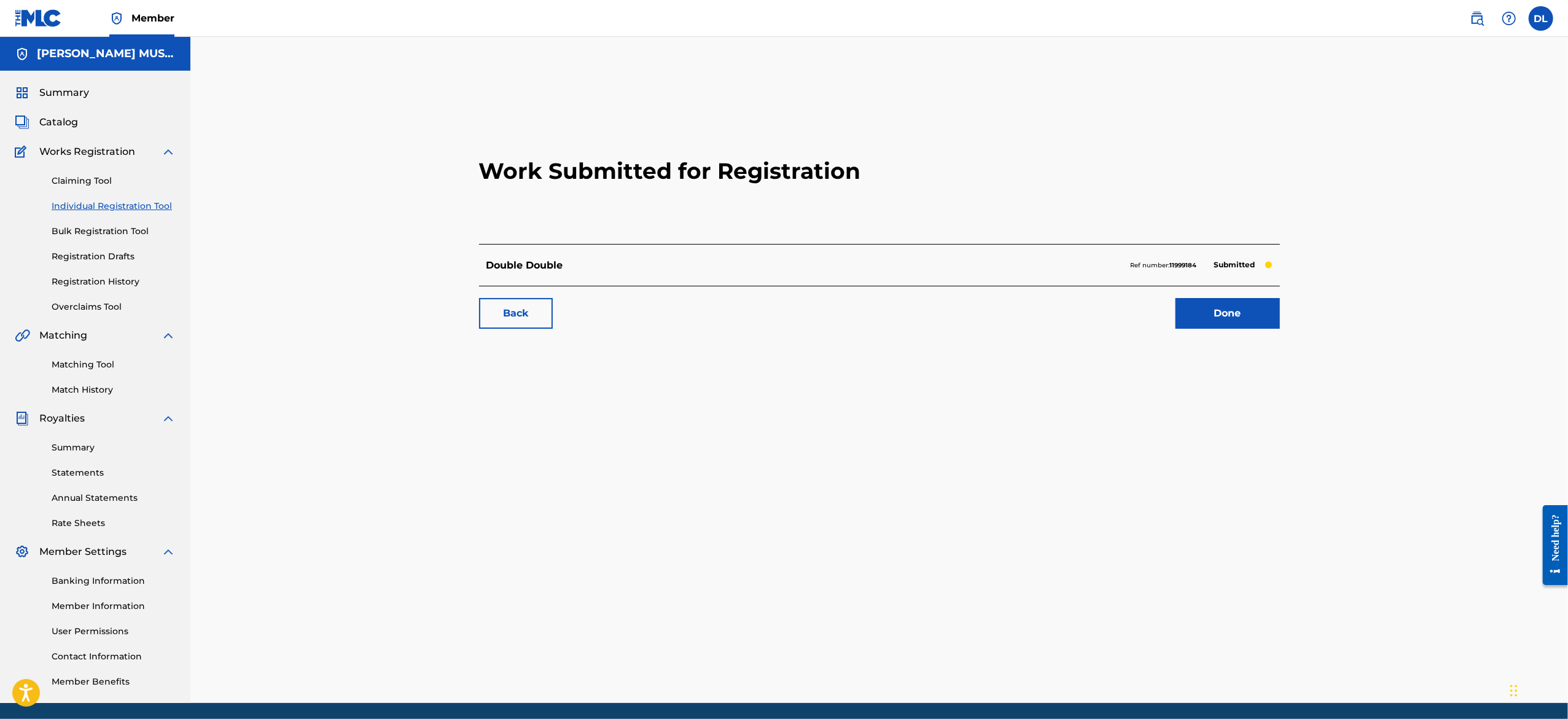
click at [1207, 311] on link "Done" at bounding box center [1228, 313] width 105 height 31
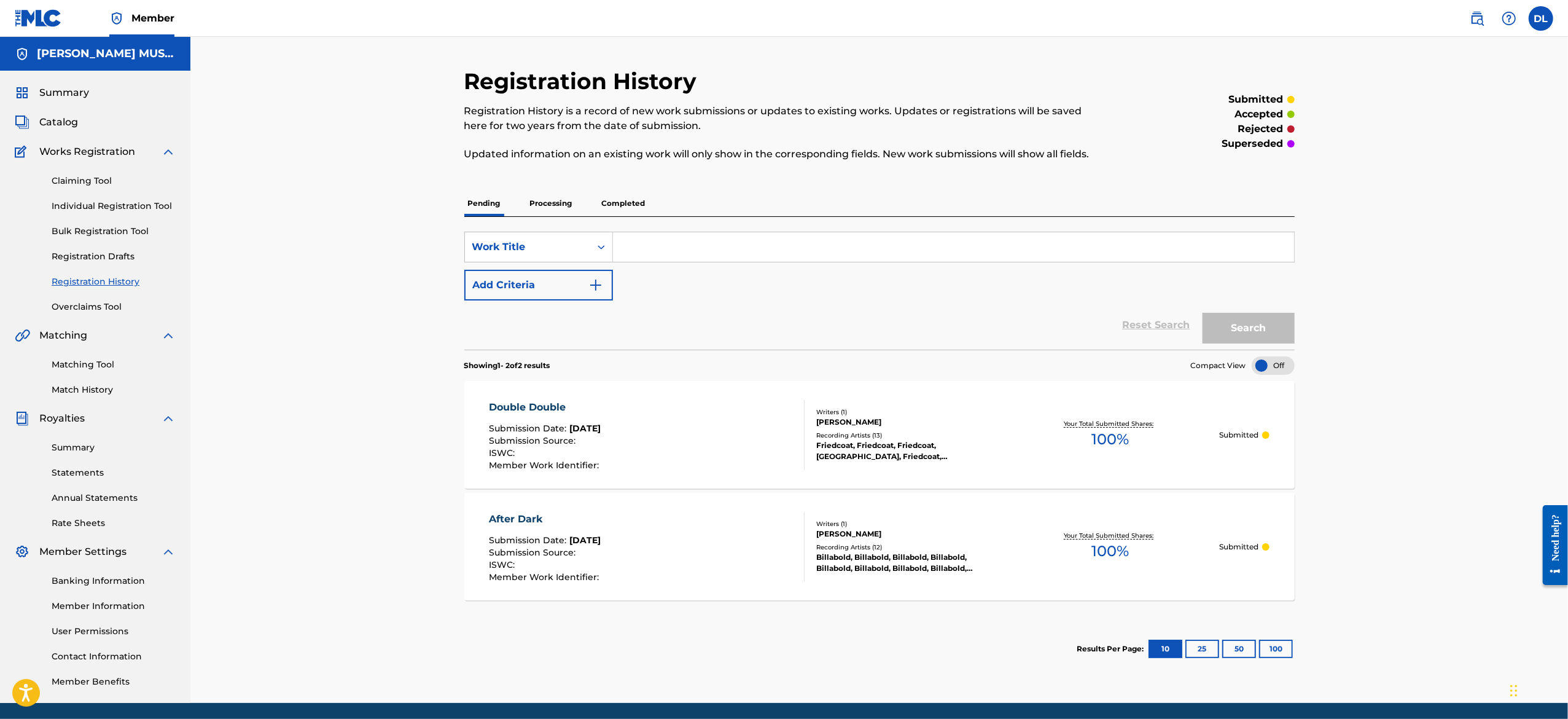
click at [115, 204] on link "Individual Registration Tool" at bounding box center [114, 206] width 124 height 13
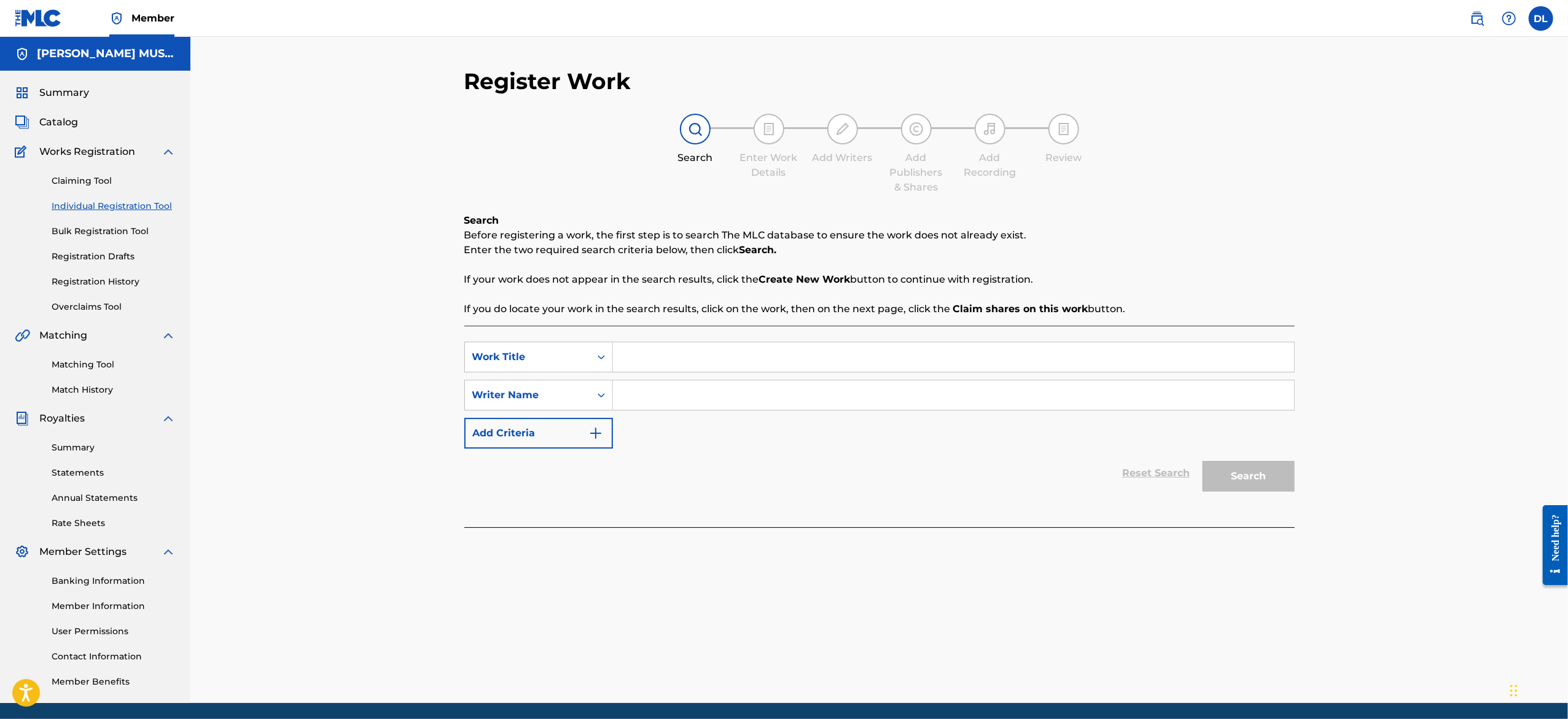
click at [666, 360] on input "Search Form" at bounding box center [953, 357] width 681 height 30
